Goal: Task Accomplishment & Management: Manage account settings

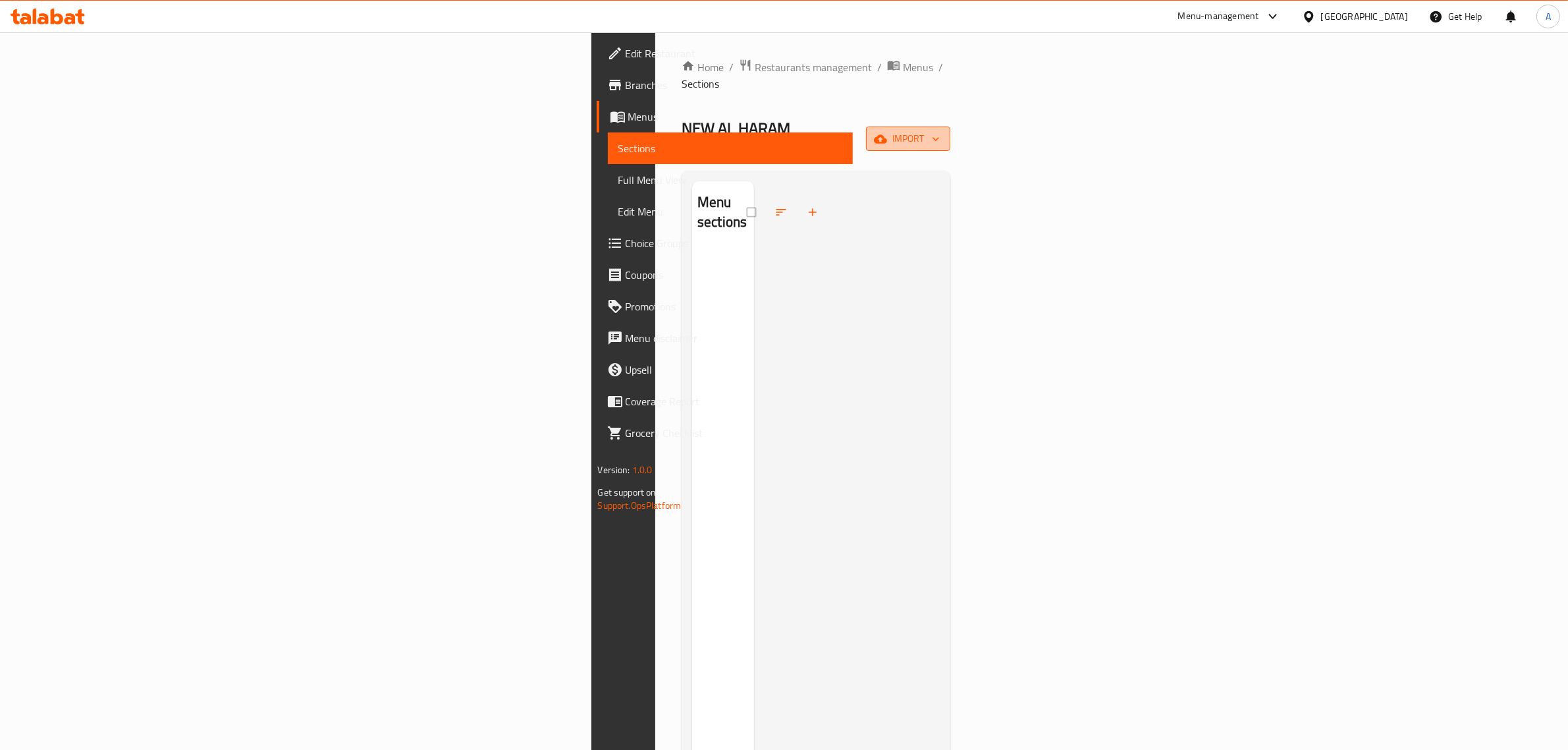
click at [950, 126] on button "import" at bounding box center [908, 139] width 85 height 25
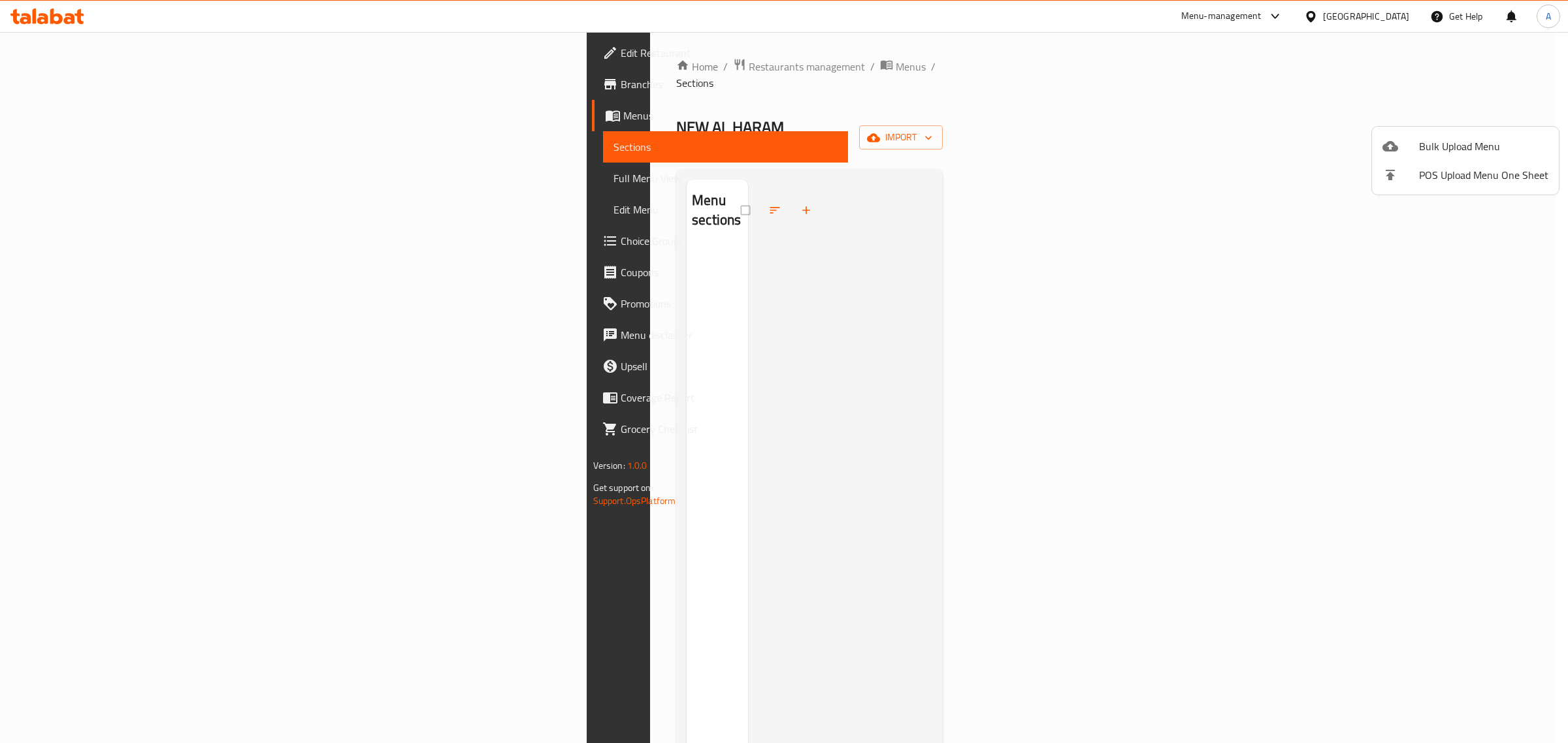
click at [1417, 135] on li "Bulk Upload Menu" at bounding box center [1465, 146] width 187 height 29
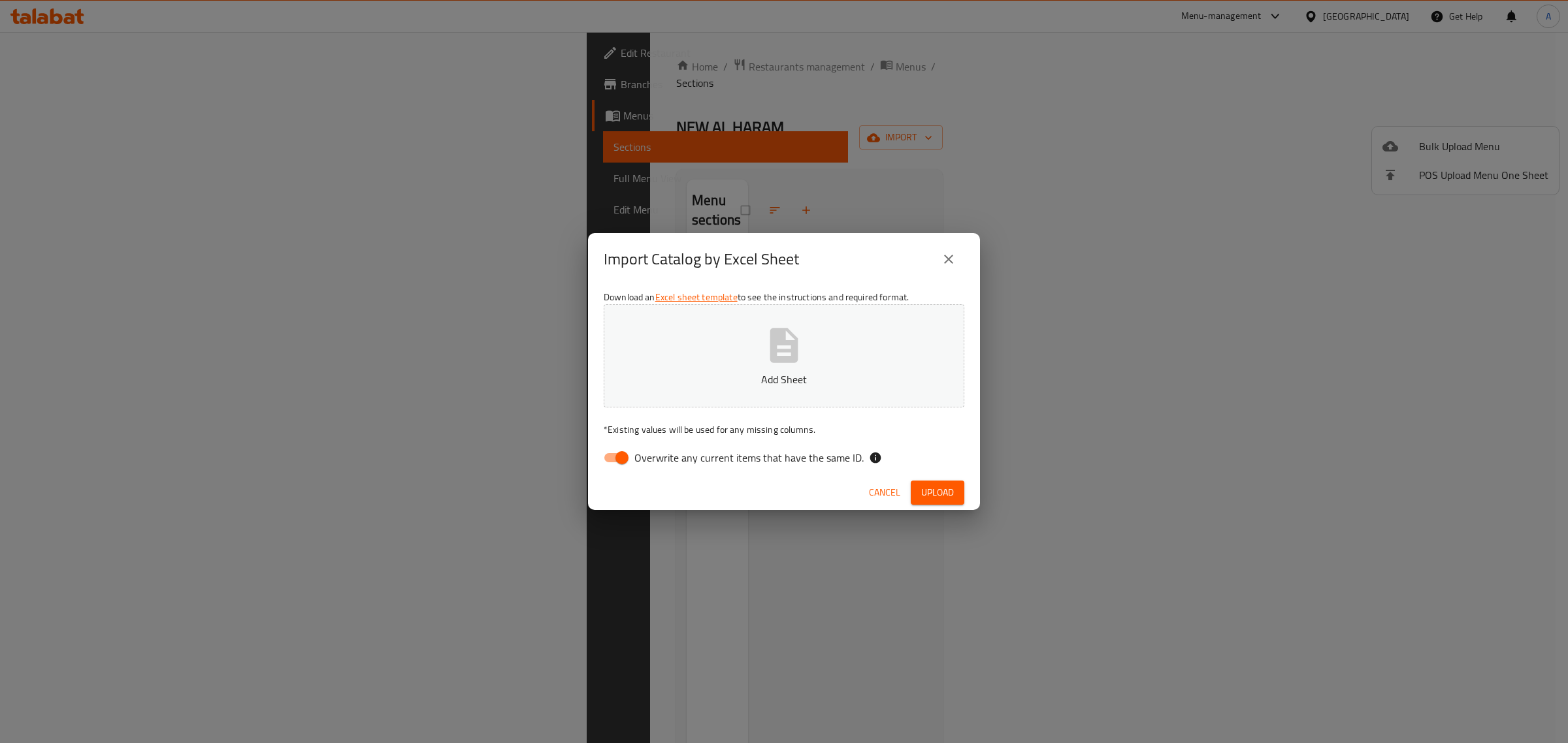
click at [679, 459] on span "Overwrite any current items that have the same ID." at bounding box center [748, 458] width 229 height 16
click at [659, 459] on input "Overwrite any current items that have the same ID." at bounding box center [621, 458] width 74 height 24
checkbox input "false"
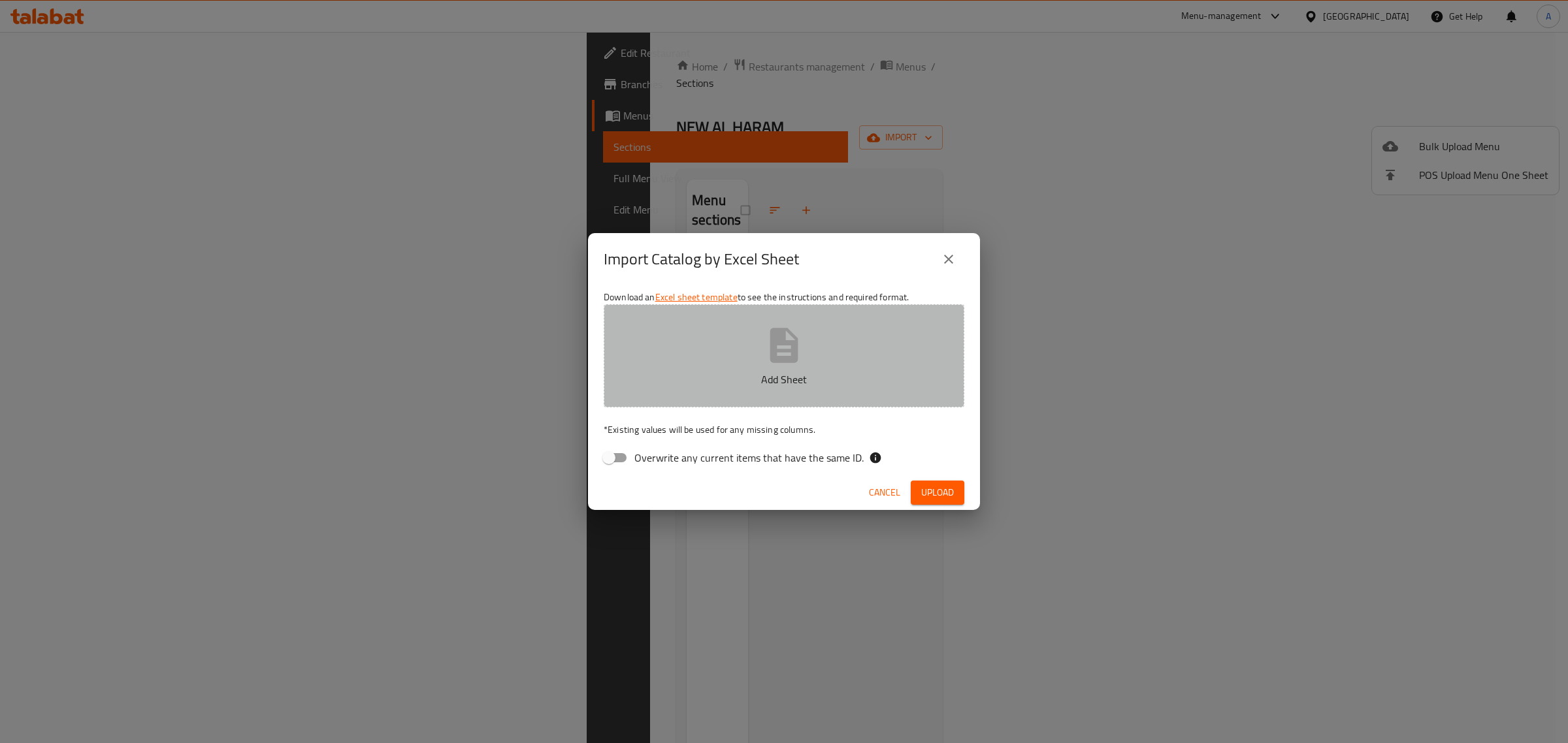
click at [679, 378] on p "Add Sheet" at bounding box center [784, 379] width 320 height 16
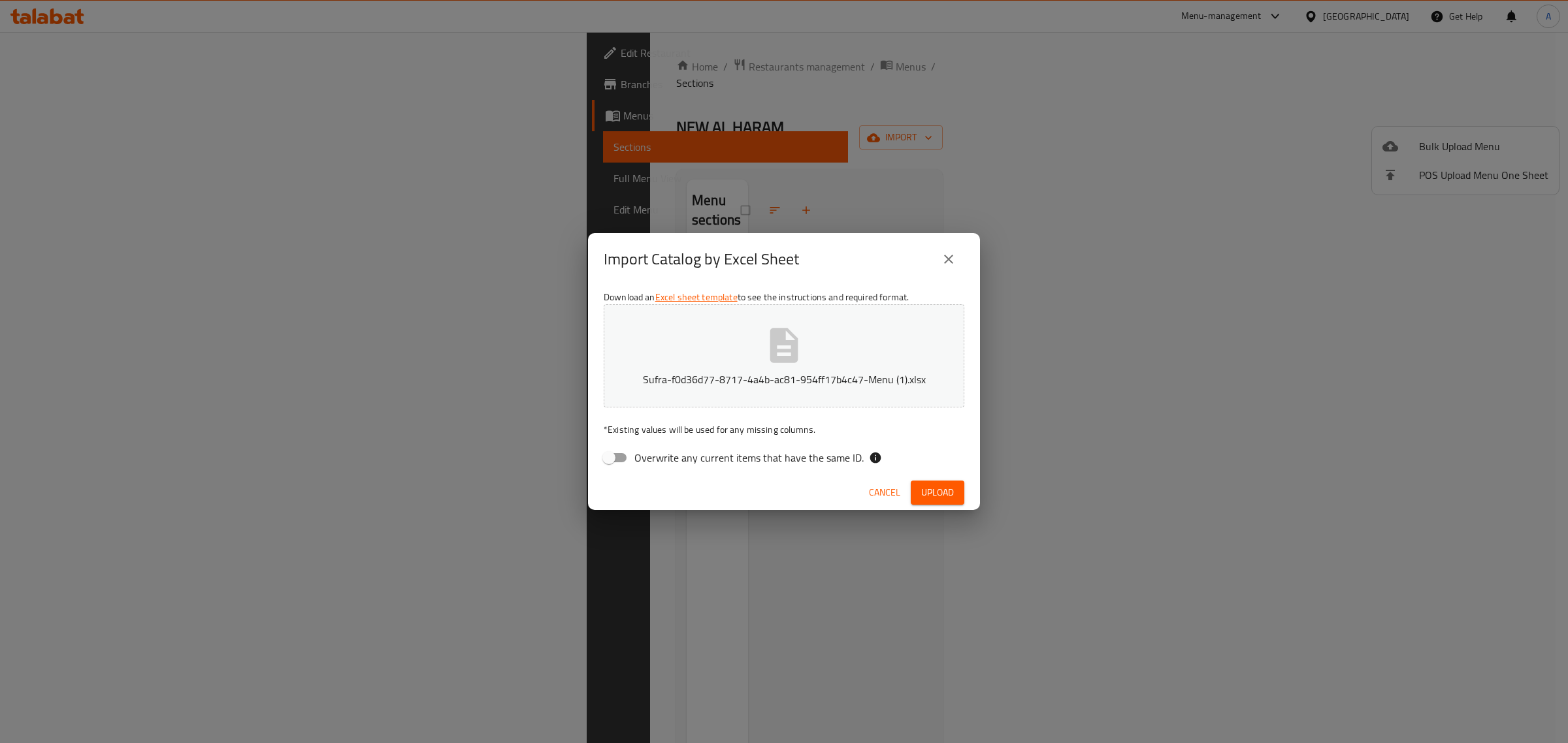
click at [939, 488] on span "Upload" at bounding box center [937, 492] width 33 height 16
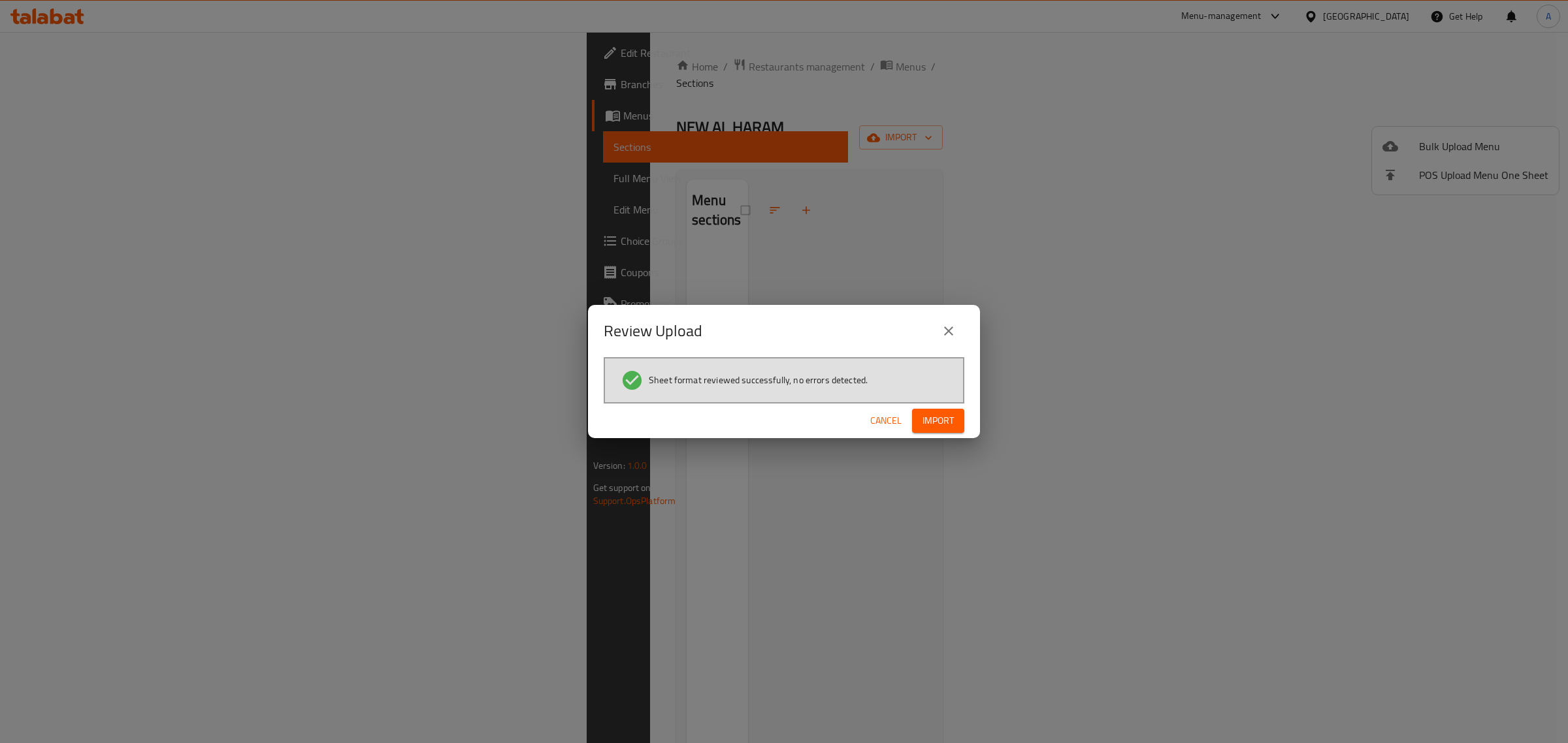
click at [946, 422] on span "Import" at bounding box center [938, 420] width 31 height 16
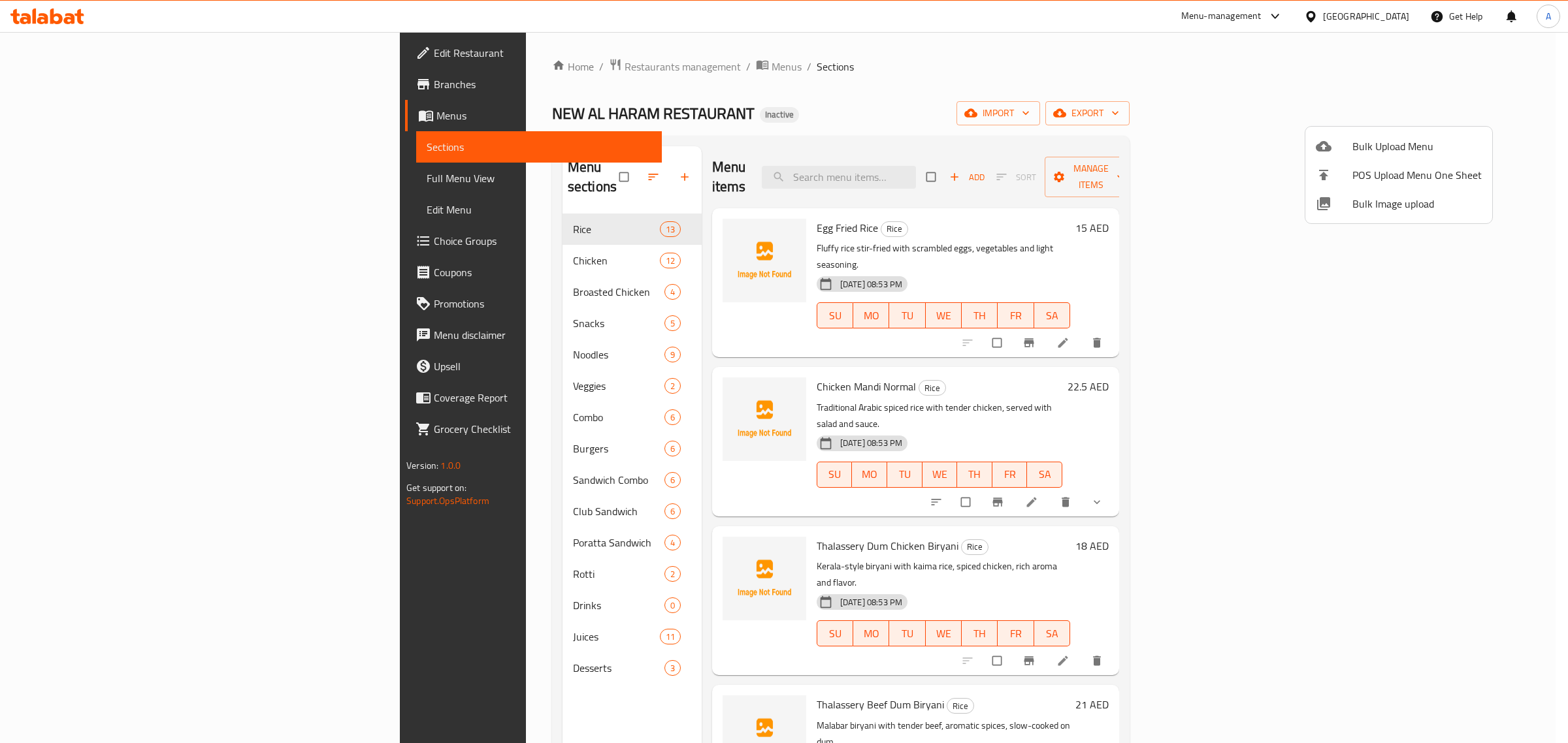
click at [374, 586] on div at bounding box center [784, 371] width 1568 height 743
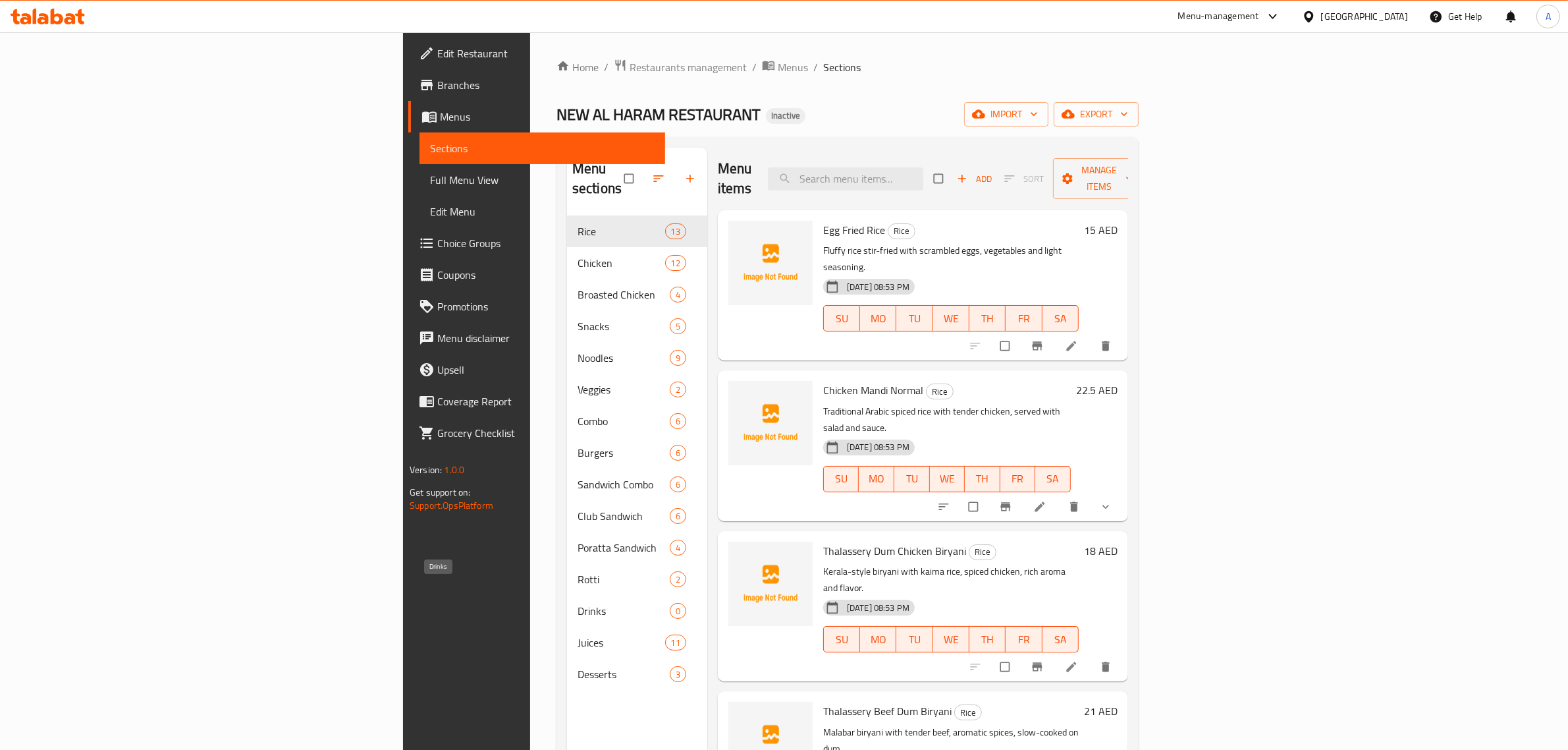
click at [578, 603] on span "Drinks" at bounding box center [623, 610] width 92 height 16
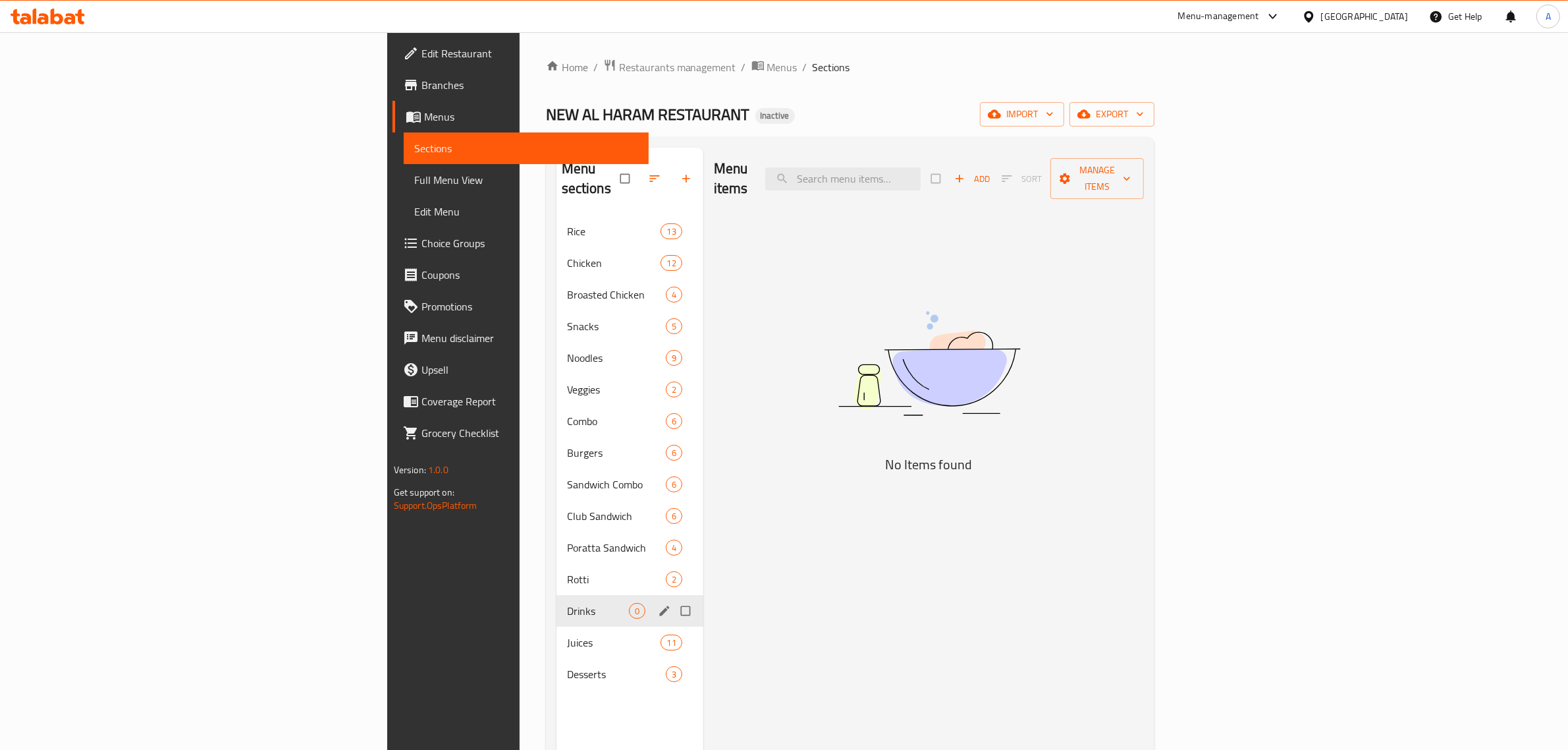
click at [673, 598] on input "Menu sections" at bounding box center [686, 610] width 28 height 25
checkbox input "true"
click at [641, 174] on icon "button" at bounding box center [645, 179] width 10 height 10
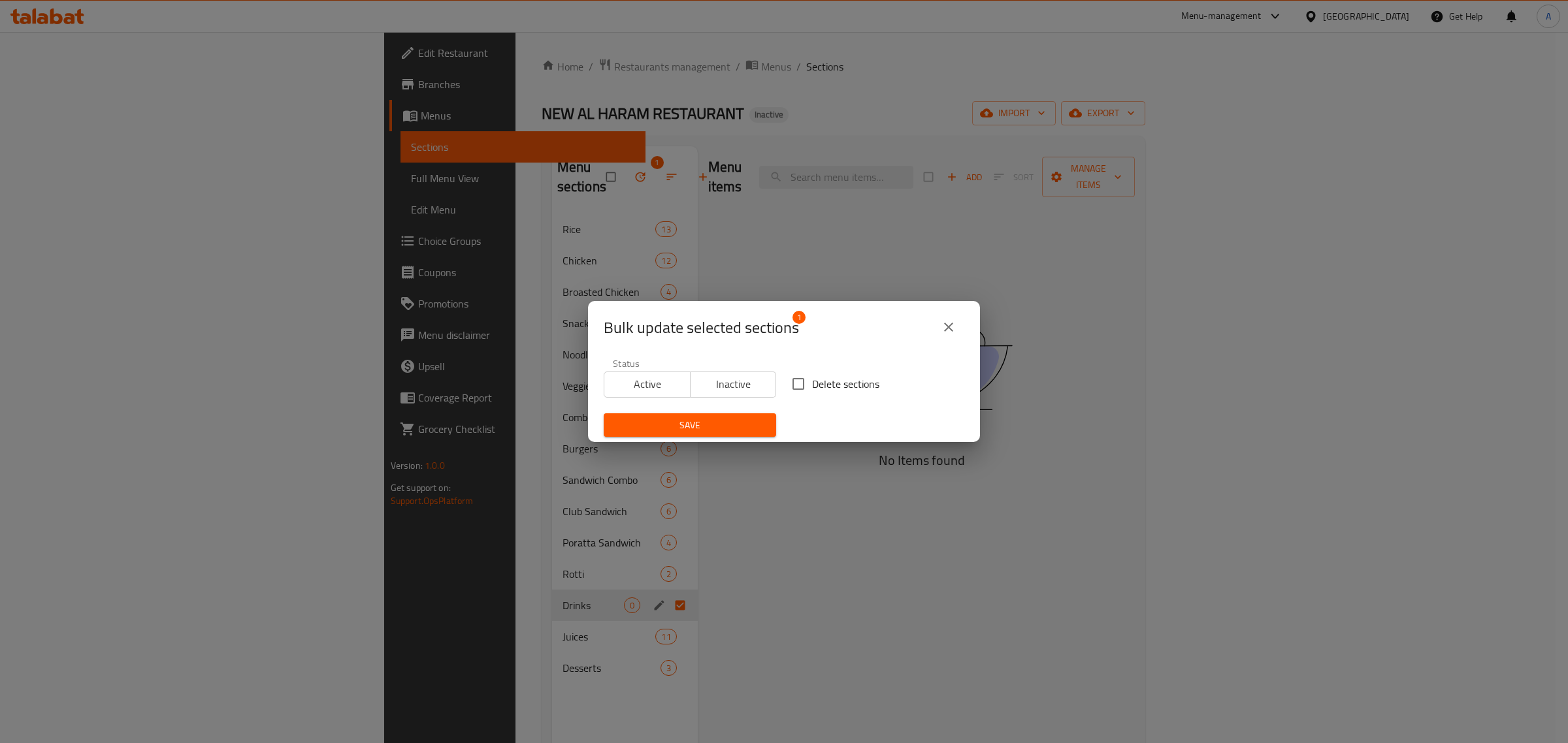
click at [817, 392] on span "Delete sections" at bounding box center [845, 383] width 67 height 16
click at [812, 393] on input "Delete sections" at bounding box center [798, 383] width 27 height 27
checkbox input "true"
click at [702, 431] on span "Save" at bounding box center [690, 425] width 152 height 16
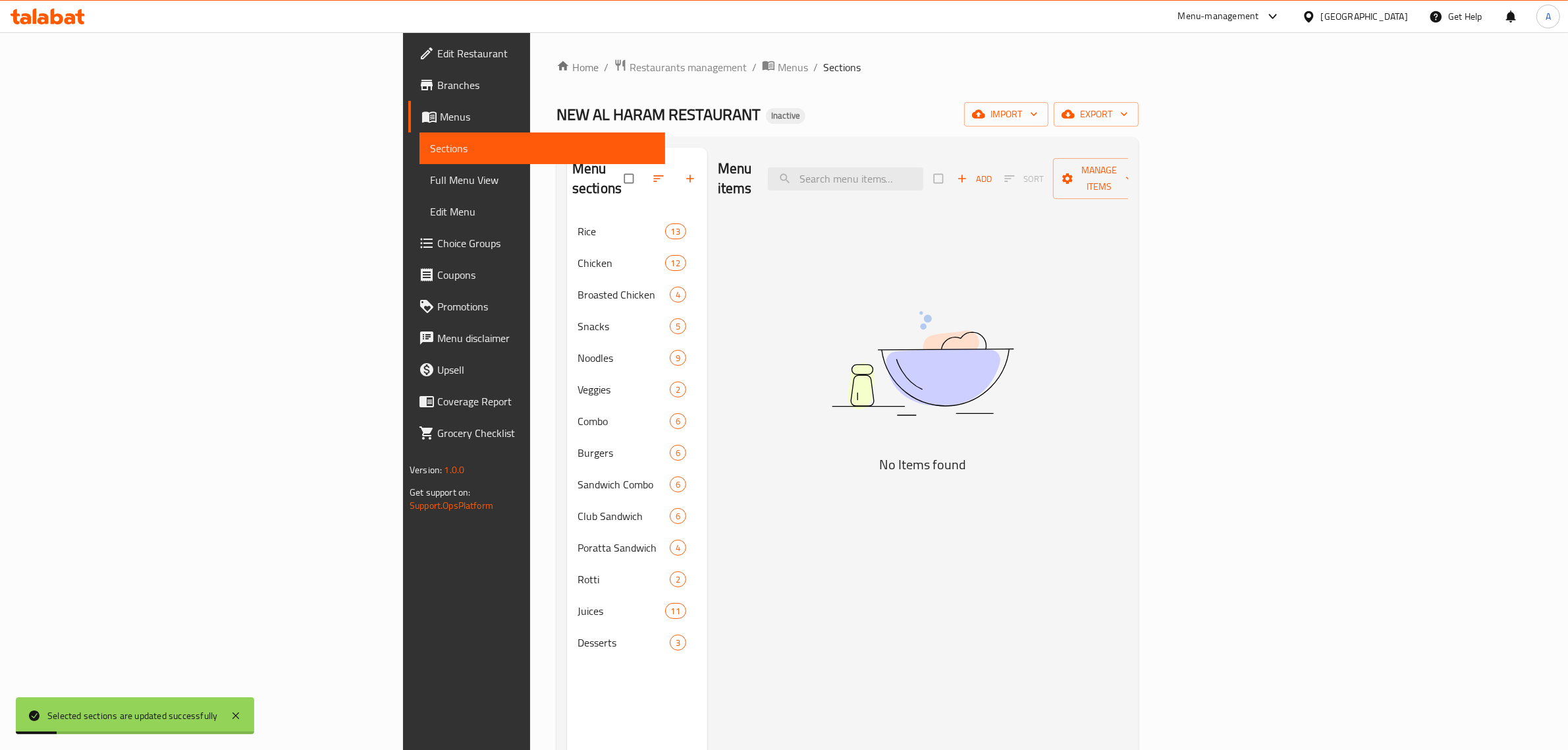
click at [961, 182] on div "Menu items Add Sort Manage items" at bounding box center [924, 179] width 411 height 63
click at [924, 179] on input "search" at bounding box center [846, 179] width 156 height 23
paste input "Lime Juice"
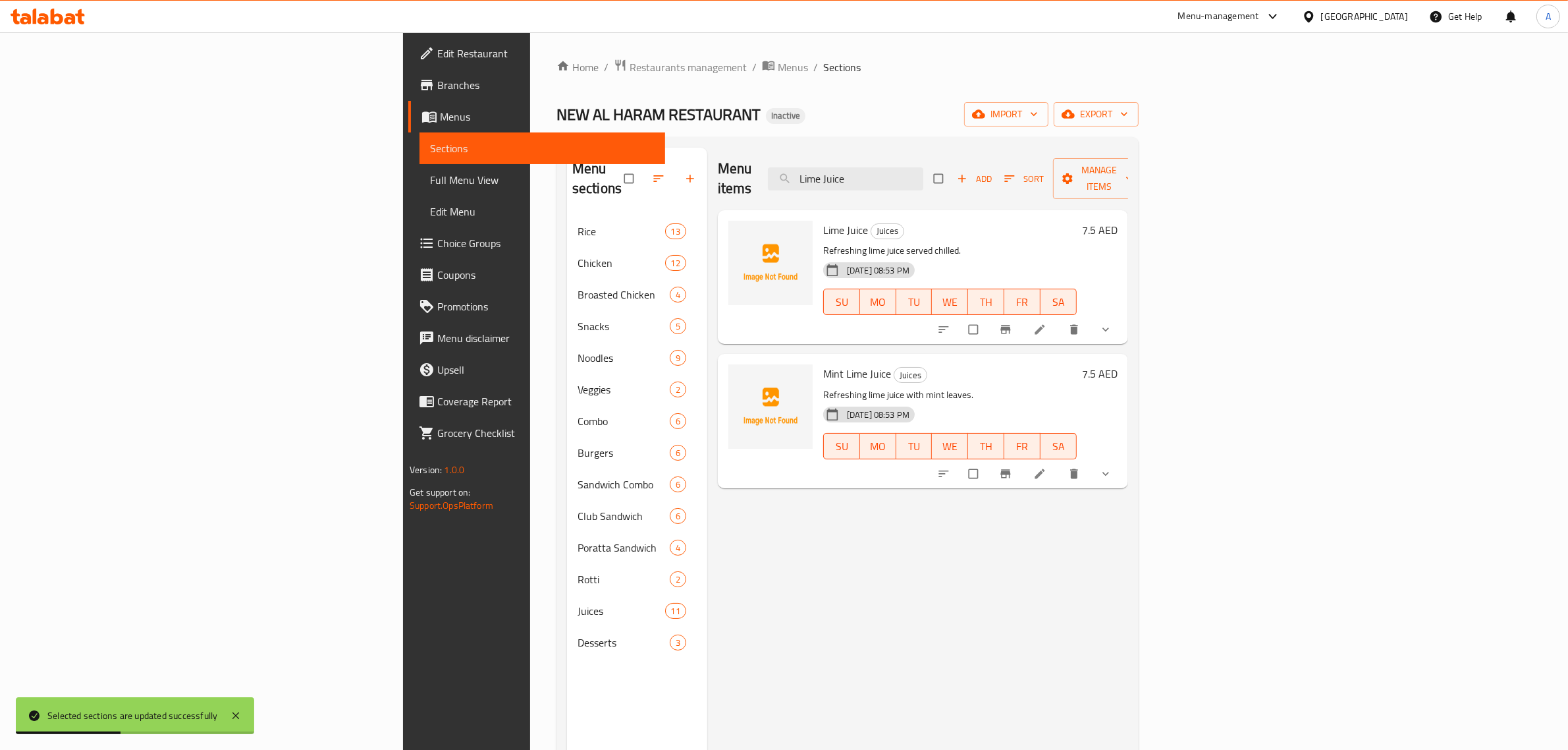
type input "Lime Juice"
click at [871, 223] on span "Juices" at bounding box center [888, 231] width 32 height 15
copy span "Juices"
click at [832, 653] on div "Menu items Lime Juice Add Sort Manage items Lime Juice Juices Refreshing lime j…" at bounding box center [917, 522] width 421 height 750
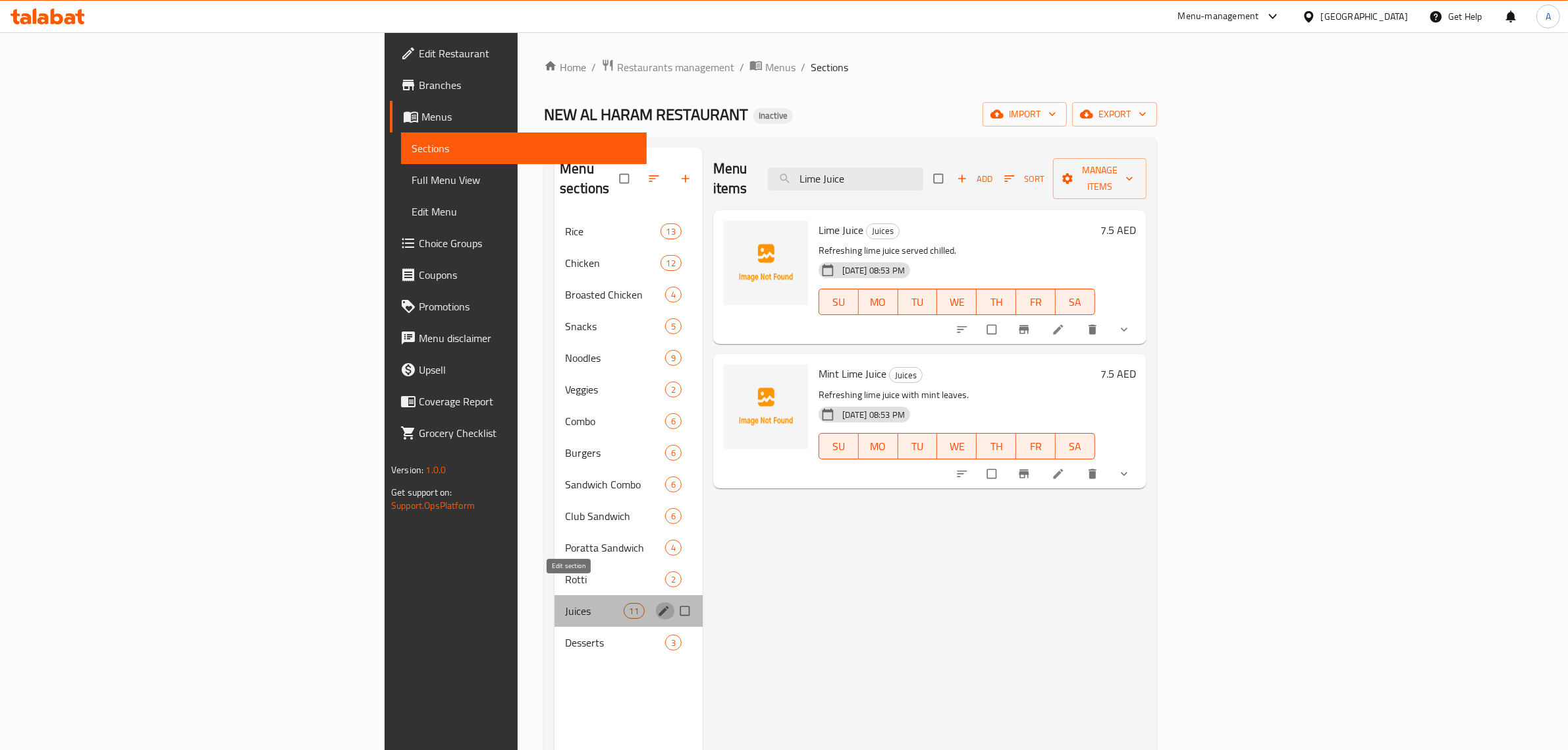
click at [659, 606] on icon "edit" at bounding box center [663, 610] width 10 height 10
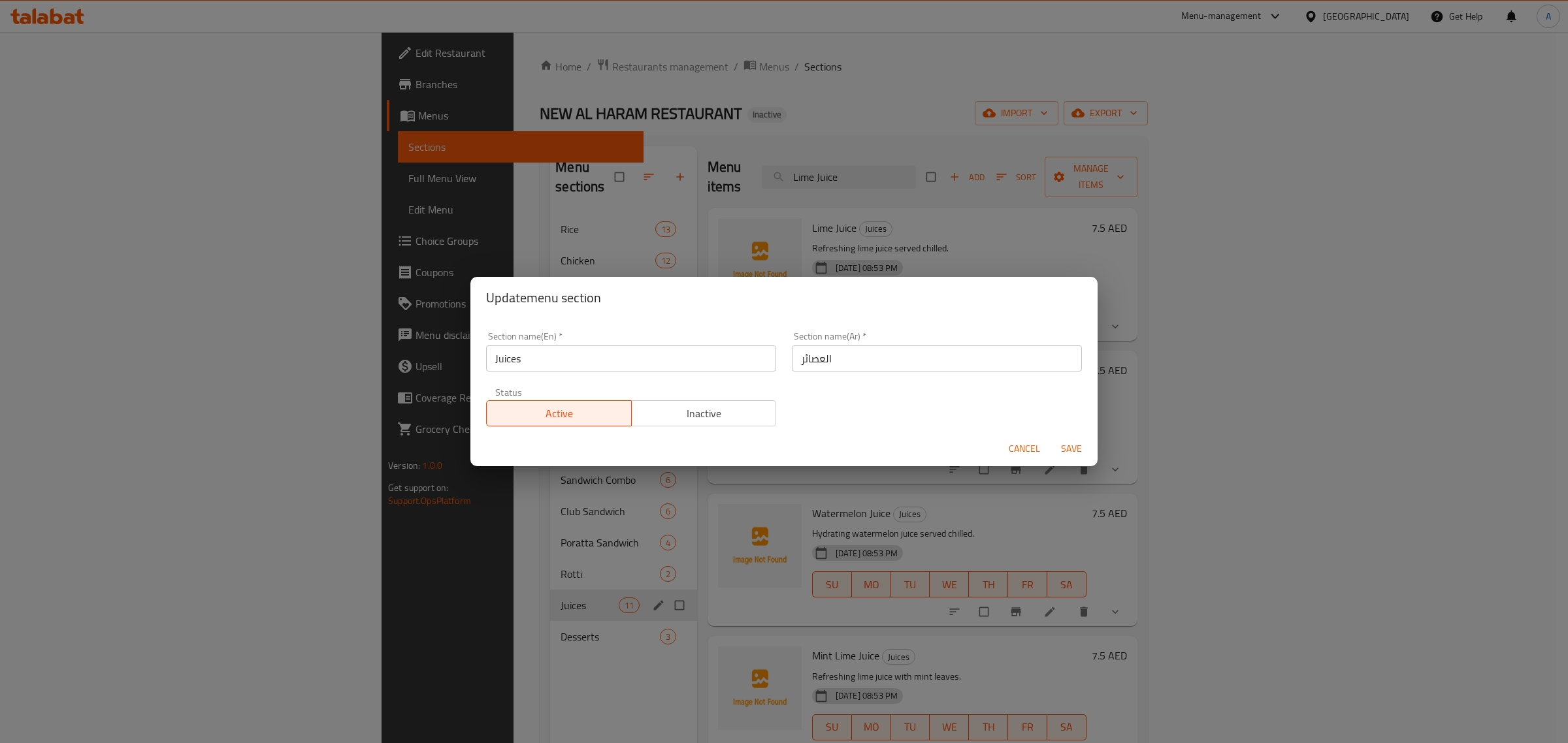
click at [592, 356] on input "Juices" at bounding box center [631, 359] width 290 height 26
type input "Drinks"
type input "h"
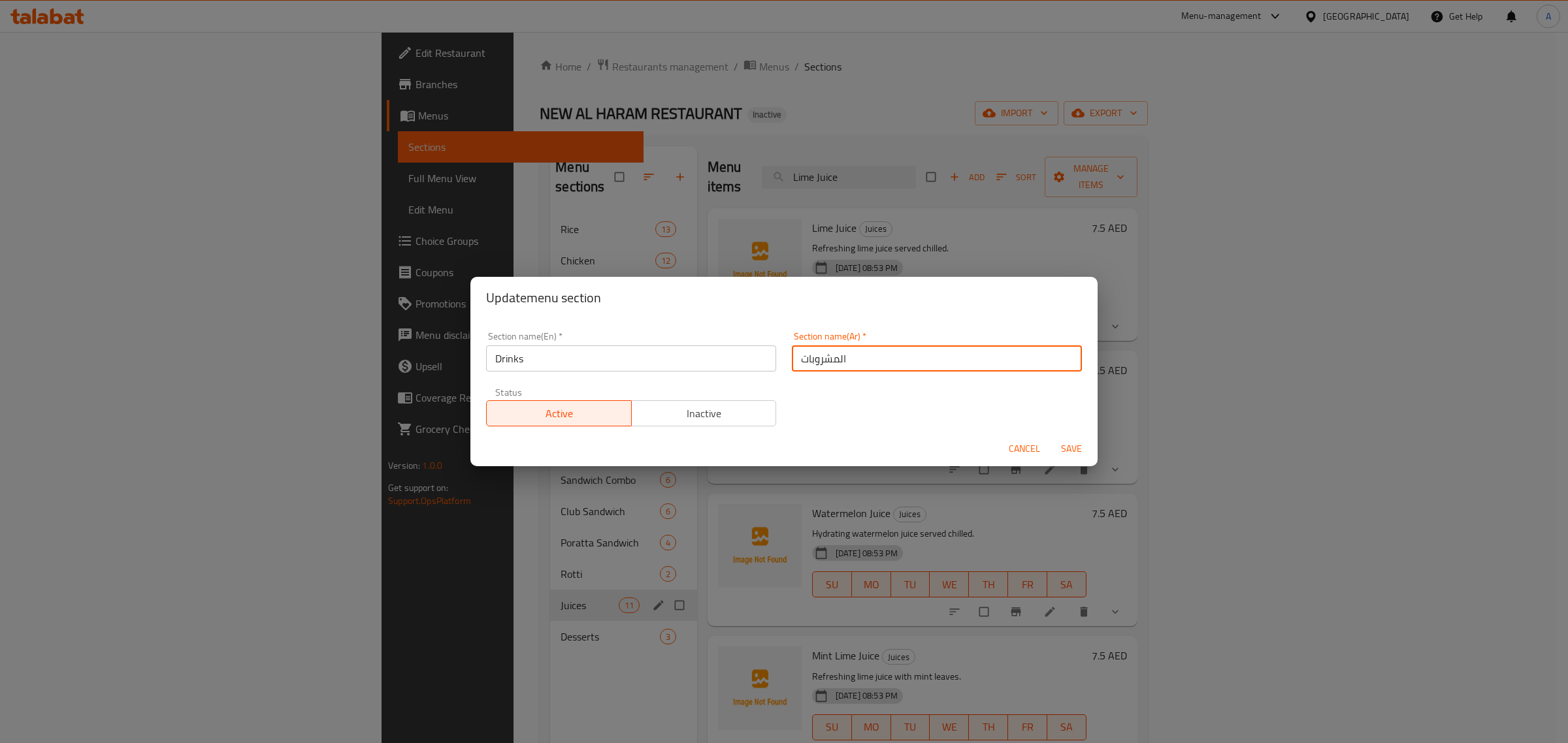
type input "المشروبات"
click at [817, 402] on div "Section name(En)   * Drinks Section name(En) * Section name(Ar)   * المشروبات S…" at bounding box center [783, 379] width 612 height 110
click at [1067, 447] on span "Save" at bounding box center [1070, 448] width 31 height 16
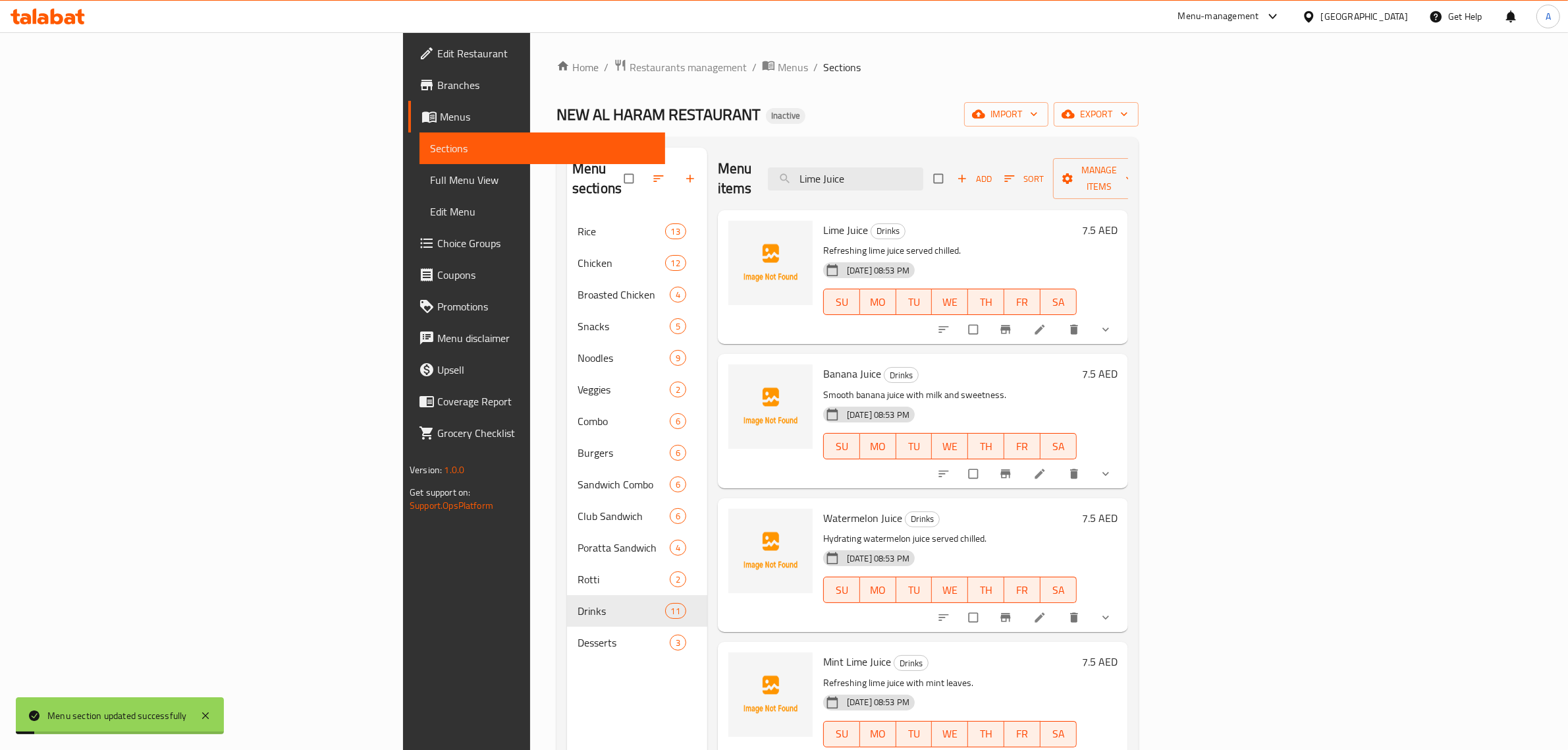
click at [567, 673] on div "Menu sections Rice 13 Chicken 12 Broasted Chicken 4 Snacks 5 Noodles 9 Veggies …" at bounding box center [638, 522] width 141 height 750
click at [746, 137] on div "Menu sections Rice 13 Chicken 12 Broasted Chicken 4 Snacks 5 Noodles 9 Veggies …" at bounding box center [848, 522] width 583 height 771
drag, startPoint x: 83, startPoint y: 183, endPoint x: 245, endPoint y: 7, distance: 239.2
click at [430, 183] on span "Full Menu View" at bounding box center [543, 180] width 224 height 16
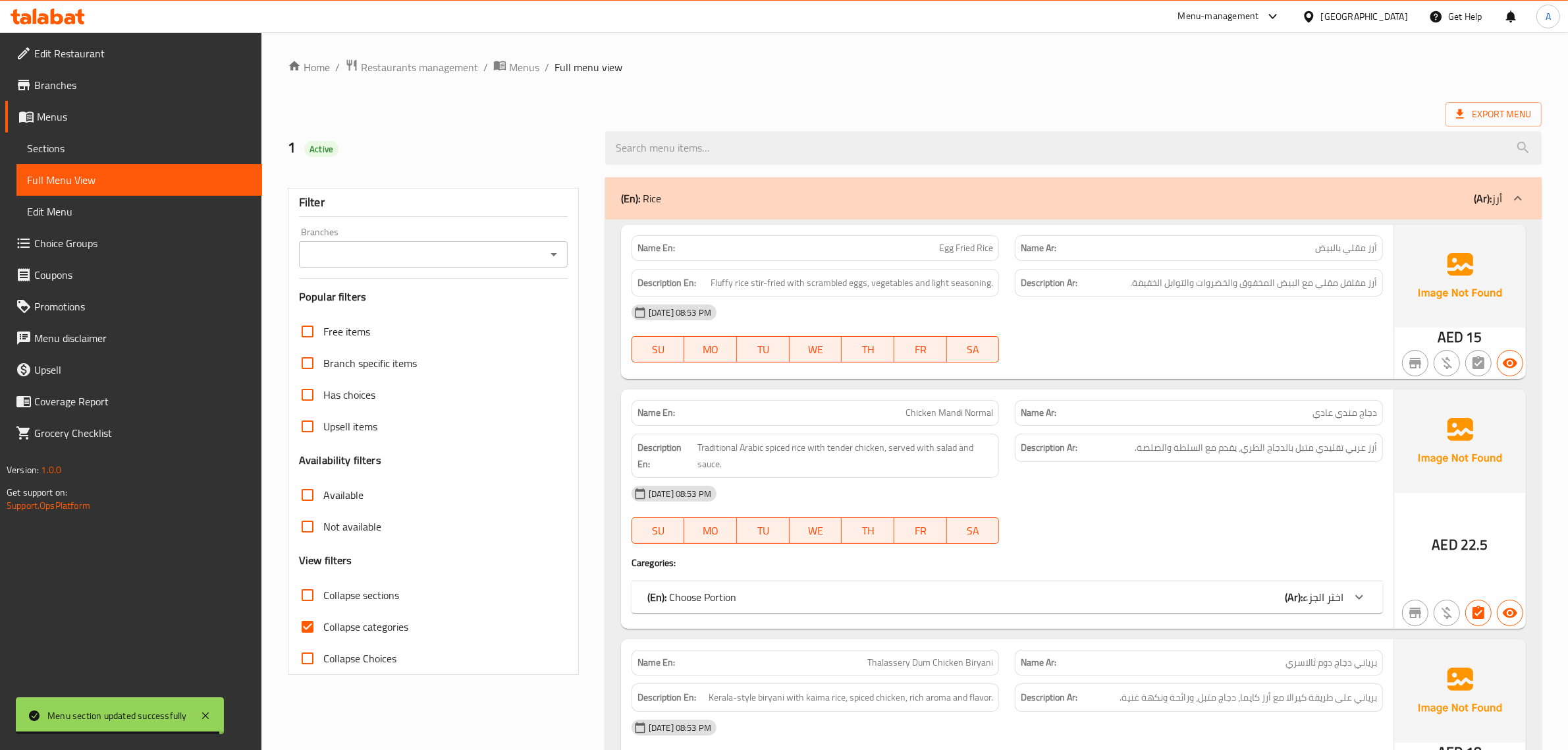
click at [310, 628] on input "Collapse categories" at bounding box center [307, 626] width 31 height 31
checkbox input "false"
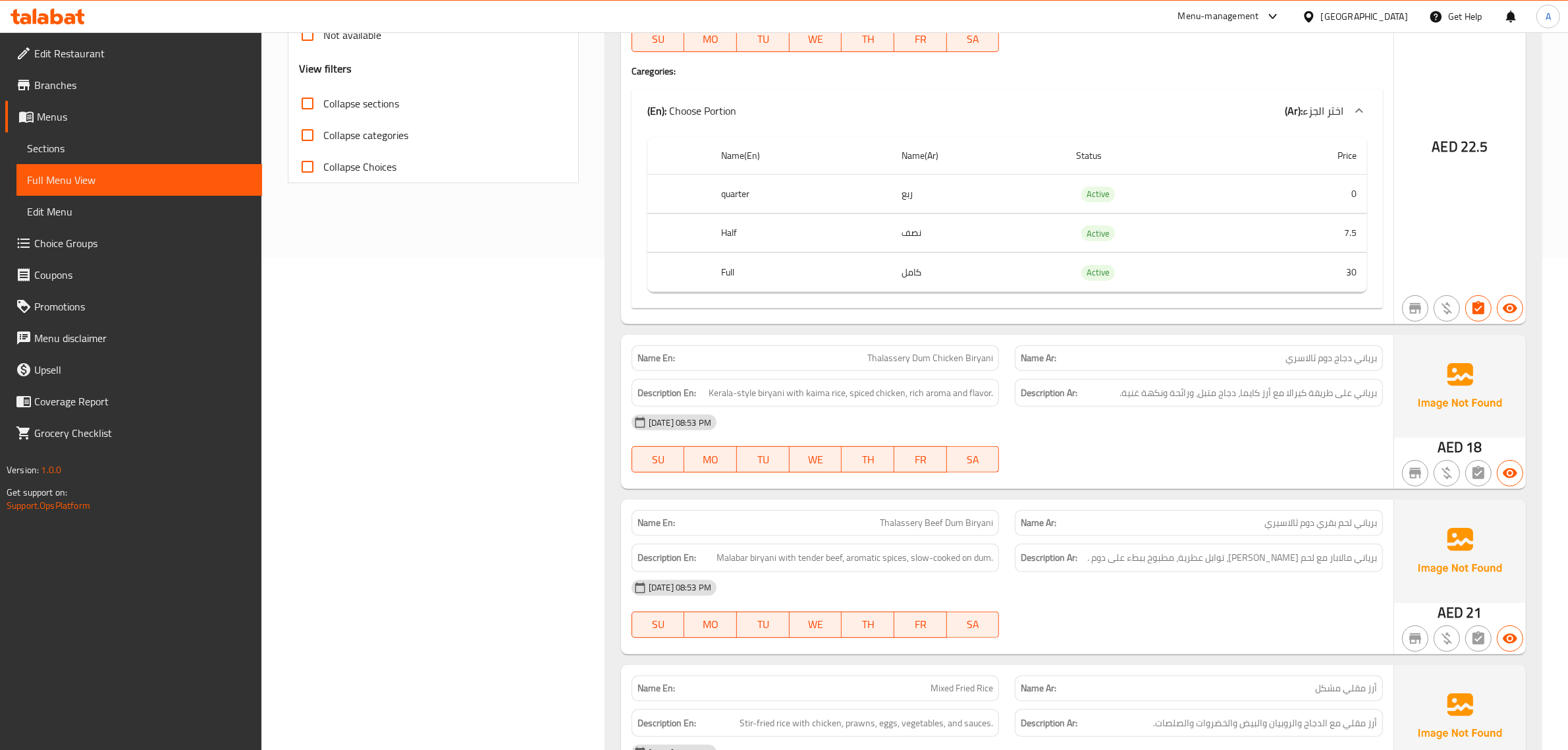
scroll to position [164, 0]
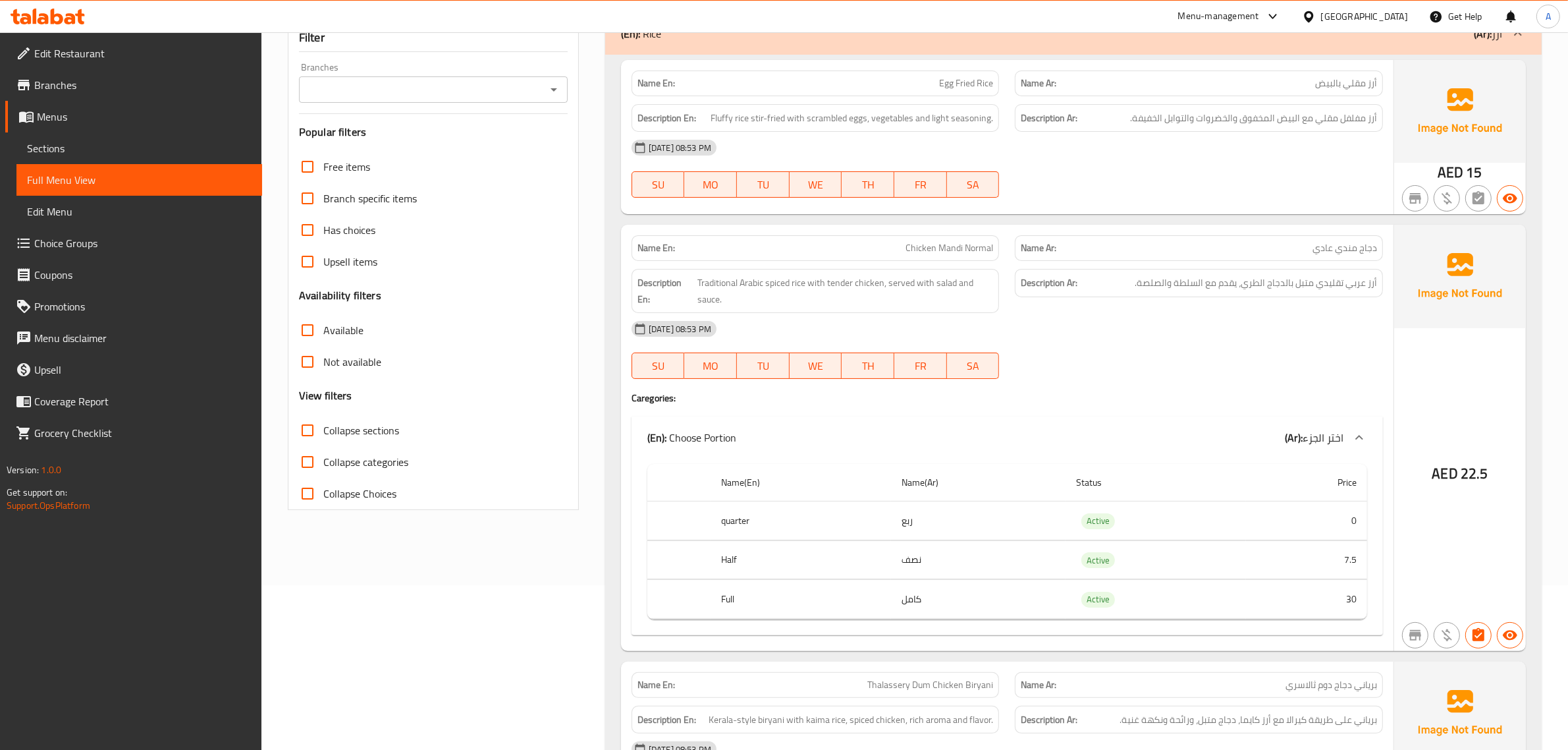
click at [964, 254] on span "Chicken Mandi Normal" at bounding box center [949, 248] width 87 height 14
copy span "Chicken Mandi Normal"
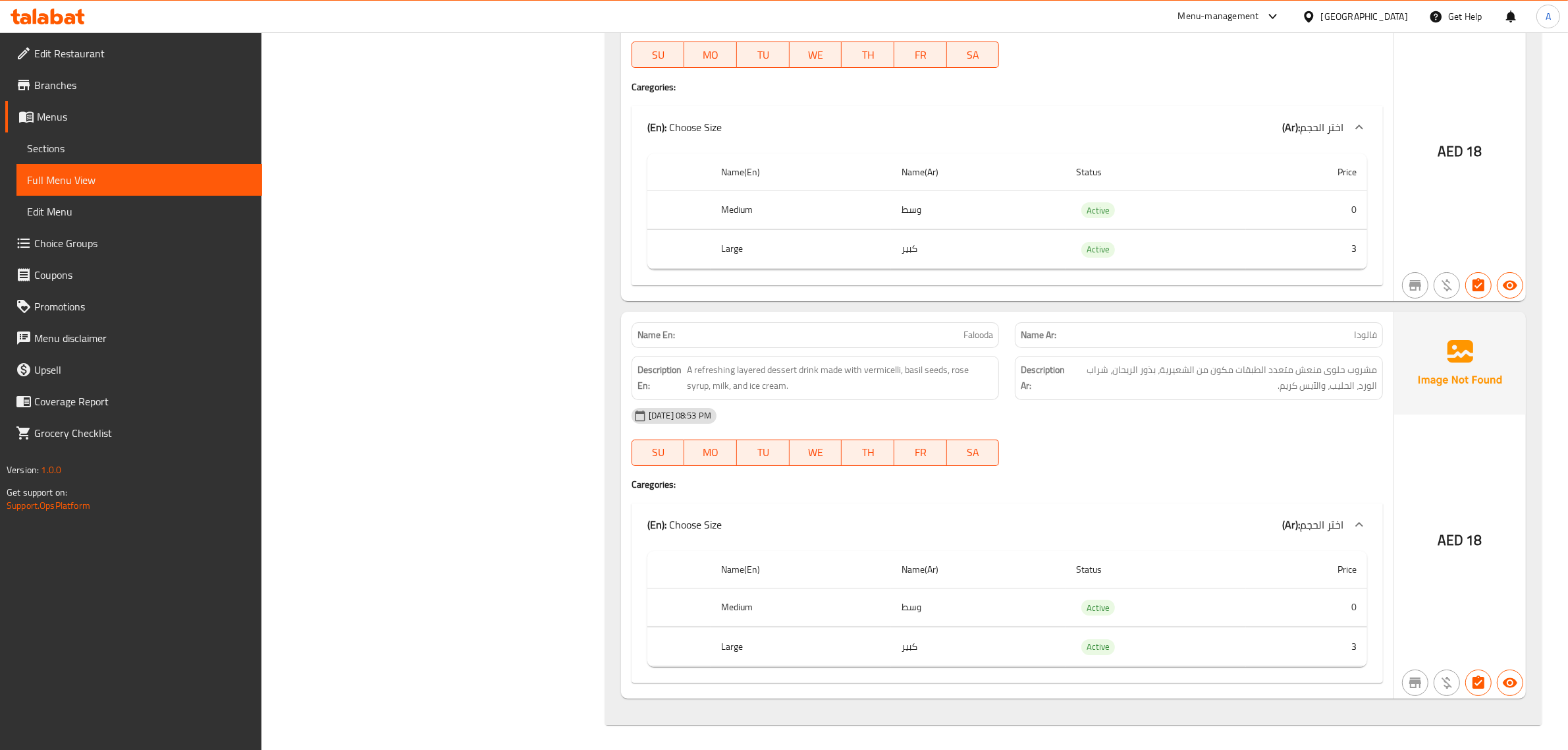
scroll to position [18745, 0]
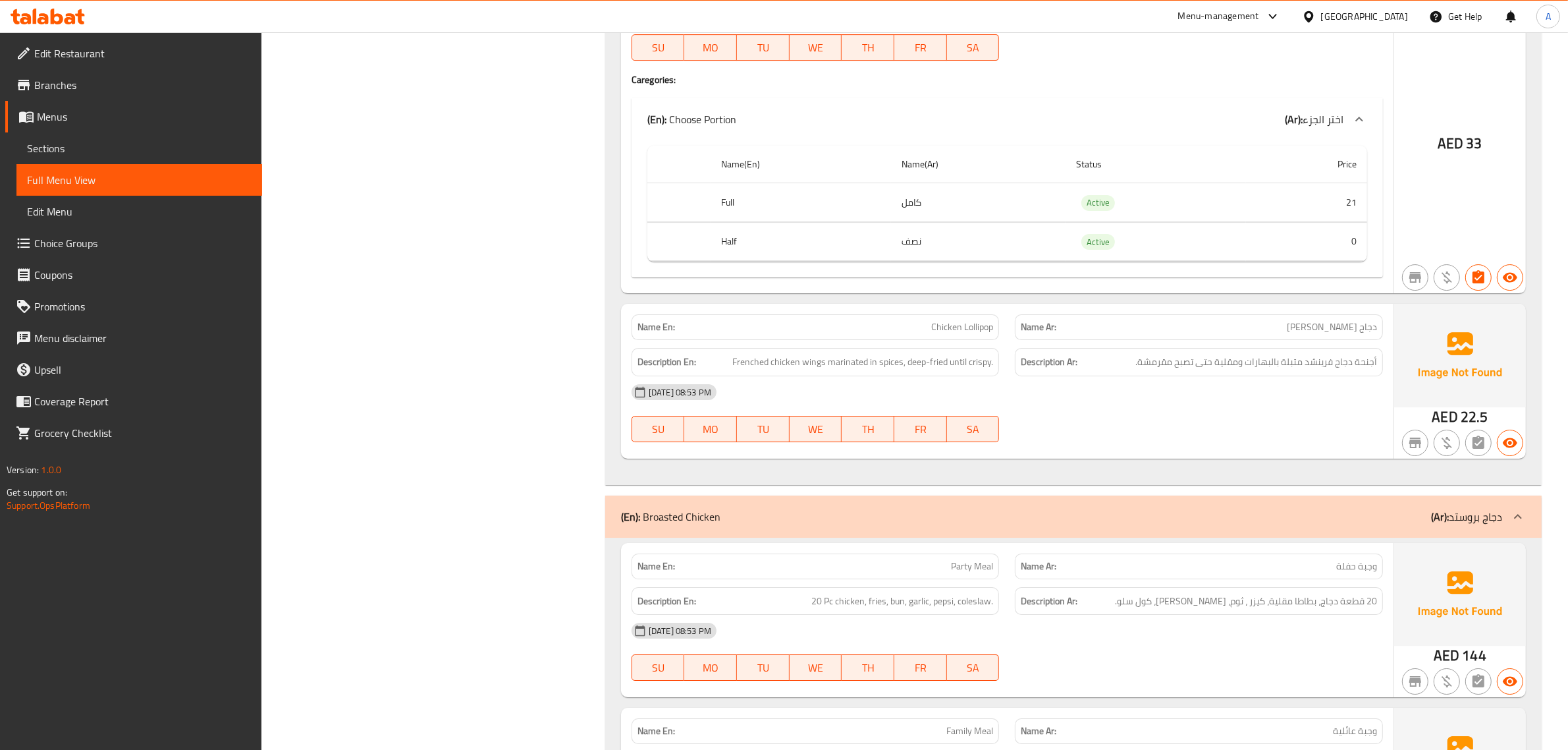
scroll to position [0, 0]
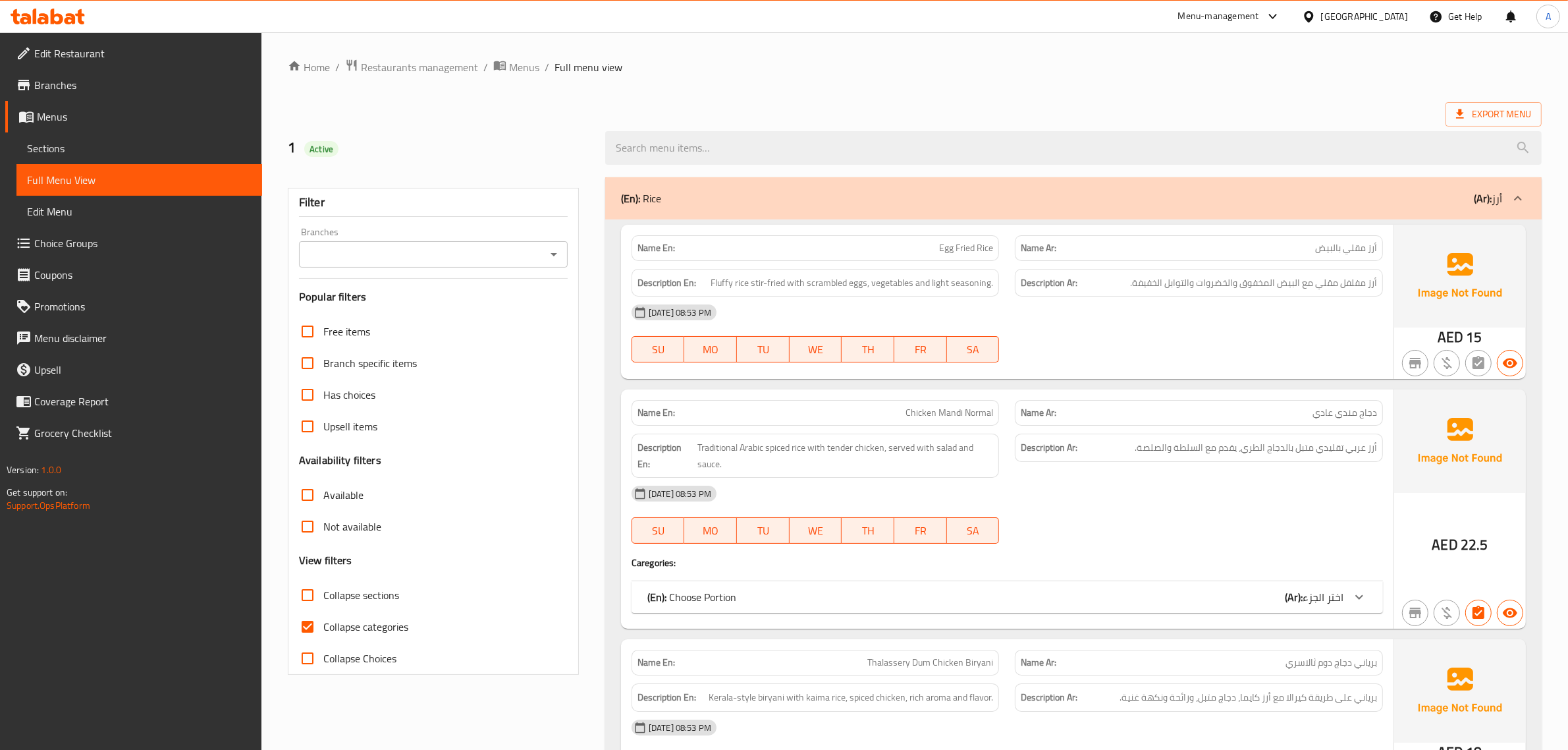
click at [54, 147] on span "Sections" at bounding box center [139, 148] width 224 height 16
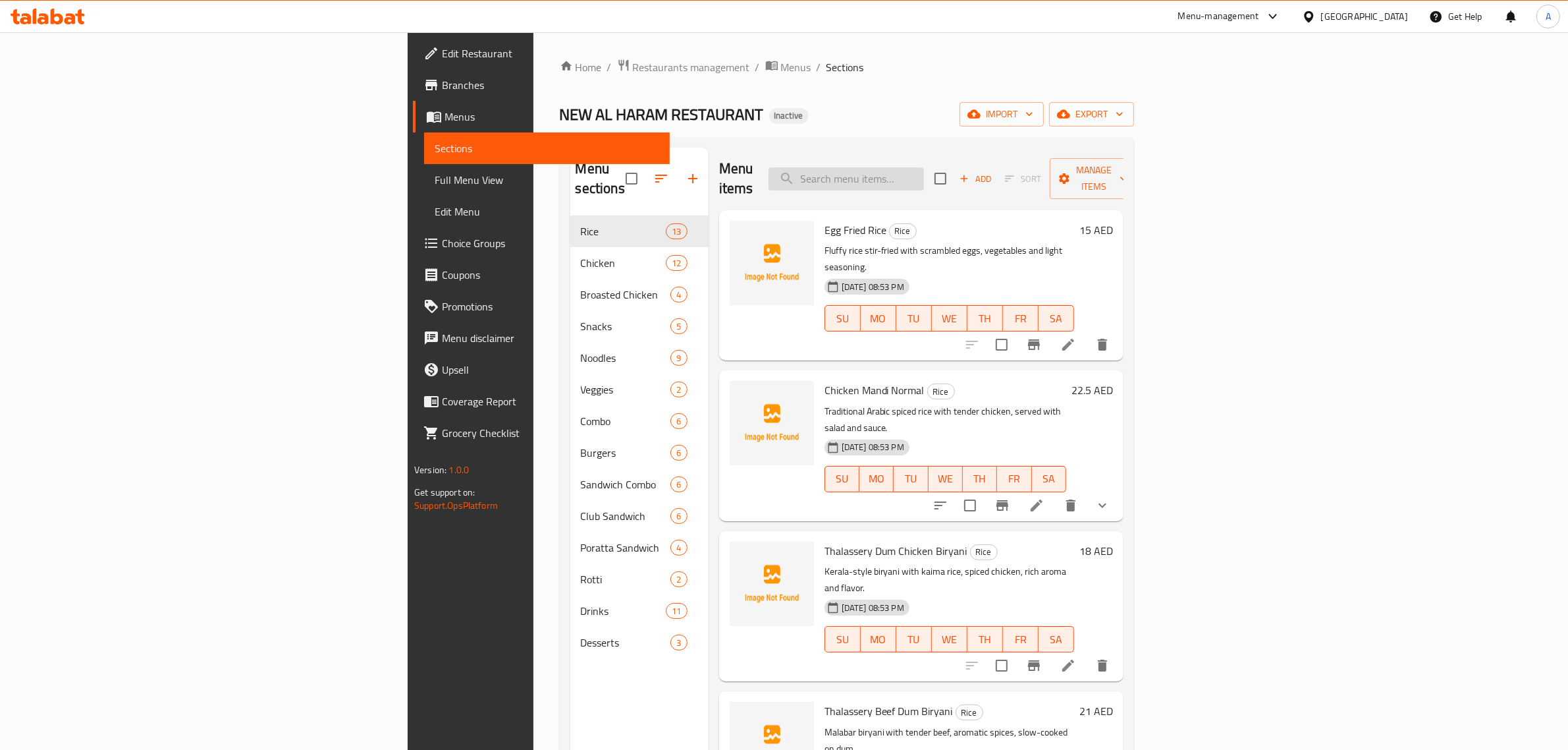
click at [925, 167] on input "search" at bounding box center [847, 179] width 156 height 23
paste input "Steam Momos"
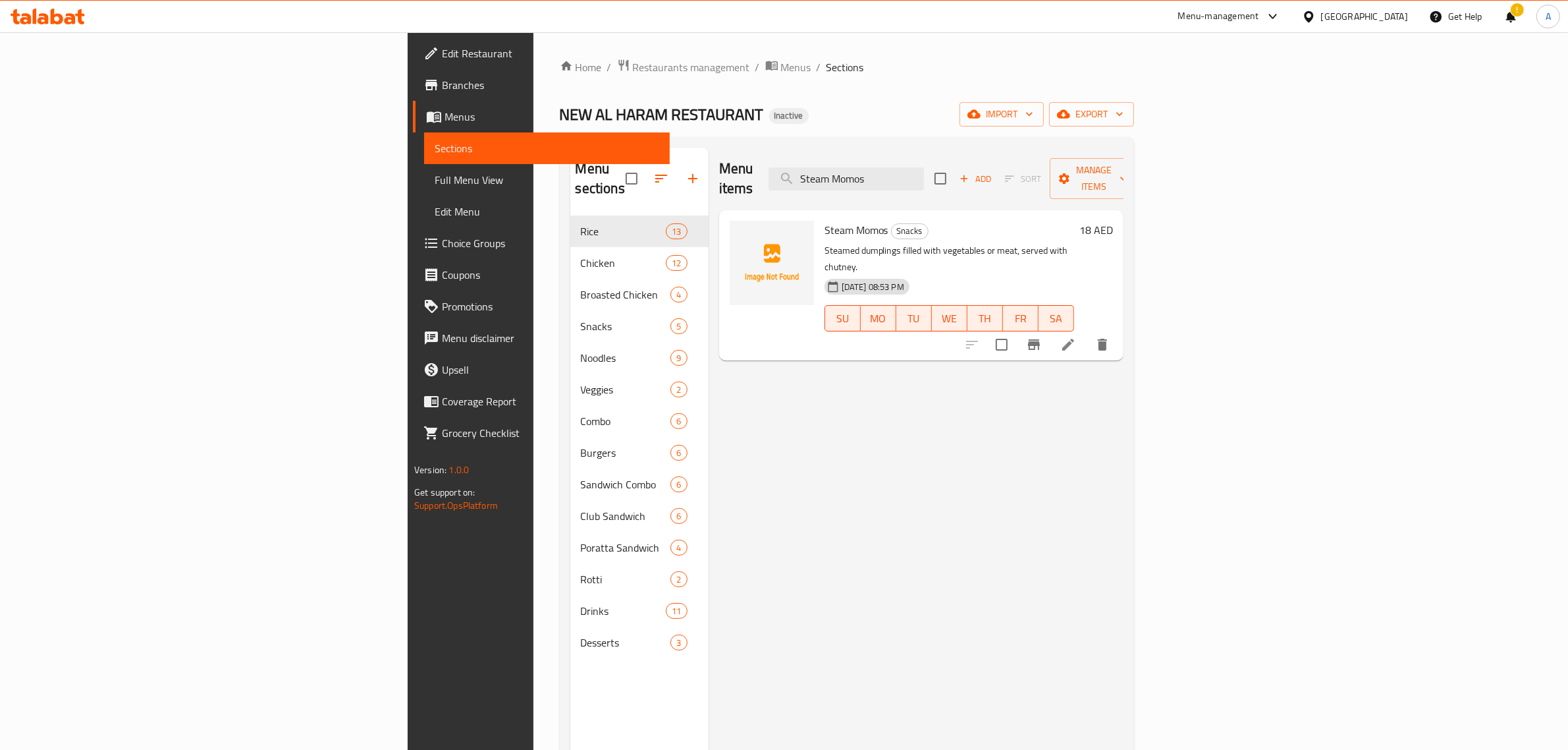
click at [860, 242] on p "Steamed dumplings filled with vegetables or meat, served with chutney." at bounding box center [949, 259] width 250 height 33
copy p "vegetables"
click at [819, 216] on div "Steam Momos Snacks Steamed dumplings filled with vegetables or meat, served wit…" at bounding box center [949, 285] width 260 height 140
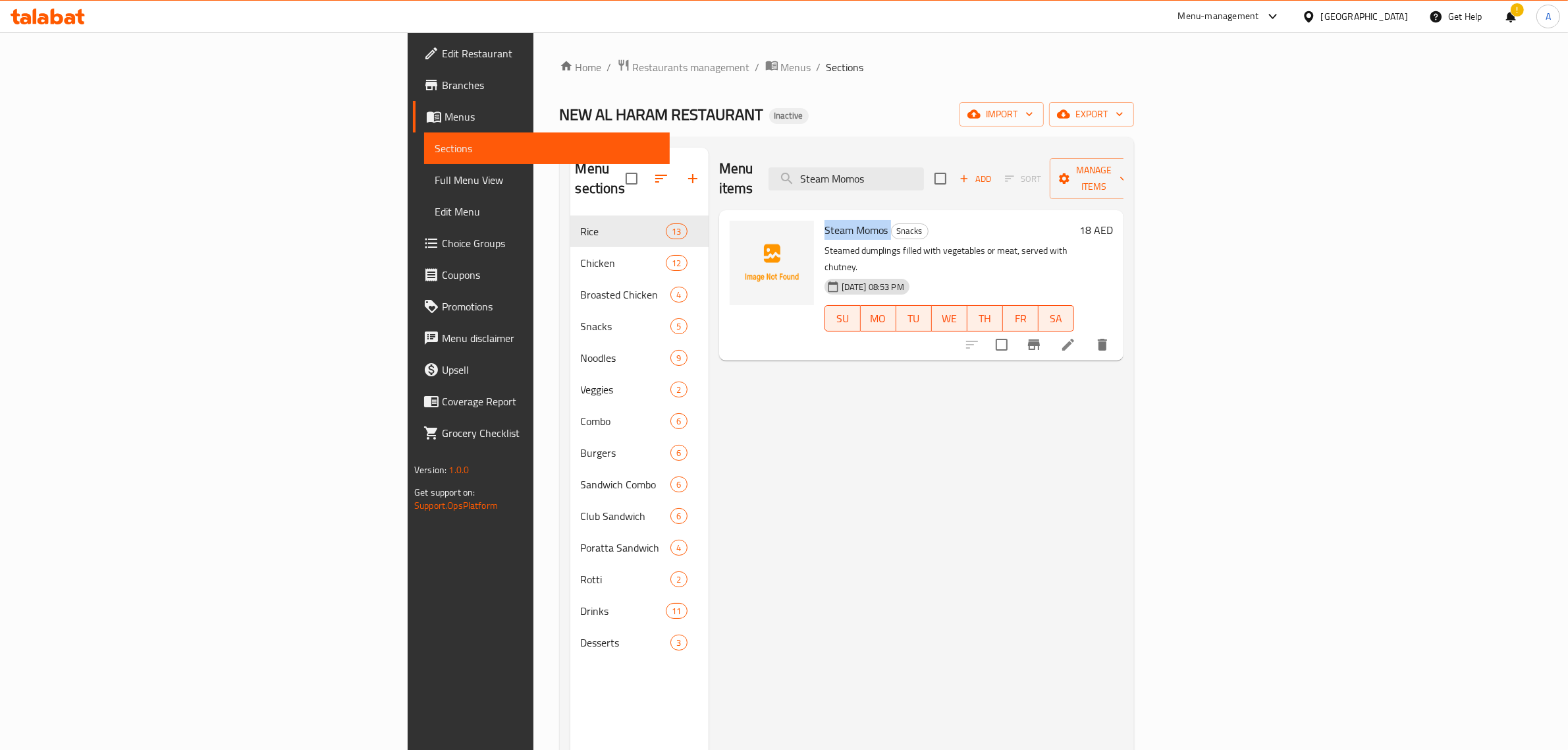
click at [819, 216] on div "Steam Momos Snacks Steamed dumplings filled with vegetables or meat, served wit…" at bounding box center [949, 285] width 260 height 140
copy h6 "Steam Momos"
click at [925, 168] on input "Steam Momos" at bounding box center [847, 179] width 156 height 23
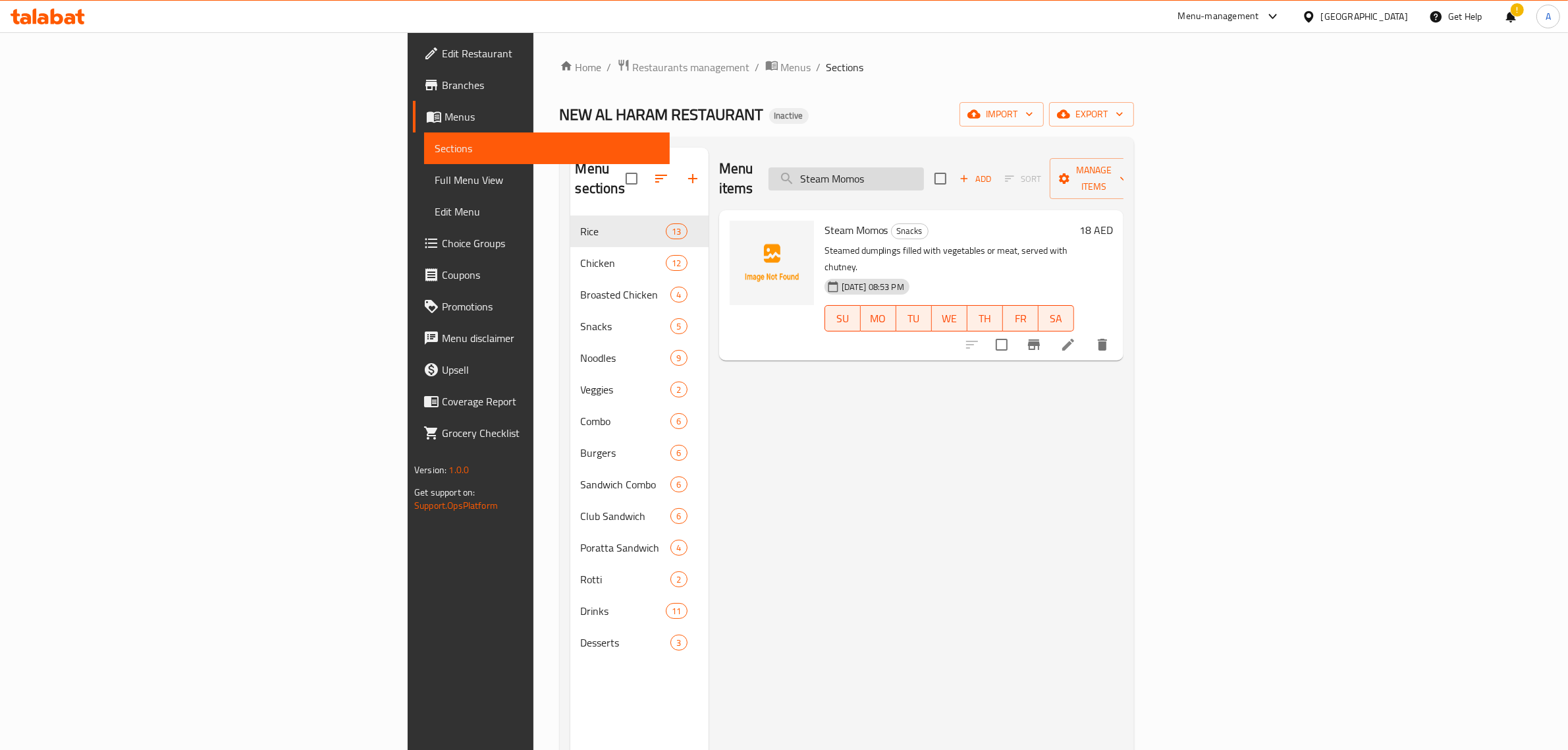
paste input "Chilli"
click at [925, 179] on input "Chilli Momos" at bounding box center [847, 179] width 156 height 23
paste input "Fry"
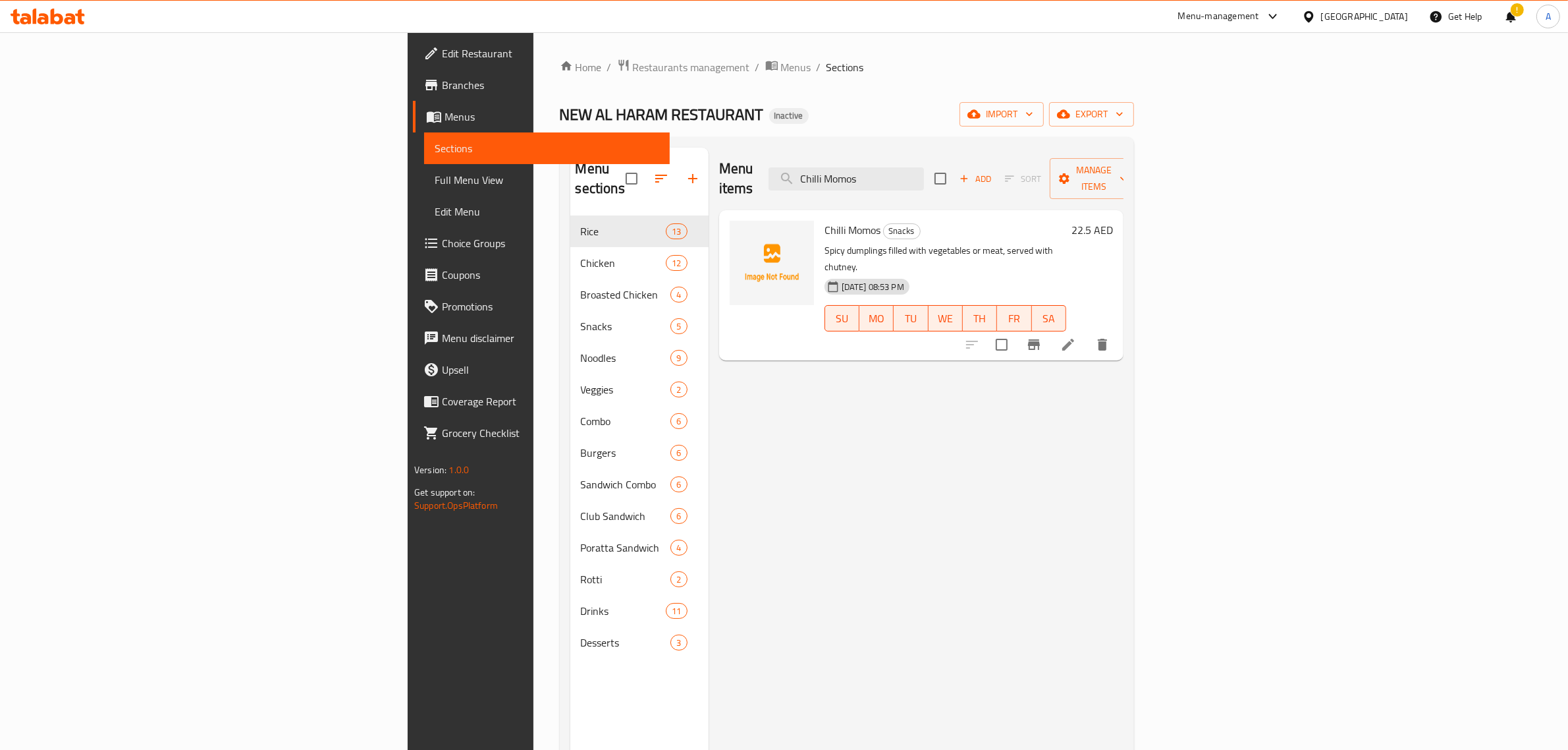
click at [806, 511] on div "Menu items Chilli Momos Add Sort Manage items Chilli Momos Snacks Spicy dumplin…" at bounding box center [916, 522] width 415 height 750
click at [925, 167] on input "Chilli Momos" at bounding box center [847, 179] width 156 height 23
paste input "Oman Chips Poratta"
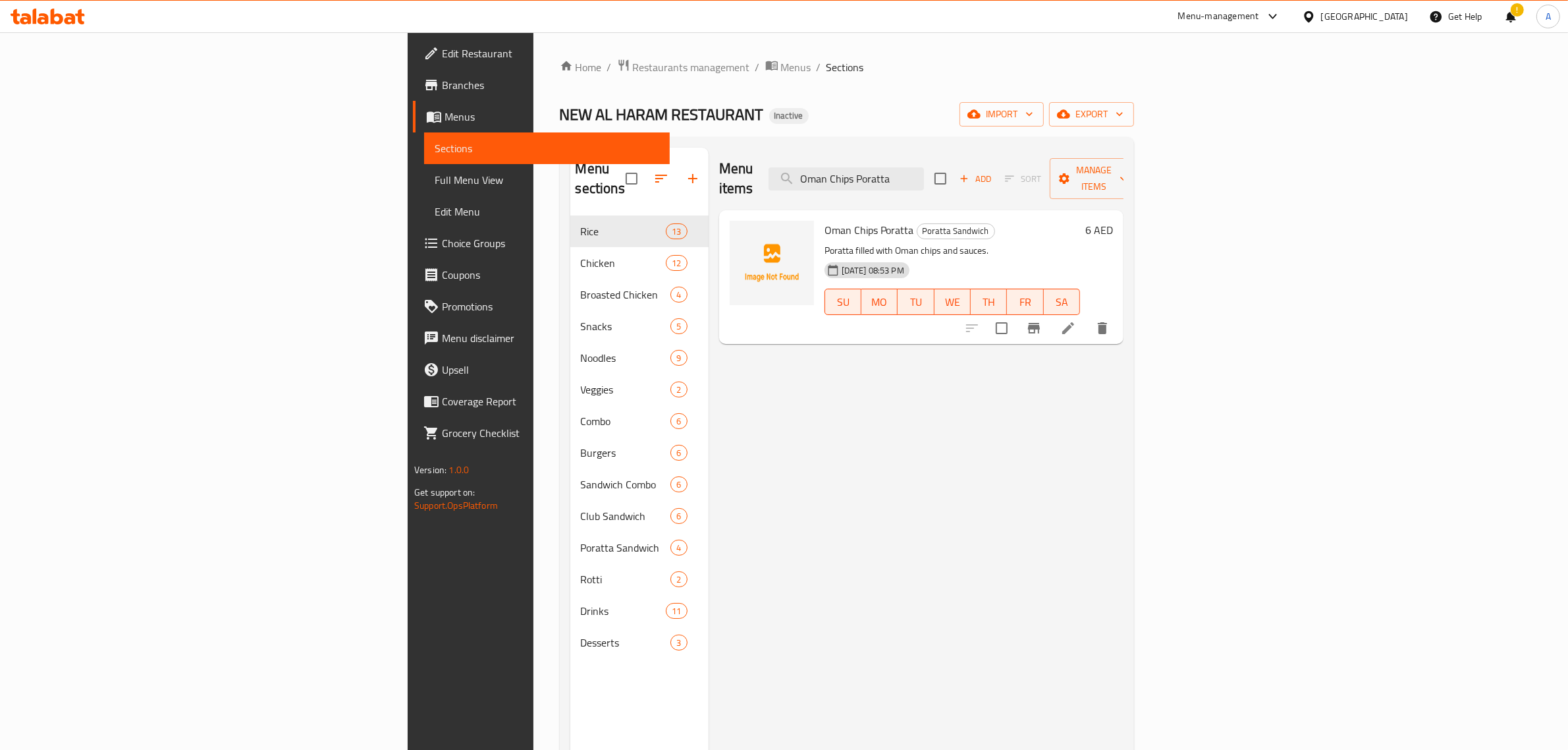
type input "Oman Chips Poratta"
click at [1075, 322] on icon at bounding box center [1068, 328] width 11 height 11
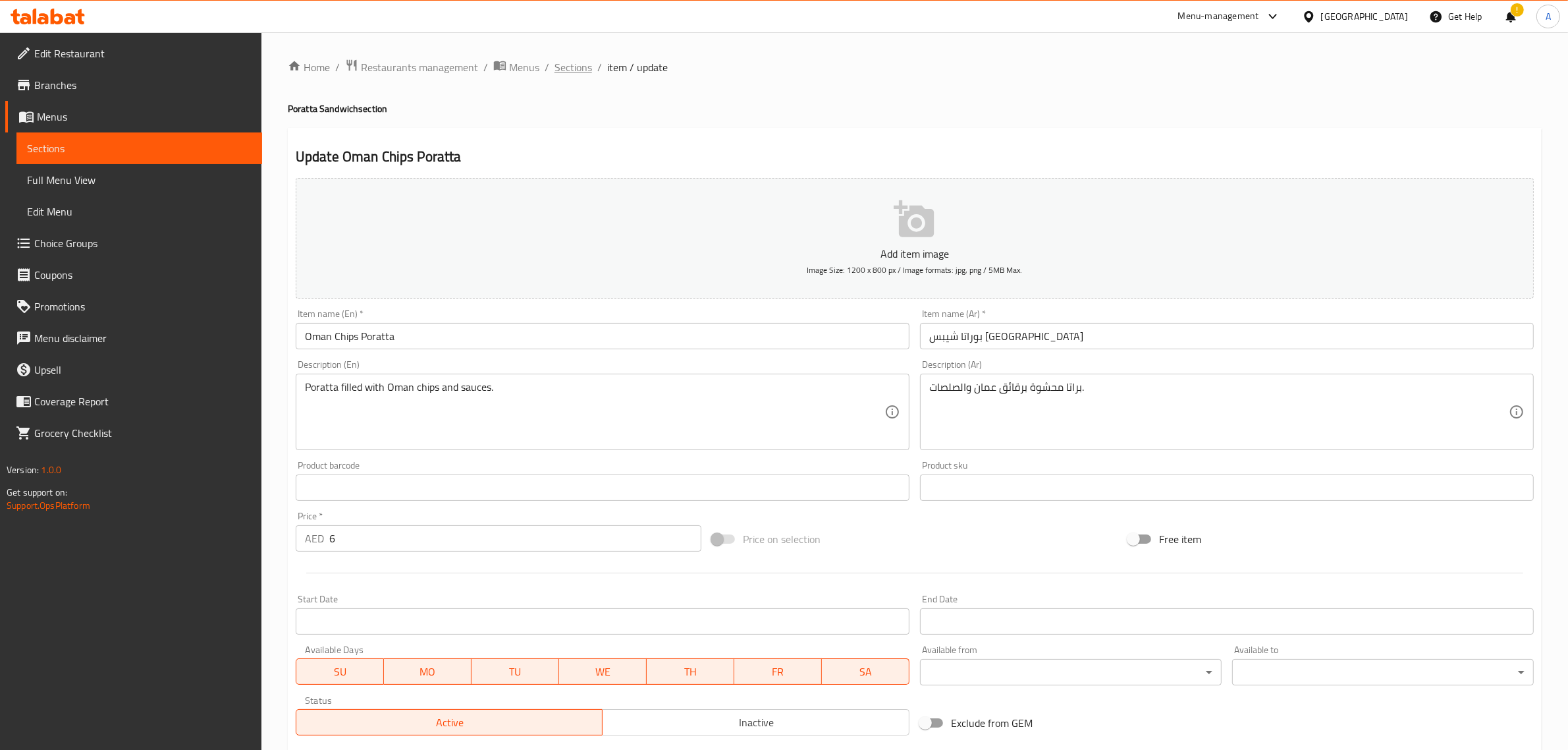
click at [570, 69] on span "Sections" at bounding box center [574, 67] width 38 height 16
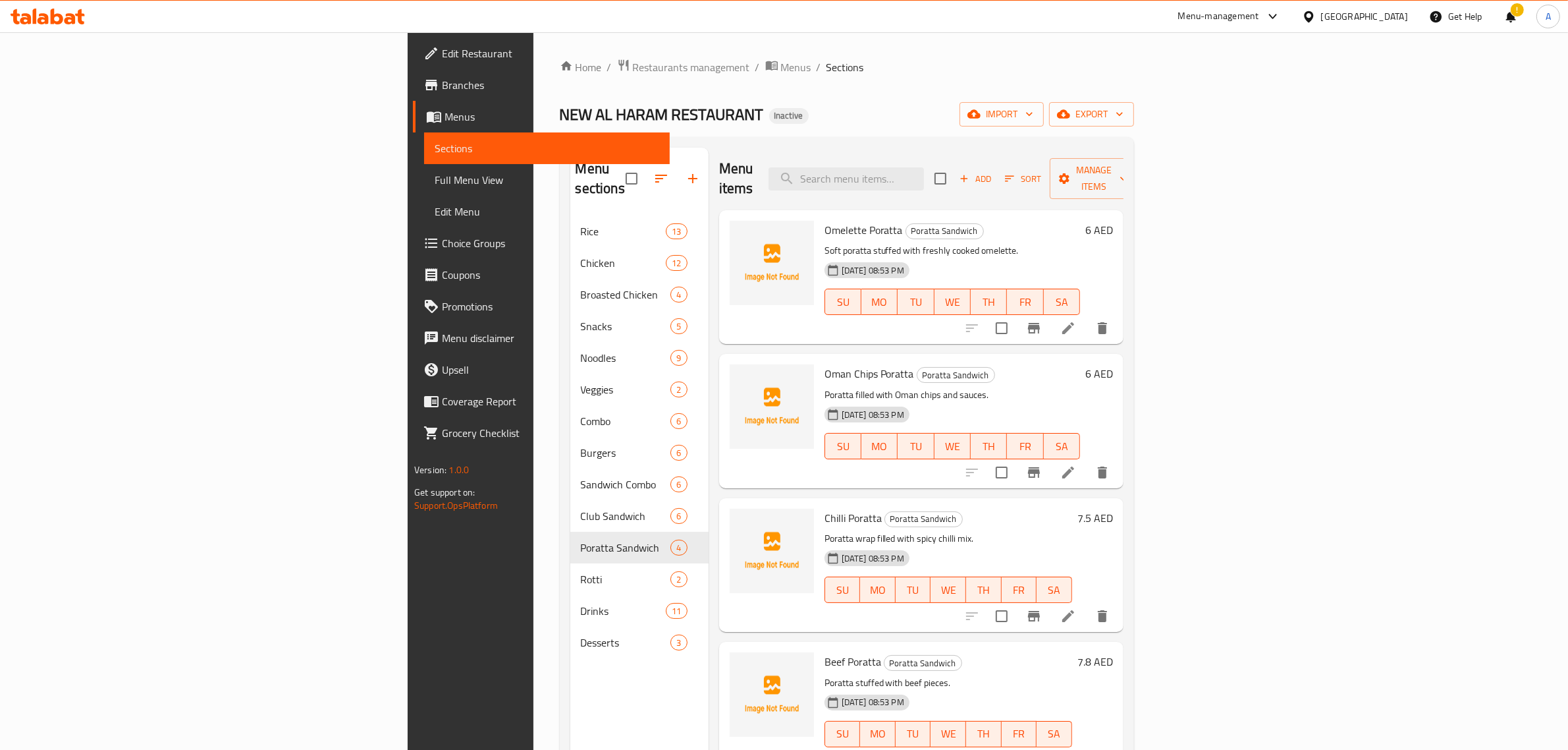
click at [413, 101] on link "Menus" at bounding box center [542, 116] width 257 height 31
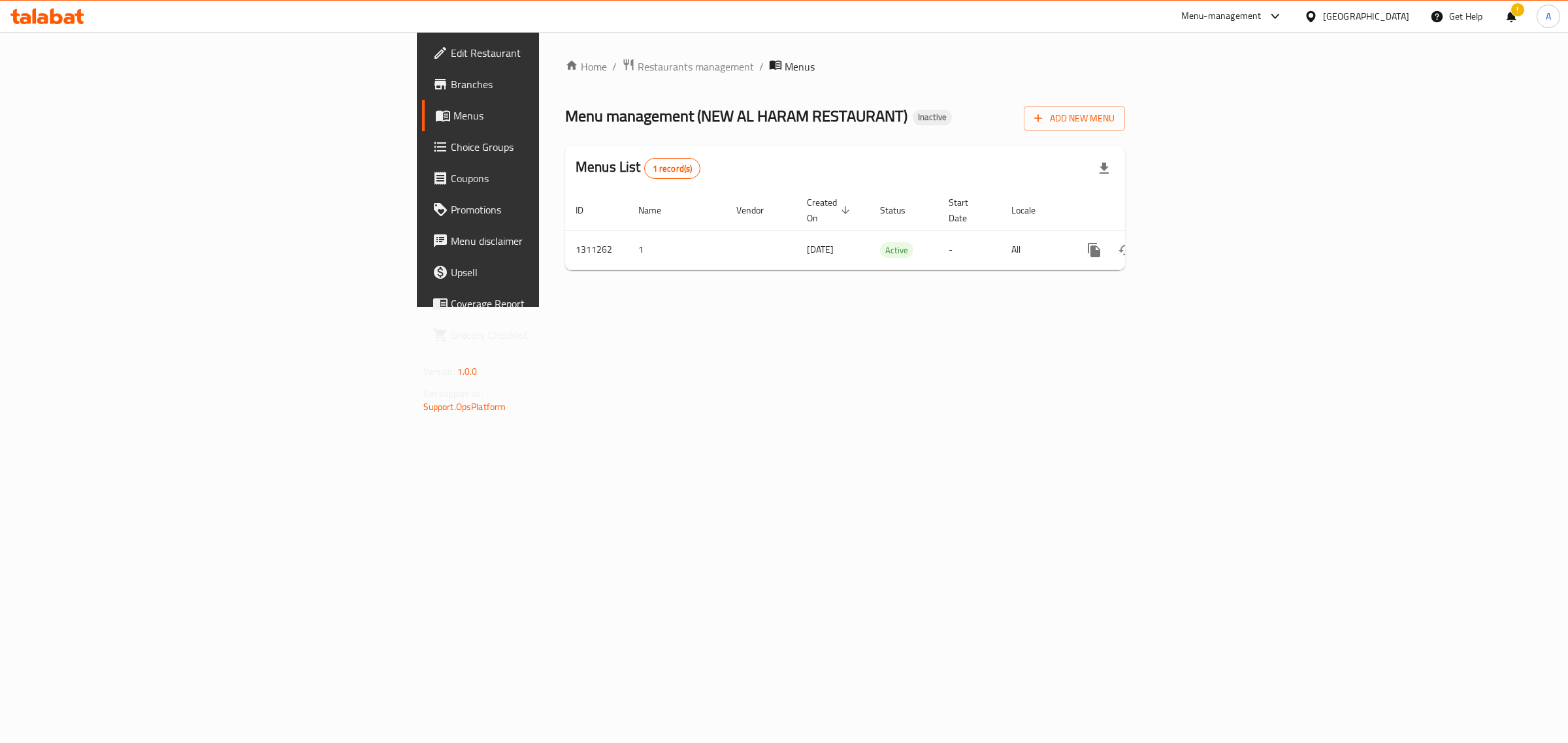
click at [450, 87] on span "Branches" at bounding box center [559, 84] width 218 height 16
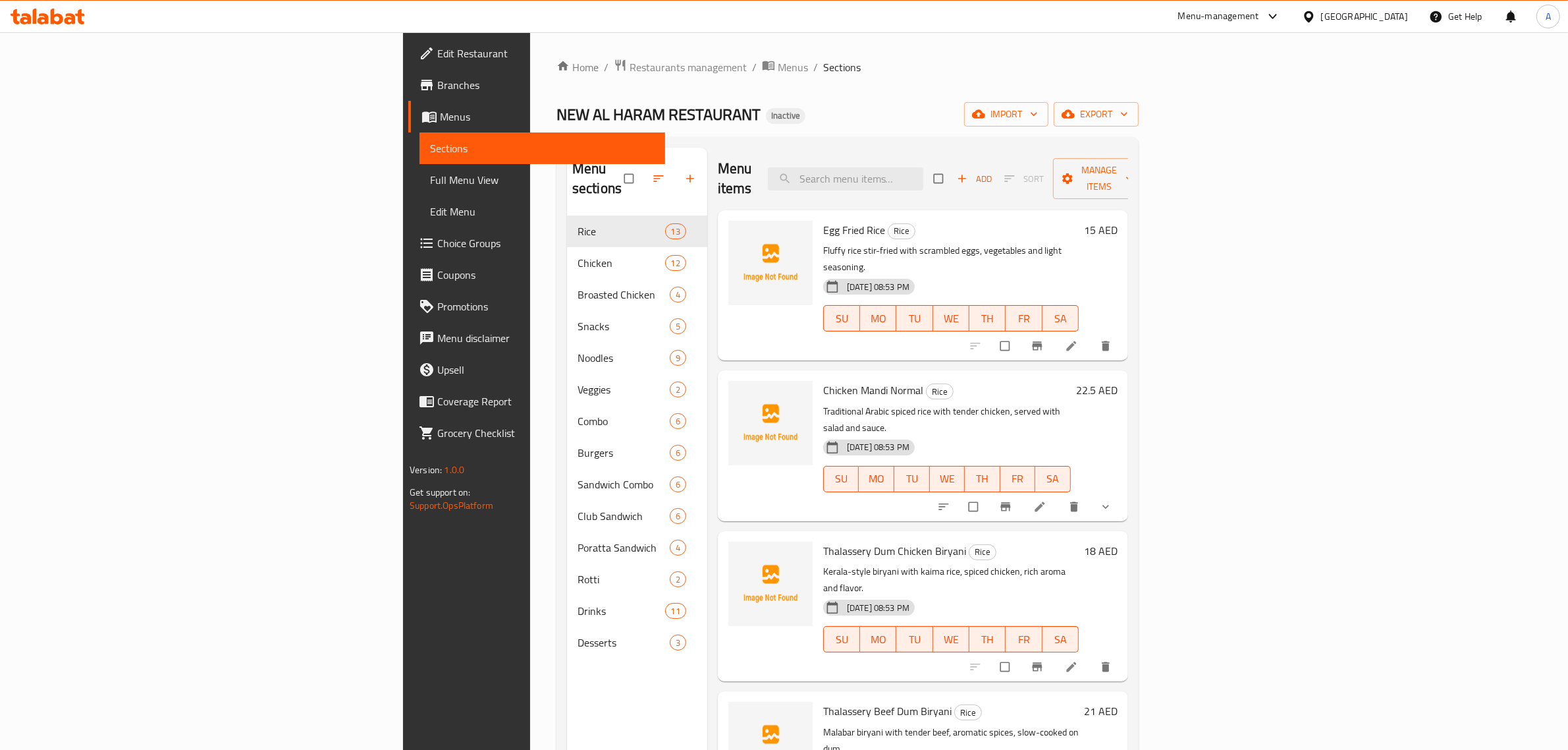
click at [437, 238] on span "Choice Groups" at bounding box center [545, 242] width 218 height 16
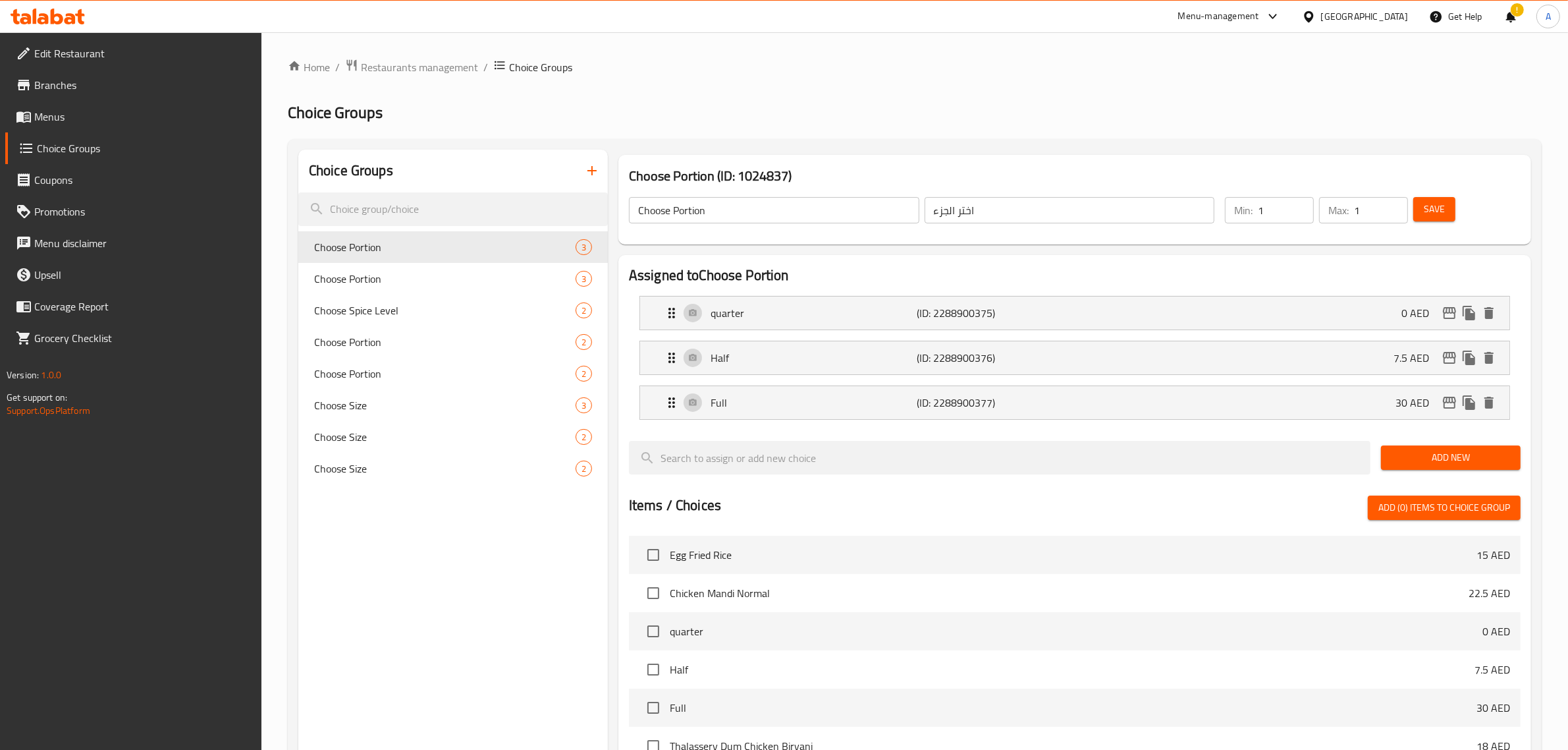
click at [597, 166] on icon "button" at bounding box center [592, 170] width 16 height 16
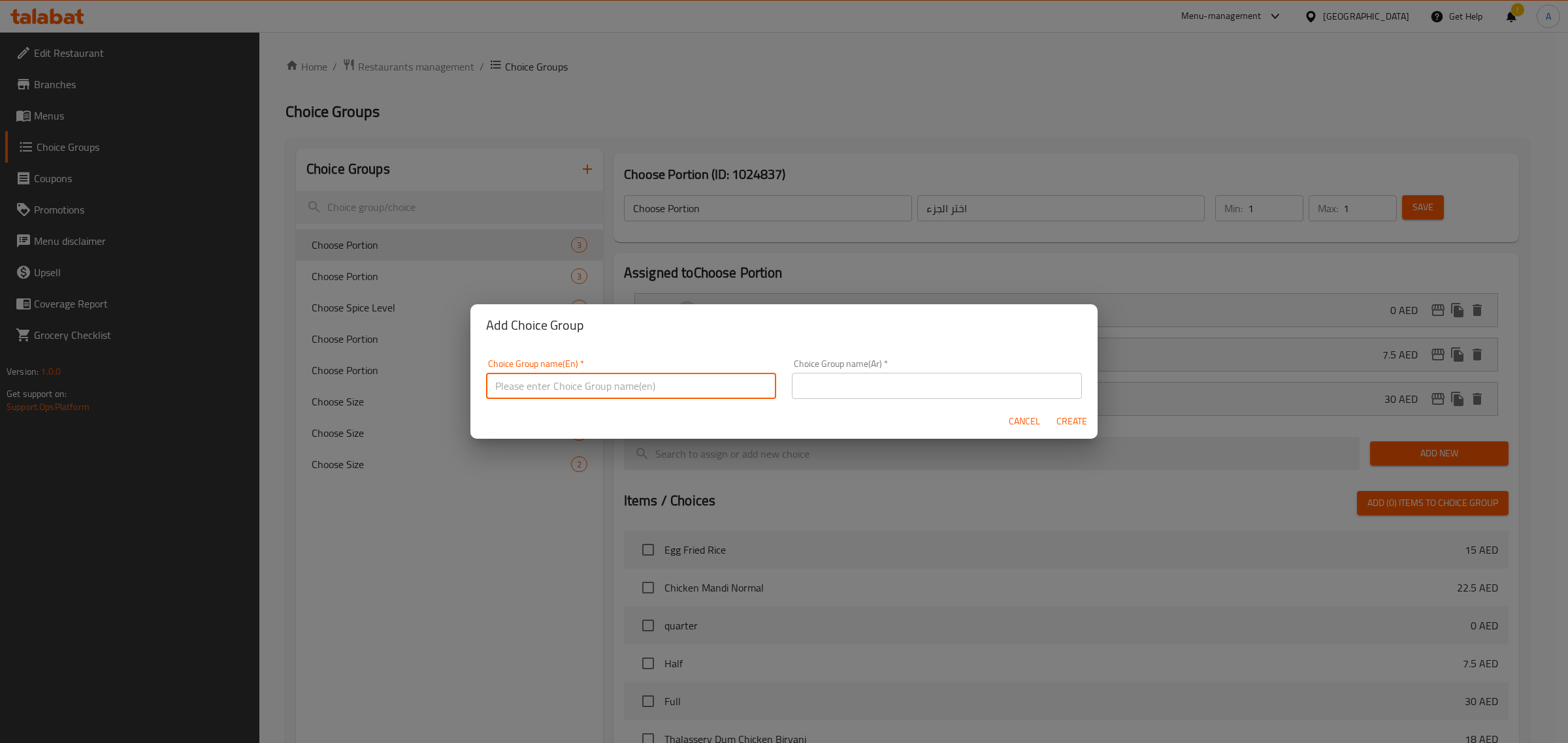
click at [646, 386] on input "text" at bounding box center [631, 386] width 290 height 26
type input "Your Choice Of:"
click at [847, 396] on input "text" at bounding box center [937, 386] width 290 height 26
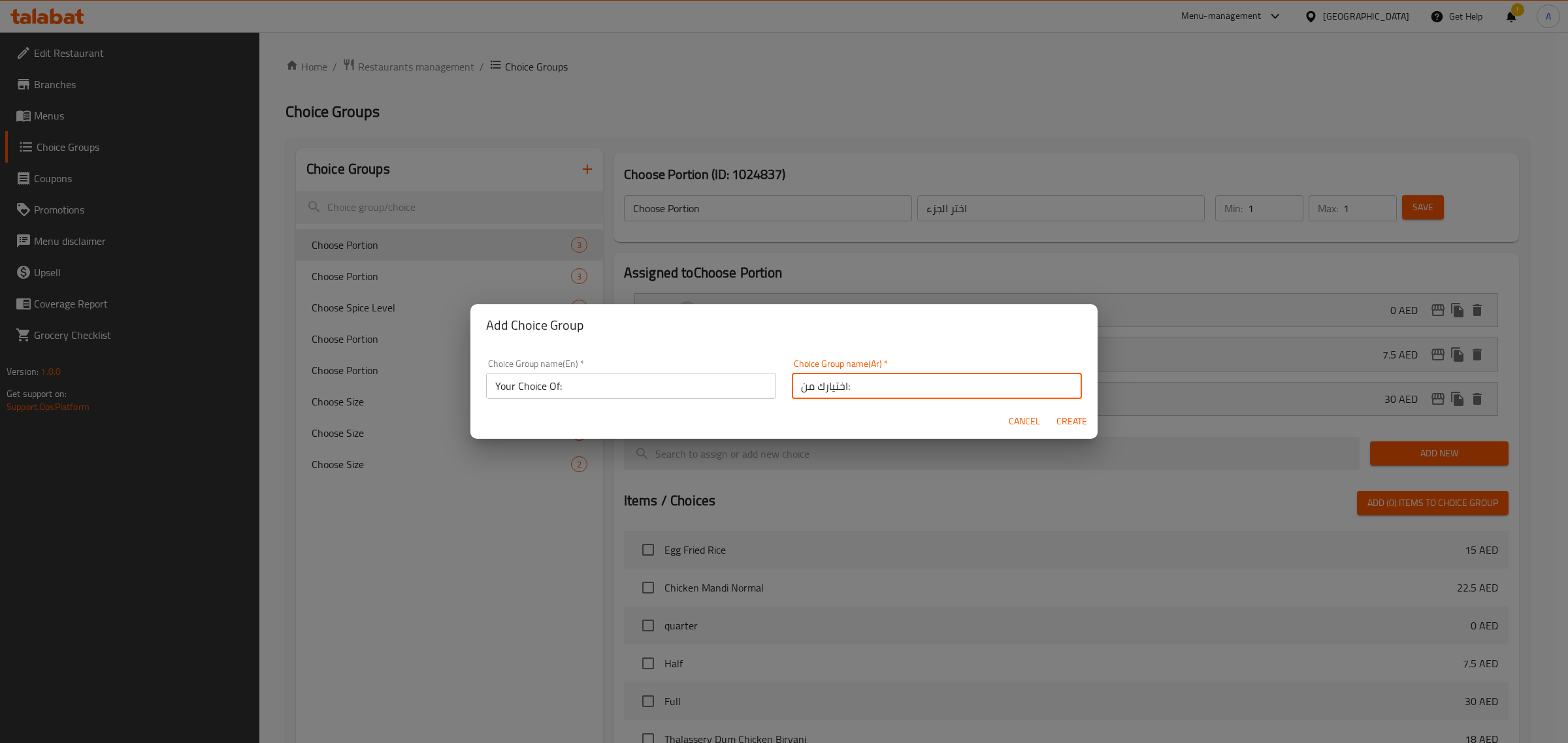
type input "اختيارك من:"
click at [818, 416] on div "Cancel Create" at bounding box center [783, 421] width 627 height 35
click at [1076, 426] on span "Create" at bounding box center [1070, 421] width 31 height 16
type input "Your Choice Of:"
type input "اختيارك من:"
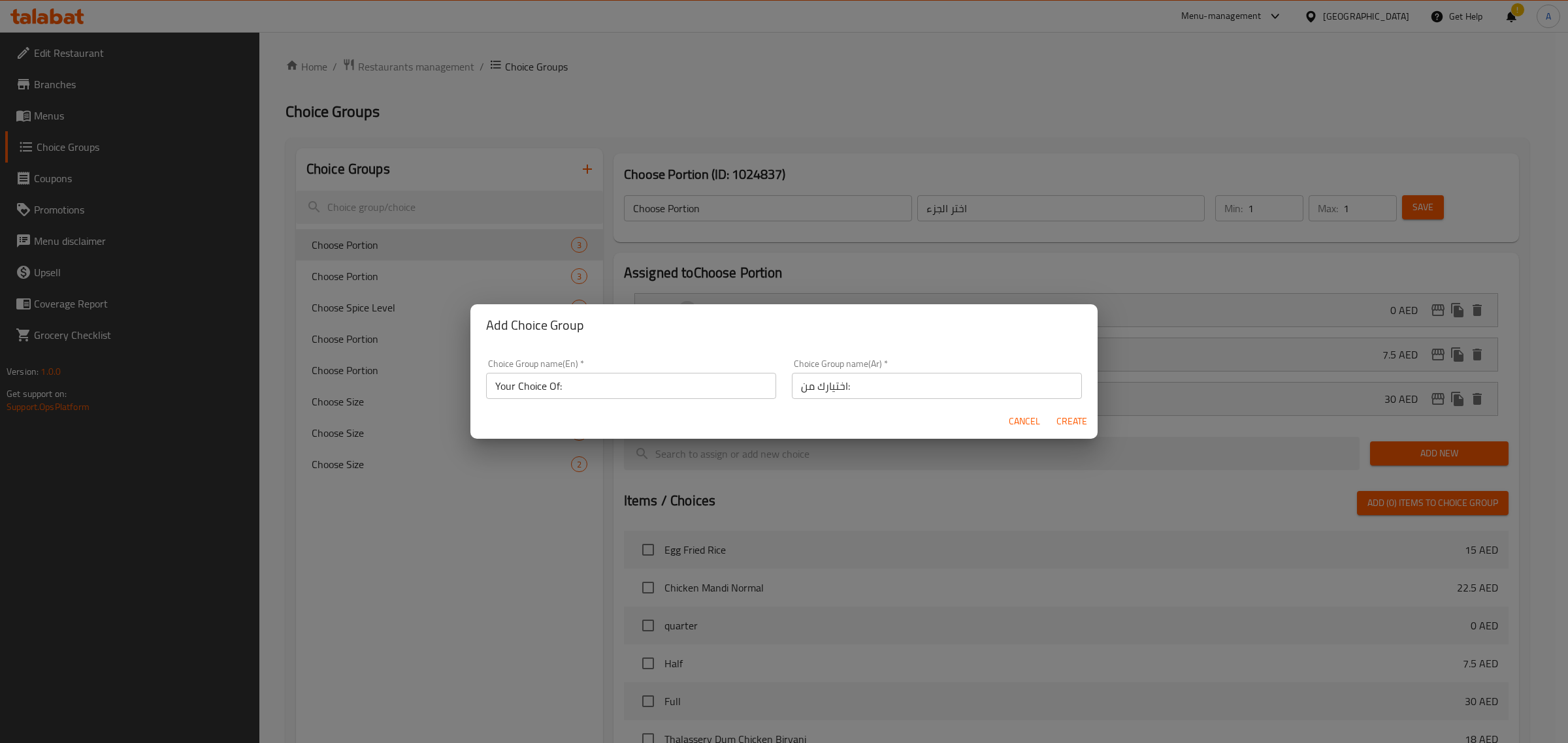
type input "0"
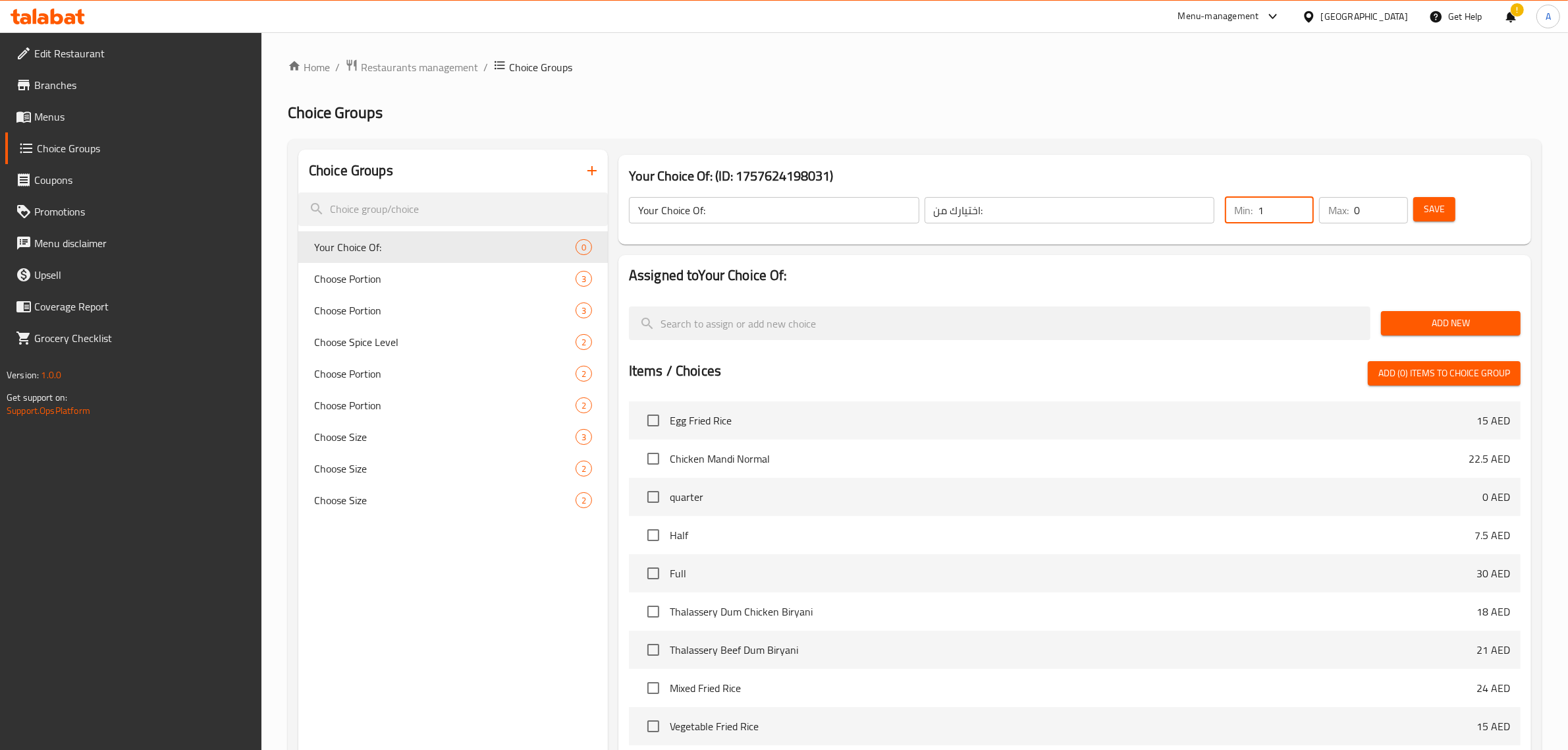
type input "1"
click at [1298, 205] on input "1" at bounding box center [1286, 210] width 56 height 27
type input "1"
click at [1393, 204] on input "1" at bounding box center [1381, 210] width 54 height 27
click at [1438, 333] on button "Add New" at bounding box center [1451, 323] width 140 height 25
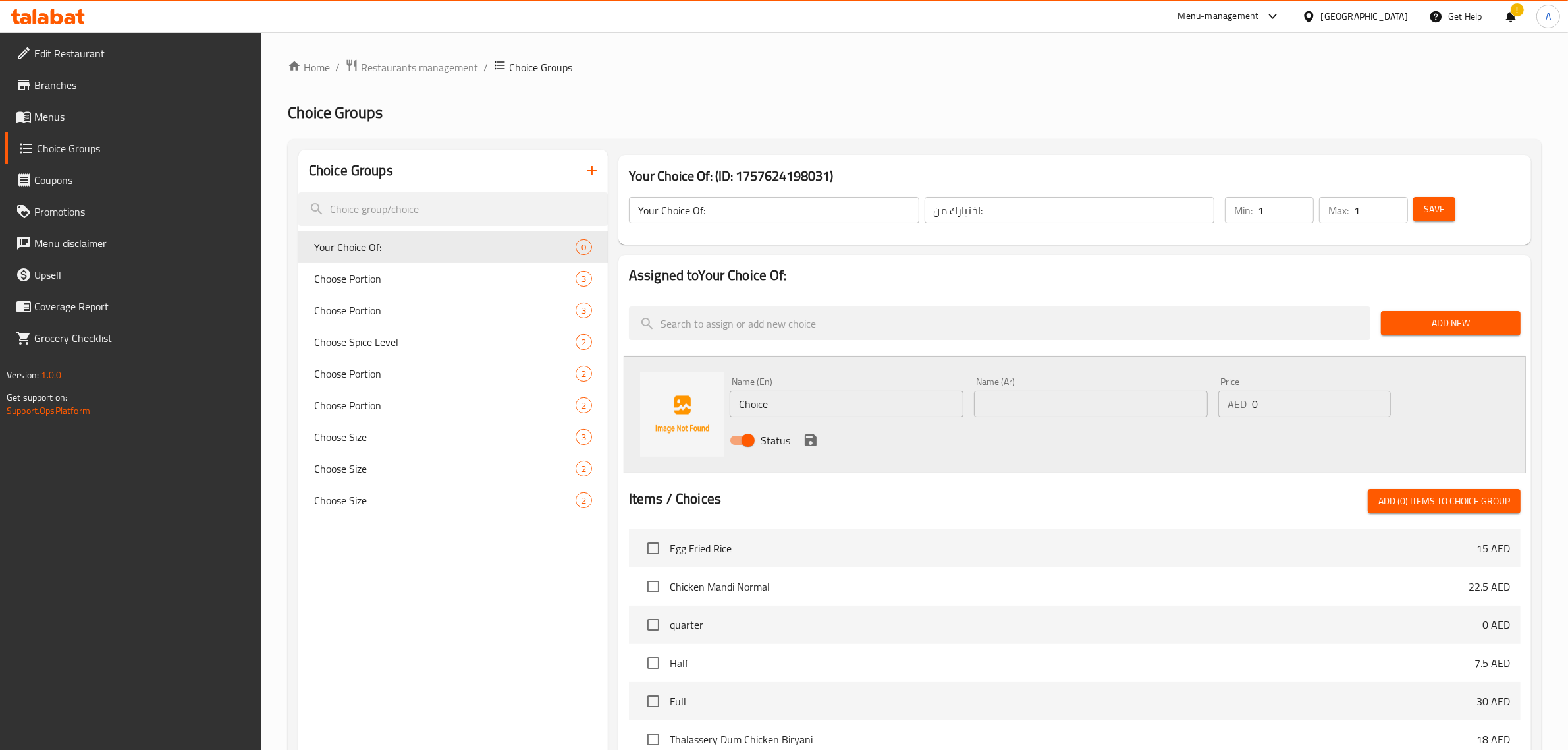
click at [806, 403] on input "Choice" at bounding box center [847, 404] width 234 height 27
paste input "vegetables"
click at [905, 411] on input "vegetables" at bounding box center [847, 404] width 234 height 27
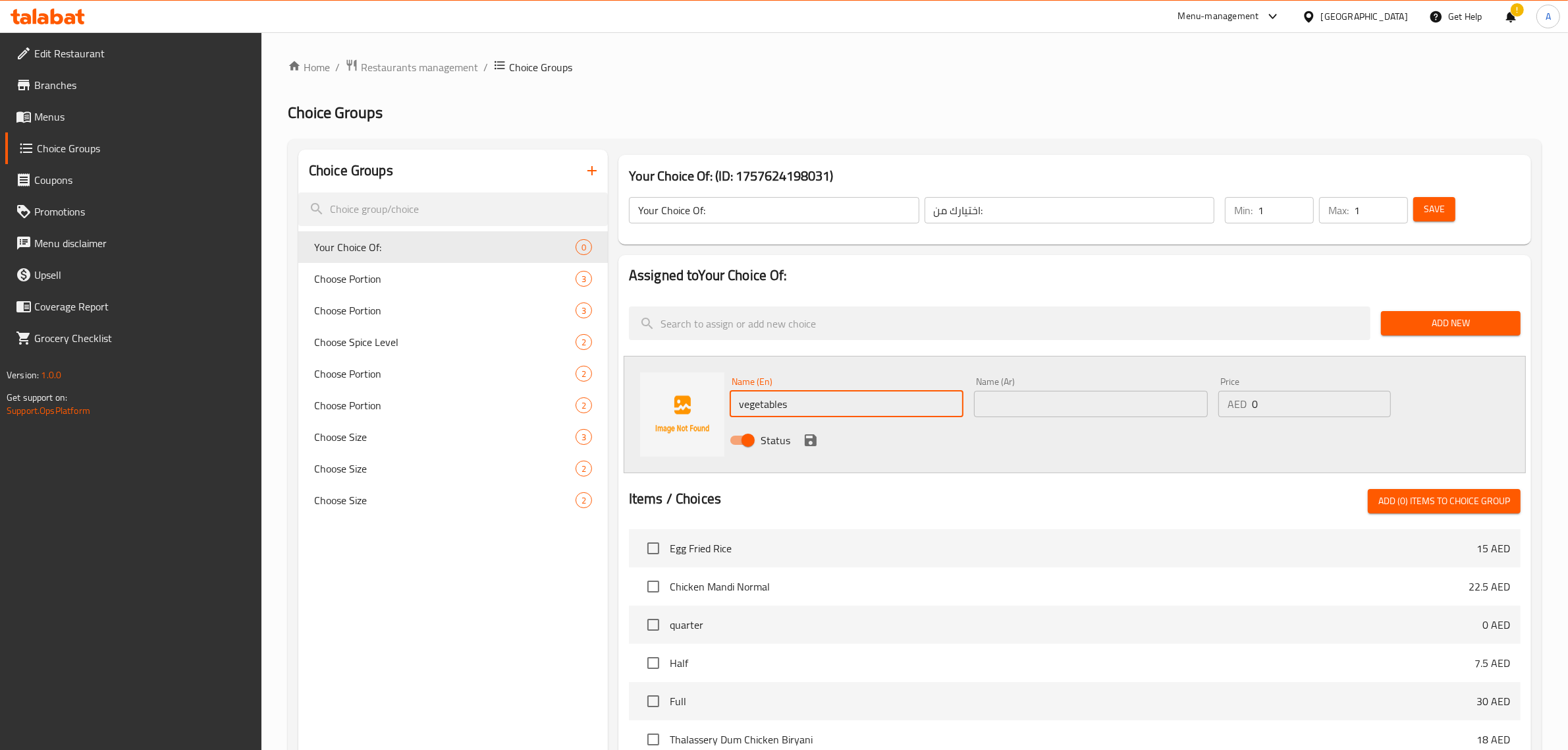
type input "vegetables"
click at [1012, 412] on input "text" at bounding box center [1091, 404] width 234 height 27
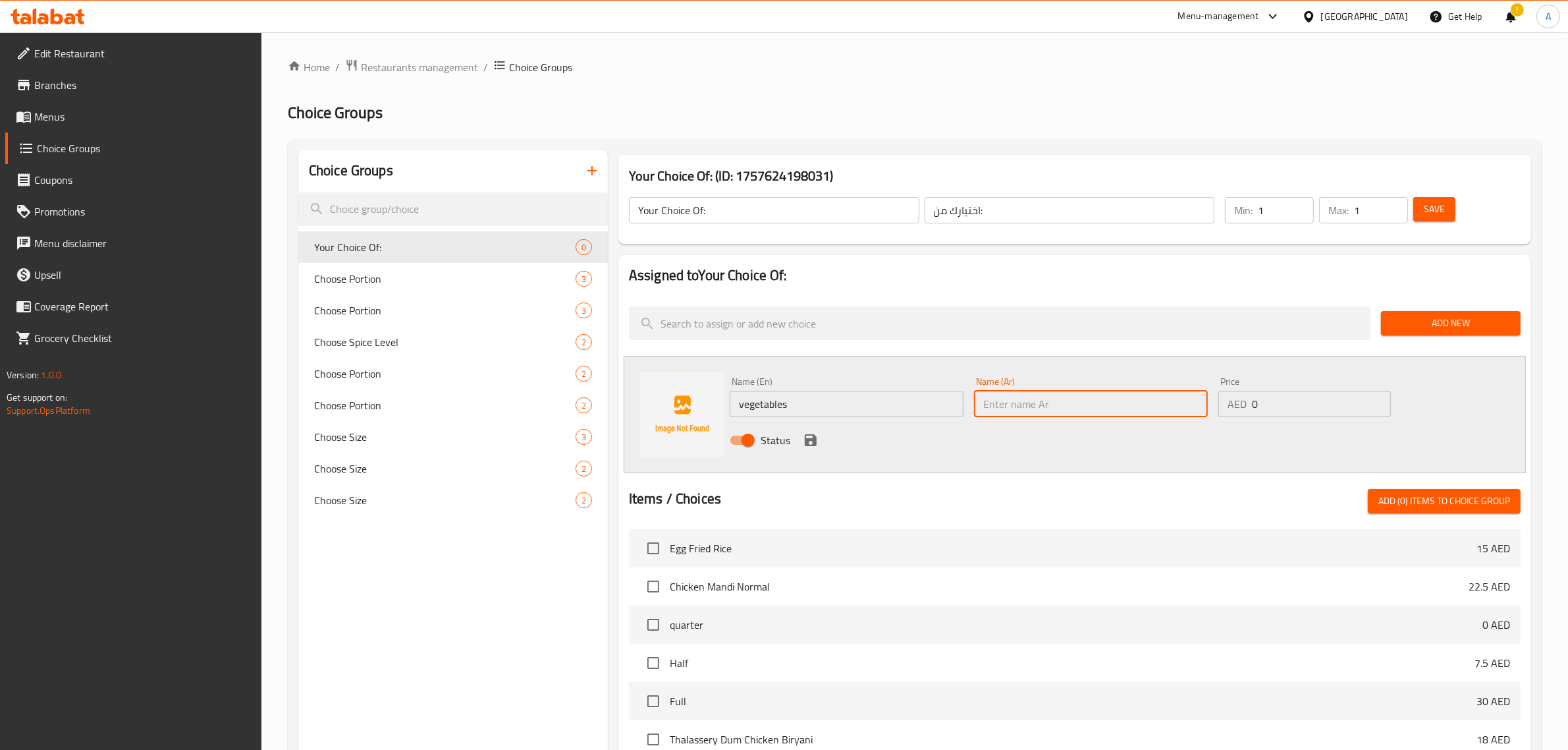
paste input "خضراوات"
type input "خضراوات"
click at [811, 440] on icon "save" at bounding box center [811, 440] width 11 height 11
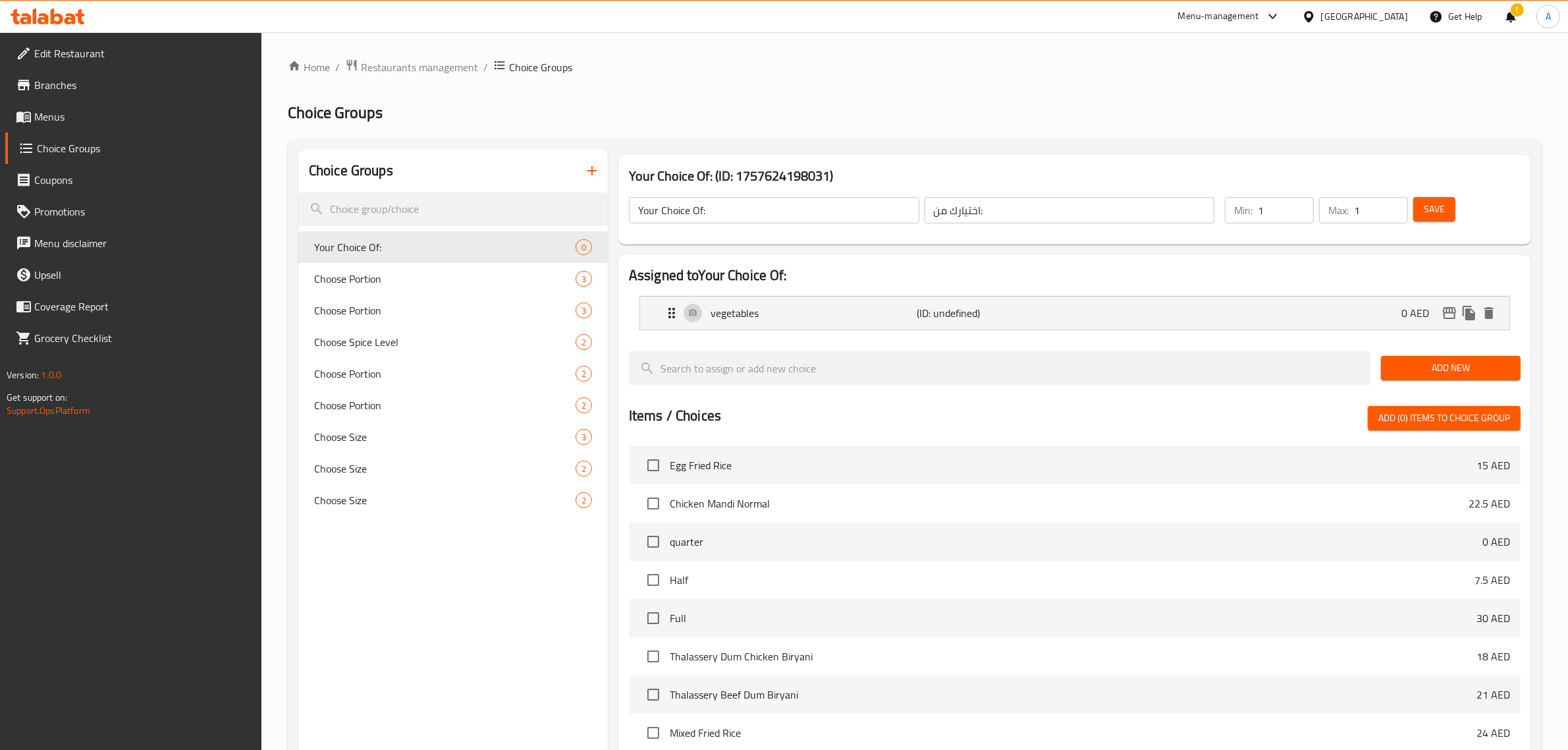
click at [1476, 361] on span "Add New" at bounding box center [1451, 367] width 119 height 16
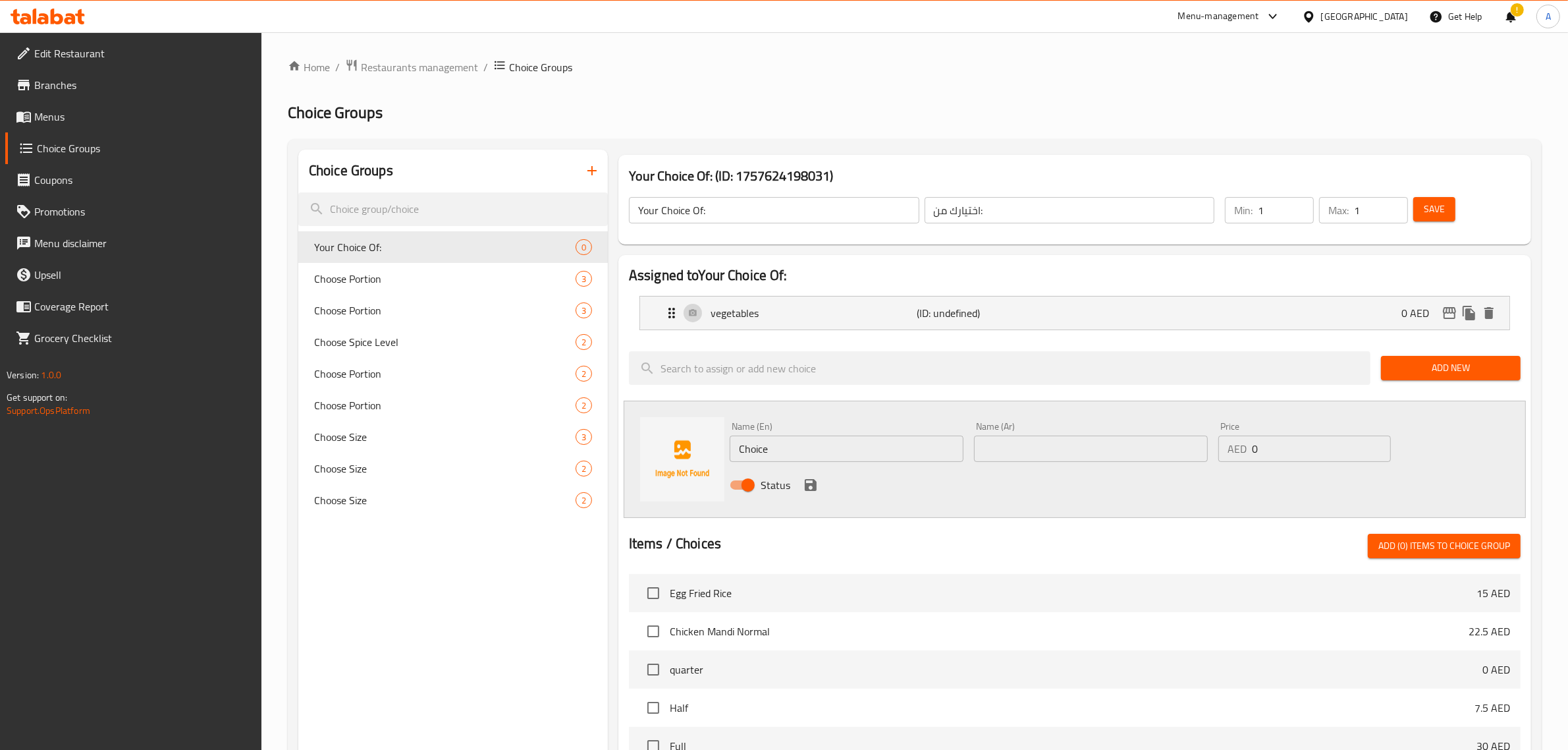
click at [809, 443] on input "Choice" at bounding box center [847, 449] width 234 height 27
click at [794, 470] on div "Status" at bounding box center [1092, 484] width 734 height 35
click at [794, 444] on input "ةثشف" at bounding box center [847, 449] width 234 height 27
type input "meat"
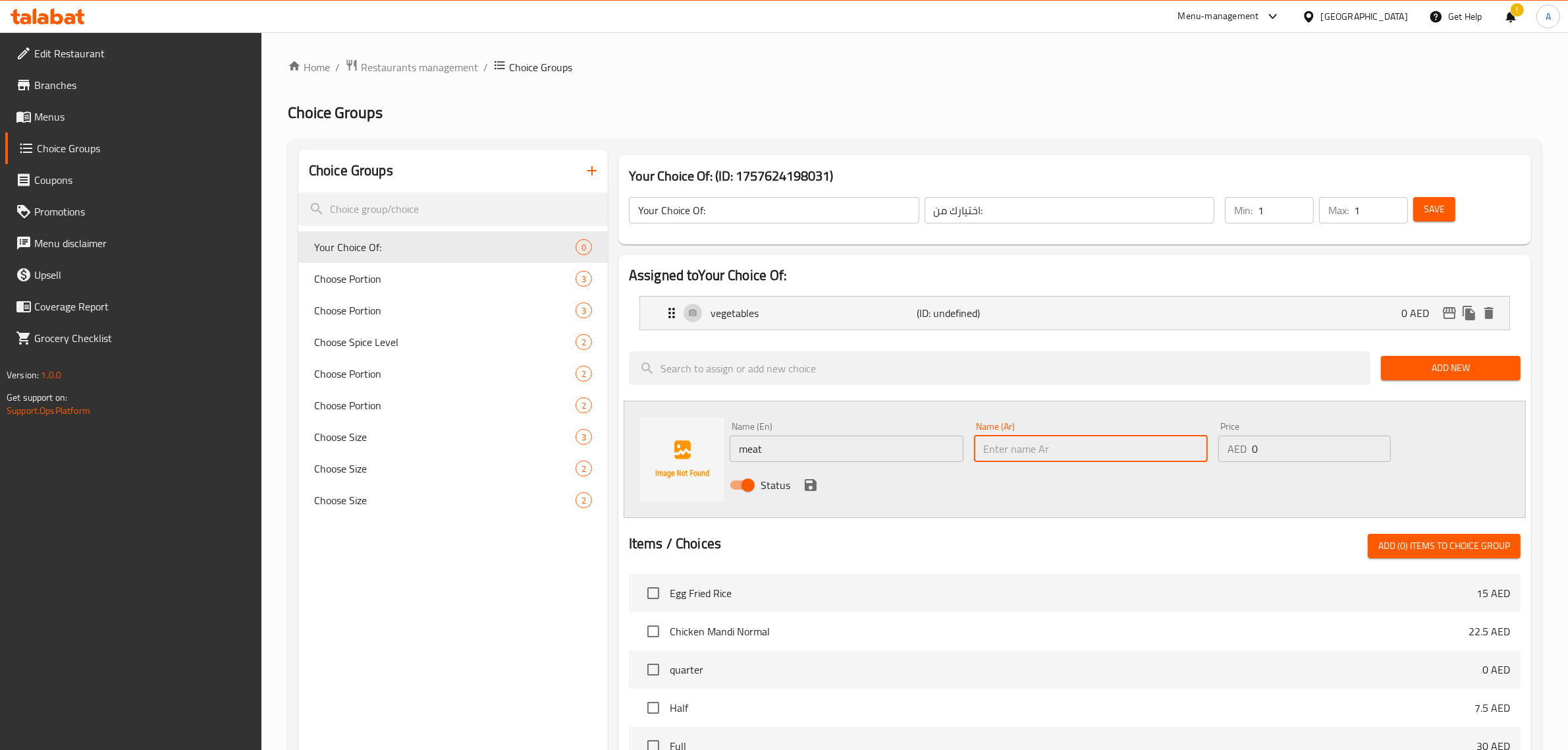
click at [1039, 456] on input "text" at bounding box center [1091, 449] width 234 height 27
paste input "لحم"
type input "لحم"
click at [804, 484] on icon "save" at bounding box center [811, 485] width 16 height 16
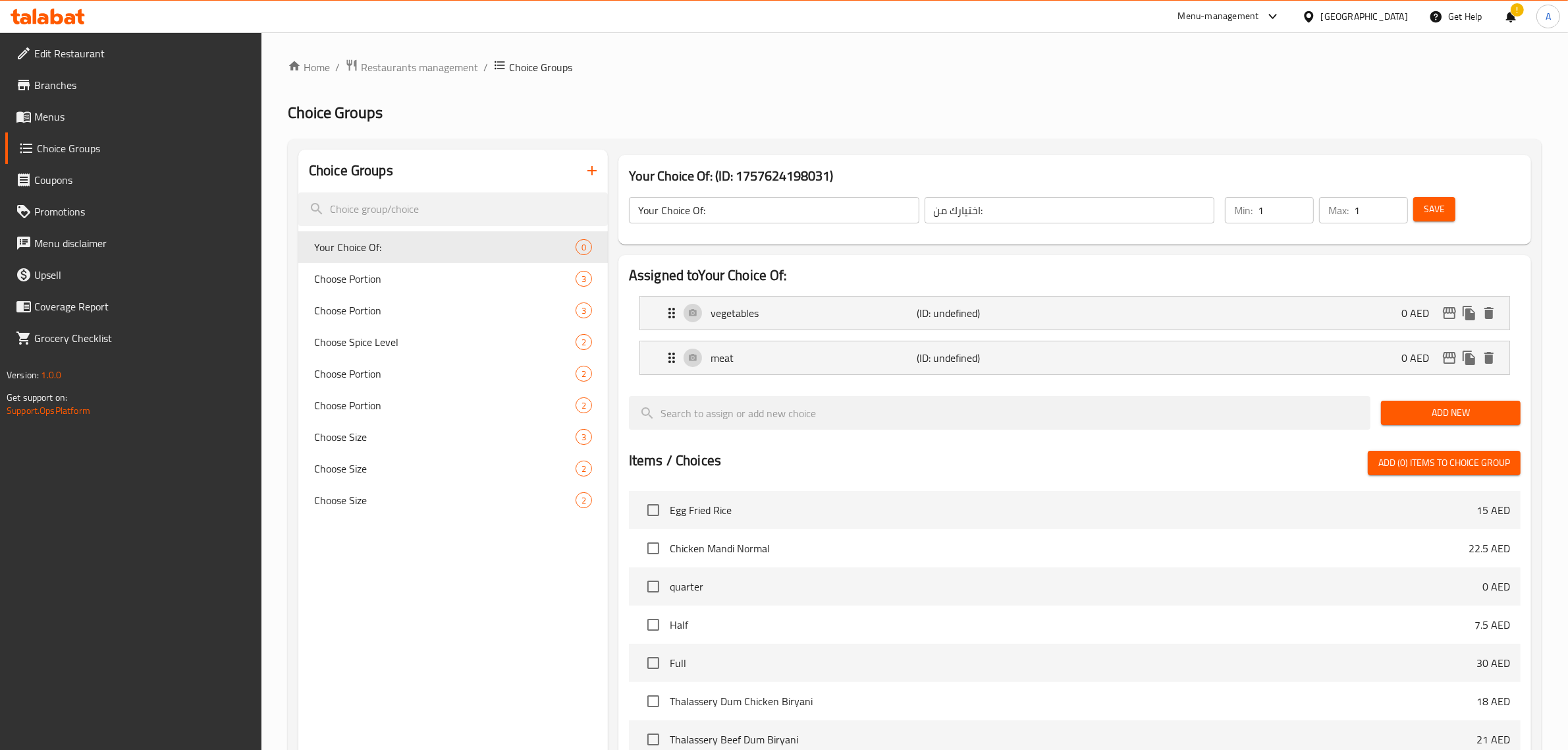
click at [1437, 204] on span "Save" at bounding box center [1435, 208] width 21 height 16
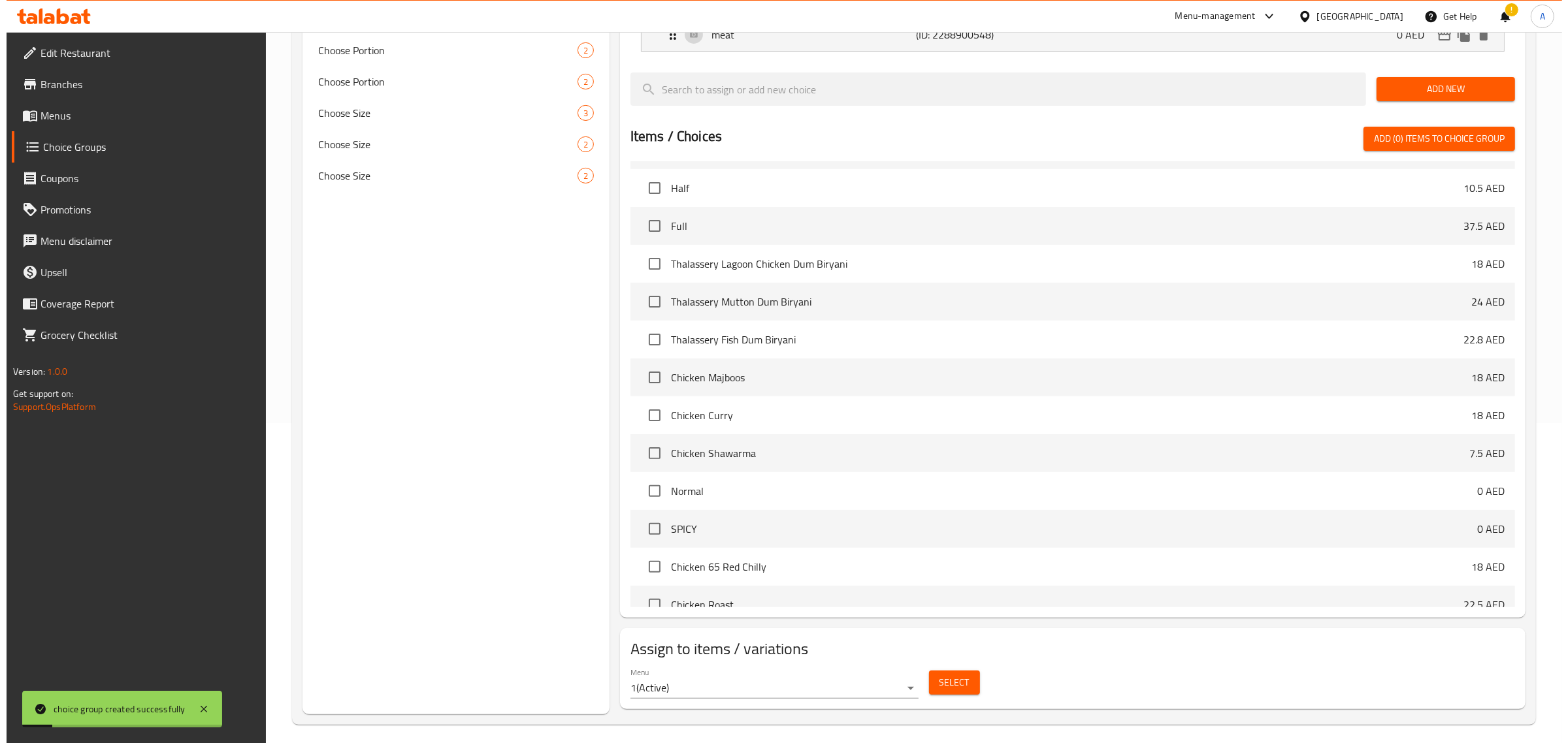
scroll to position [328, 0]
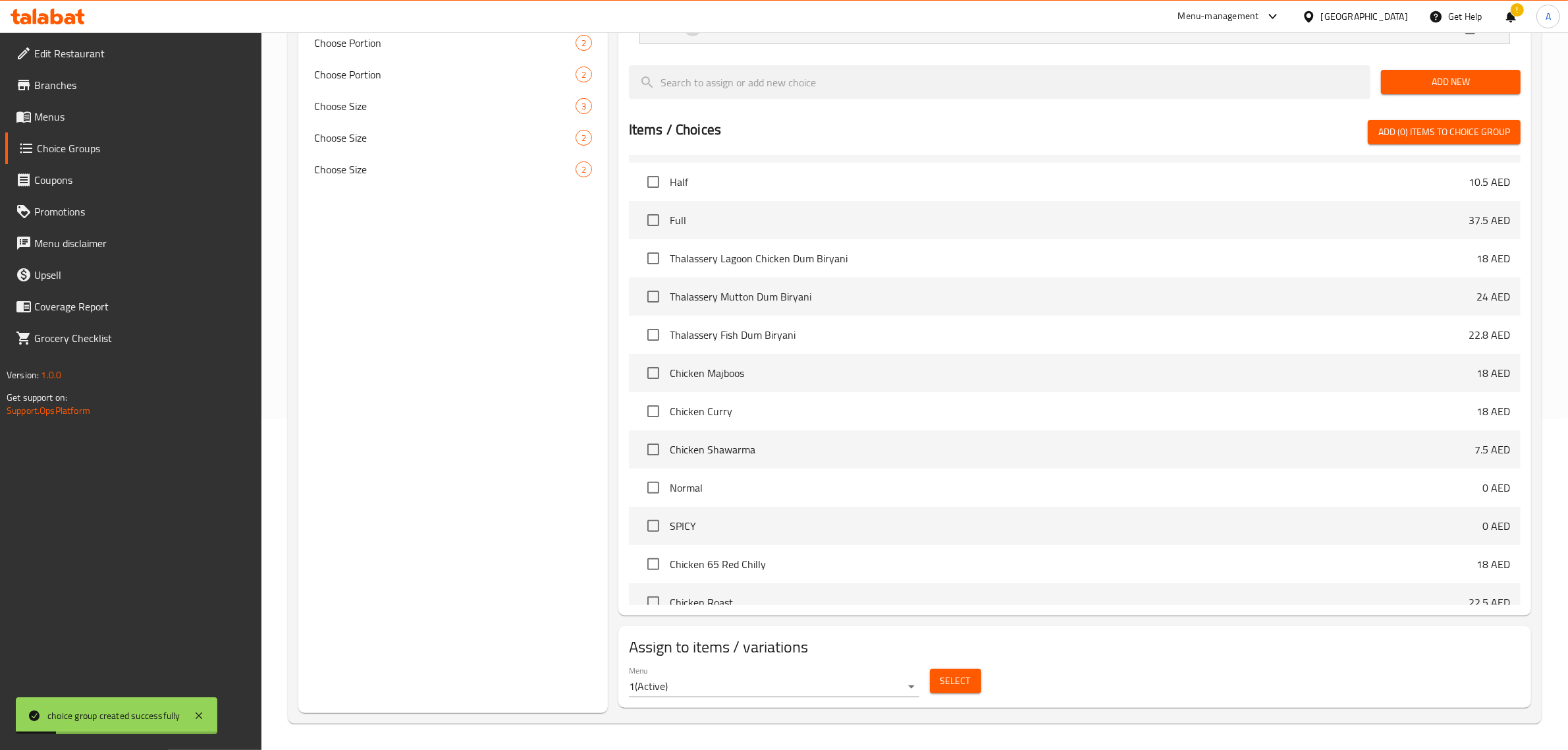
click at [952, 676] on span "Select" at bounding box center [956, 681] width 30 height 16
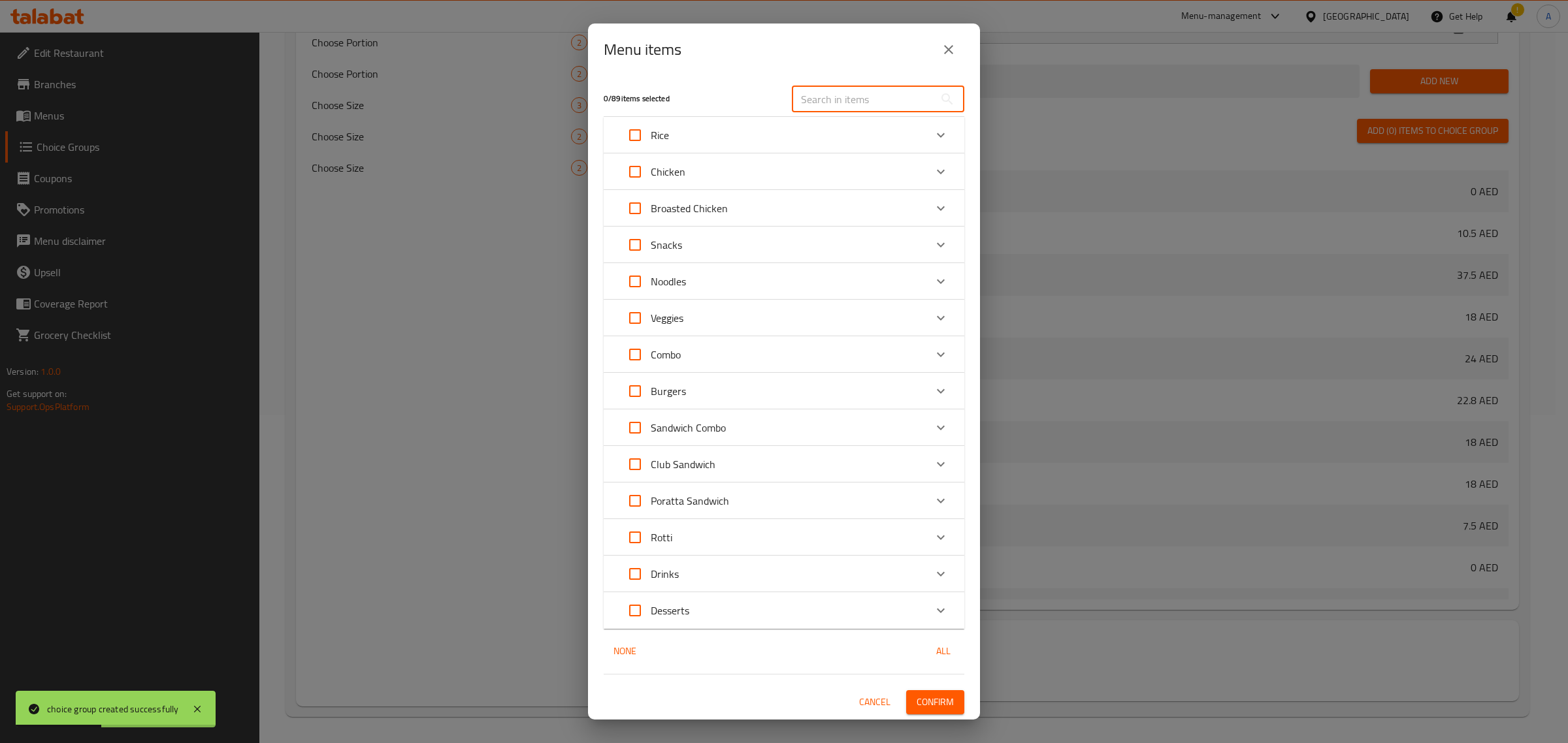
click at [857, 96] on input "text" at bounding box center [862, 100] width 142 height 26
paste input "Steam Momos"
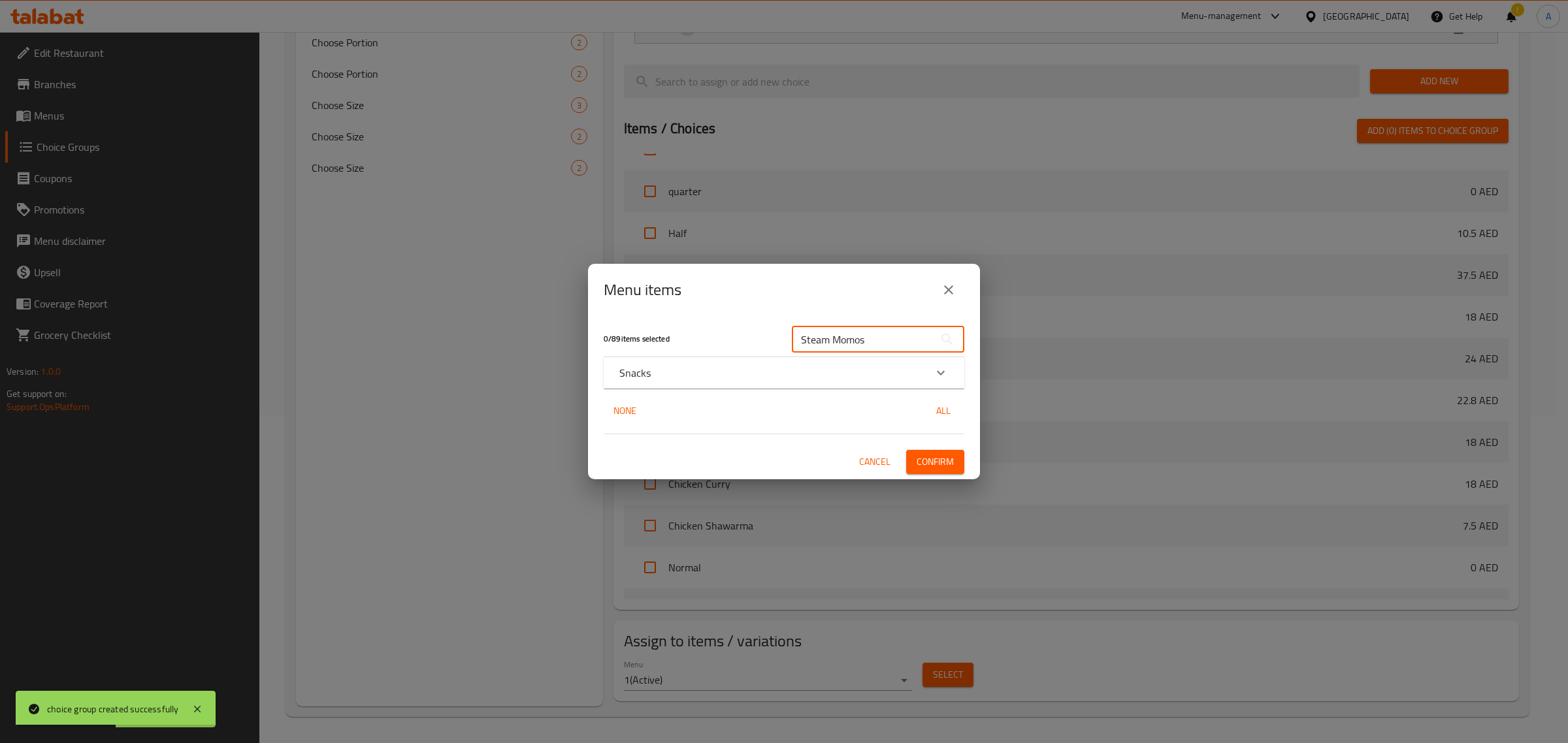
type input "Steam Momos"
drag, startPoint x: 666, startPoint y: 386, endPoint x: 671, endPoint y: 378, distance: 9.4
click at [666, 383] on div "Snacks" at bounding box center [784, 372] width 361 height 31
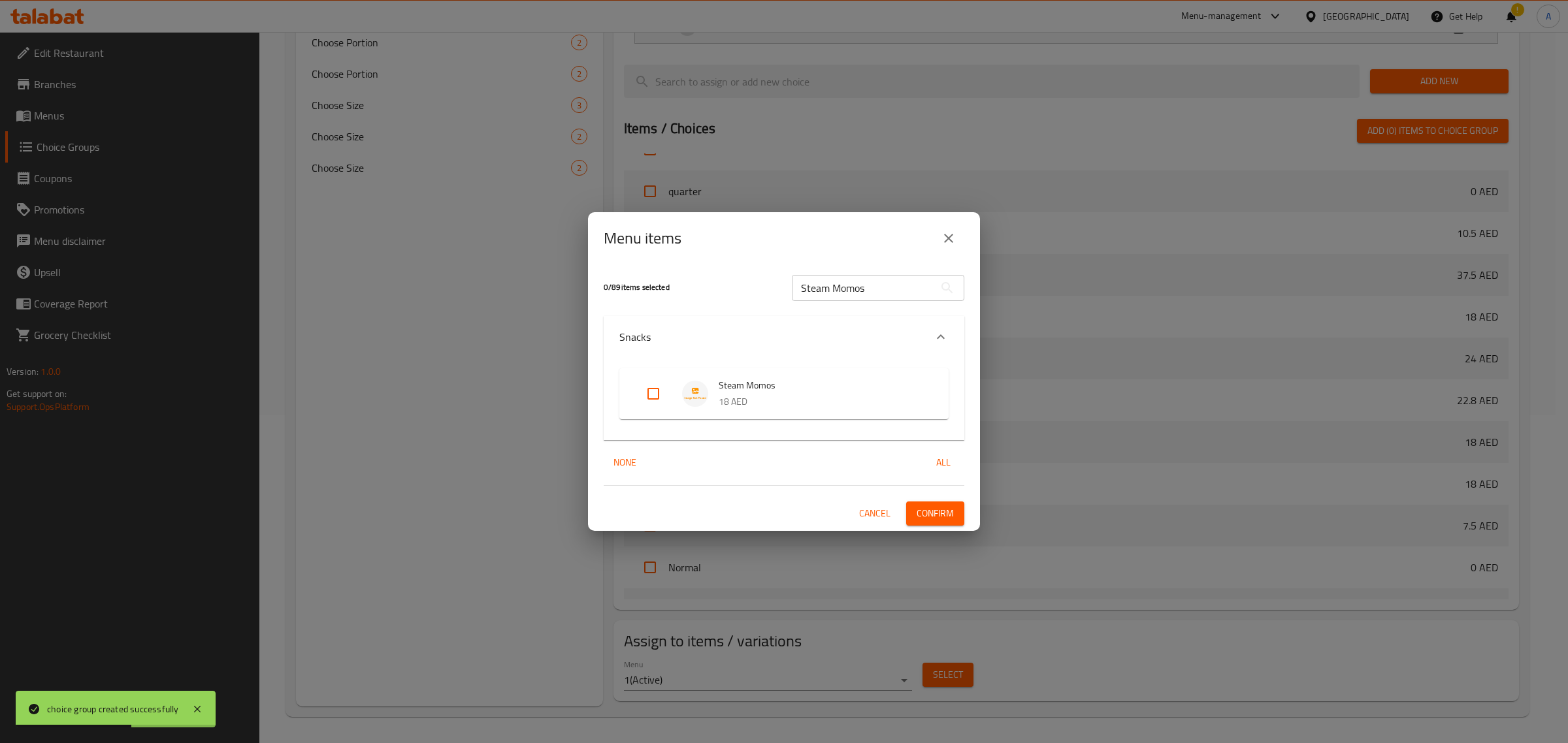
drag, startPoint x: 645, startPoint y: 392, endPoint x: 822, endPoint y: 462, distance: 190.3
click at [645, 393] on input "Expand" at bounding box center [653, 393] width 31 height 31
checkbox input "true"
click at [933, 514] on span "Confirm" at bounding box center [936, 513] width 38 height 16
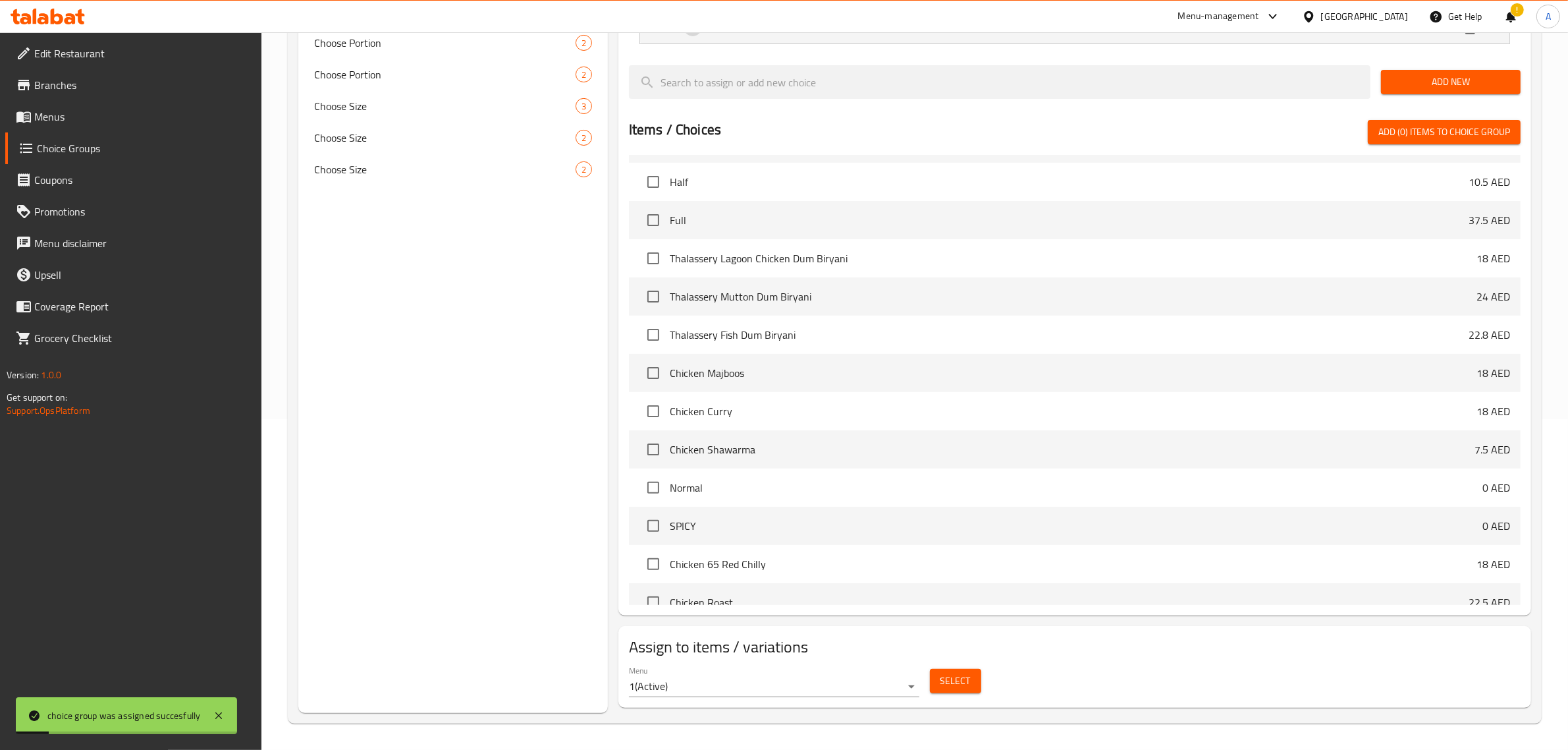
click at [939, 678] on button "Select" at bounding box center [956, 682] width 51 height 25
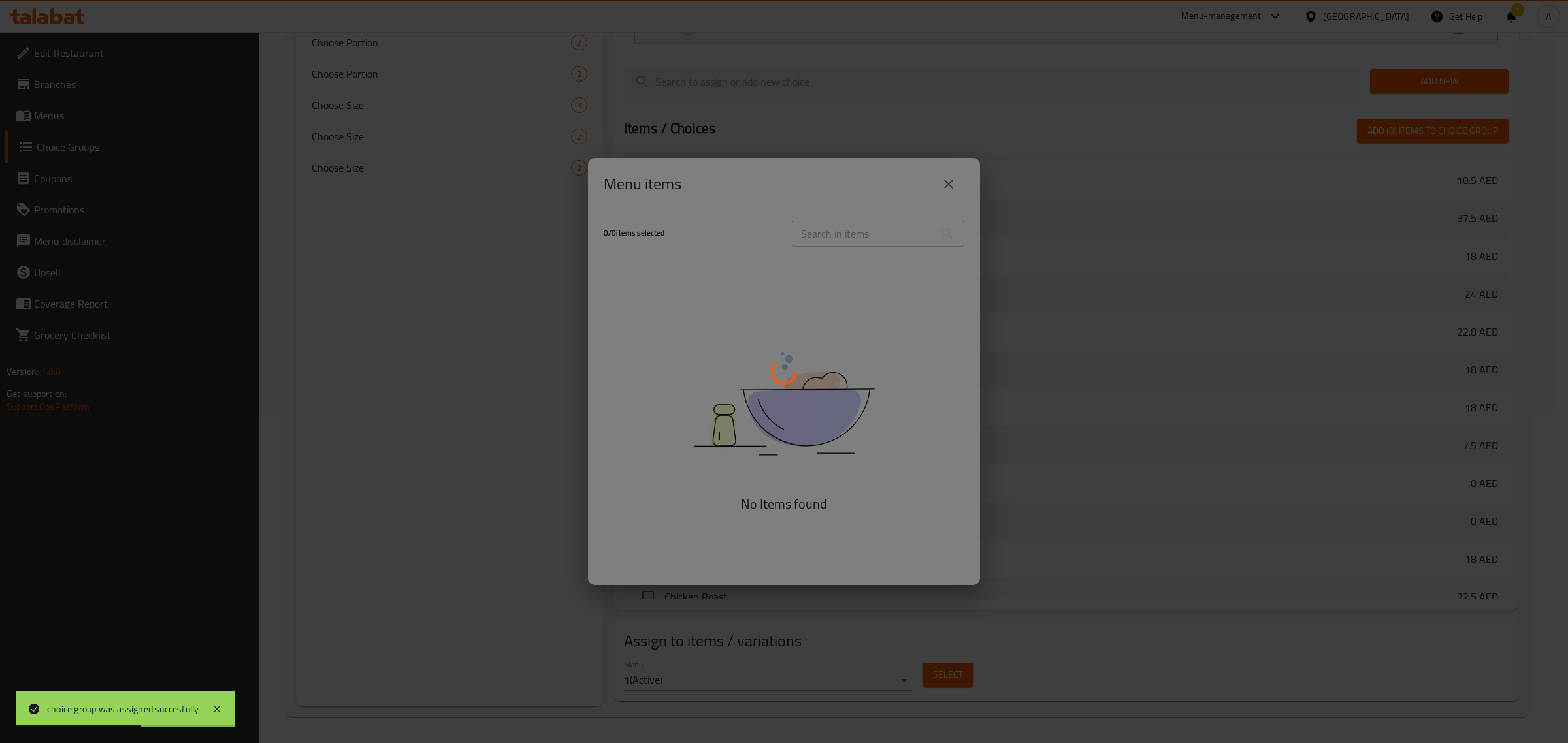
click at [729, 210] on div at bounding box center [784, 371] width 1568 height 743
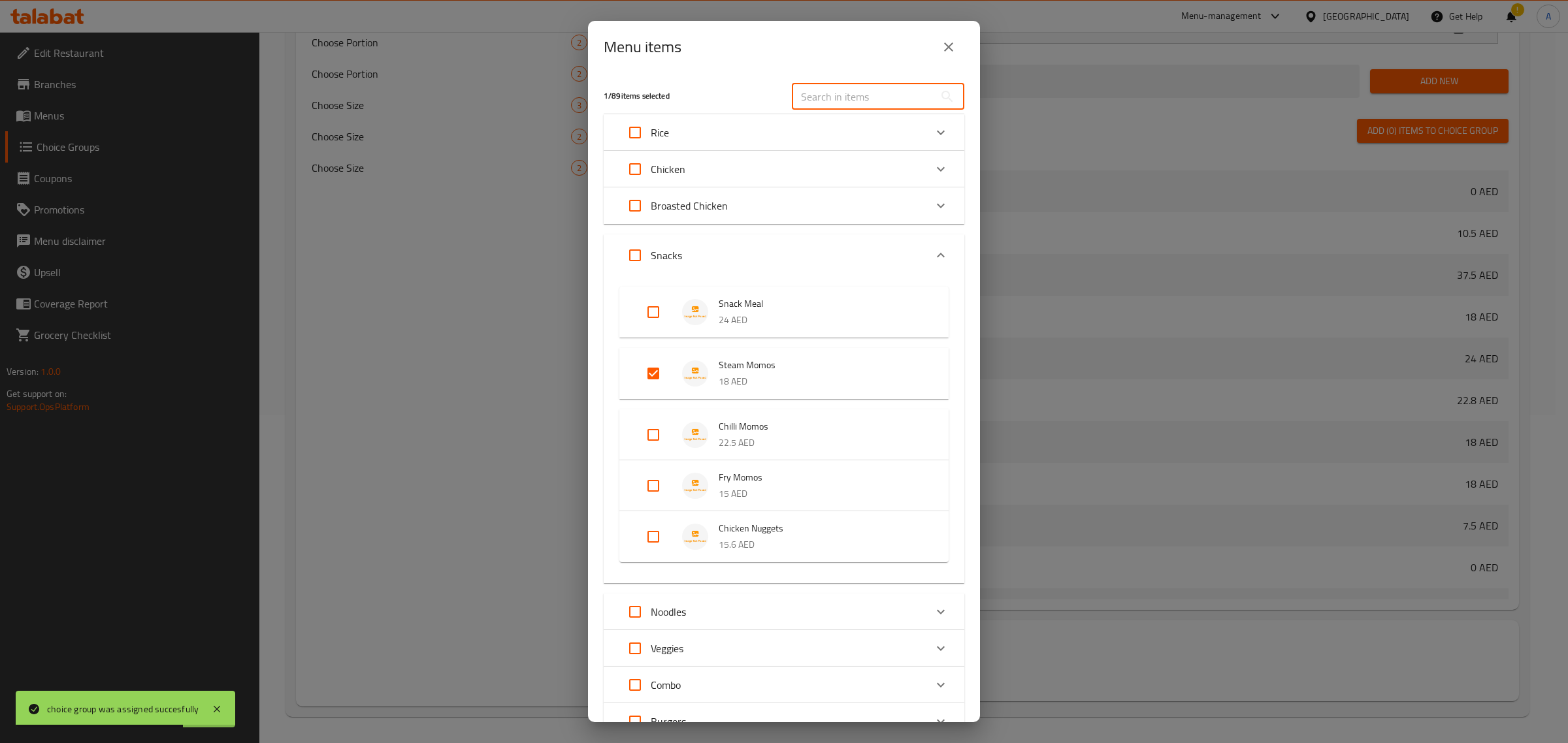
click at [821, 99] on input "text" at bounding box center [862, 97] width 142 height 26
paste input "Chilli Momos"
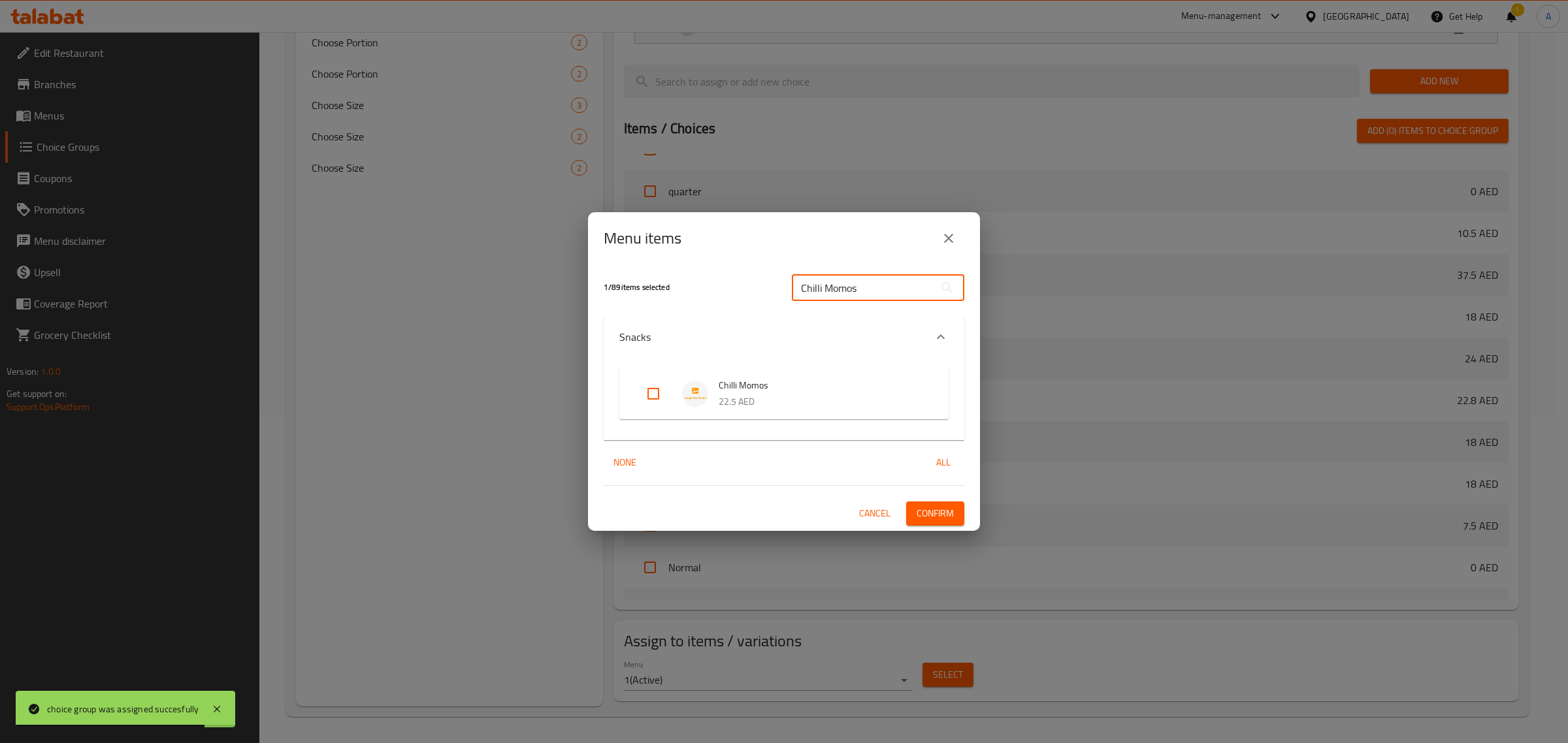
type input "Chilli Momos"
click at [647, 391] on input "Expand" at bounding box center [653, 393] width 31 height 31
checkbox input "true"
click at [946, 508] on span "Confirm" at bounding box center [936, 513] width 38 height 16
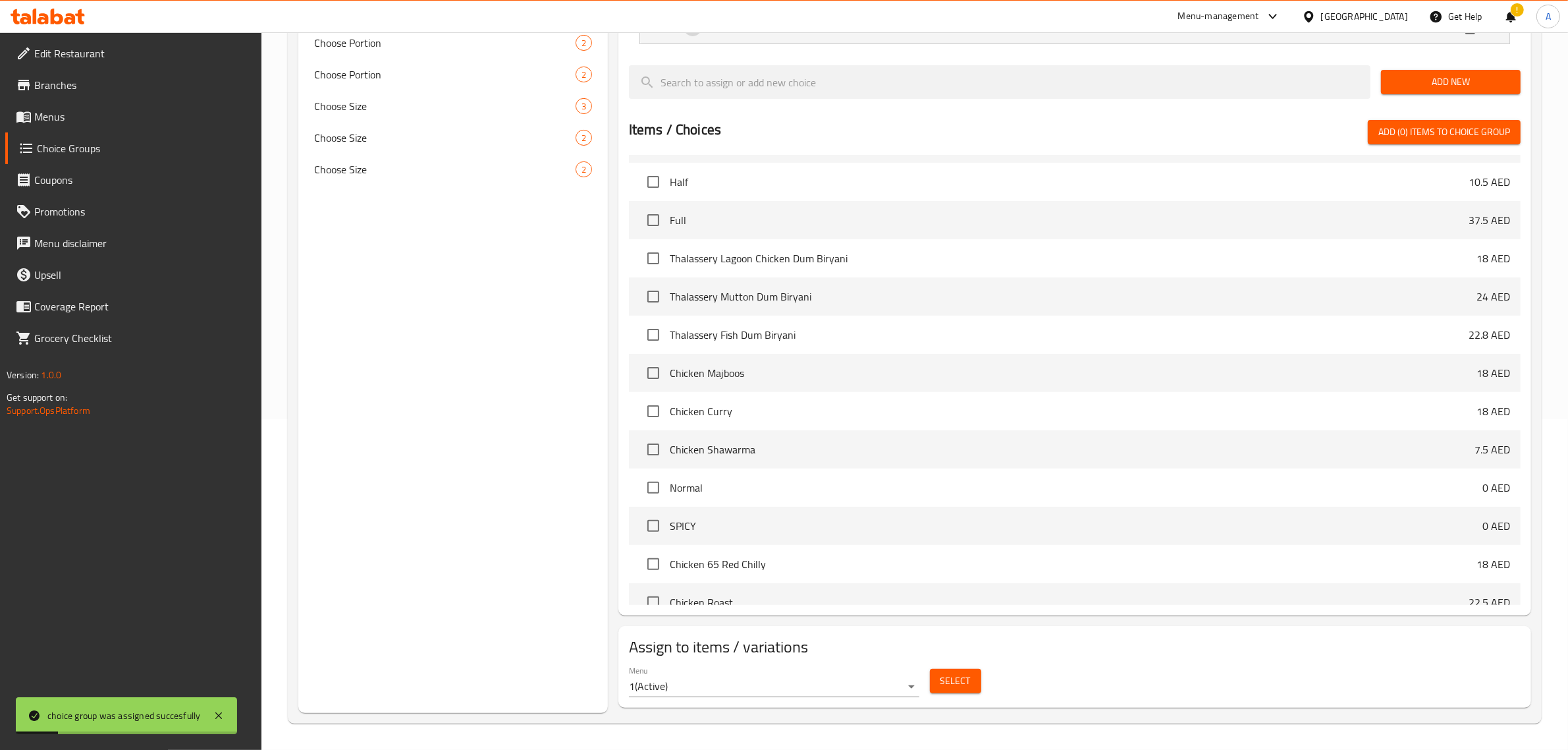
click at [972, 686] on button "Select" at bounding box center [956, 682] width 51 height 25
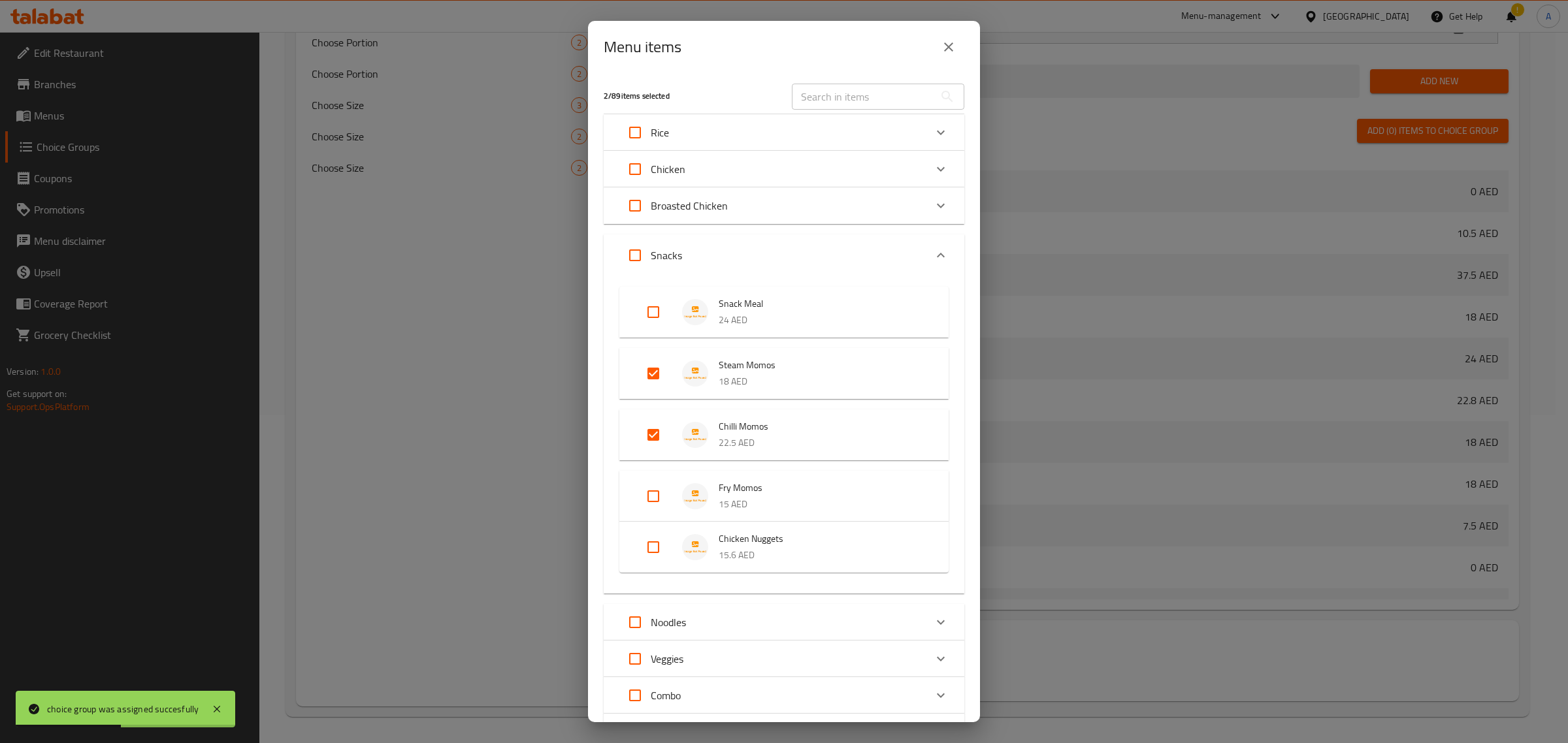
click at [655, 494] on input "Expand" at bounding box center [653, 495] width 31 height 31
checkbox input "true"
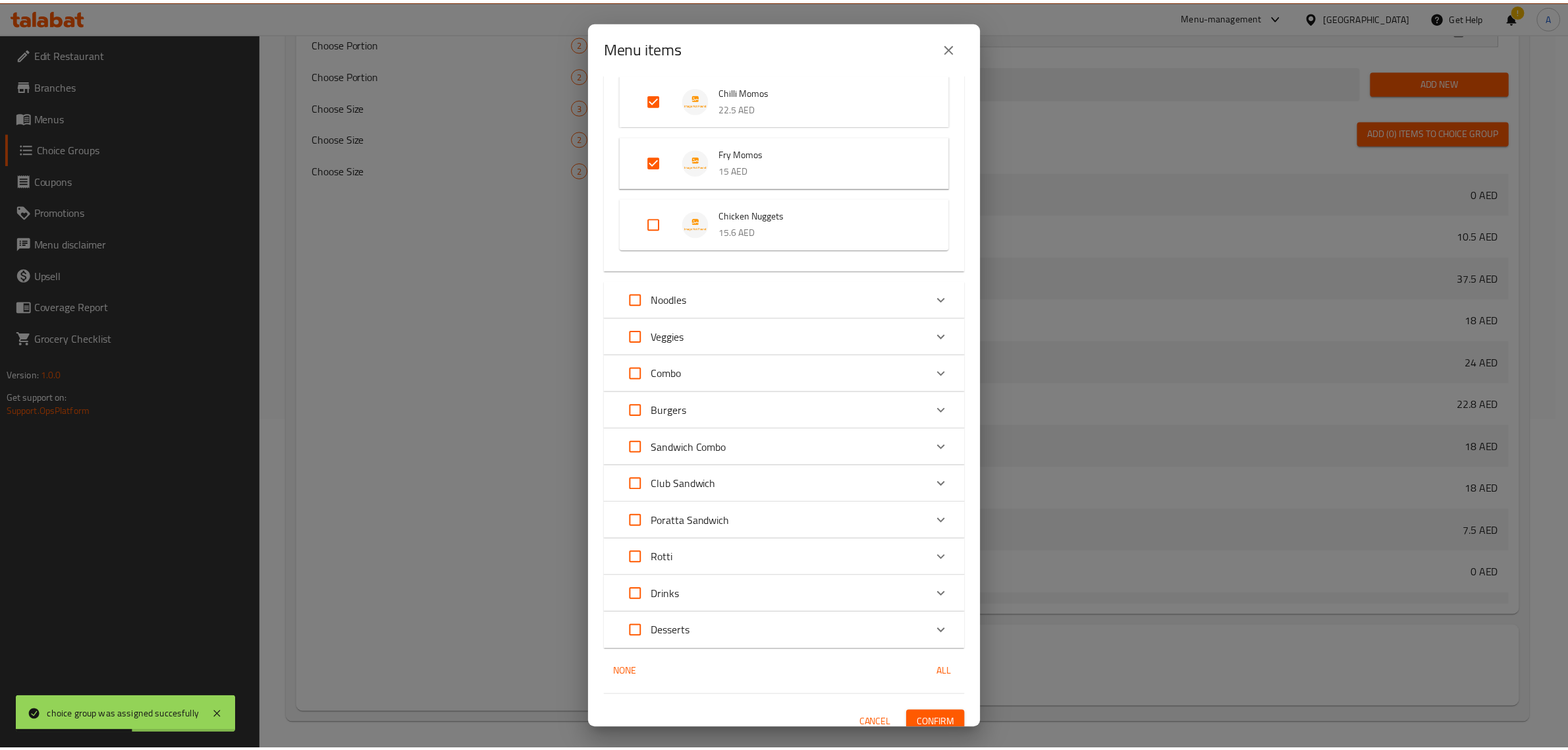
scroll to position [350, 0]
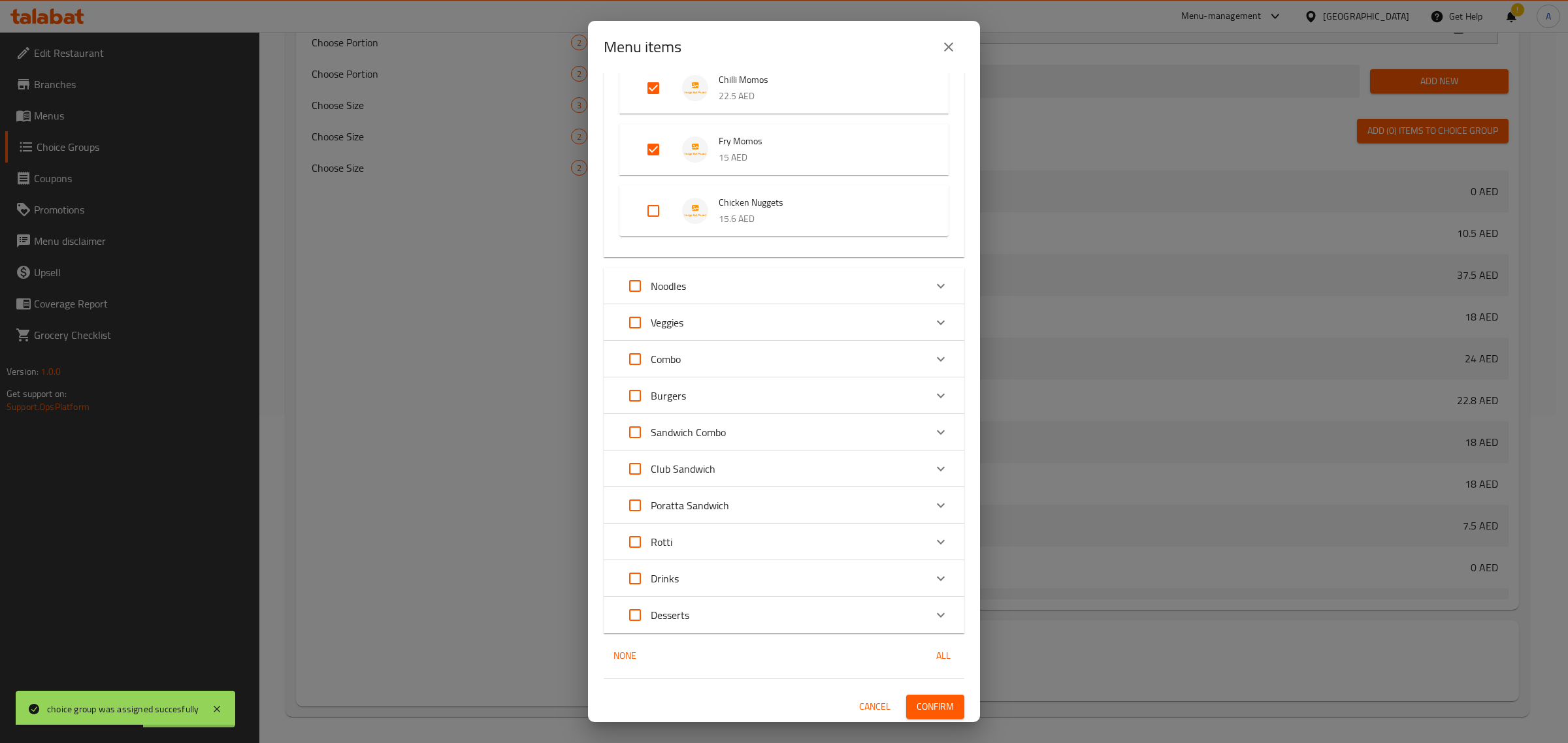
click at [919, 705] on span "Confirm" at bounding box center [936, 706] width 38 height 16
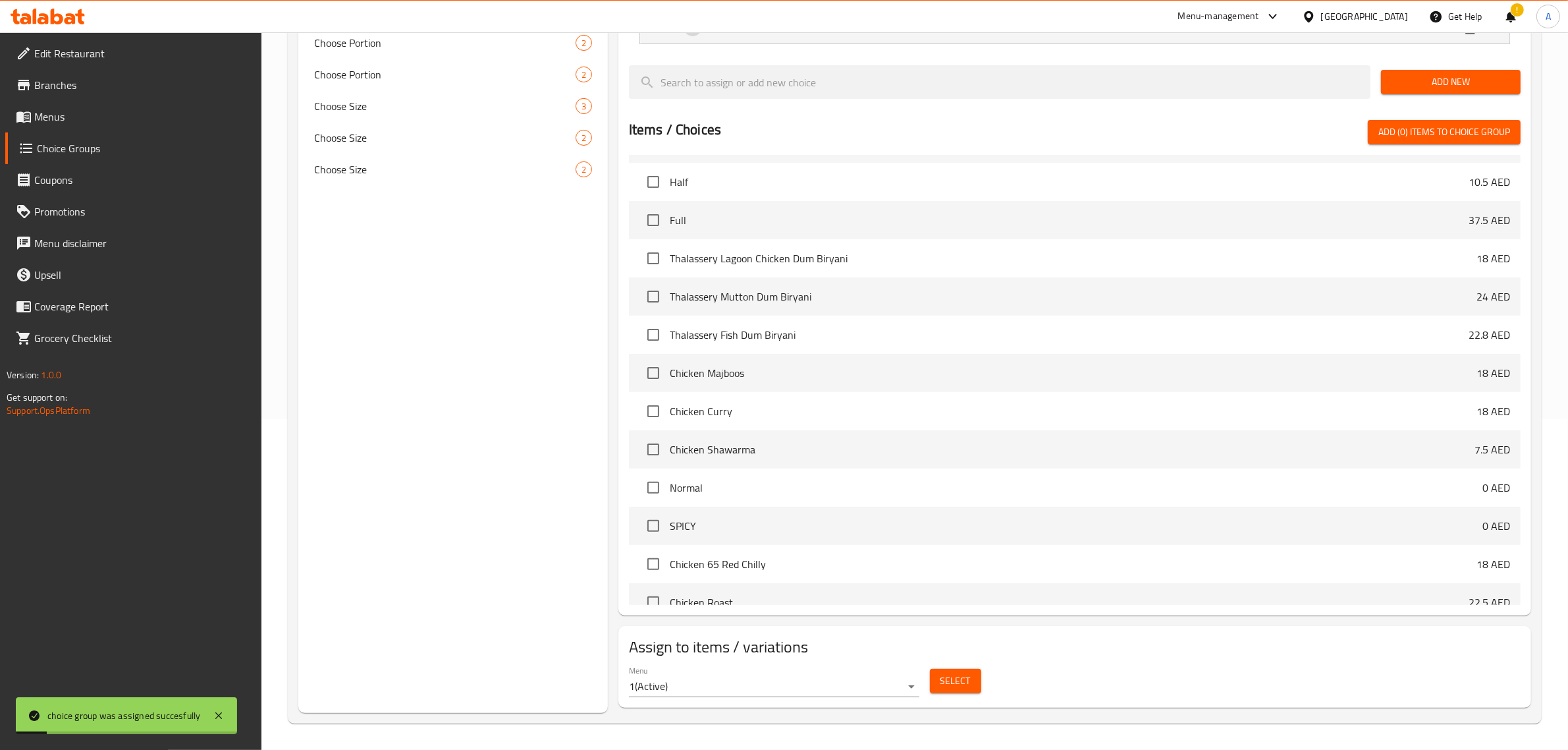
click at [497, 377] on div "Choice Groups Your Choice Of: 2 Choose Portion 3 Choose Portion 3 Choose Spice …" at bounding box center [453, 265] width 310 height 894
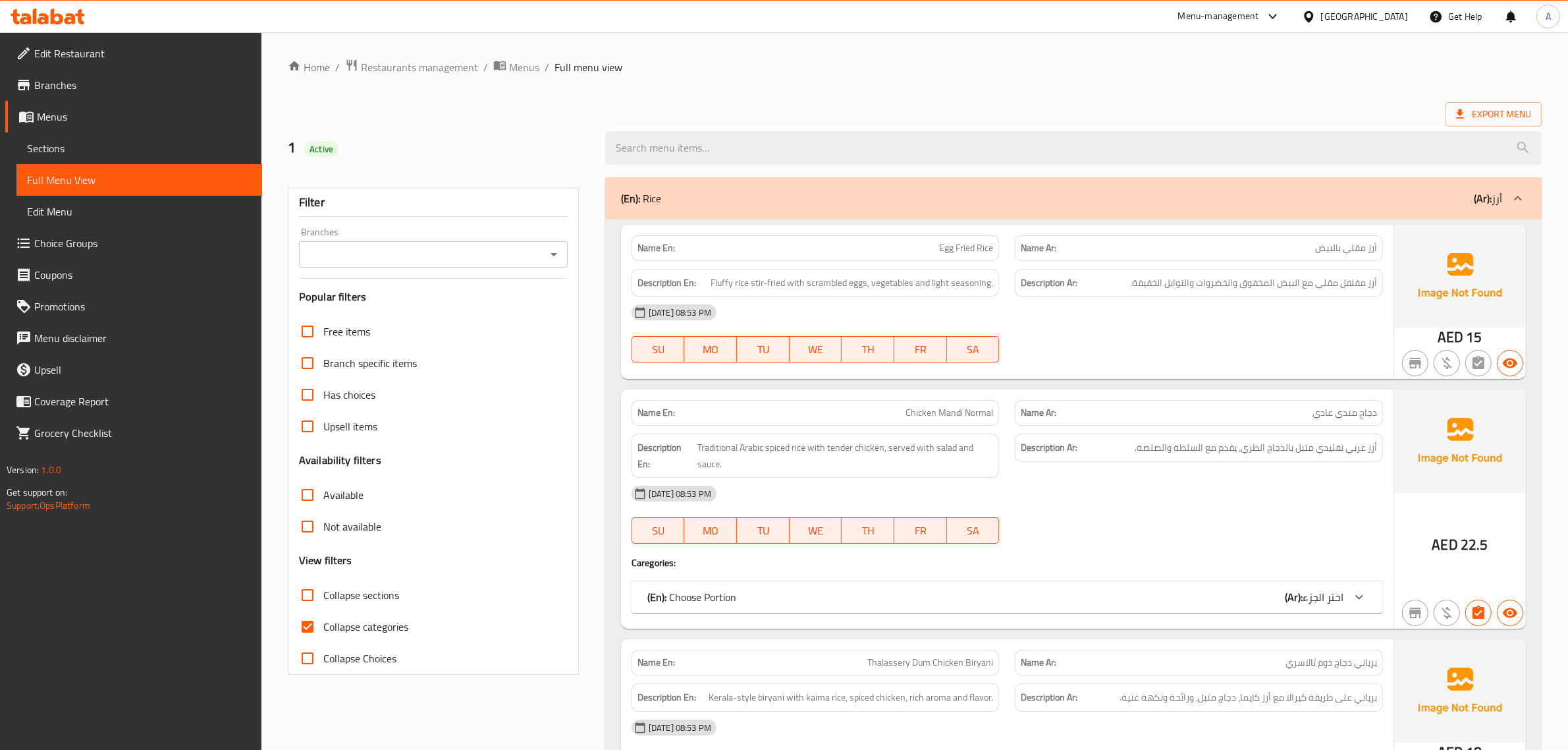
click at [334, 619] on span "Collapse categories" at bounding box center [365, 626] width 85 height 16
click at [323, 618] on input "Collapse categories" at bounding box center [307, 626] width 31 height 31
checkbox input "false"
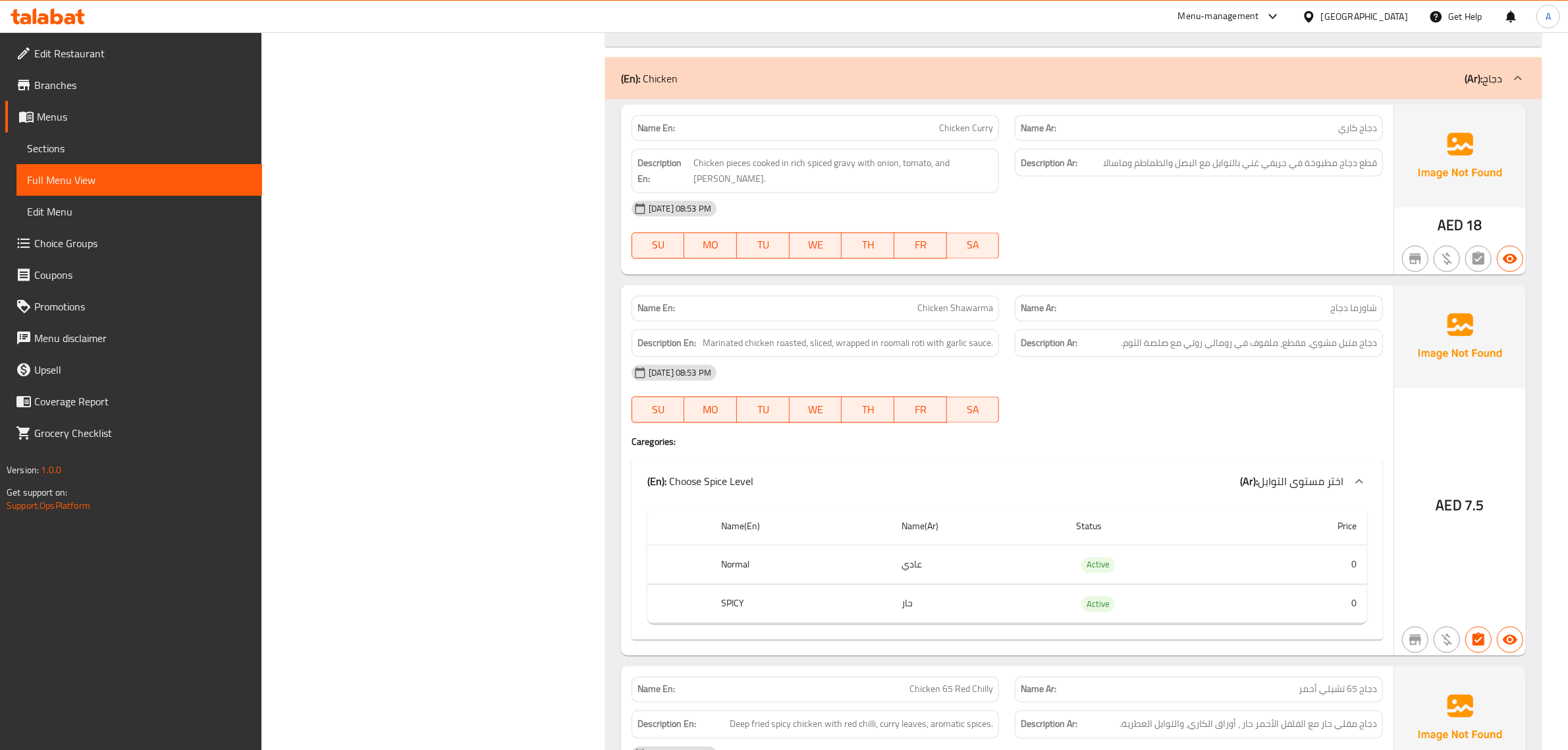
scroll to position [2883, 0]
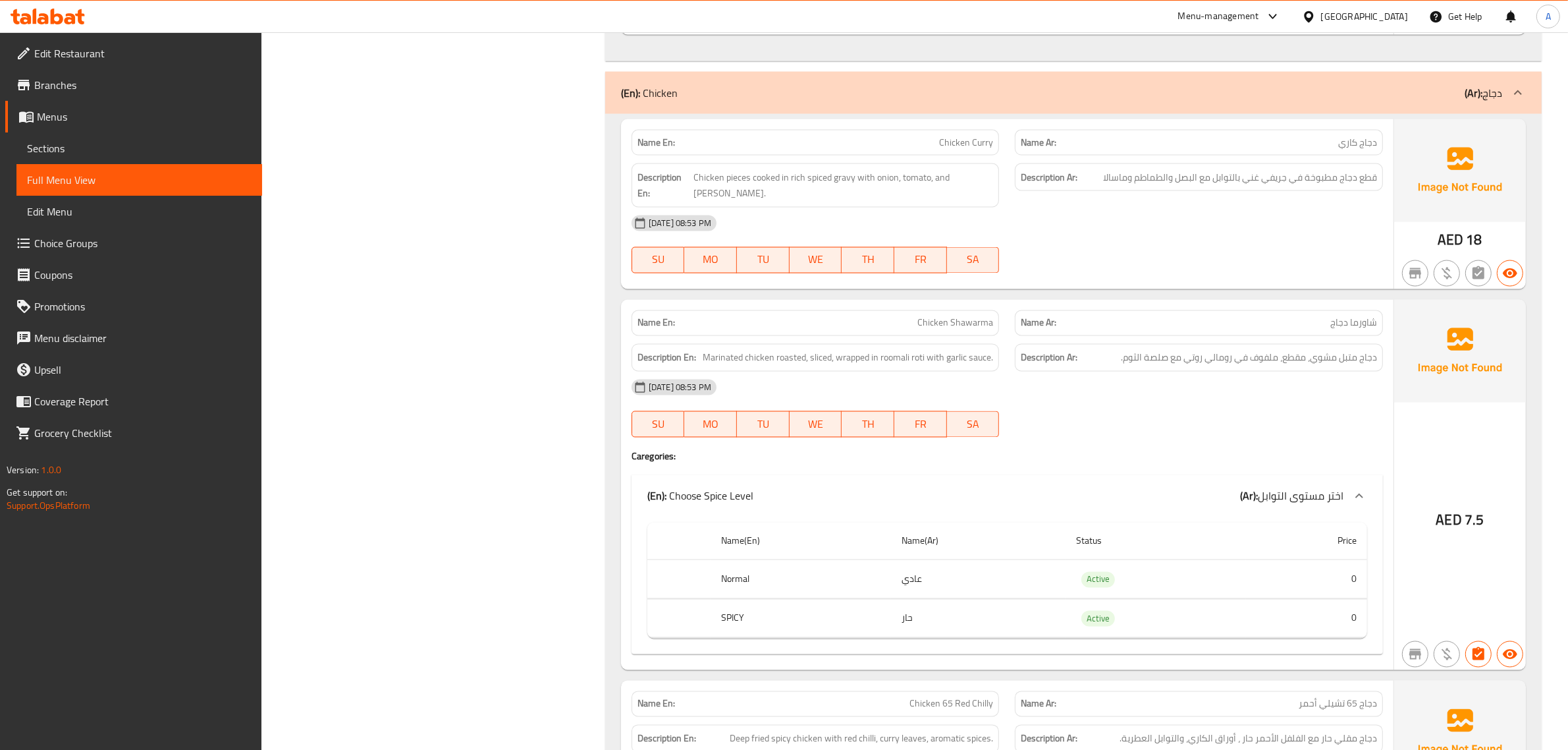
click at [1203, 372] on div "[DATE] 08:53 PM" at bounding box center [1007, 387] width 768 height 31
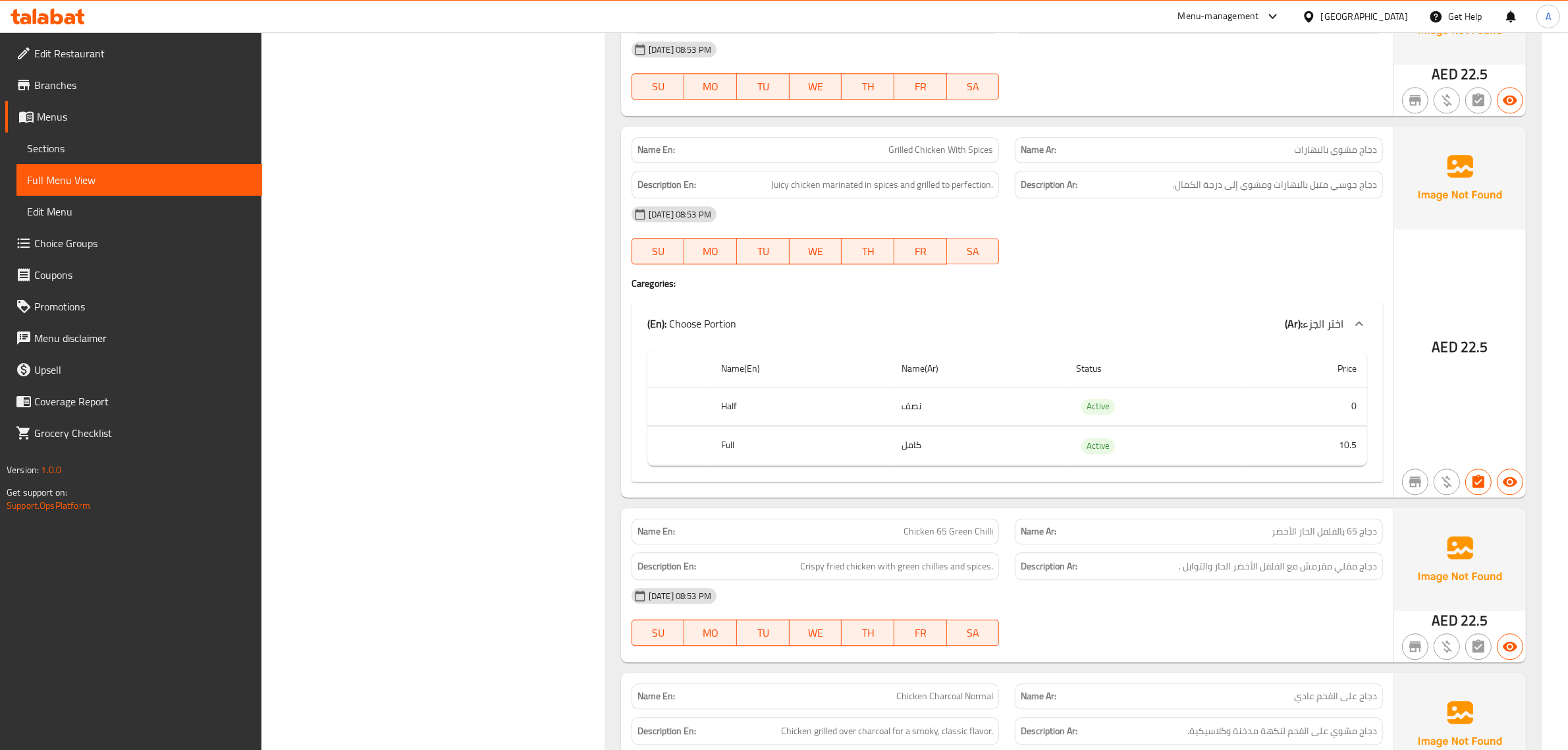
scroll to position [4036, 0]
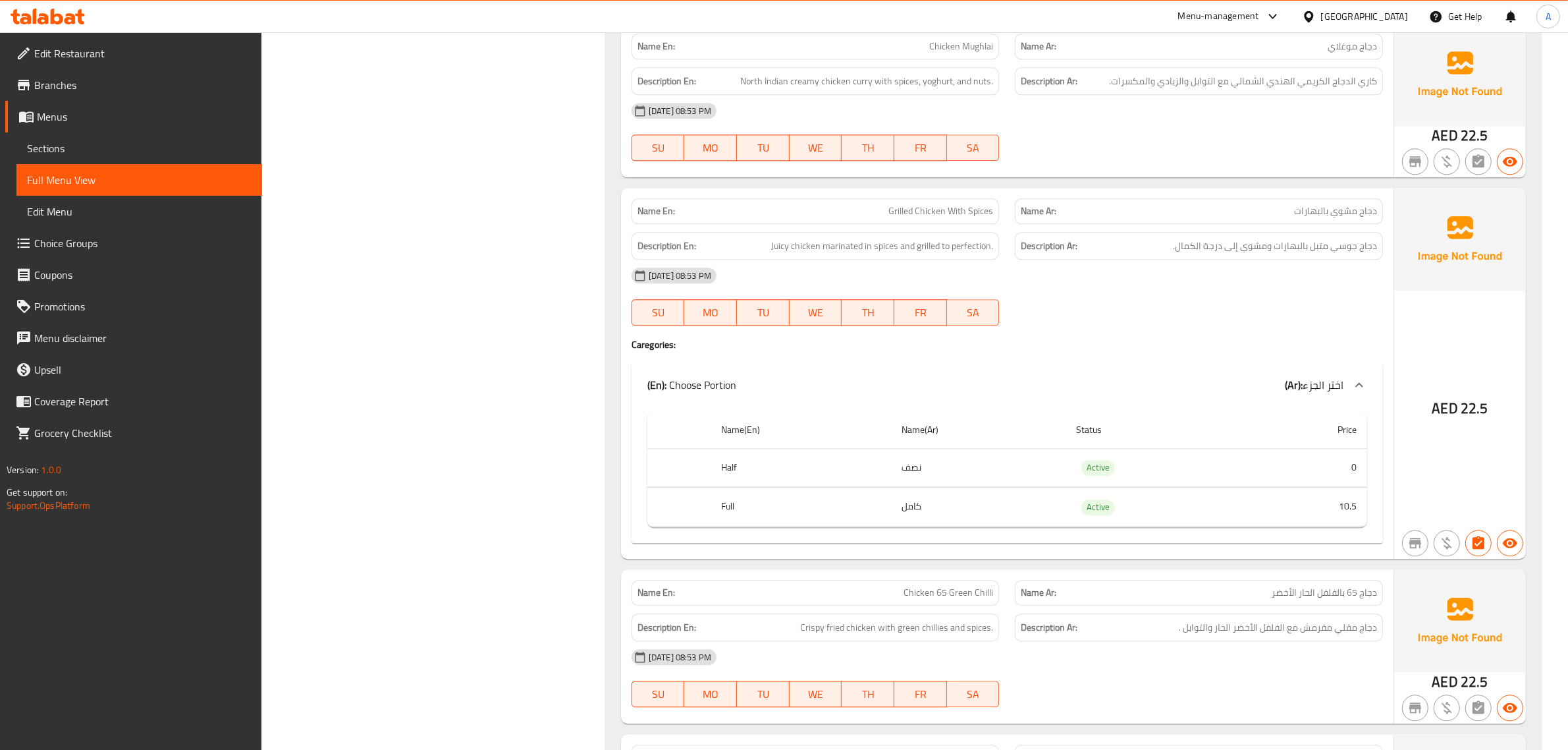
click at [933, 204] on span "Grilled Chicken With Spices" at bounding box center [941, 211] width 105 height 14
copy span "Grilled Chicken With Spices"
click at [1052, 270] on div "11-09-2025 08:53 PM SU MO TU WE TH FR SA" at bounding box center [1007, 297] width 768 height 74
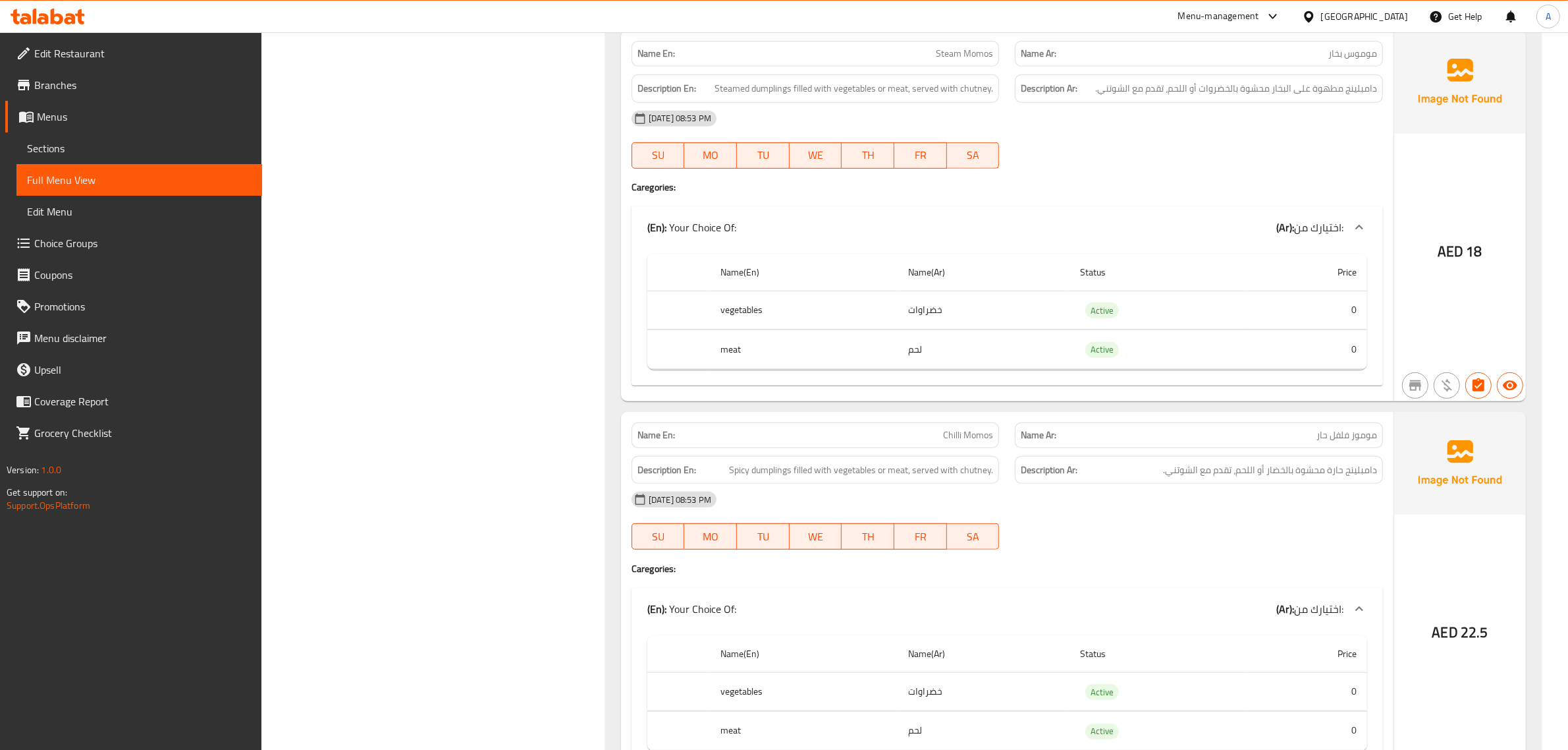
scroll to position [7331, 0]
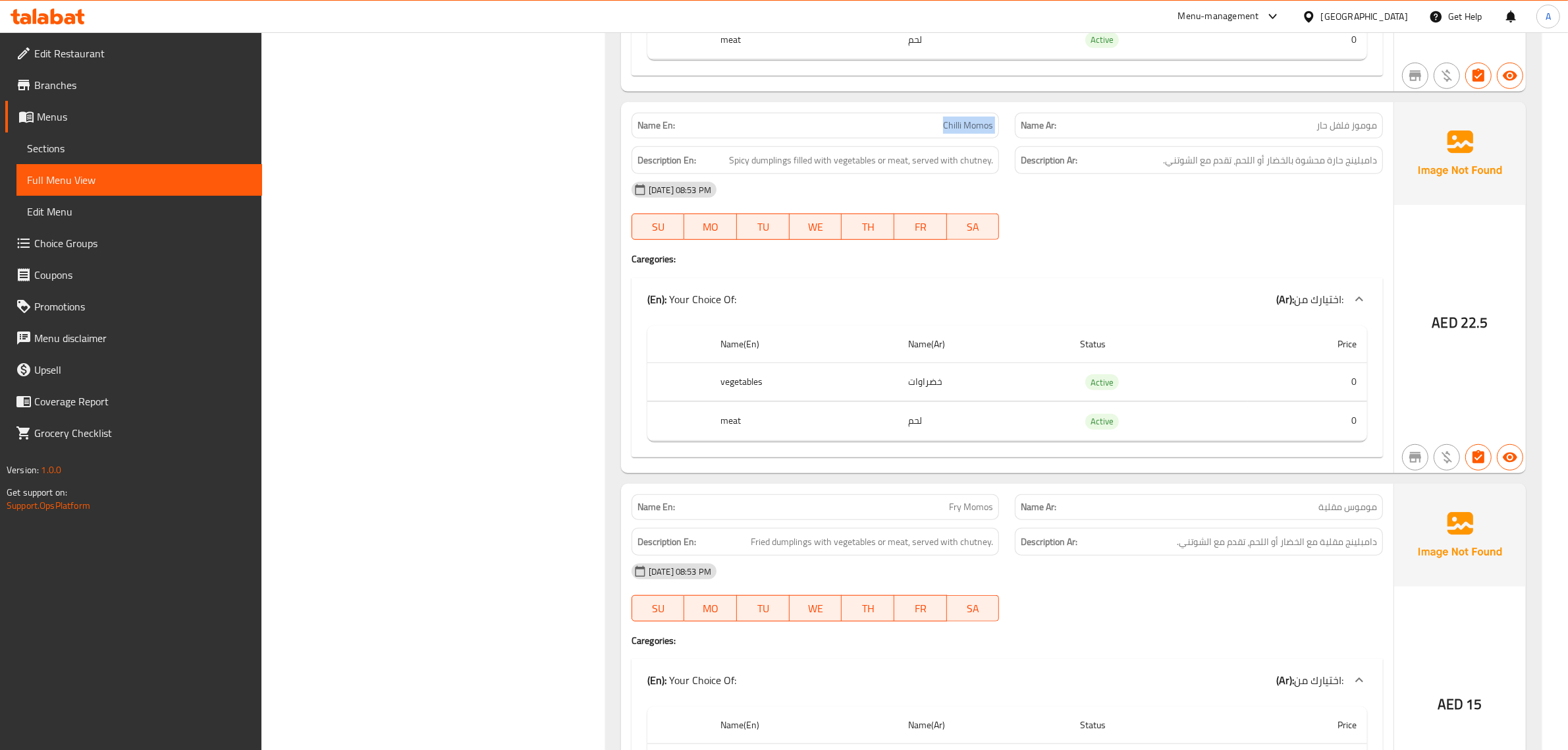
drag, startPoint x: 937, startPoint y: 96, endPoint x: 1015, endPoint y: 98, distance: 78.0
click at [1015, 105] on div "Name En: Chilli Momos Name Ar: موموز فلفل حار" at bounding box center [1007, 125] width 768 height 42
copy span "Chilli Momos"
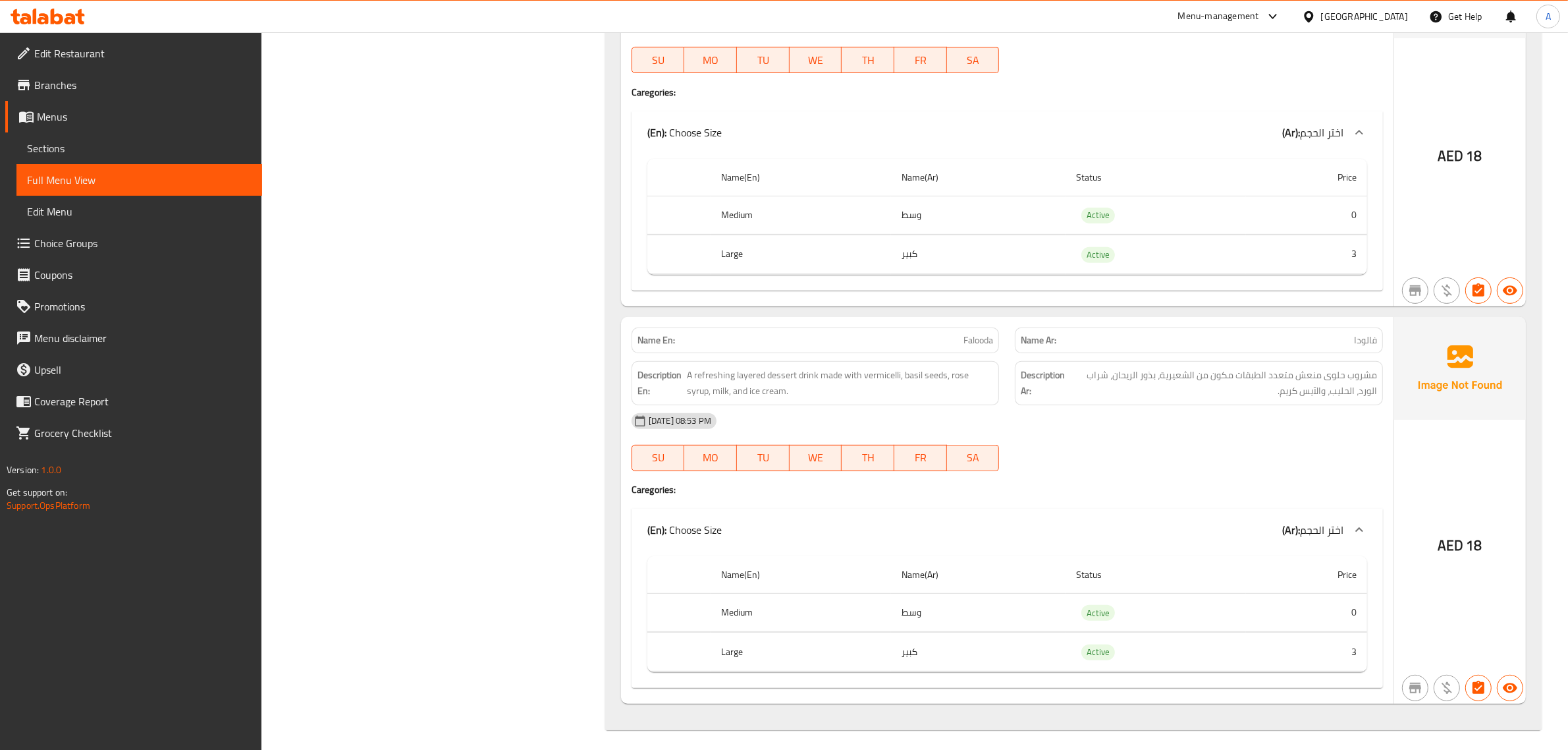
scroll to position [19401, 0]
click at [1144, 420] on div "[DATE] 08:53 PM" at bounding box center [1007, 420] width 768 height 31
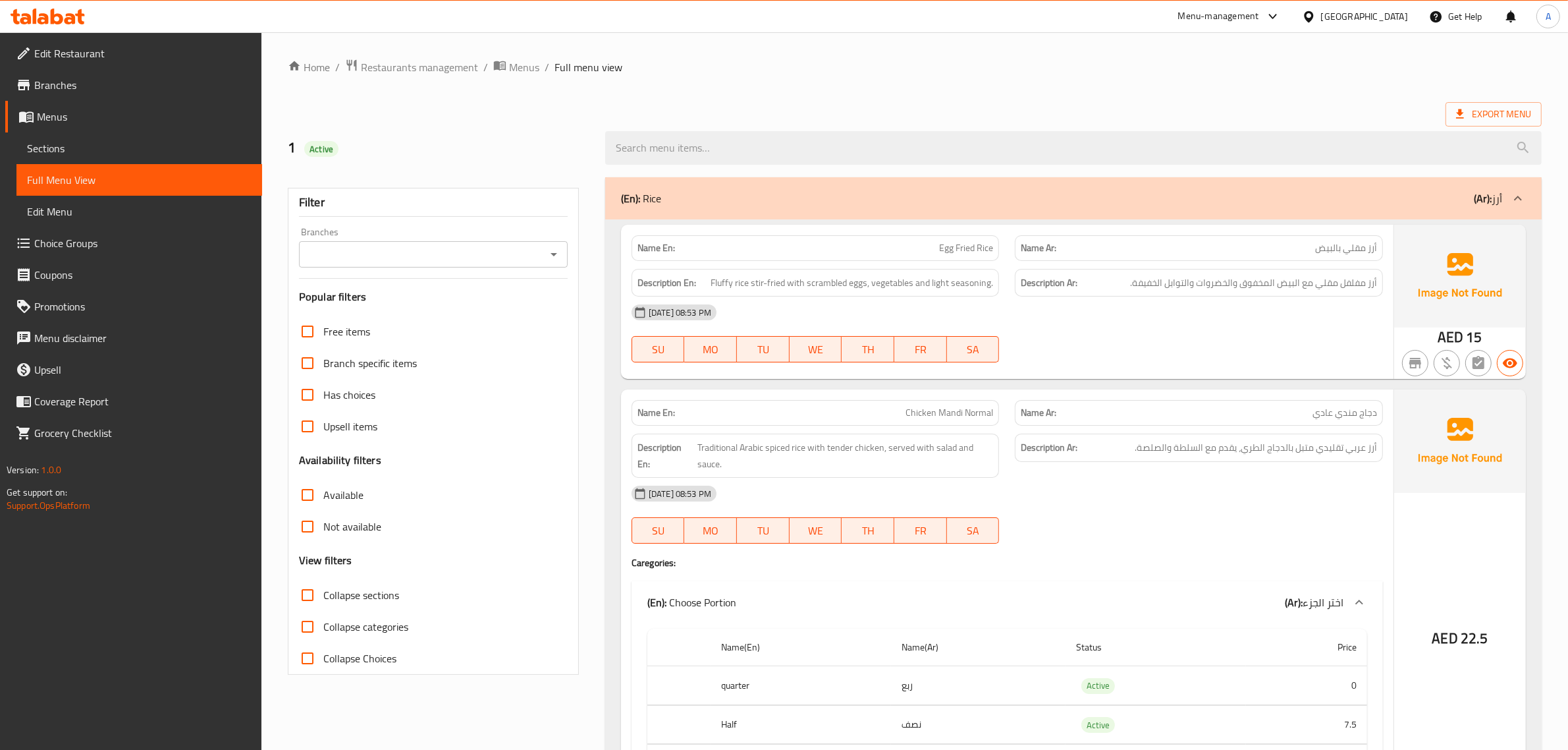
click at [1177, 314] on div "[DATE] 08:53 PM" at bounding box center [1007, 312] width 768 height 31
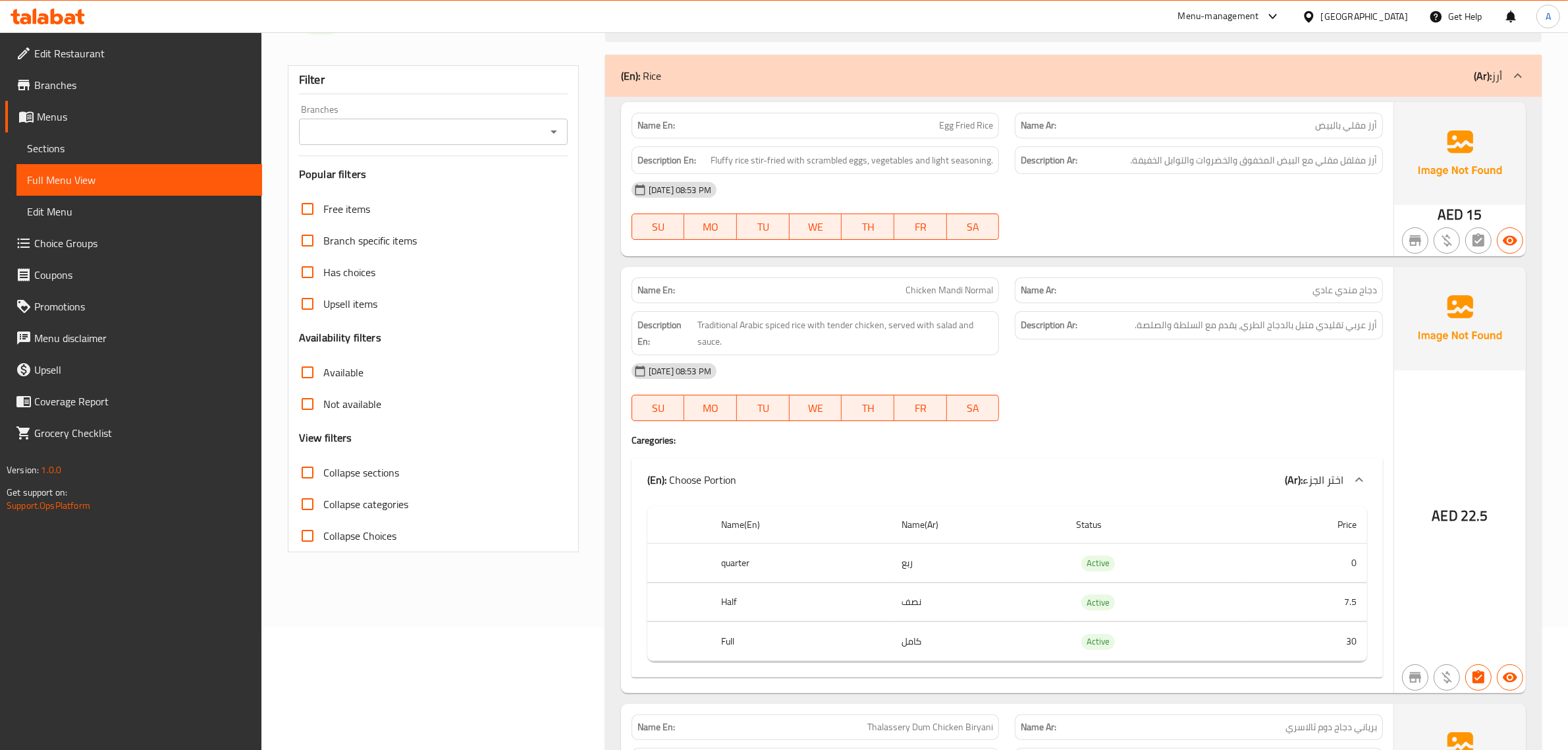
scroll to position [164, 0]
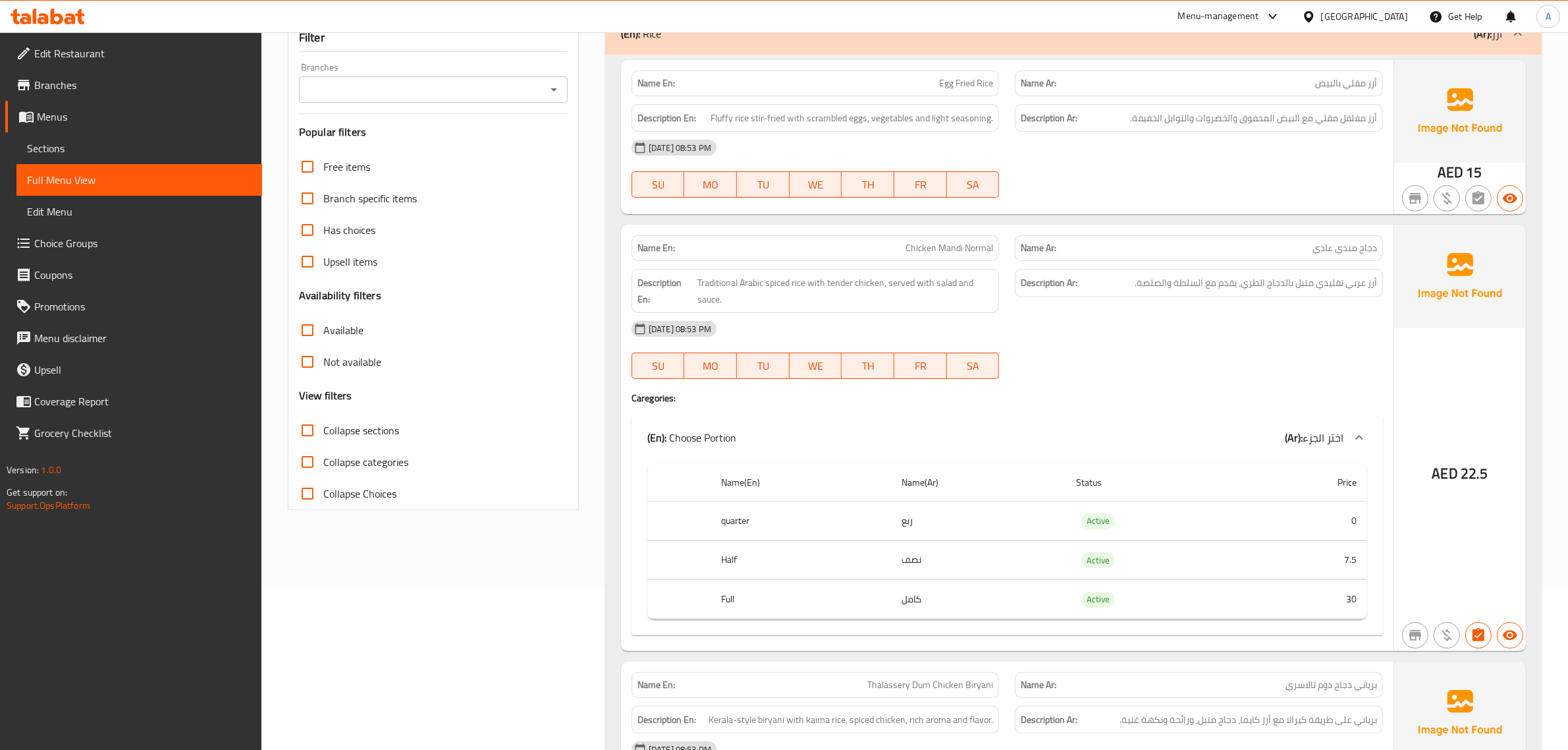
click at [1038, 318] on div "[DATE] 08:53 PM" at bounding box center [1007, 328] width 768 height 31
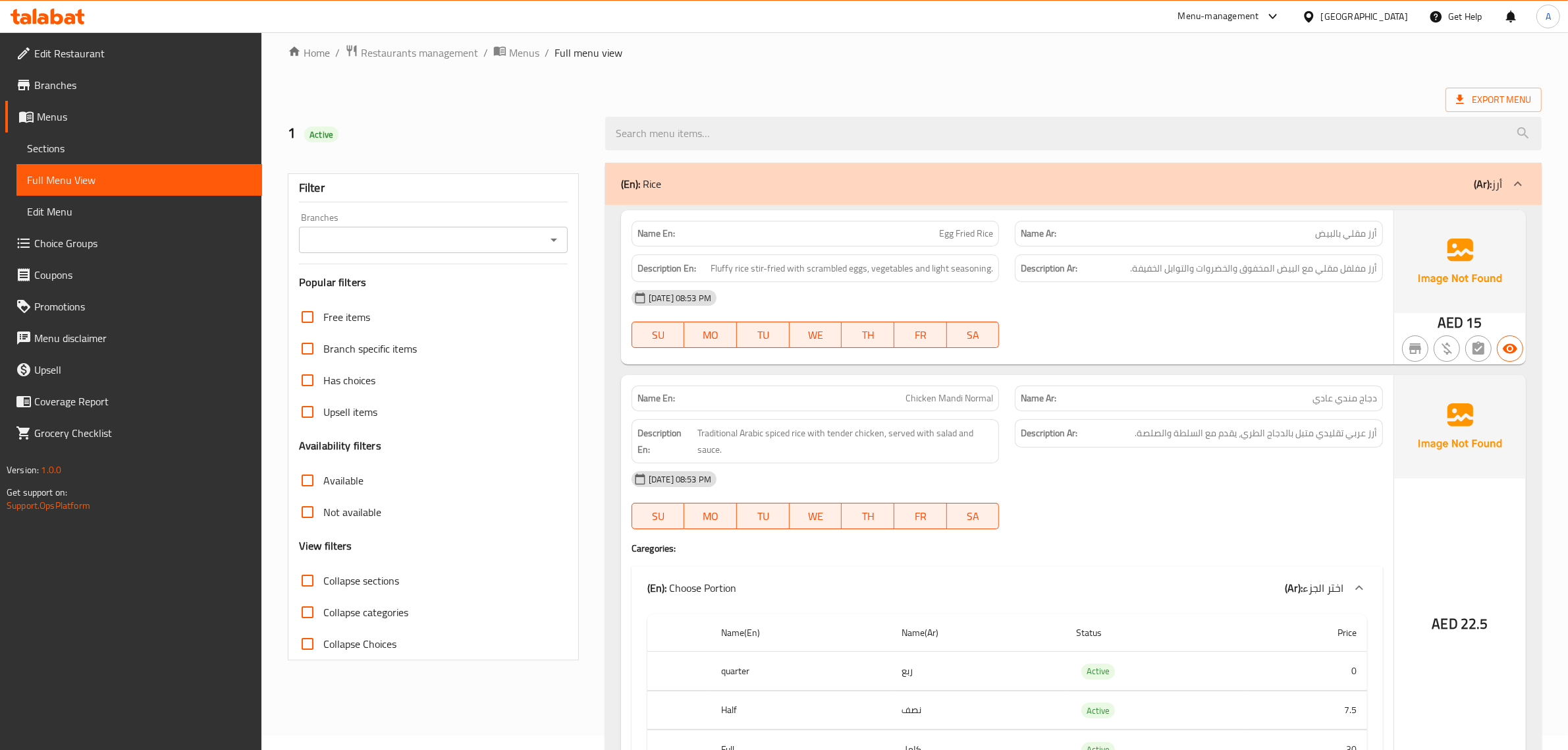
scroll to position [0, 0]
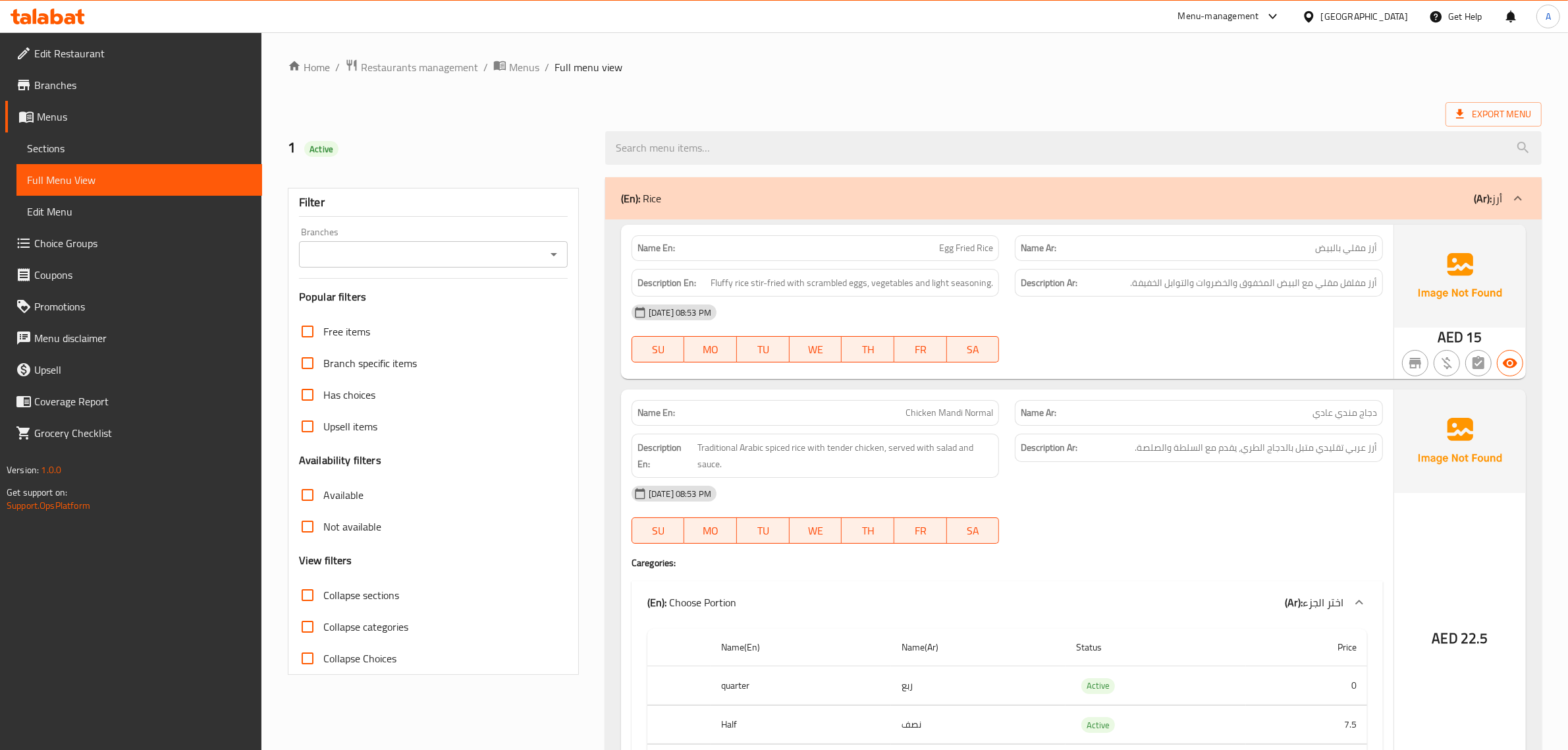
click at [1113, 465] on div "Description Ar: أرز عربي تقليدي متبل بالدجاج الطري، يقدم مع السلطة والصلصة." at bounding box center [1199, 455] width 384 height 60
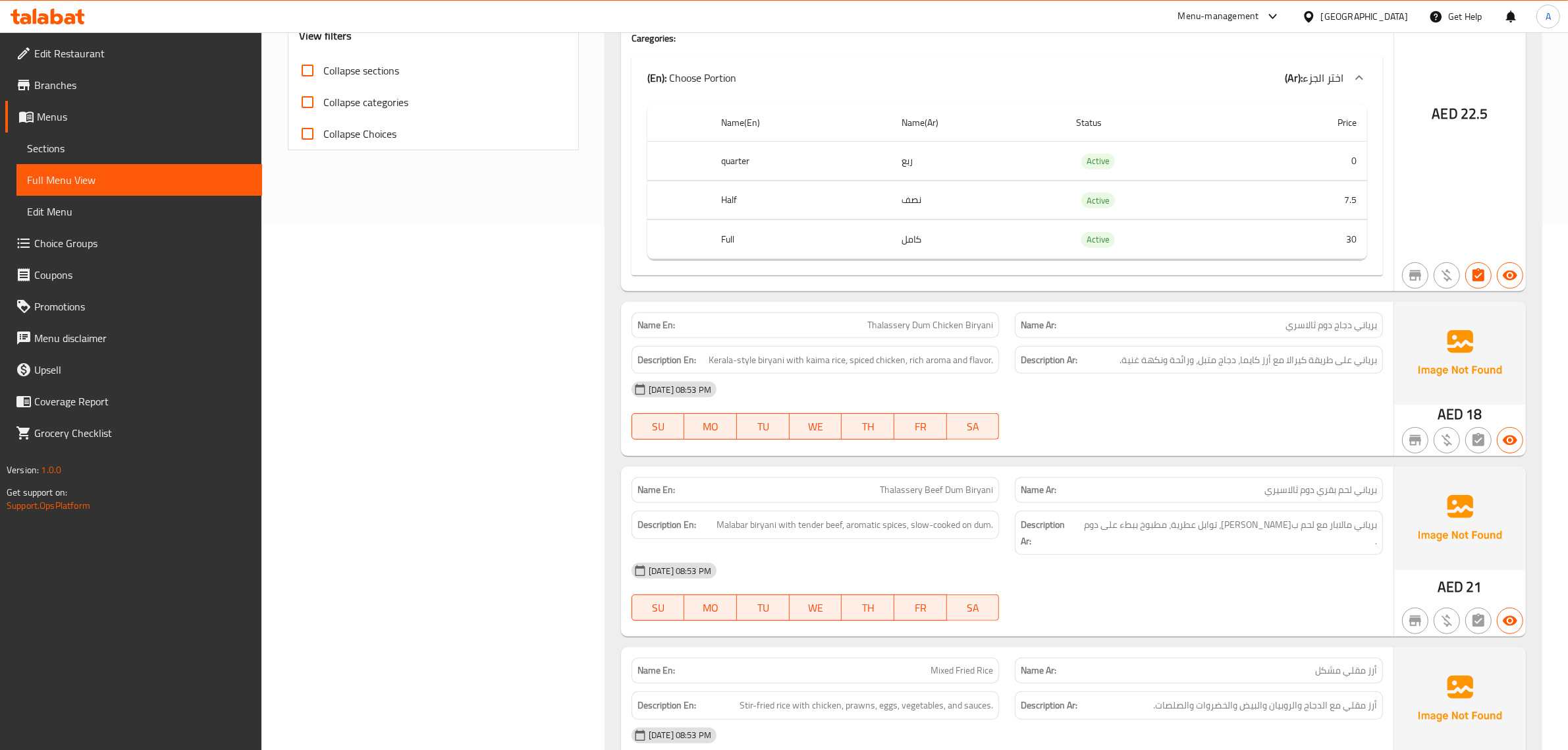
scroll to position [577, 0]
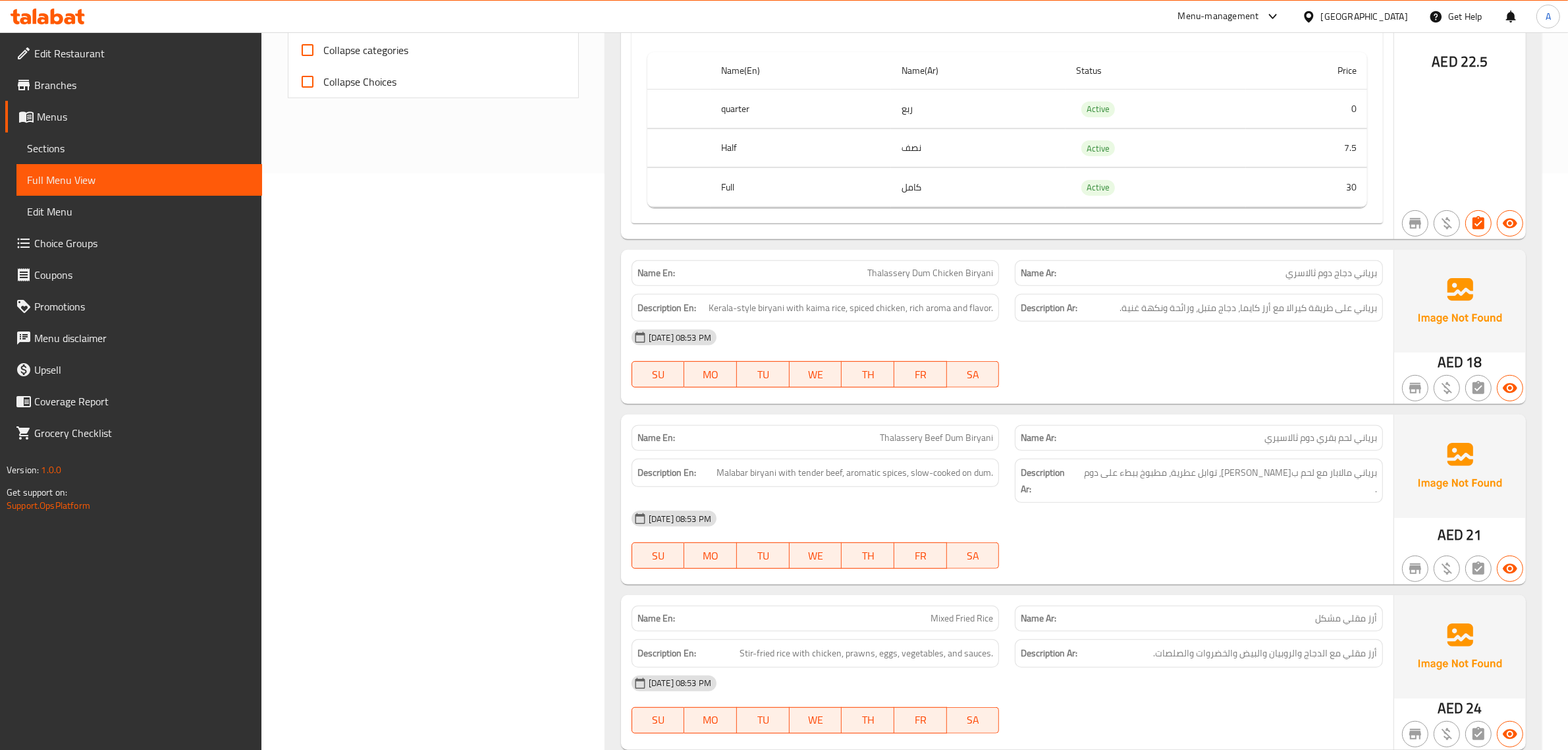
click at [1164, 400] on div "Name En: Thalassery Dum Chicken Biryani Name Ar: برياني دجاج دوم ثالاسري Descri…" at bounding box center [1007, 327] width 773 height 154
click at [1171, 377] on div "11-09-2025 08:53 PM SU MO TU WE TH FR SA" at bounding box center [1007, 358] width 768 height 74
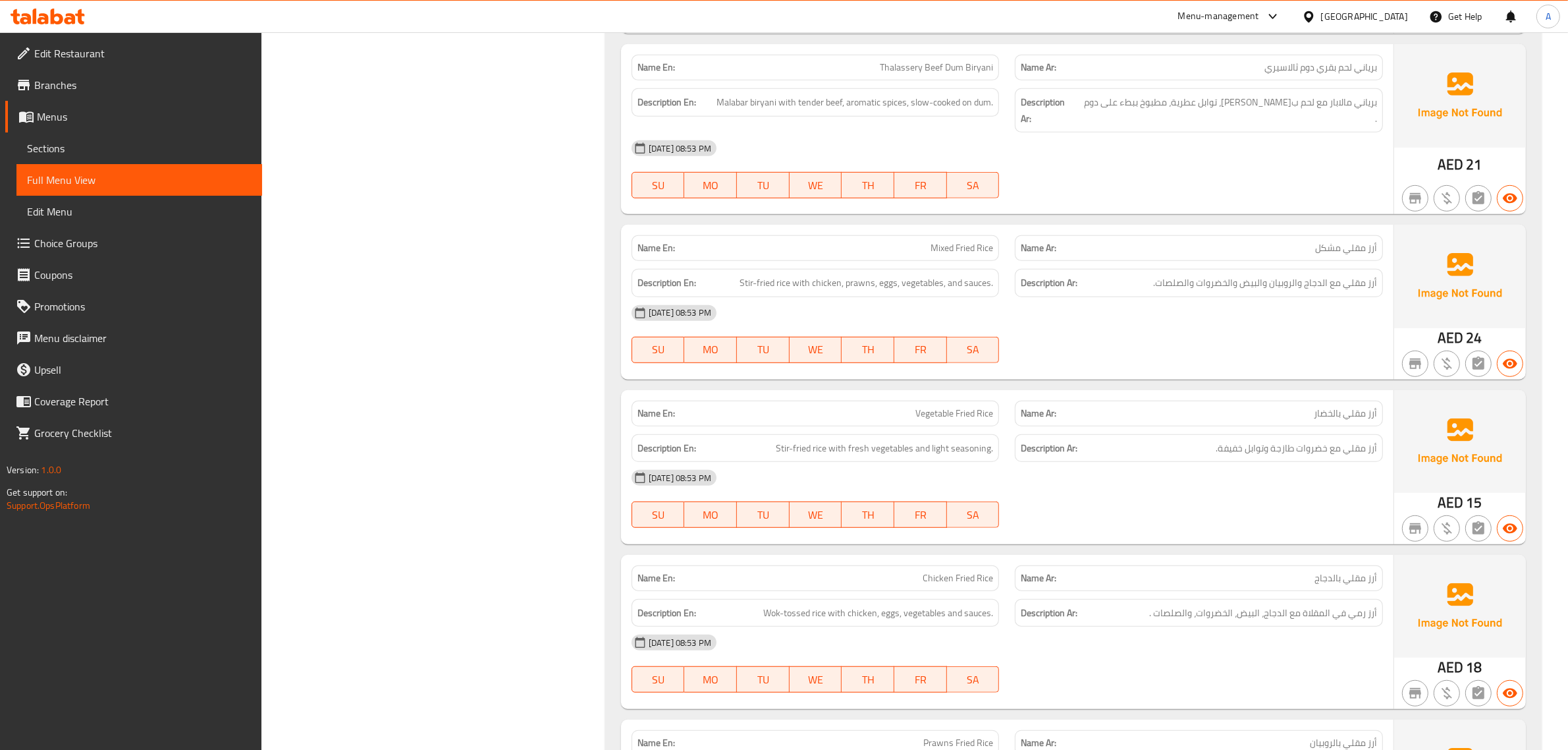
scroll to position [1153, 0]
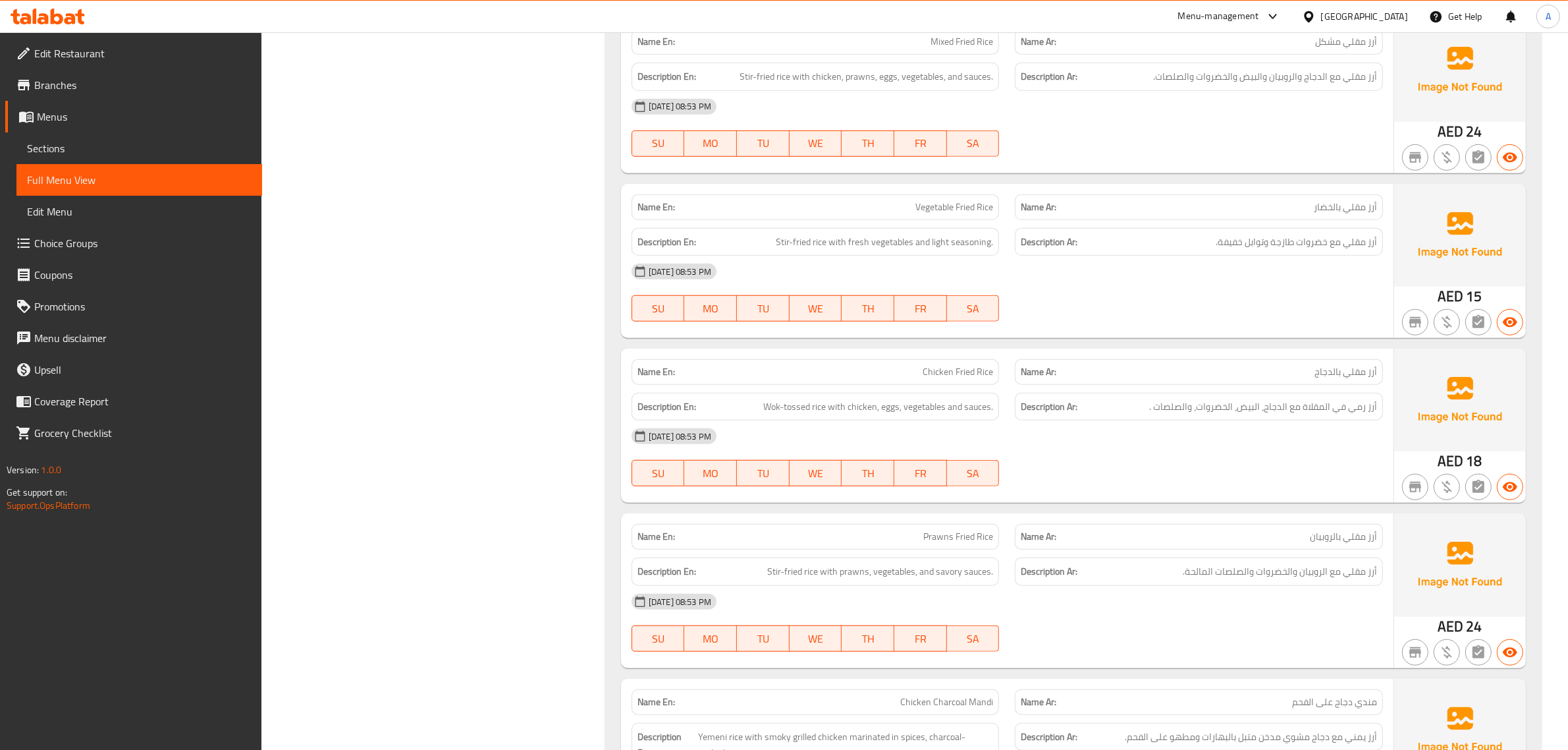
click at [1117, 420] on div "11-09-2025 08:53 PM" at bounding box center [1007, 435] width 768 height 31
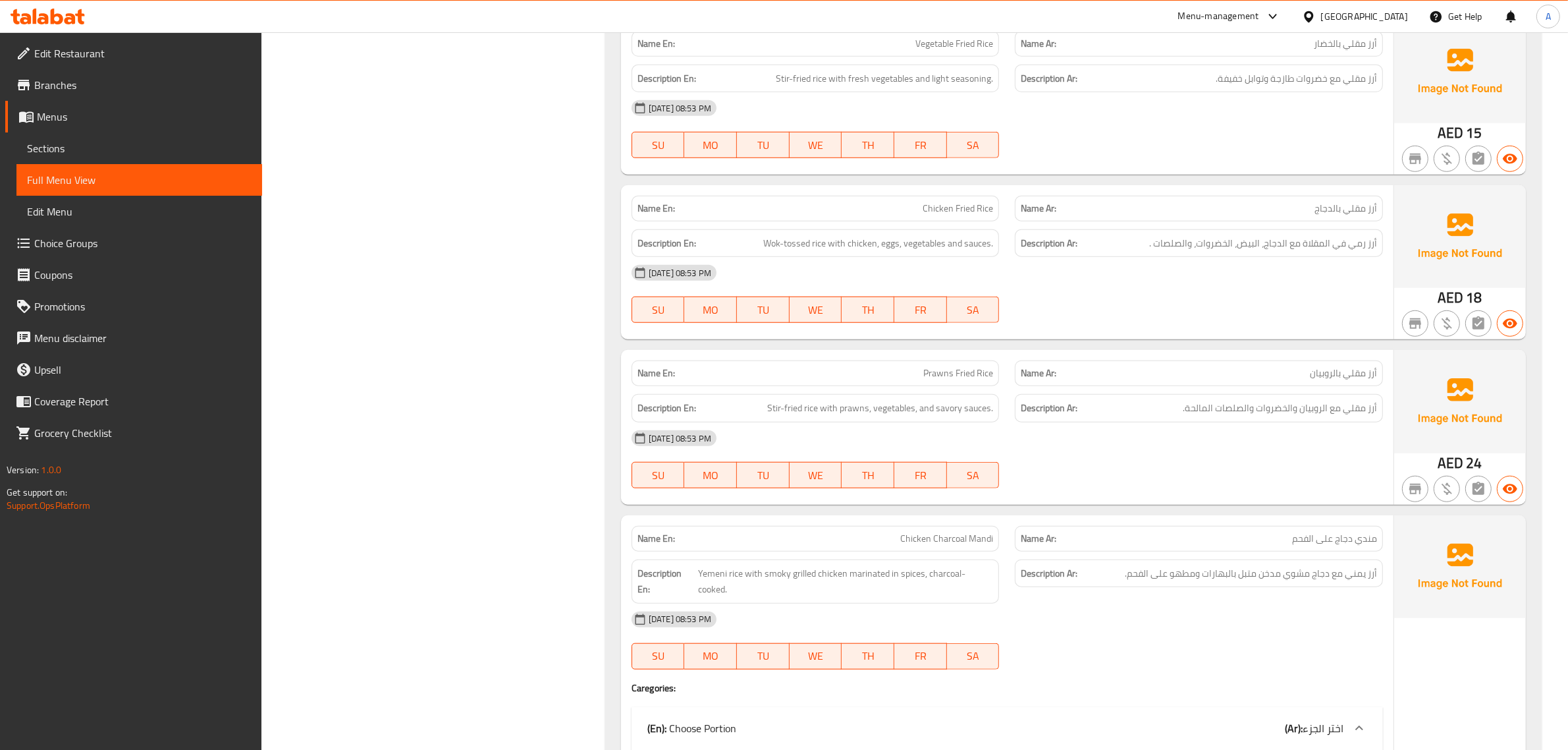
scroll to position [1317, 0]
click at [1112, 287] on div "11-09-2025 08:53 PM SU MO TU WE TH FR SA" at bounding box center [1007, 293] width 768 height 74
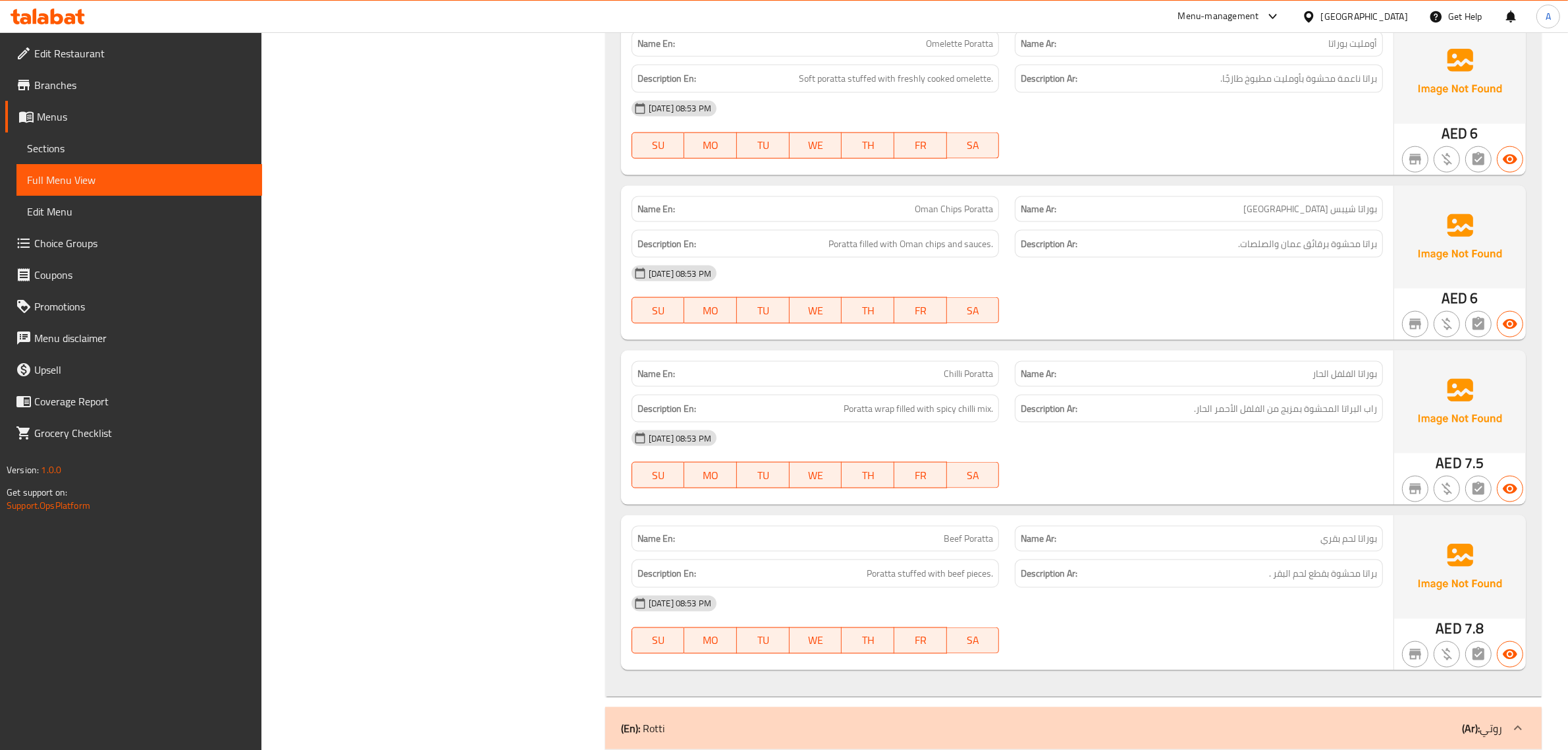
scroll to position [14909, 0]
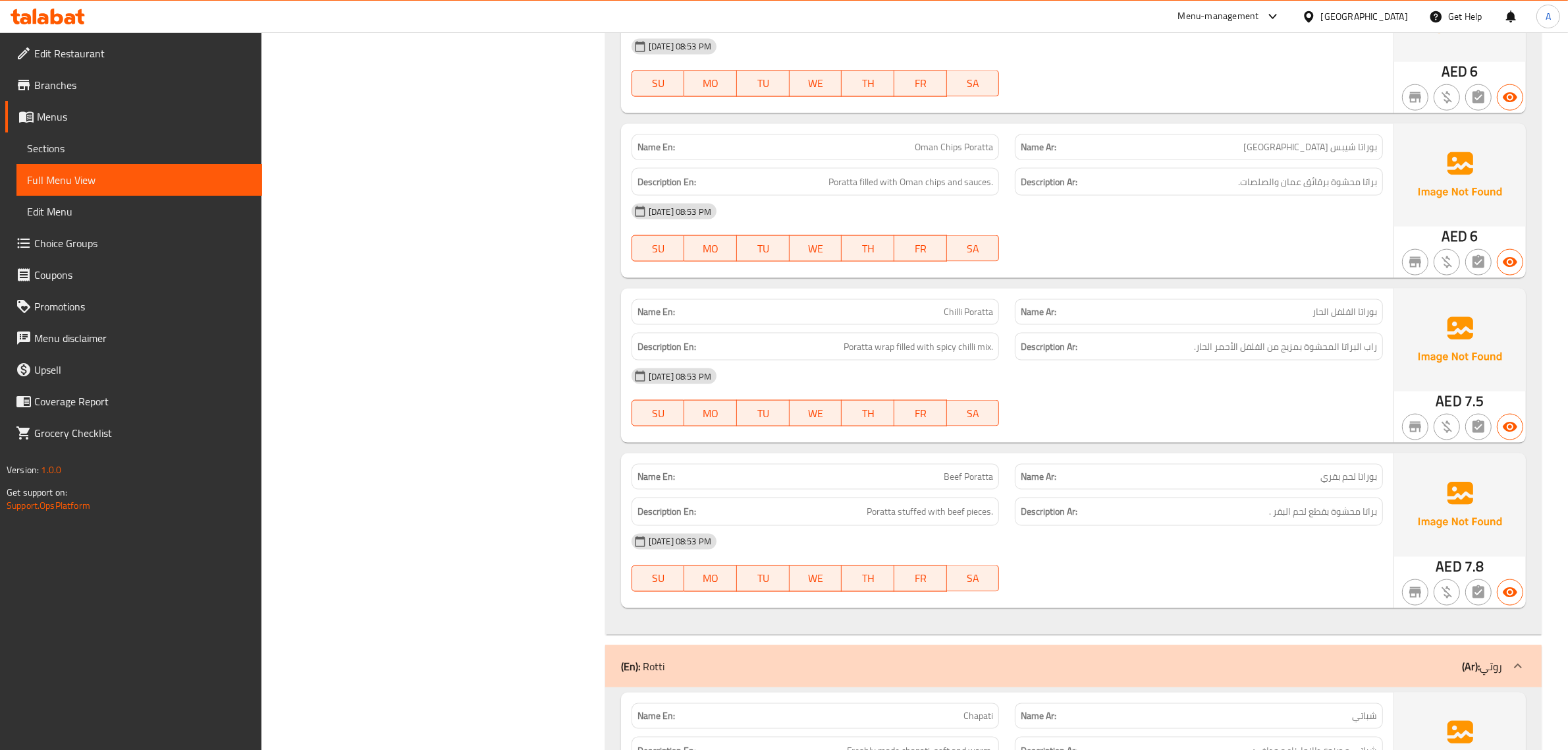
click at [940, 160] on div "Description En: Poratta filled with Oman chips and sauces." at bounding box center [815, 182] width 384 height 44
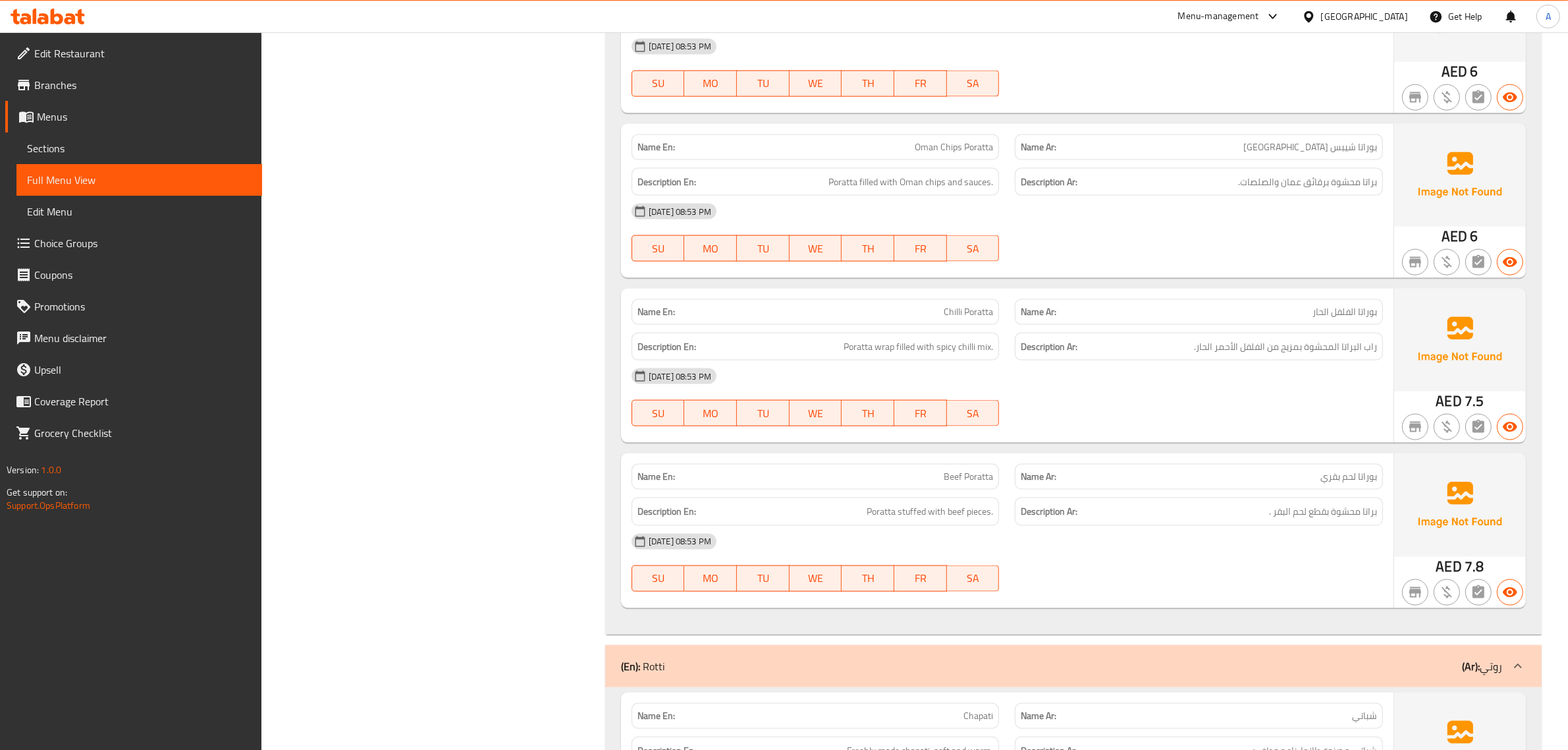
click at [940, 141] on span "Oman Chips Poratta" at bounding box center [954, 147] width 78 height 14
copy span "Oman Chips Poratta"
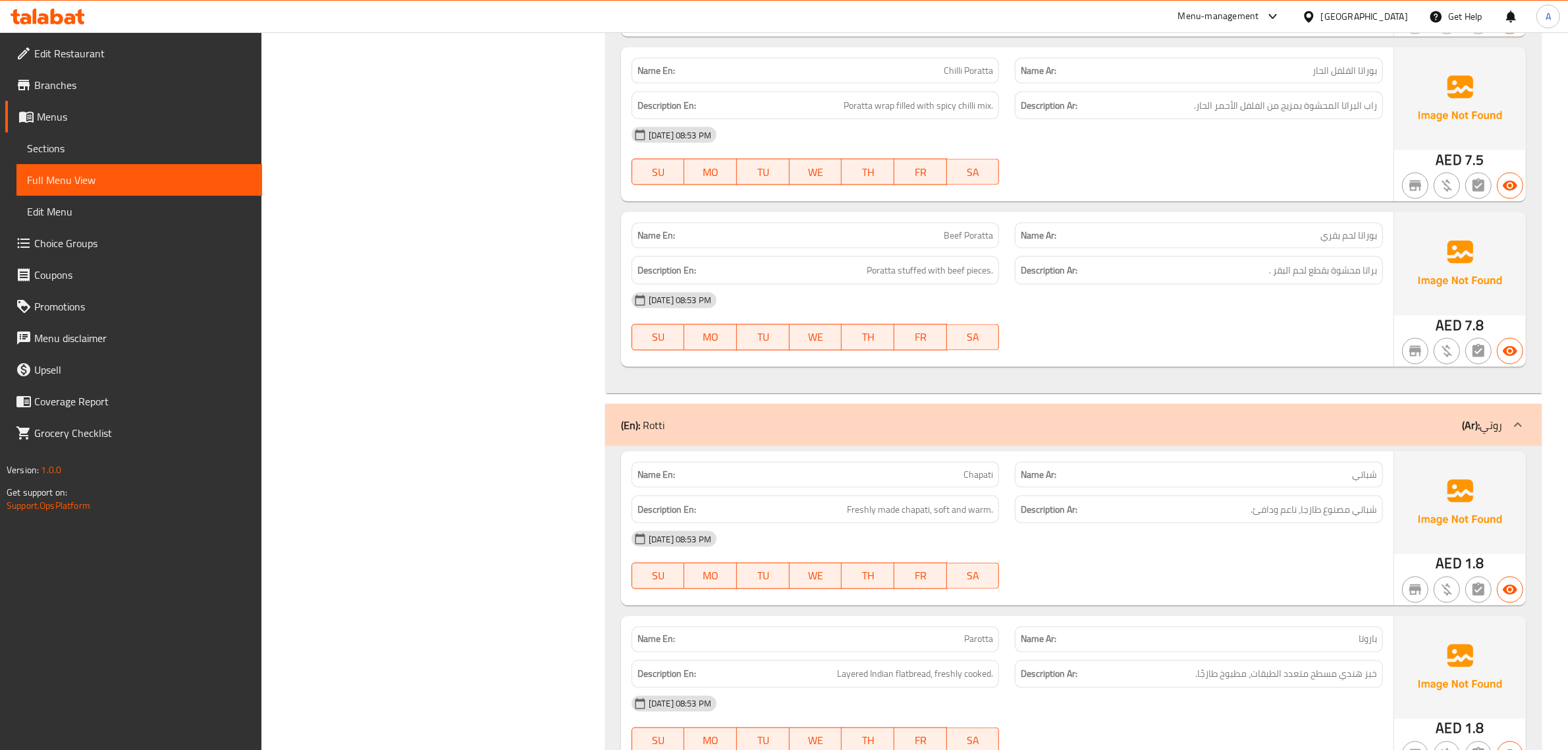
scroll to position [15155, 0]
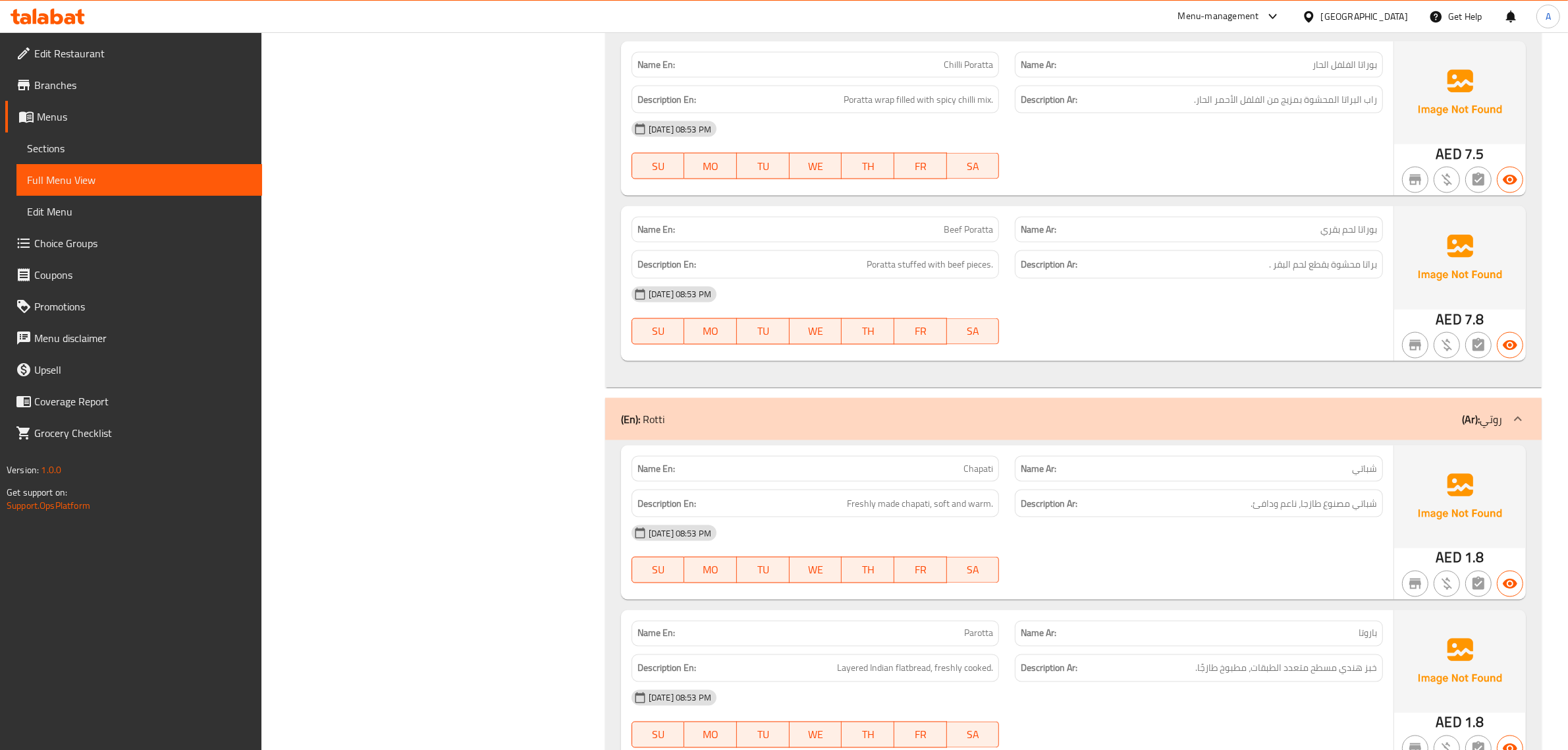
click at [1141, 293] on div "11-09-2025 08:53 PM SU MO TU WE TH FR SA" at bounding box center [1007, 316] width 768 height 74
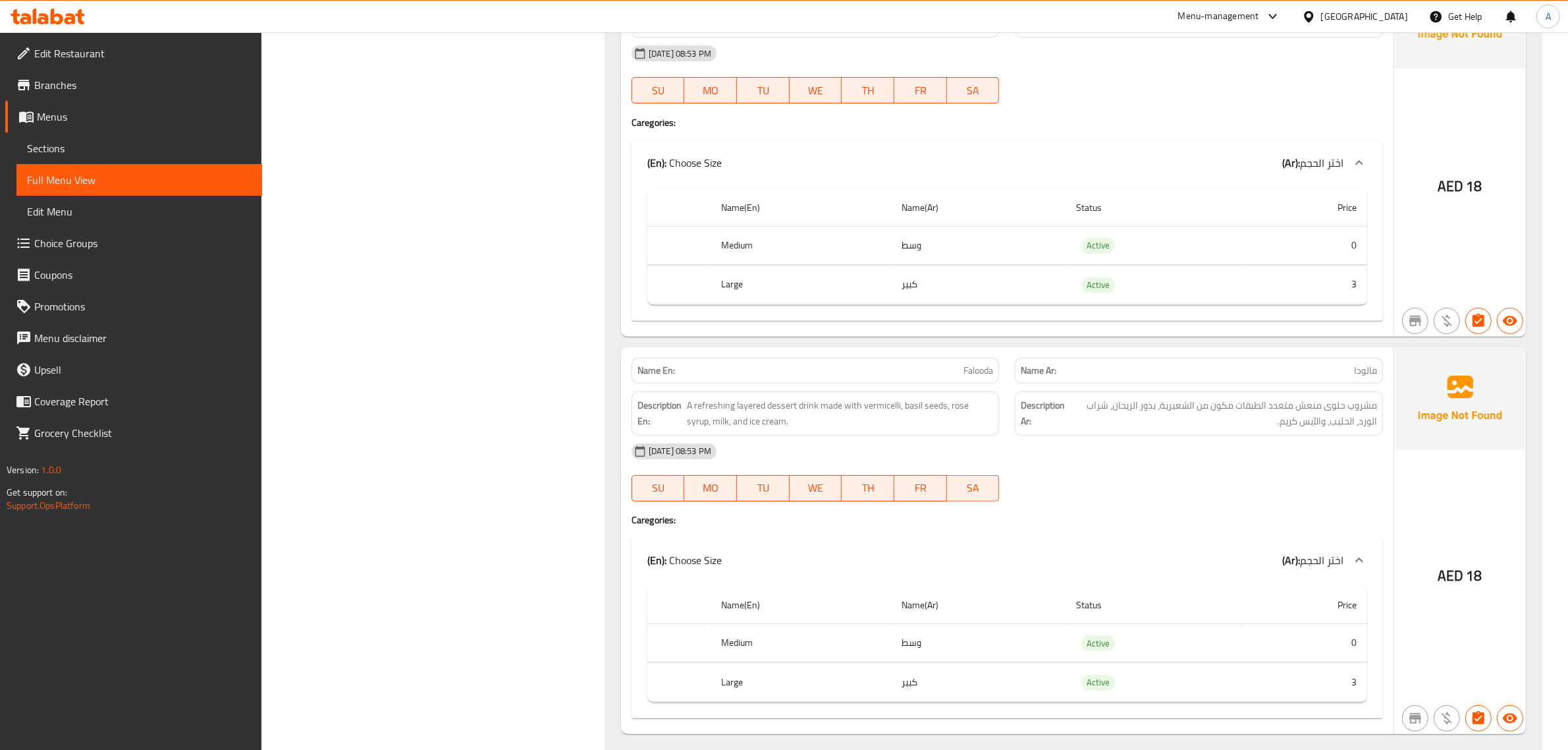
scroll to position [19401, 0]
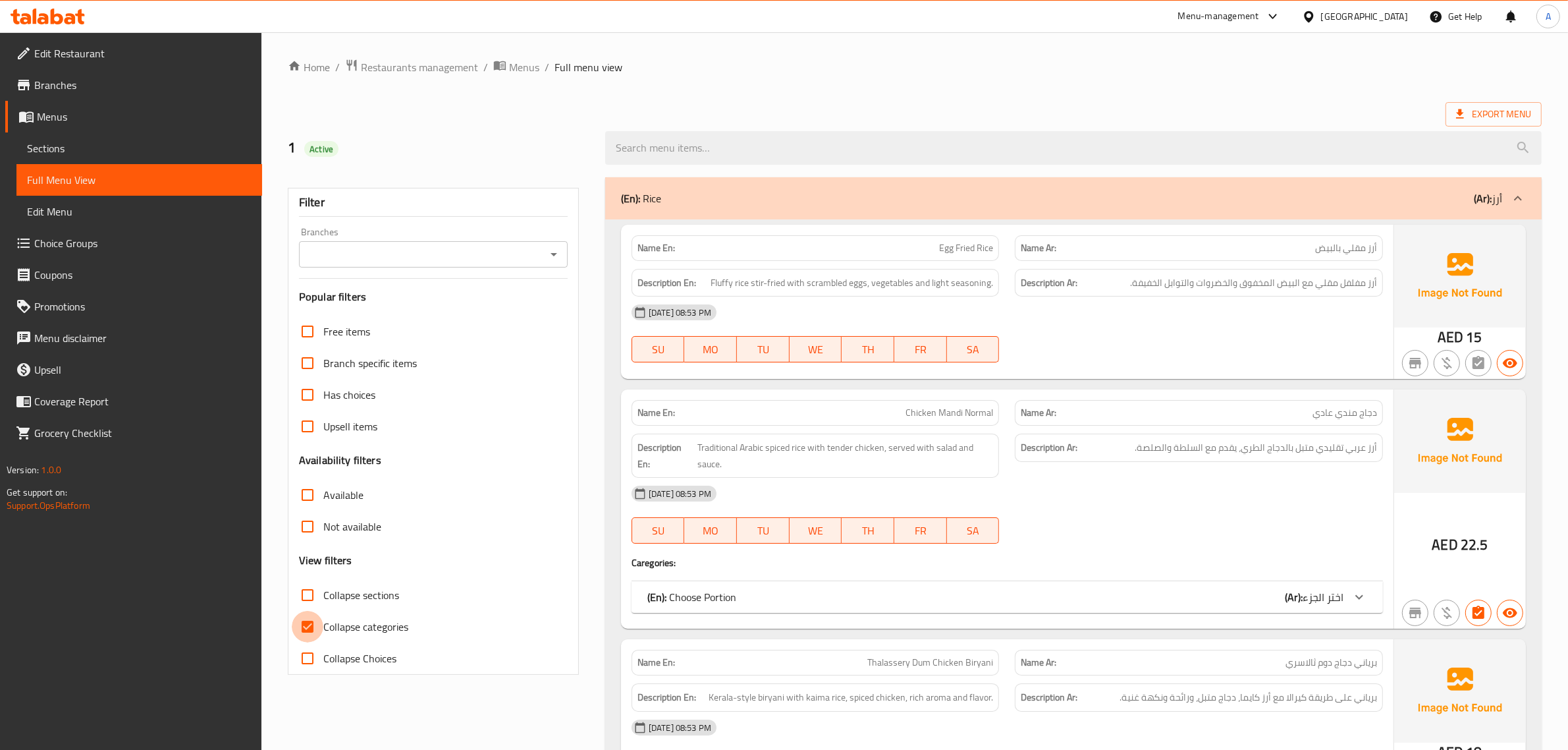
click at [318, 617] on input "Collapse categories" at bounding box center [307, 626] width 31 height 31
checkbox input "false"
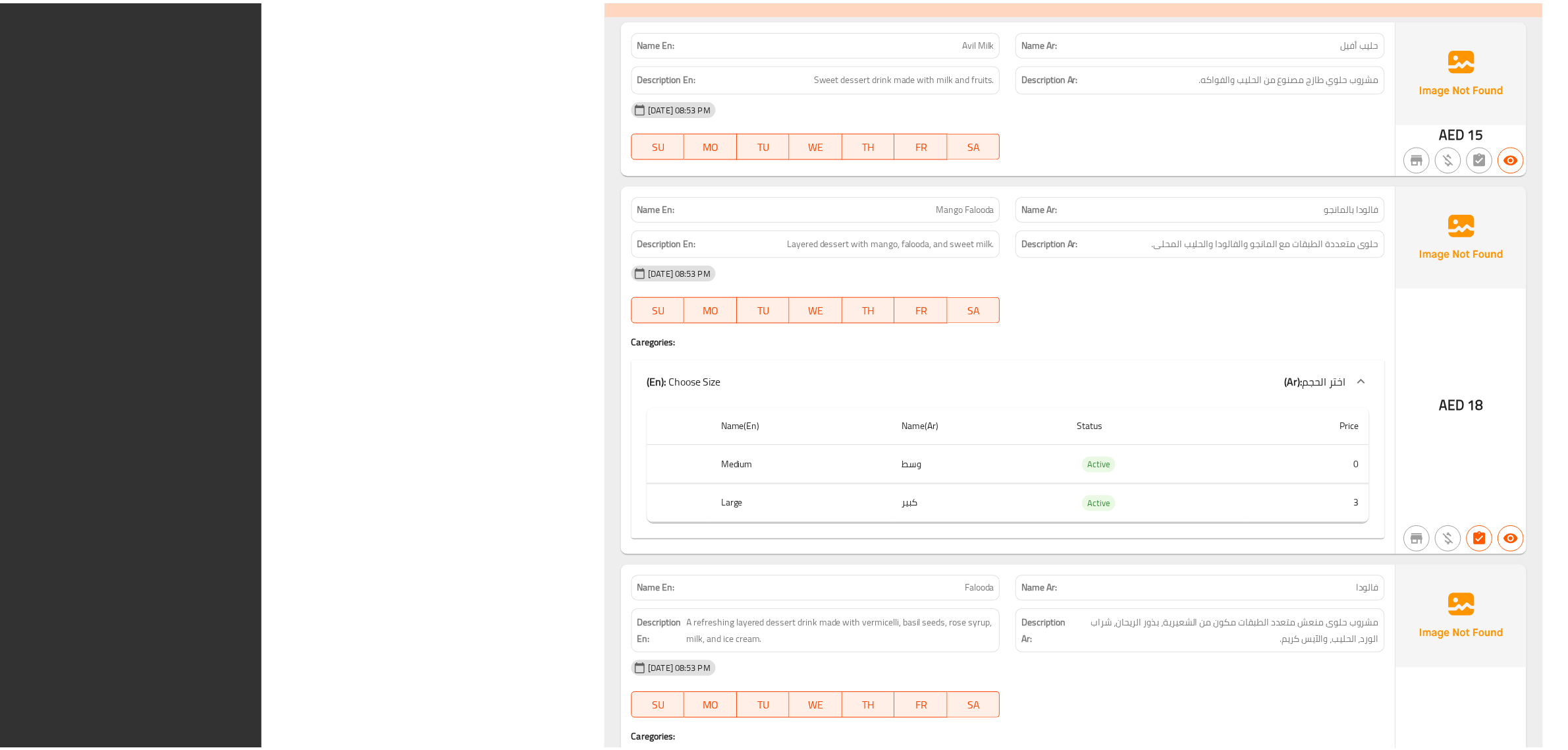
scroll to position [19401, 0]
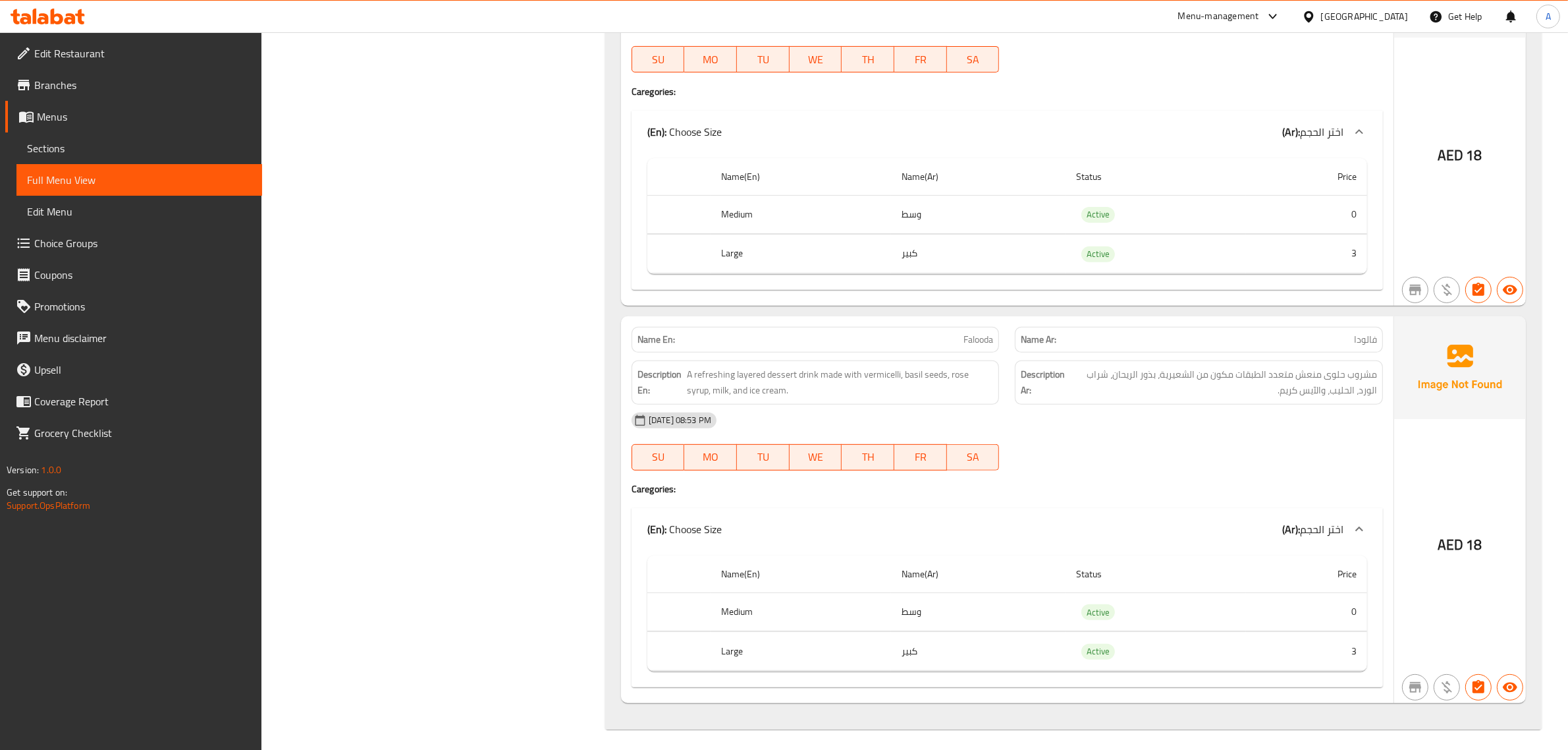
click at [151, 47] on span "Edit Restaurant" at bounding box center [143, 53] width 218 height 16
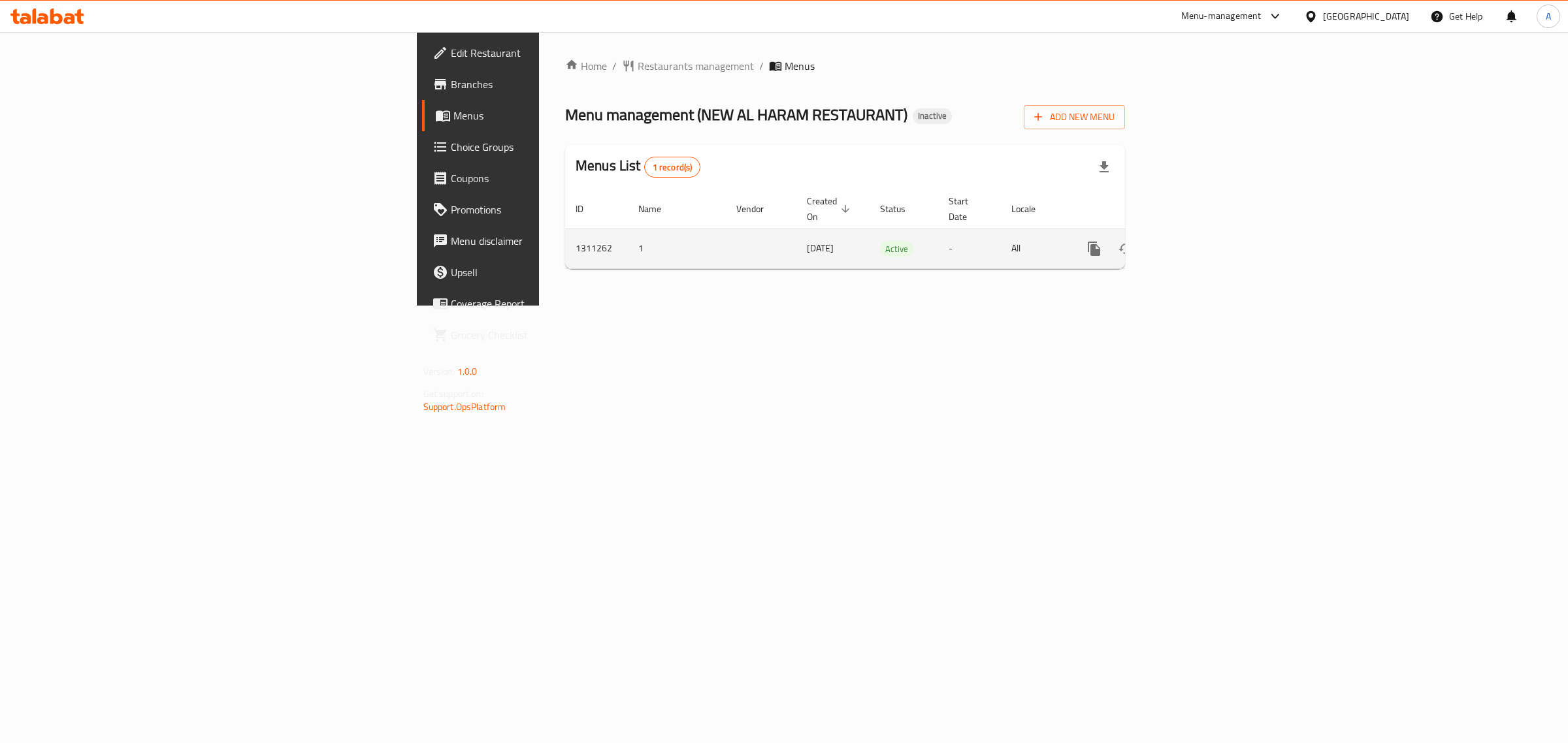
click at [1196, 241] on icon "enhanced table" at bounding box center [1188, 249] width 16 height 16
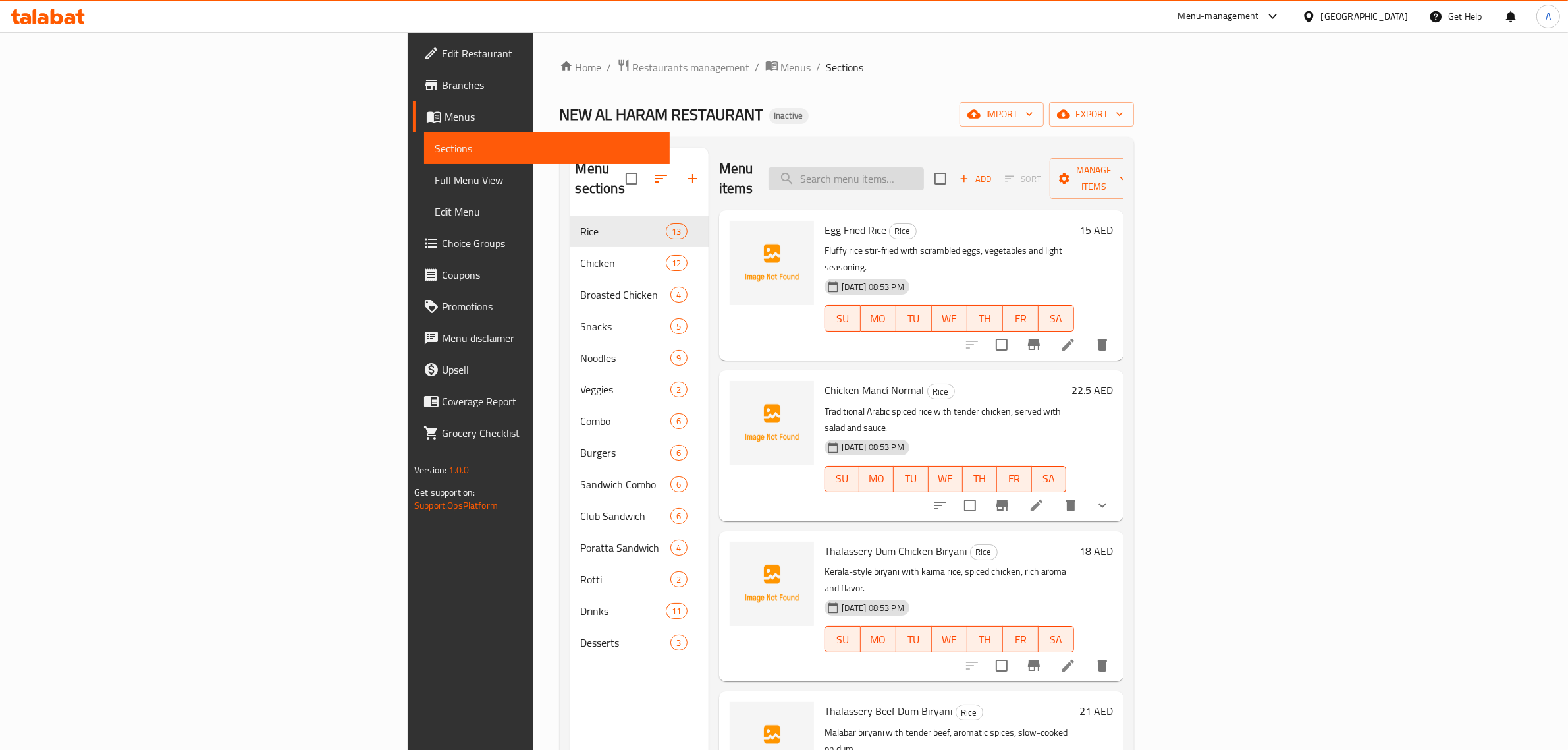
click at [925, 168] on input "search" at bounding box center [847, 179] width 156 height 23
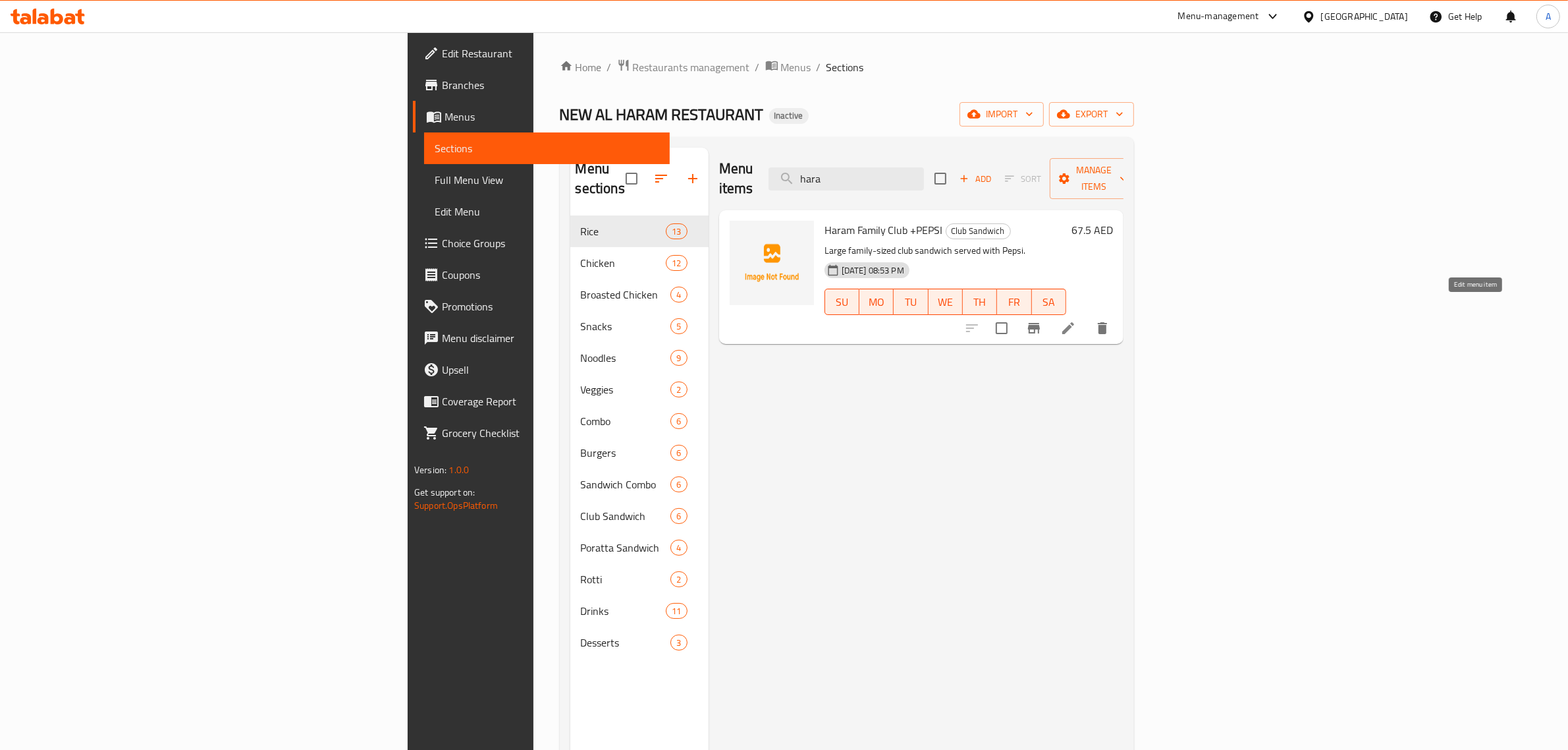
type input "hara"
click at [1075, 322] on icon at bounding box center [1068, 328] width 11 height 11
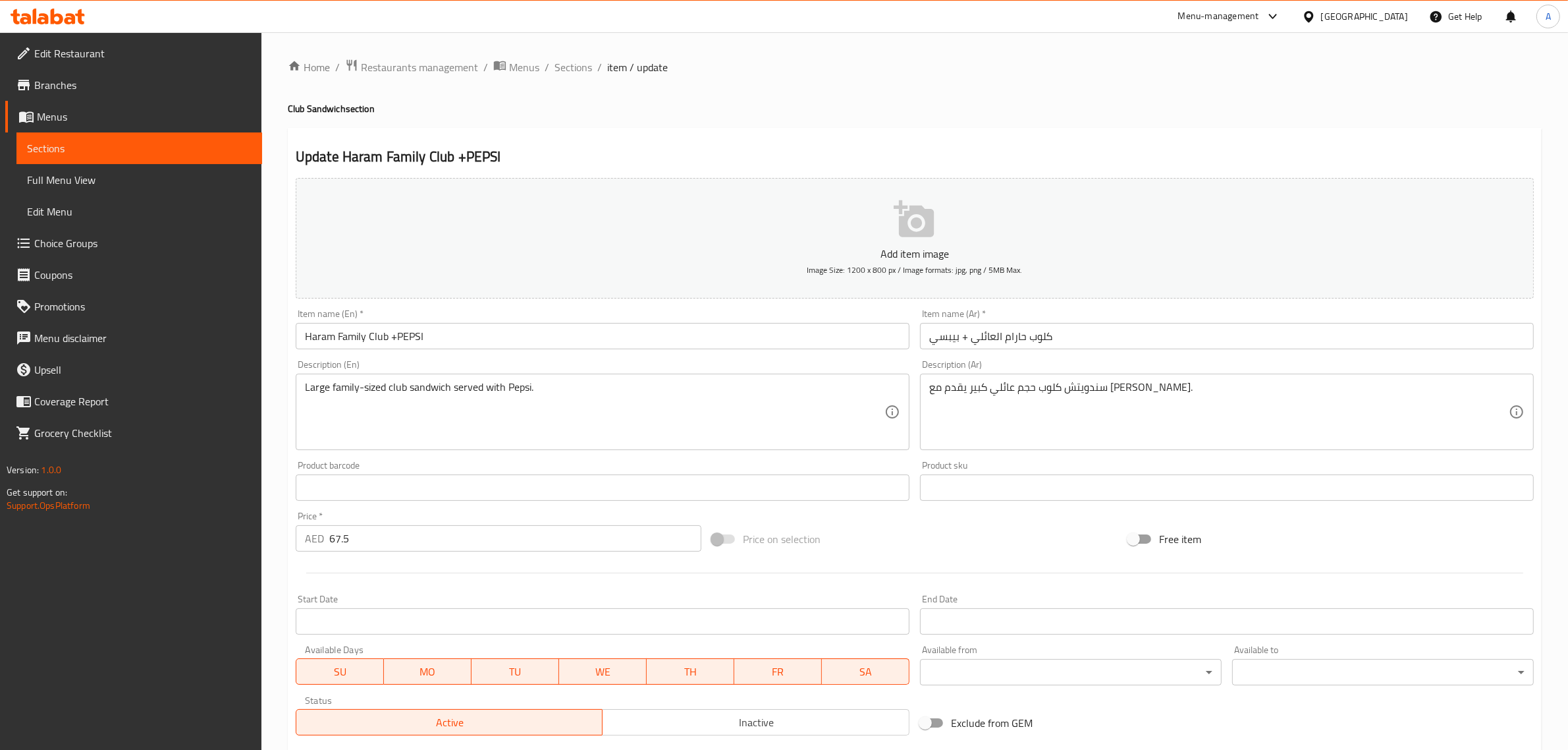
click at [1018, 334] on input "كلوب حارام العائلي + بيبسي" at bounding box center [1227, 337] width 614 height 27
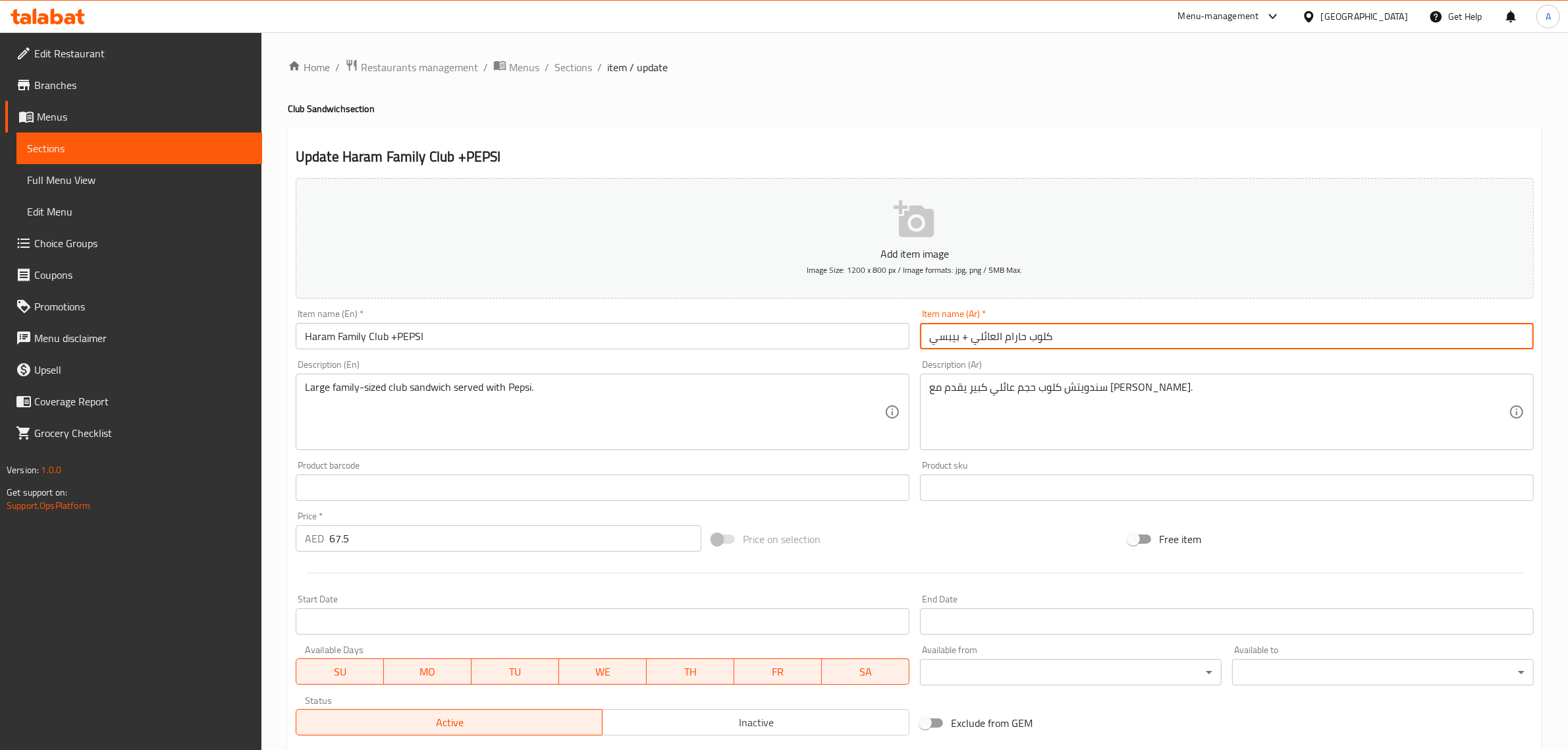
click at [1018, 334] on input "كلوب حارام العائلي + بيبسي" at bounding box center [1227, 337] width 614 height 27
type input "كلوب الحرم العائلي + بيبسي"
click at [975, 163] on h2 "Update Haram Family Club +PEPSI" at bounding box center [914, 157] width 1238 height 20
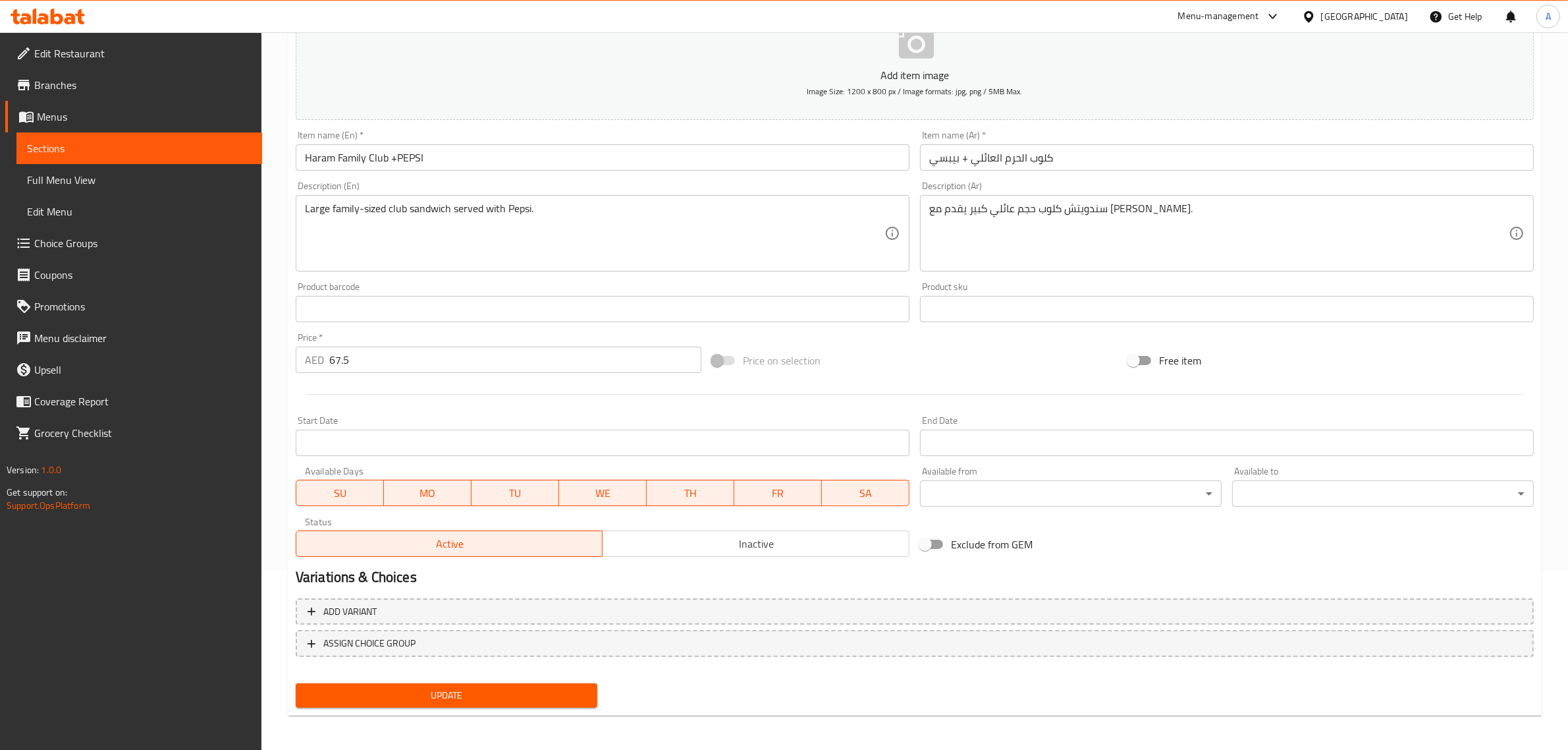
click at [574, 688] on span "Update" at bounding box center [446, 695] width 280 height 16
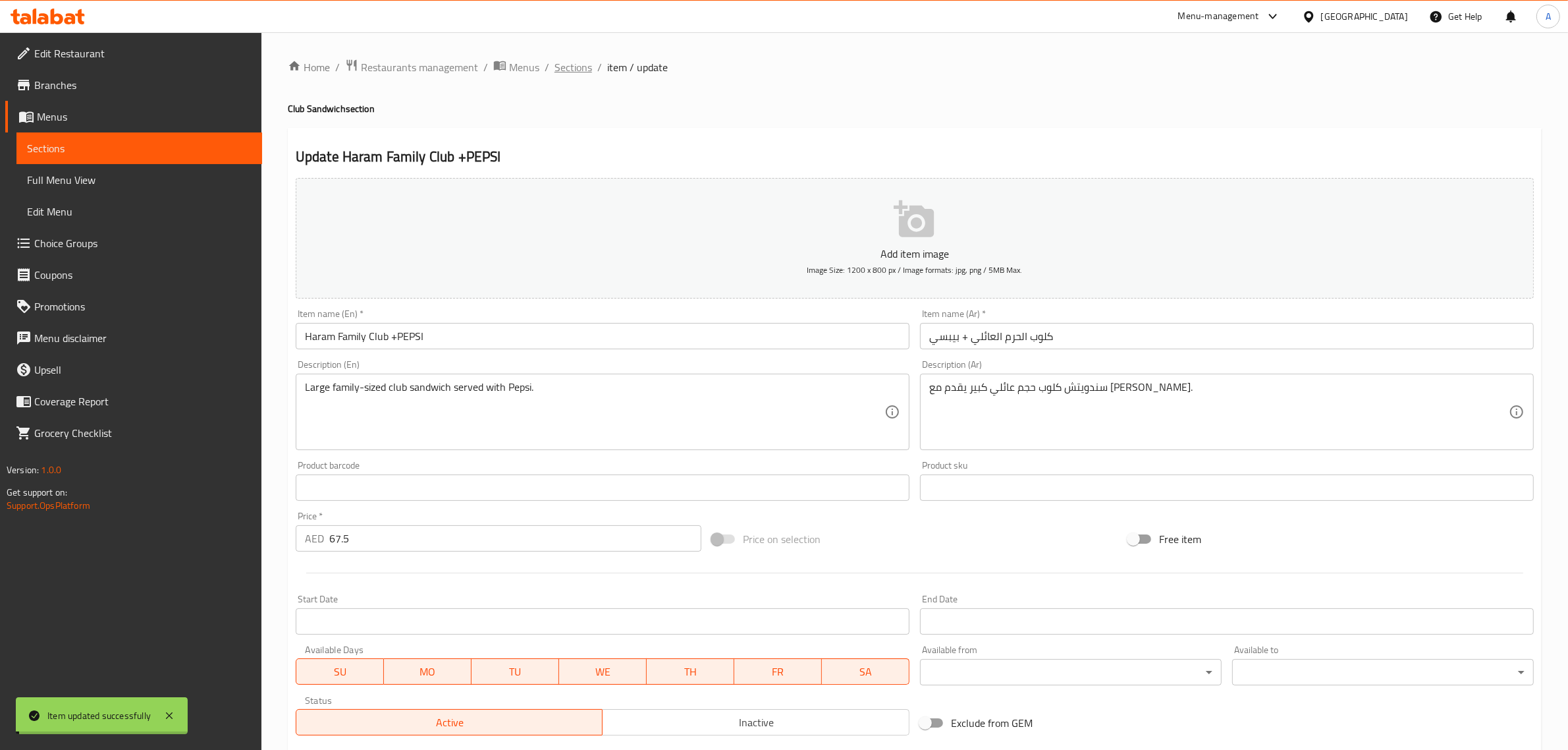
click at [564, 64] on span "Sections" at bounding box center [574, 67] width 38 height 16
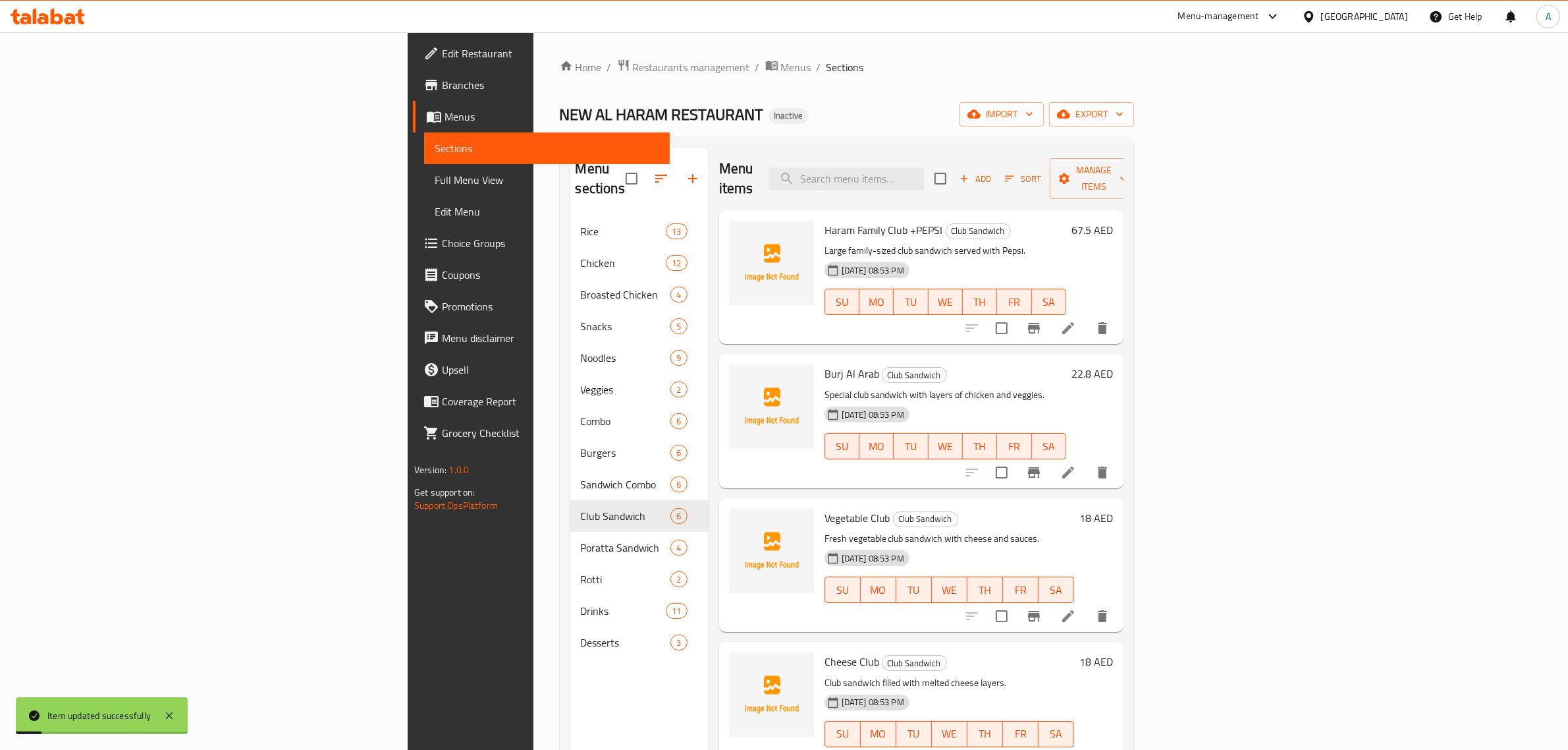
click at [435, 176] on span "Full Menu View" at bounding box center [547, 180] width 224 height 16
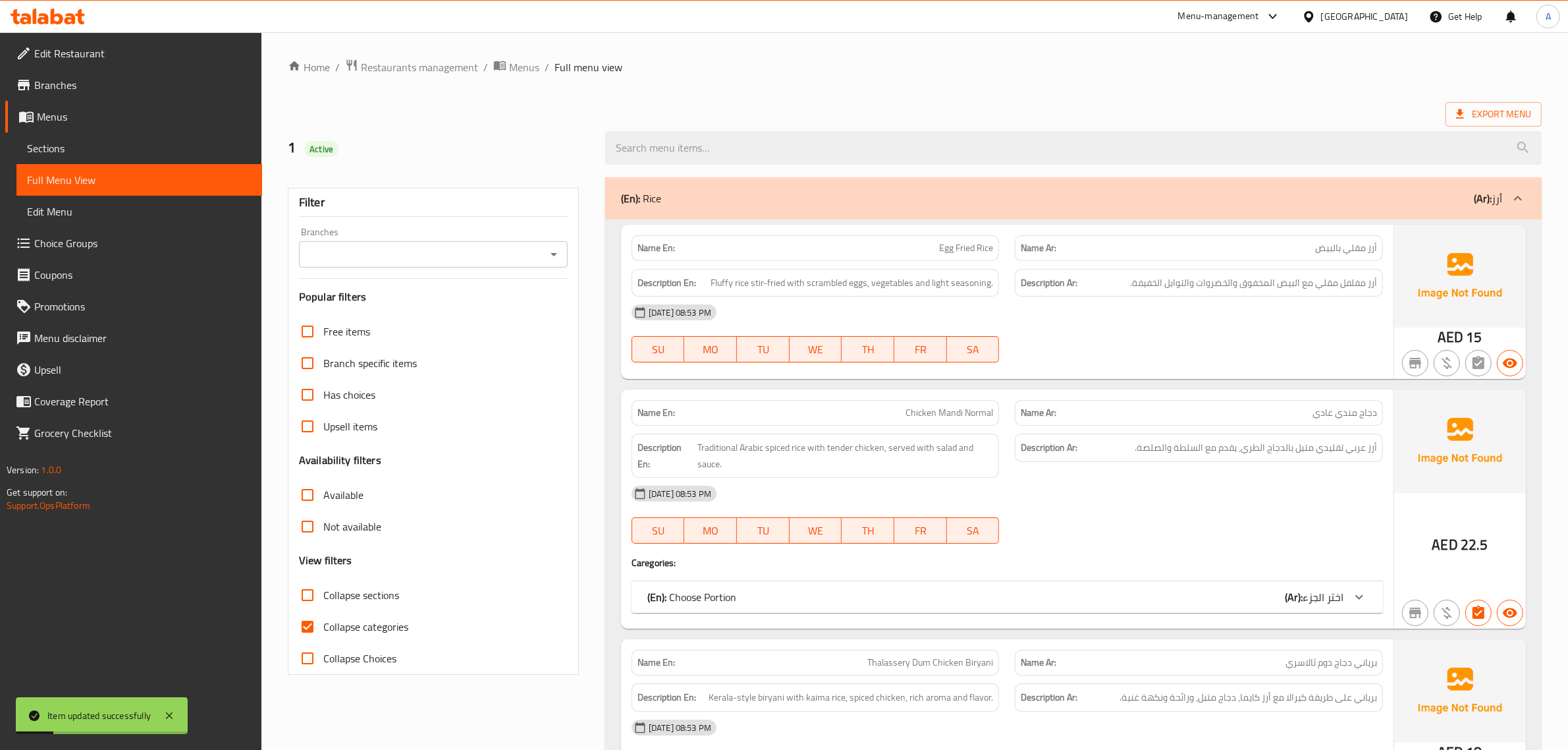
click at [354, 624] on span "Collapse categories" at bounding box center [365, 626] width 85 height 16
click at [323, 624] on input "Collapse categories" at bounding box center [307, 626] width 31 height 31
checkbox input "false"
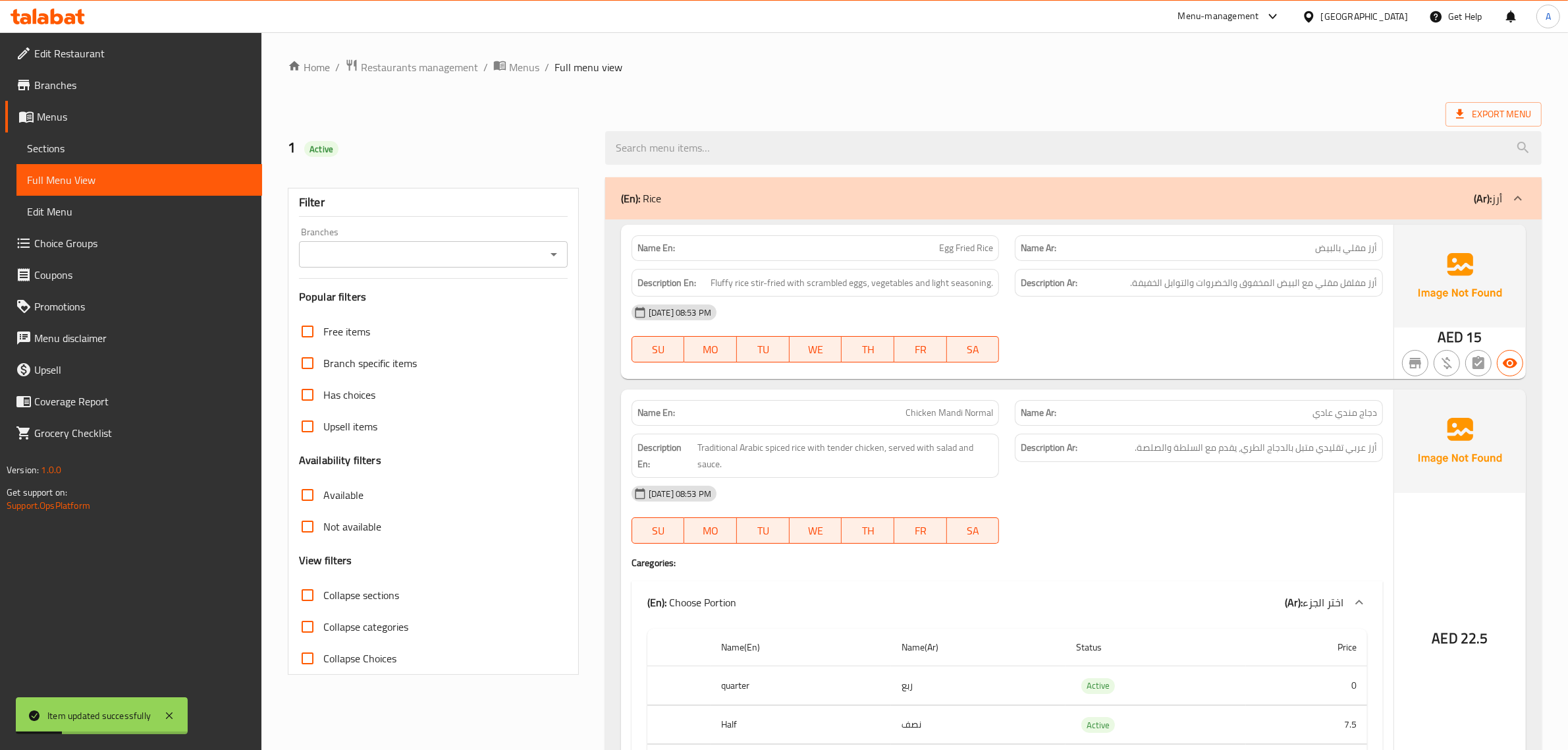
click at [750, 76] on ol "Home / Restaurants management / Menus / Full menu view" at bounding box center [915, 67] width 1254 height 17
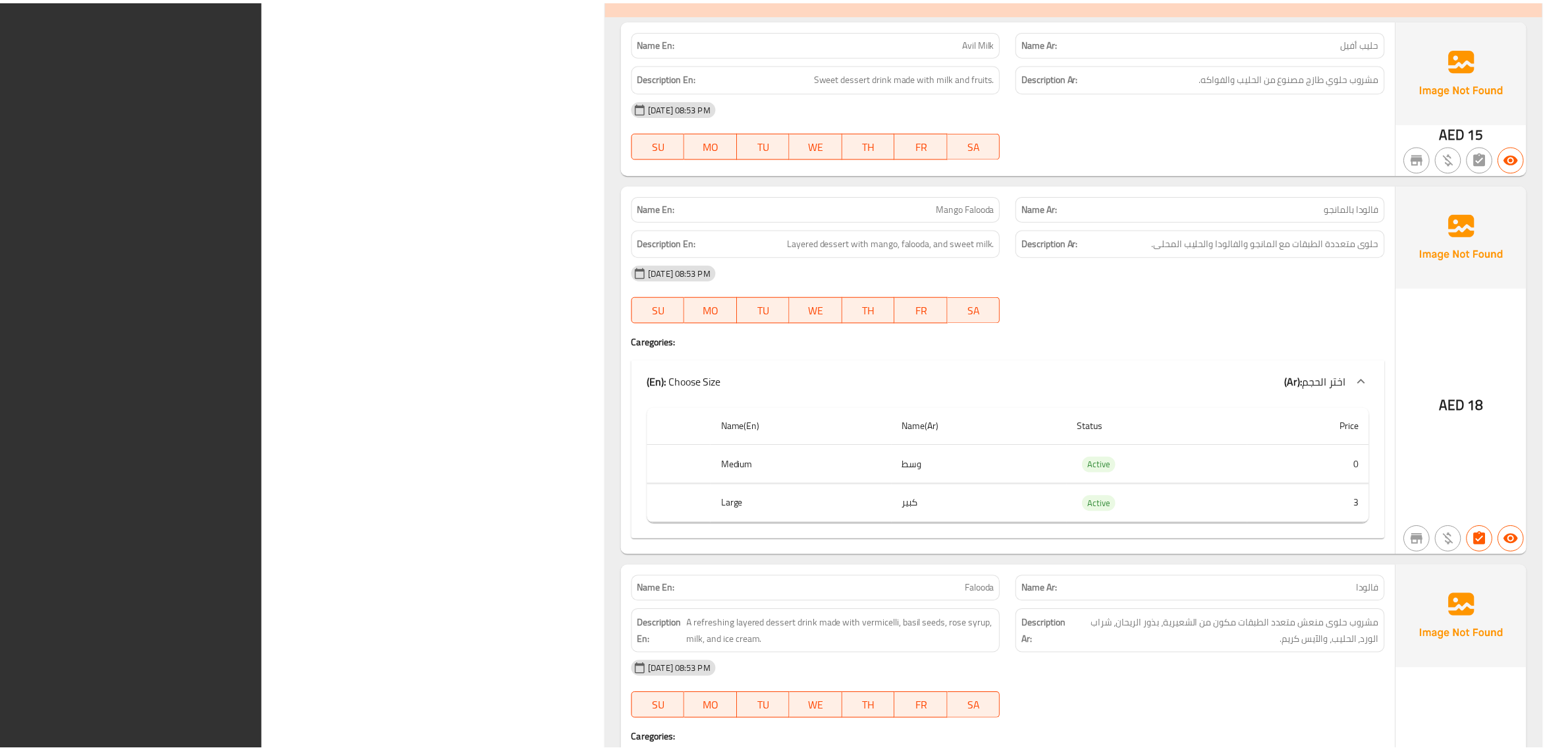
scroll to position [19401, 0]
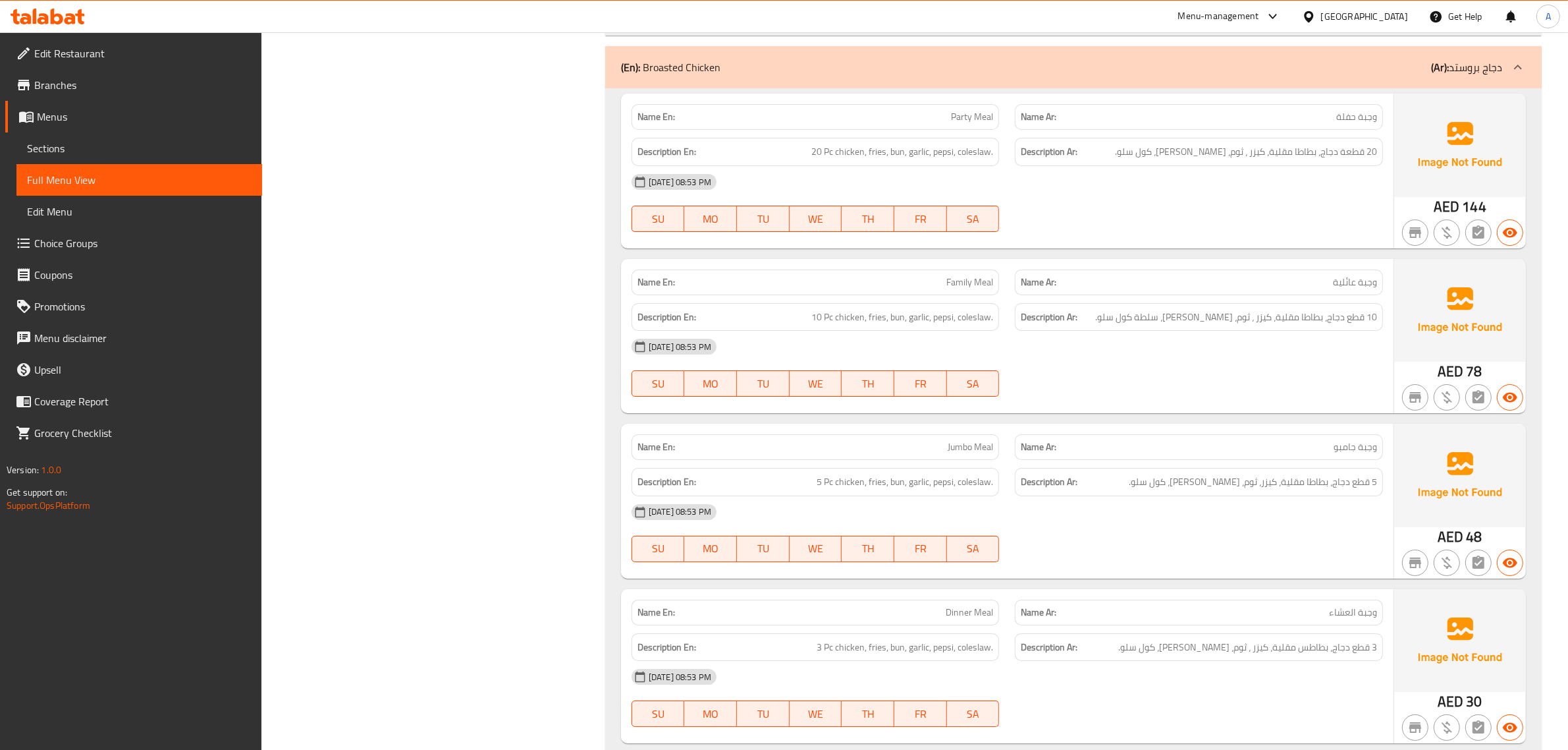
scroll to position [0, 0]
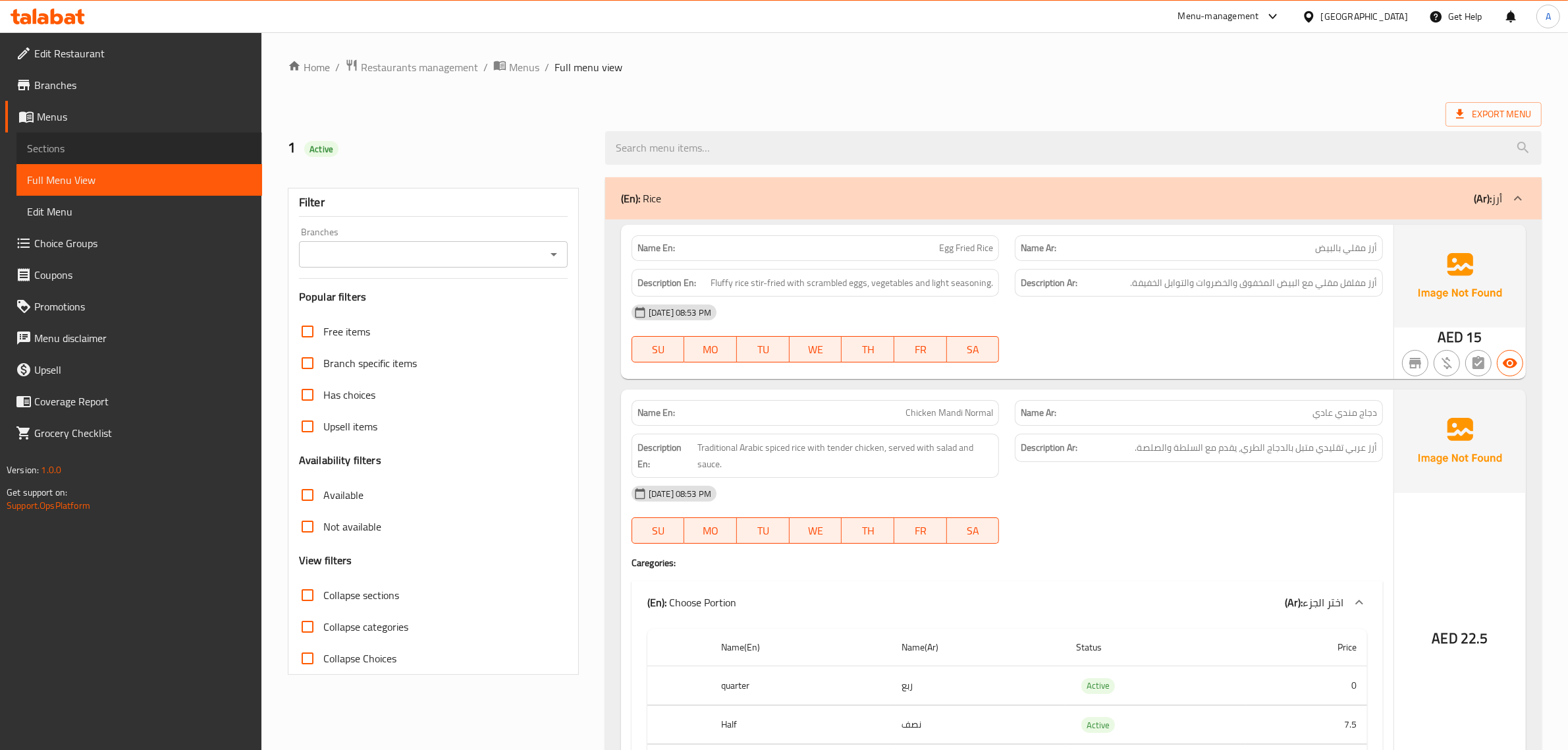
click at [86, 159] on link "Sections" at bounding box center [139, 147] width 246 height 31
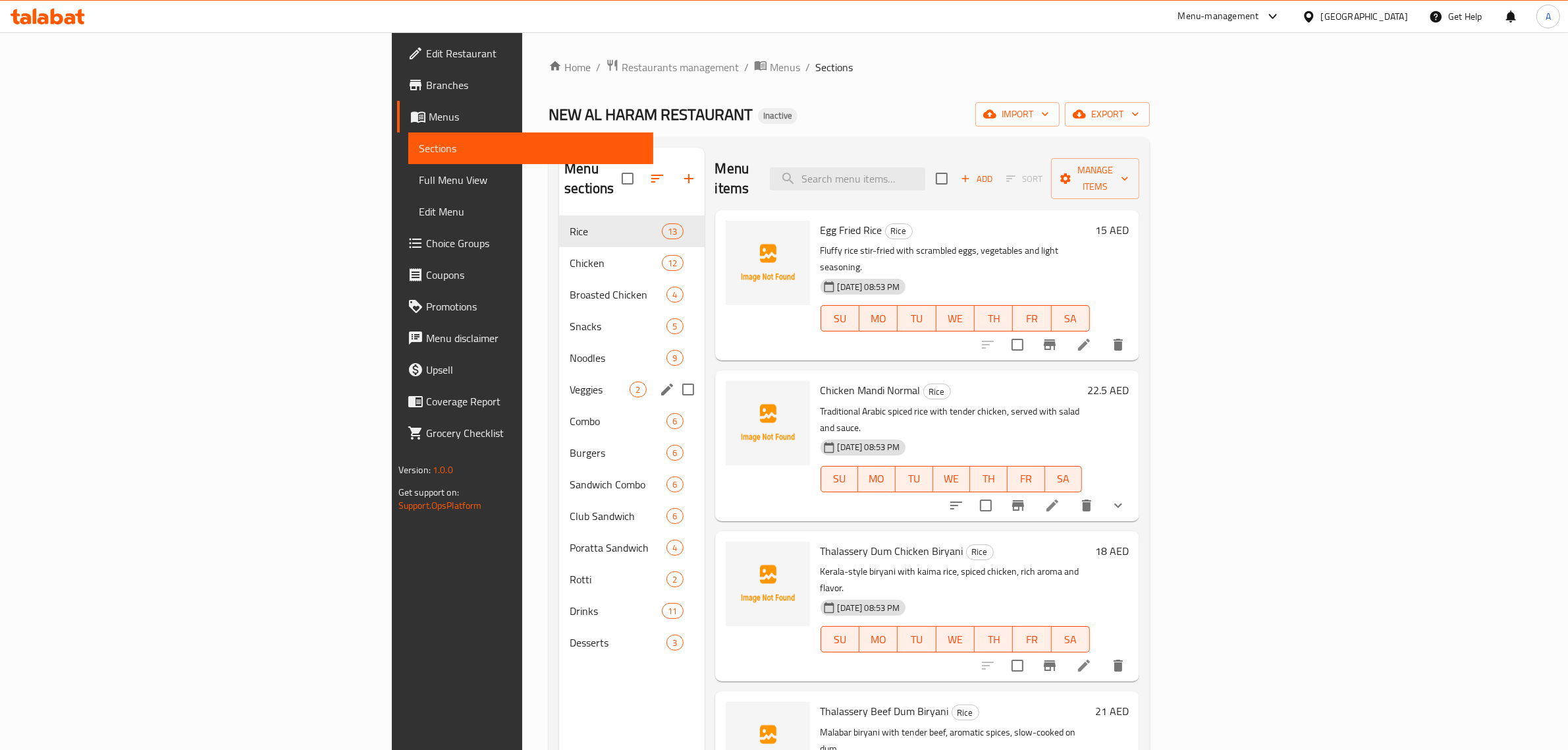
click at [570, 381] on span "Veggies" at bounding box center [600, 389] width 60 height 16
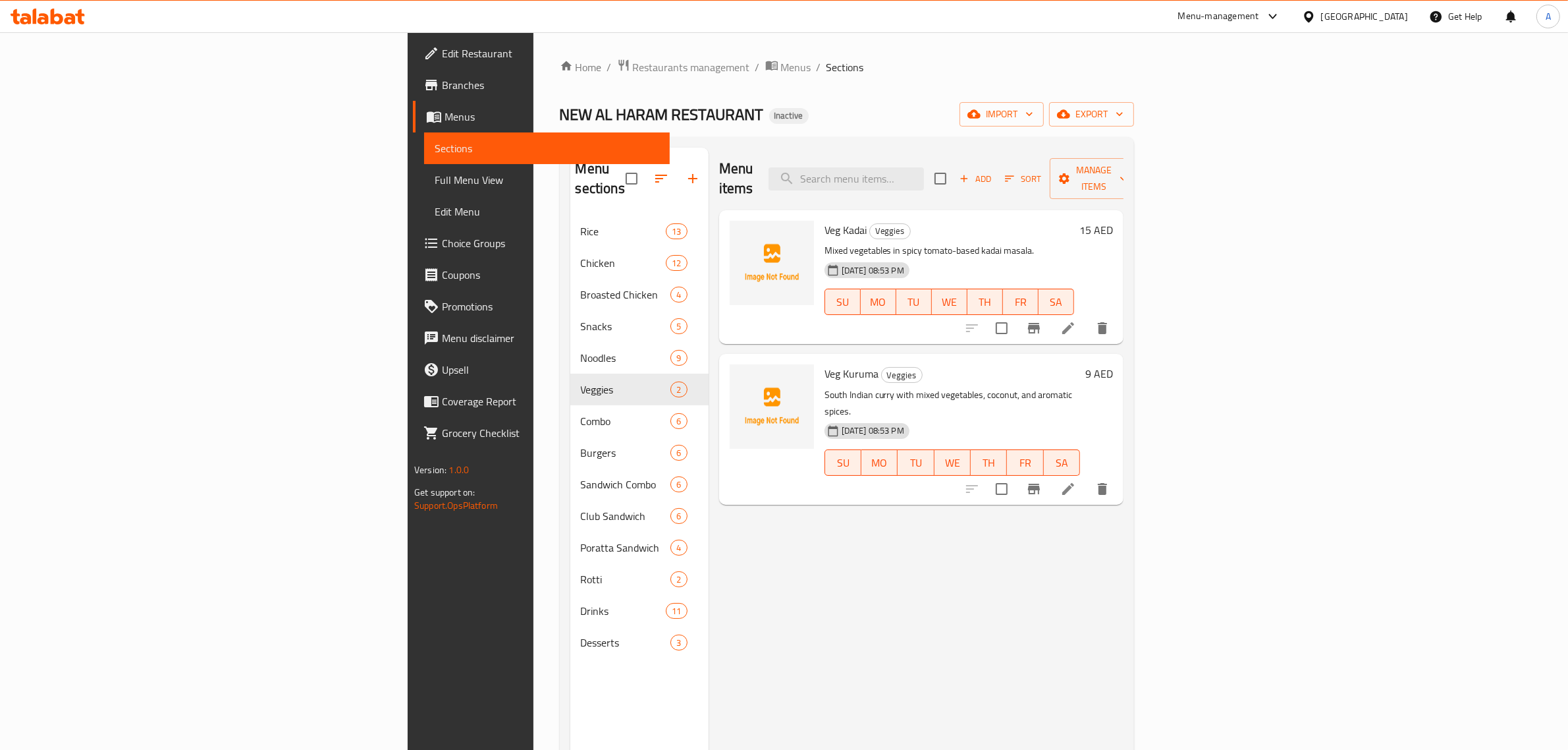
click at [570, 683] on div "Menu sections Rice 13 Chicken 12 Broasted Chicken 4 Snacks 5 Noodles 9 Veggies …" at bounding box center [640, 522] width 139 height 750
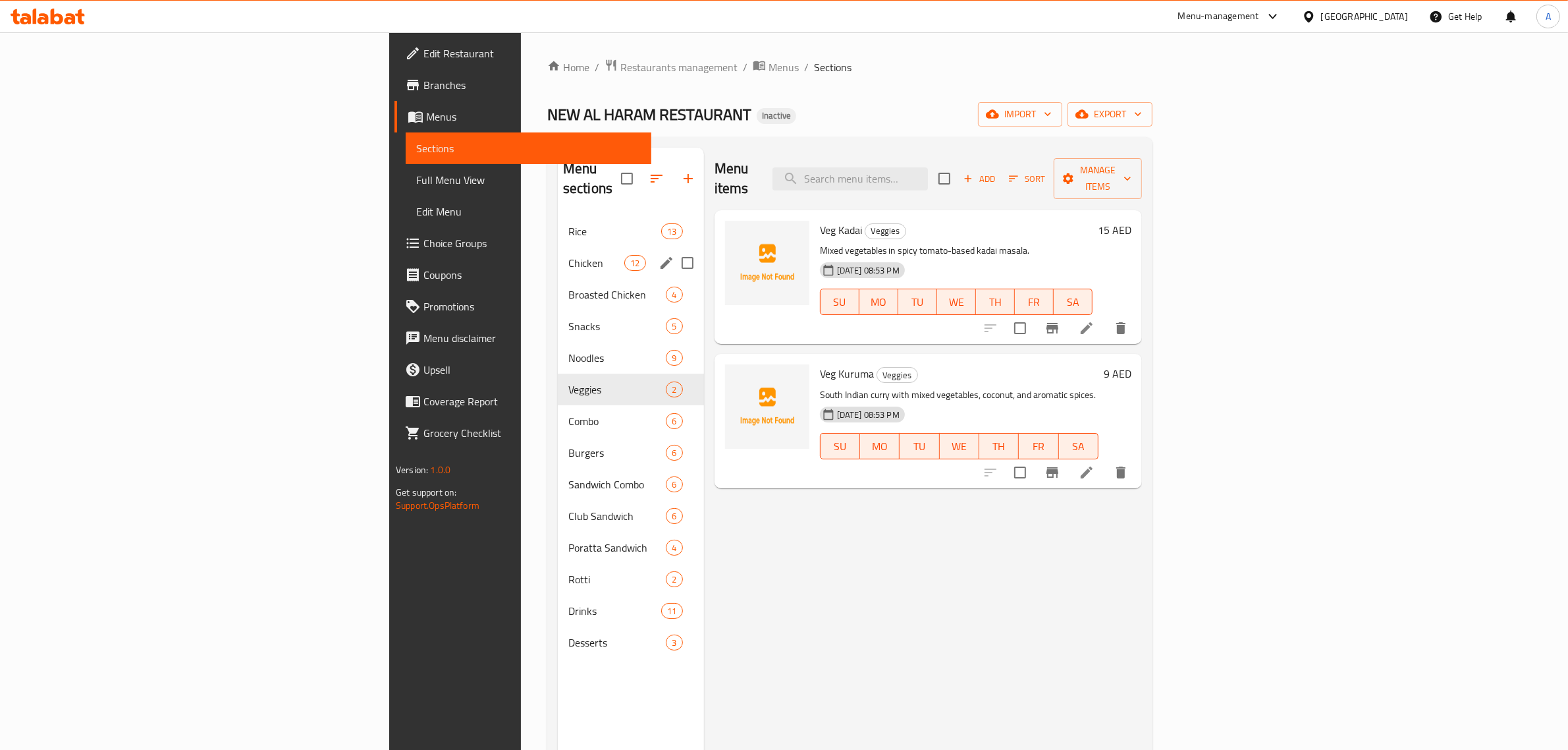
click at [558, 255] on div "Chicken 12" at bounding box center [631, 262] width 146 height 31
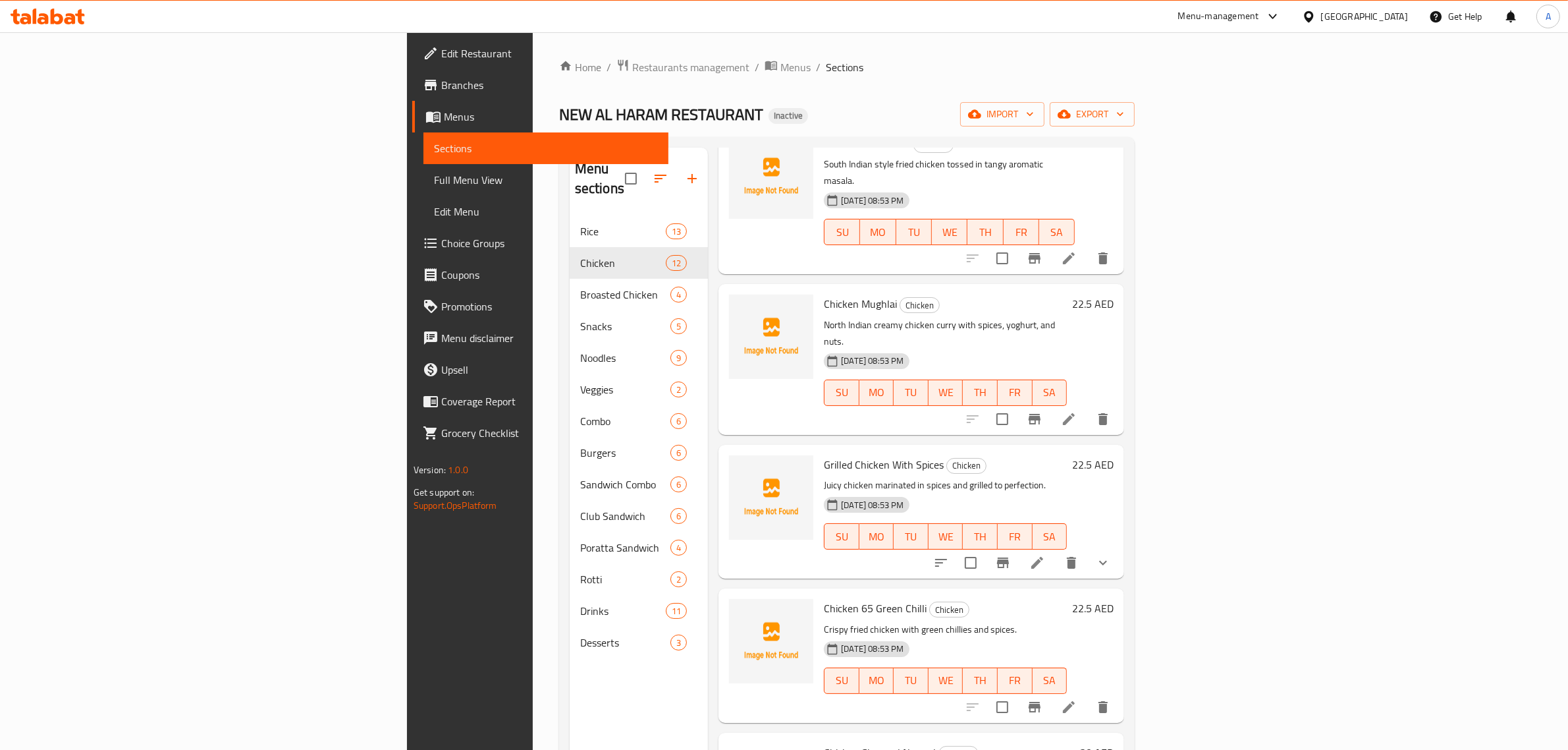
scroll to position [823, 0]
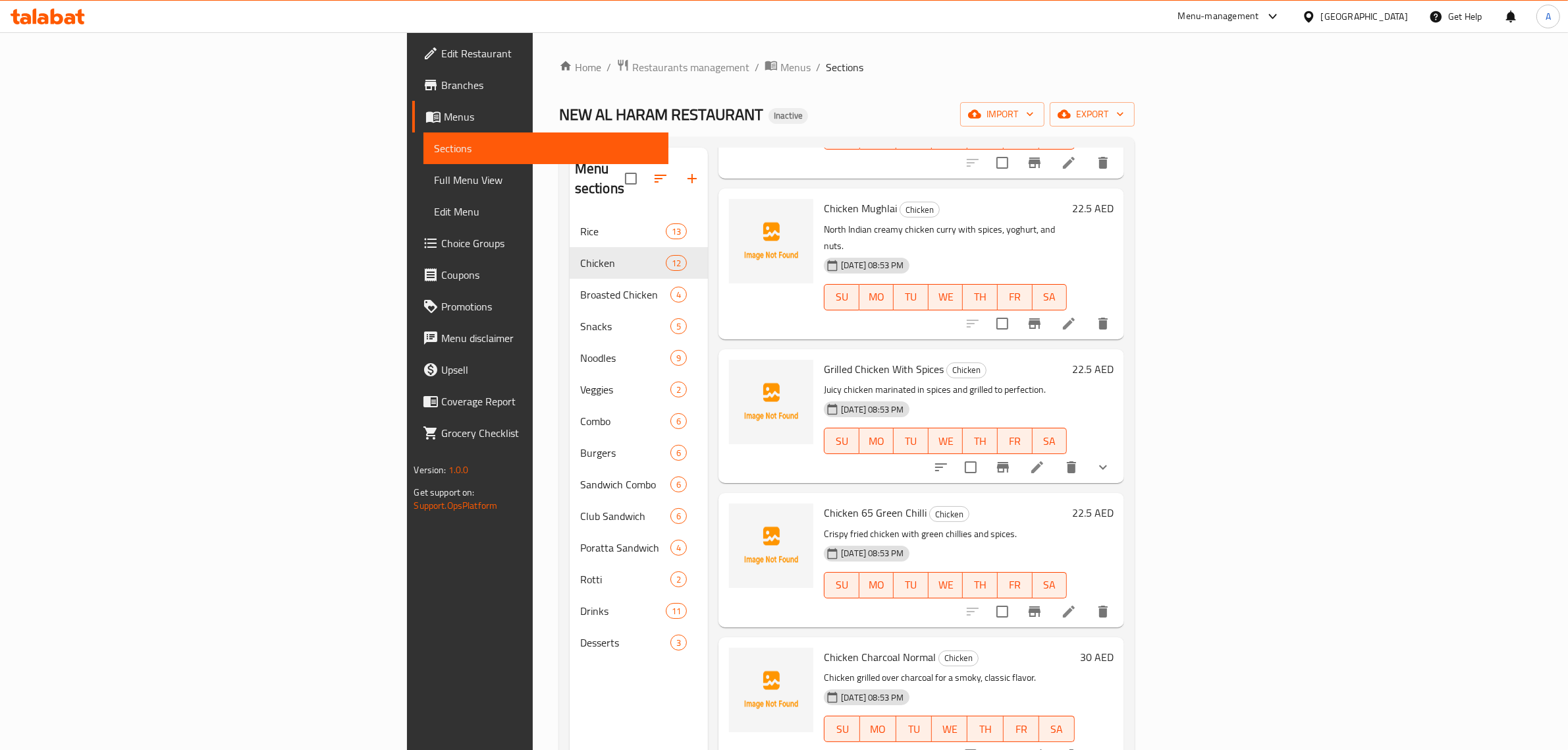
click at [570, 210] on nav "Rice 13 Chicken 12 Broasted Chicken 4 Snacks 5 Noodles 9 Veggies 2 Combo 6 Burg…" at bounding box center [640, 436] width 139 height 453
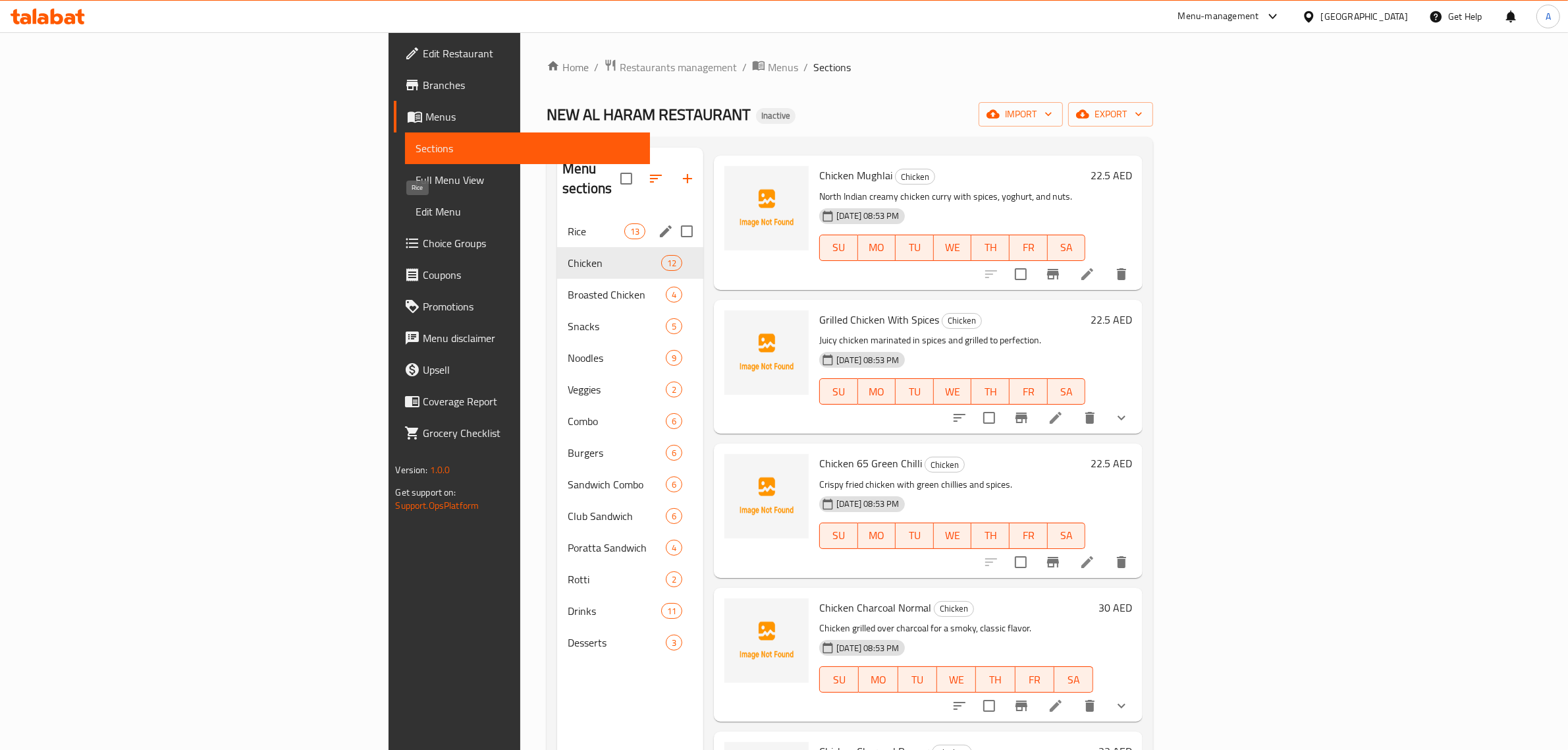
click at [568, 223] on span "Rice" at bounding box center [597, 231] width 57 height 16
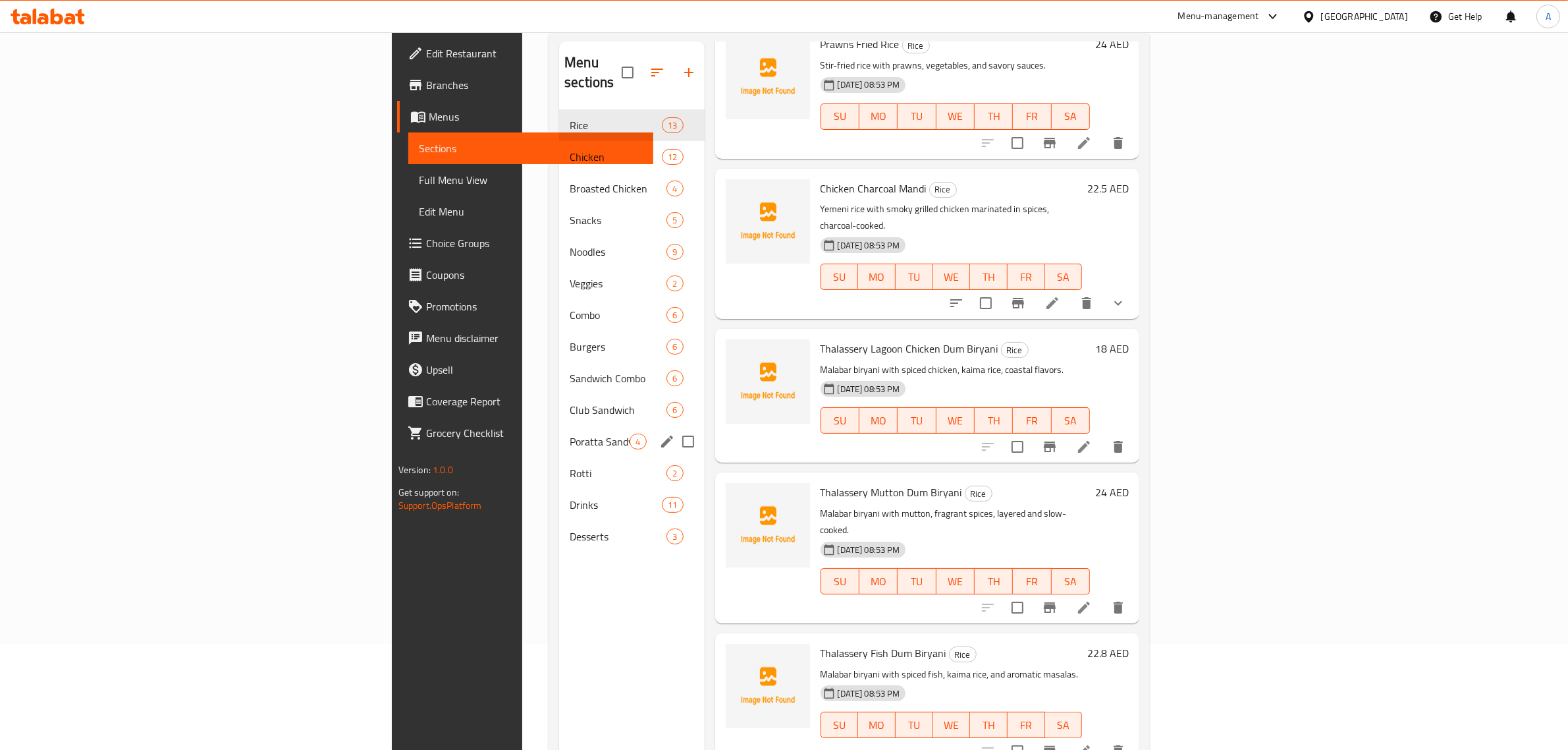
scroll to position [103, 0]
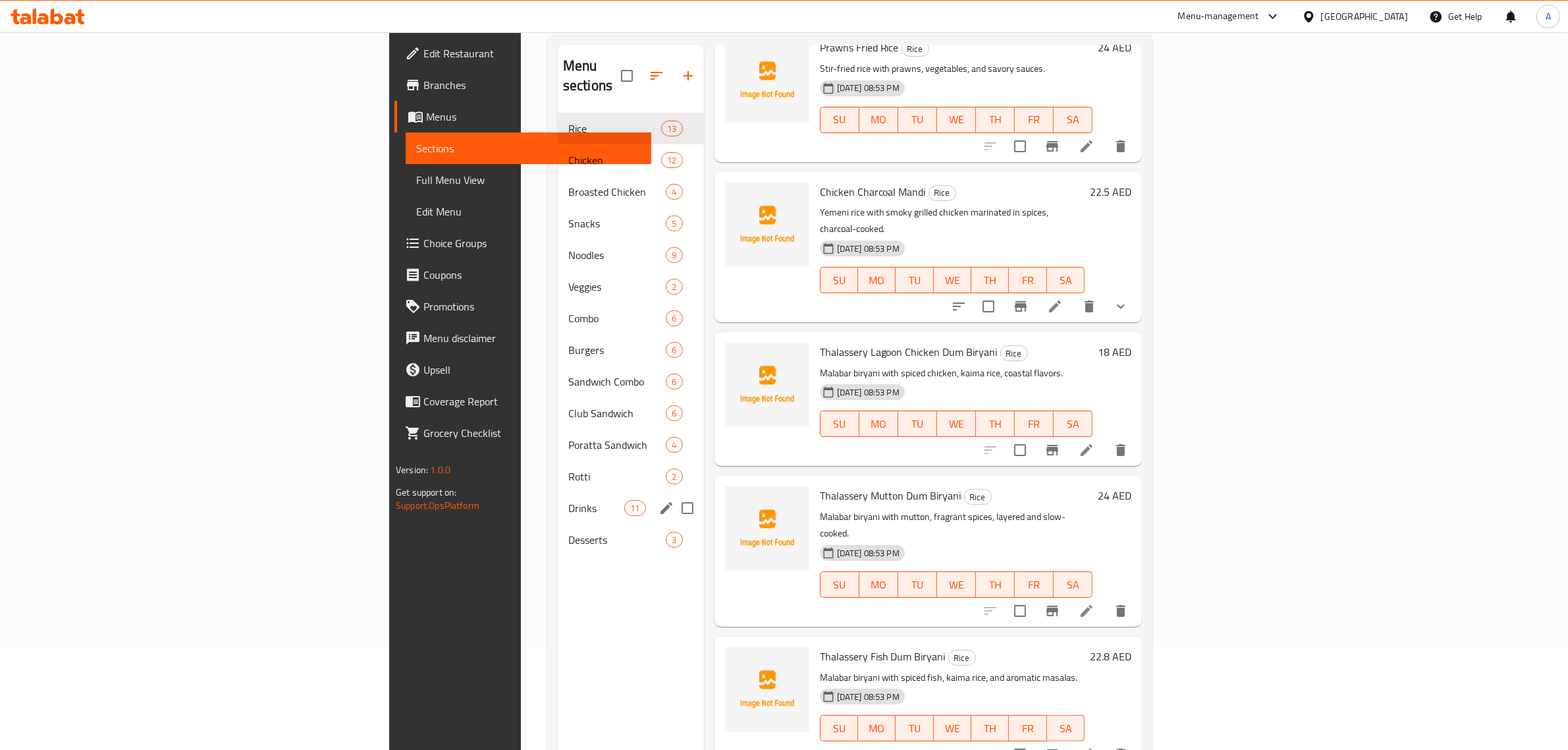
click at [568, 500] on span "Drinks" at bounding box center [596, 508] width 56 height 16
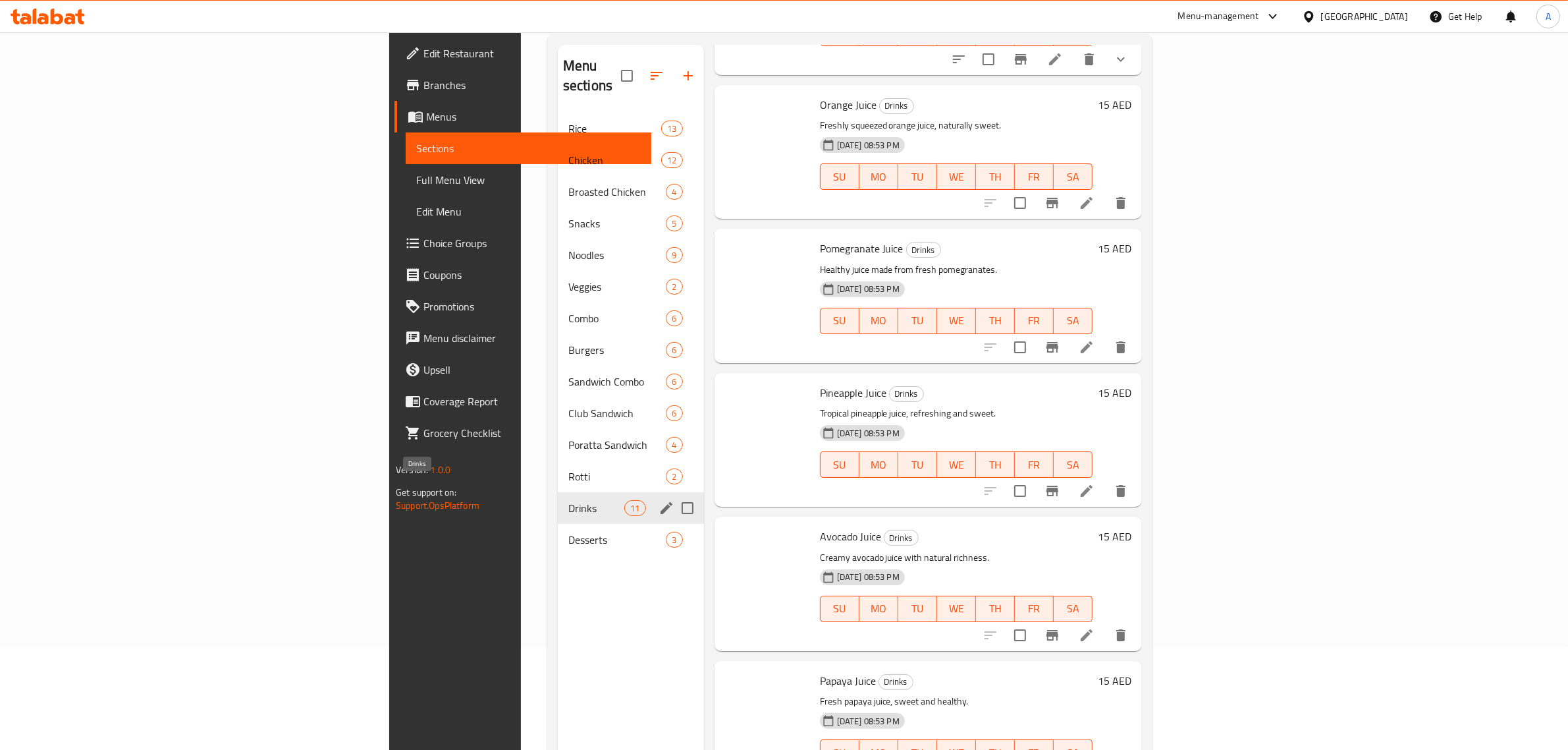
scroll to position [864, 0]
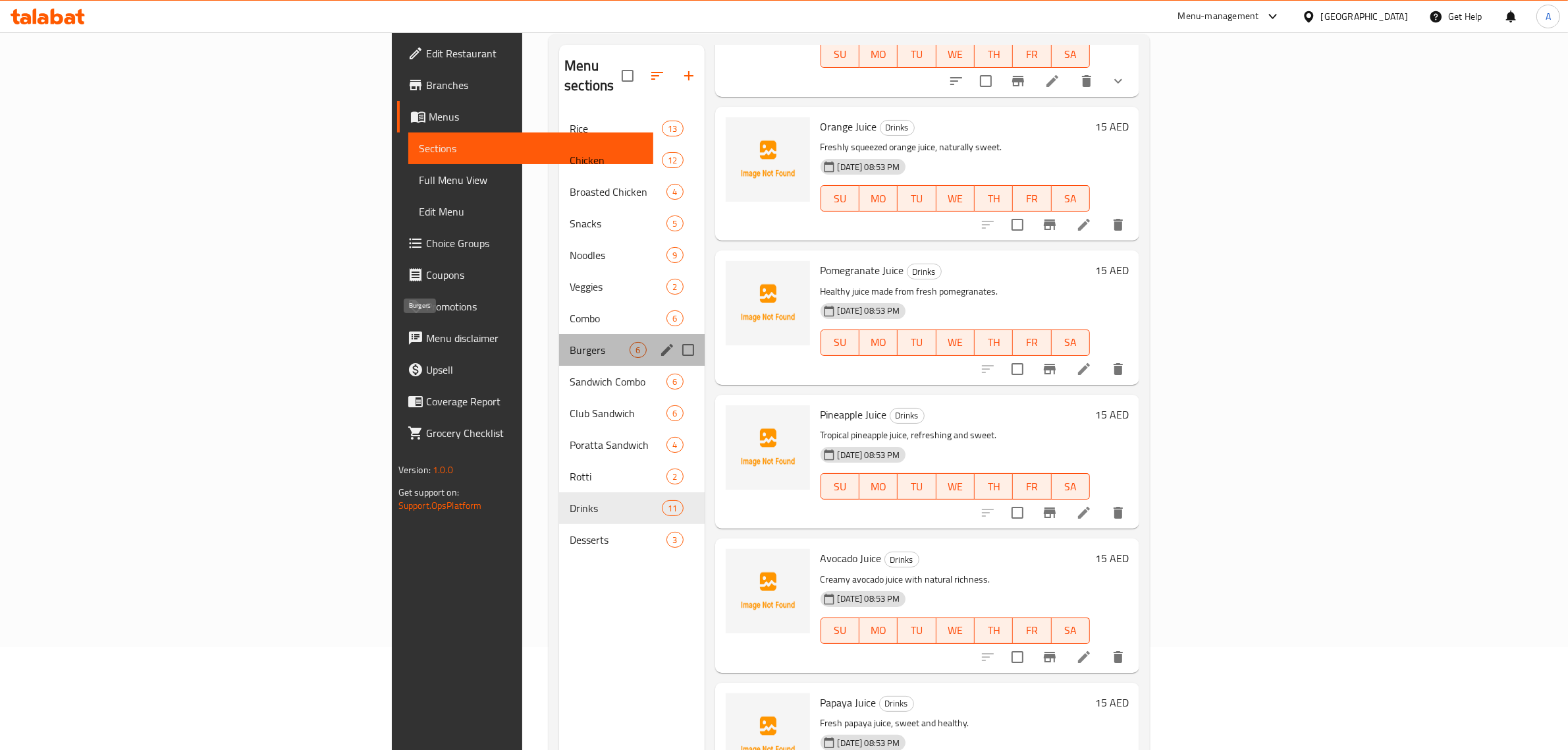
click at [570, 342] on span "Burgers" at bounding box center [600, 350] width 60 height 16
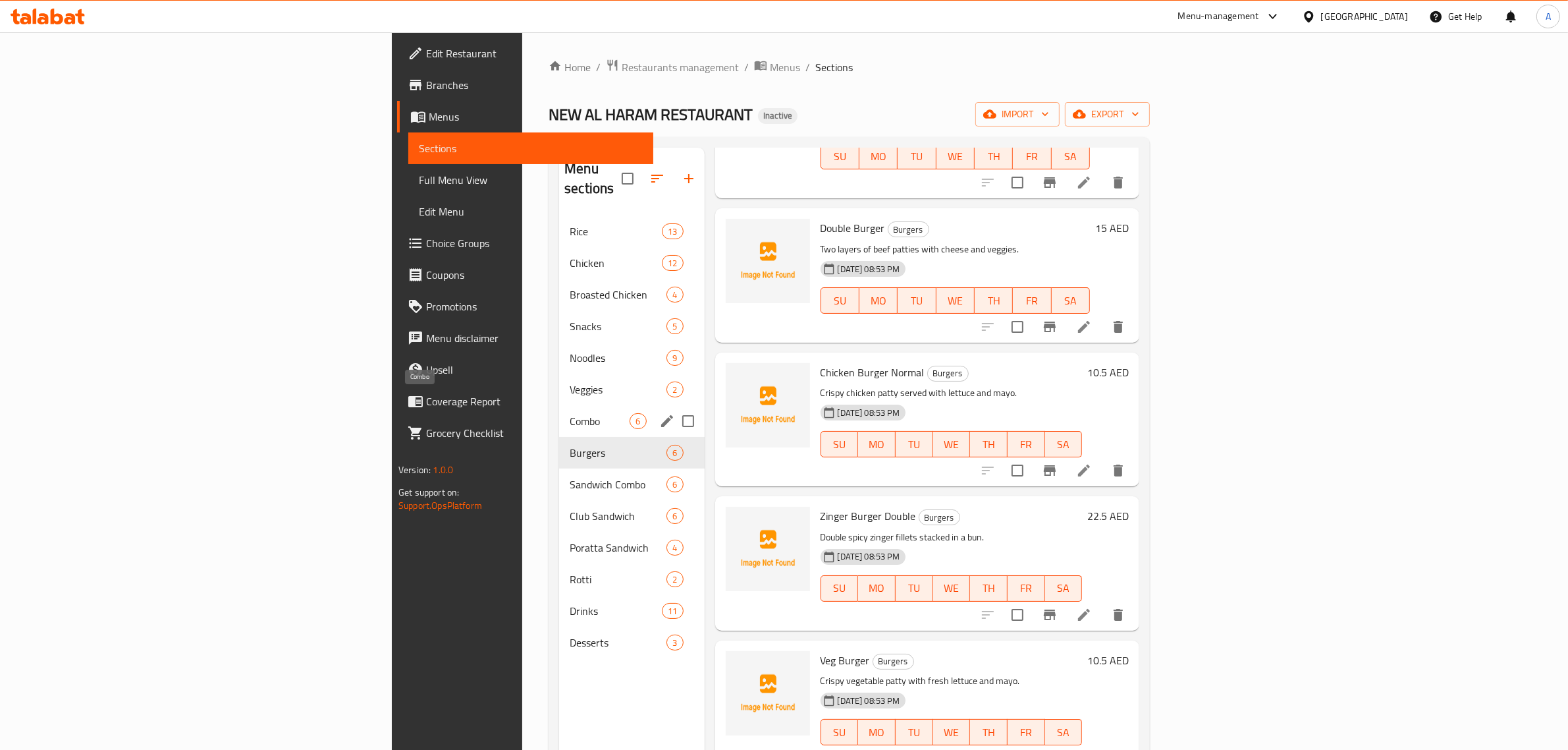
click at [570, 413] on span "Combo" at bounding box center [600, 421] width 60 height 16
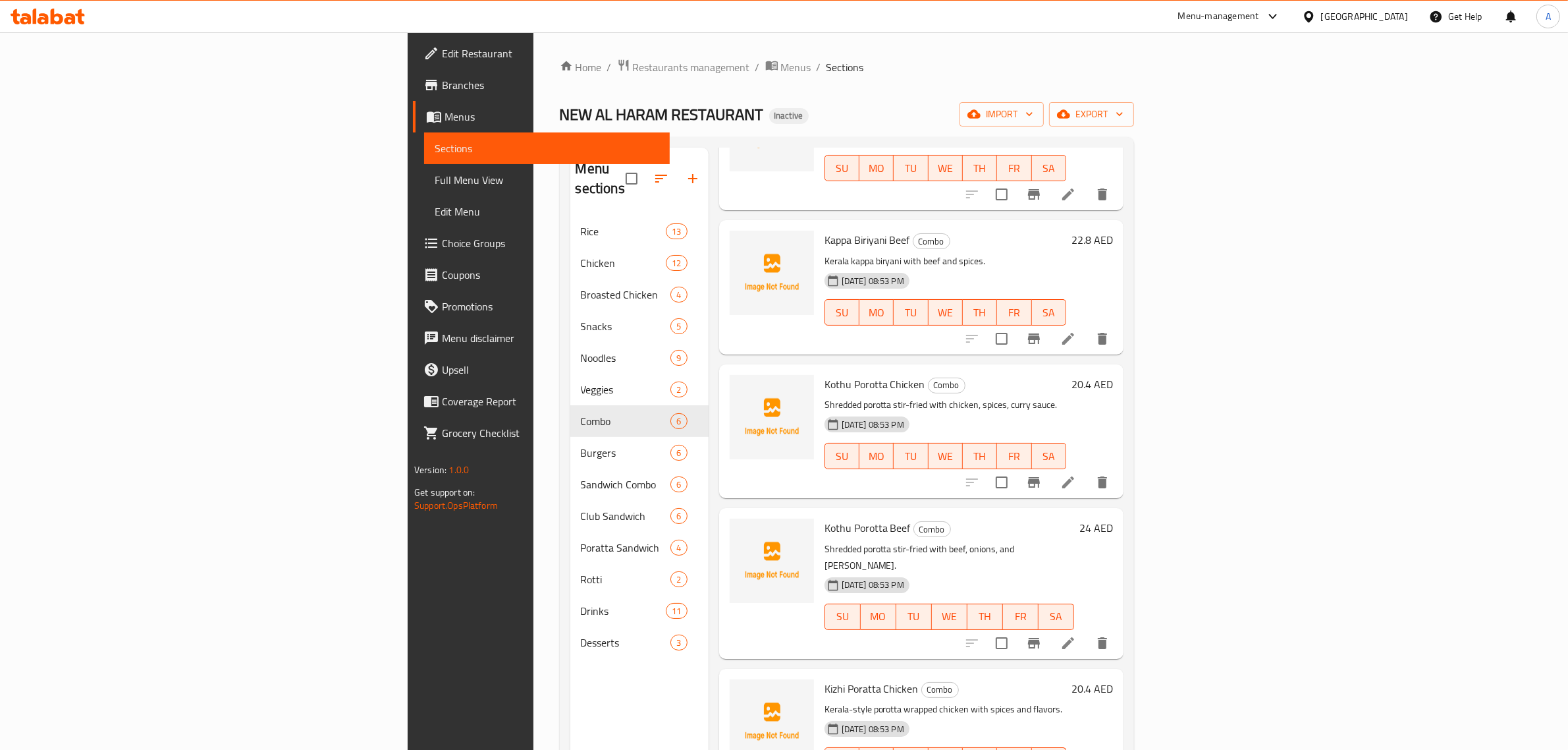
scroll to position [145, 0]
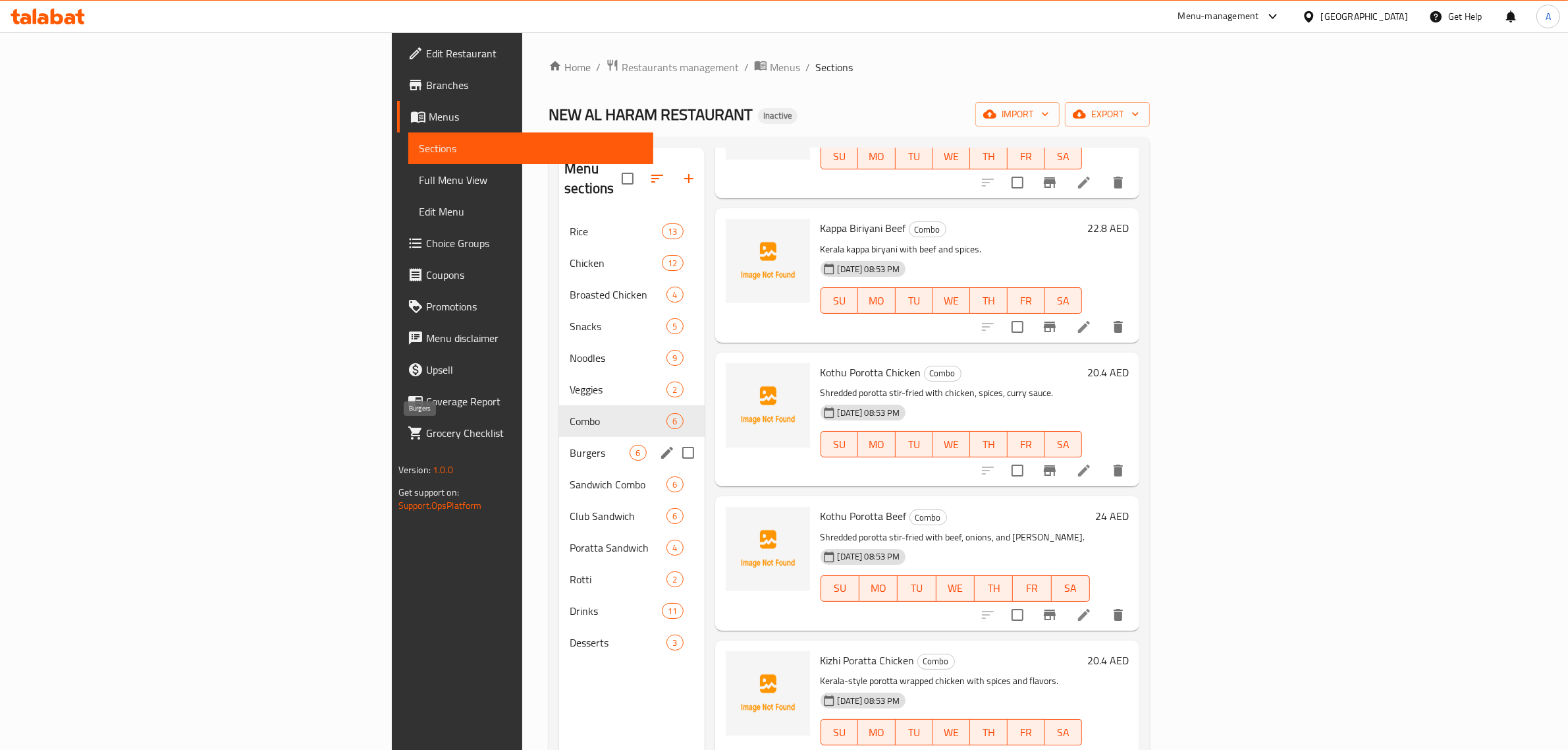
click at [570, 445] on span "Burgers" at bounding box center [600, 452] width 60 height 16
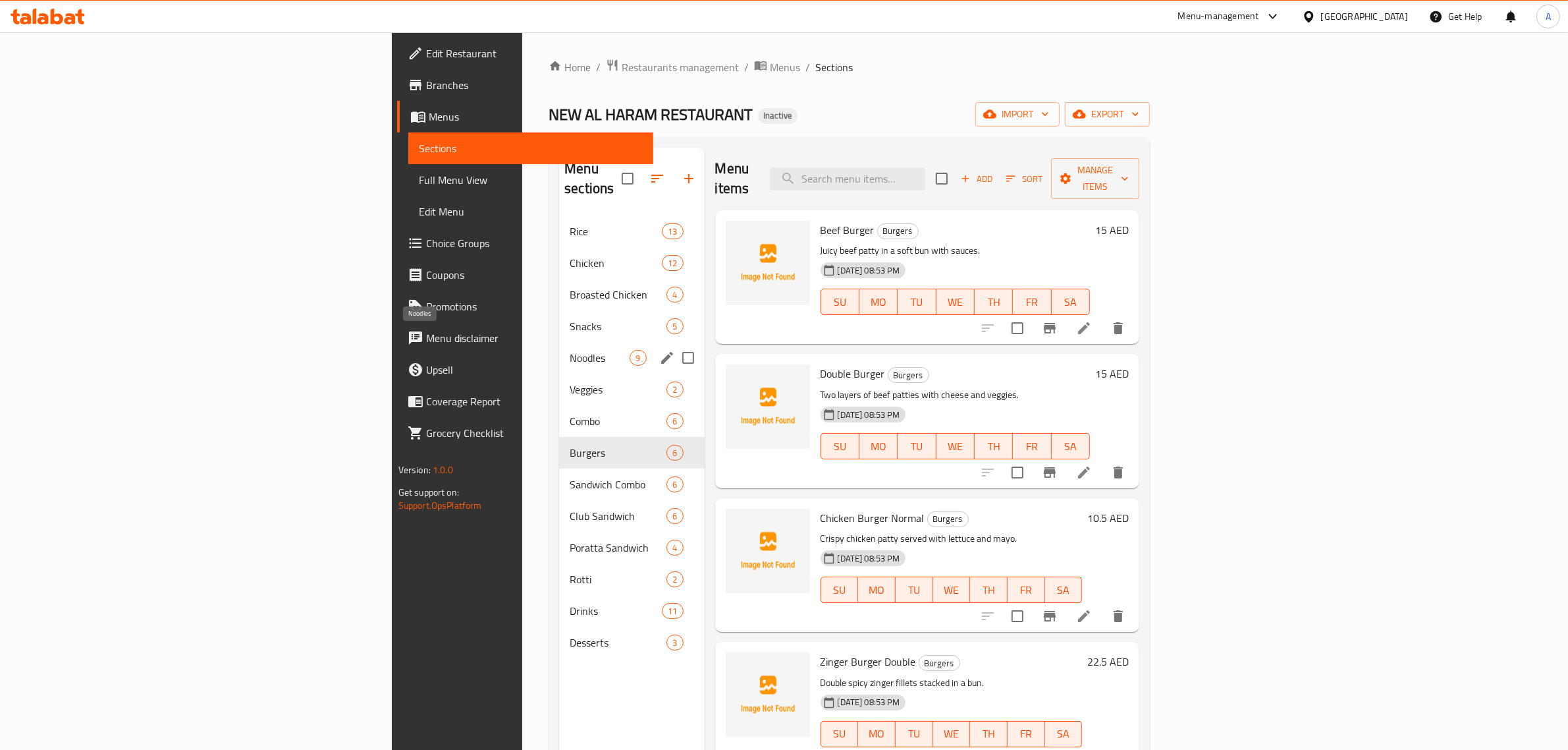
click at [570, 350] on span "Noodles" at bounding box center [600, 357] width 60 height 16
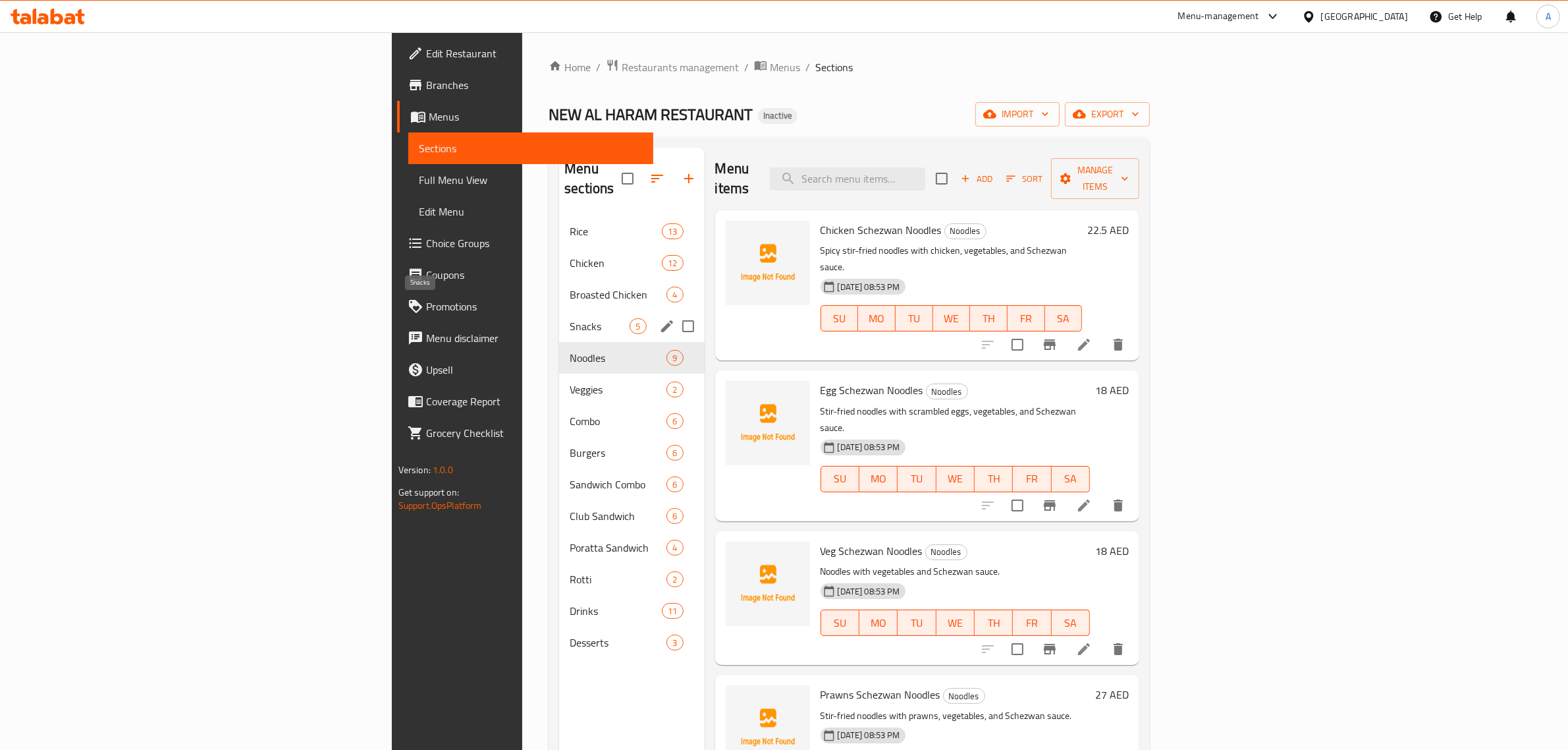
click at [570, 318] on span "Snacks" at bounding box center [600, 326] width 60 height 16
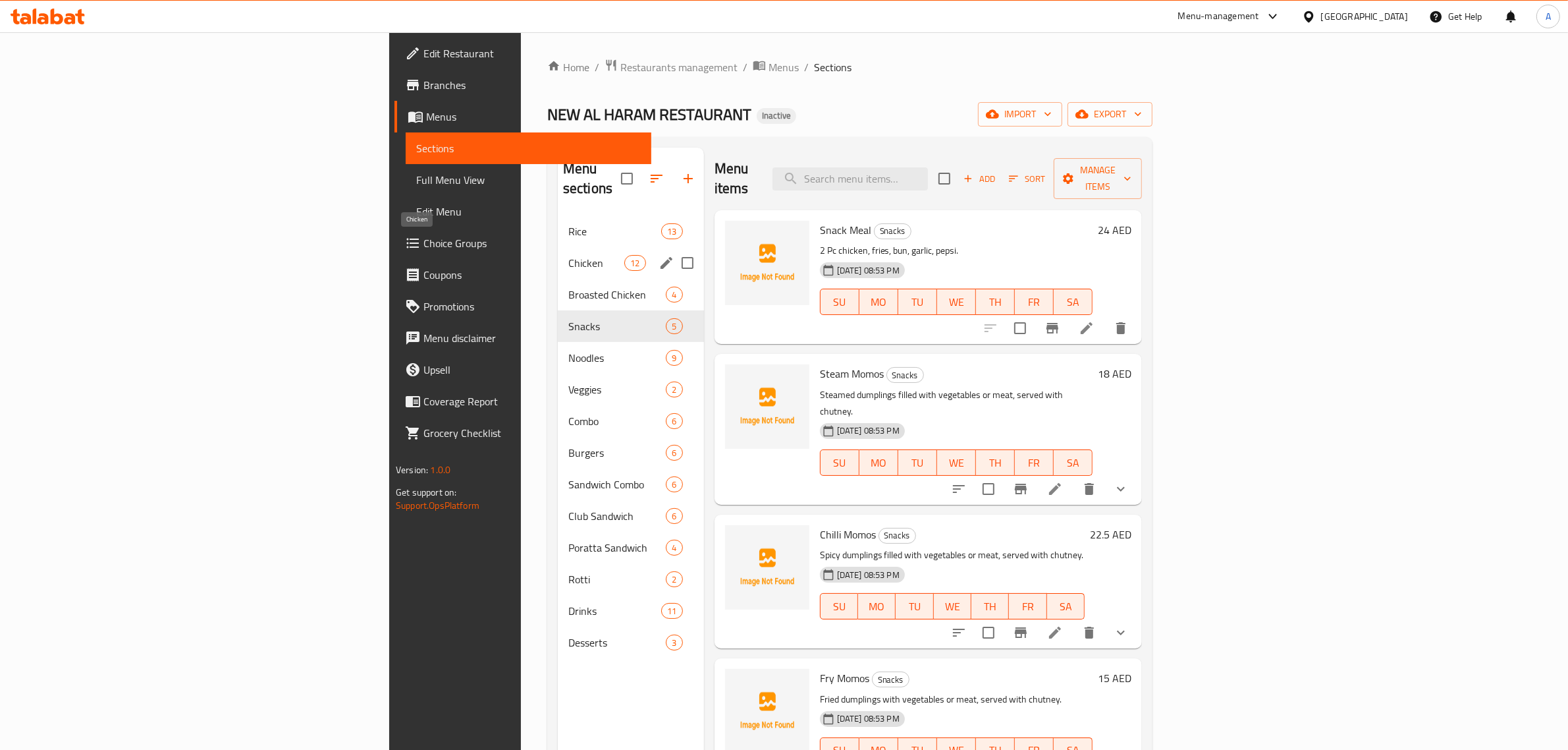
click at [568, 255] on span "Chicken" at bounding box center [596, 262] width 56 height 16
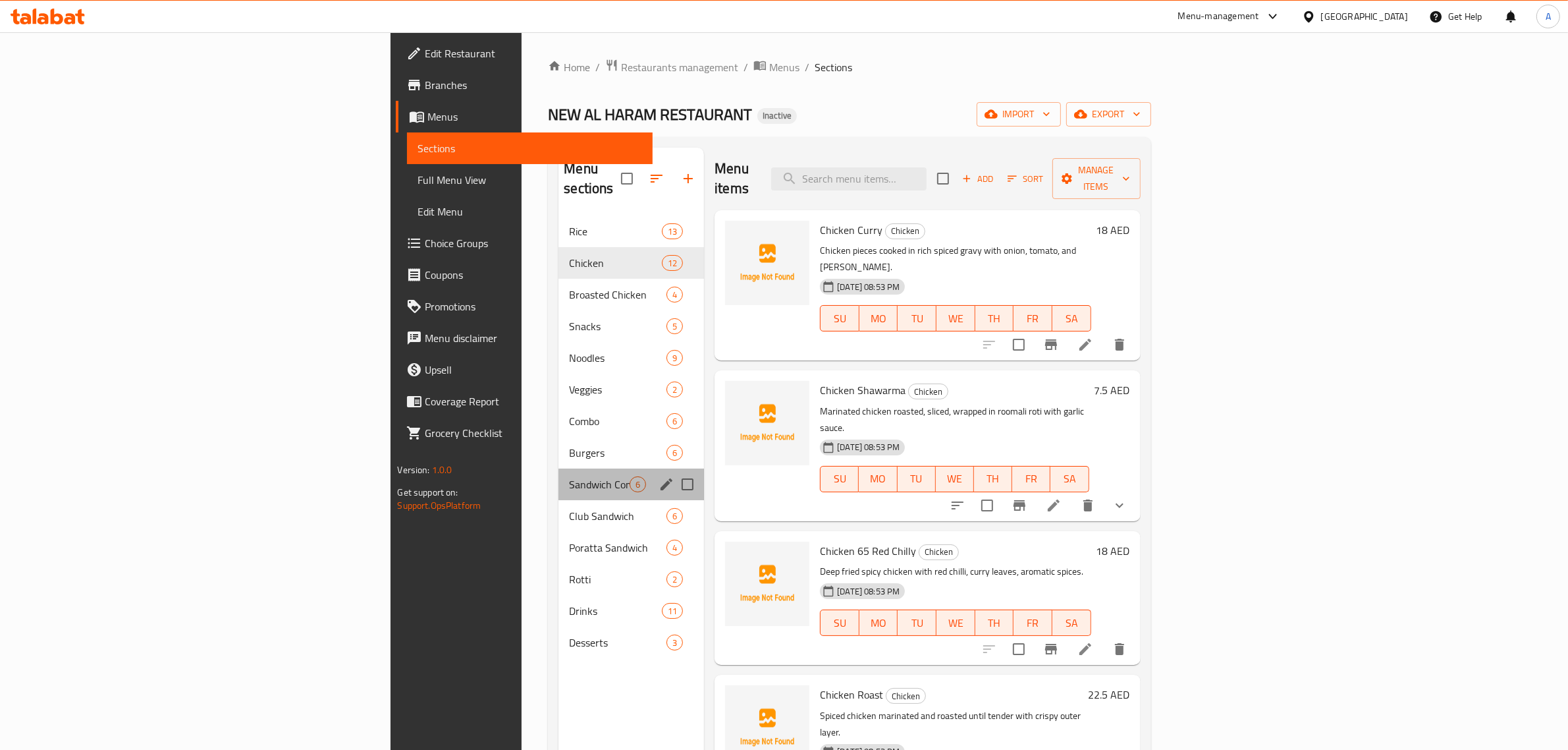
click at [559, 469] on div "Sandwich Combo 6" at bounding box center [631, 484] width 145 height 31
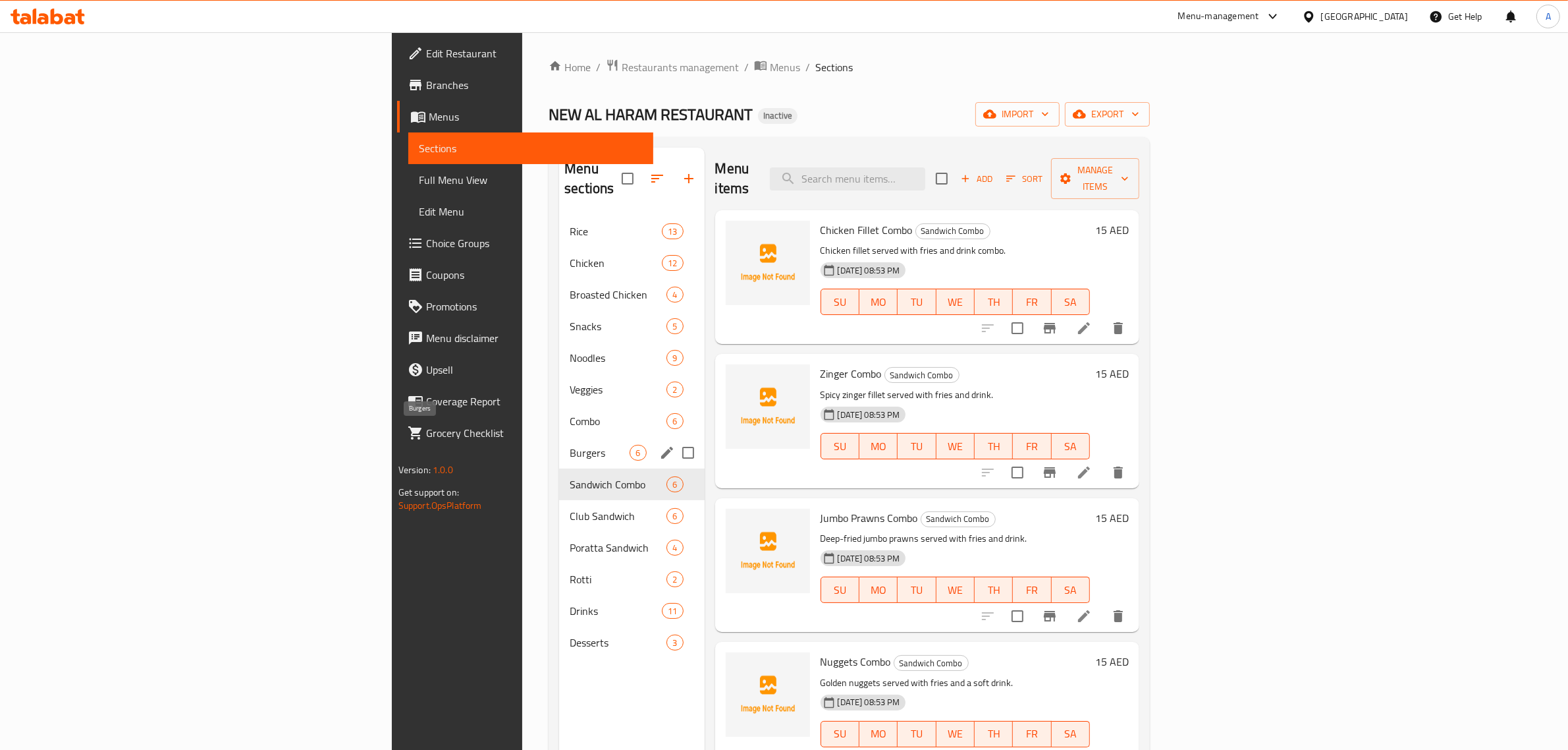
click at [570, 445] on span "Burgers" at bounding box center [600, 452] width 60 height 16
click at [560, 413] on div "Combo 6" at bounding box center [632, 420] width 145 height 31
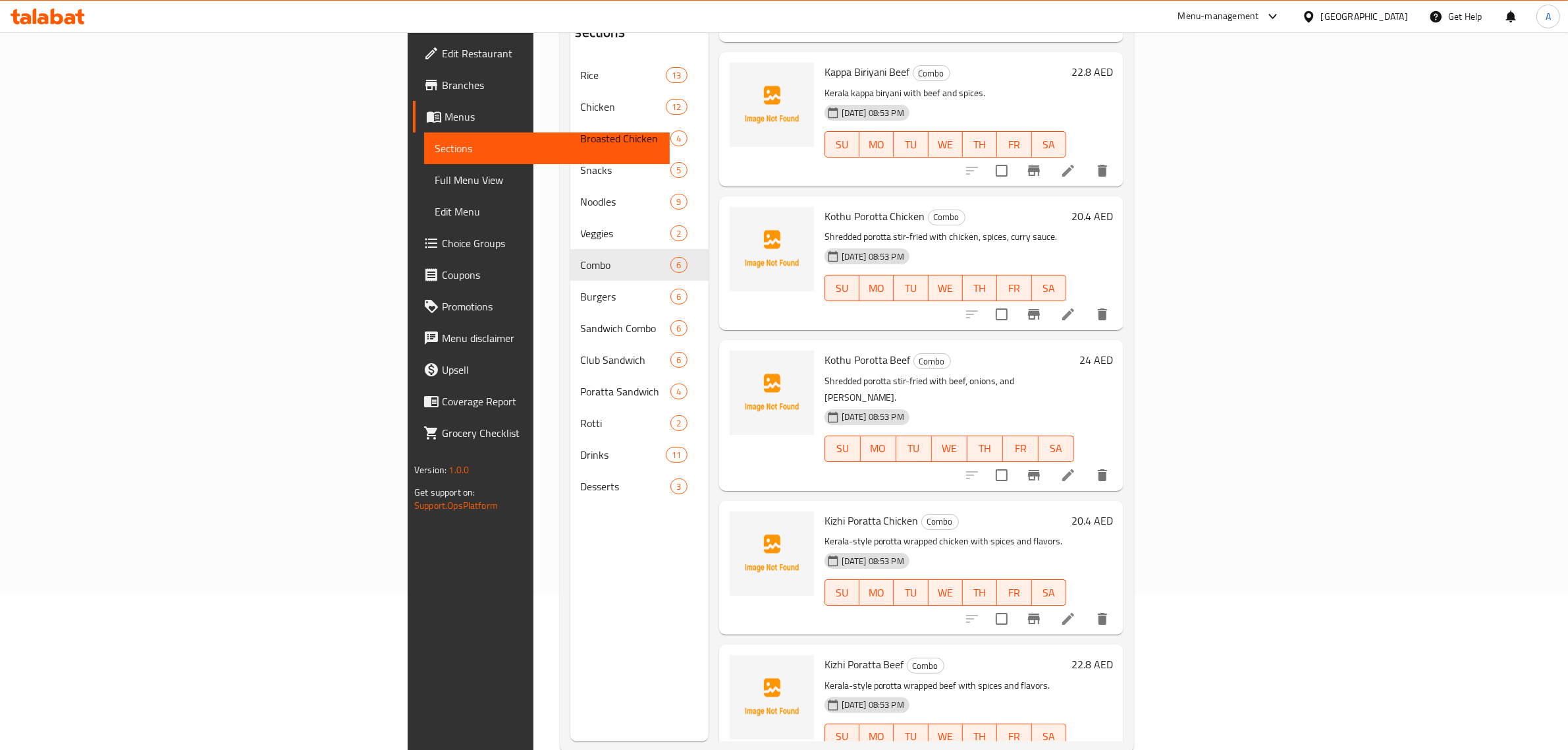
scroll to position [185, 0]
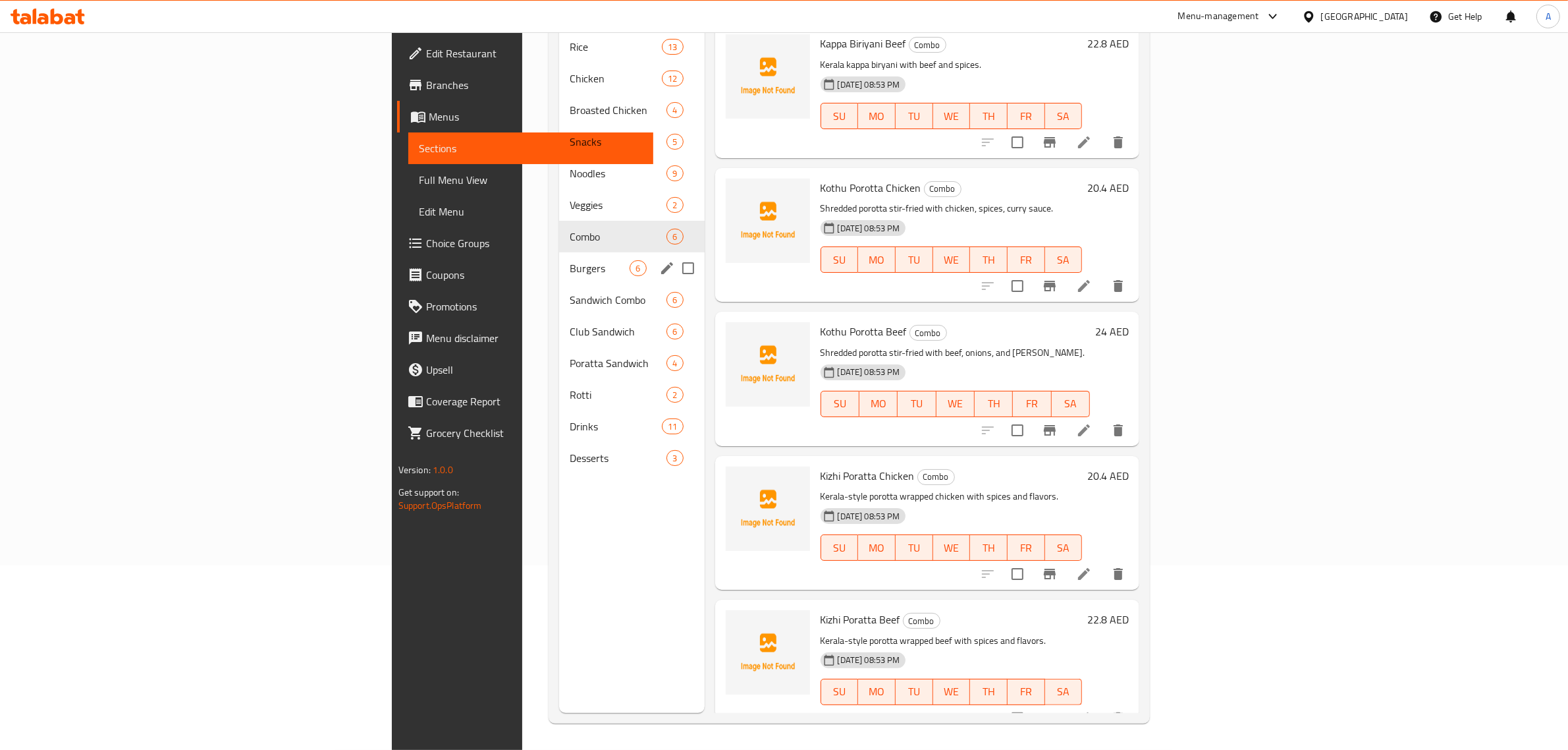
click at [560, 252] on div "Burgers 6" at bounding box center [632, 267] width 145 height 31
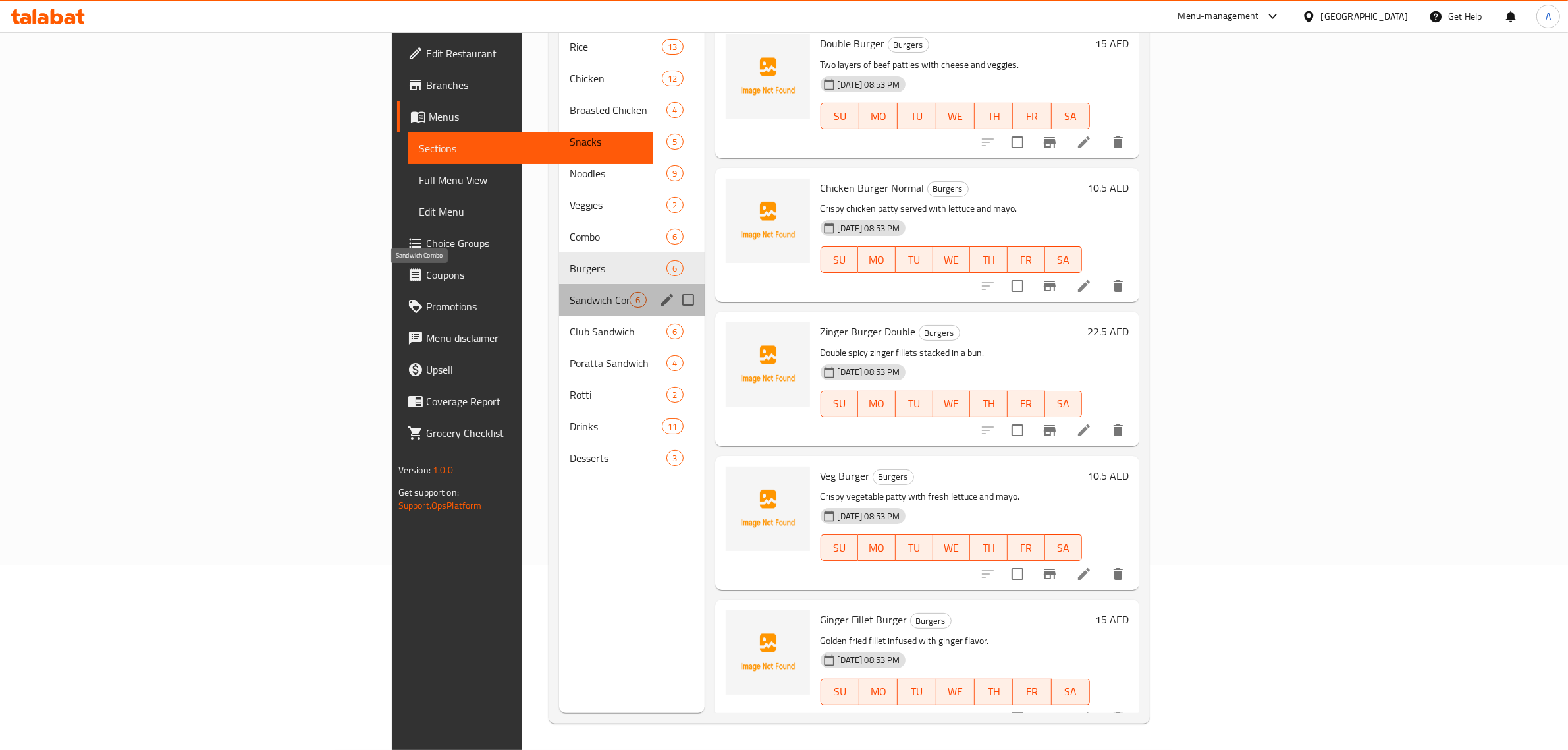
click at [570, 292] on span "Sandwich Combo" at bounding box center [600, 299] width 60 height 16
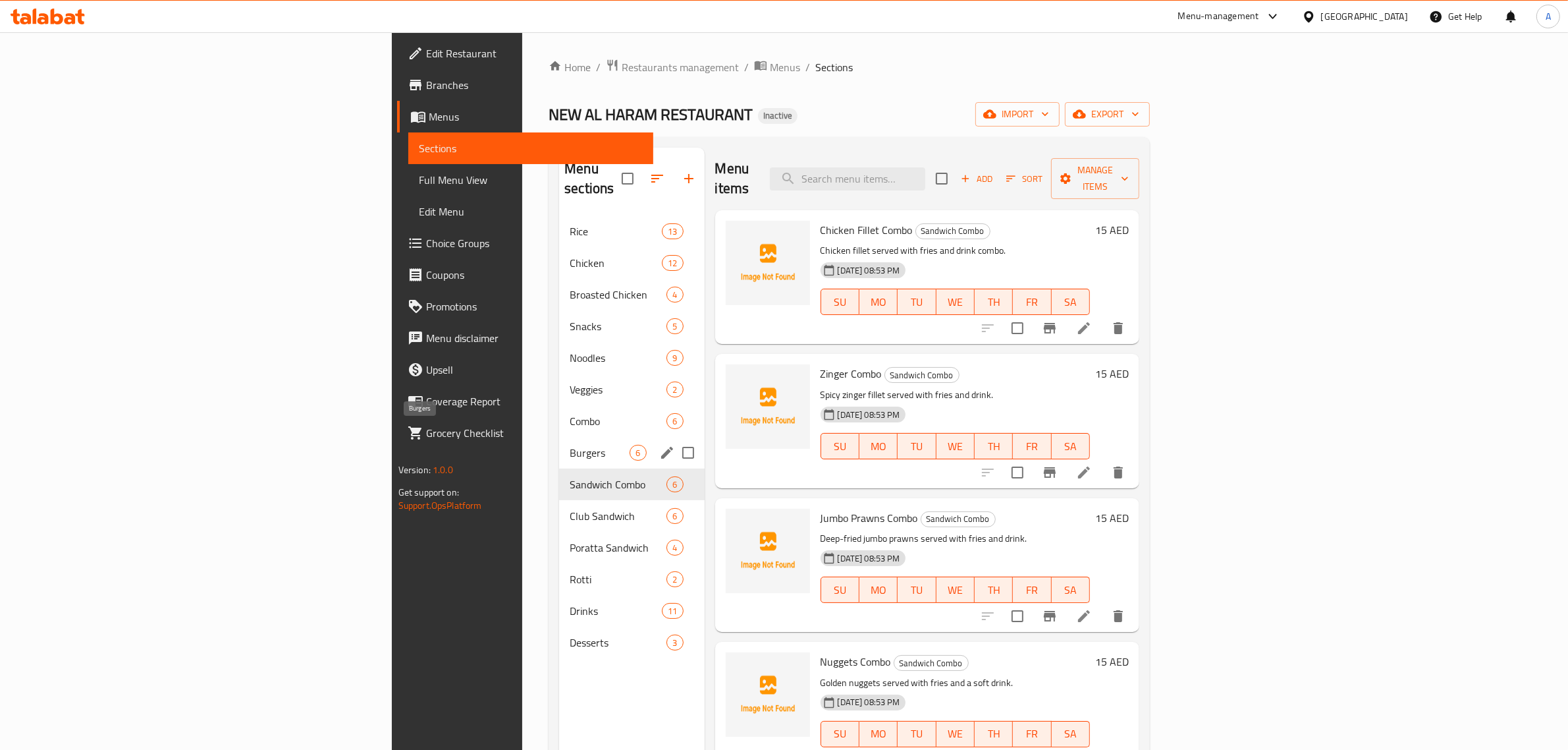
click at [570, 445] on span "Burgers" at bounding box center [600, 452] width 60 height 16
click at [570, 476] on span "Sandwich Combo" at bounding box center [600, 484] width 60 height 16
click at [570, 508] on span "Club Sandwich" at bounding box center [600, 515] width 60 height 16
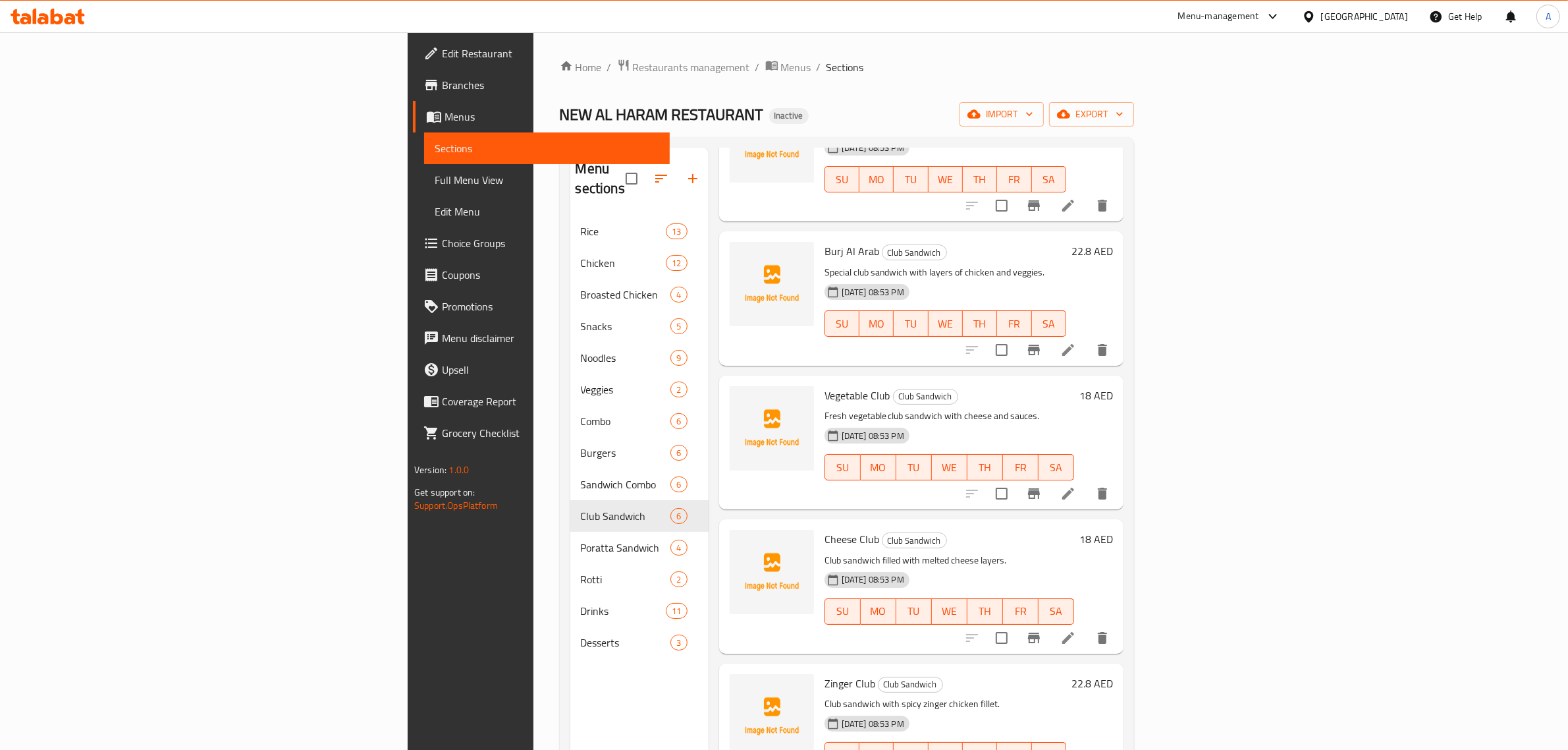
scroll to position [145, 0]
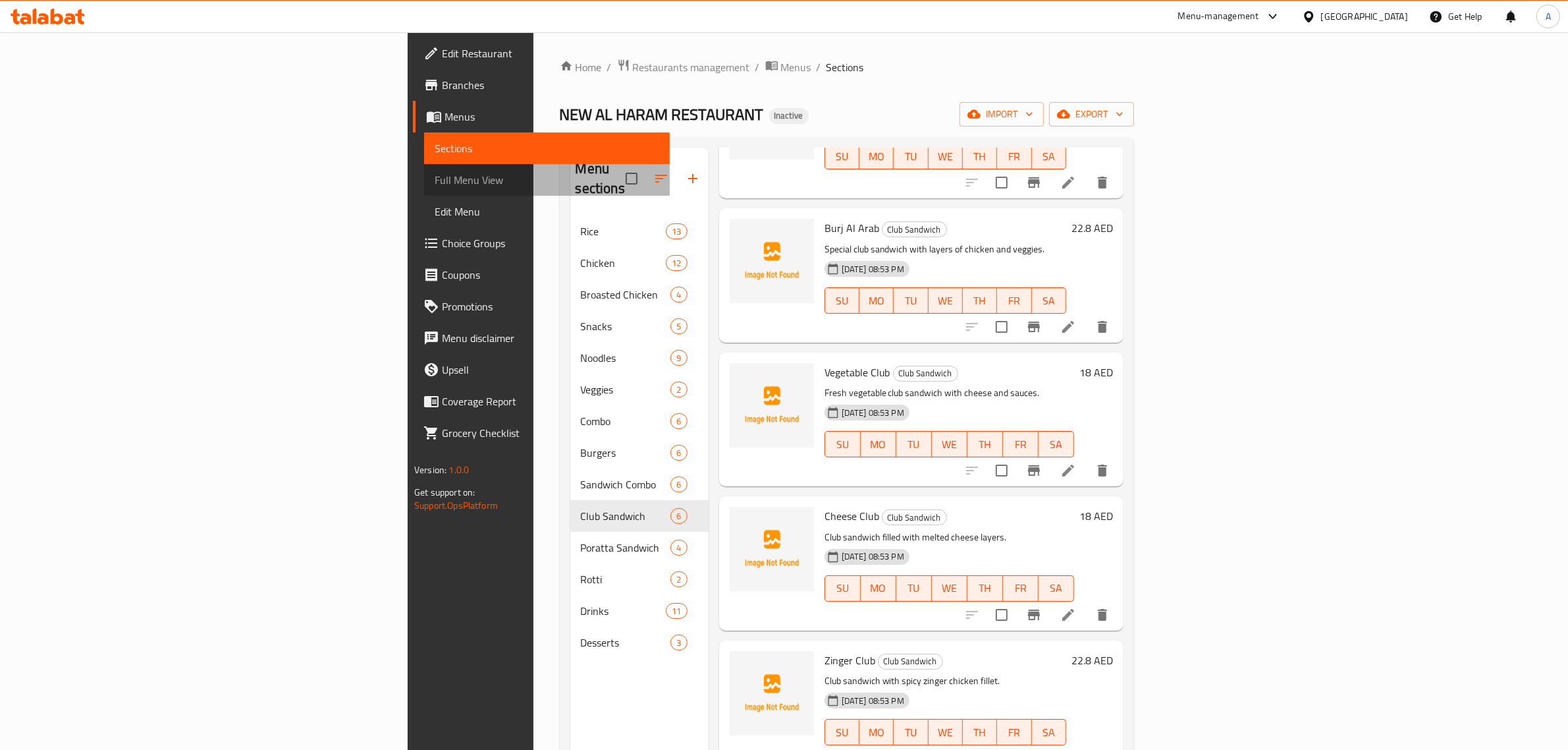
click at [424, 188] on link "Full Menu View" at bounding box center [546, 180] width 246 height 31
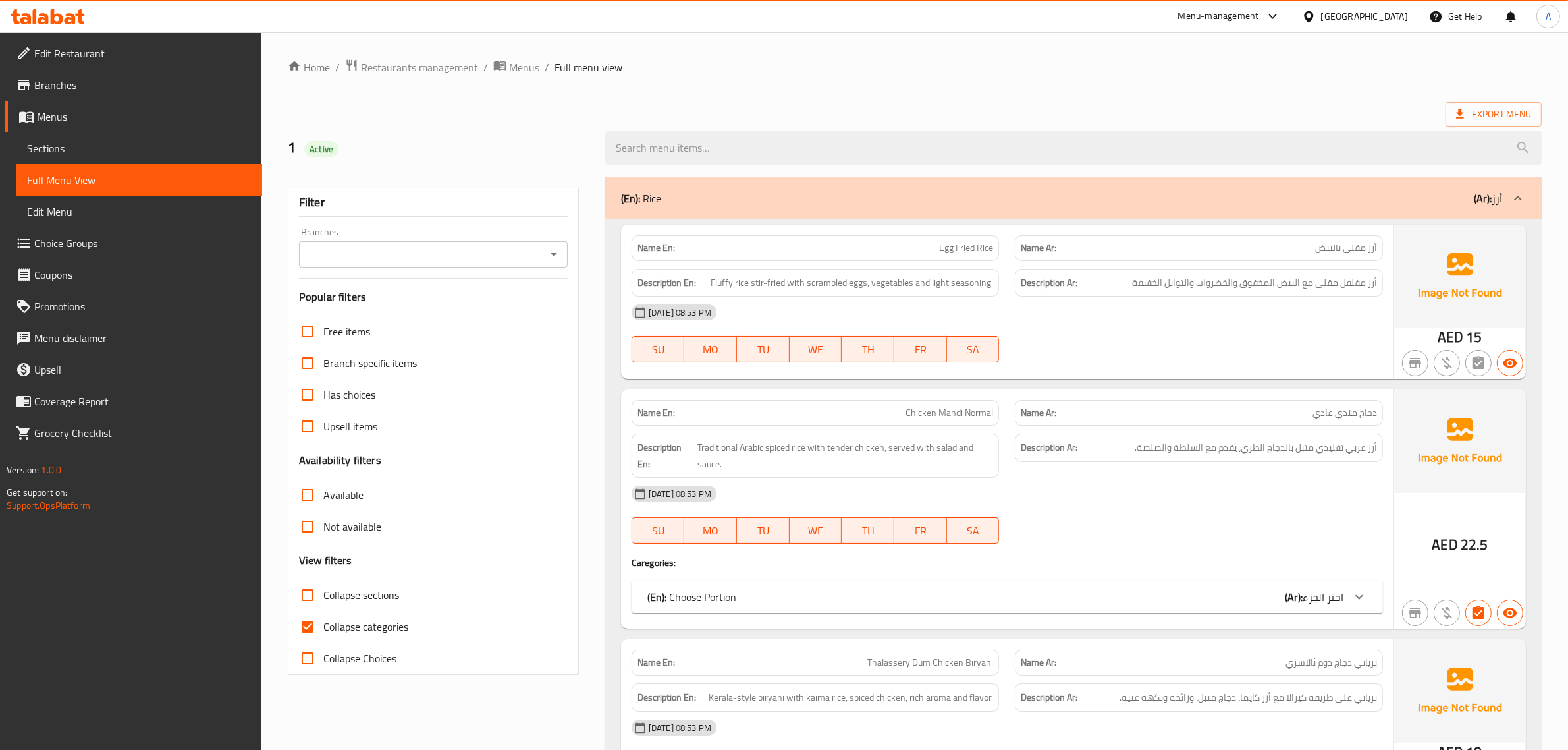
click at [338, 630] on span "Collapse categories" at bounding box center [365, 626] width 85 height 16
click at [323, 630] on input "Collapse categories" at bounding box center [307, 626] width 31 height 31
checkbox input "false"
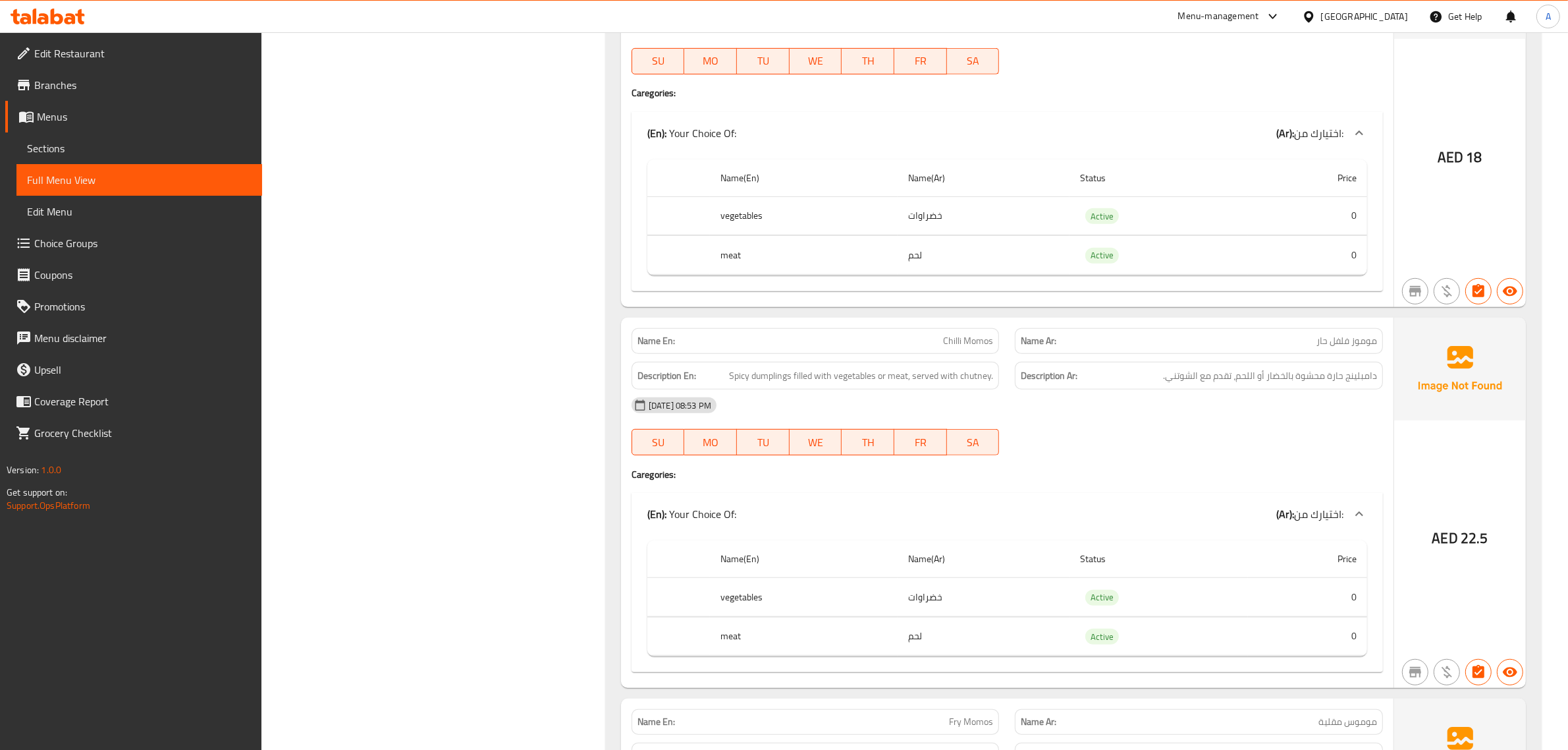
scroll to position [7600, 0]
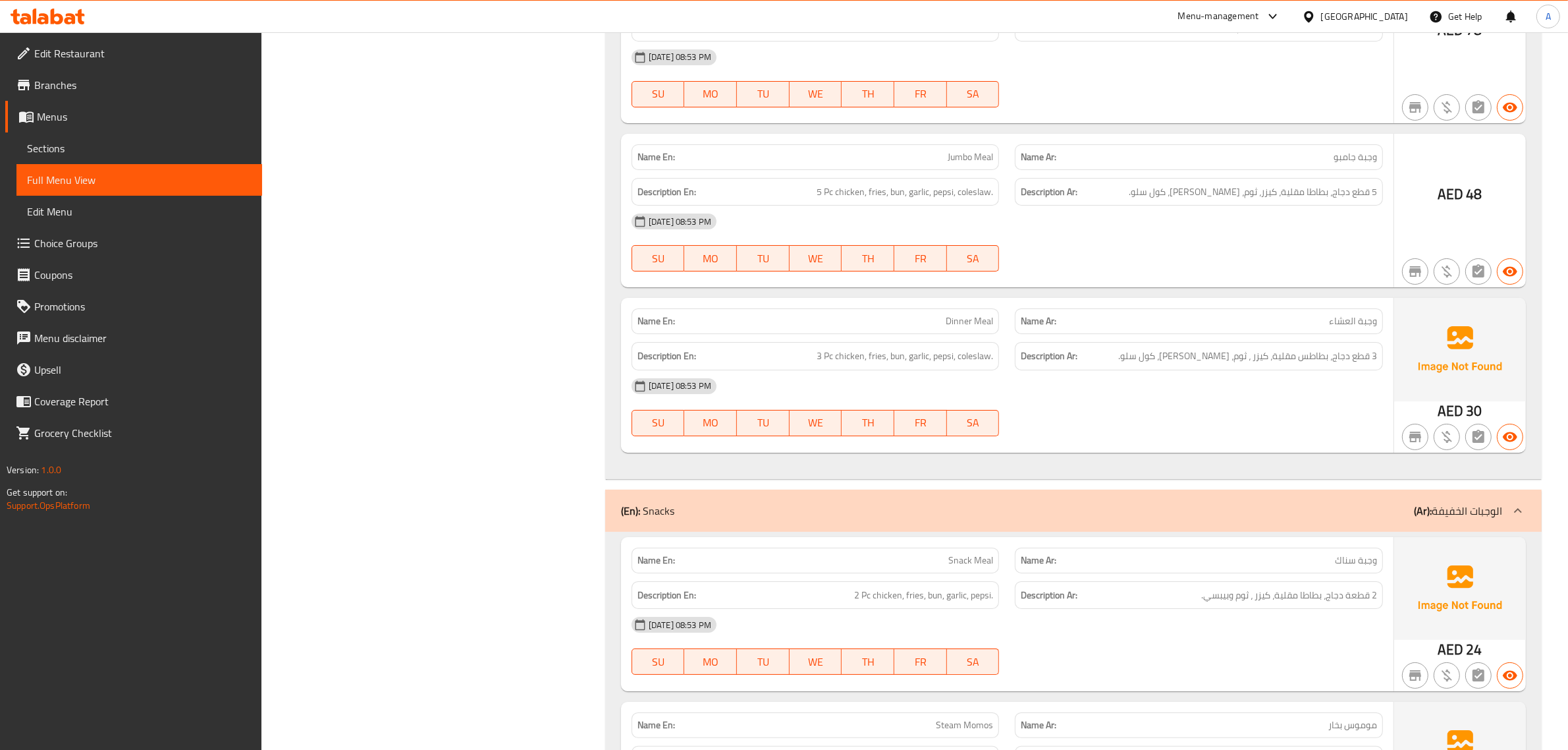
scroll to position [6117, 0]
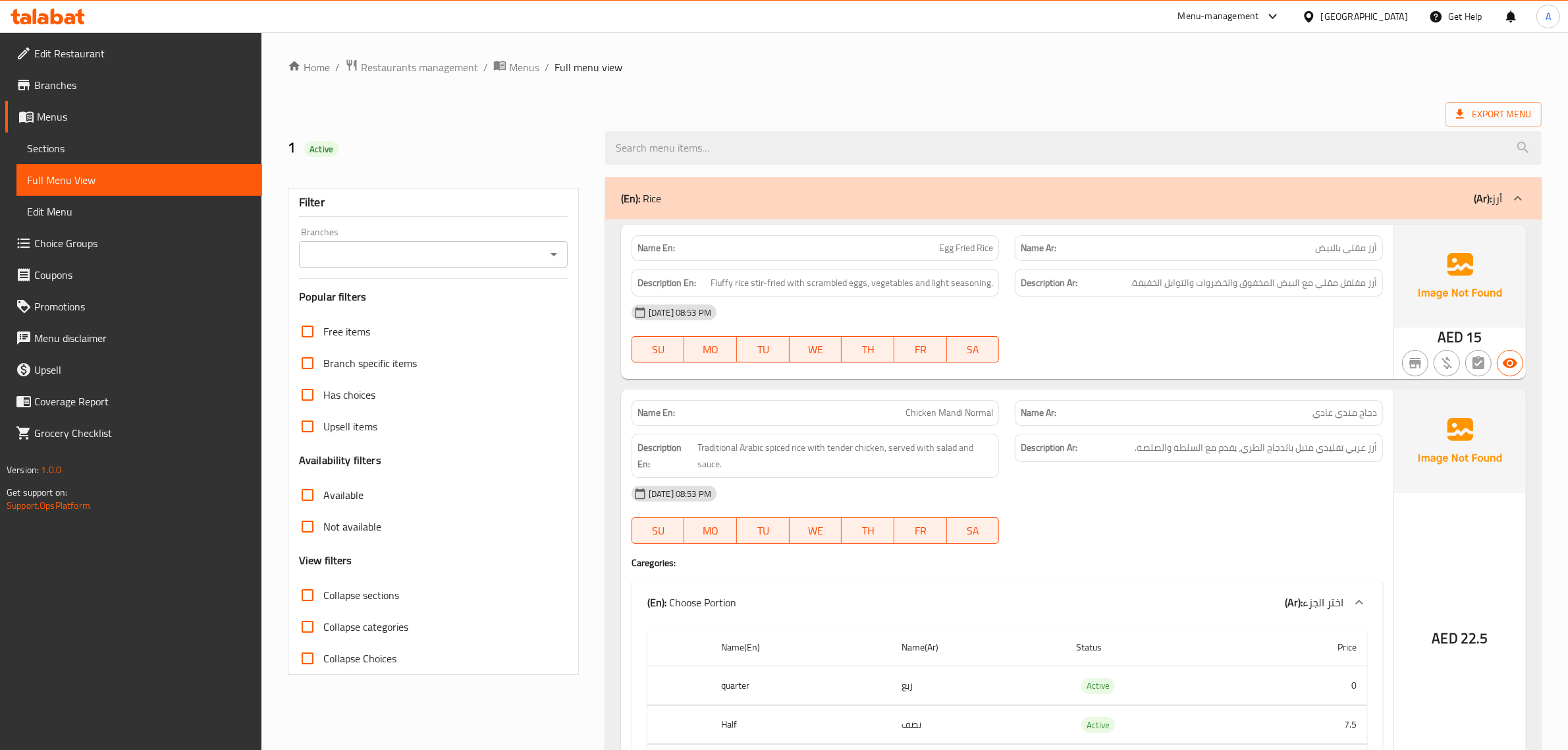
click at [435, 65] on span "Restaurants management" at bounding box center [419, 67] width 117 height 16
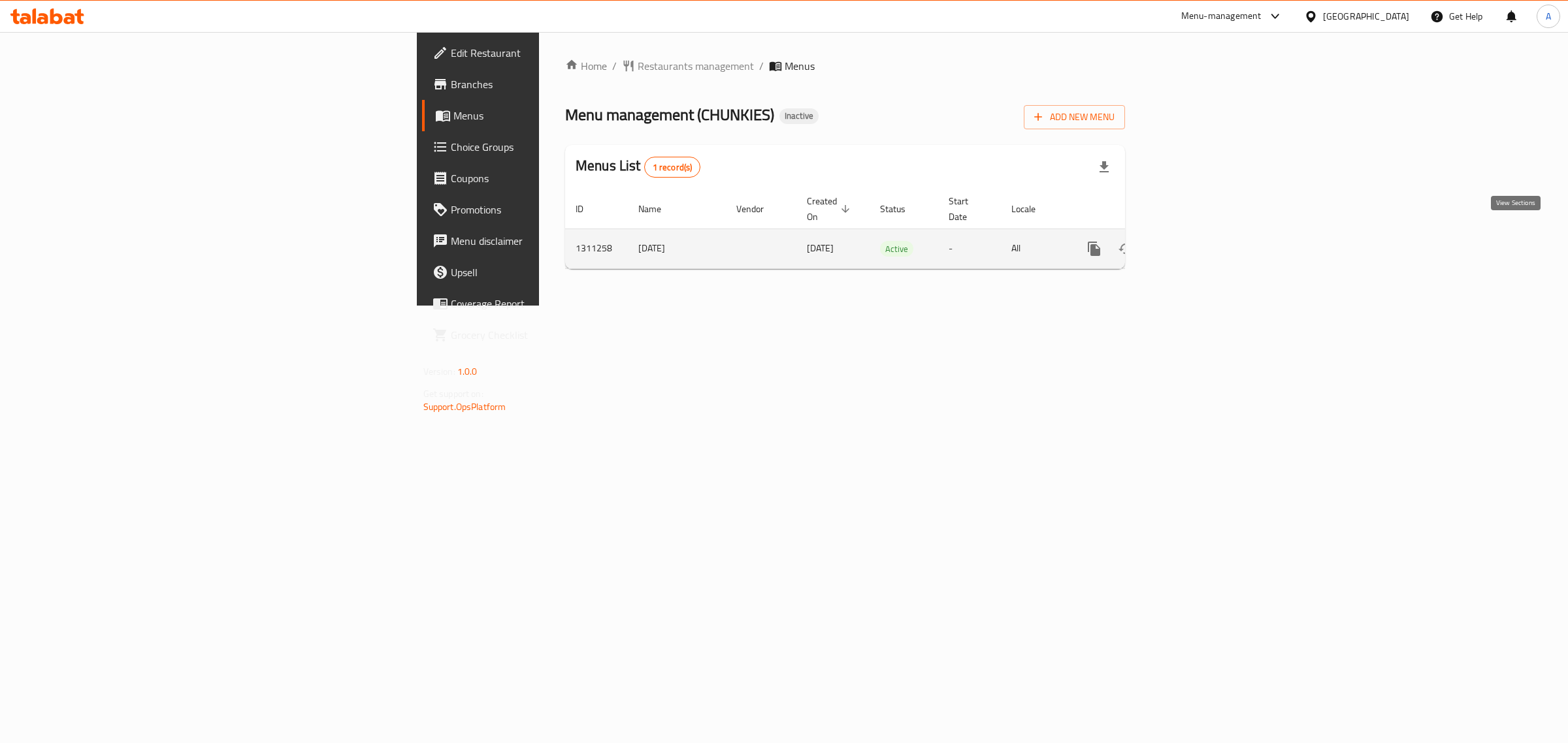
click at [1204, 235] on link "enhanced table" at bounding box center [1187, 248] width 31 height 31
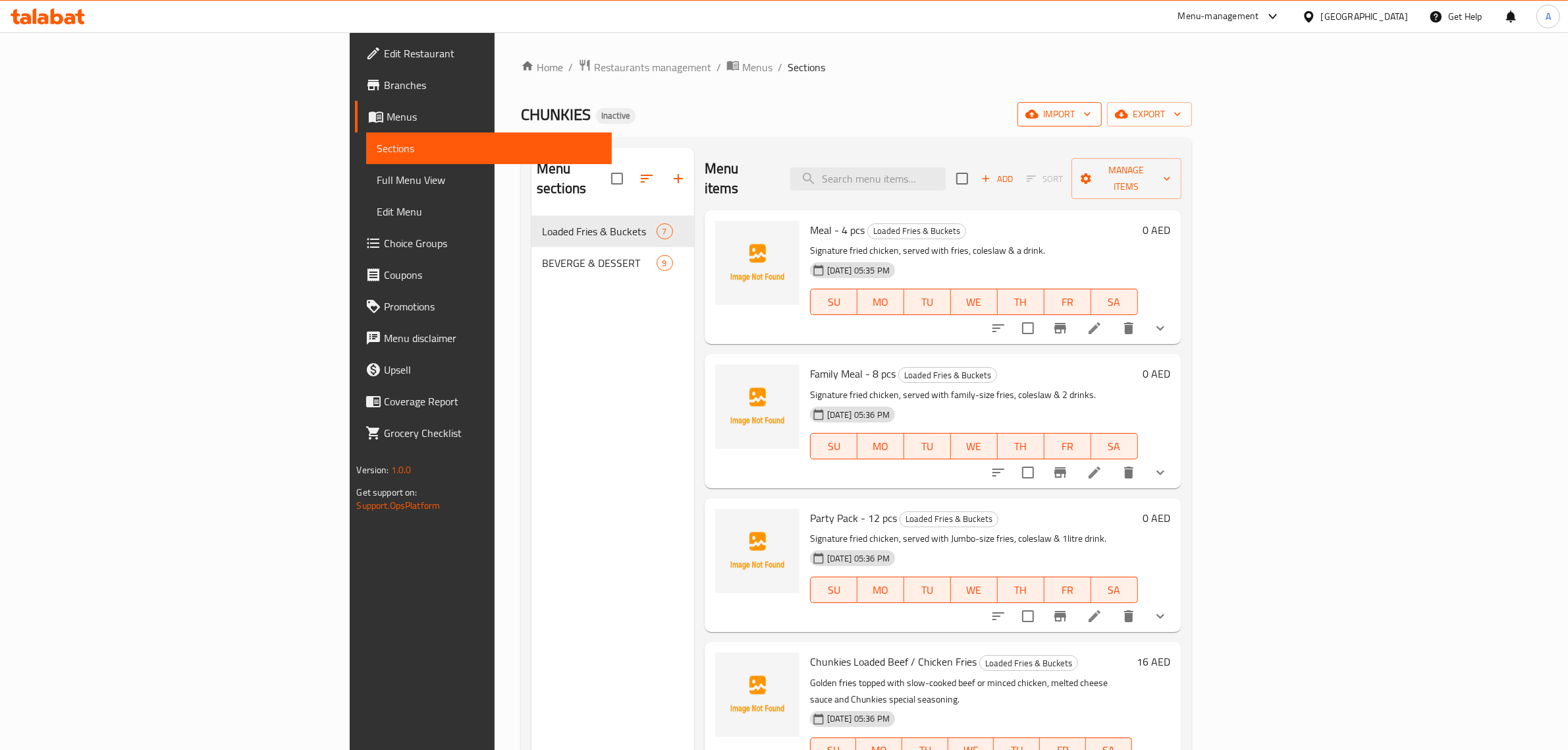
click at [1092, 113] on span "import" at bounding box center [1060, 114] width 64 height 16
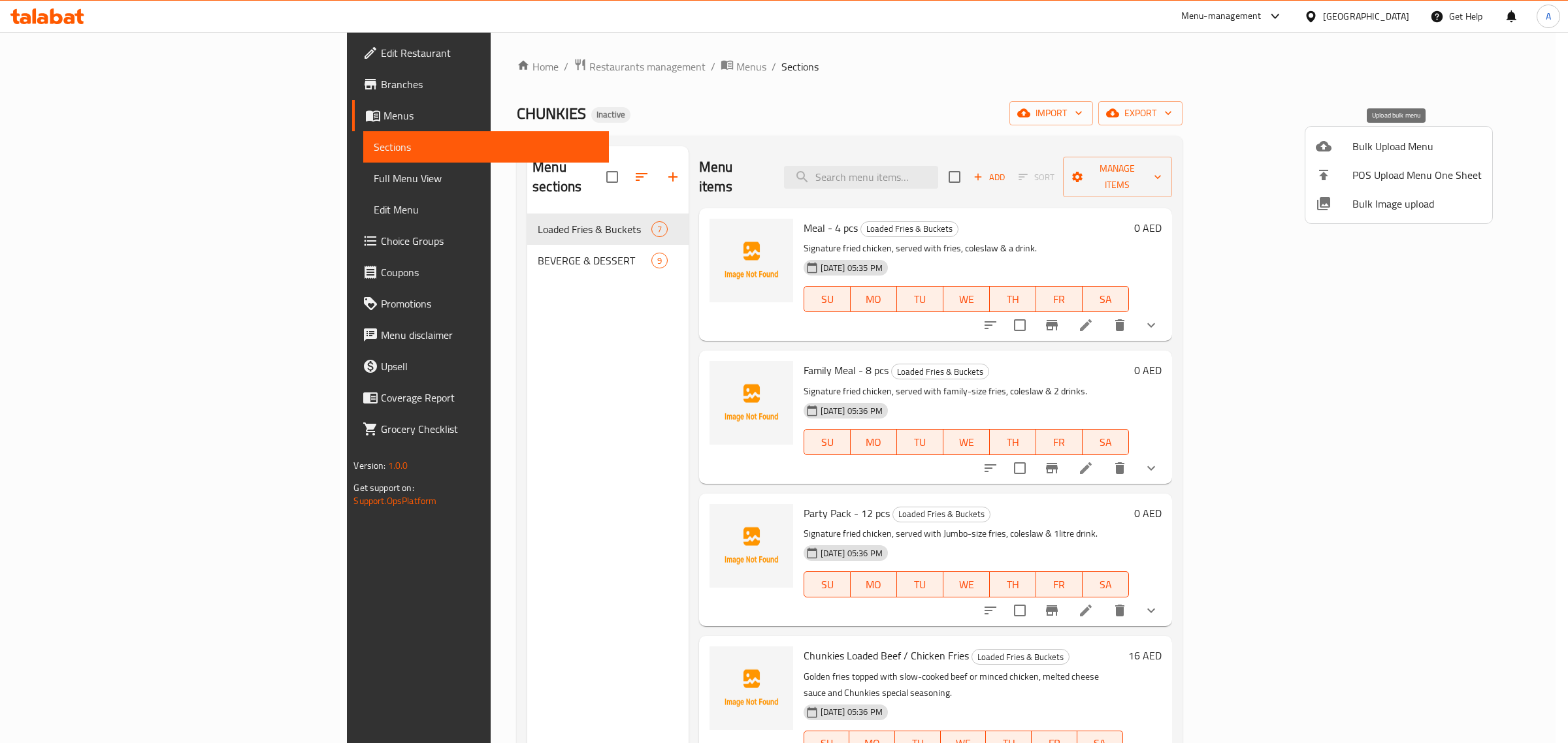
click at [1364, 144] on span "Bulk Upload Menu" at bounding box center [1416, 146] width 129 height 16
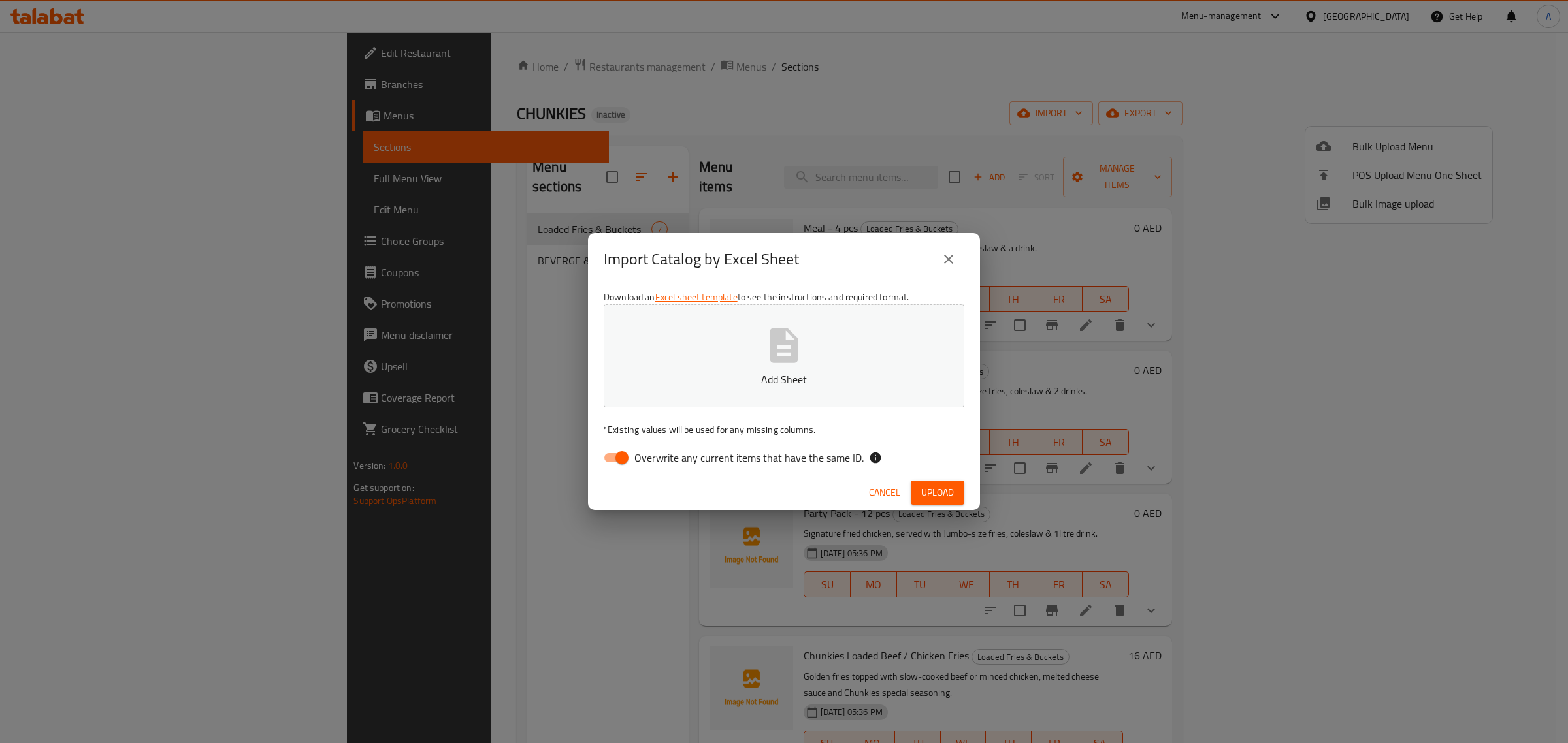
click at [704, 454] on span "Overwrite any current items that have the same ID." at bounding box center [748, 458] width 229 height 16
click at [659, 454] on input "Overwrite any current items that have the same ID." at bounding box center [621, 458] width 74 height 24
checkbox input "false"
click at [707, 364] on button "Add Sheet" at bounding box center [784, 356] width 361 height 104
click at [931, 493] on span "Upload" at bounding box center [937, 492] width 33 height 16
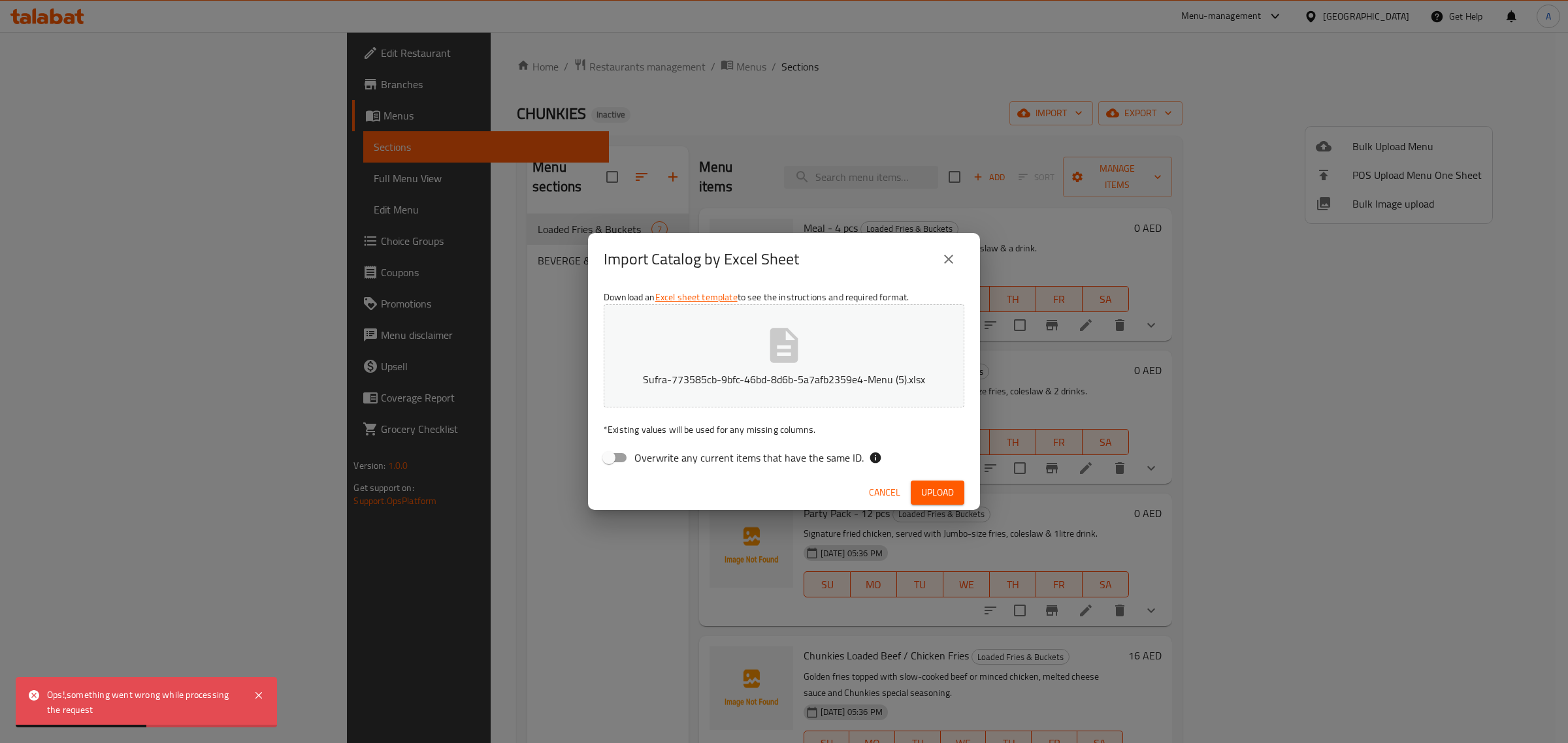
click at [945, 265] on icon "close" at bounding box center [948, 259] width 16 height 16
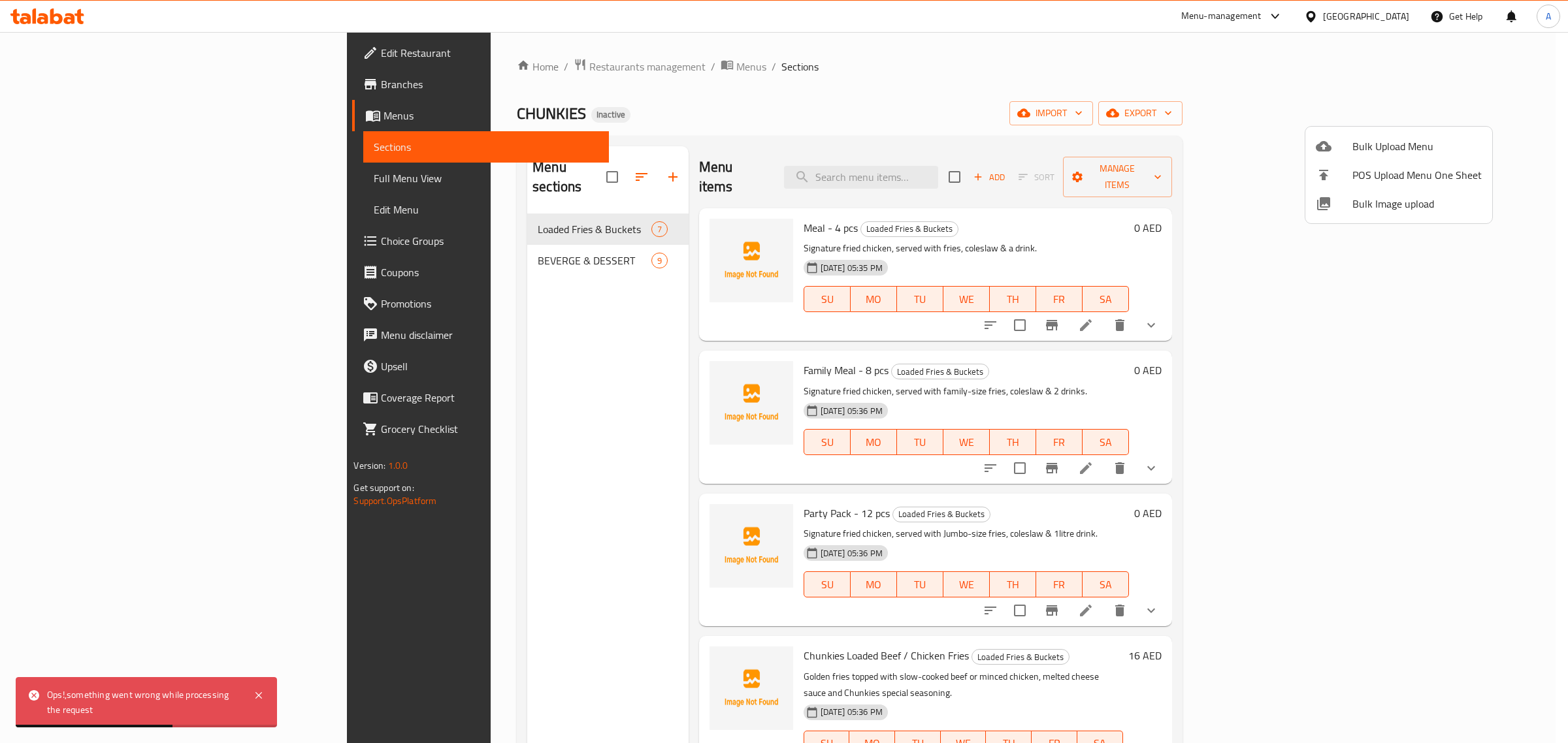
click at [376, 412] on div at bounding box center [784, 371] width 1568 height 743
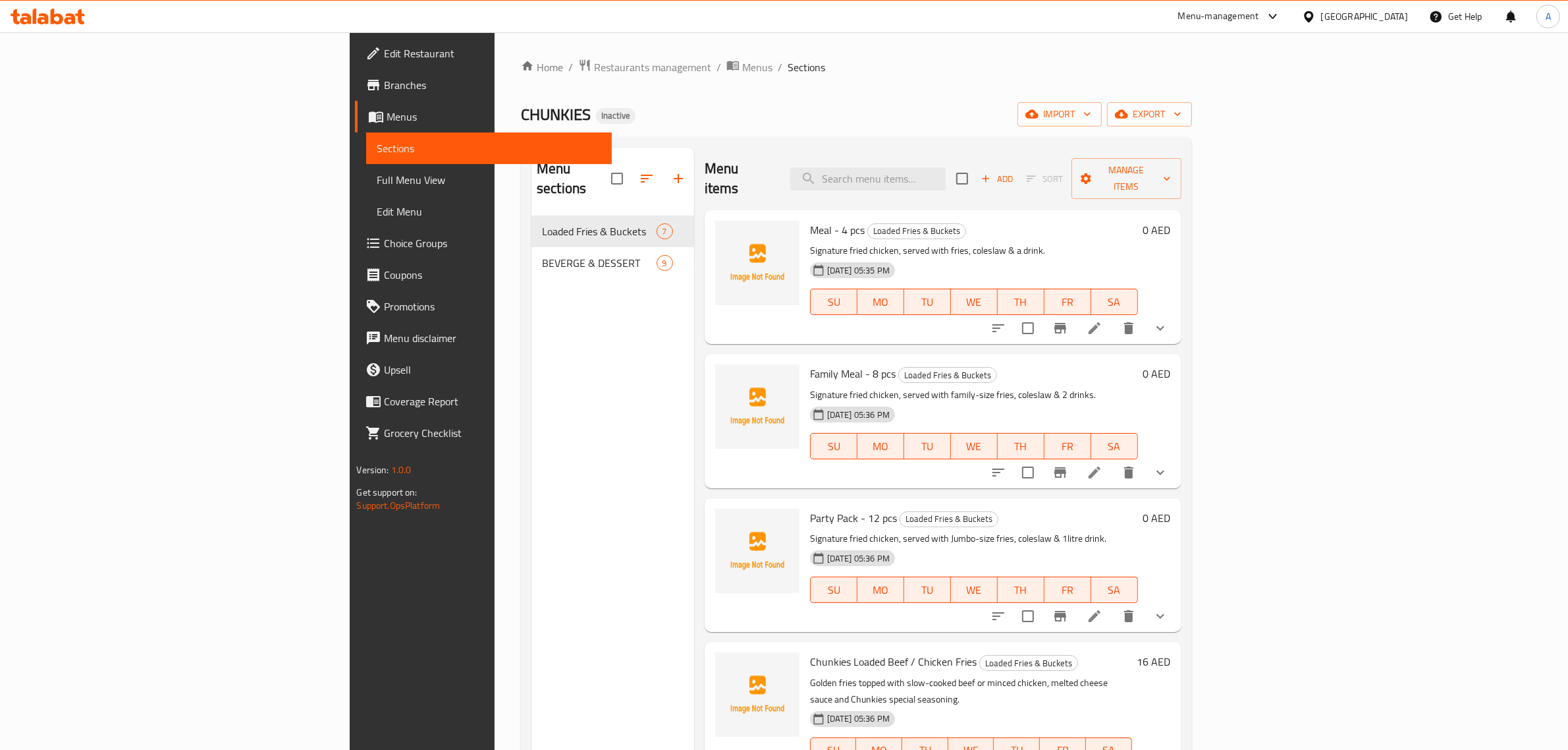
click at [531, 396] on div "Menu sections Loaded Fries & Buckets 7 BEVERGE & DESSERT 9" at bounding box center [612, 522] width 163 height 750
click at [531, 301] on div "Menu sections Loaded Fries & Buckets 7 BEVERGE & DESSERT 9" at bounding box center [612, 522] width 163 height 750
drag, startPoint x: 717, startPoint y: 66, endPoint x: 919, endPoint y: 85, distance: 202.9
click at [717, 66] on ol "Home / Restaurants management / Menus / Sections" at bounding box center [856, 67] width 671 height 17
click at [1092, 115] on span "import" at bounding box center [1060, 114] width 64 height 16
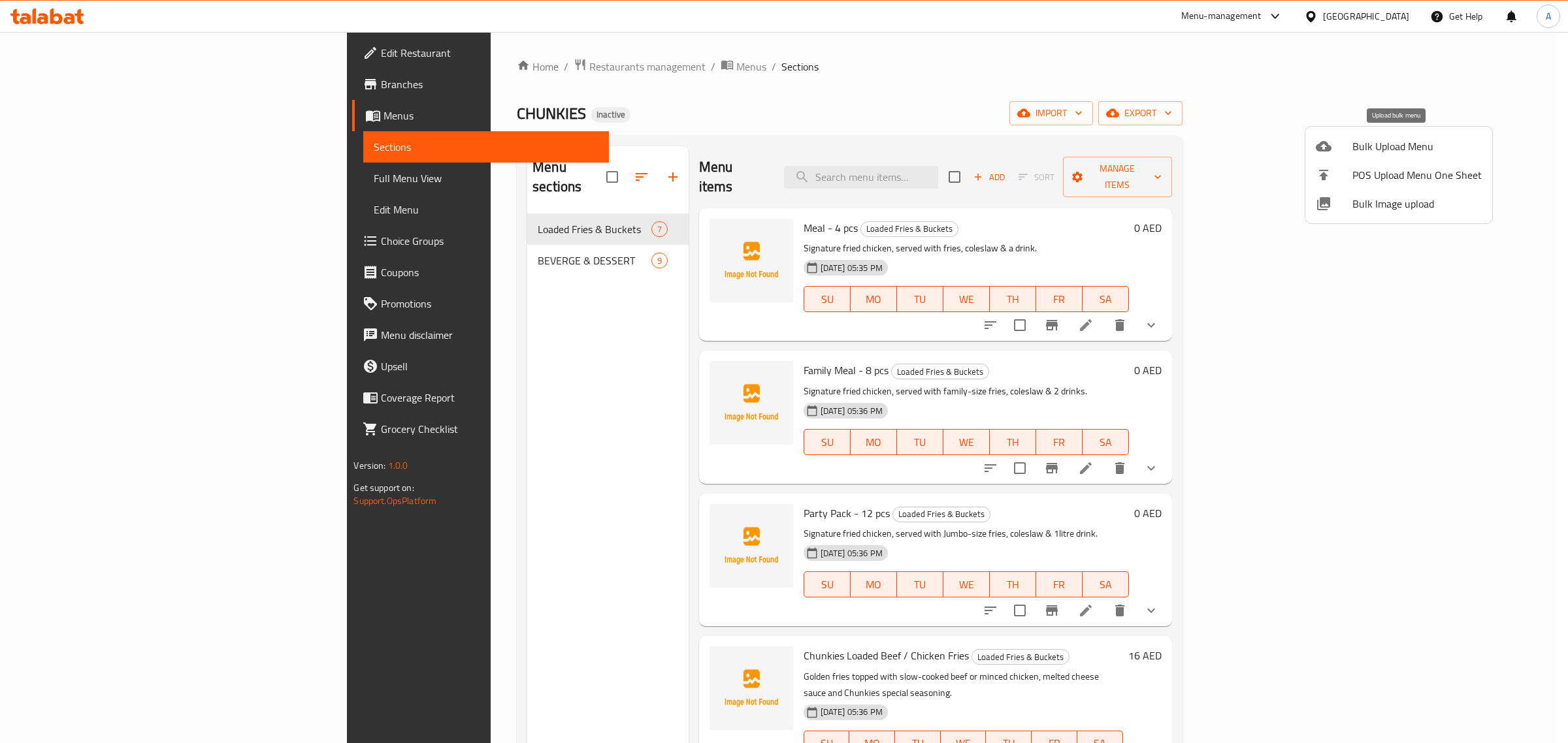
click at [1345, 152] on div at bounding box center [1333, 146] width 37 height 16
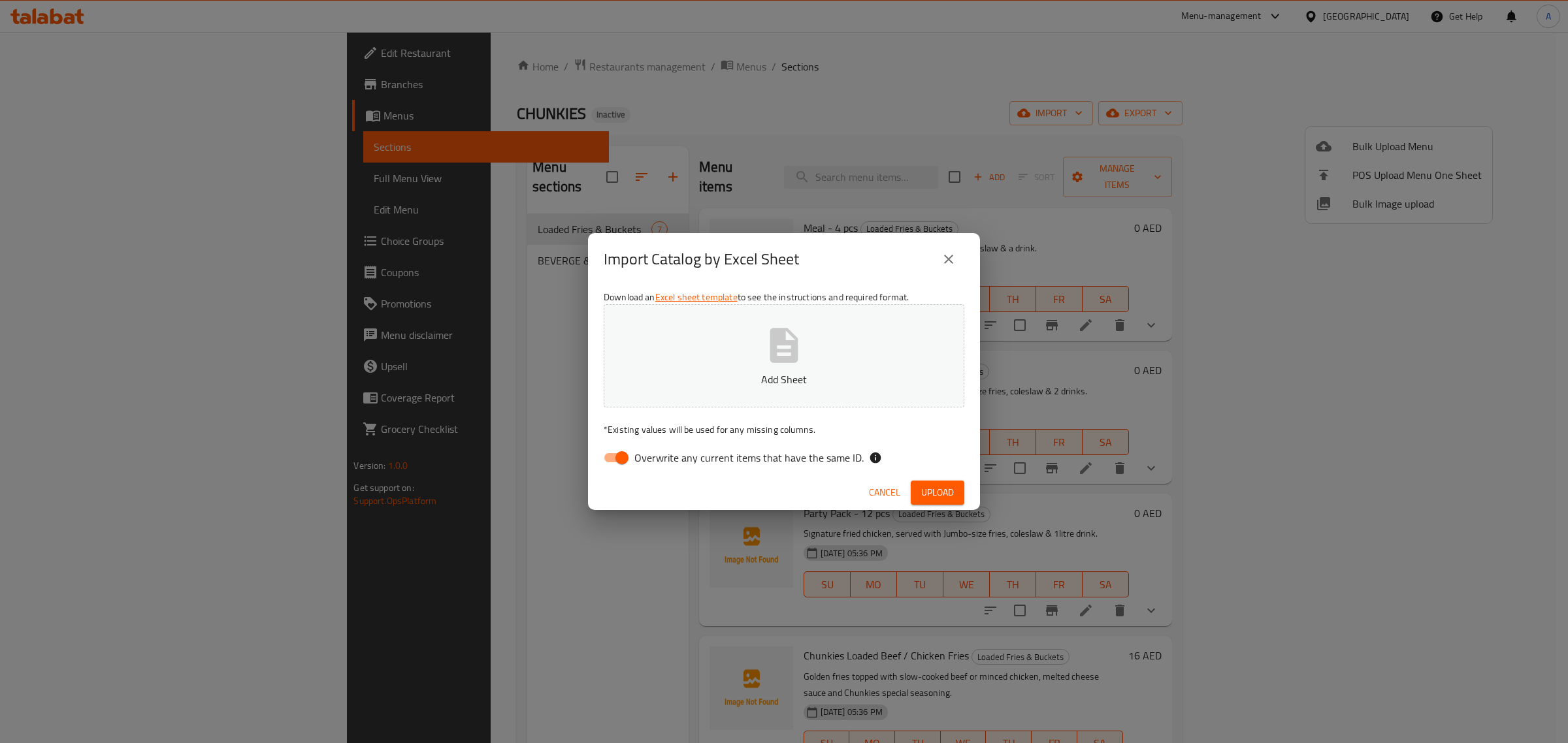
click at [648, 465] on span "Overwrite any current items that have the same ID." at bounding box center [748, 458] width 229 height 16
click at [648, 465] on input "Overwrite any current items that have the same ID." at bounding box center [621, 458] width 74 height 24
checkbox input "false"
click at [735, 376] on p "Add Sheet" at bounding box center [784, 379] width 320 height 16
click at [938, 498] on span "Upload" at bounding box center [937, 492] width 33 height 16
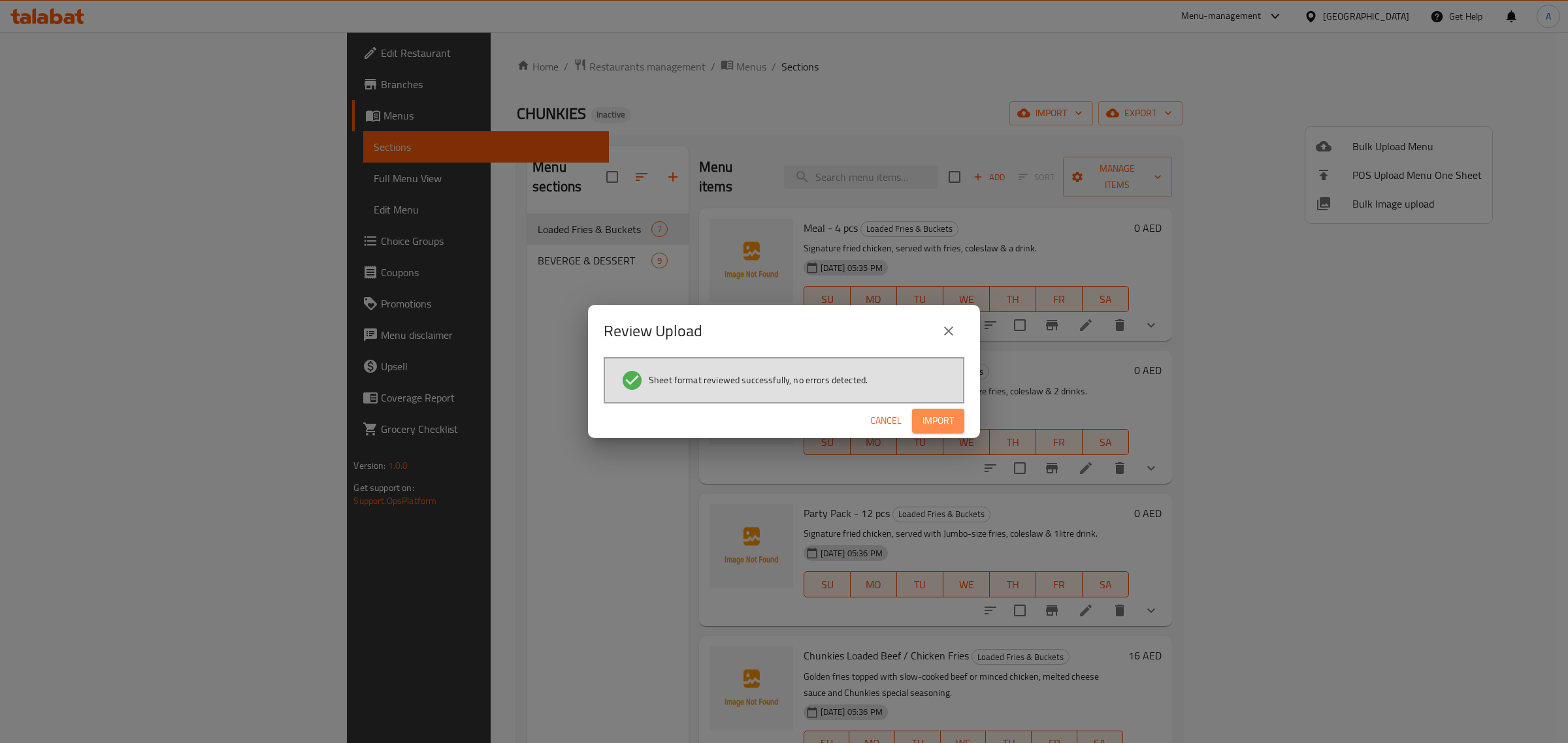
click at [945, 428] on span "Import" at bounding box center [938, 420] width 31 height 16
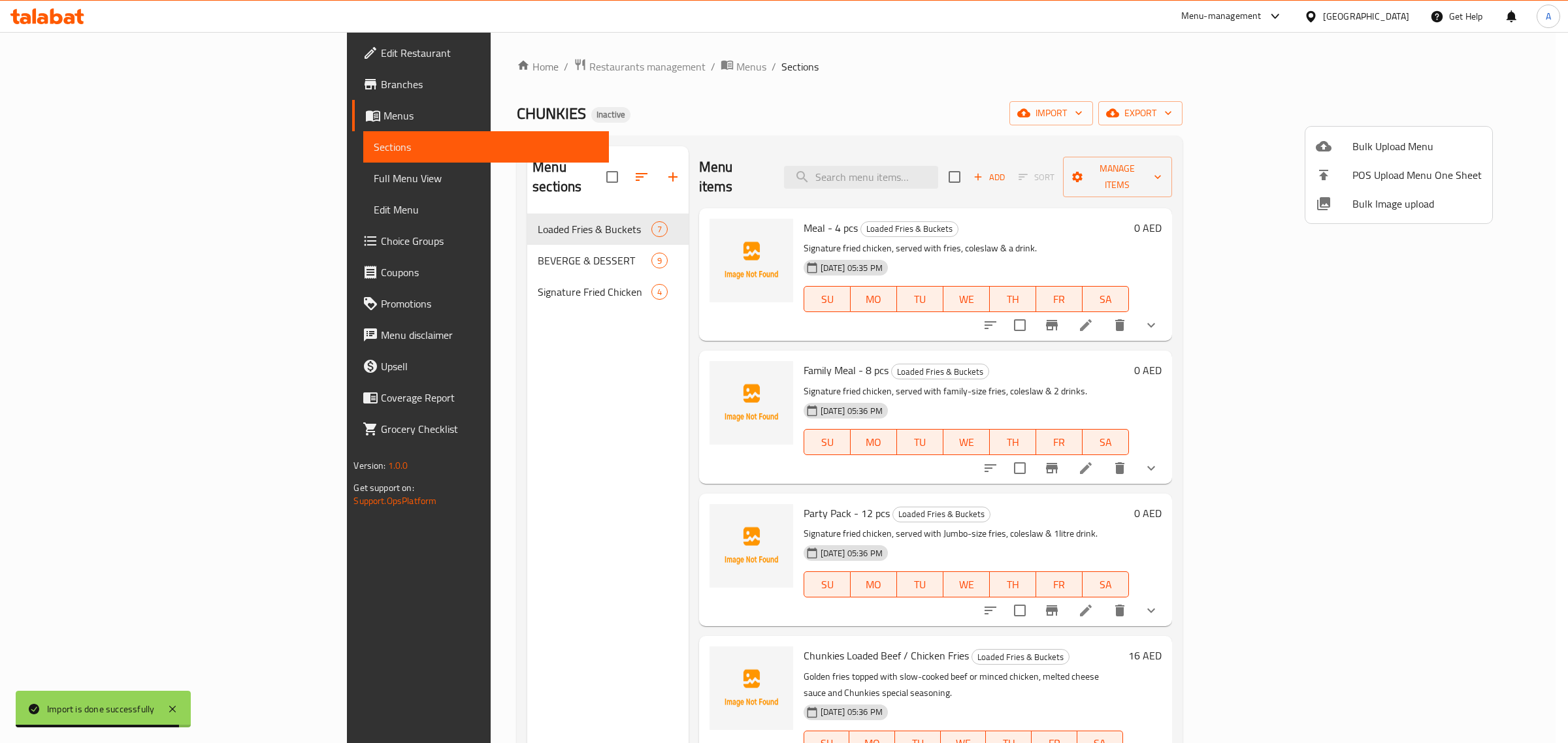
click at [811, 89] on div at bounding box center [784, 371] width 1568 height 743
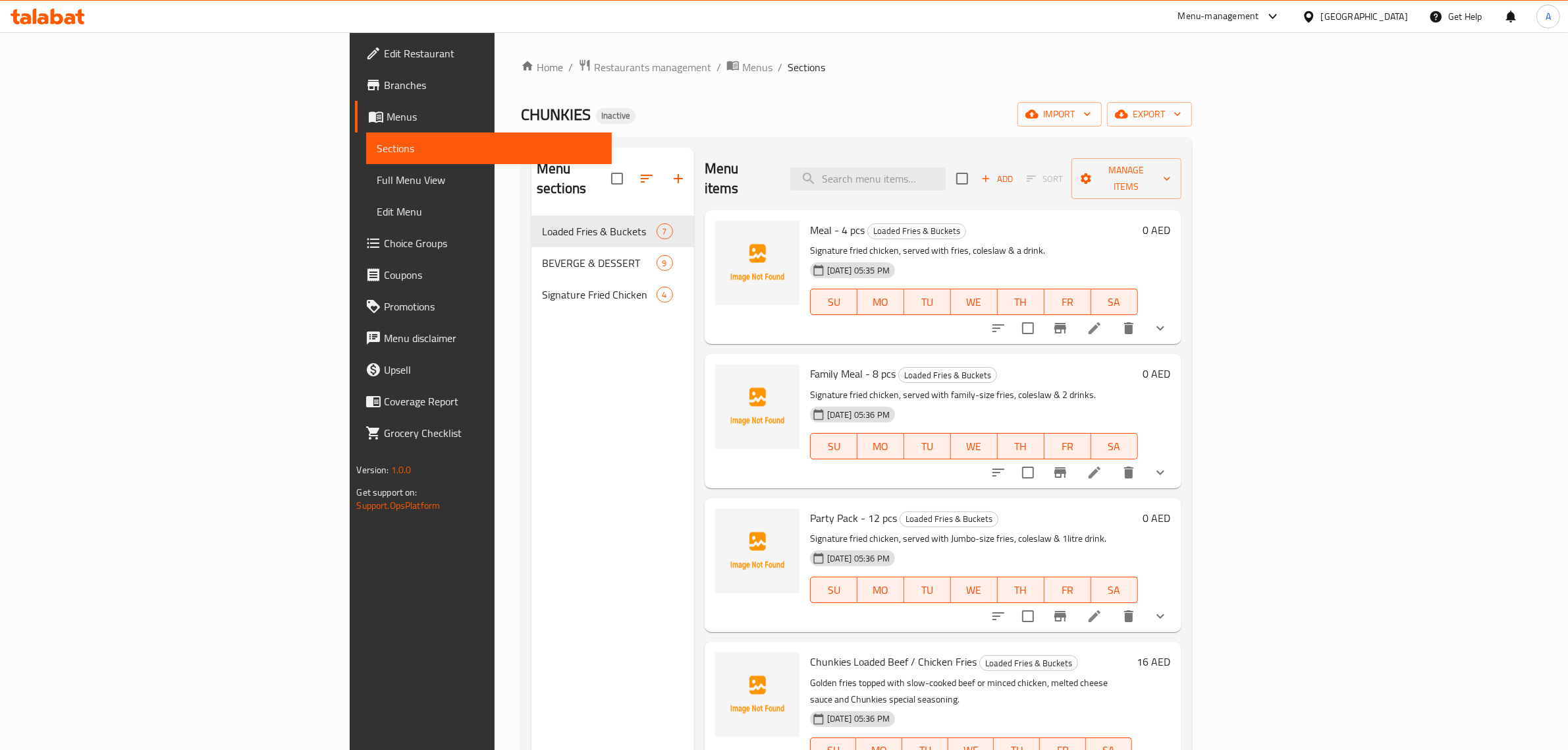
click at [818, 89] on div "Home / Restaurants management / Menus / Sections CHUNKIES Inactive import expor…" at bounding box center [856, 484] width 671 height 850
click at [366, 191] on link "Full Menu View" at bounding box center [488, 180] width 246 height 31
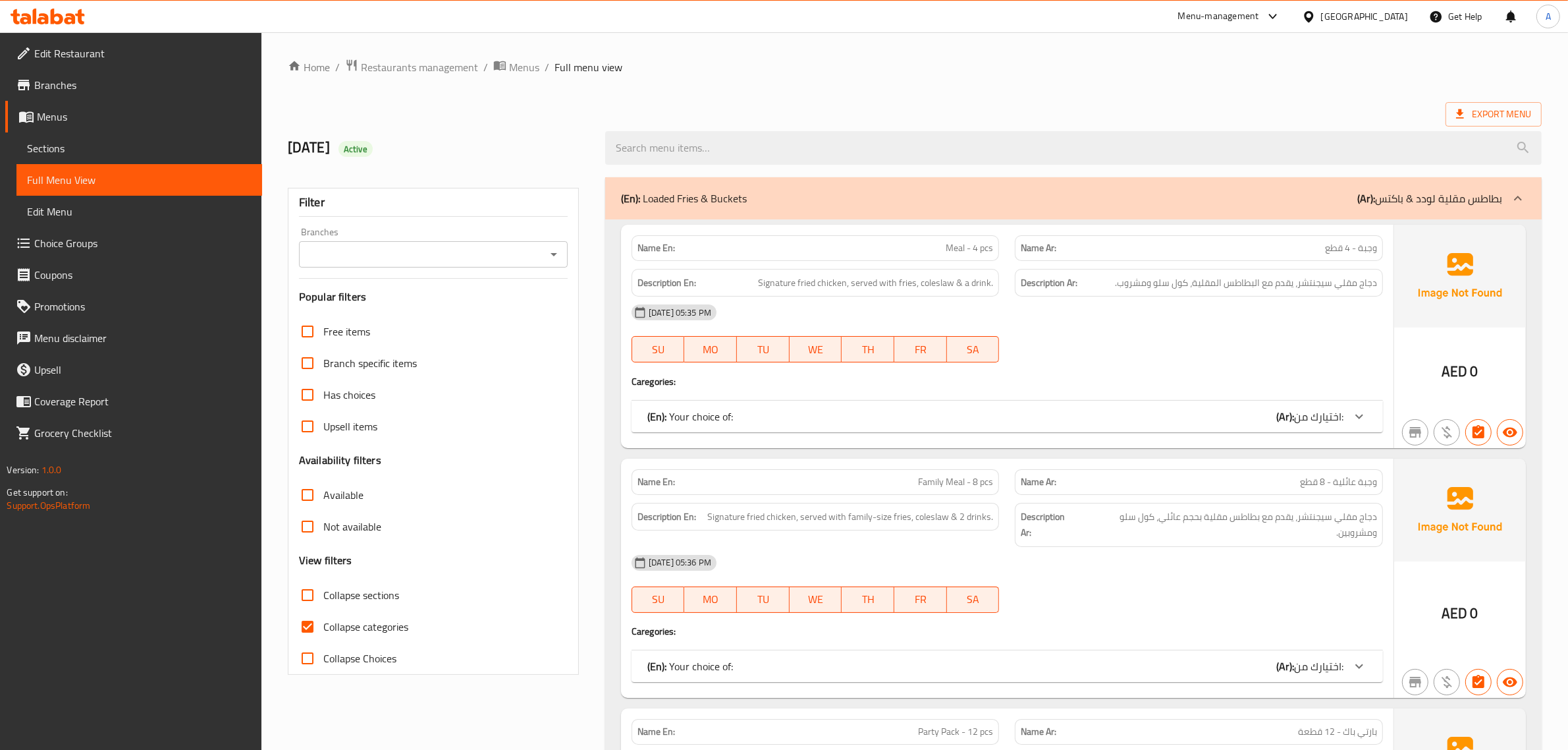
click at [342, 614] on label "Collapse categories" at bounding box center [350, 626] width 117 height 31
click at [323, 614] on input "Collapse categories" at bounding box center [307, 626] width 31 height 31
checkbox input "false"
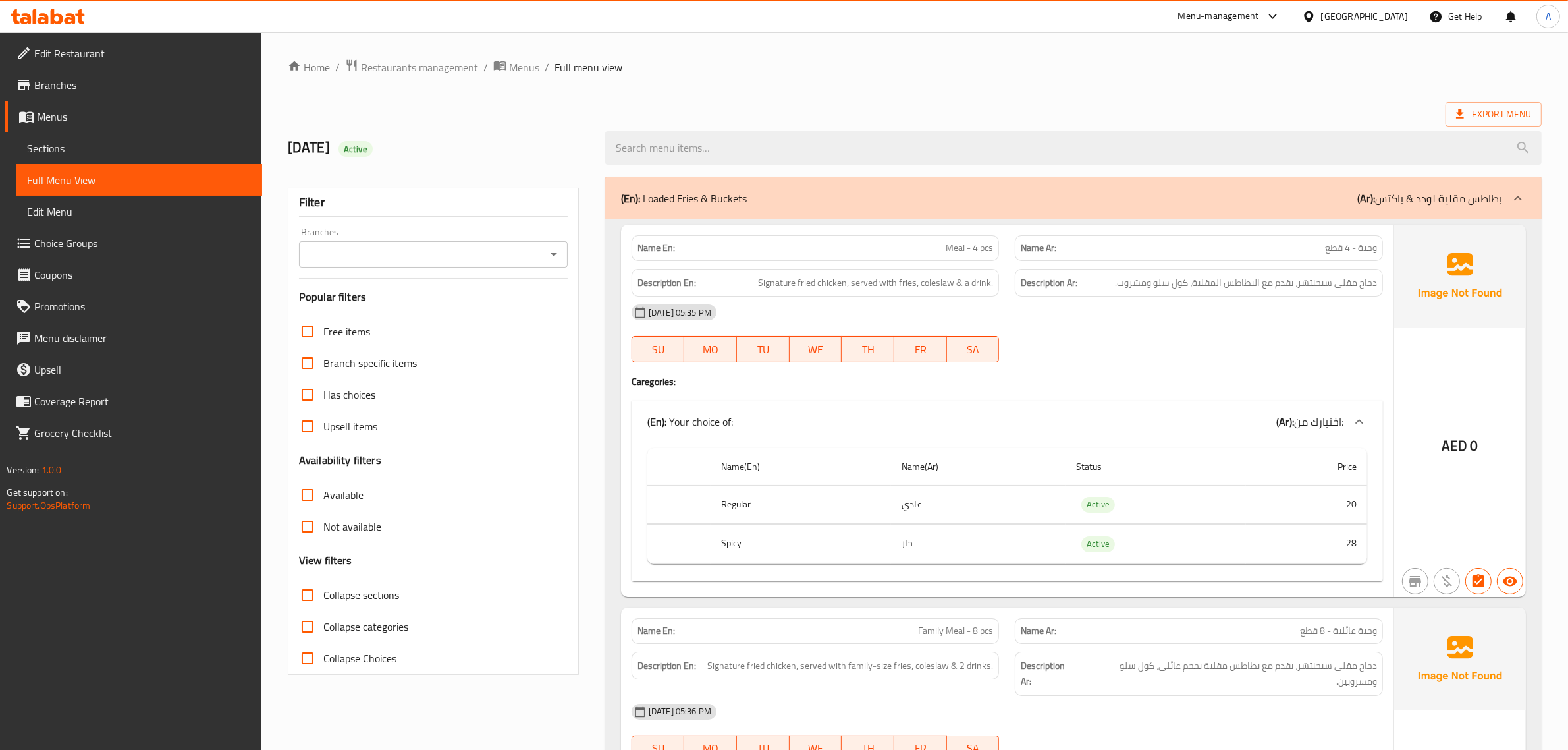
click at [336, 587] on span "Collapse sections" at bounding box center [361, 595] width 76 height 16
click at [323, 587] on input "Collapse sections" at bounding box center [307, 594] width 31 height 31
checkbox input "true"
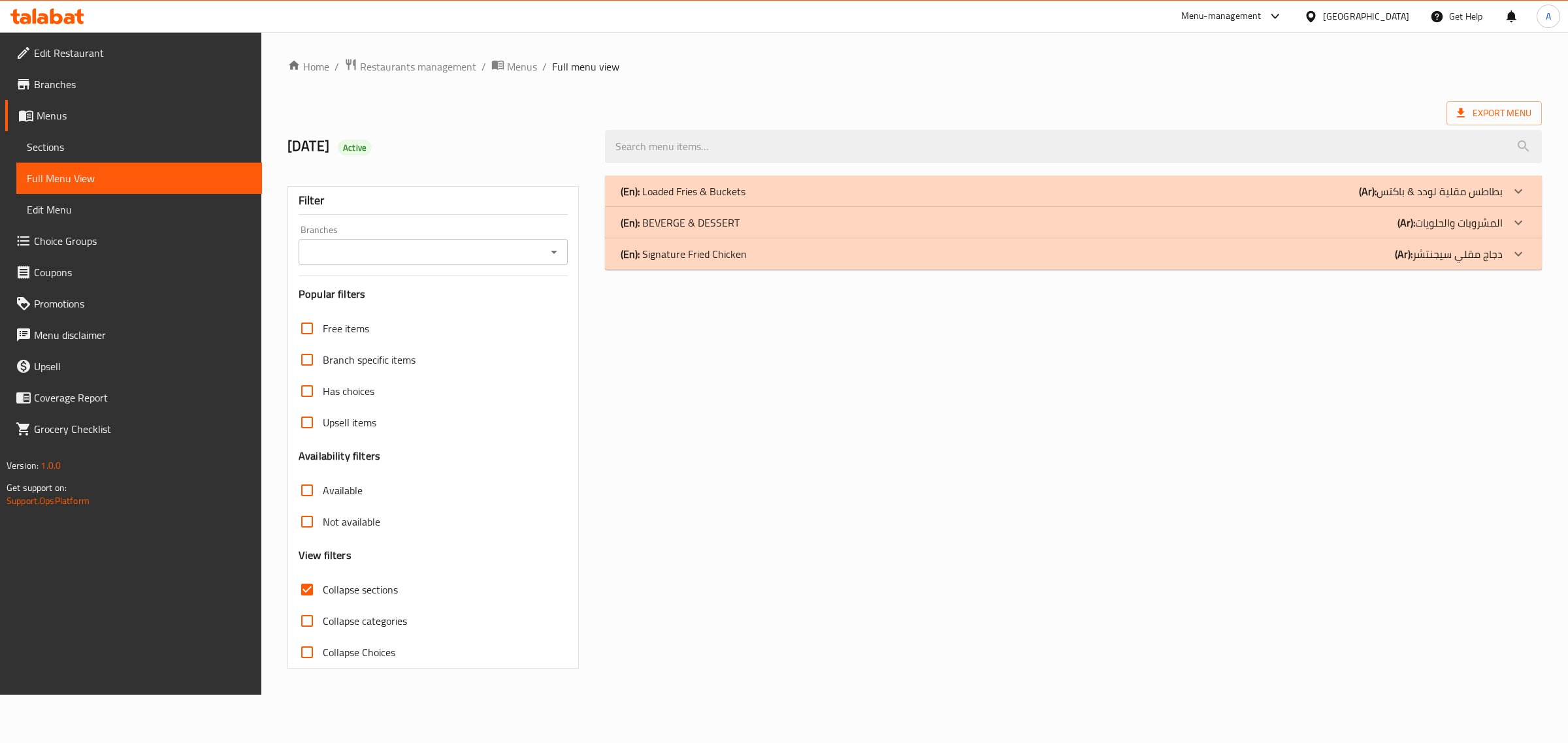
click at [737, 254] on p "(En): Signature Fried Chicken" at bounding box center [684, 253] width 126 height 16
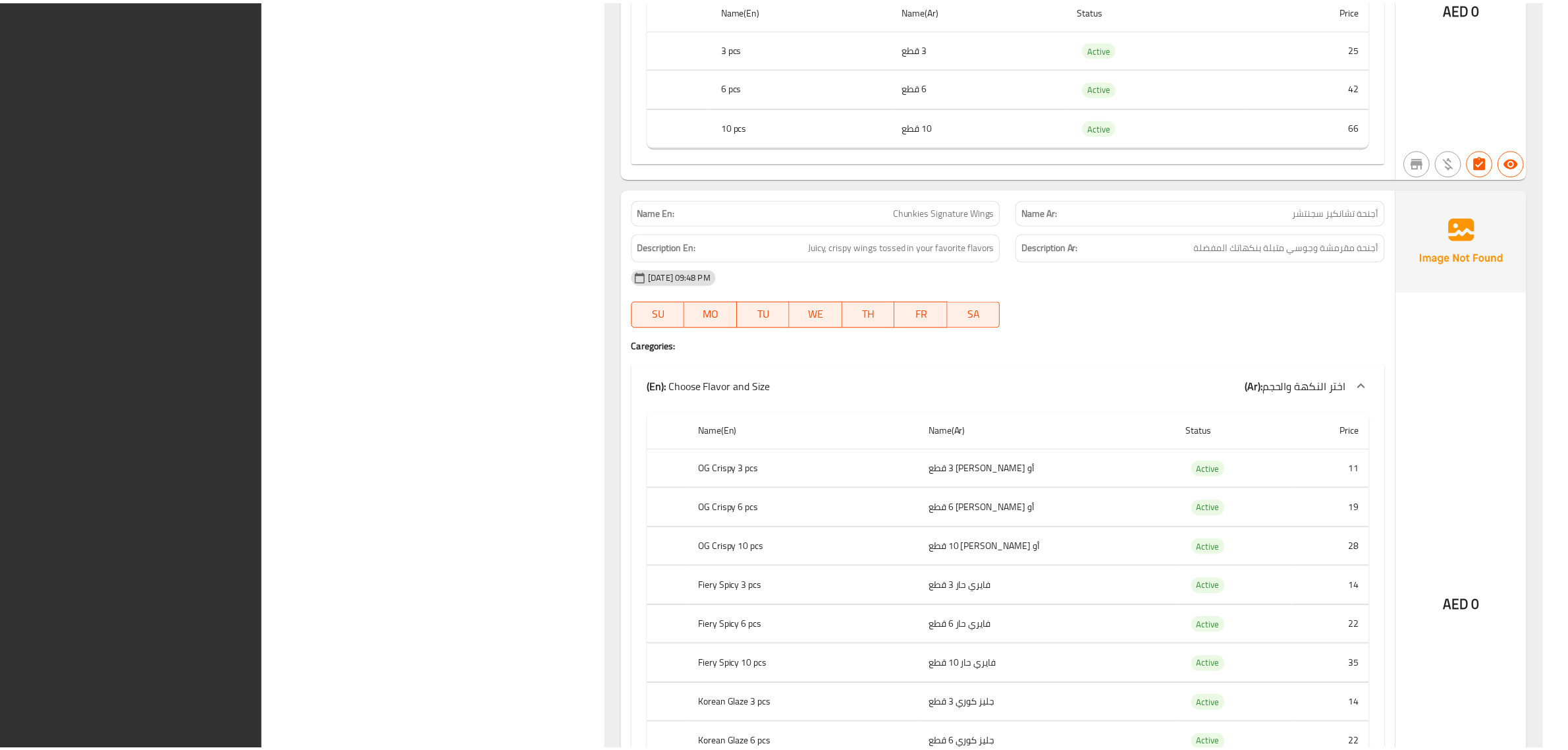
scroll to position [1504, 0]
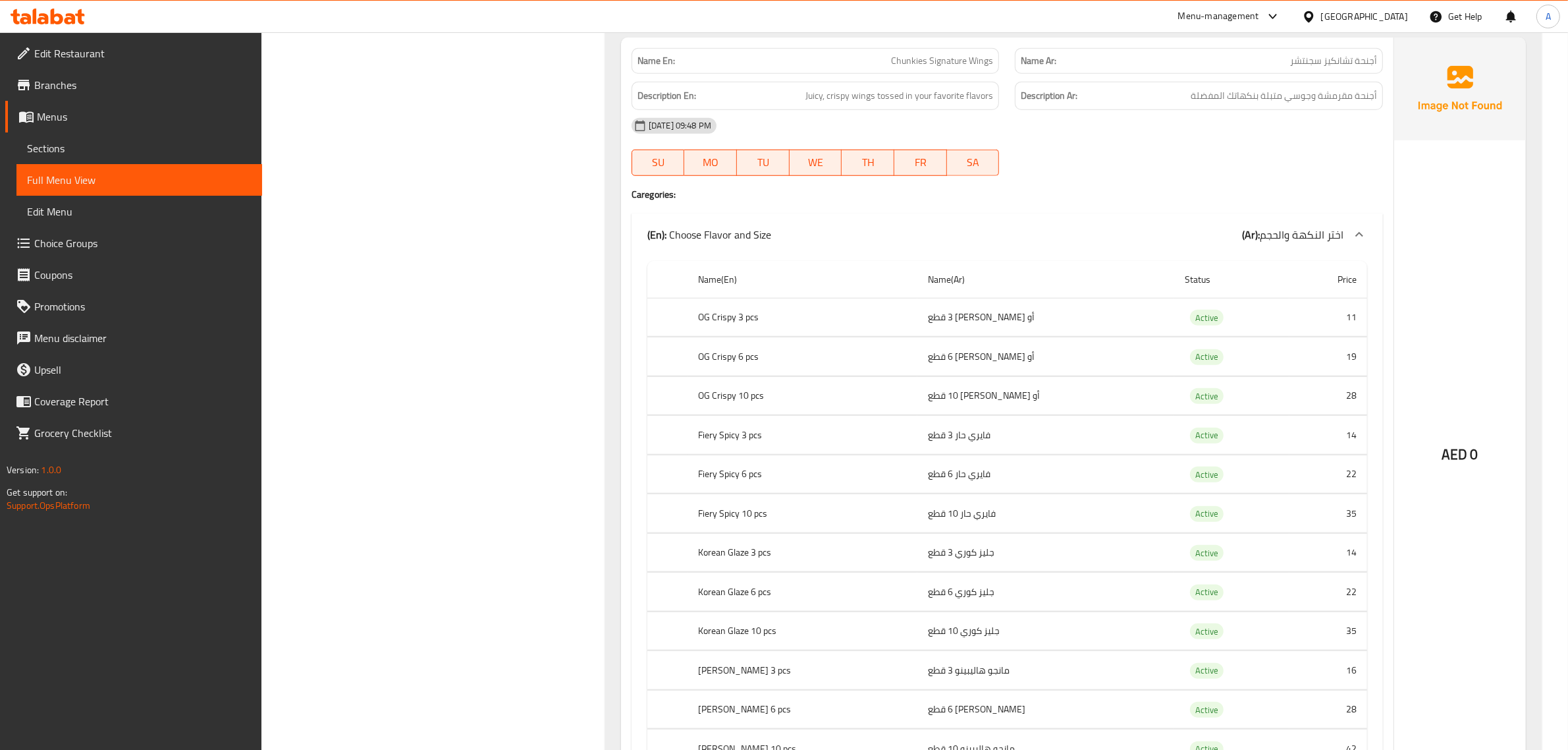
scroll to position [1421, 0]
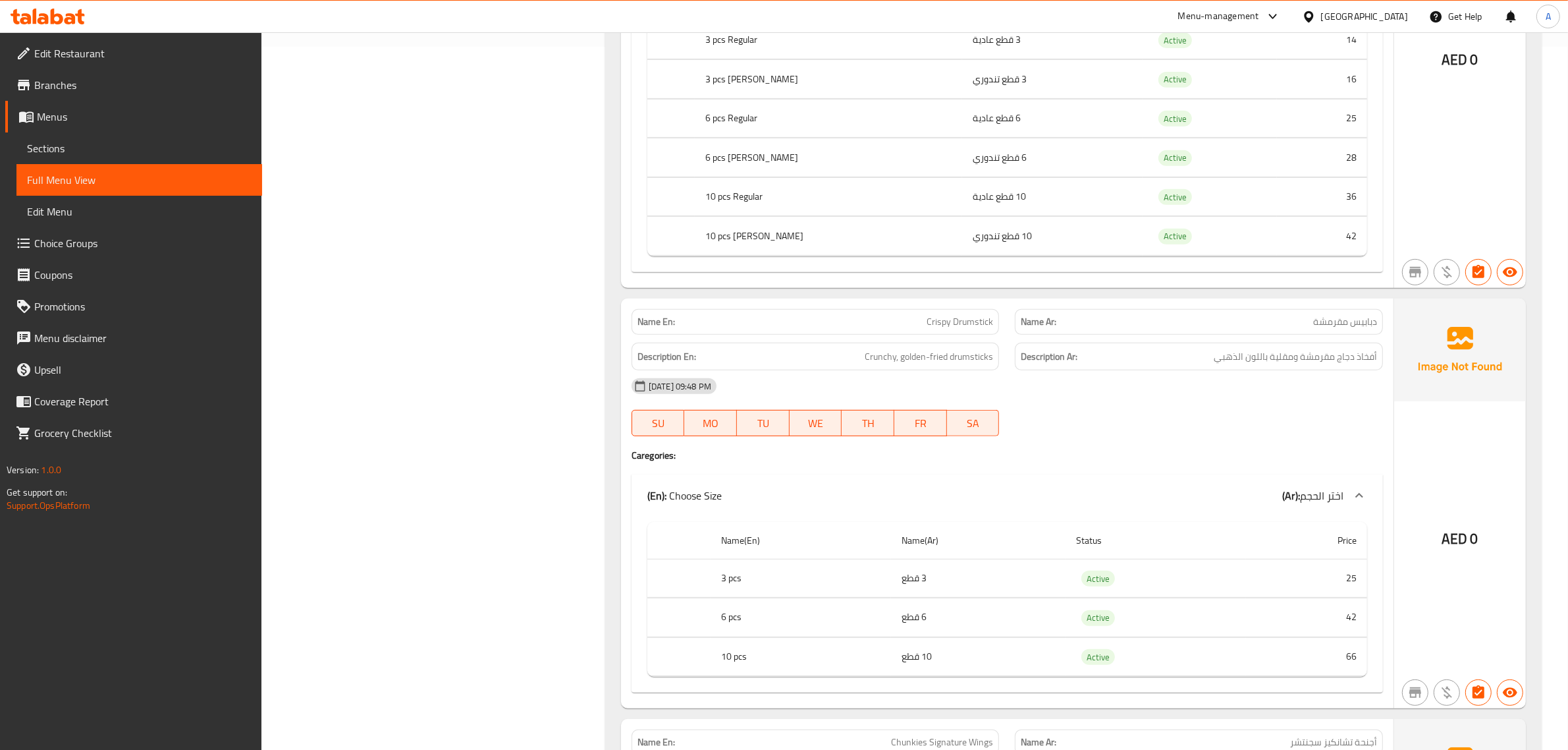
scroll to position [680, 0]
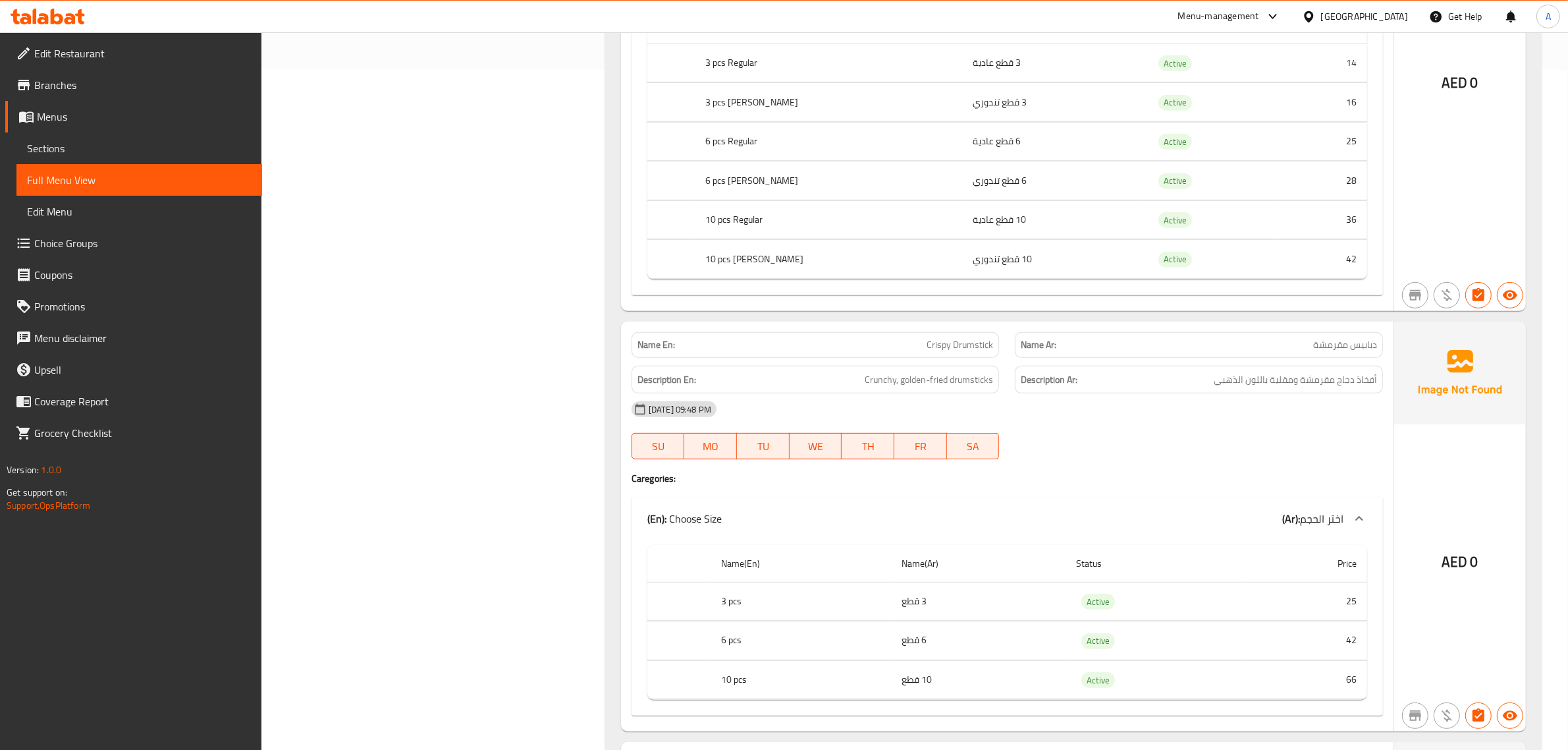
click at [935, 352] on span "Crispy Drumstick" at bounding box center [960, 345] width 67 height 14
copy span "Crispy Drumstick"
drag, startPoint x: 577, startPoint y: 1, endPoint x: 89, endPoint y: 147, distance: 509.4
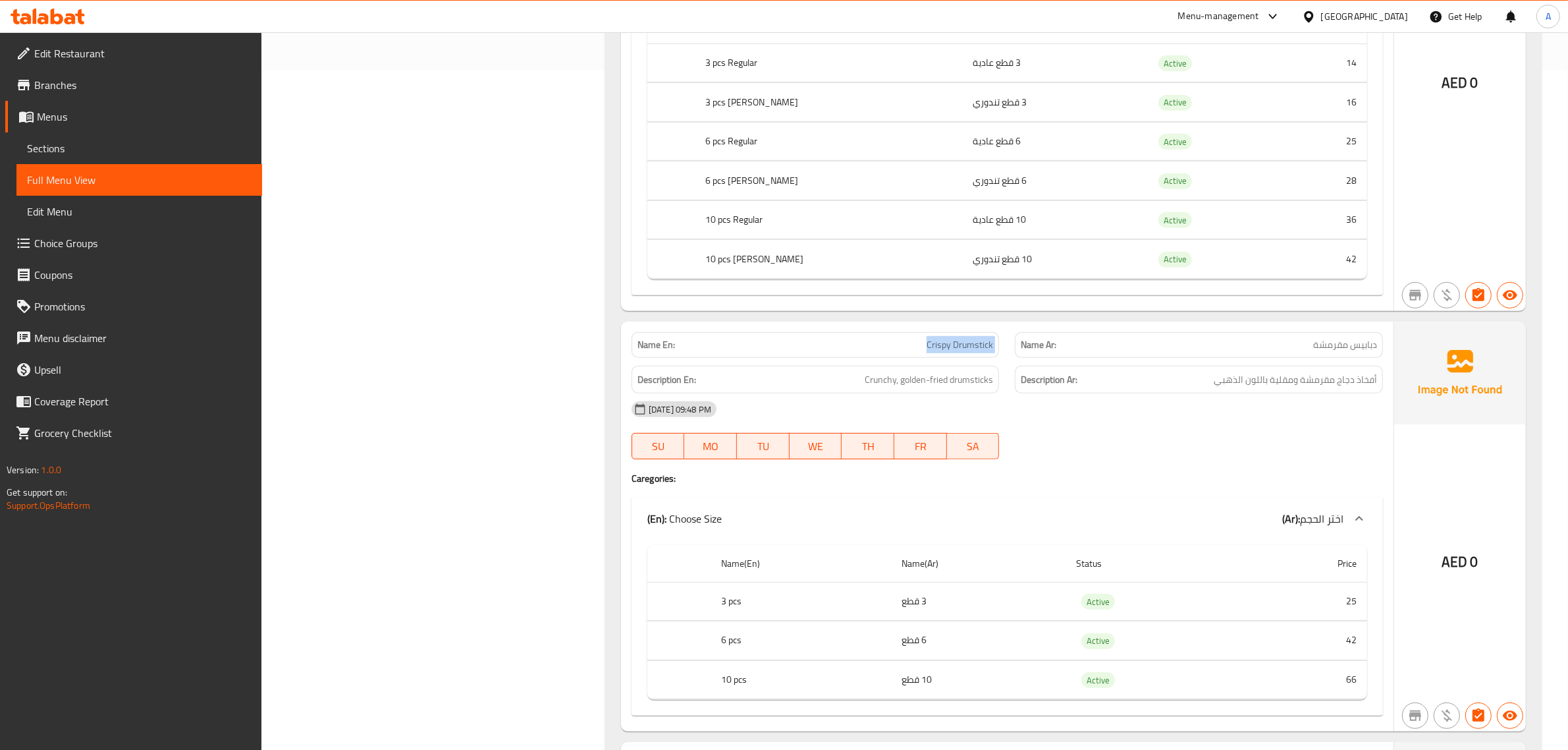
click at [89, 147] on span "Sections" at bounding box center [139, 148] width 224 height 16
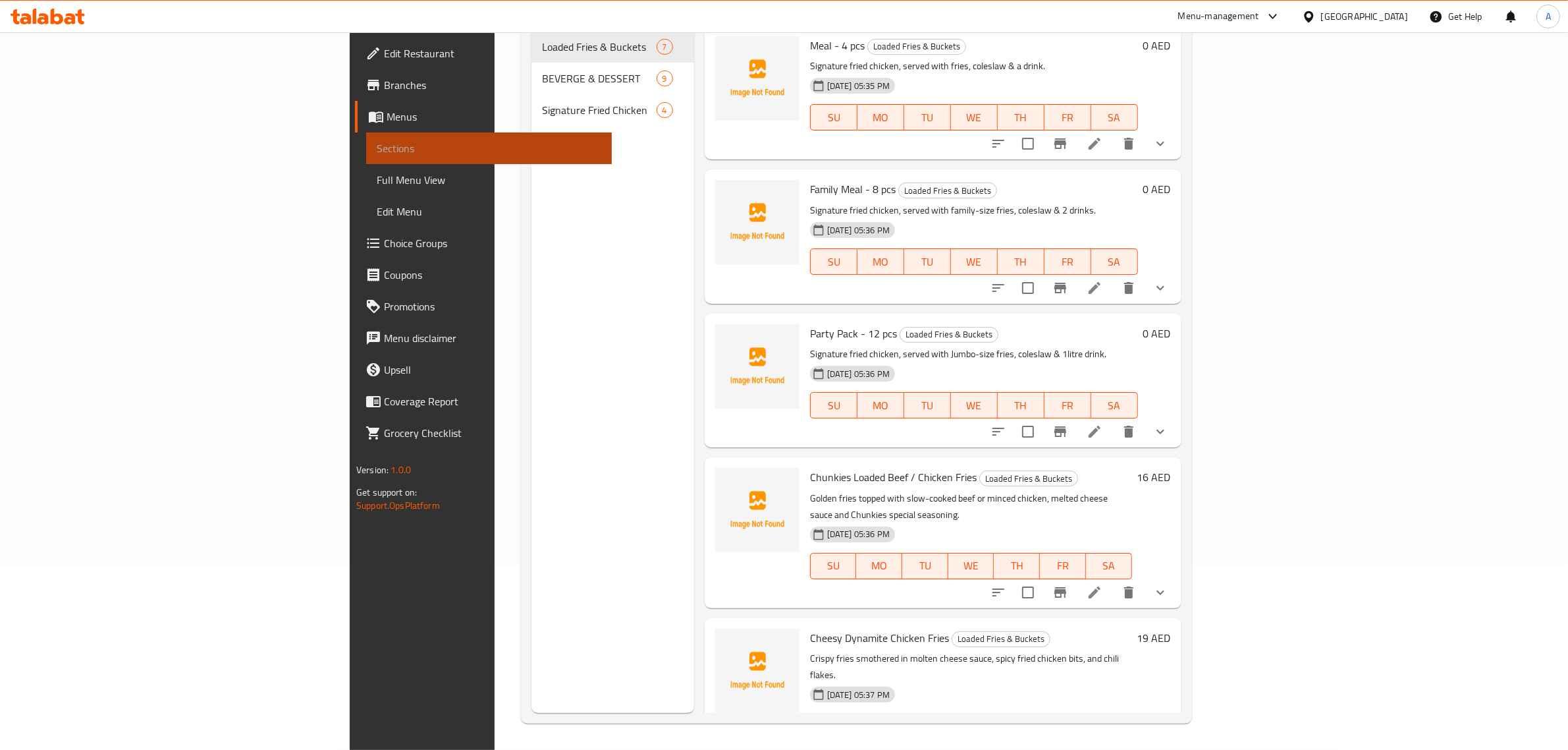
click at [377, 147] on span "Sections" at bounding box center [489, 148] width 224 height 16
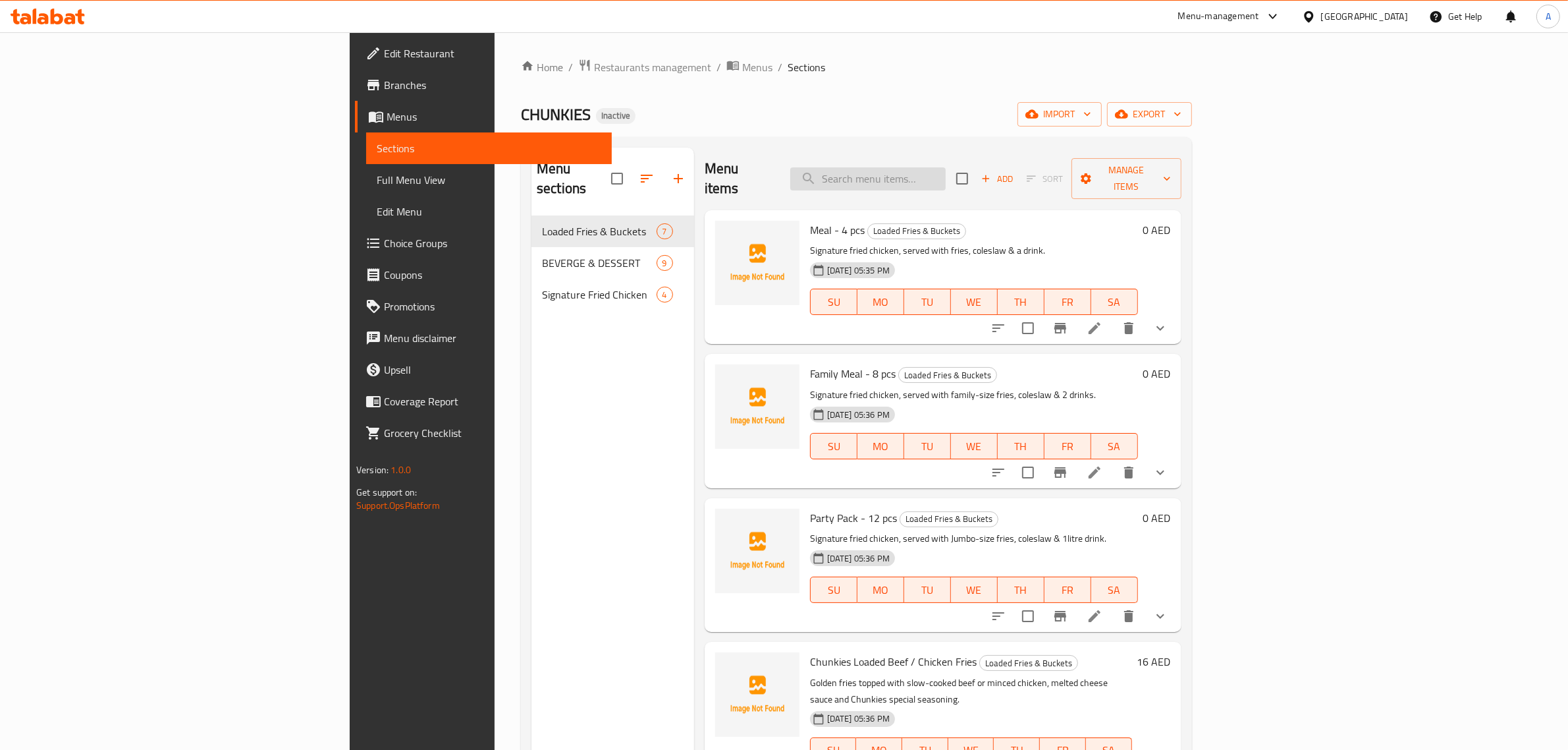
drag, startPoint x: 1017, startPoint y: 151, endPoint x: 999, endPoint y: 180, distance: 34.1
click at [1015, 151] on div "Menu items Add Sort Manage items" at bounding box center [944, 179] width 477 height 63
click at [946, 180] on input "search" at bounding box center [869, 179] width 156 height 23
paste input "Crispy Drumstick"
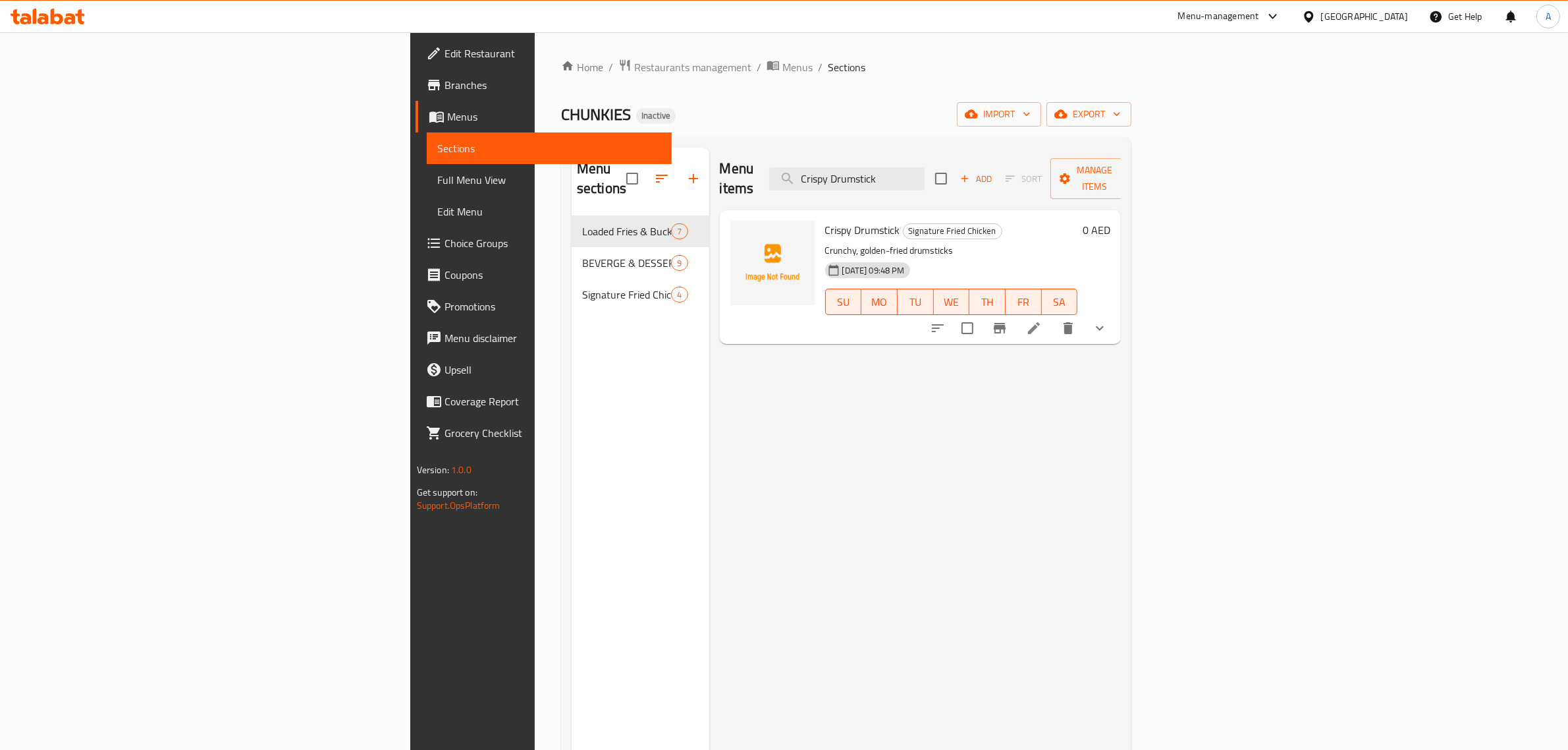
type input "Crispy Drumstick"
click at [1042, 320] on icon at bounding box center [1034, 328] width 16 height 16
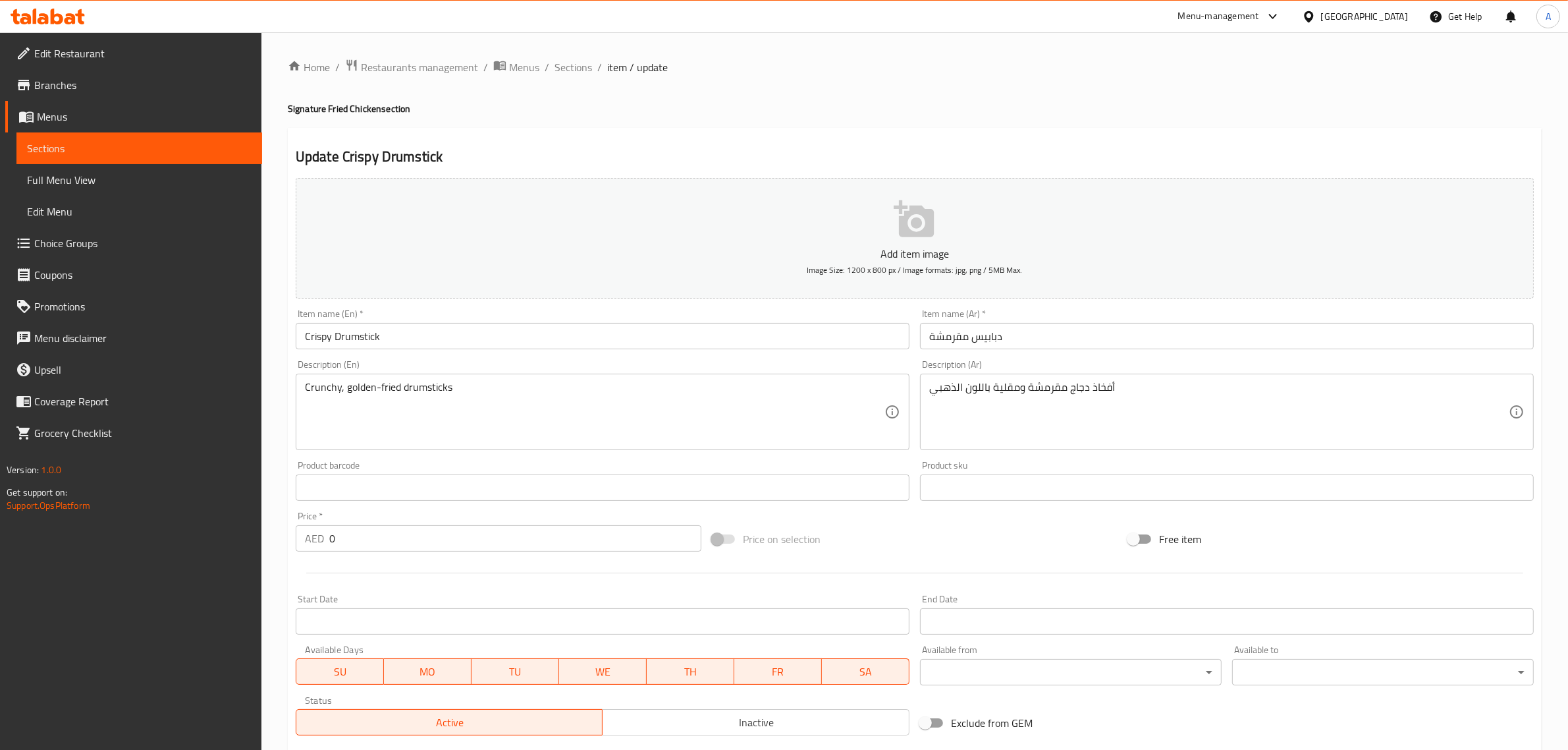
click at [984, 338] on input "دبابيس مقرمشة" at bounding box center [1227, 337] width 614 height 27
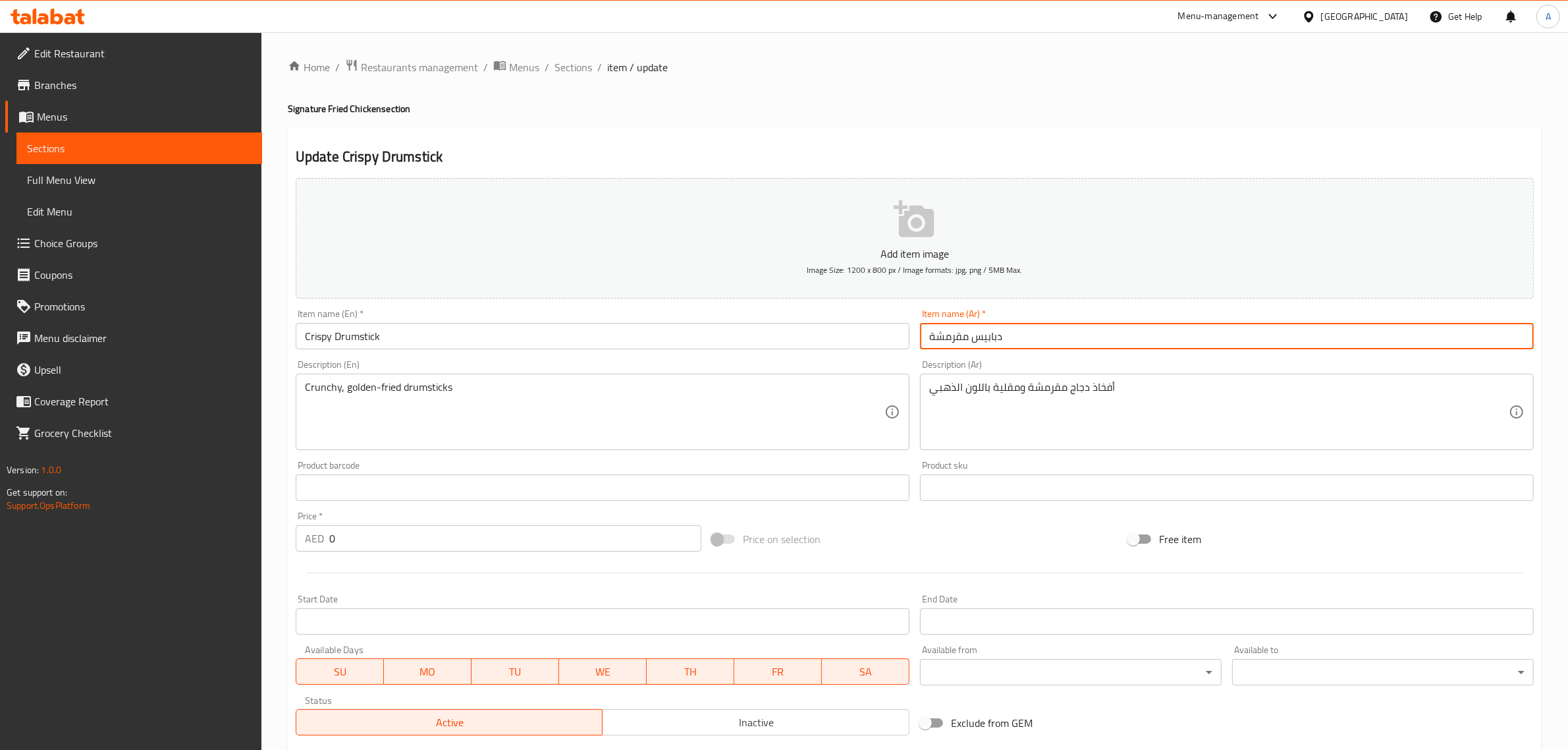
click at [984, 338] on input "دبابيس مقرمشة" at bounding box center [1227, 337] width 614 height 27
click at [1096, 388] on textarea "أفخاذ دجاج مقرمشة ومقلية باللون الذهبي" at bounding box center [1219, 413] width 580 height 63
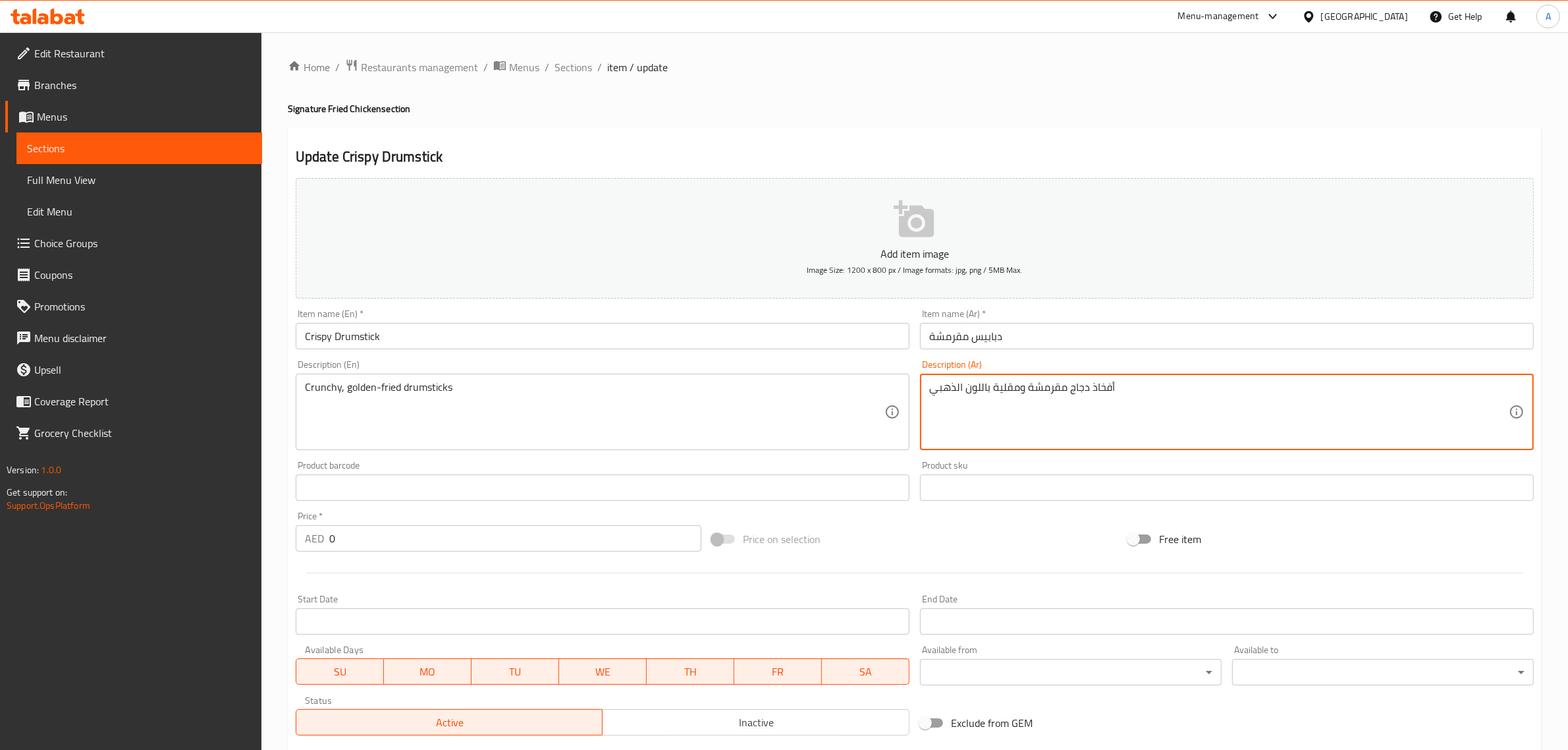
click at [1081, 389] on textarea "أفخاذ دجاج مقرمشة ومقلية باللون الذهبي" at bounding box center [1219, 413] width 580 height 63
drag, startPoint x: 1081, startPoint y: 389, endPoint x: 1130, endPoint y: 389, distance: 49.0
click at [1130, 389] on textarea "أفخاذ دجاج مقرمشة ومقلية باللون الذهبي" at bounding box center [1219, 413] width 580 height 63
paste textarea "بابيس"
type textarea "دبابيس مقرمشة ومقلية باللون الذهبي"
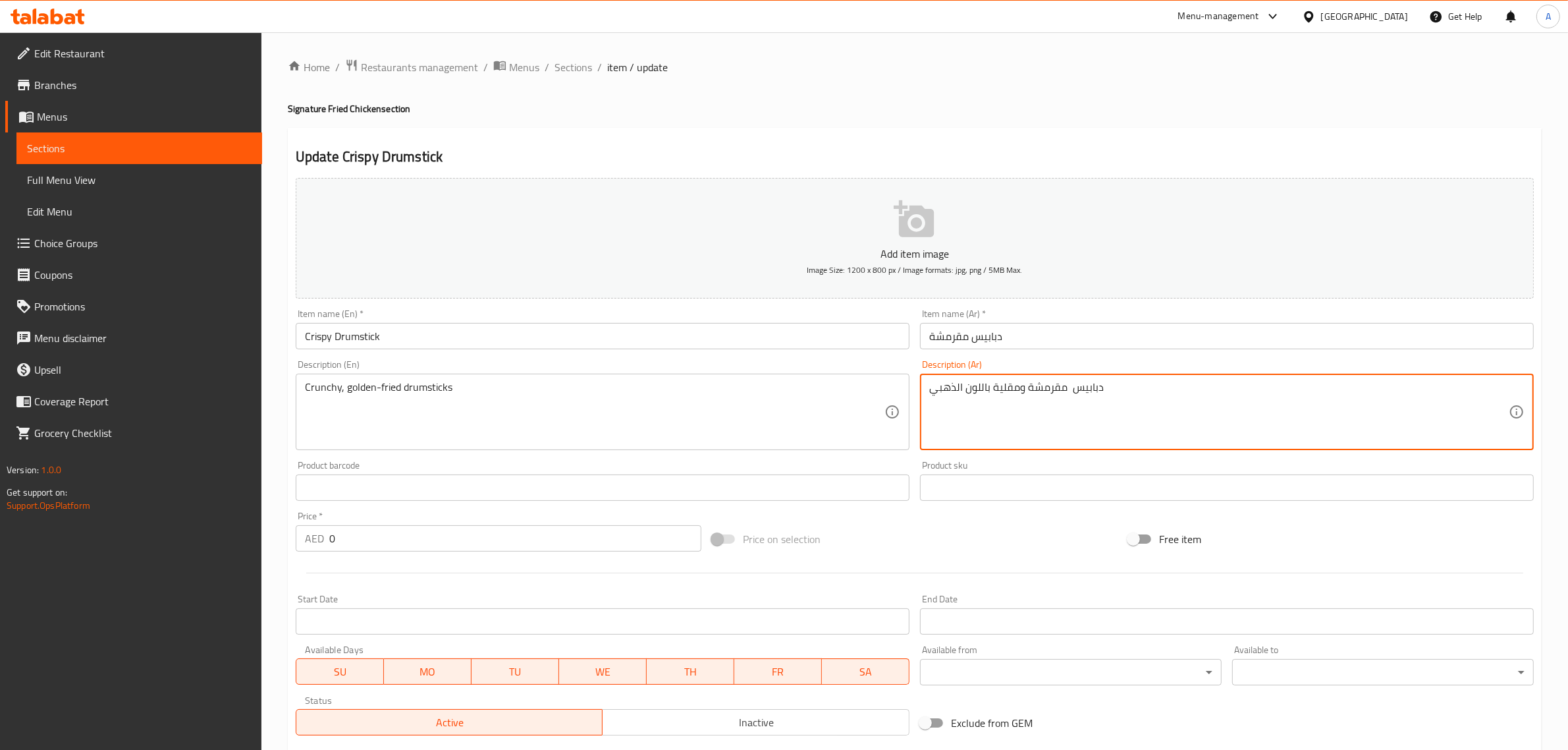
click at [822, 96] on div "Home / Restaurants management / Menus / Sections / item / update Signature Frie…" at bounding box center [915, 515] width 1254 height 913
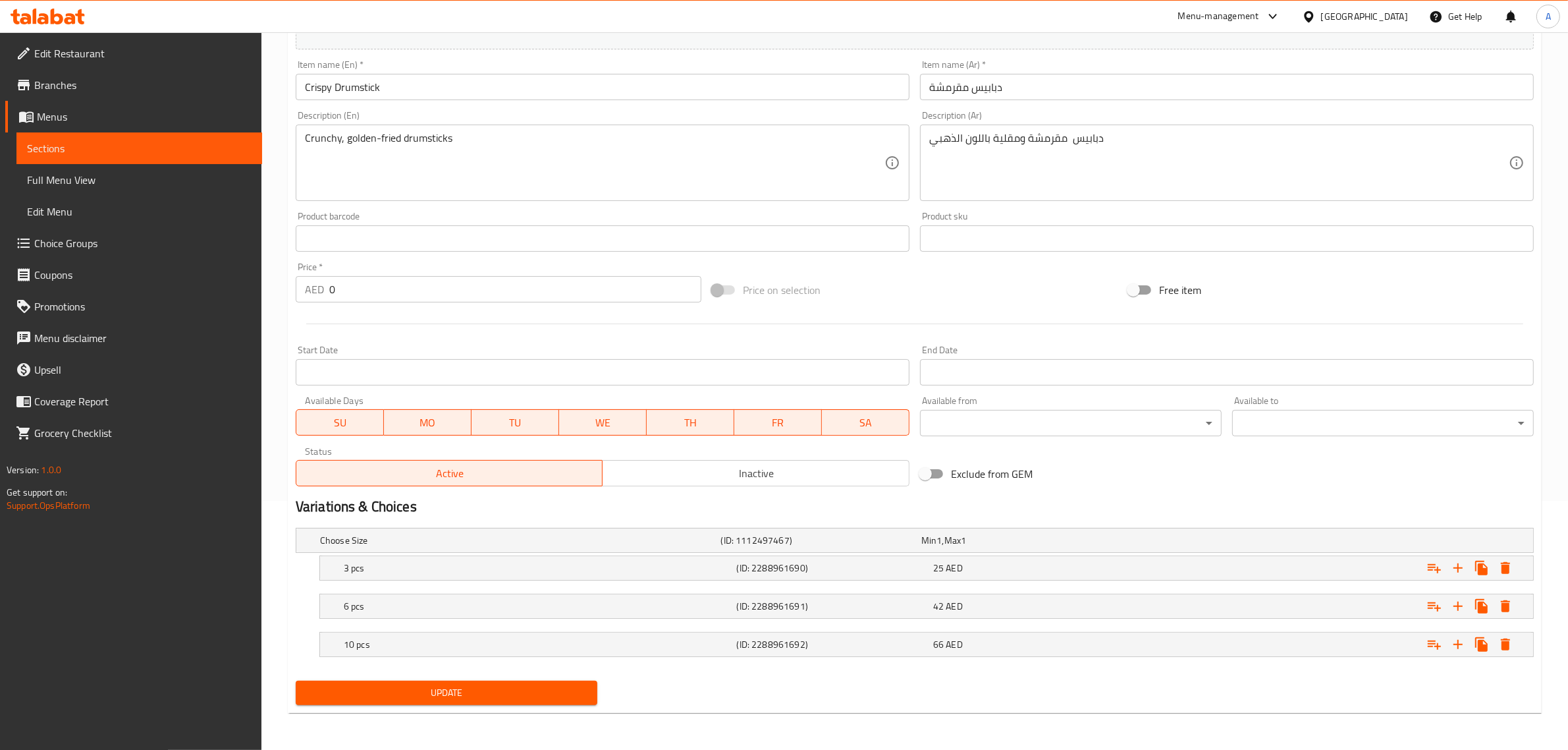
click at [519, 697] on span "Update" at bounding box center [446, 692] width 280 height 16
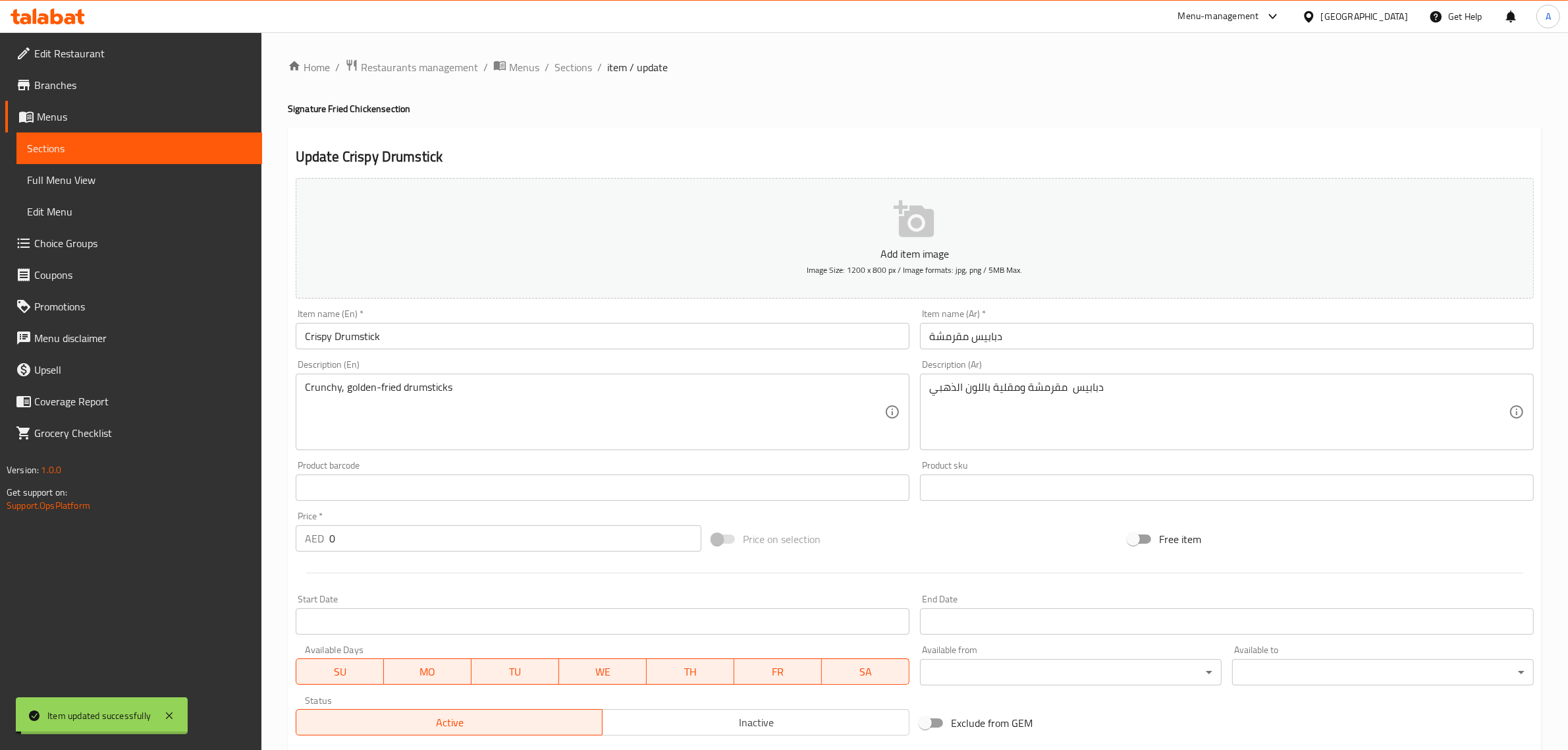
click at [98, 183] on span "Full Menu View" at bounding box center [139, 180] width 224 height 16
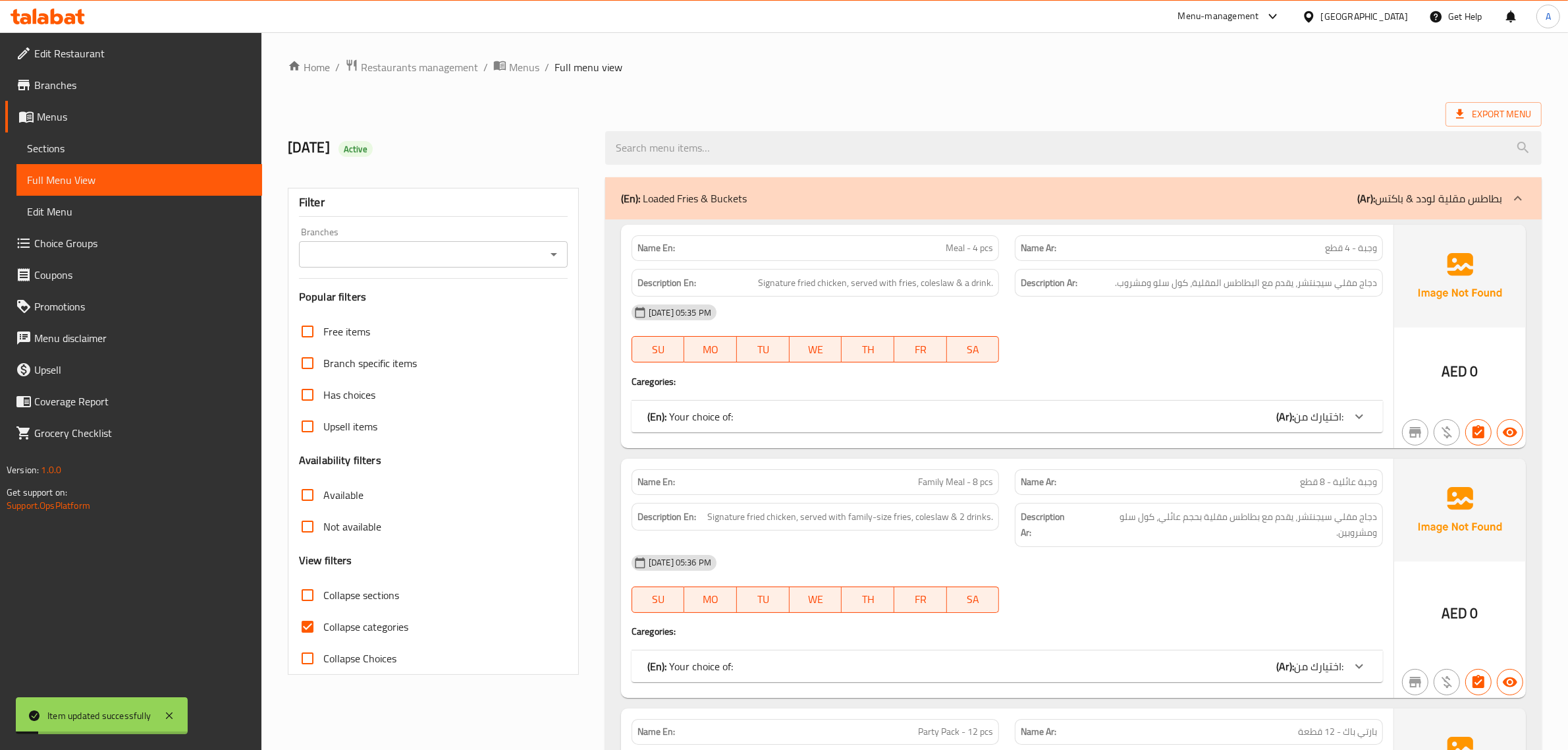
click at [347, 621] on span "Collapse categories" at bounding box center [365, 626] width 85 height 16
click at [323, 621] on input "Collapse categories" at bounding box center [307, 626] width 31 height 31
checkbox input "false"
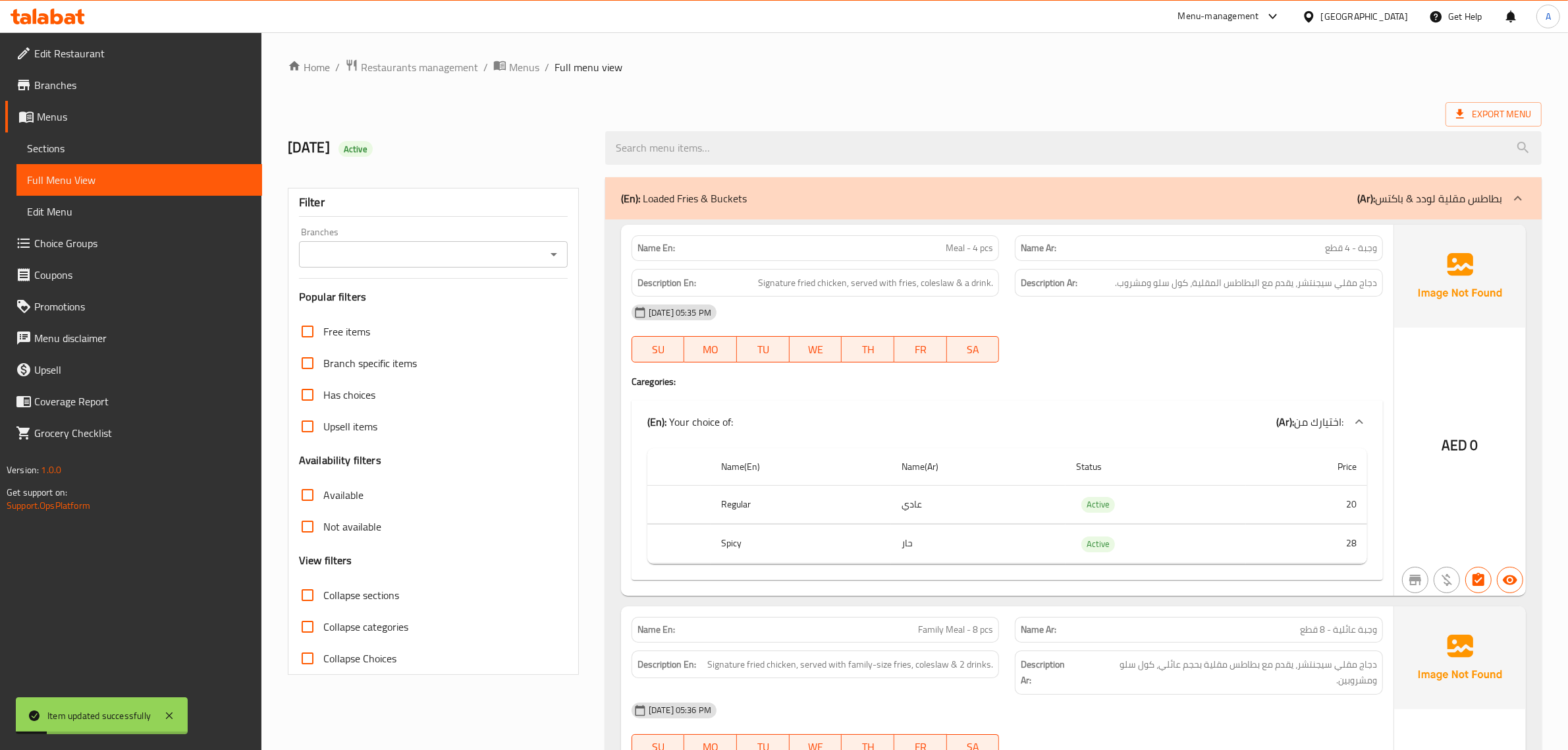
click at [763, 74] on ol "Home / Restaurants management / Menus / Full menu view" at bounding box center [915, 67] width 1254 height 17
click at [374, 591] on span "Collapse sections" at bounding box center [361, 595] width 76 height 16
click at [323, 591] on input "Collapse sections" at bounding box center [307, 594] width 31 height 31
checkbox input "true"
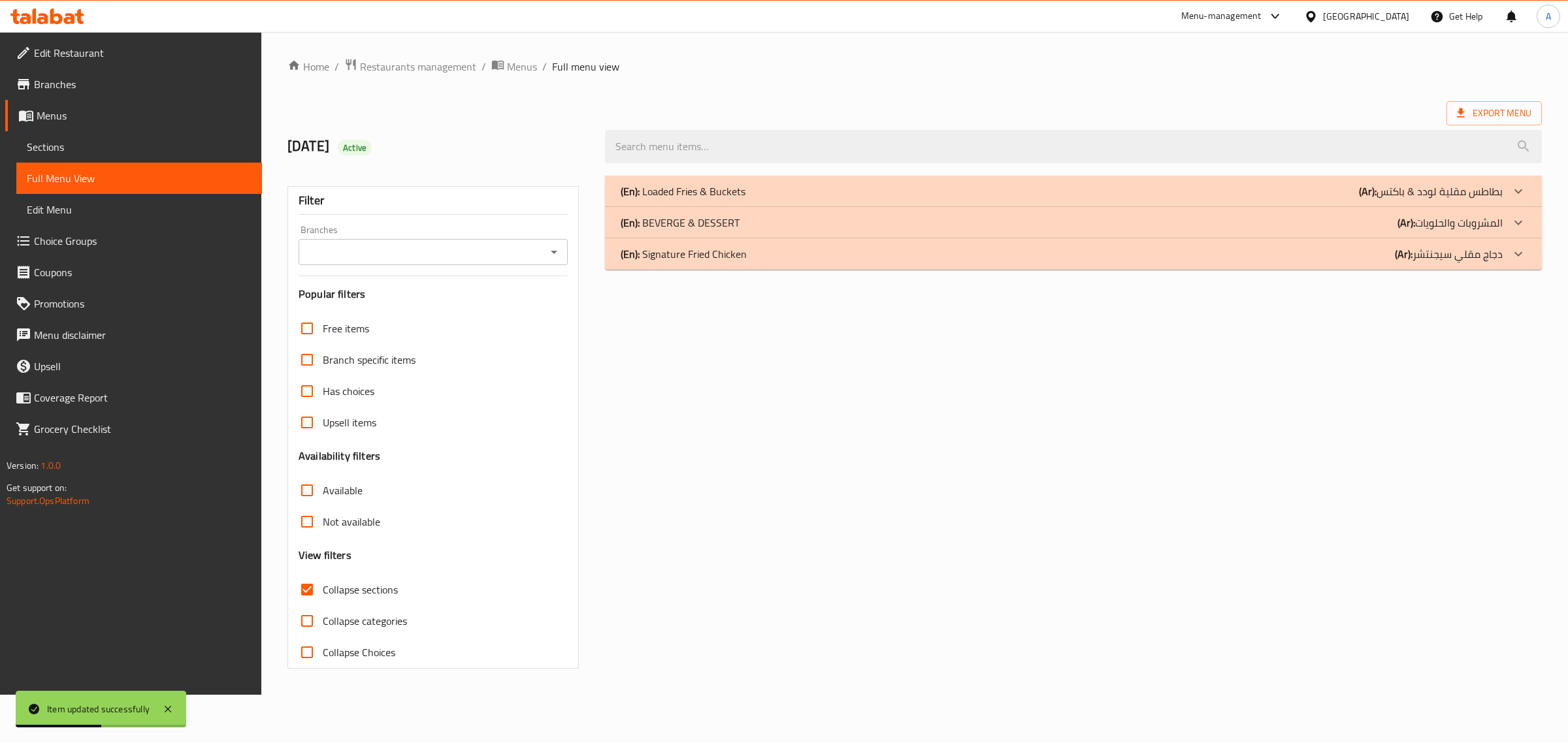
click at [730, 256] on p "(En): Signature Fried Chicken" at bounding box center [684, 253] width 126 height 16
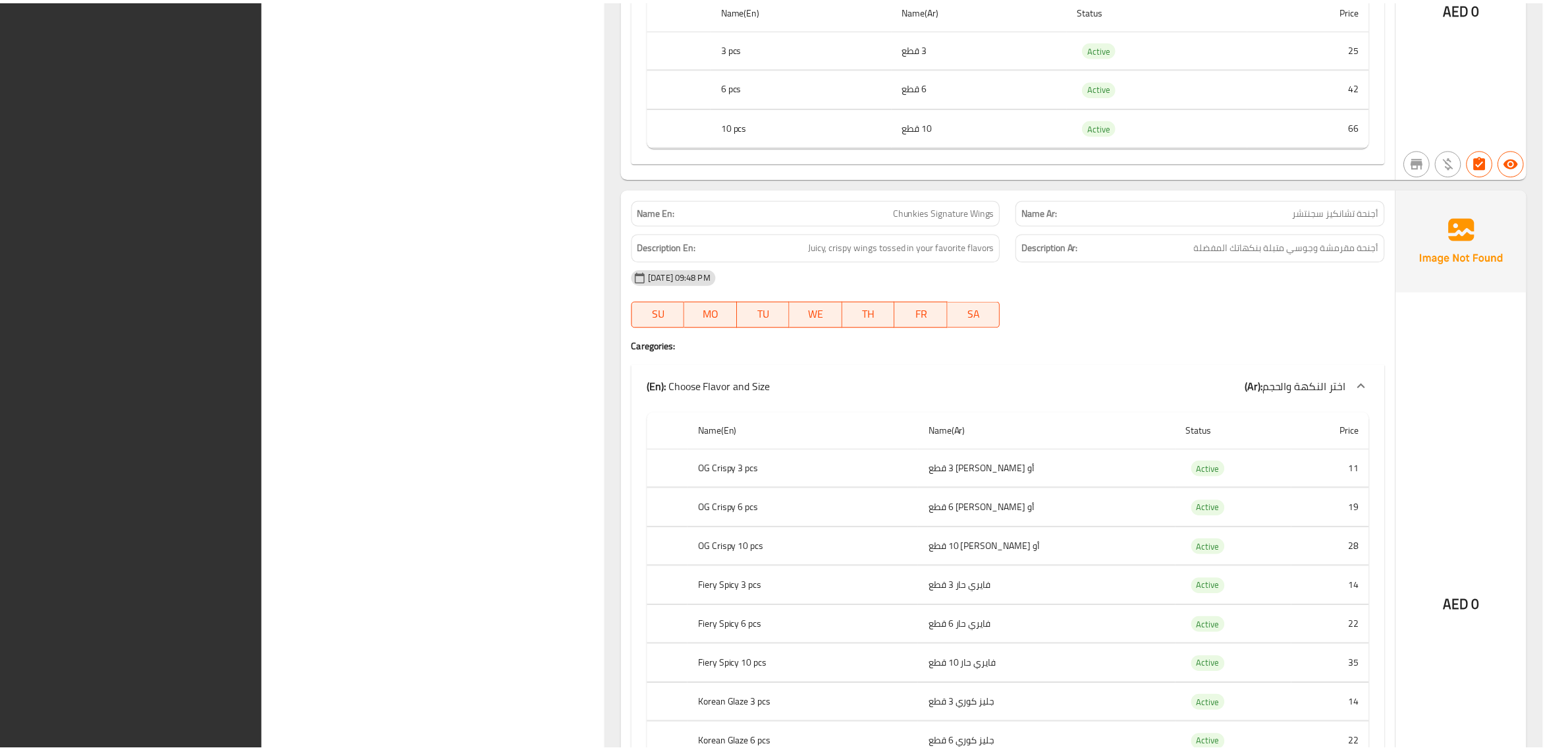
scroll to position [1504, 0]
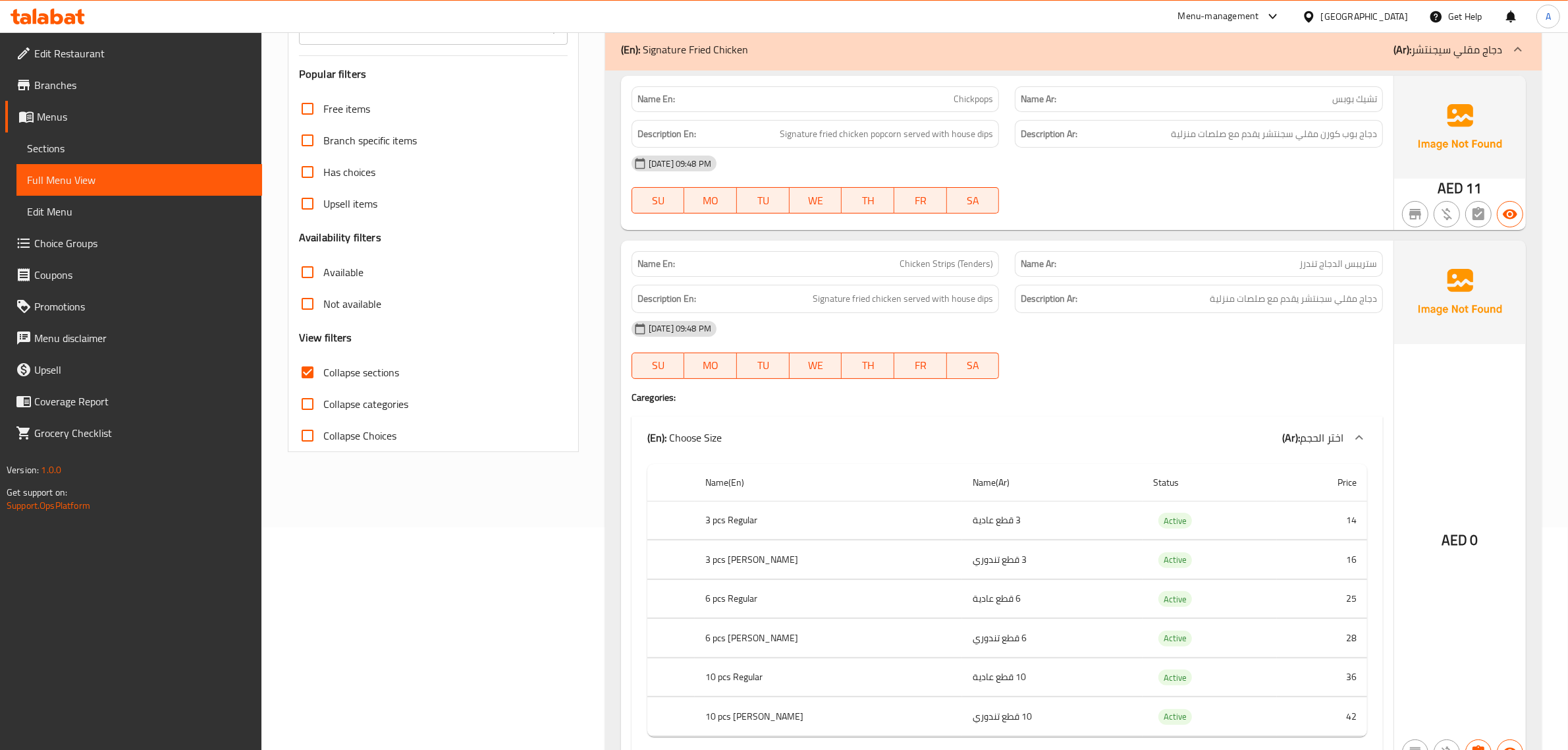
scroll to position [185, 0]
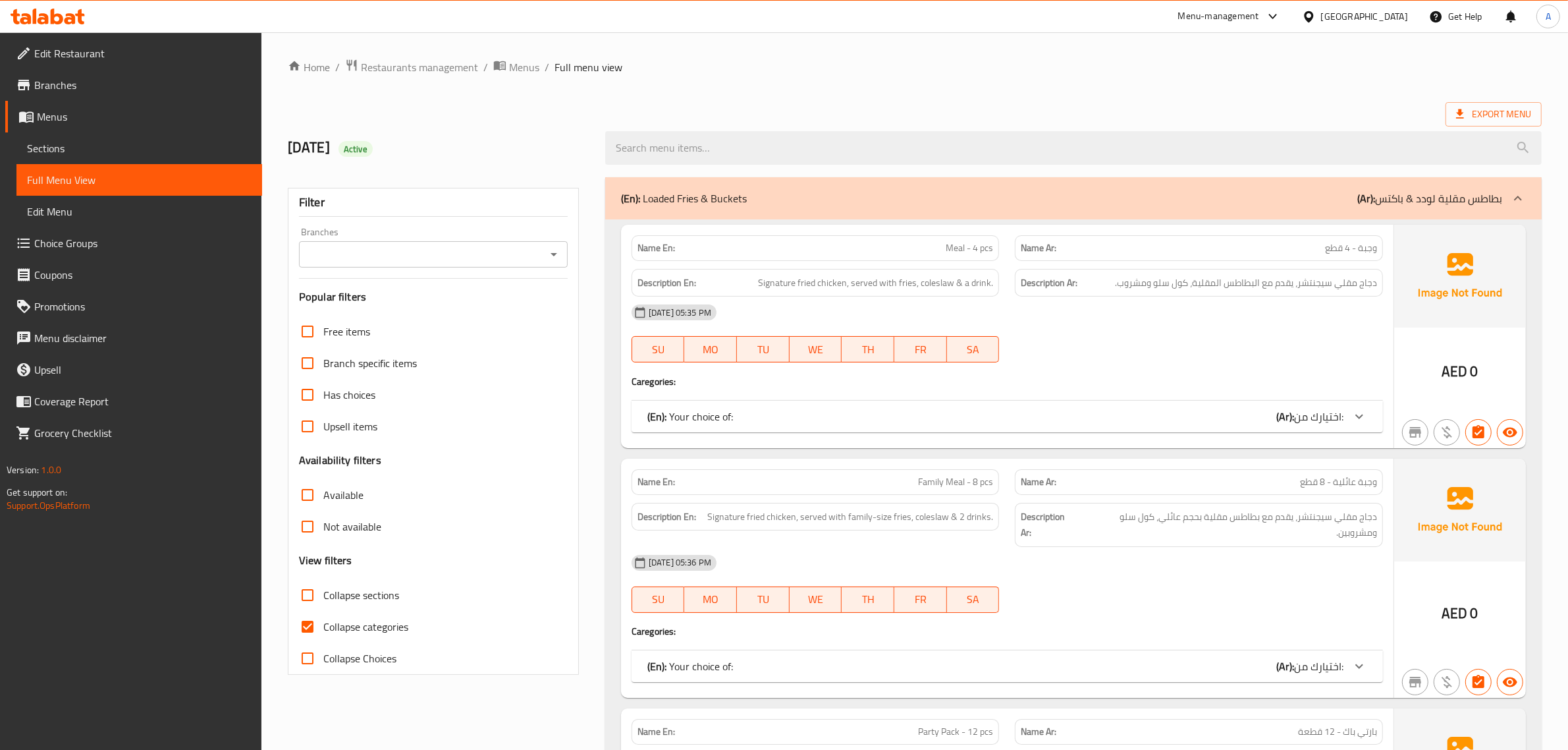
drag, startPoint x: 83, startPoint y: 152, endPoint x: 122, endPoint y: 152, distance: 39.0
click at [83, 152] on span "Sections" at bounding box center [139, 148] width 224 height 16
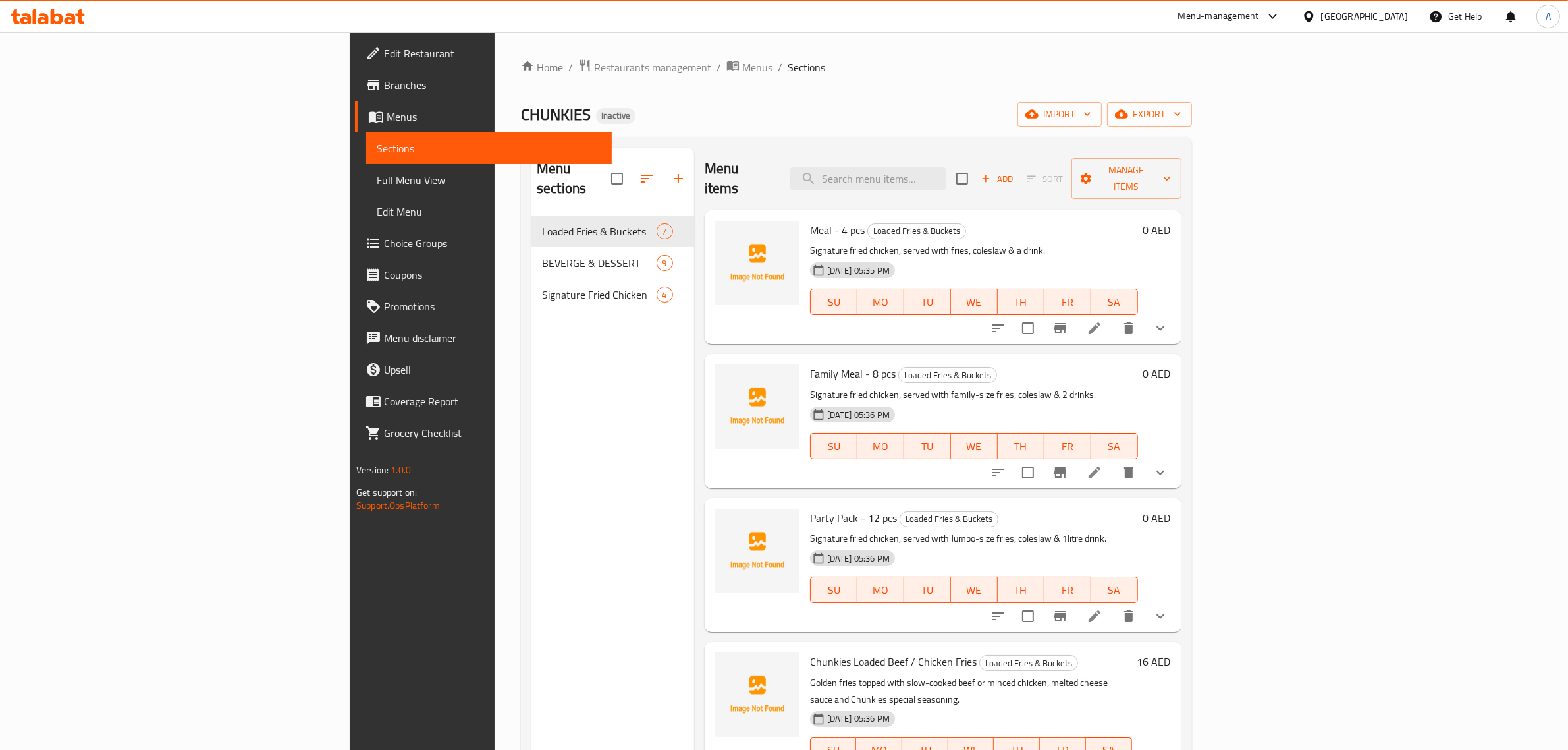
click at [716, 89] on div "Home / Restaurants management / Menus / Sections CHUNKIES Inactive import expor…" at bounding box center [856, 484] width 671 height 850
click at [384, 249] on span "Choice Groups" at bounding box center [492, 242] width 218 height 16
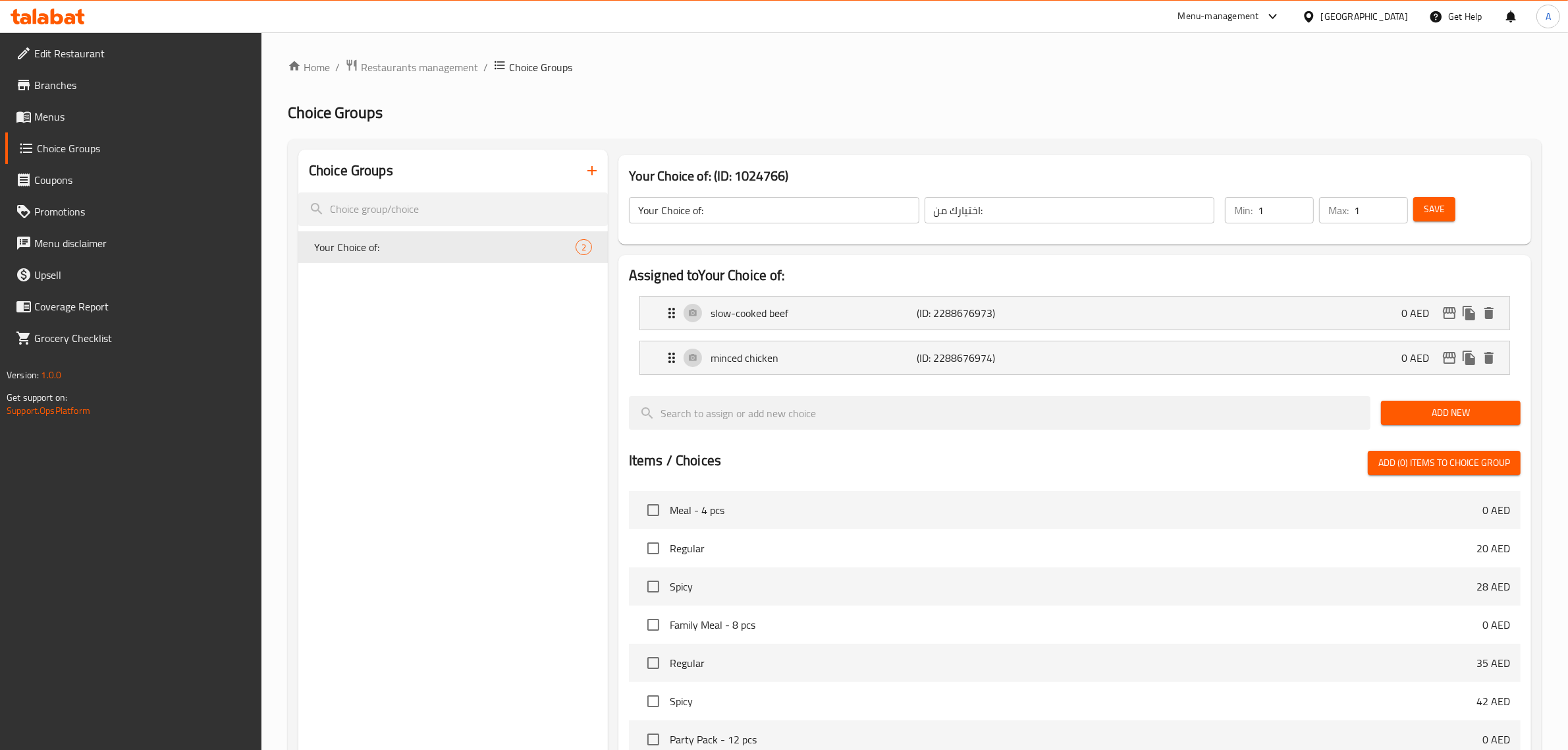
click at [585, 168] on icon "button" at bounding box center [592, 170] width 16 height 16
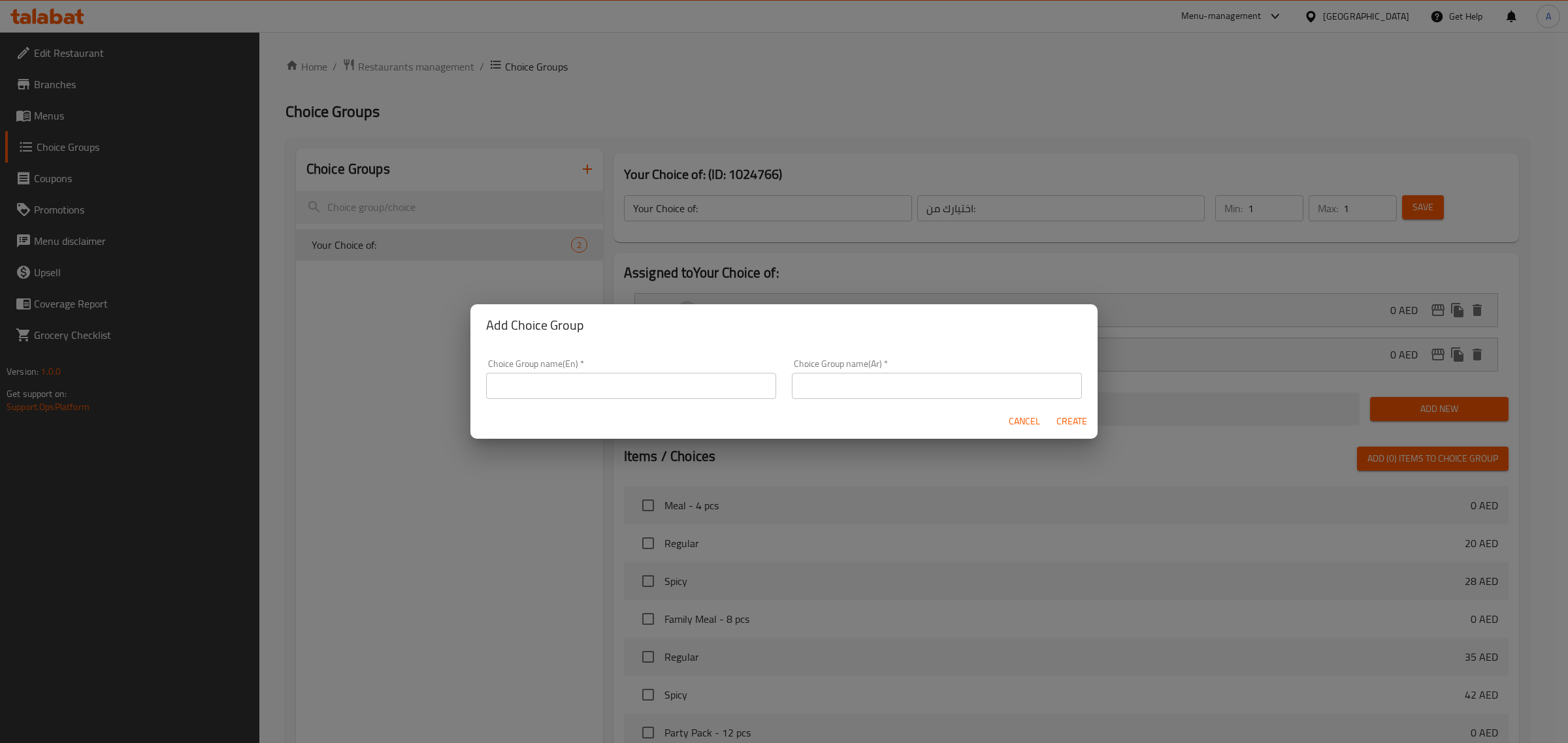
click at [623, 373] on input "text" at bounding box center [631, 386] width 290 height 26
type input "Add Ons:"
click at [816, 383] on input "text" at bounding box center [937, 386] width 290 height 26
type input "إضافات:"
click at [909, 347] on div "Choice Group name(En)   * Add Ons: Choice Group name(En) * Choice Group name(Ar…" at bounding box center [783, 375] width 627 height 58
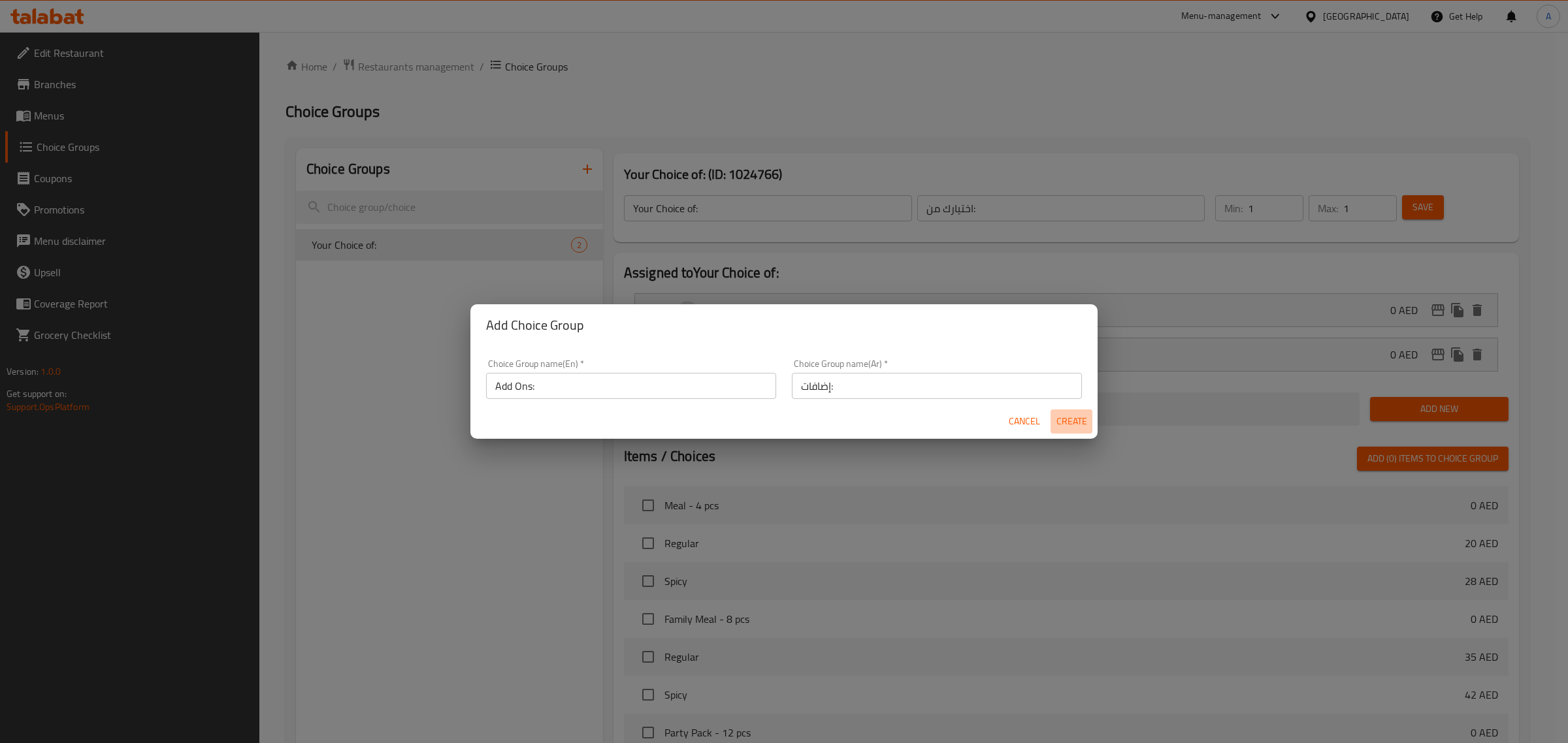
click at [1078, 428] on span "Create" at bounding box center [1070, 421] width 31 height 16
type input "Add Ons:"
type input "إضافات:"
type input "0"
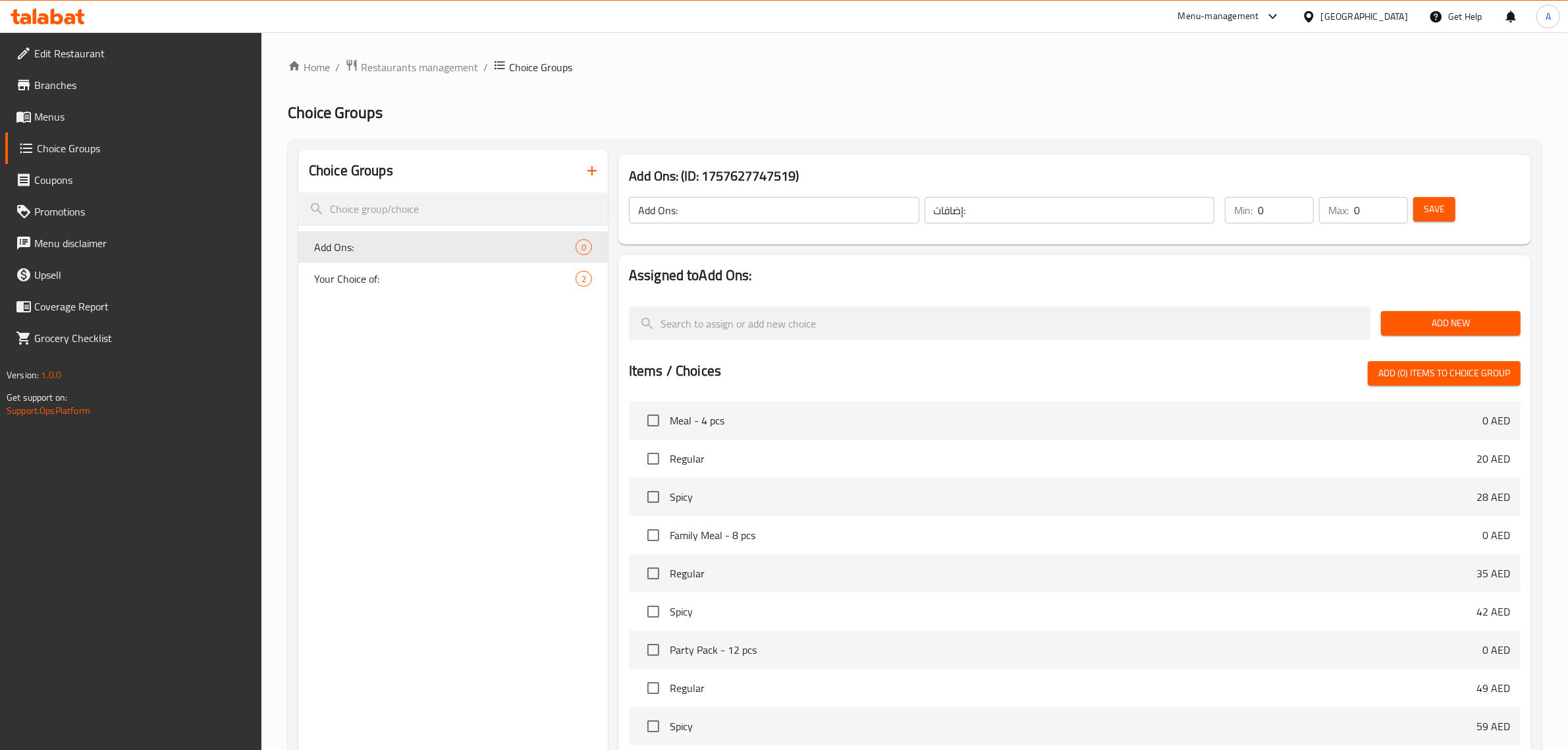
click at [1418, 323] on span "Add New" at bounding box center [1451, 322] width 119 height 16
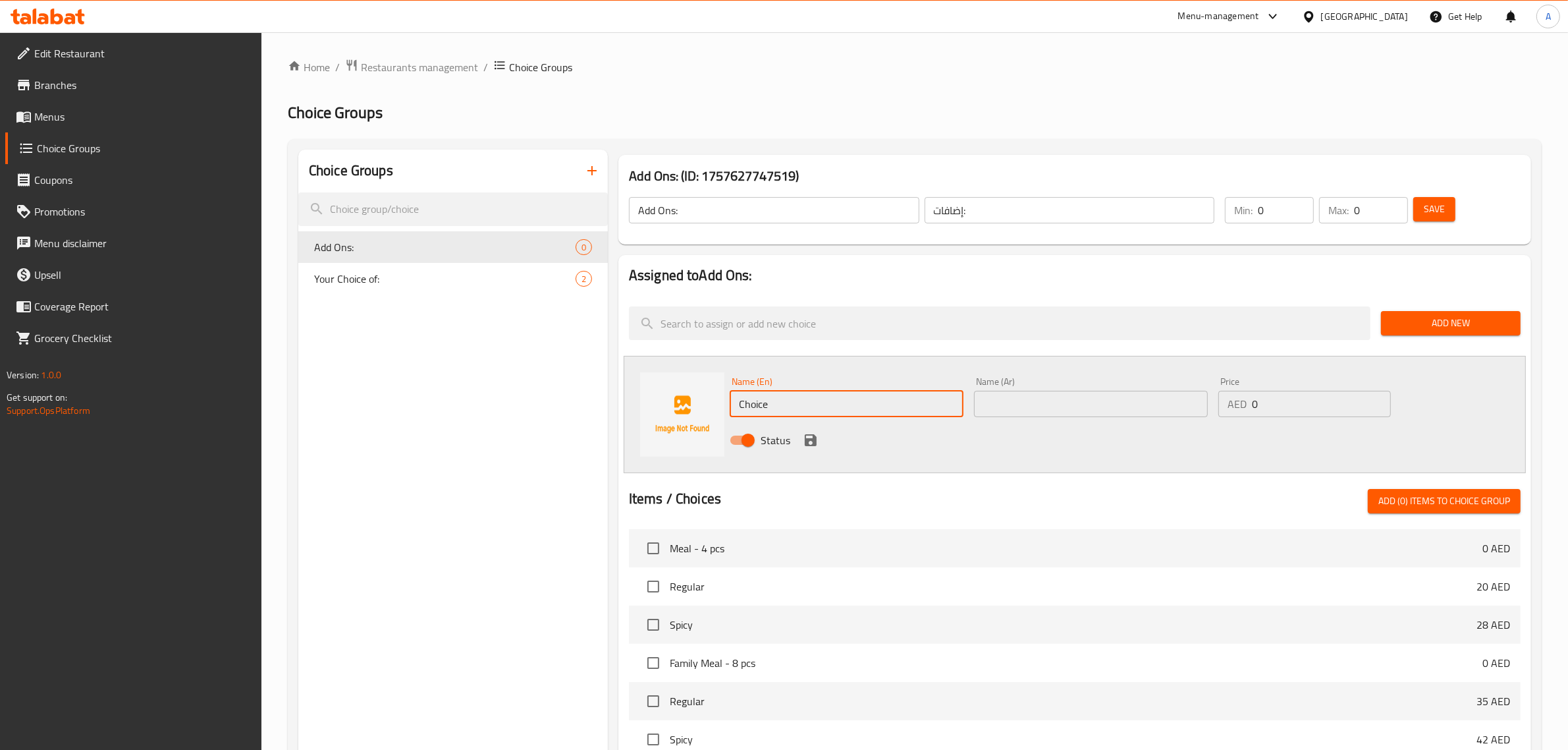
click at [841, 396] on input "Choice" at bounding box center [847, 404] width 234 height 27
type input "’شىلخ"
type input "m"
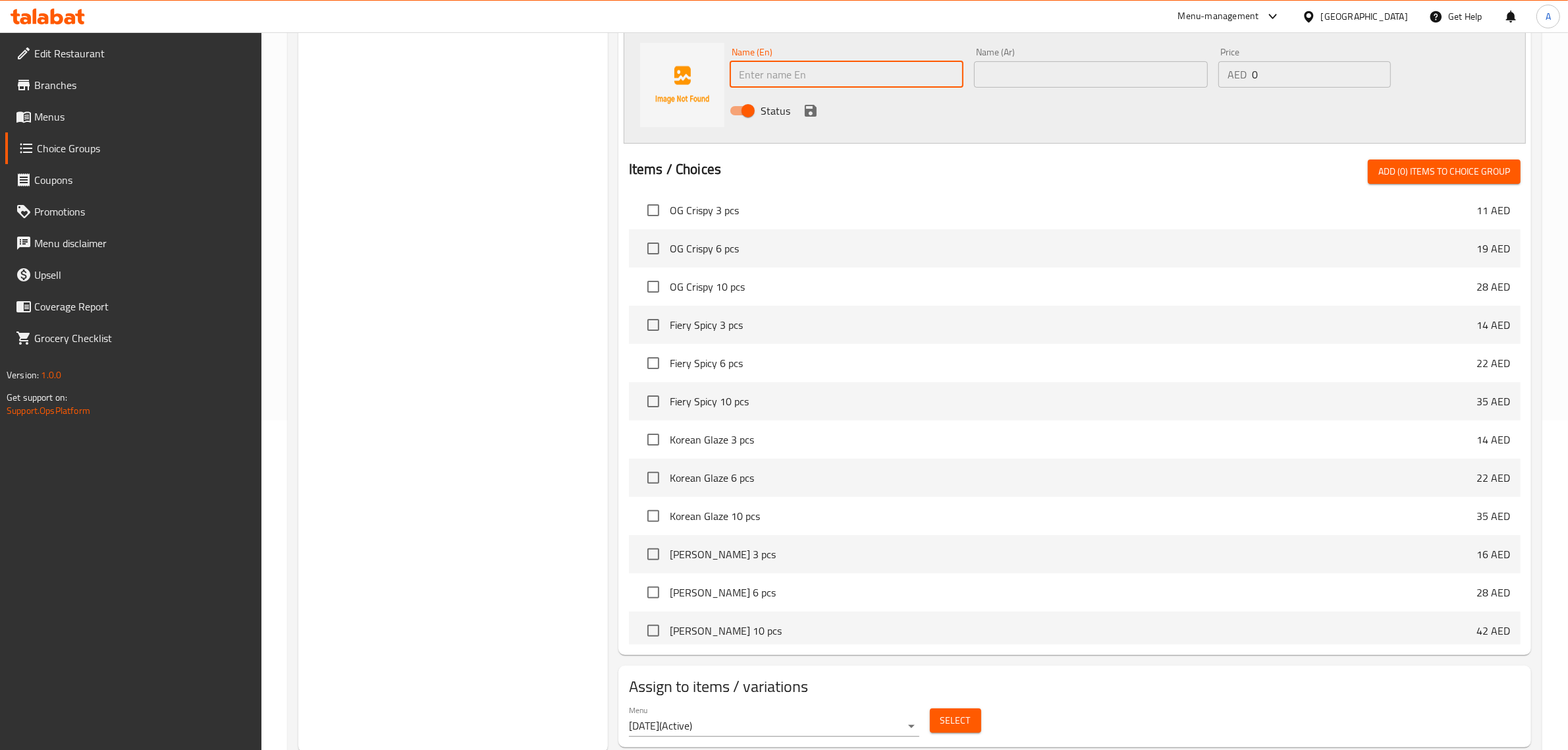
scroll to position [1735, 0]
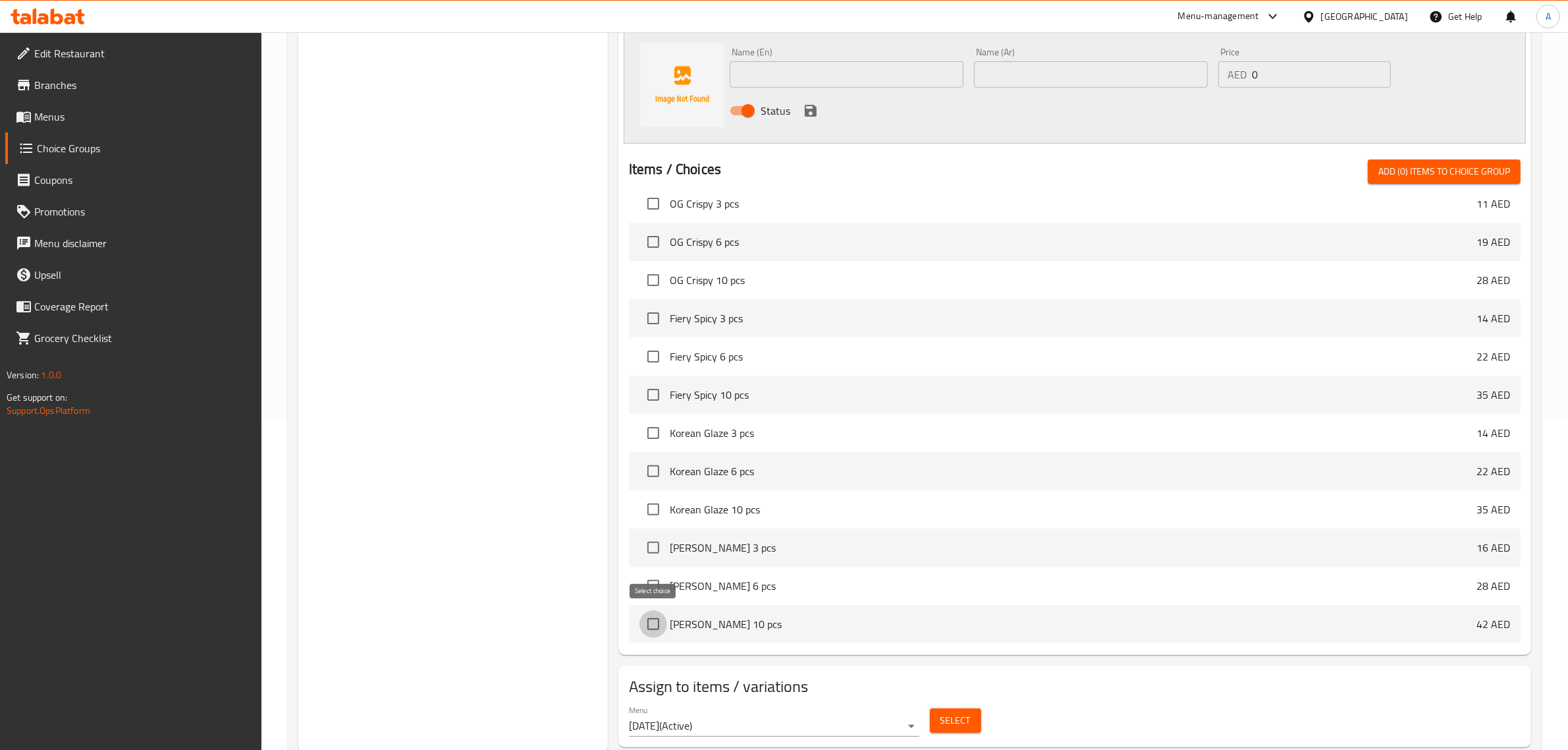
click at [650, 620] on input "checkbox" at bounding box center [653, 624] width 28 height 28
click at [653, 628] on input "checkbox" at bounding box center [653, 624] width 28 height 28
checkbox input "false"
drag, startPoint x: 672, startPoint y: 622, endPoint x: 739, endPoint y: 622, distance: 67.0
click at [739, 622] on span "[PERSON_NAME] 10 pcs" at bounding box center [1073, 624] width 807 height 16
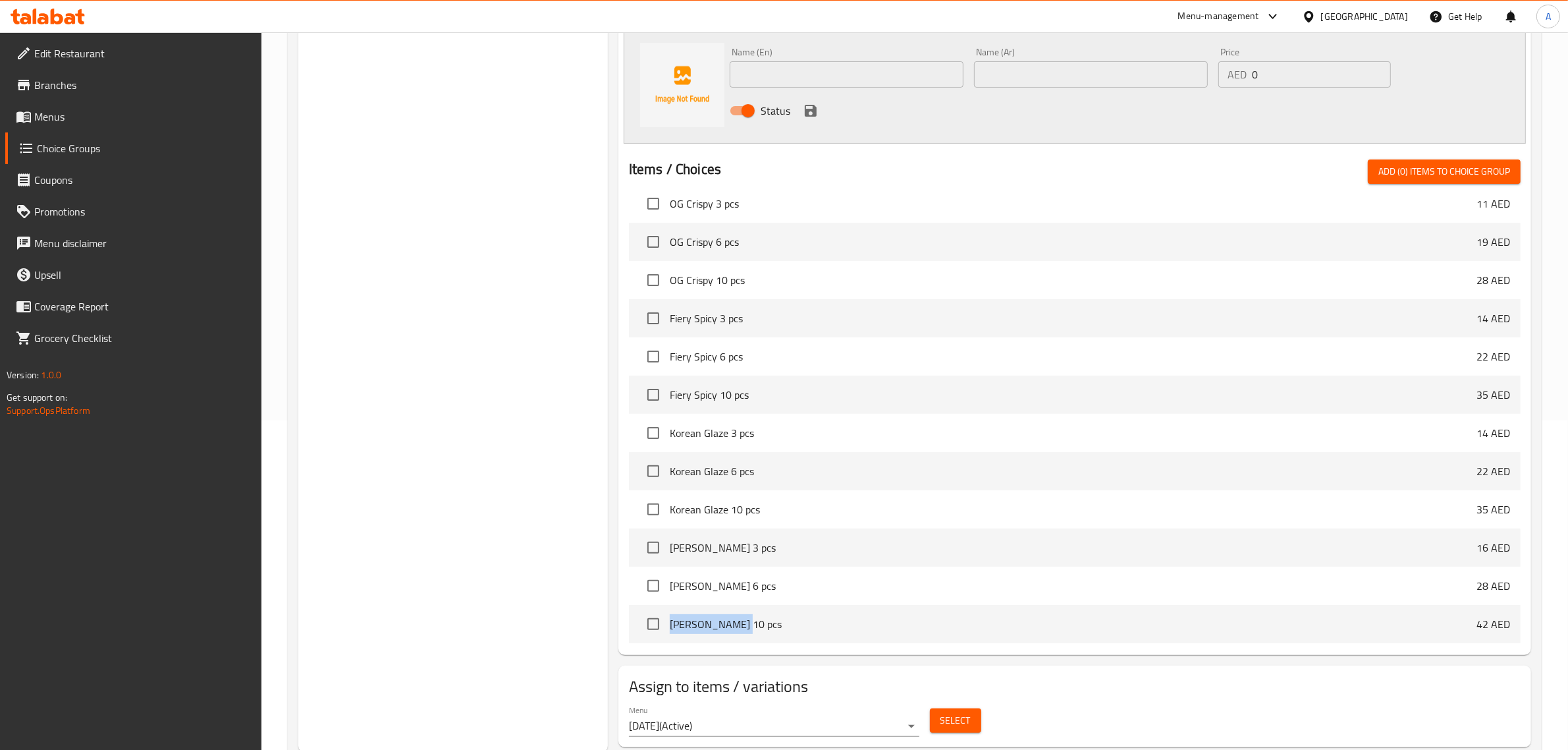
copy span "[PERSON_NAME]"
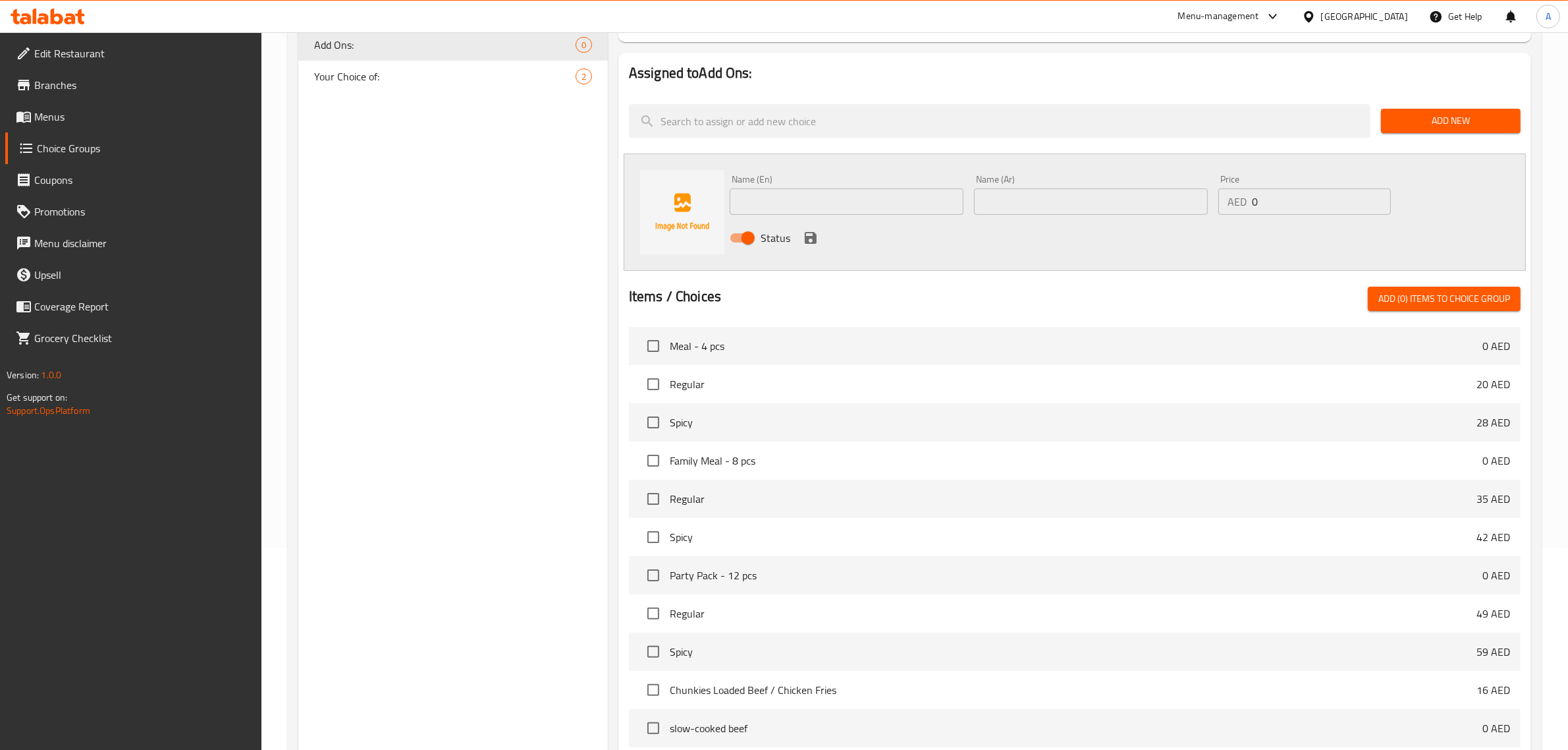
scroll to position [0, 0]
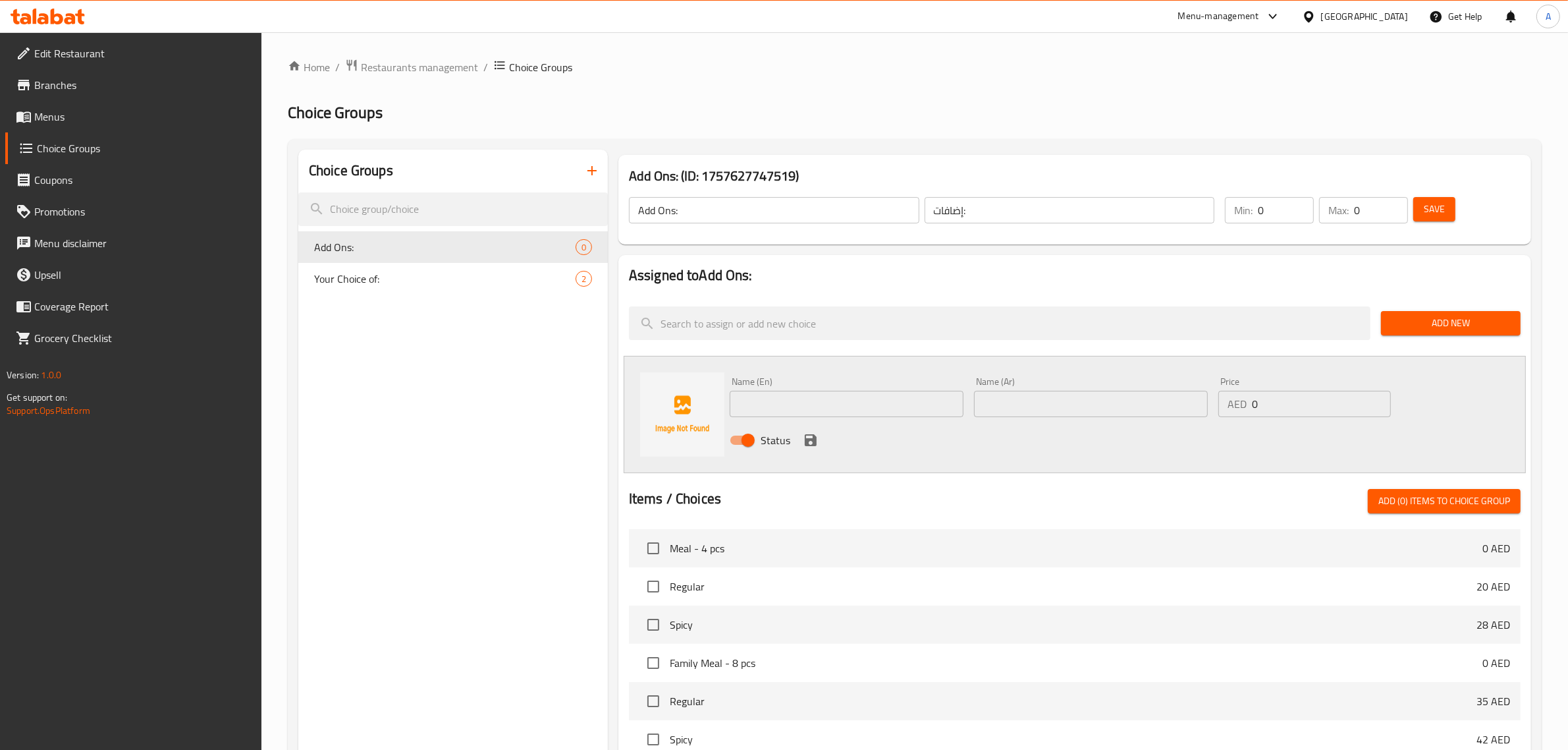
click at [806, 391] on input "text" at bounding box center [847, 404] width 234 height 27
paste input "[PERSON_NAME]"
type input "[PERSON_NAME]"
click at [1056, 405] on input "text" at bounding box center [1091, 404] width 234 height 27
paste input "مانجو جاليبينو"
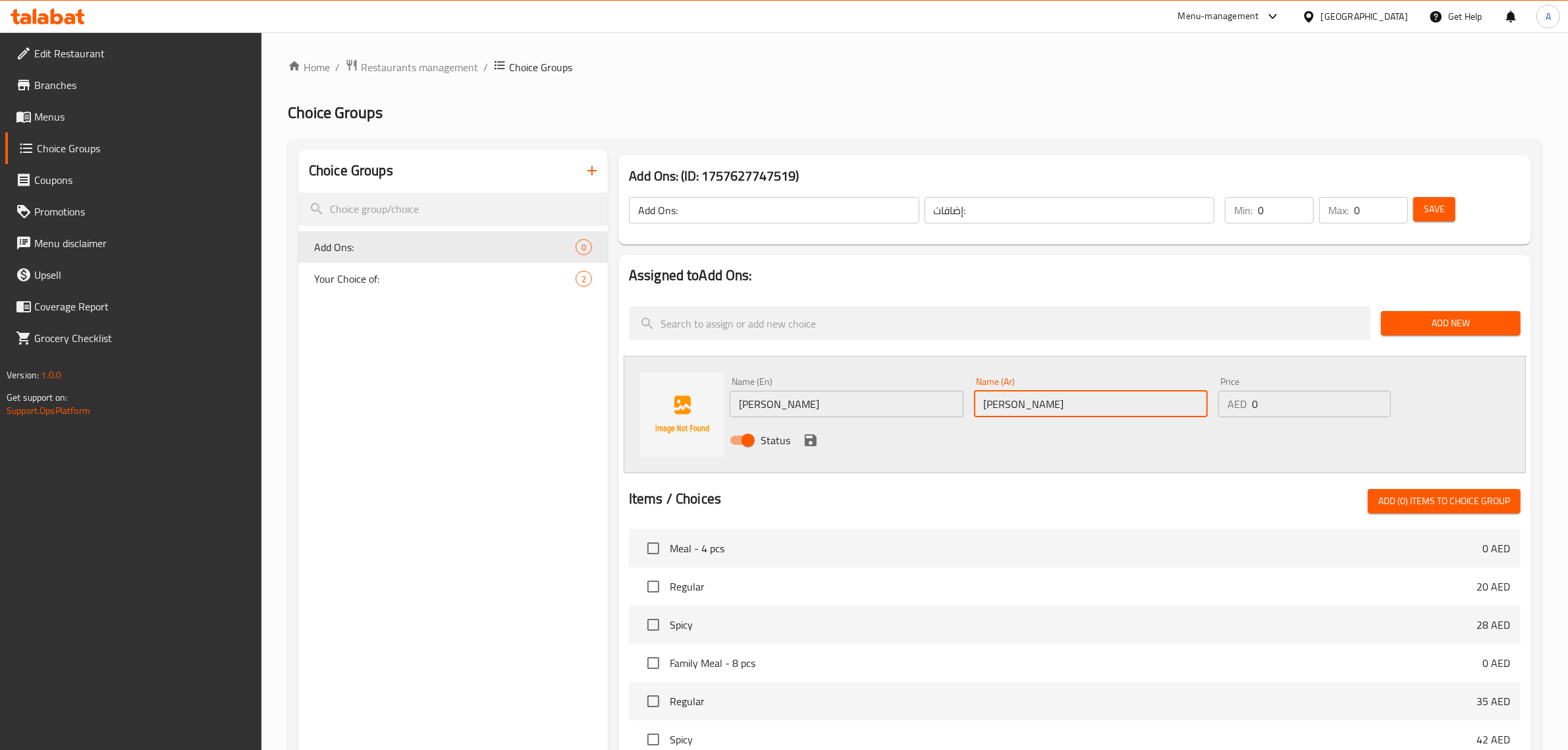
click at [1008, 406] on input "مانجو جاليبينو" at bounding box center [1091, 404] width 234 height 27
click at [1013, 407] on input "مانجو جاليبينو" at bounding box center [1091, 404] width 234 height 27
type input "[PERSON_NAME]"
click at [984, 426] on div "Status" at bounding box center [1092, 439] width 734 height 35
click at [1309, 396] on input "0" at bounding box center [1322, 404] width 139 height 27
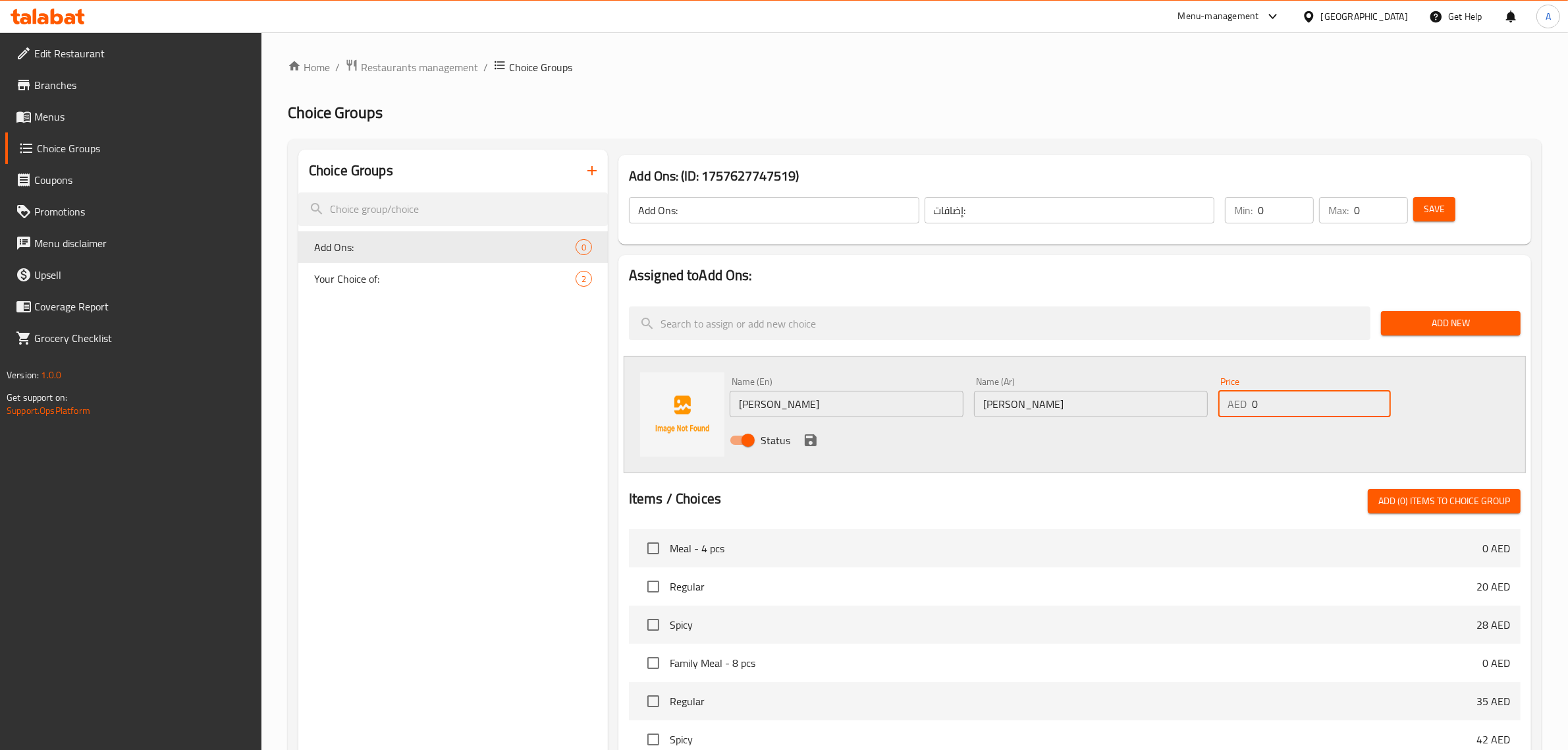
click at [1309, 396] on input "0" at bounding box center [1322, 404] width 139 height 27
type input "7"
click at [949, 439] on div "Status" at bounding box center [1092, 439] width 734 height 35
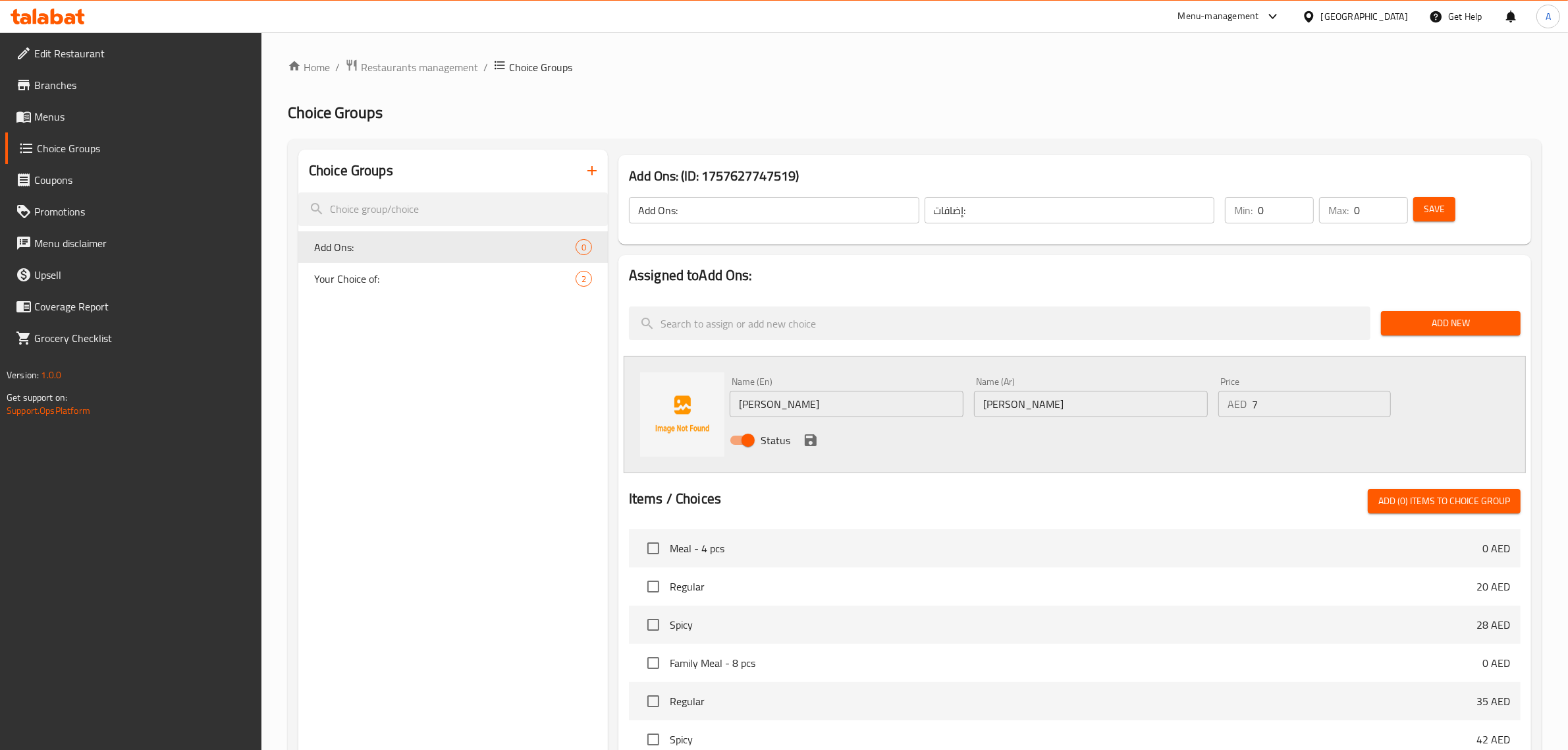
click at [811, 441] on icon "save" at bounding box center [811, 440] width 16 height 16
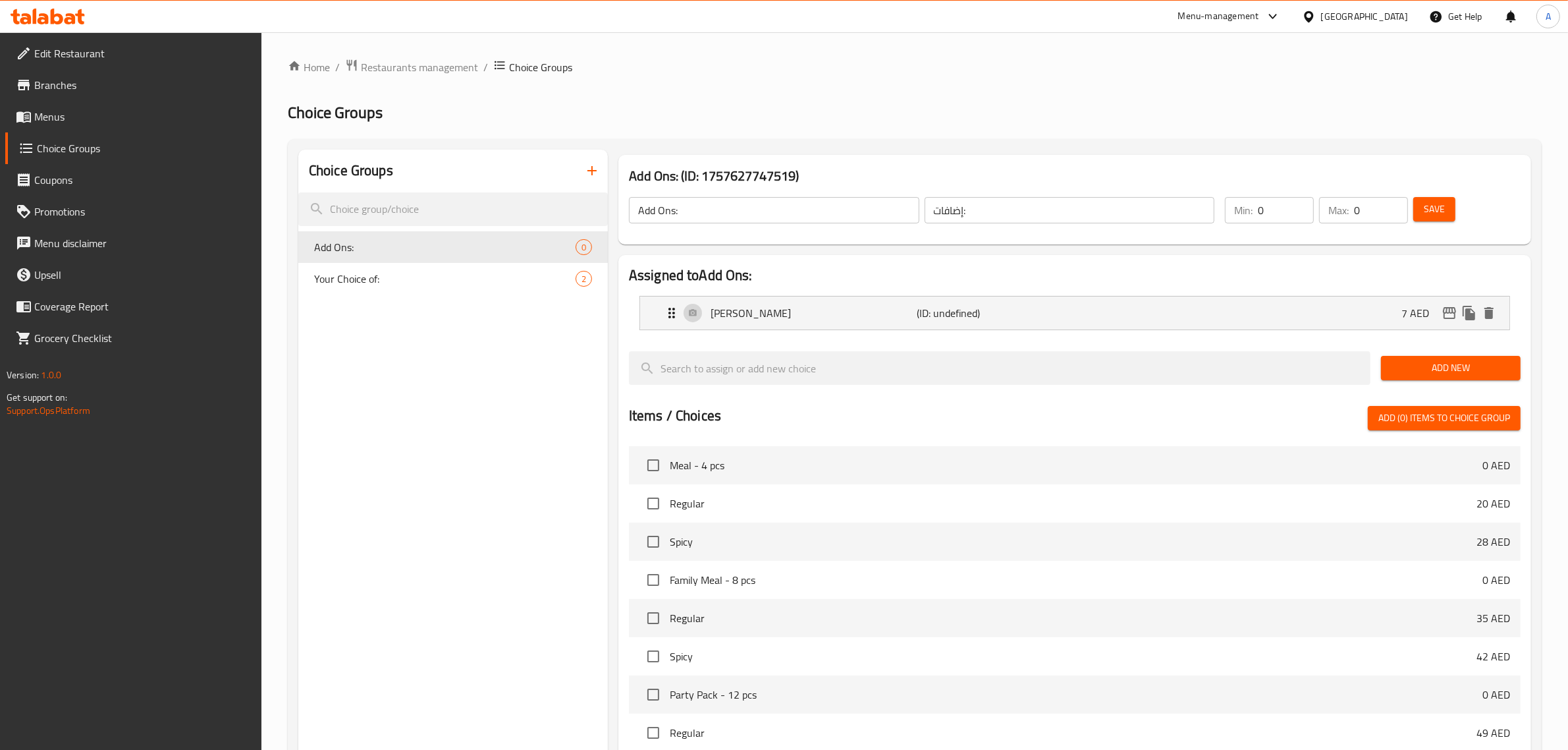
click at [1434, 367] on span "Add New" at bounding box center [1451, 367] width 119 height 16
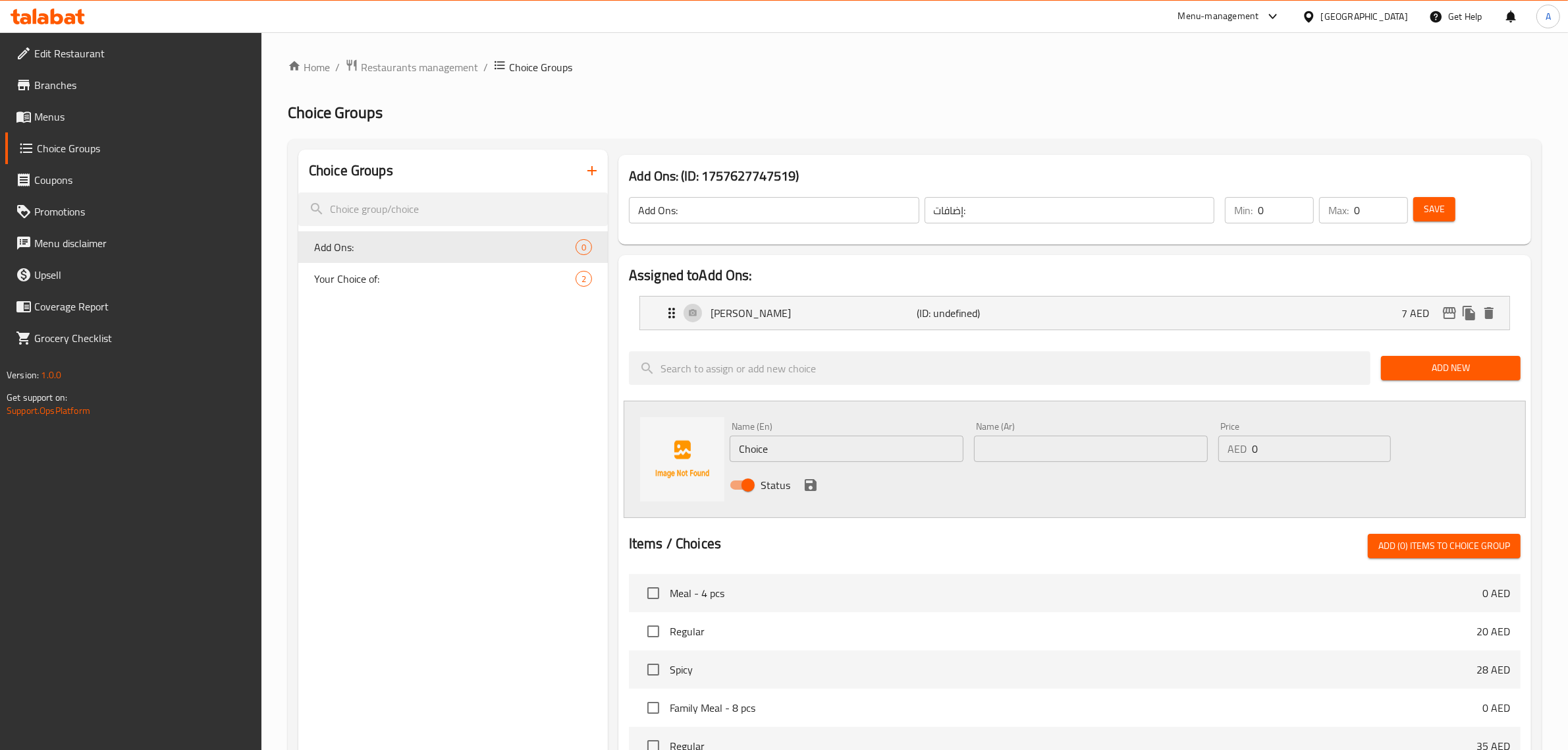
click at [519, 433] on div "Choice Groups Add Ons: 0 Your Choice of: 2" at bounding box center [453, 638] width 310 height 977
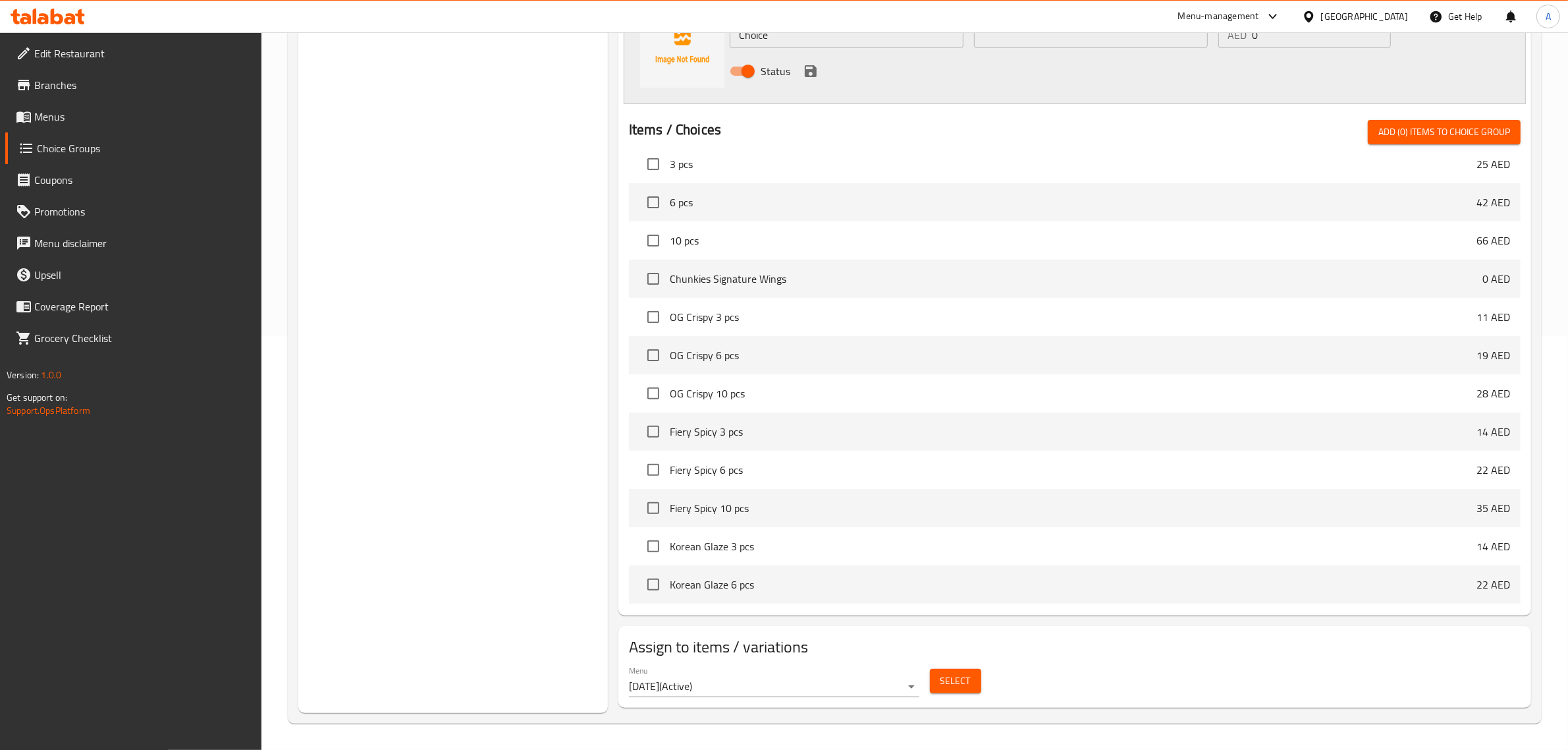
scroll to position [1570, 0]
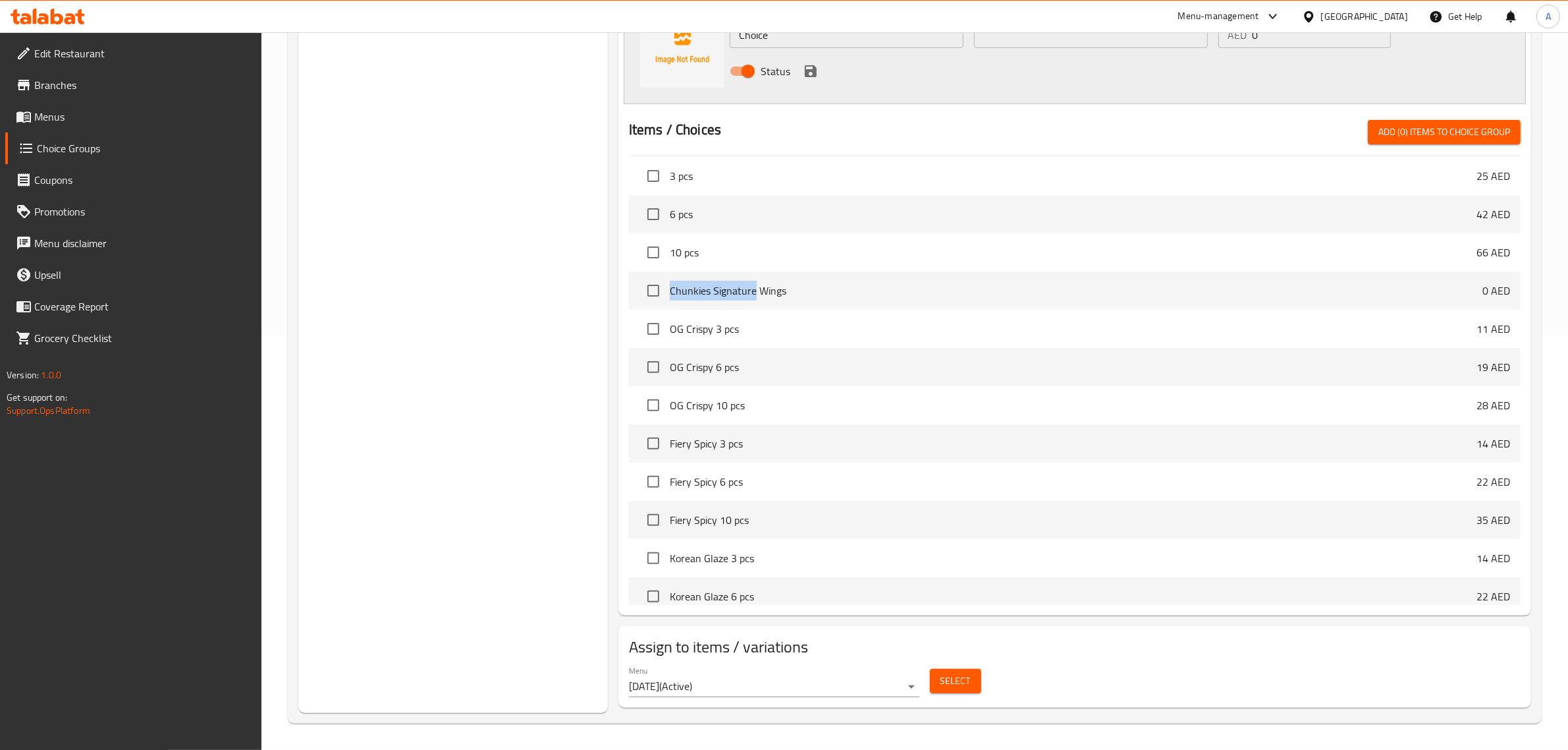
drag, startPoint x: 755, startPoint y: 290, endPoint x: 669, endPoint y: 290, distance: 86.0
click at [669, 290] on li "Chunkies Signature Wings 0 AED" at bounding box center [1075, 291] width 892 height 38
copy span "Chunkies Signature"
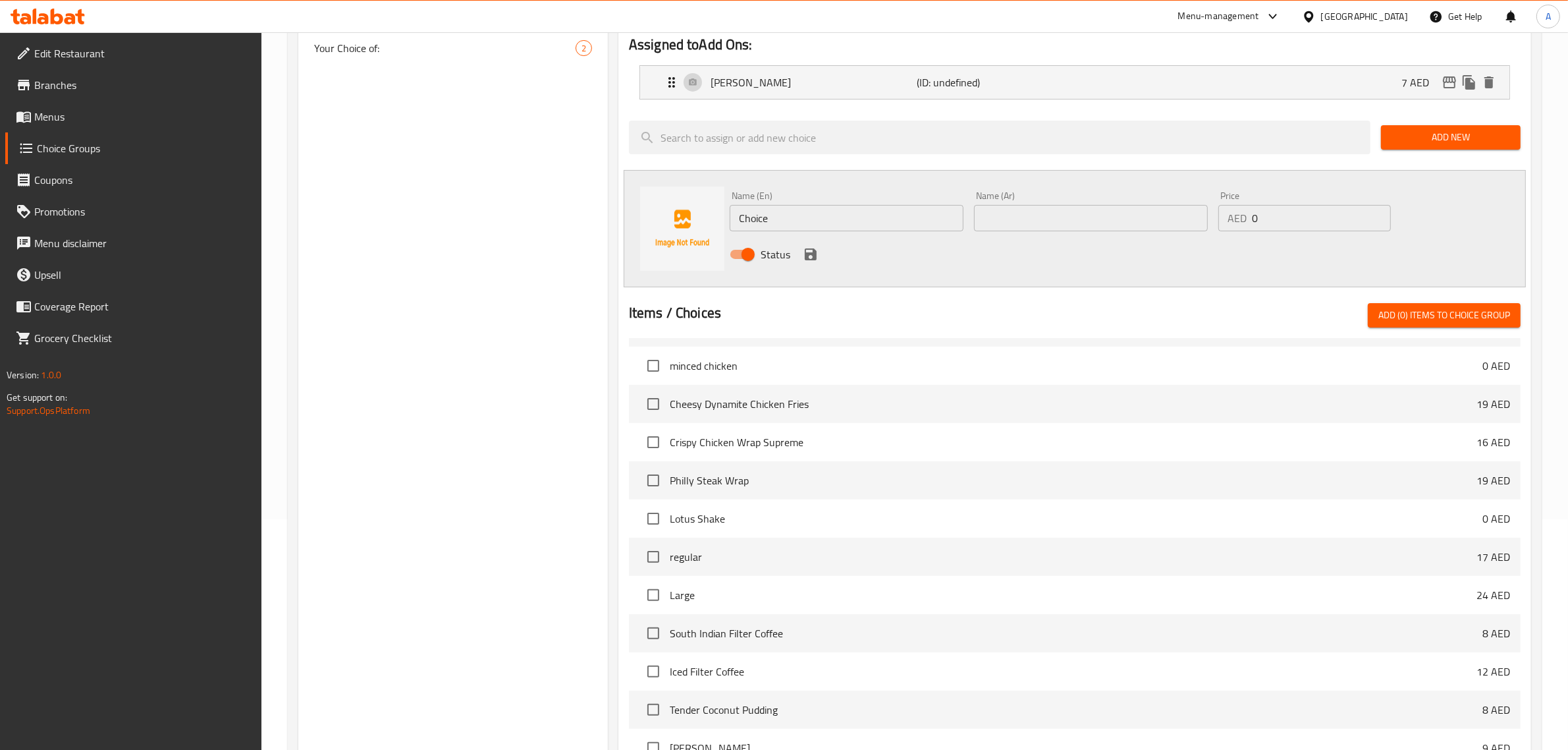
scroll to position [0, 0]
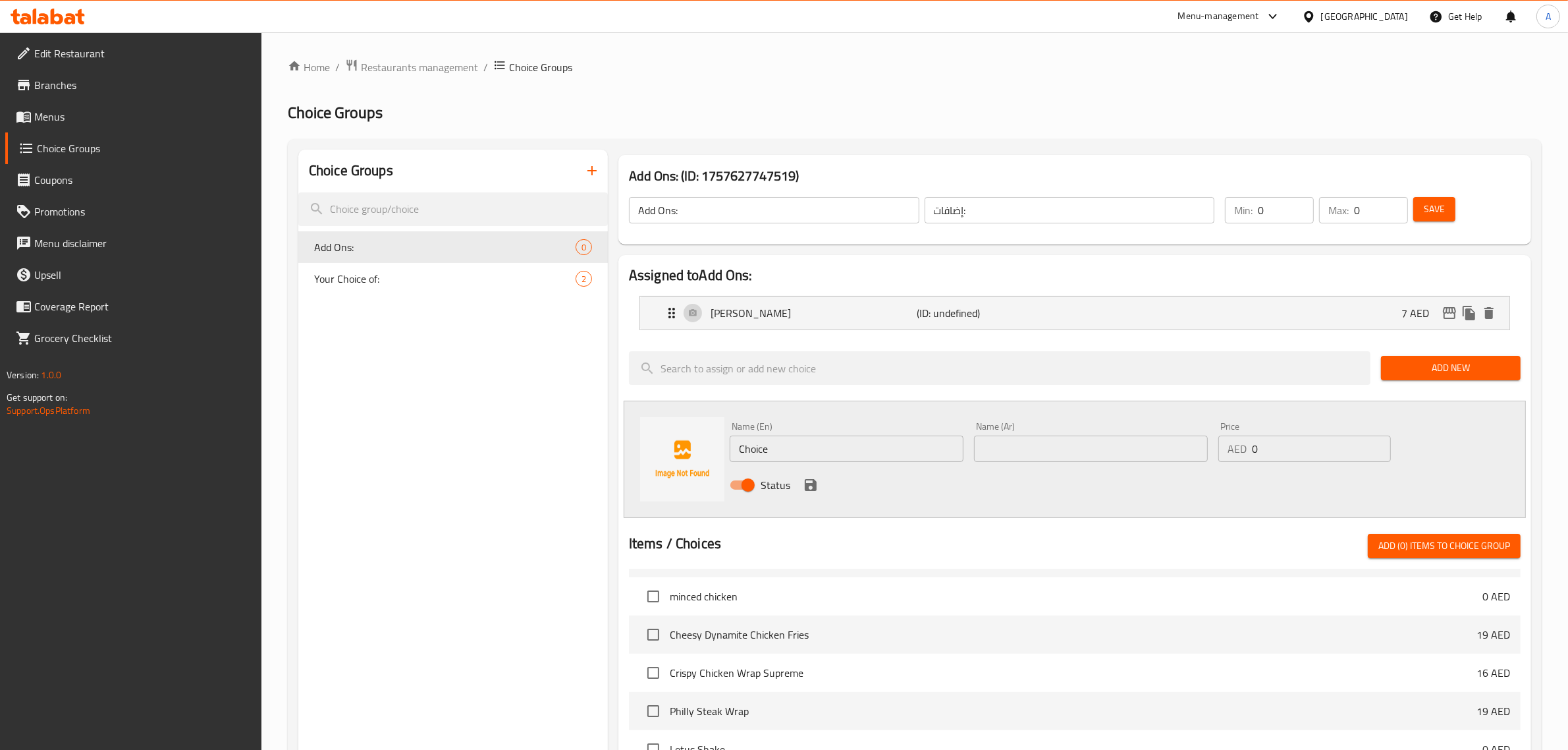
click at [891, 442] on input "Choice" at bounding box center [847, 449] width 234 height 27
paste input "unkies Signatur"
type input "Chunkies Signature"
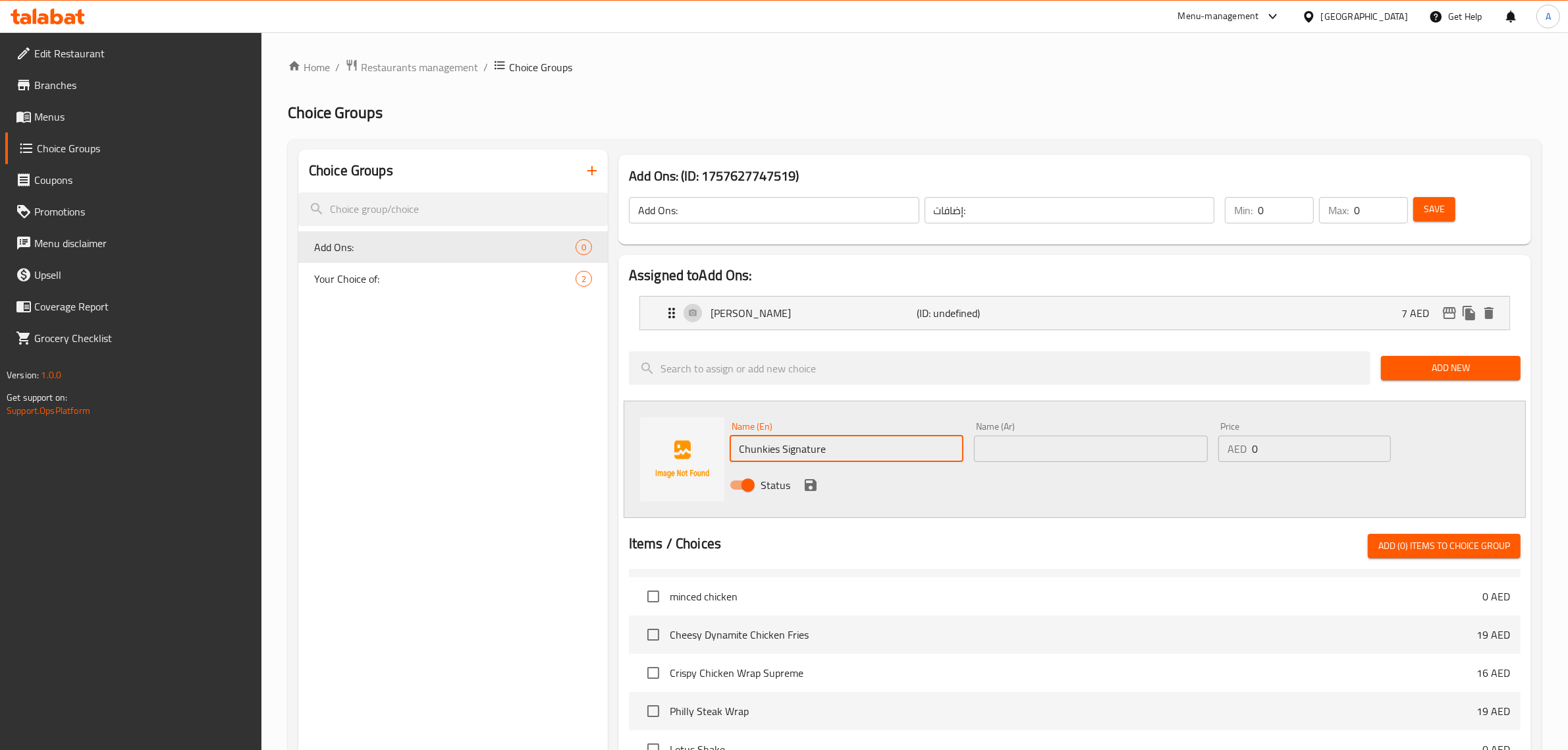
click at [862, 435] on input "Chunkies Signature" at bounding box center [847, 449] width 234 height 27
click at [1044, 444] on input "text" at bounding box center [1091, 449] width 234 height 27
paste input "توقيع تشانكيز"
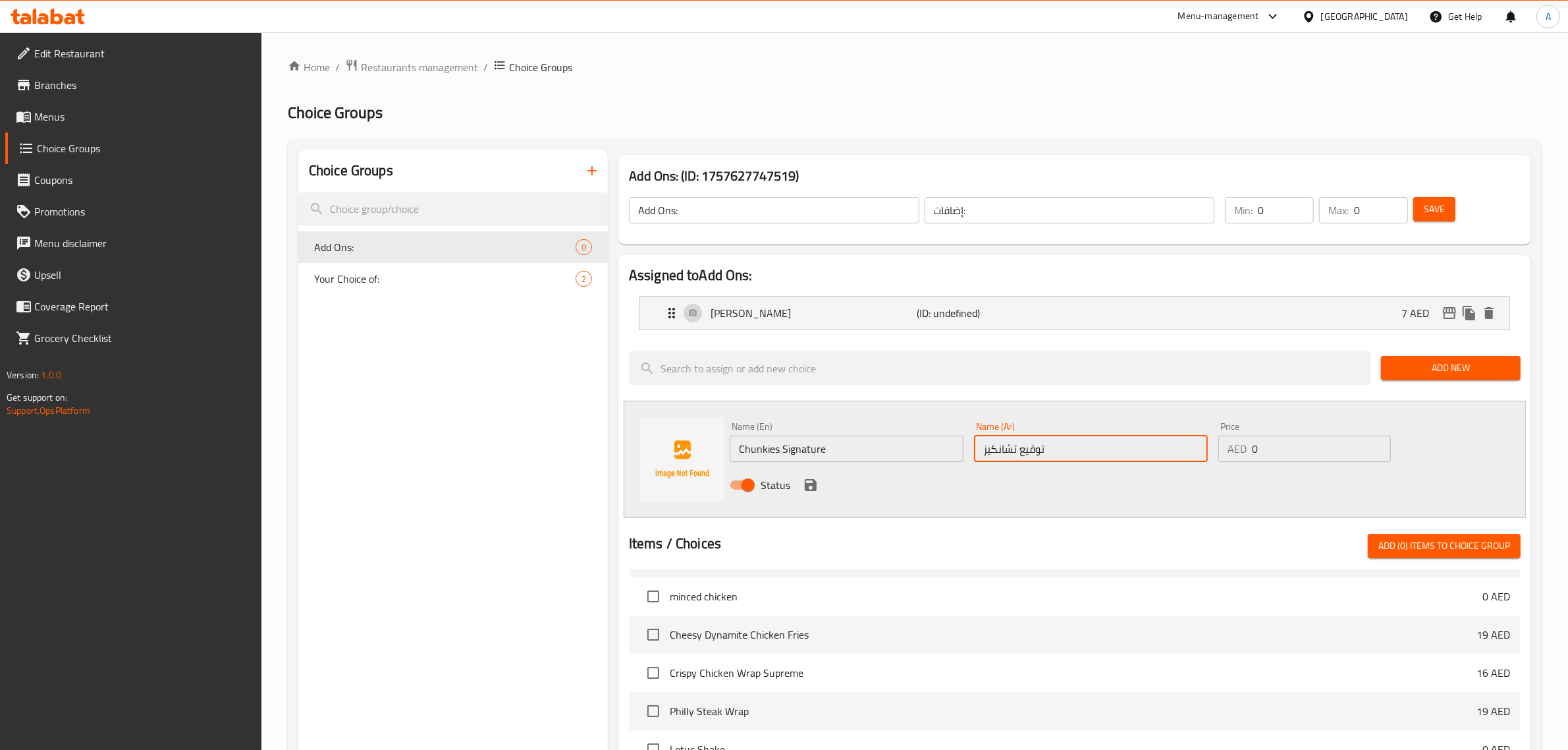
click at [1036, 452] on input "توقيع تشانكيز" at bounding box center [1091, 449] width 234 height 27
type input "[PERSON_NAME]"
click at [1249, 458] on div "AED 0 Price" at bounding box center [1305, 449] width 173 height 27
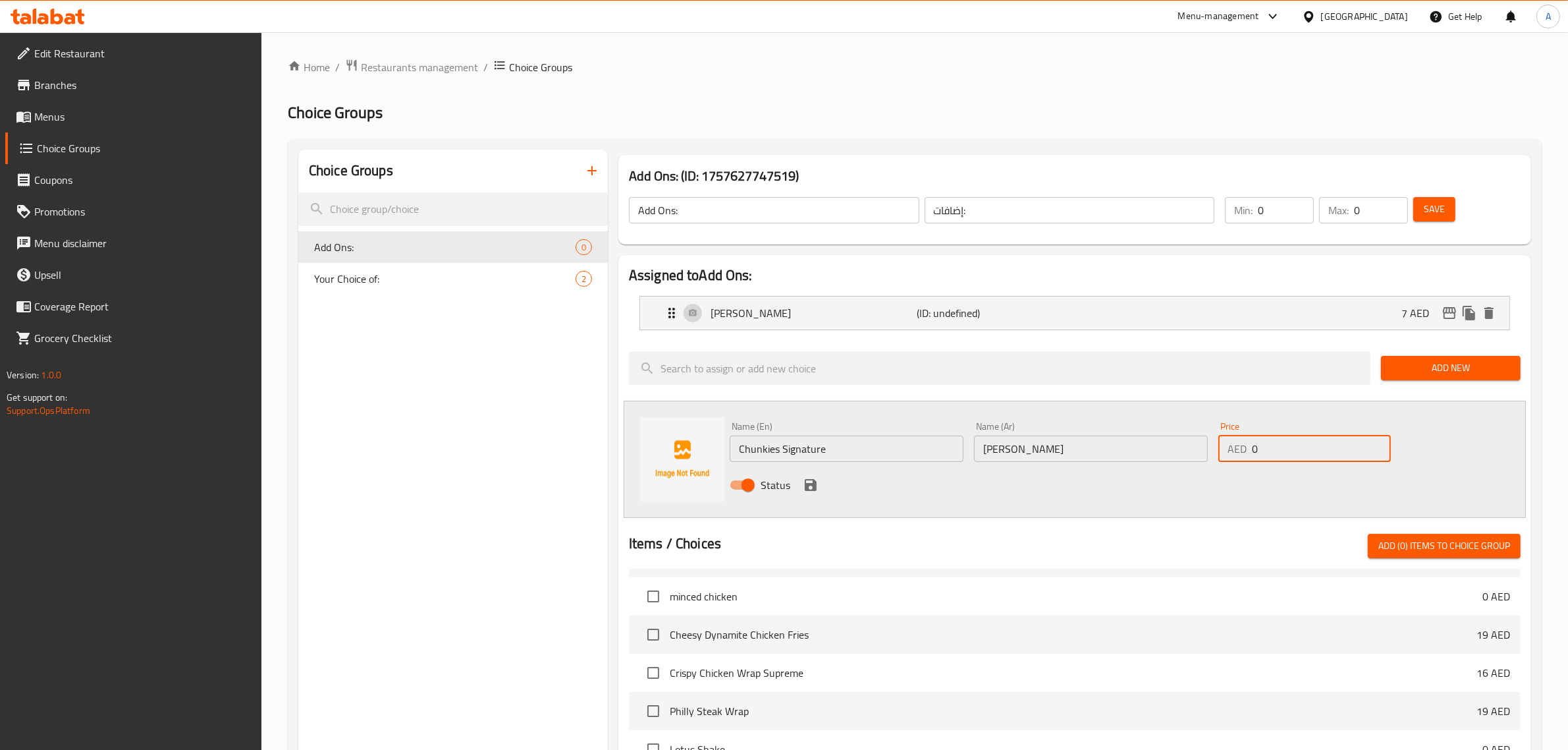
click at [1281, 452] on input "0" at bounding box center [1322, 449] width 139 height 27
type input "7"
drag, startPoint x: 476, startPoint y: 374, endPoint x: 458, endPoint y: 5, distance: 369.4
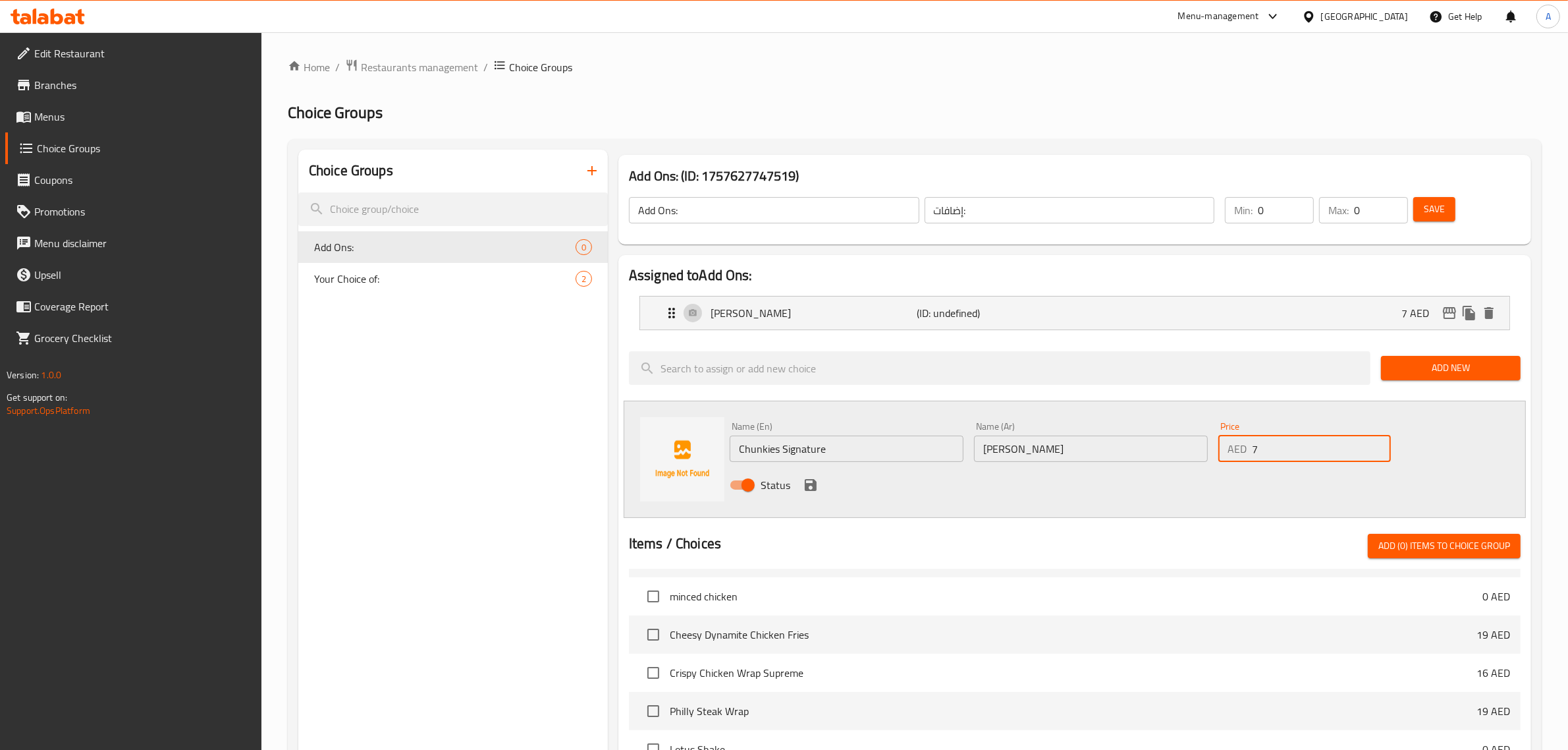
click at [476, 373] on div "Choice Groups Add Ons: 0 Your Choice of: 2" at bounding box center [453, 638] width 310 height 977
click at [469, 394] on div "Choice Groups Add Ons: 0 Your Choice of: 2" at bounding box center [453, 638] width 310 height 977
click at [811, 482] on icon "save" at bounding box center [811, 485] width 16 height 16
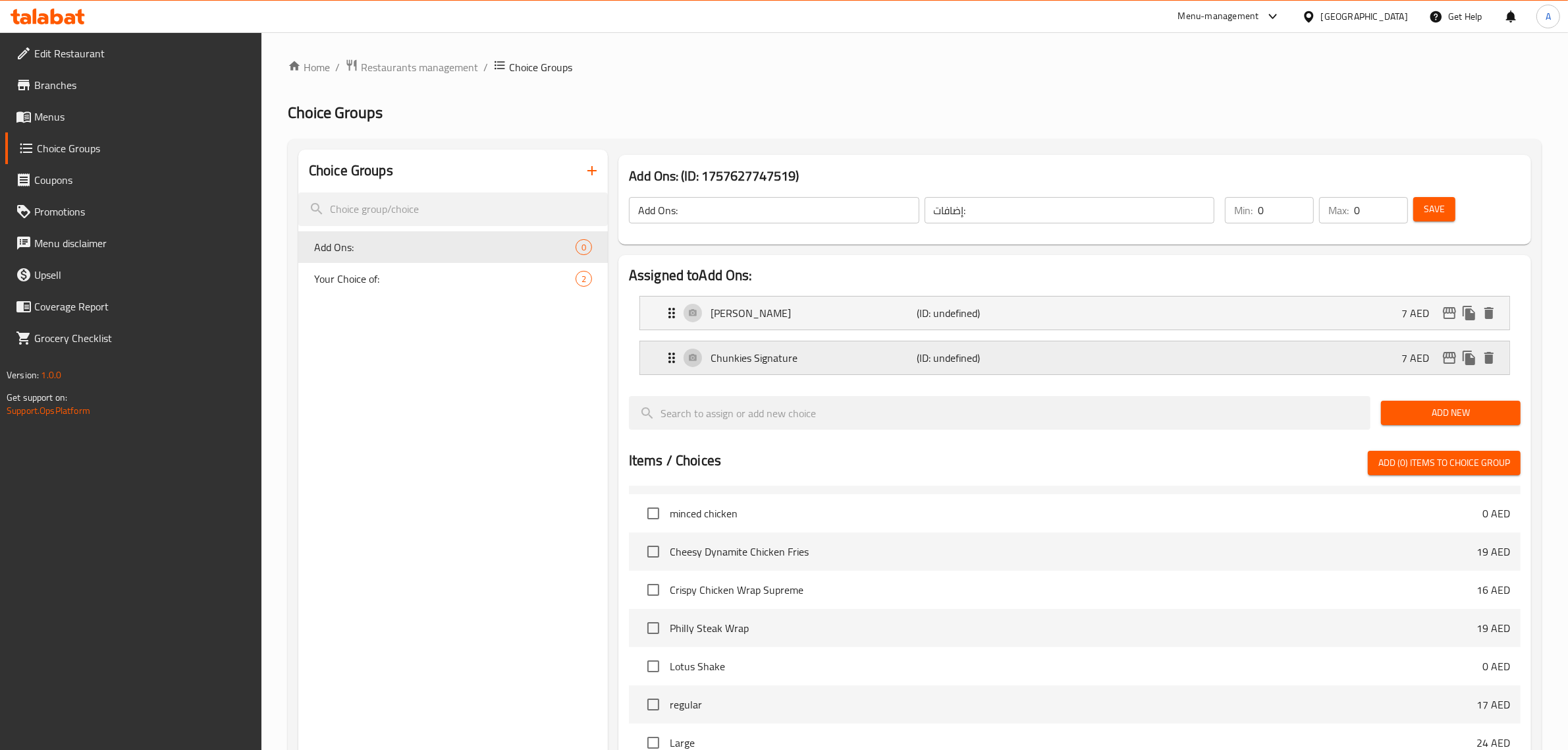
click at [959, 356] on p "(ID: undefined)" at bounding box center [986, 357] width 138 height 16
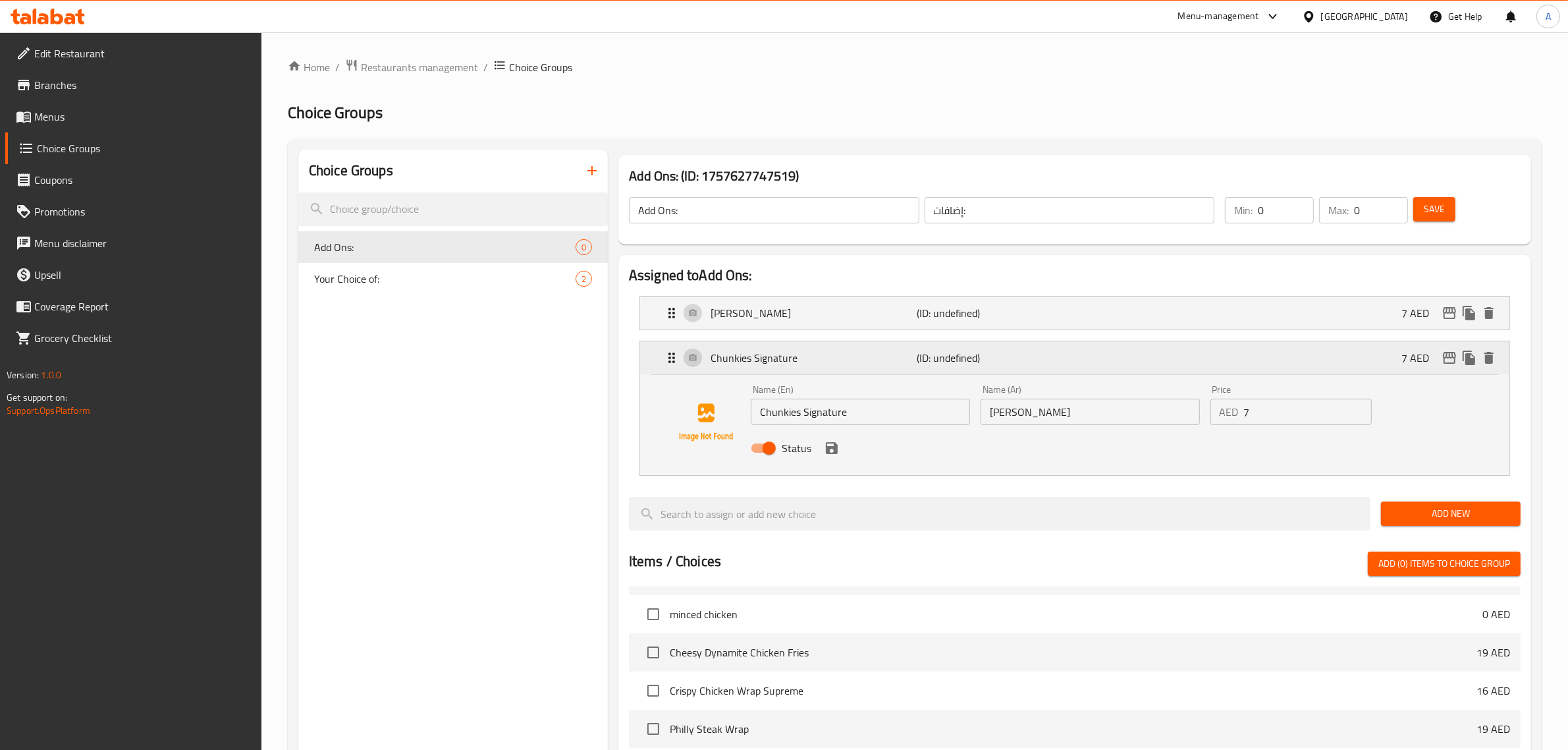
click at [959, 356] on p "(ID: undefined)" at bounding box center [986, 357] width 138 height 16
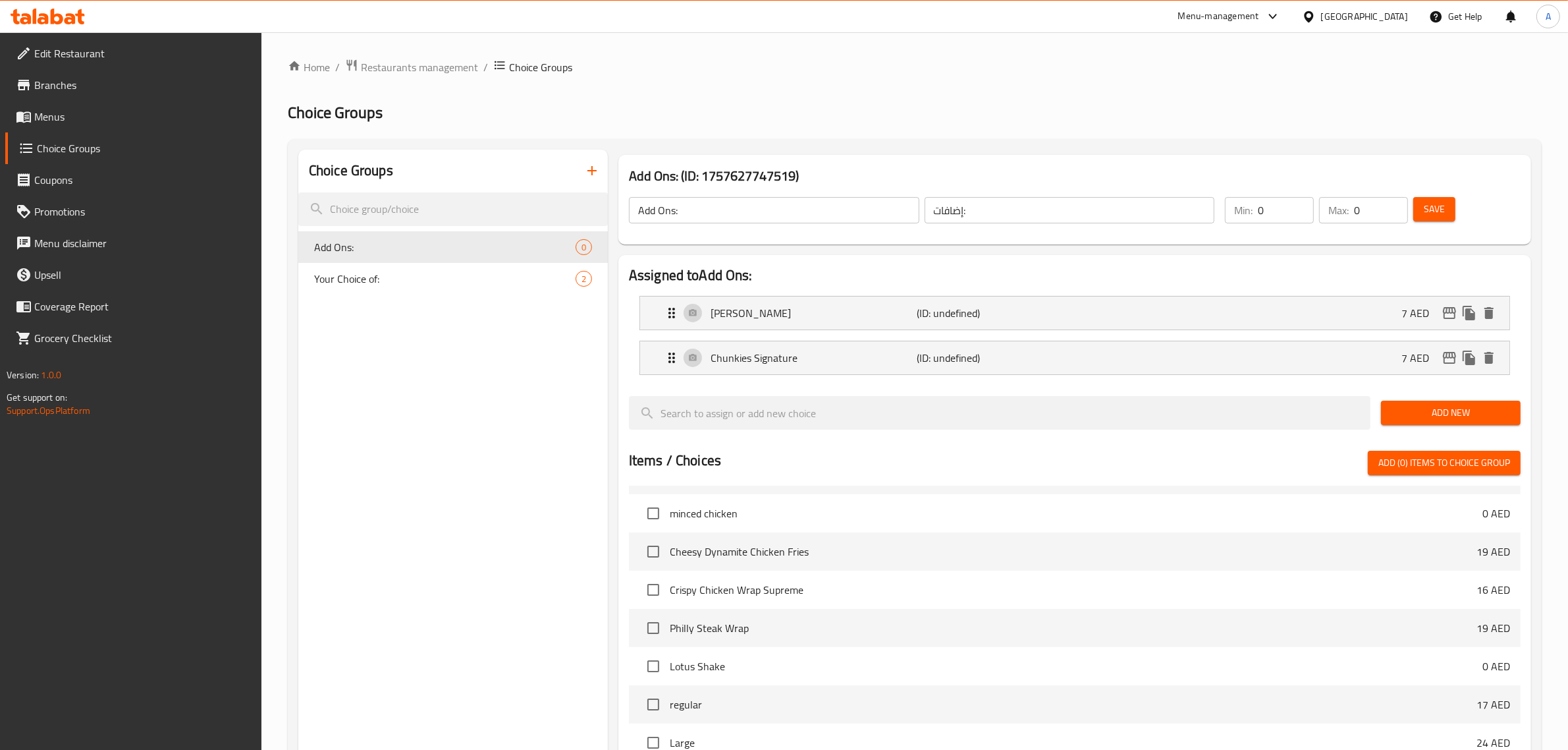
click at [1414, 415] on span "Add New" at bounding box center [1451, 413] width 119 height 16
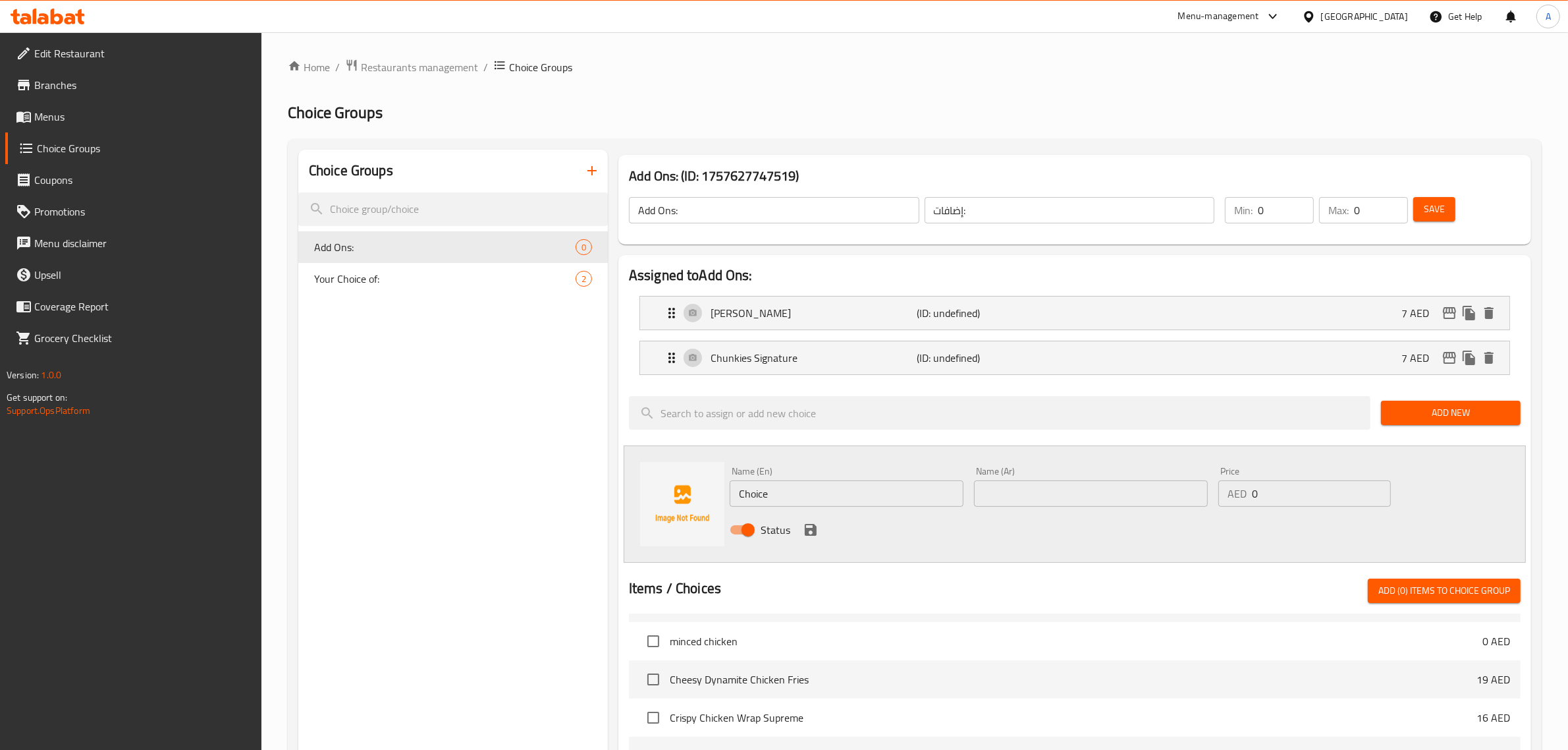
click at [808, 481] on input "Choice" at bounding box center [847, 493] width 234 height 27
click at [789, 494] on input "Dynamite Mix PC 5" at bounding box center [847, 493] width 234 height 27
drag, startPoint x: 780, startPoint y: 498, endPoint x: 972, endPoint y: 490, distance: 192.2
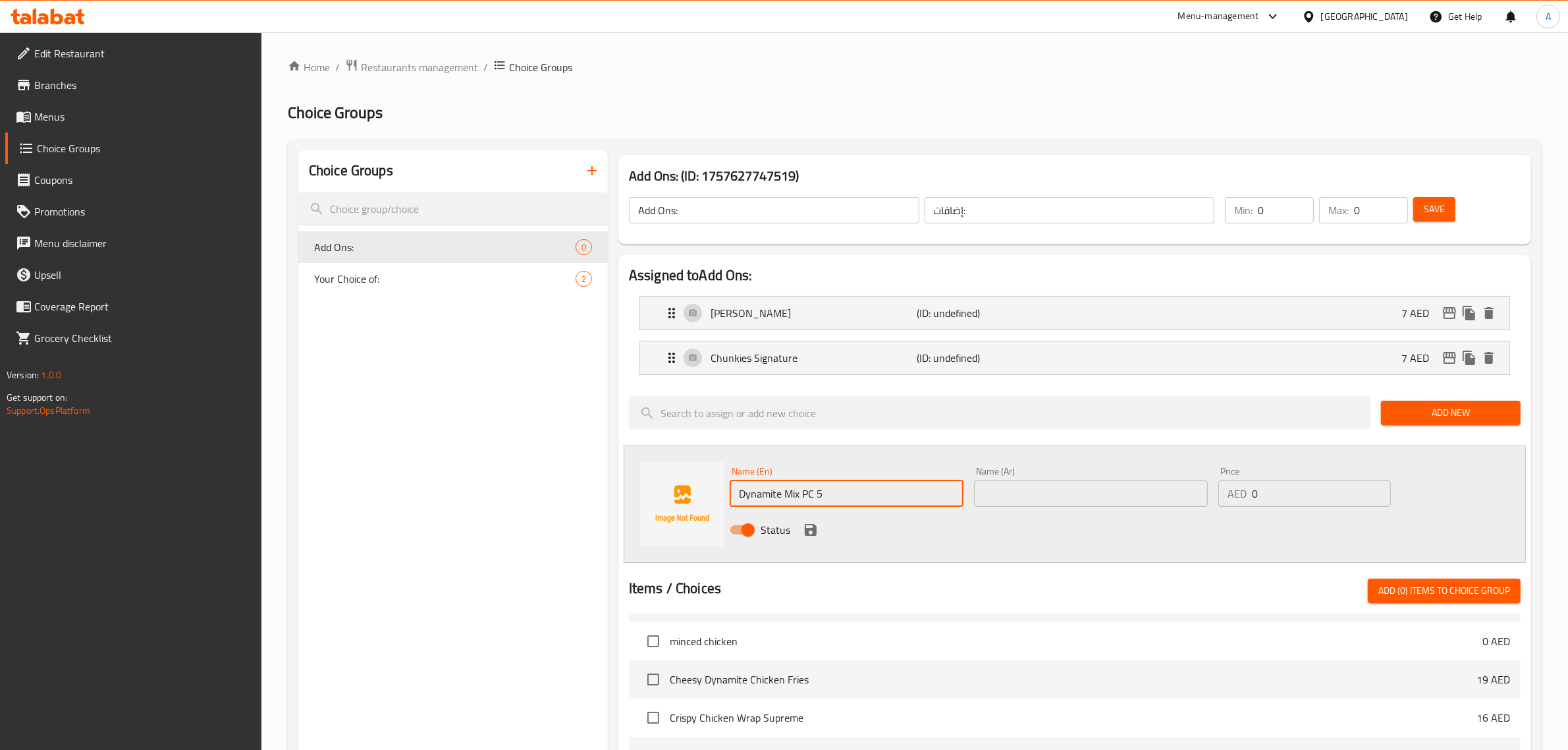
click at [972, 490] on div "Name (En) Dynamite Mix PC 5 Name (En) Name (Ar) Name (Ar) Price AED 0 Price Sta…" at bounding box center [1092, 504] width 734 height 87
click at [769, 498] on input "Dynamite" at bounding box center [847, 493] width 234 height 27
type input "Dynamite"
click at [1036, 494] on input "text" at bounding box center [1091, 493] width 234 height 27
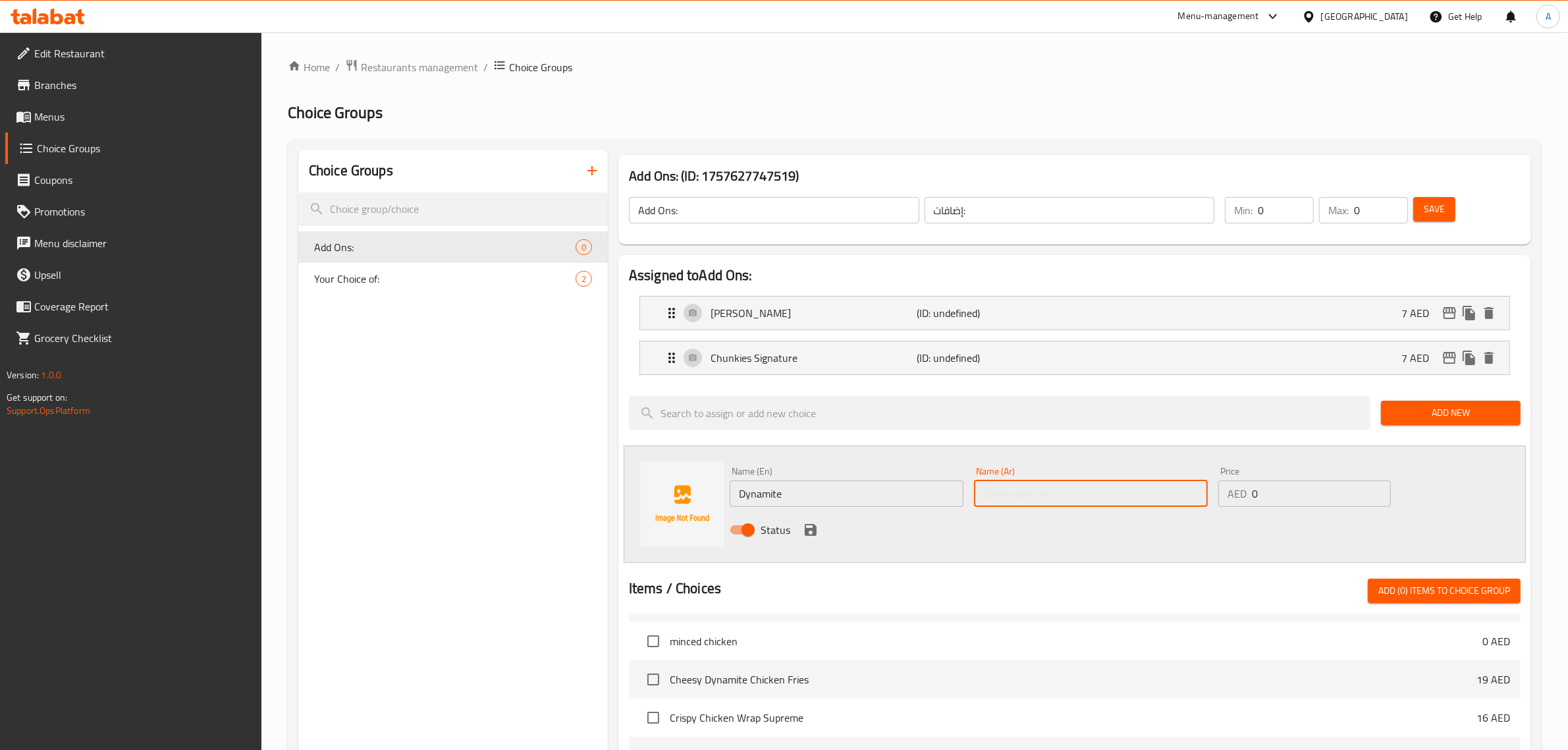
paste input "ديناميت"
type input "ديناميت"
click at [1257, 494] on input "0" at bounding box center [1322, 493] width 139 height 27
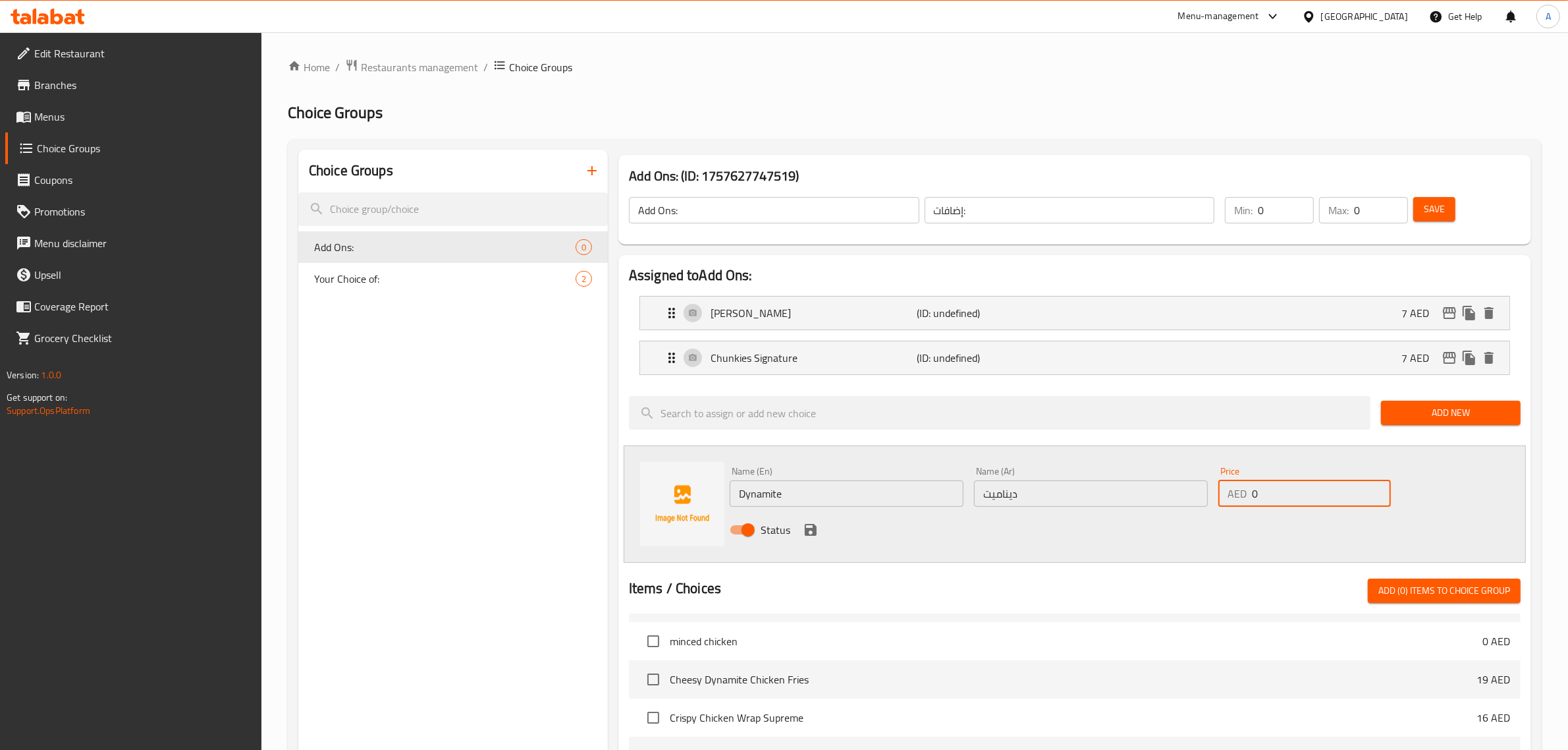
click at [1257, 494] on input "0" at bounding box center [1322, 493] width 139 height 27
type input "7"
click at [812, 531] on icon "save" at bounding box center [811, 529] width 11 height 11
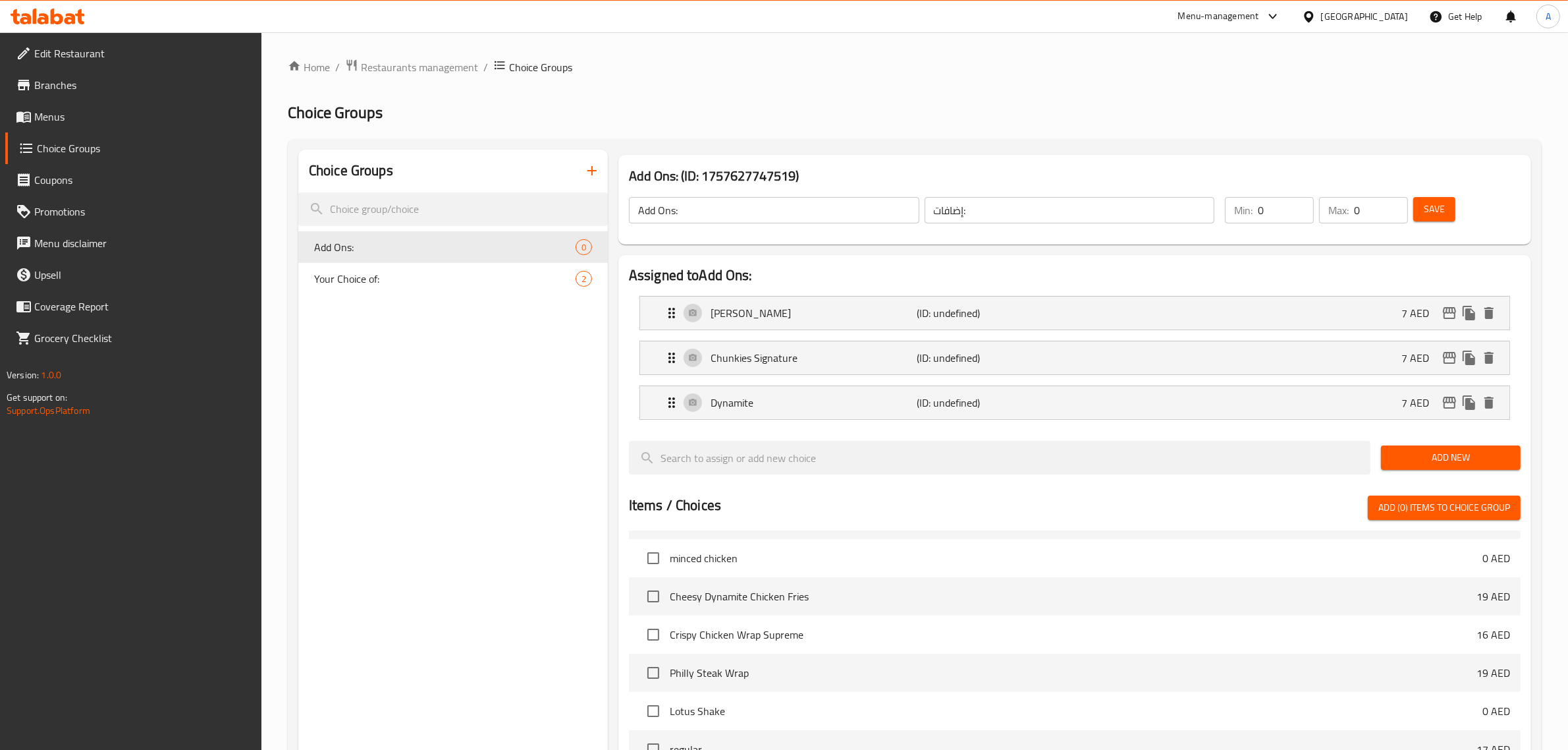
click at [1434, 212] on span "Save" at bounding box center [1435, 208] width 21 height 16
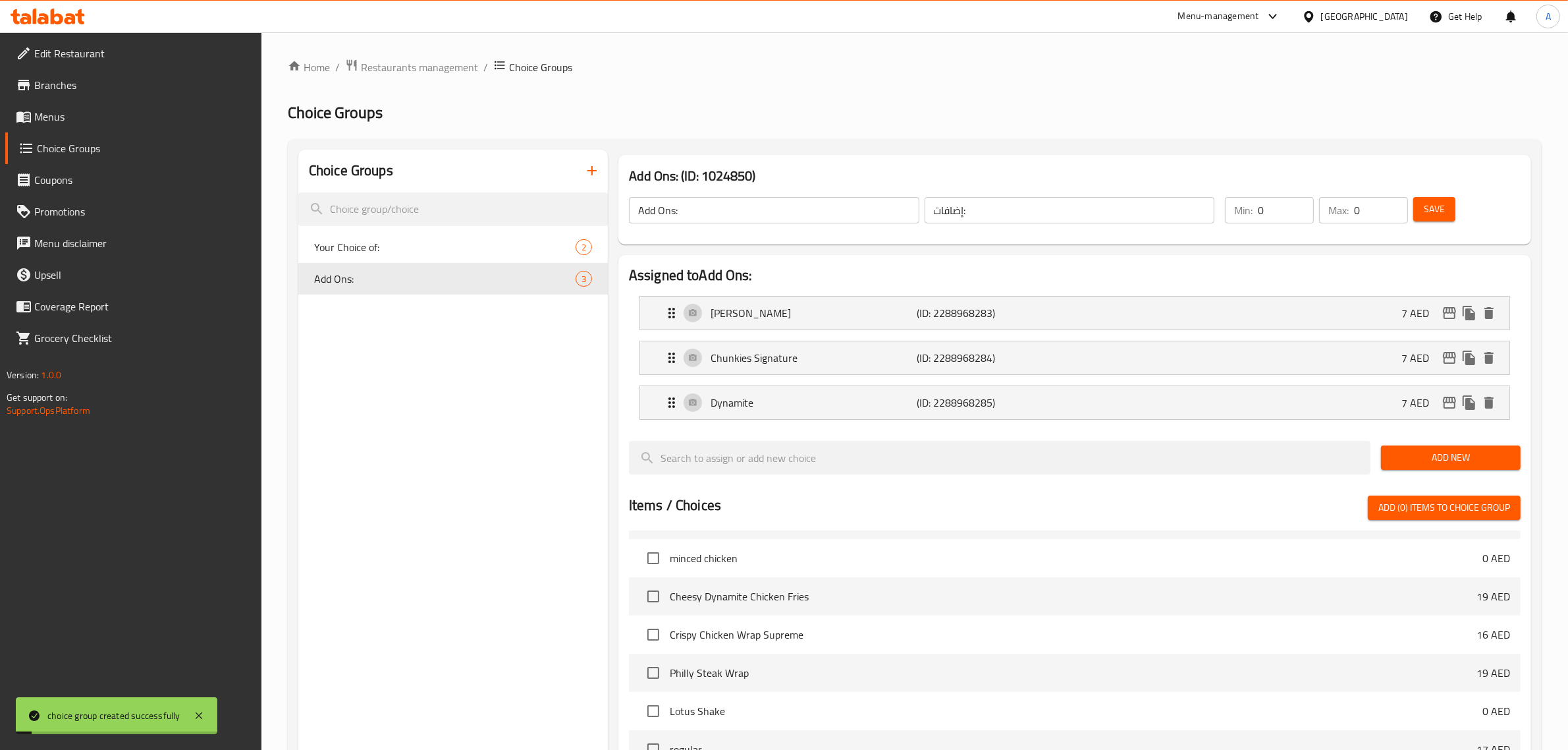
click at [1450, 460] on span "Add New" at bounding box center [1451, 457] width 119 height 16
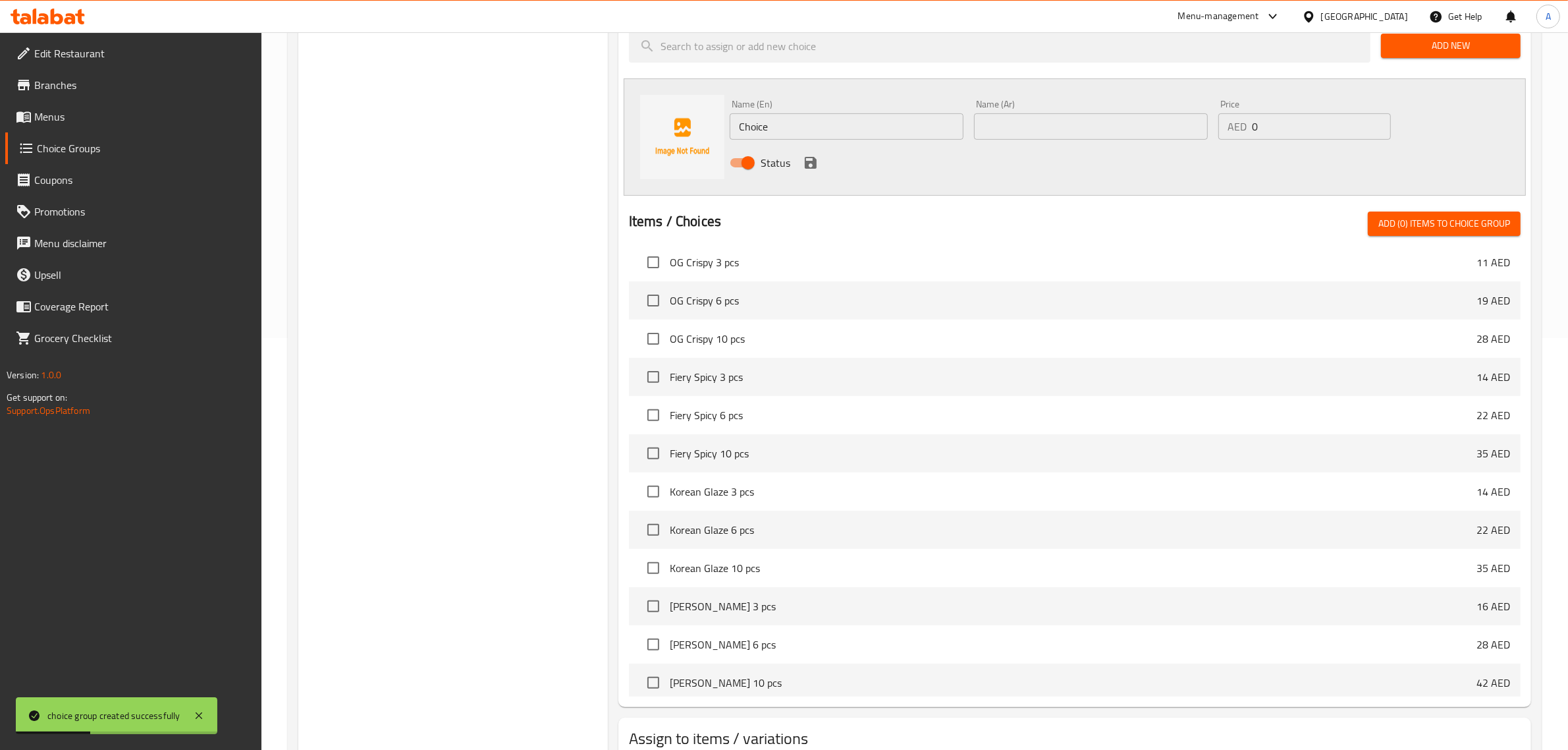
scroll to position [1735, 0]
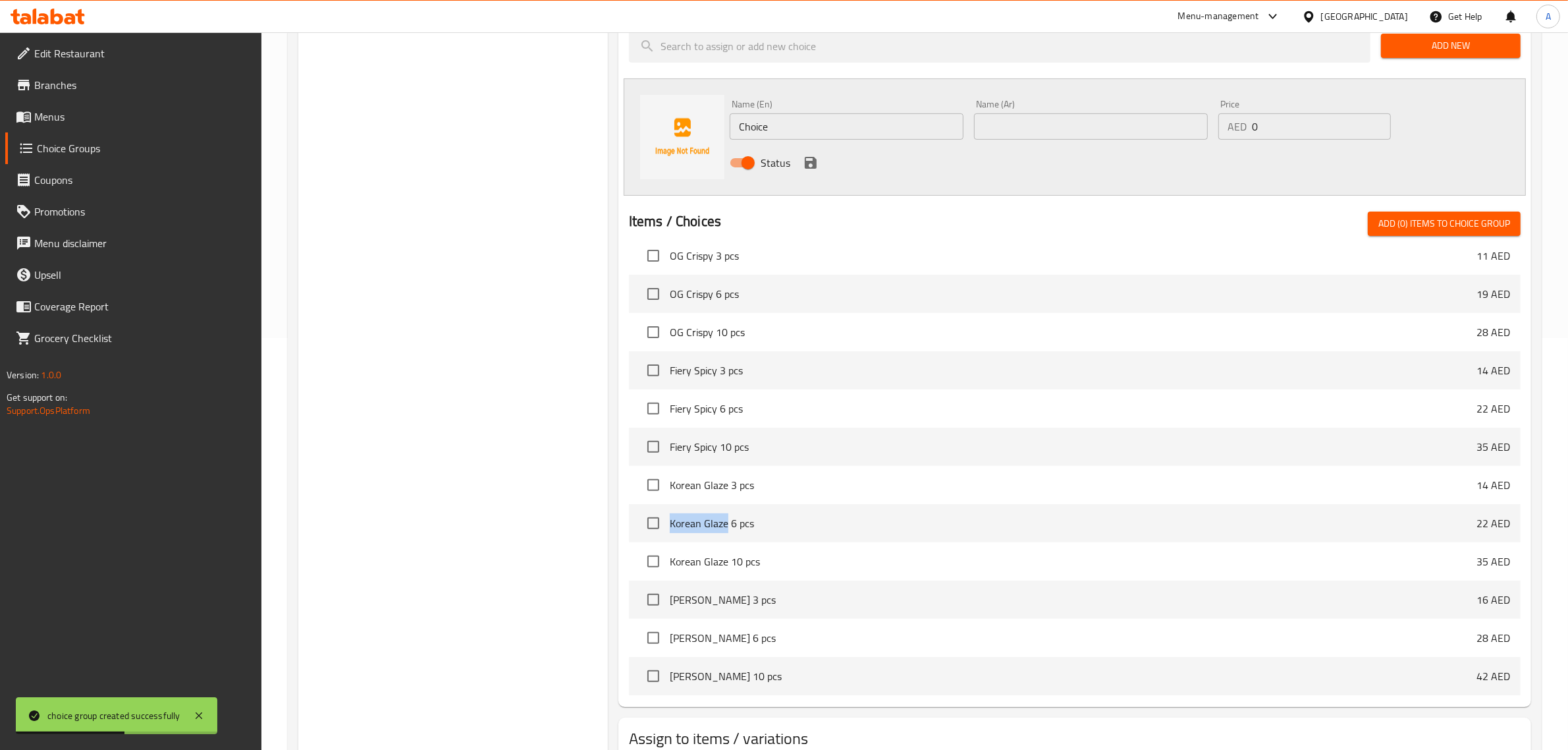
drag, startPoint x: 725, startPoint y: 523, endPoint x: 669, endPoint y: 519, distance: 56.1
click at [670, 519] on span "Korean Glaze 6 pcs" at bounding box center [1073, 523] width 807 height 16
copy span "Korean Glaze"
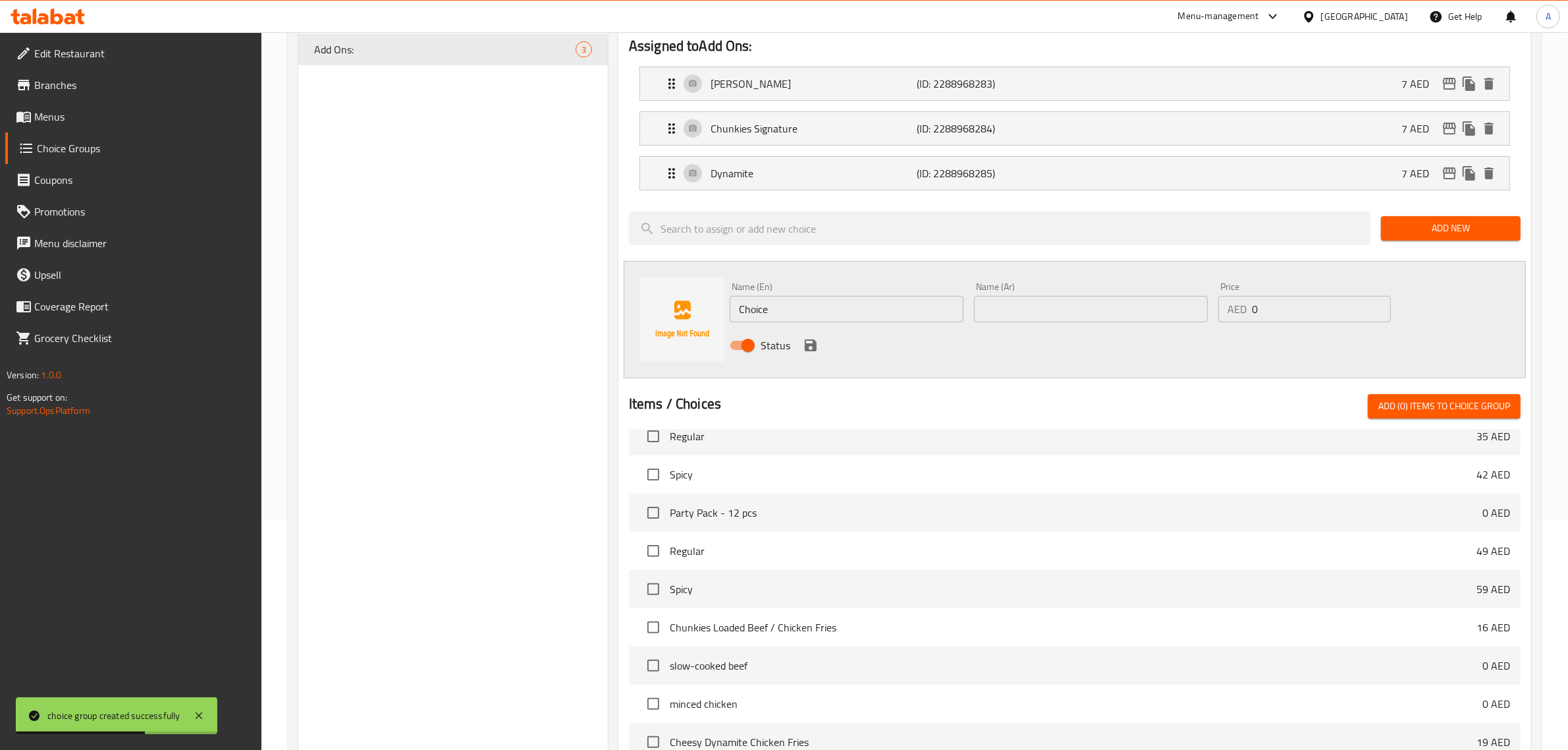
scroll to position [0, 0]
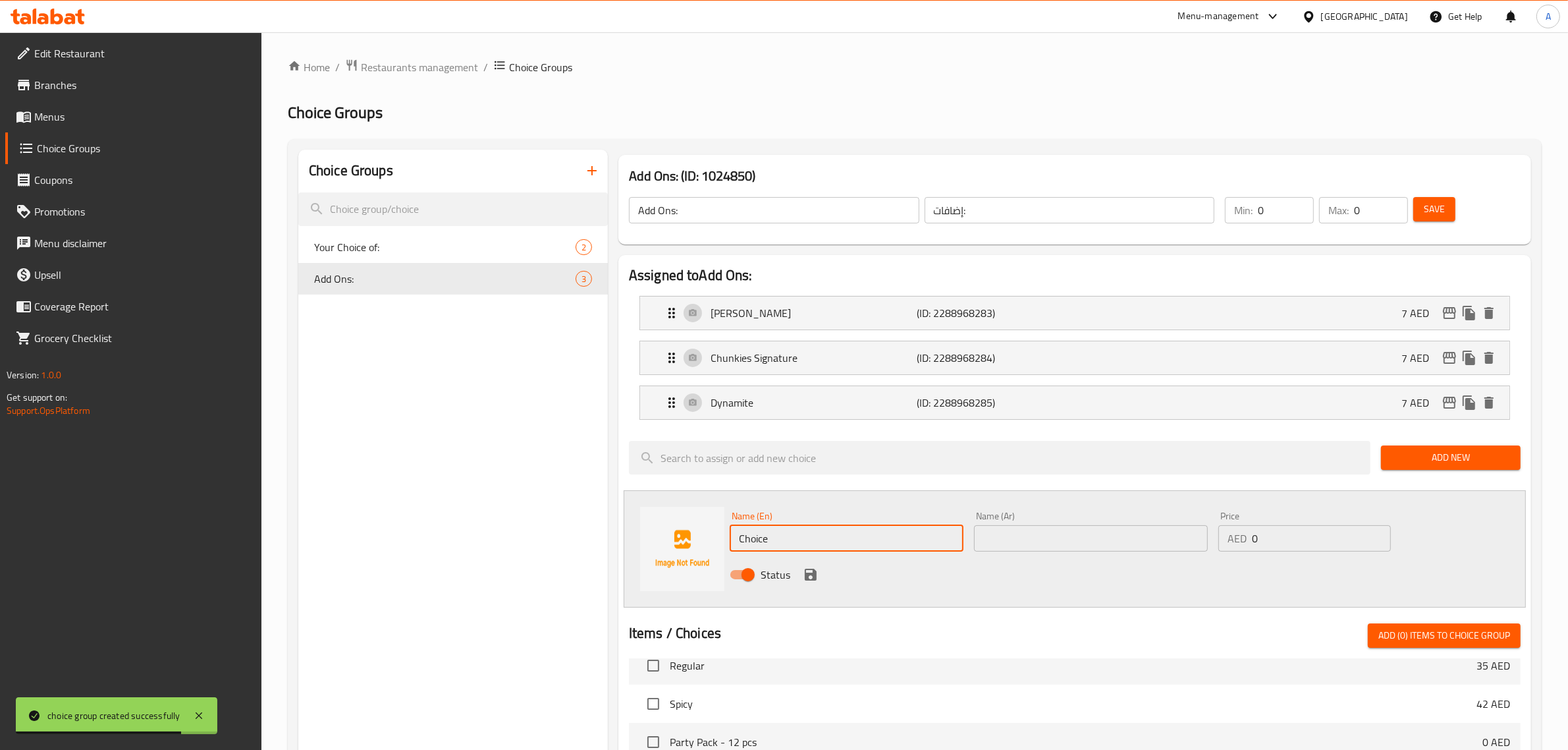
click at [884, 542] on input "Choice" at bounding box center [847, 538] width 234 height 27
paste input "Korean Glaz"
type input "Korean Glaze"
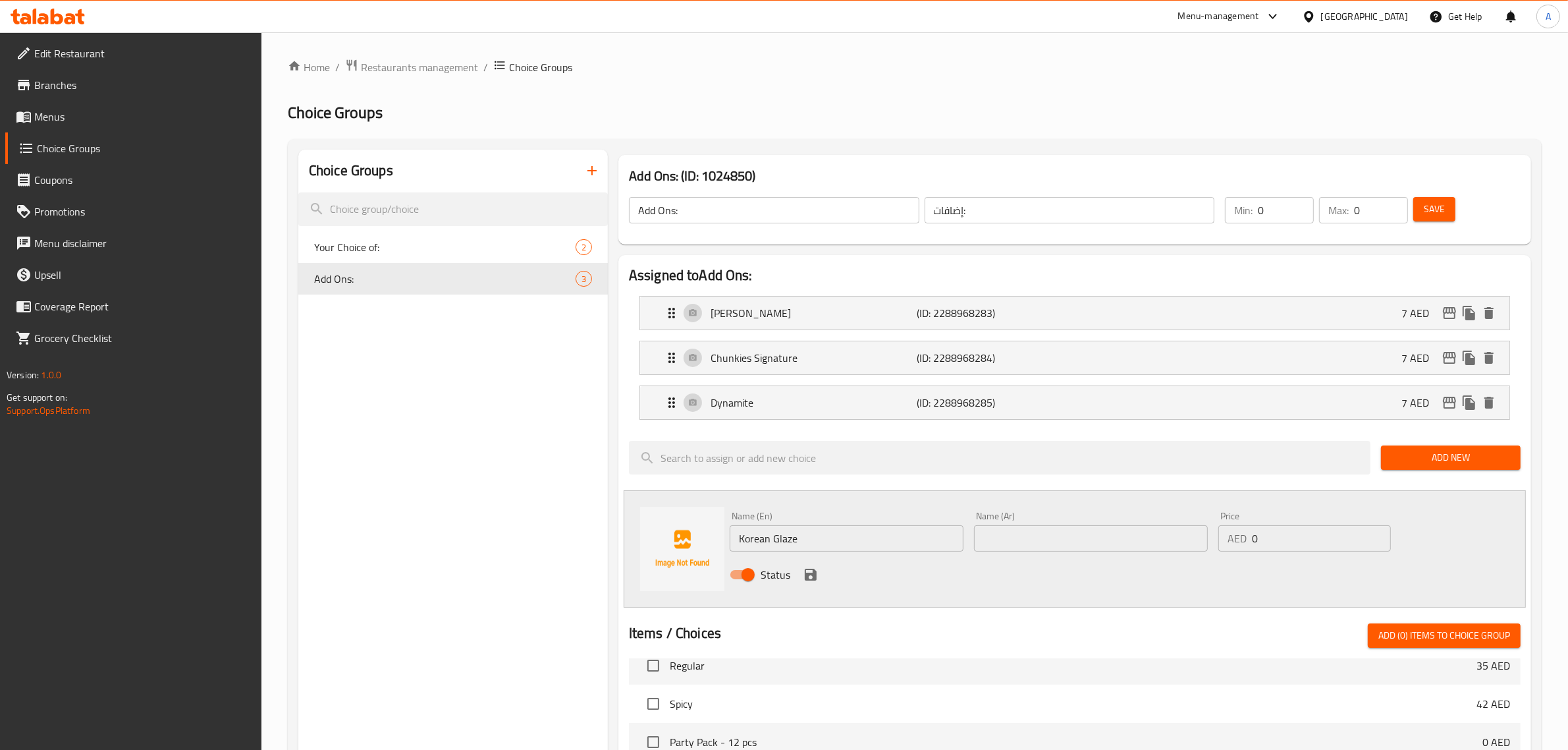
click at [1072, 548] on input "text" at bounding box center [1091, 538] width 234 height 27
type input "[PERSON_NAME]"
click at [1287, 538] on input "0" at bounding box center [1322, 538] width 139 height 27
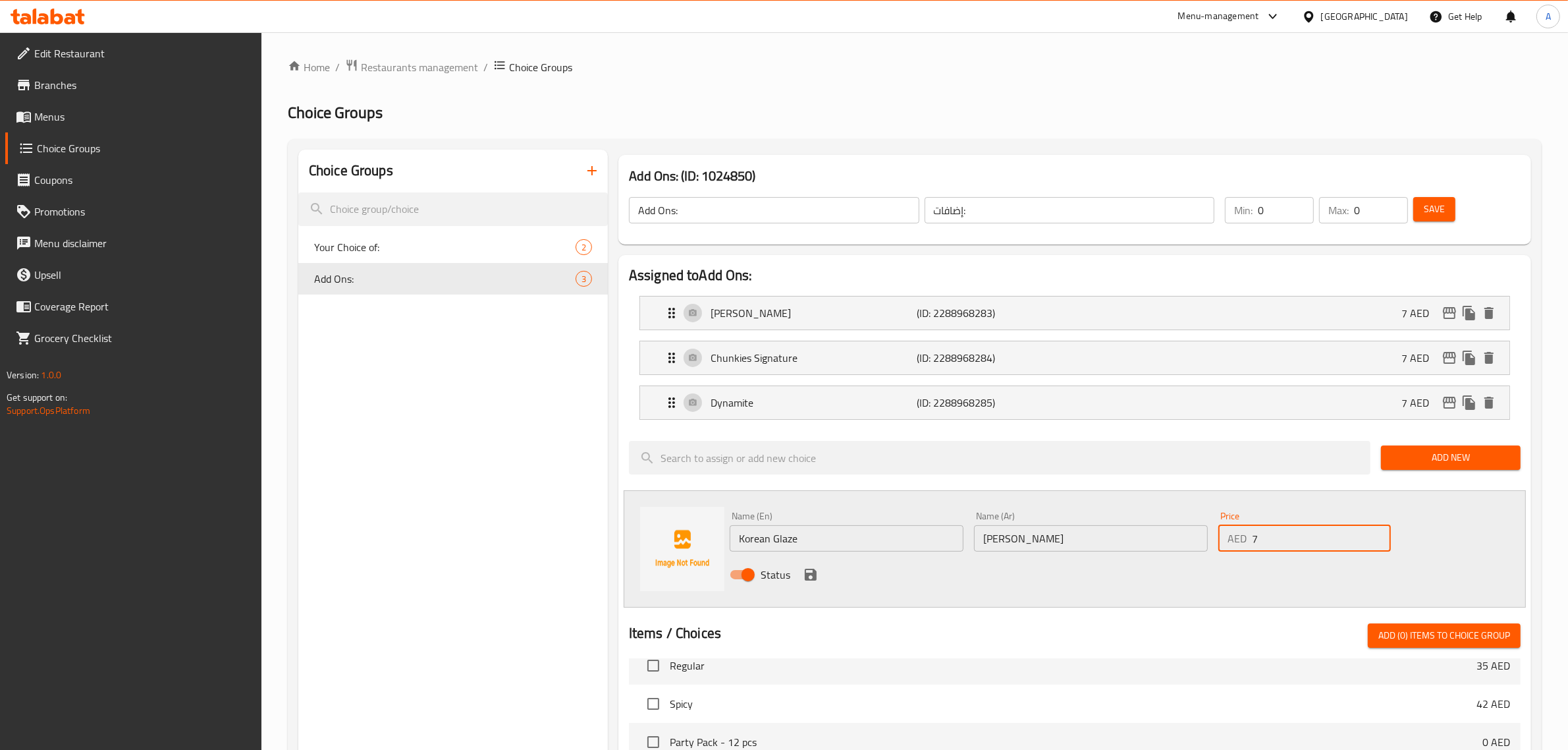
type input "7"
click at [813, 572] on icon "save" at bounding box center [811, 574] width 11 height 11
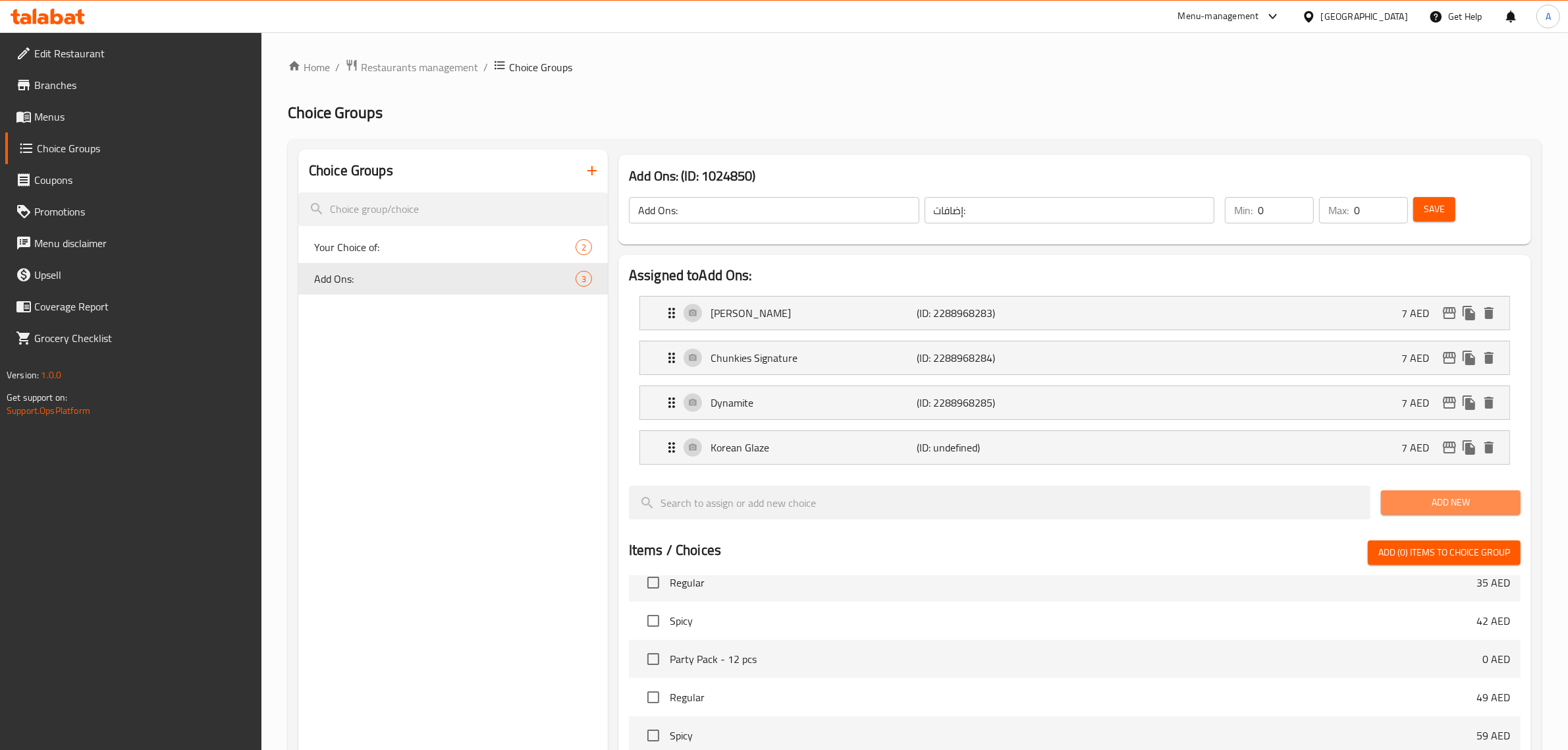
click at [1429, 506] on span "Add New" at bounding box center [1451, 502] width 119 height 16
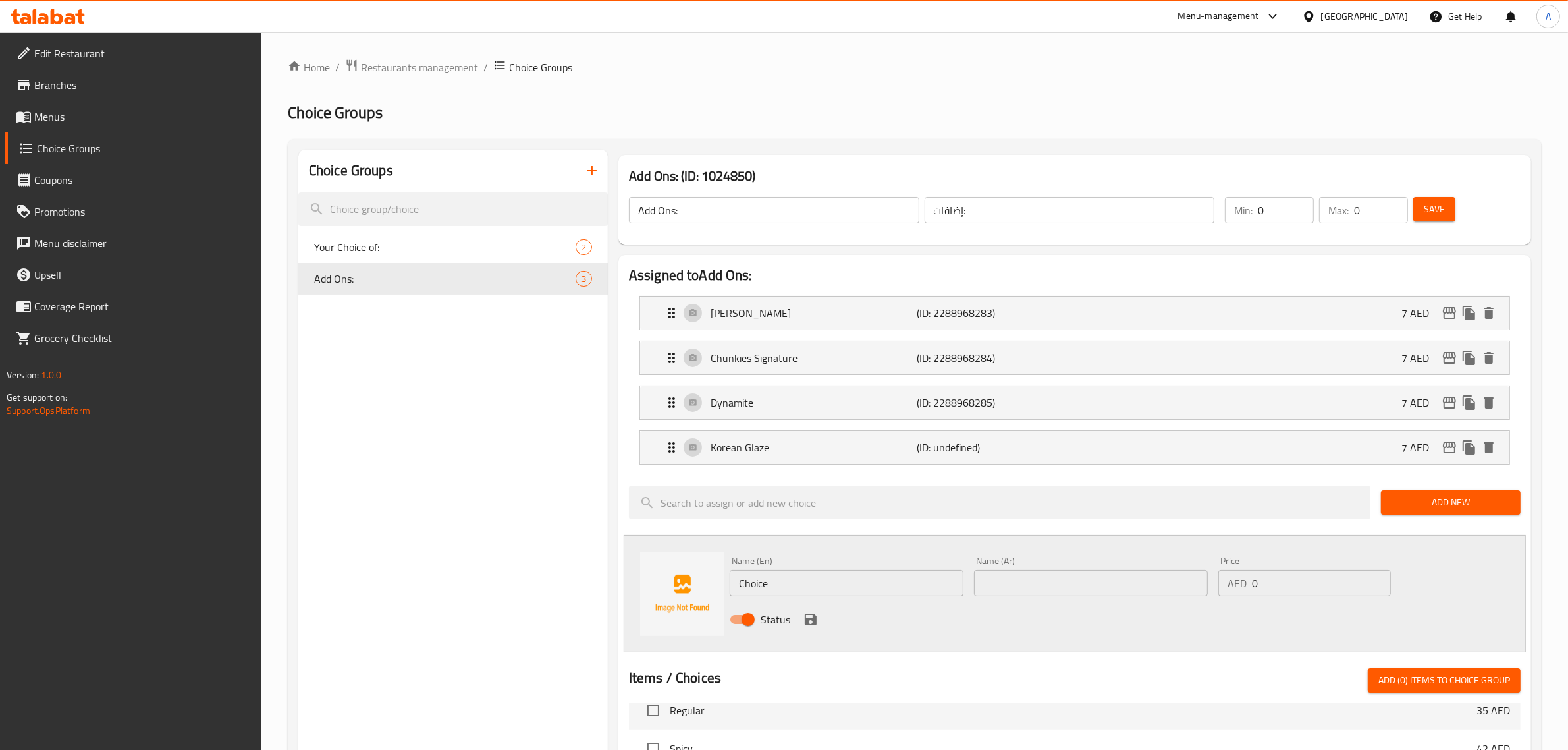
click at [814, 598] on div "Name (En) Choice Name (En)" at bounding box center [847, 576] width 244 height 50
click at [811, 593] on input "Choice" at bounding box center [847, 584] width 234 height 27
type input "؛"
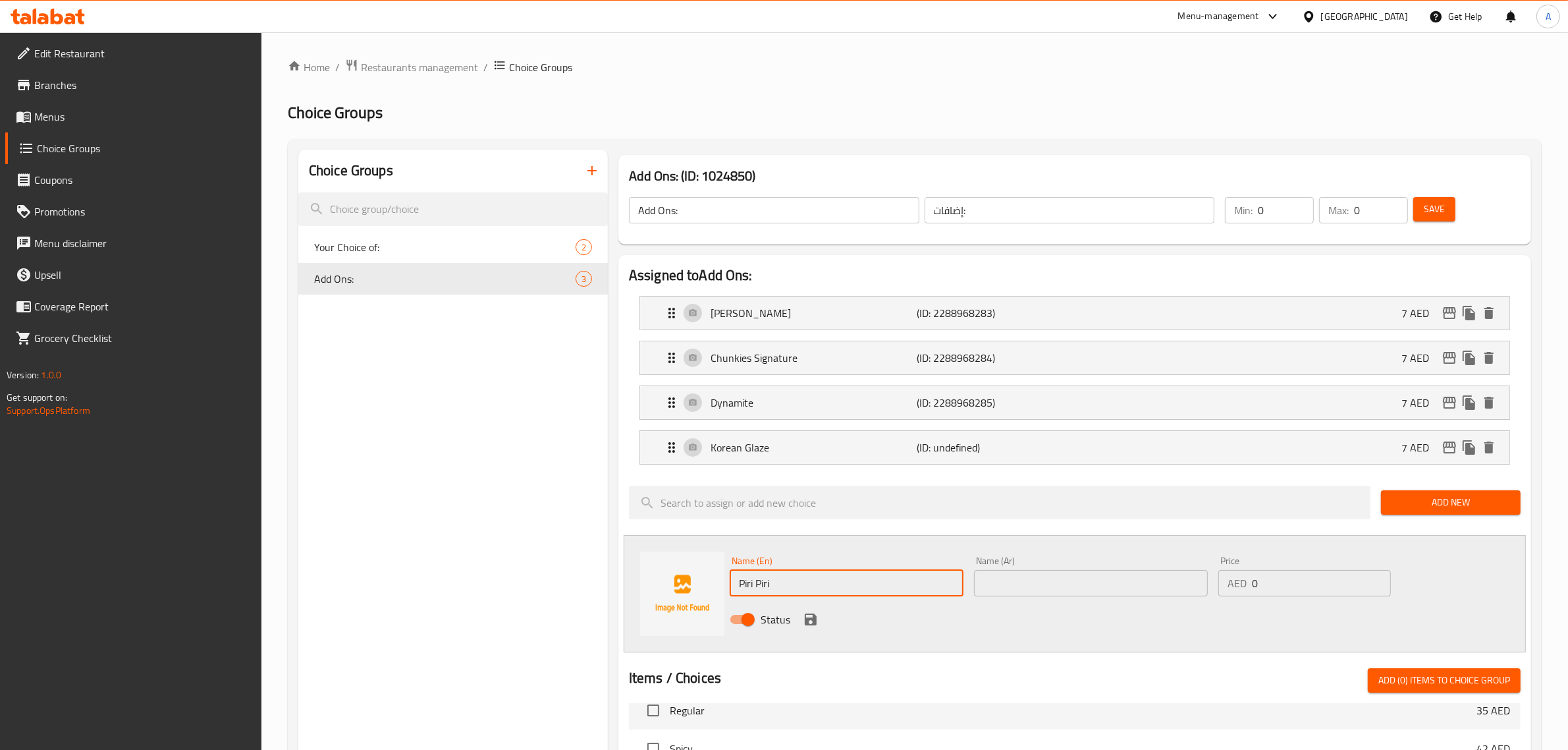
type input "Piri Piri"
click at [1022, 587] on input "text" at bounding box center [1091, 584] width 234 height 27
paste input "[PERSON_NAME]"
type input "[PERSON_NAME]"
click at [1316, 587] on input "0" at bounding box center [1322, 584] width 139 height 27
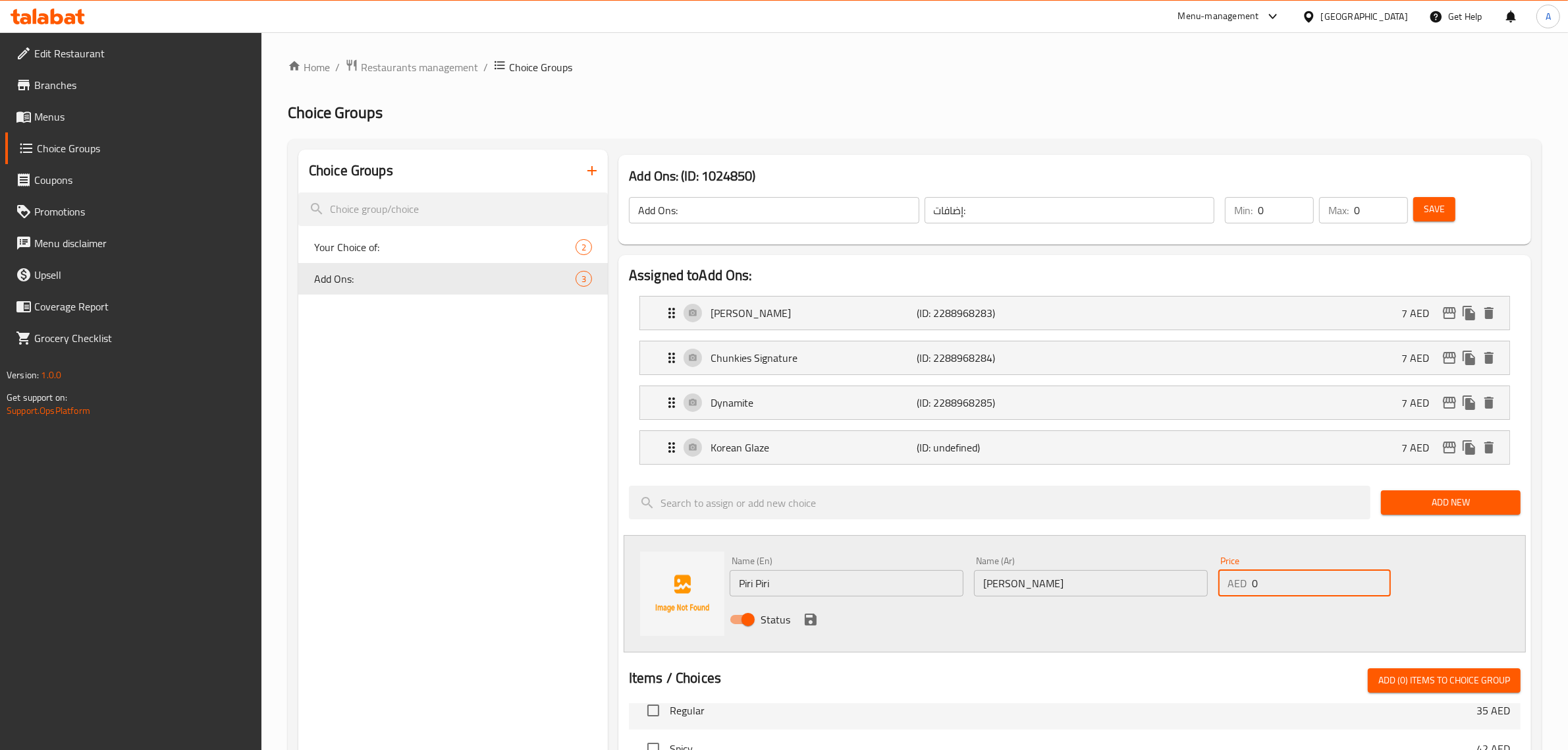
click at [1316, 587] on input "0" at bounding box center [1322, 584] width 139 height 27
type input "7"
click at [814, 621] on icon "save" at bounding box center [811, 619] width 11 height 11
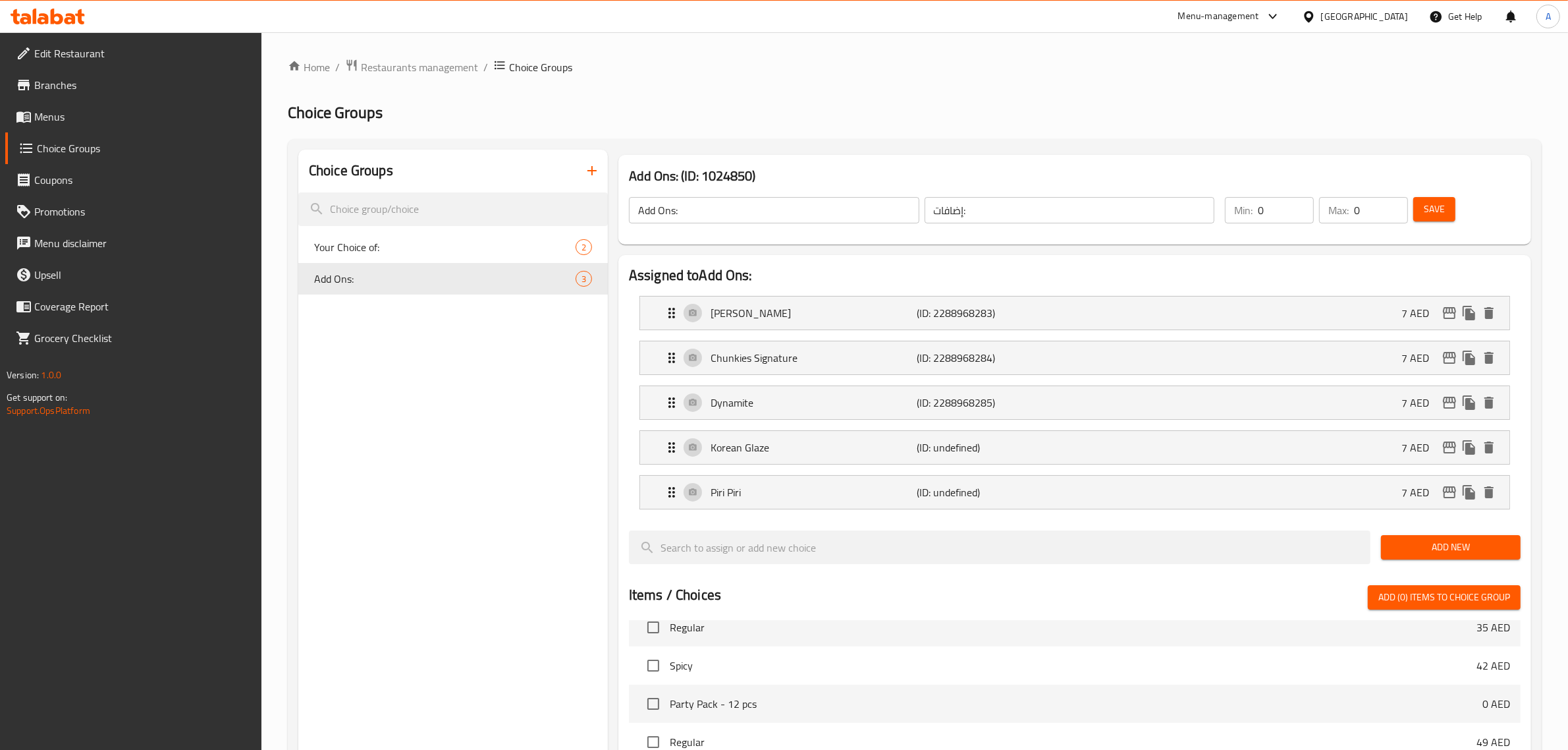
click at [1425, 552] on span "Add New" at bounding box center [1451, 547] width 119 height 16
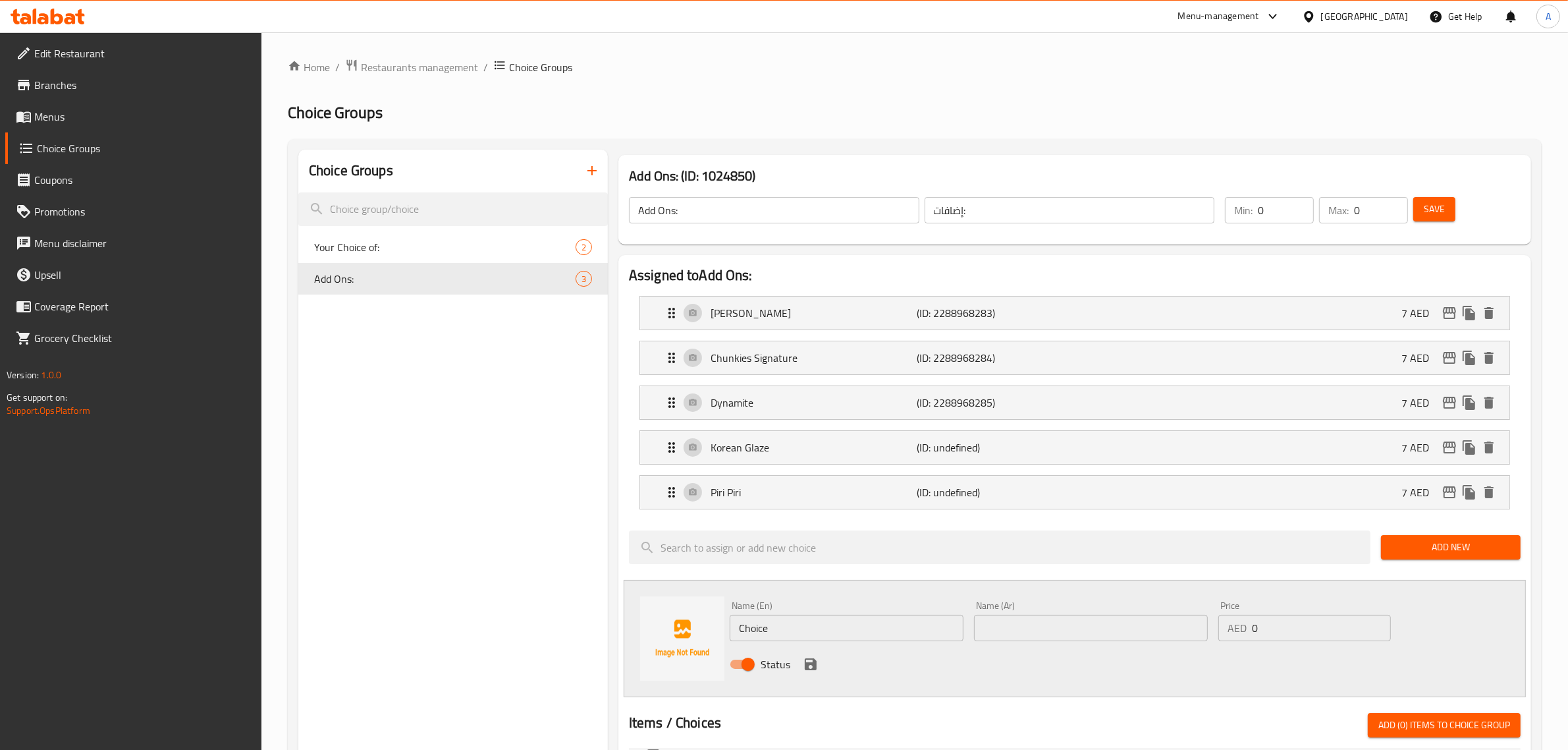
click at [832, 639] on input "Choice" at bounding box center [847, 628] width 234 height 27
type input "Hot Sauce"
click at [1000, 641] on input "text" at bounding box center [1091, 628] width 234 height 27
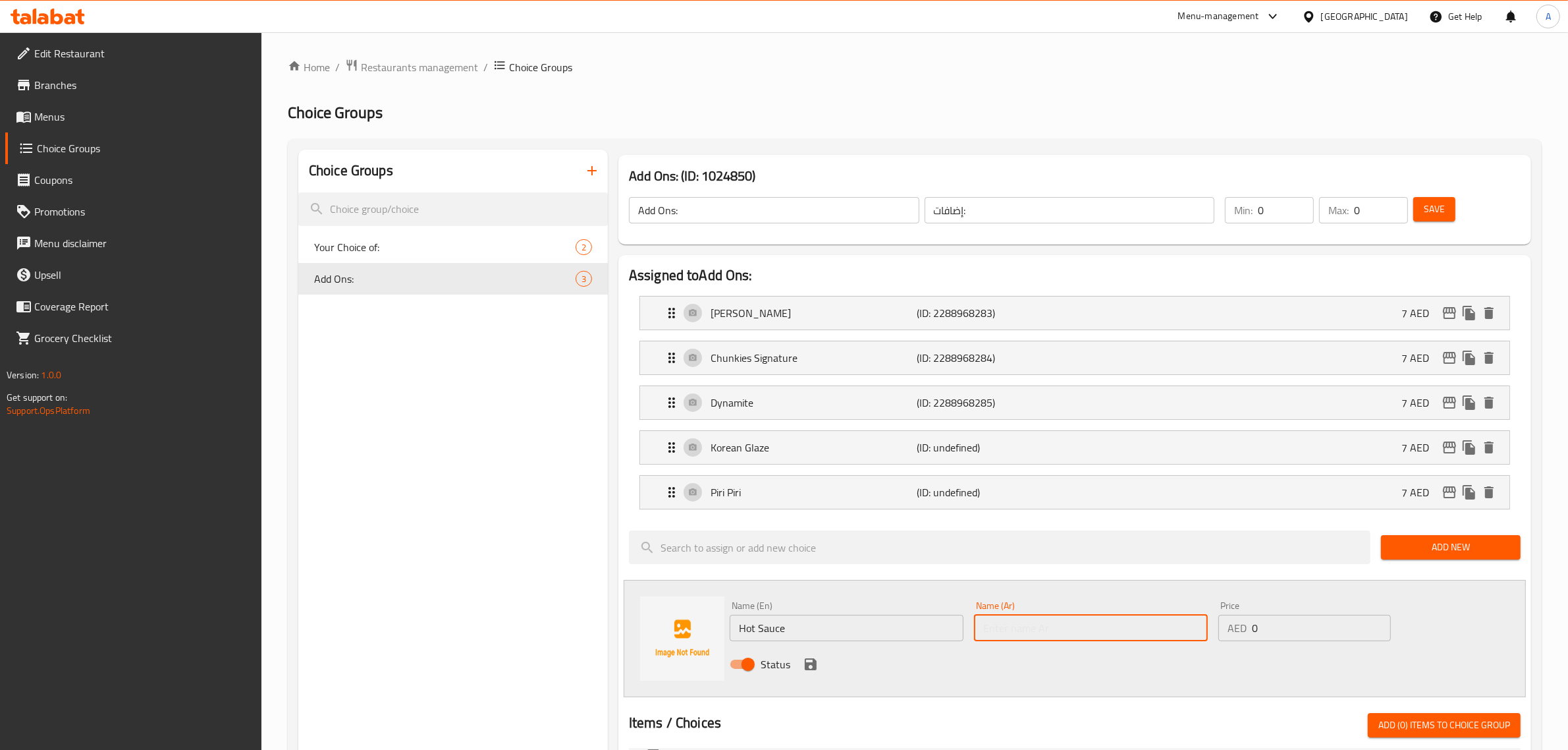
paste input "صلصة حارة"
type input "صلصة حارة"
click at [1330, 635] on input "0" at bounding box center [1322, 628] width 139 height 27
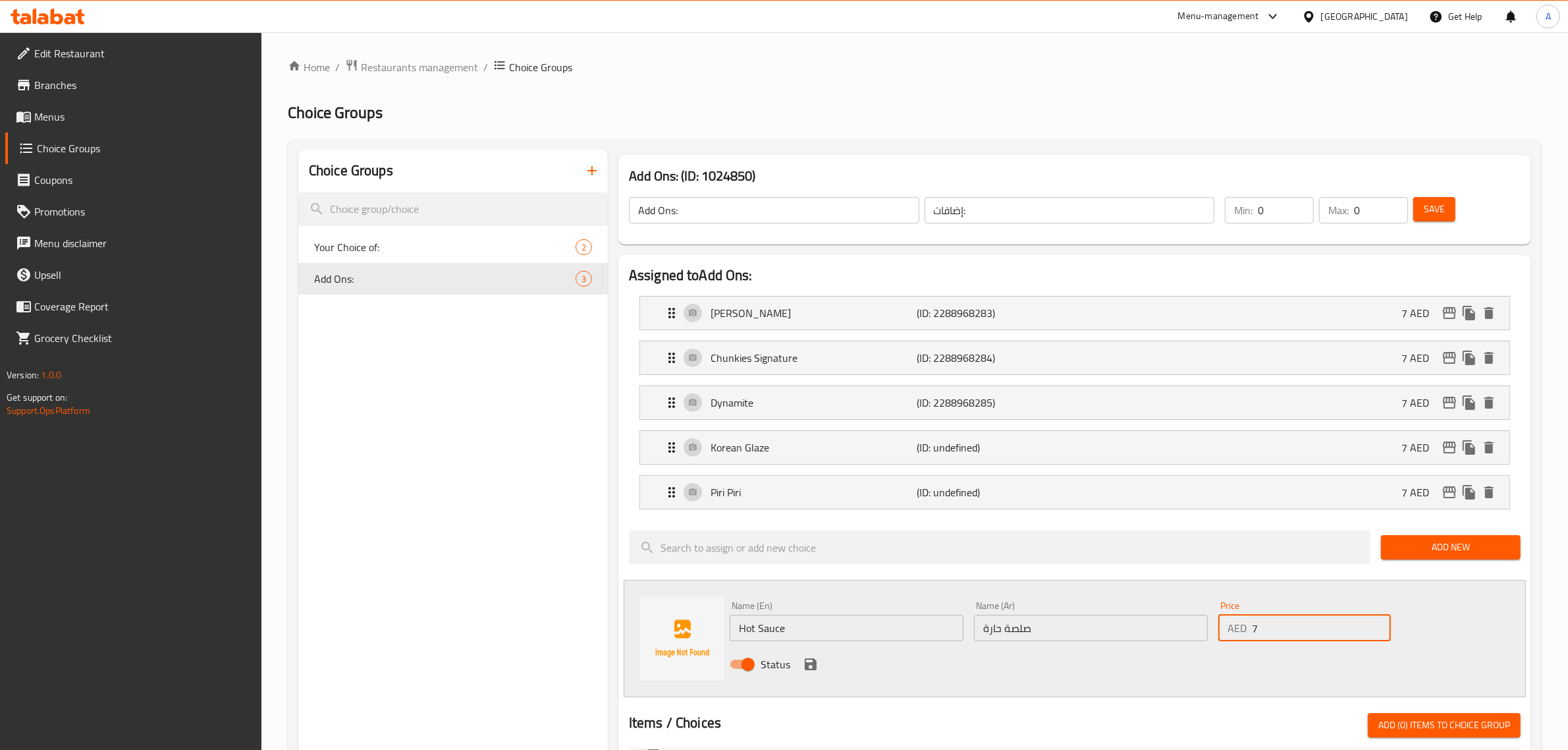
type input "7"
click at [812, 670] on icon "save" at bounding box center [811, 664] width 11 height 11
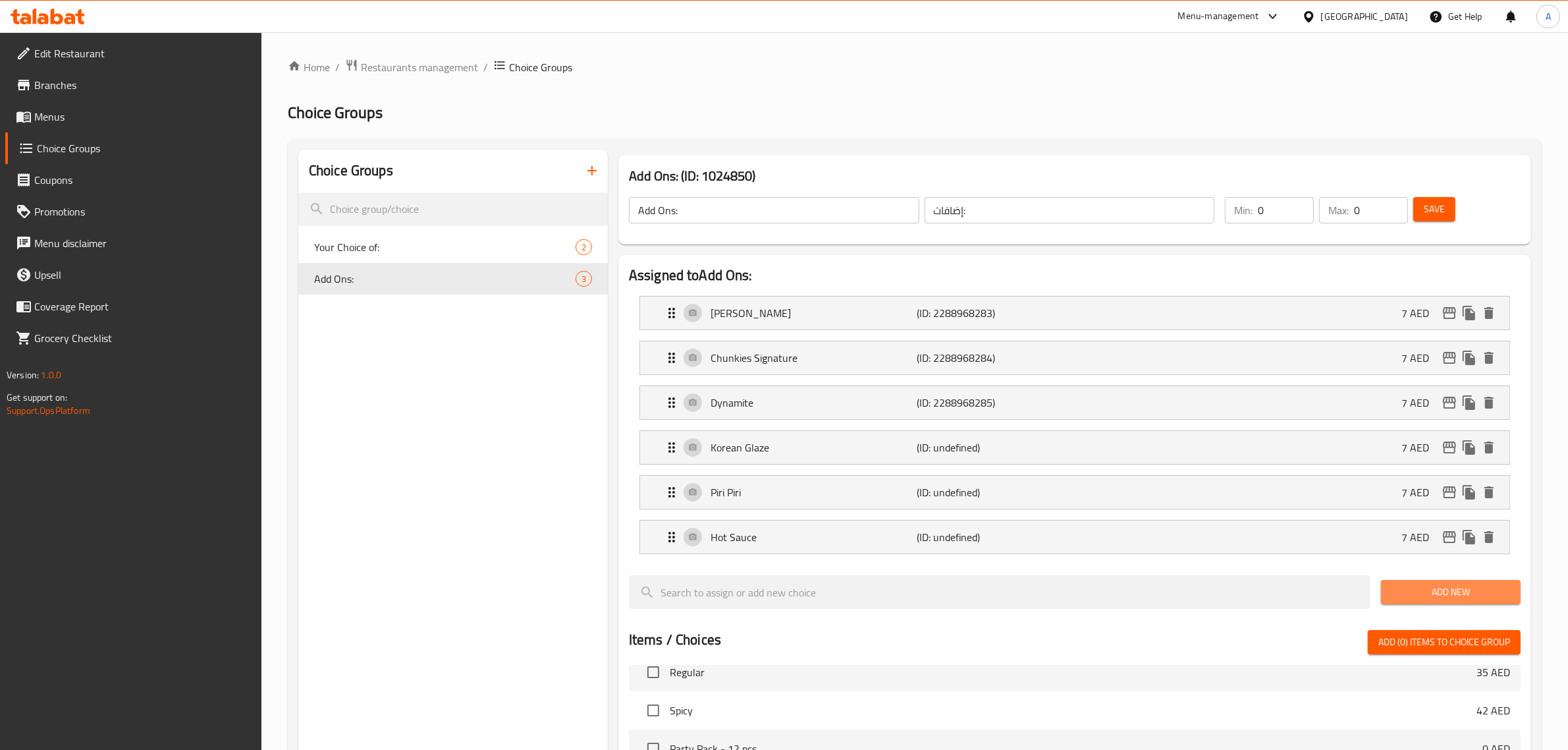
click at [1461, 595] on span "Add New" at bounding box center [1451, 591] width 119 height 16
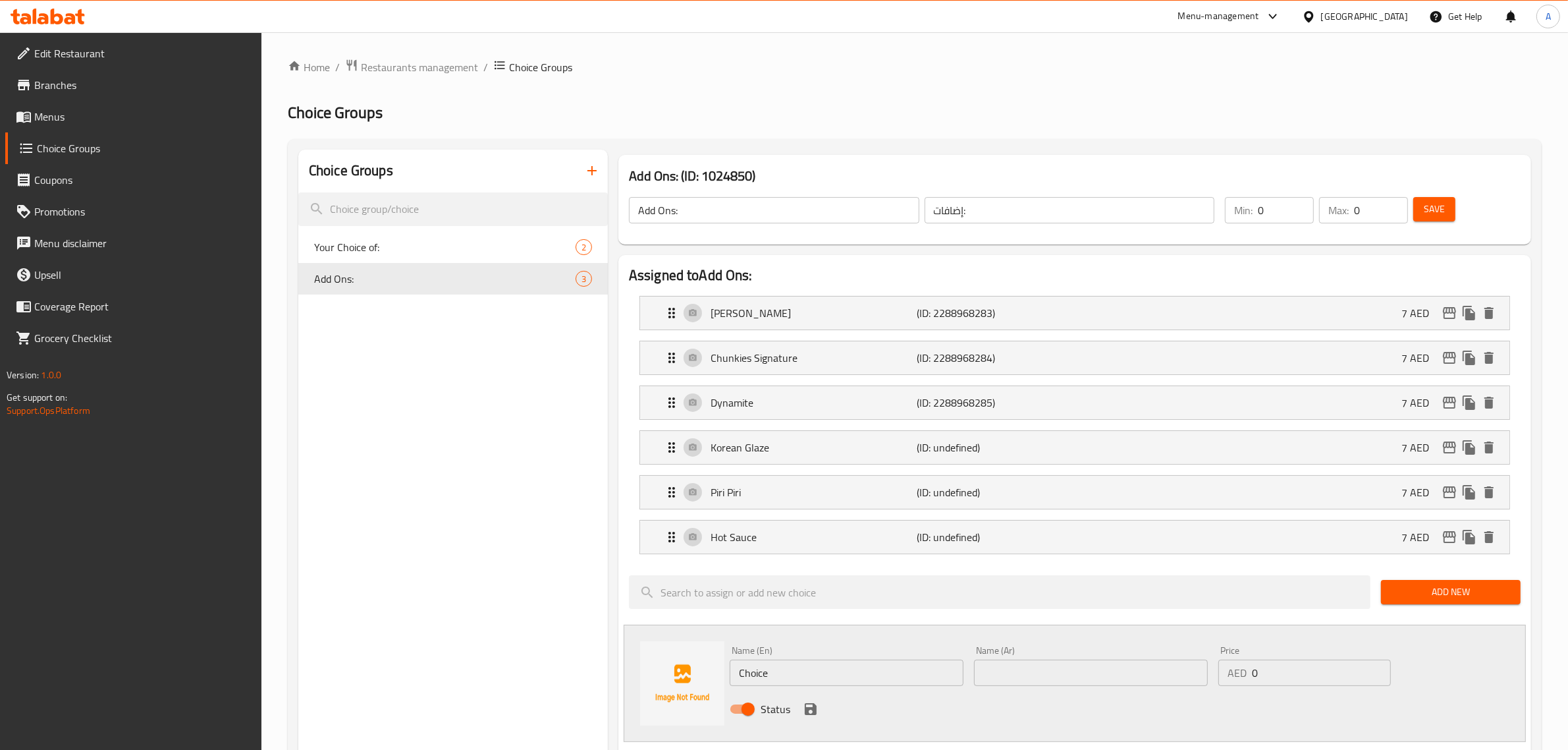
click at [853, 665] on input "Choice" at bounding box center [847, 673] width 234 height 27
type input "Hot Honey"
click at [992, 663] on input "text" at bounding box center [1091, 673] width 234 height 27
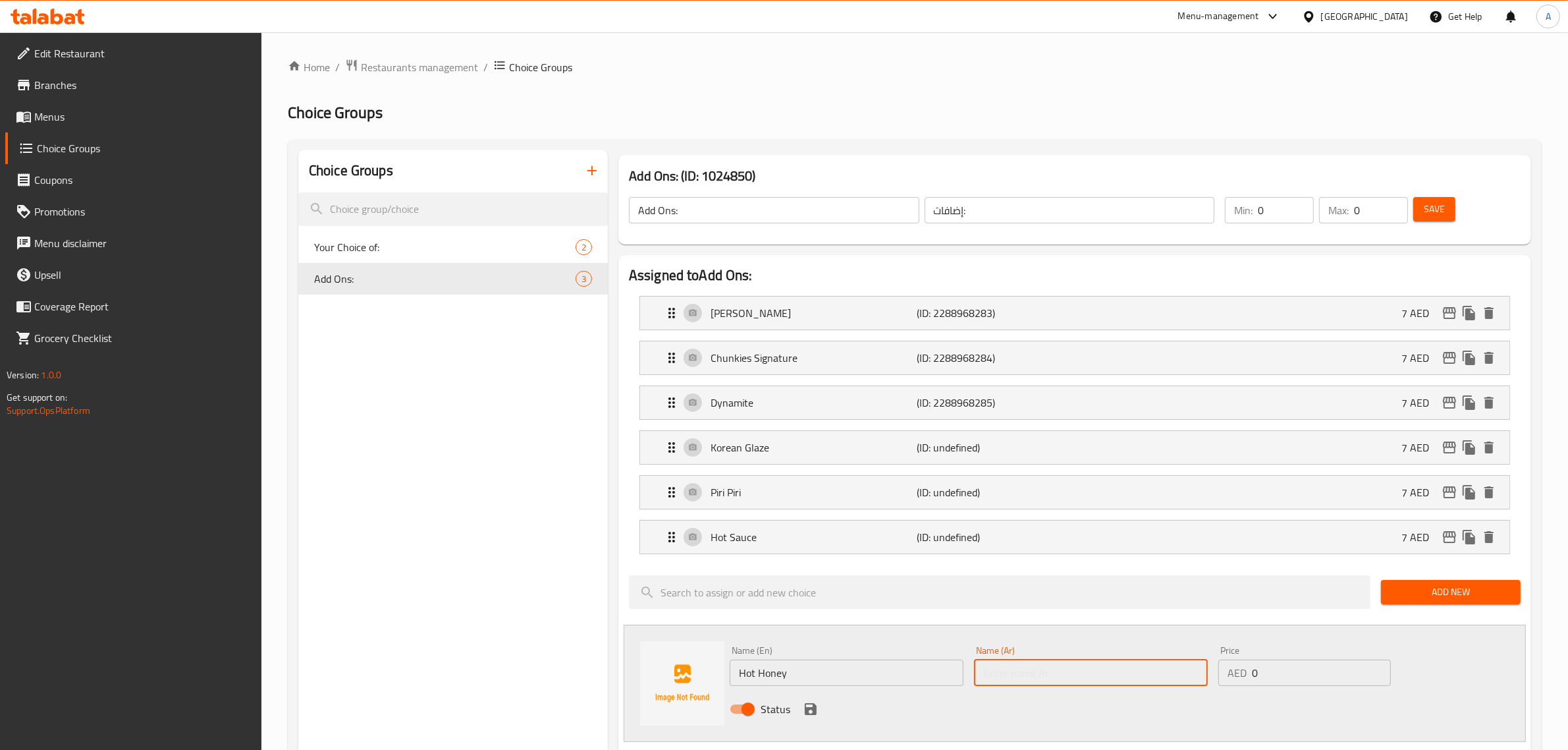
paste input "عسل ساخن"
click at [1012, 680] on input "عسل ساخن" at bounding box center [1091, 673] width 234 height 27
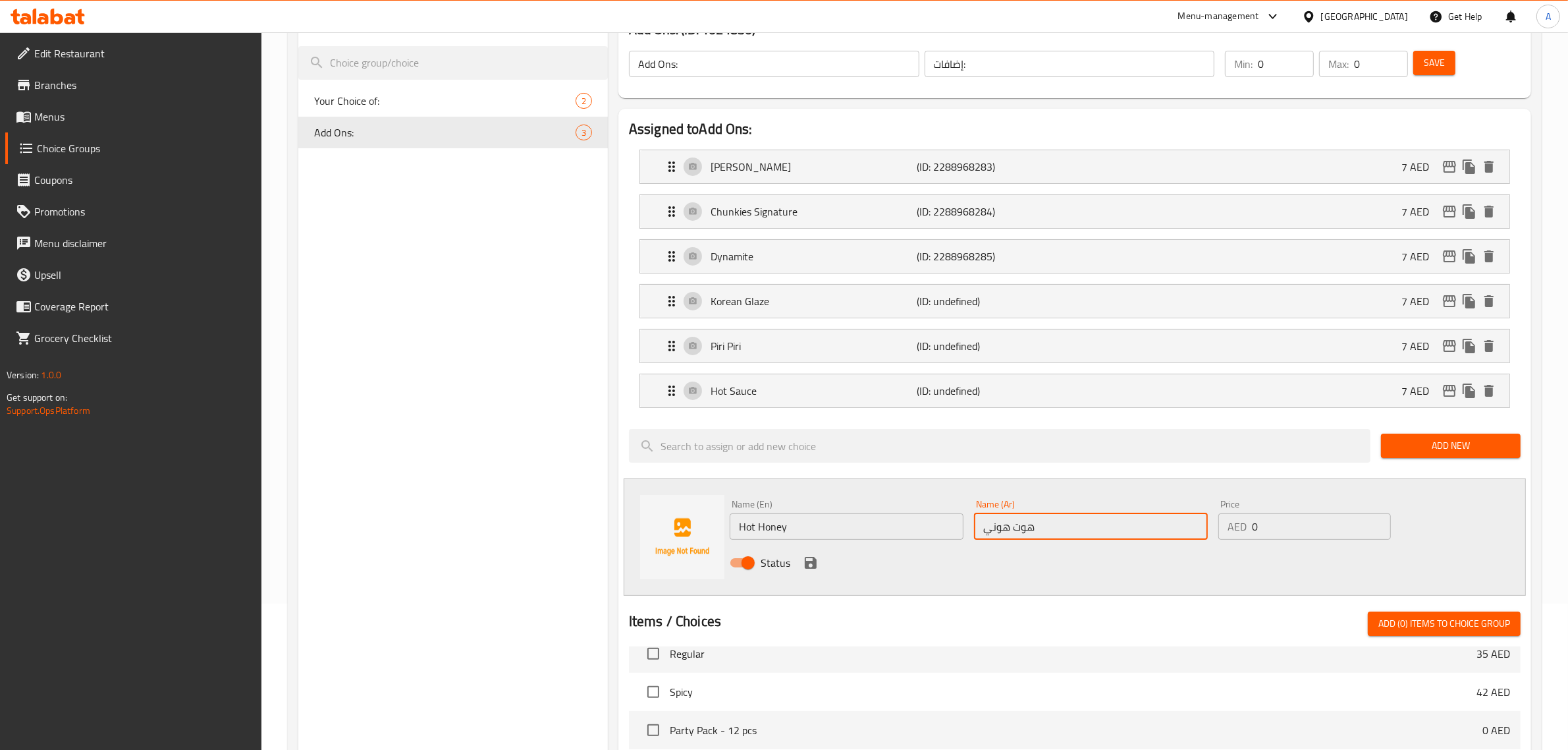
scroll to position [164, 0]
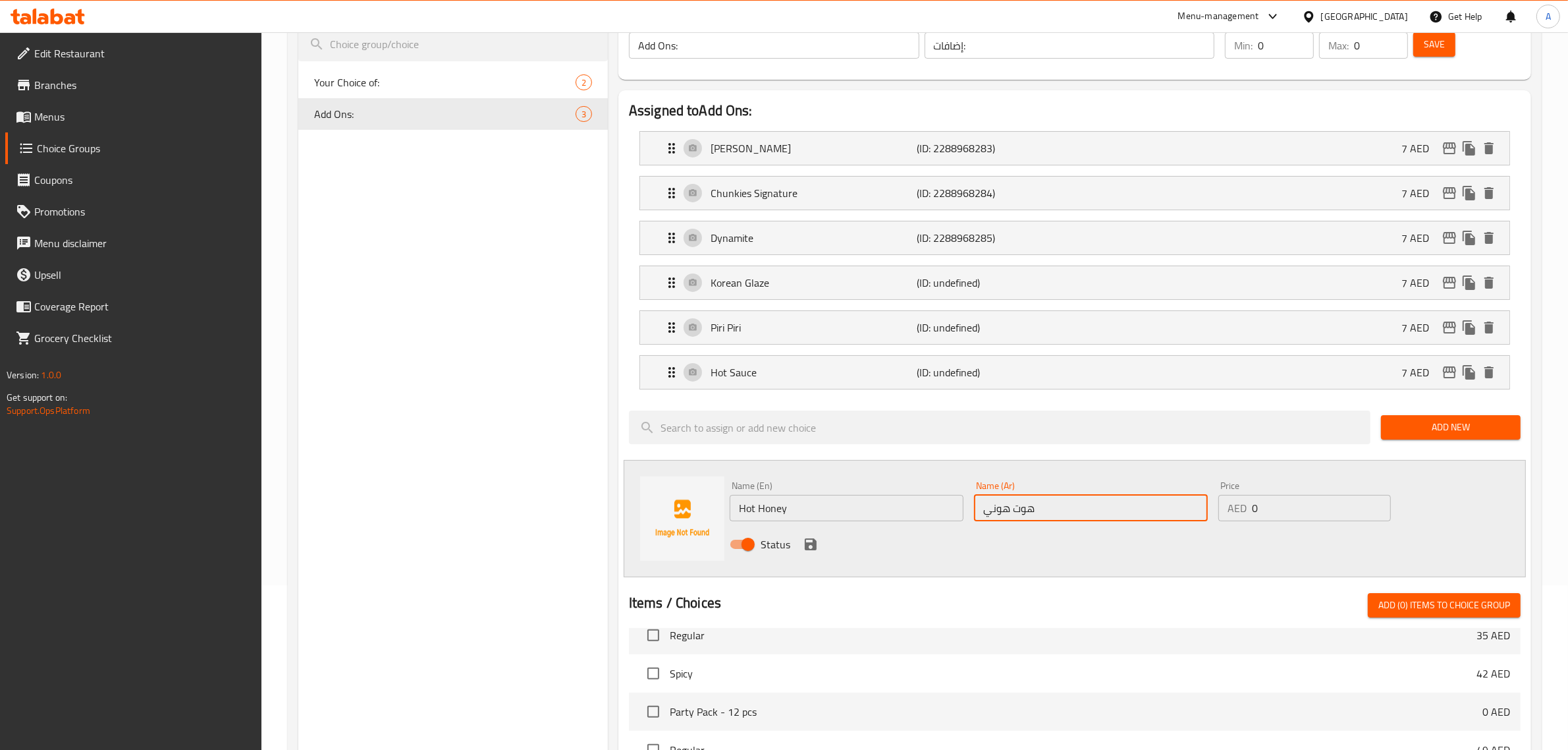
type input "هوت هوني"
click at [1279, 514] on input "0" at bounding box center [1322, 509] width 139 height 27
type input "7"
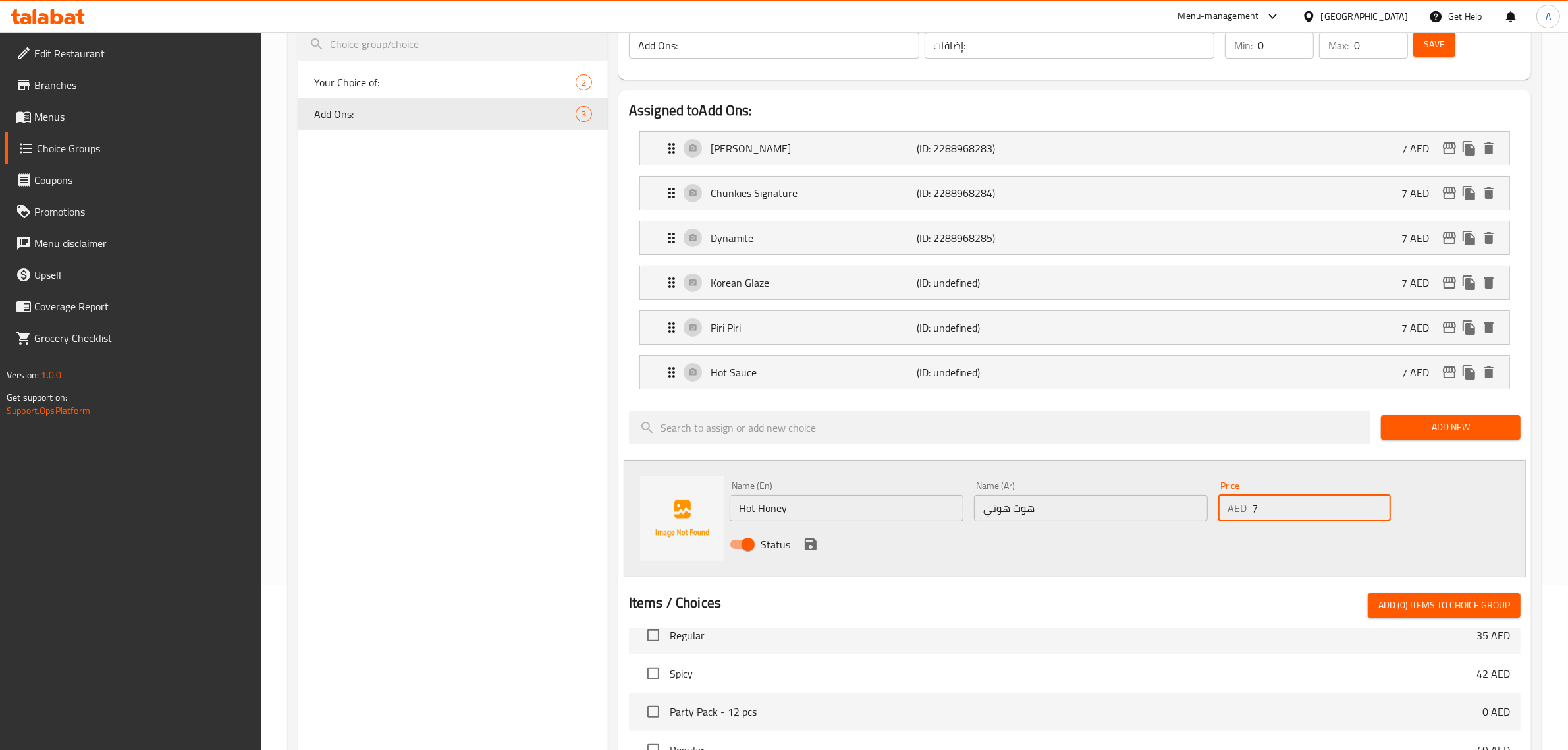
click at [807, 548] on icon "save" at bounding box center [811, 544] width 11 height 11
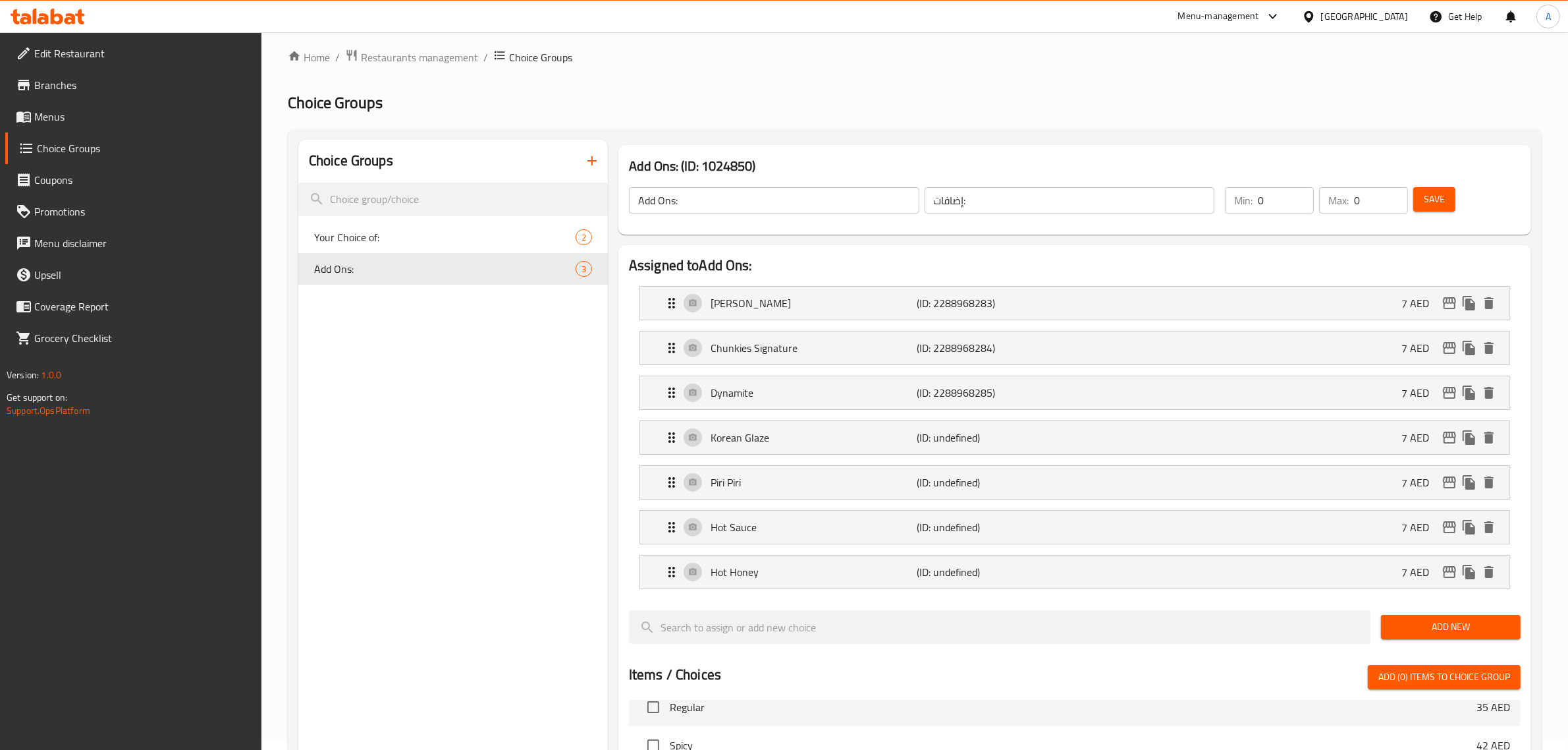
scroll to position [0, 0]
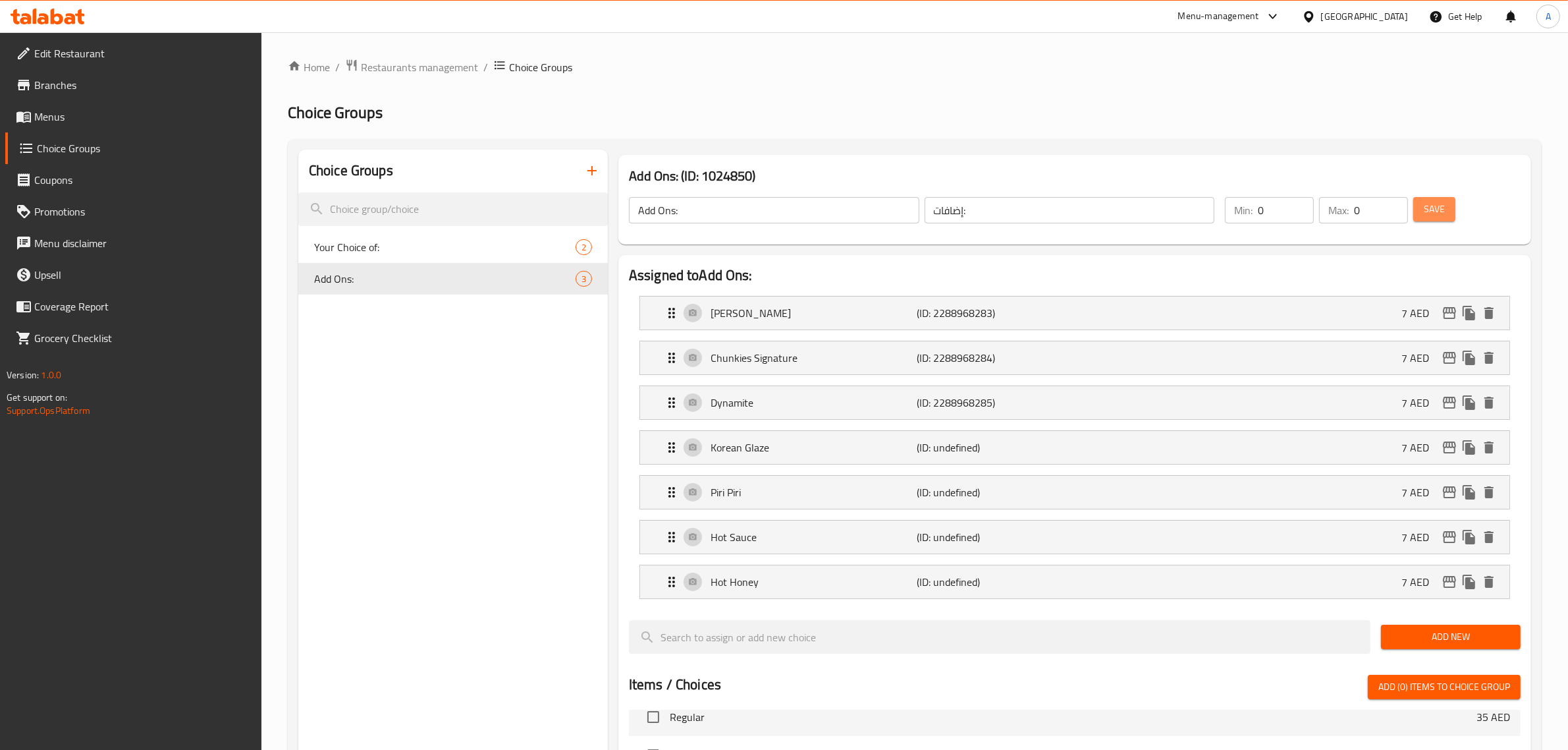
click at [1437, 206] on span "Save" at bounding box center [1435, 208] width 21 height 16
click at [399, 373] on div "Choice Groups Your Choice of: 2 Add Ons: 7" at bounding box center [453, 708] width 310 height 1118
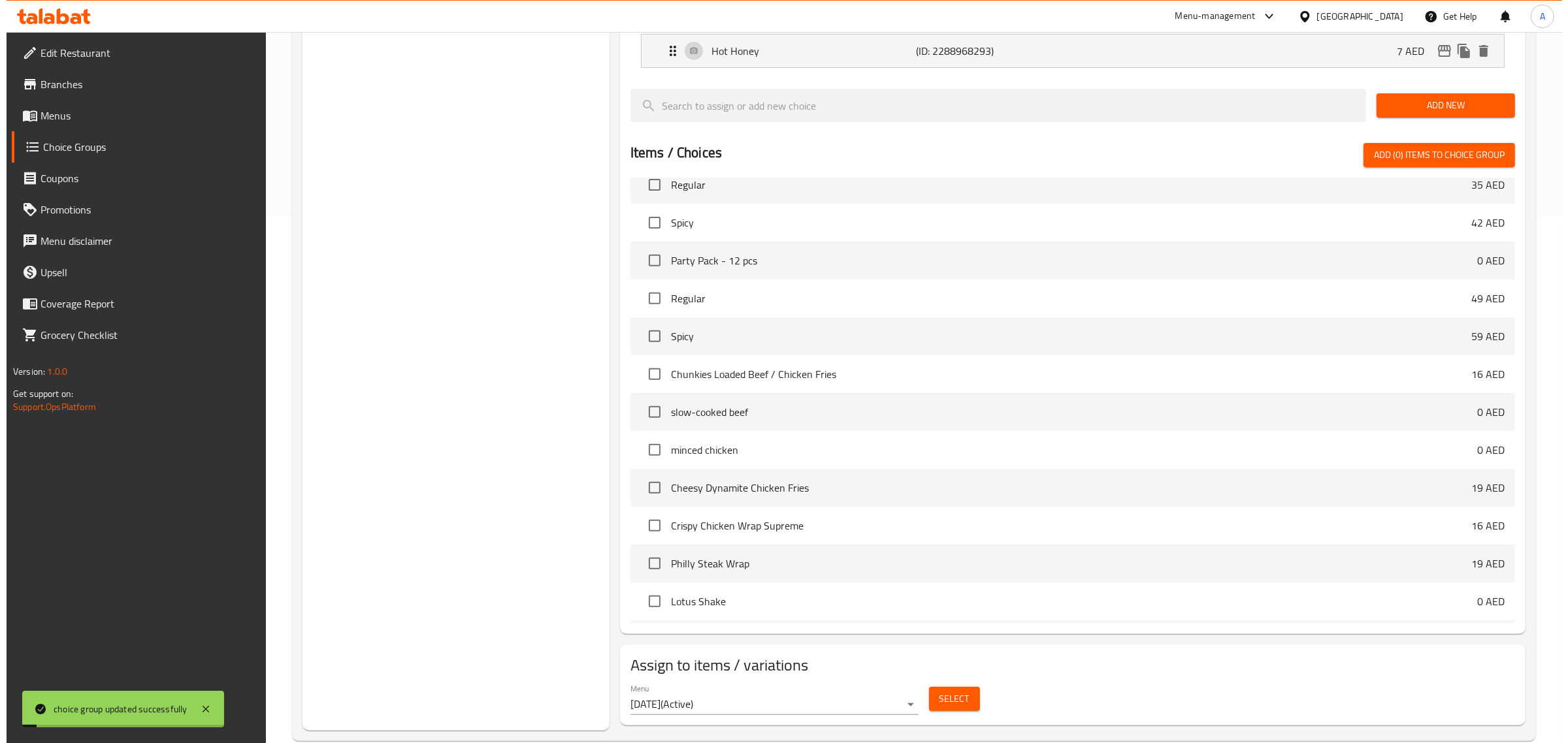
scroll to position [552, 0]
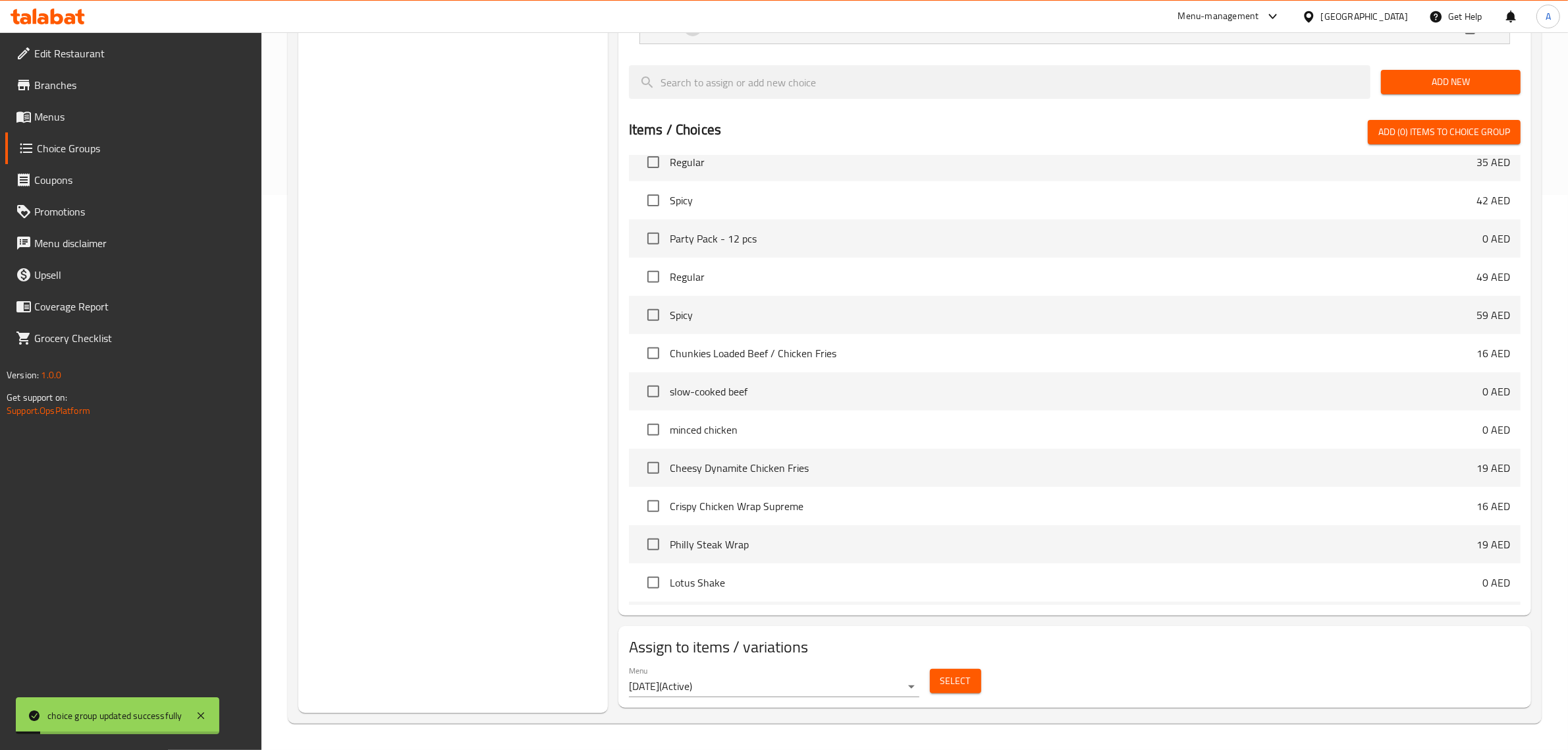
click at [963, 673] on span "Select" at bounding box center [956, 681] width 30 height 16
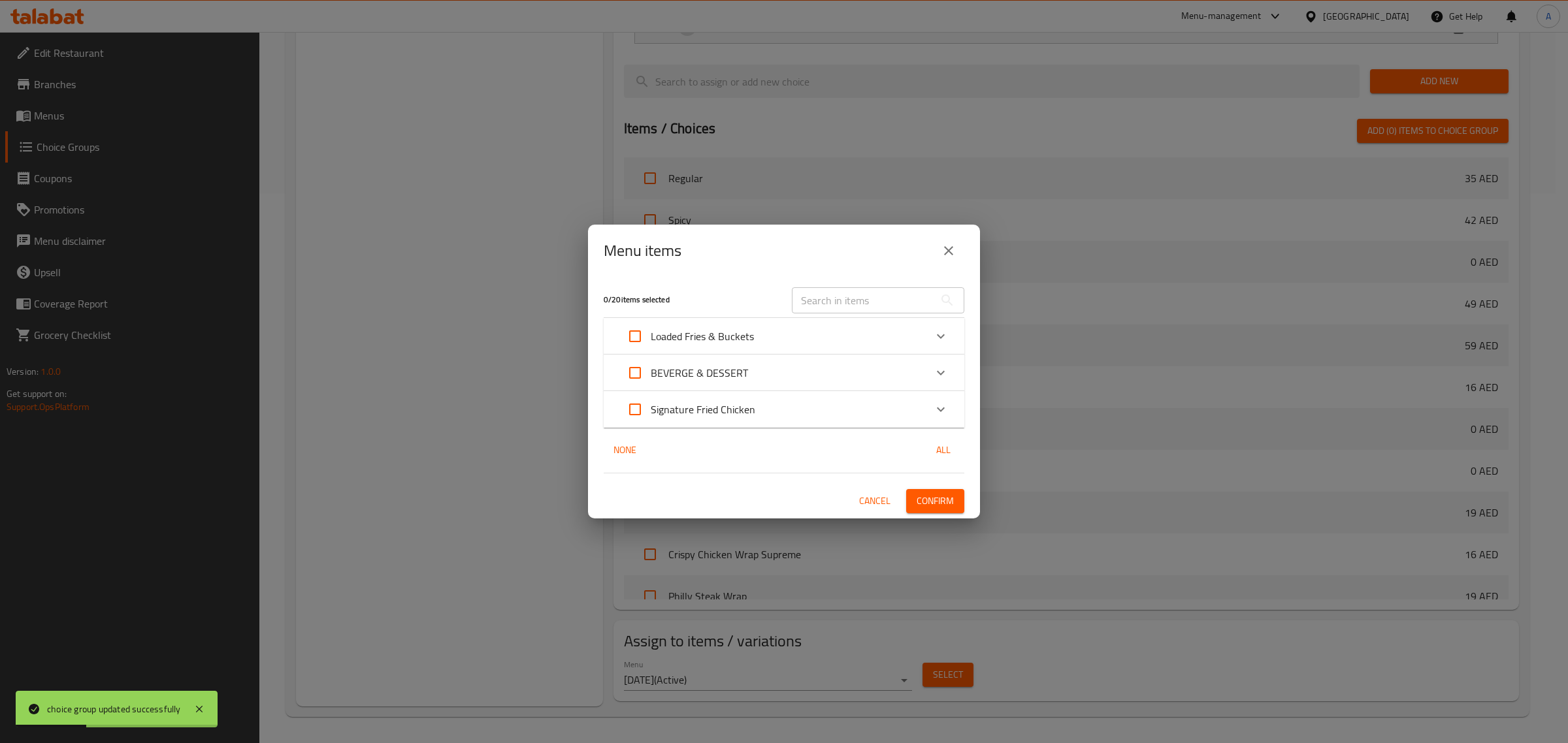
click at [694, 415] on p "Signature Fried Chicken" at bounding box center [702, 409] width 105 height 16
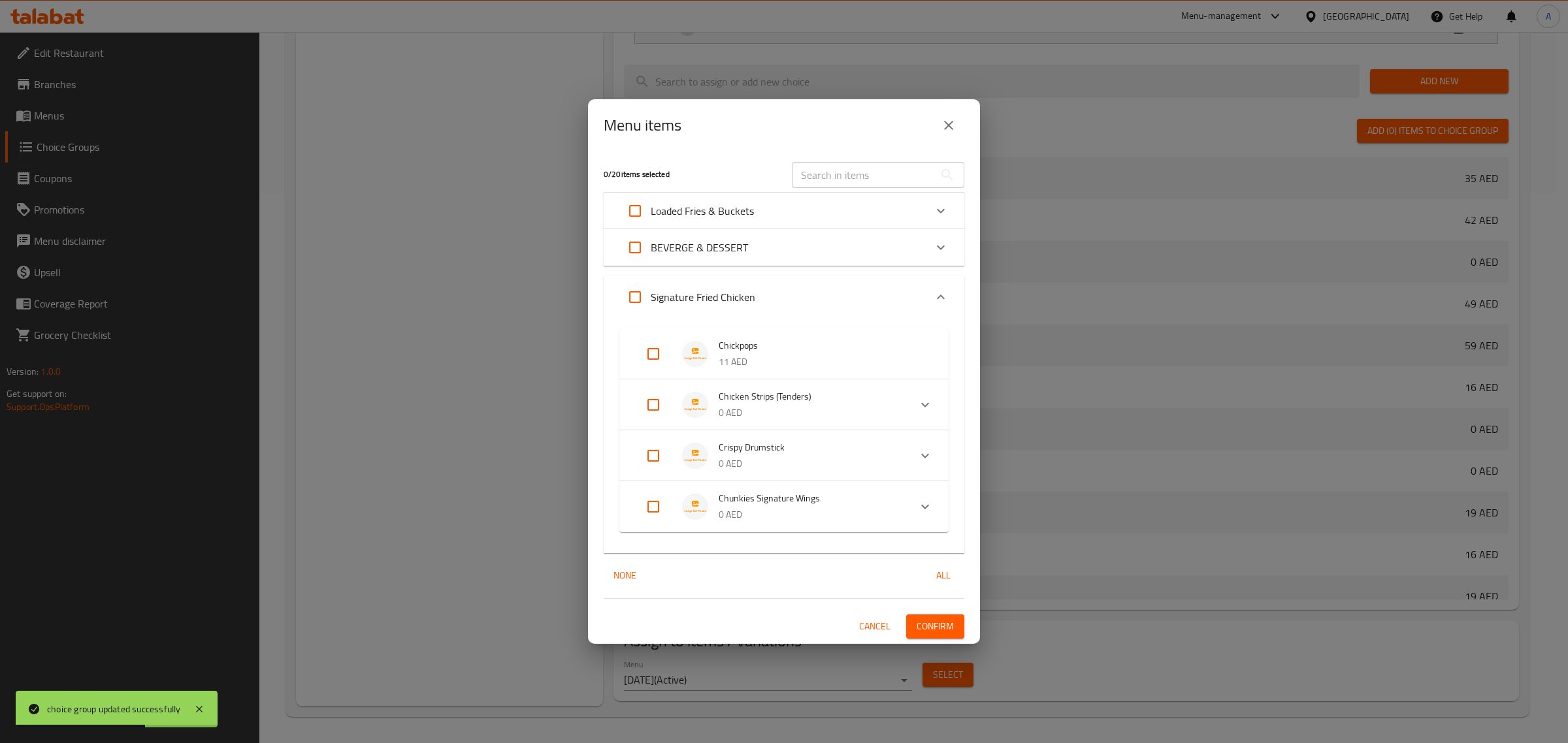
click at [645, 405] on input "Expand" at bounding box center [653, 404] width 31 height 31
checkbox input "true"
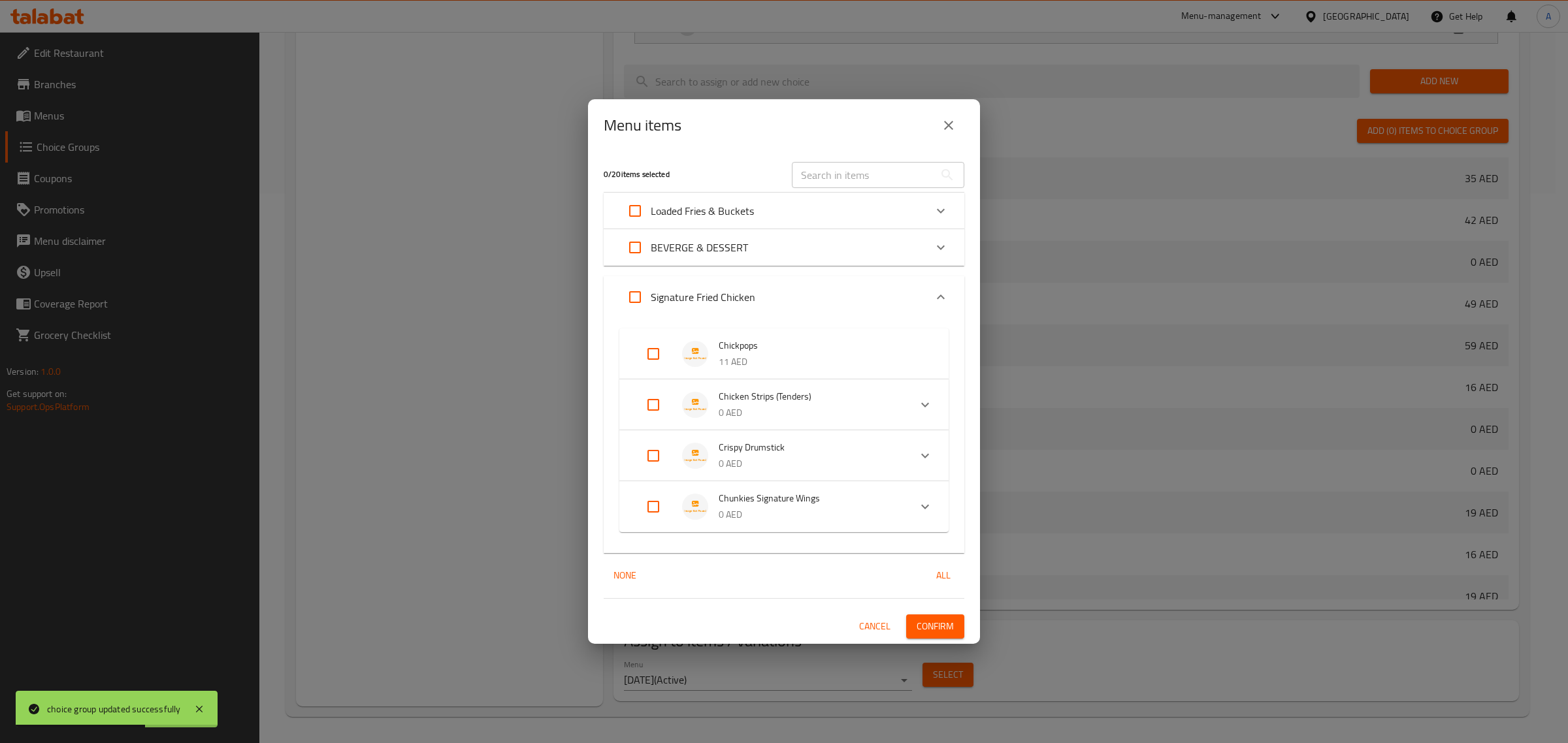
checkbox input "true"
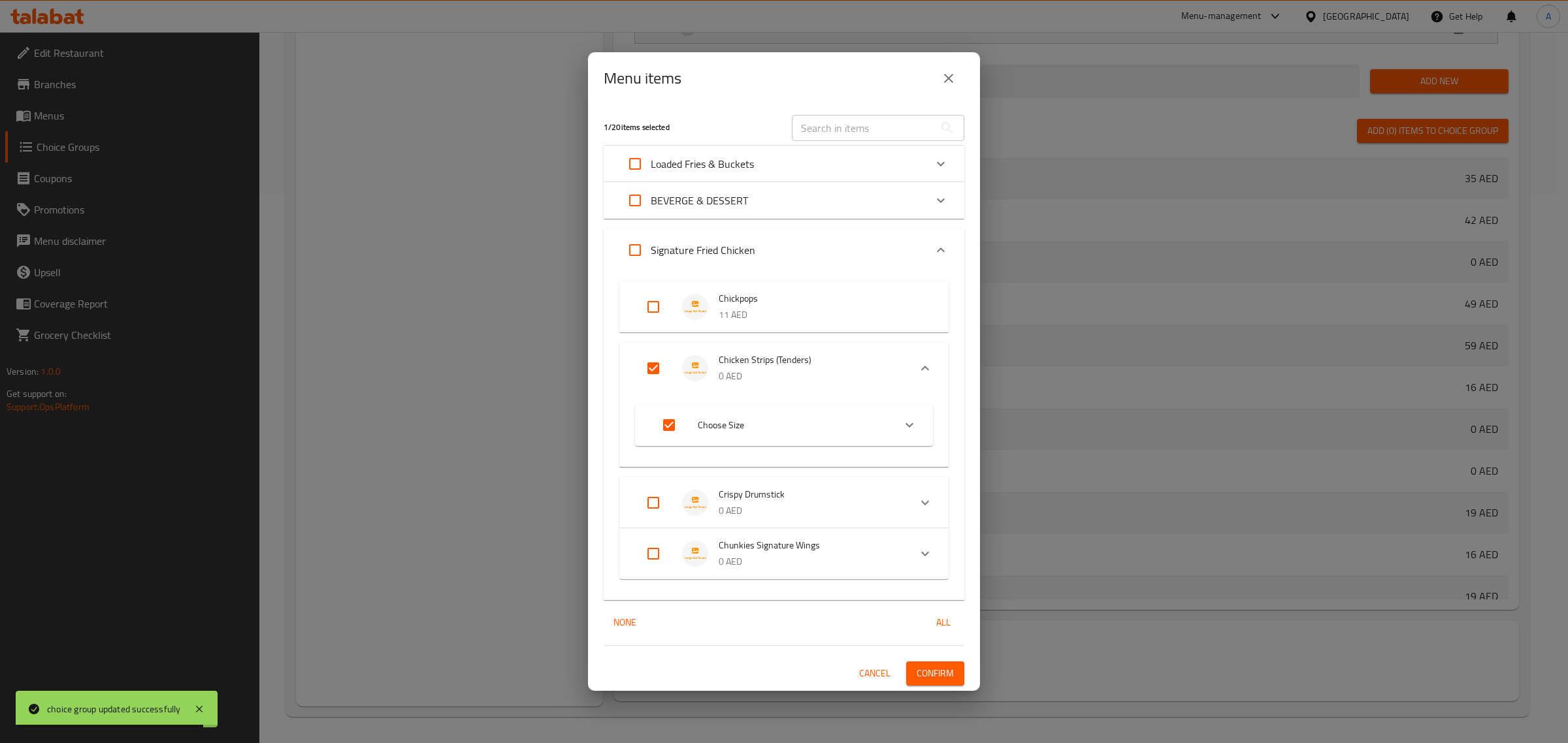
click at [654, 501] on input "Expand" at bounding box center [653, 502] width 31 height 31
checkbox input "true"
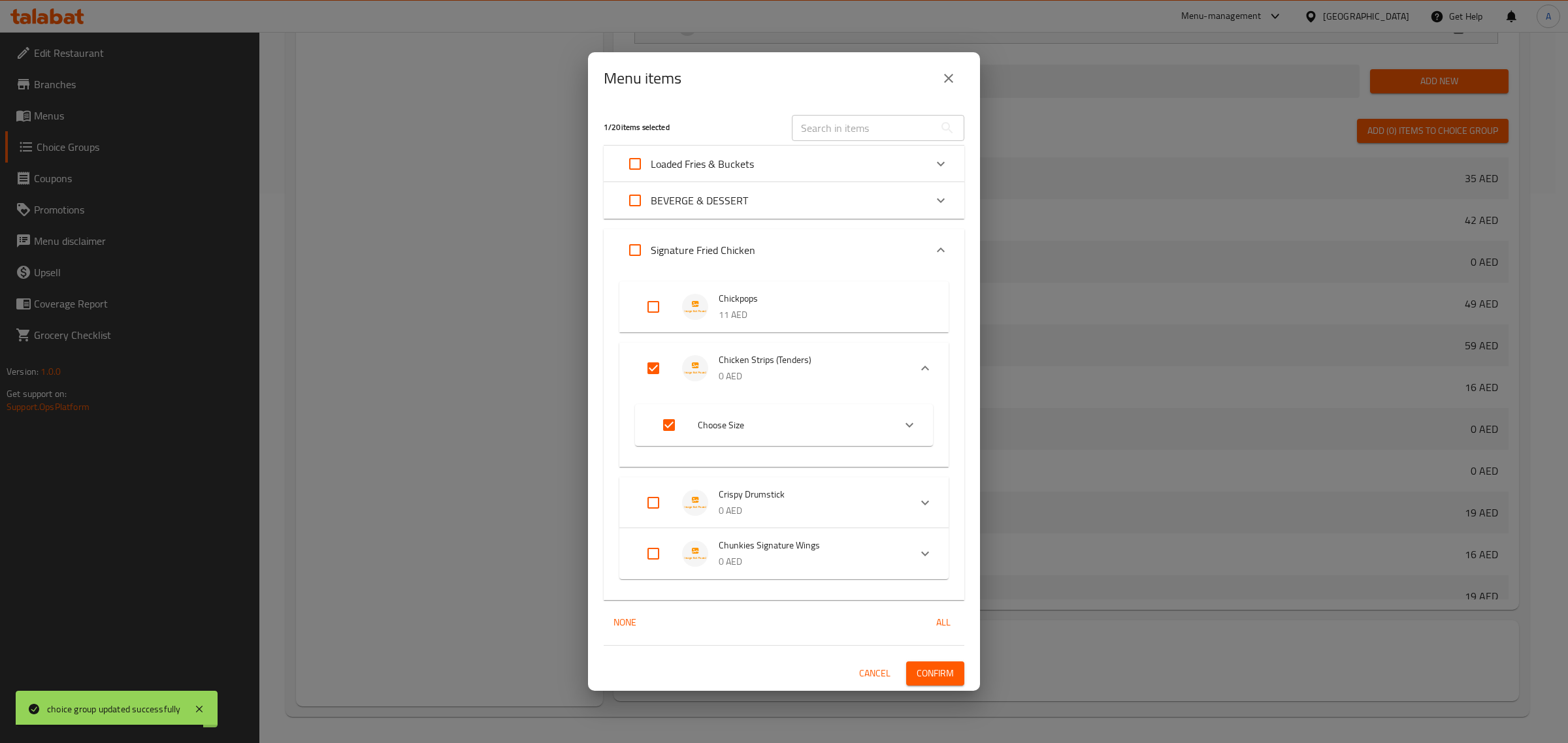
checkbox input "true"
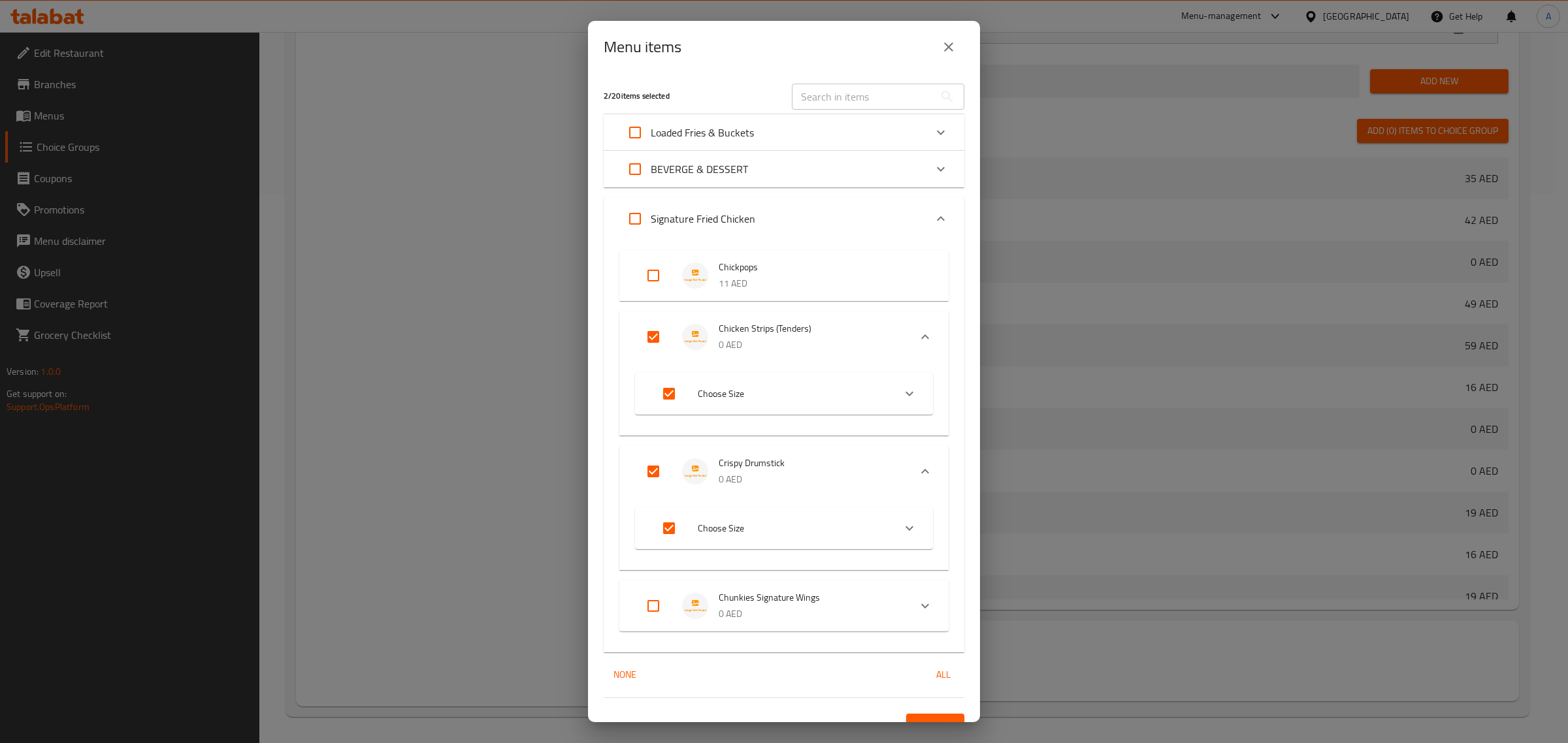
click at [647, 280] on input "Expand" at bounding box center [653, 275] width 31 height 31
checkbox input "true"
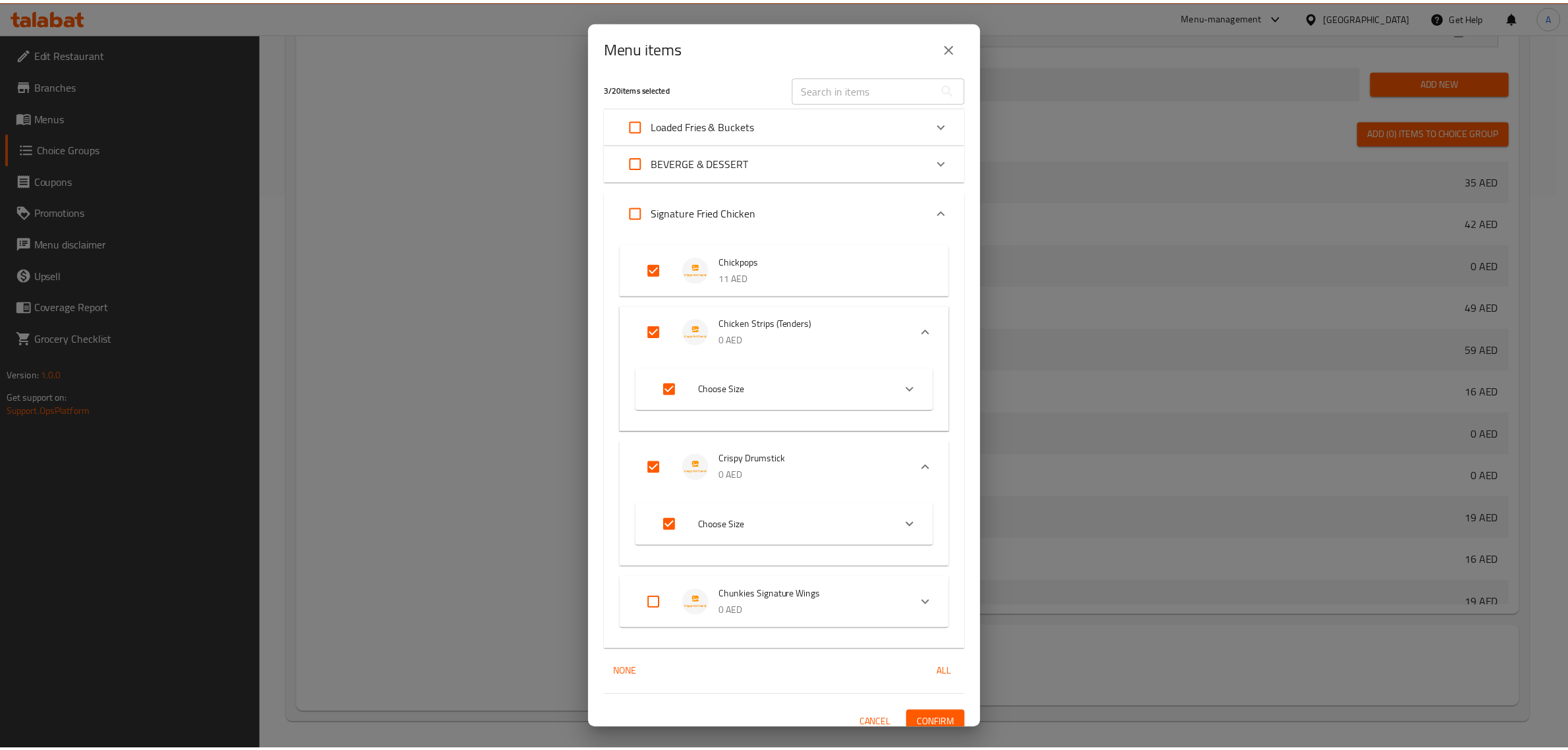
scroll to position [20, 0]
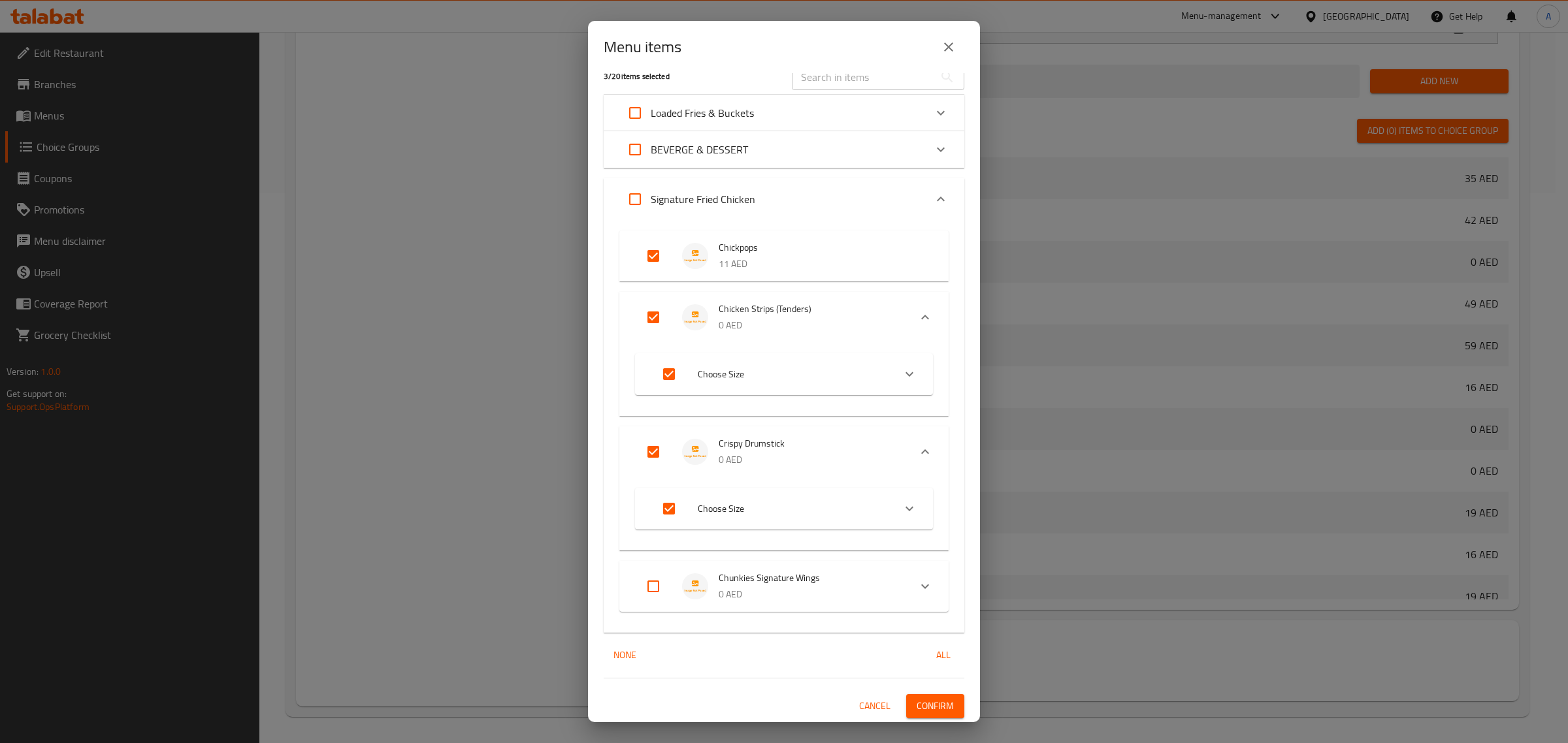
click at [931, 703] on span "Confirm" at bounding box center [936, 705] width 38 height 16
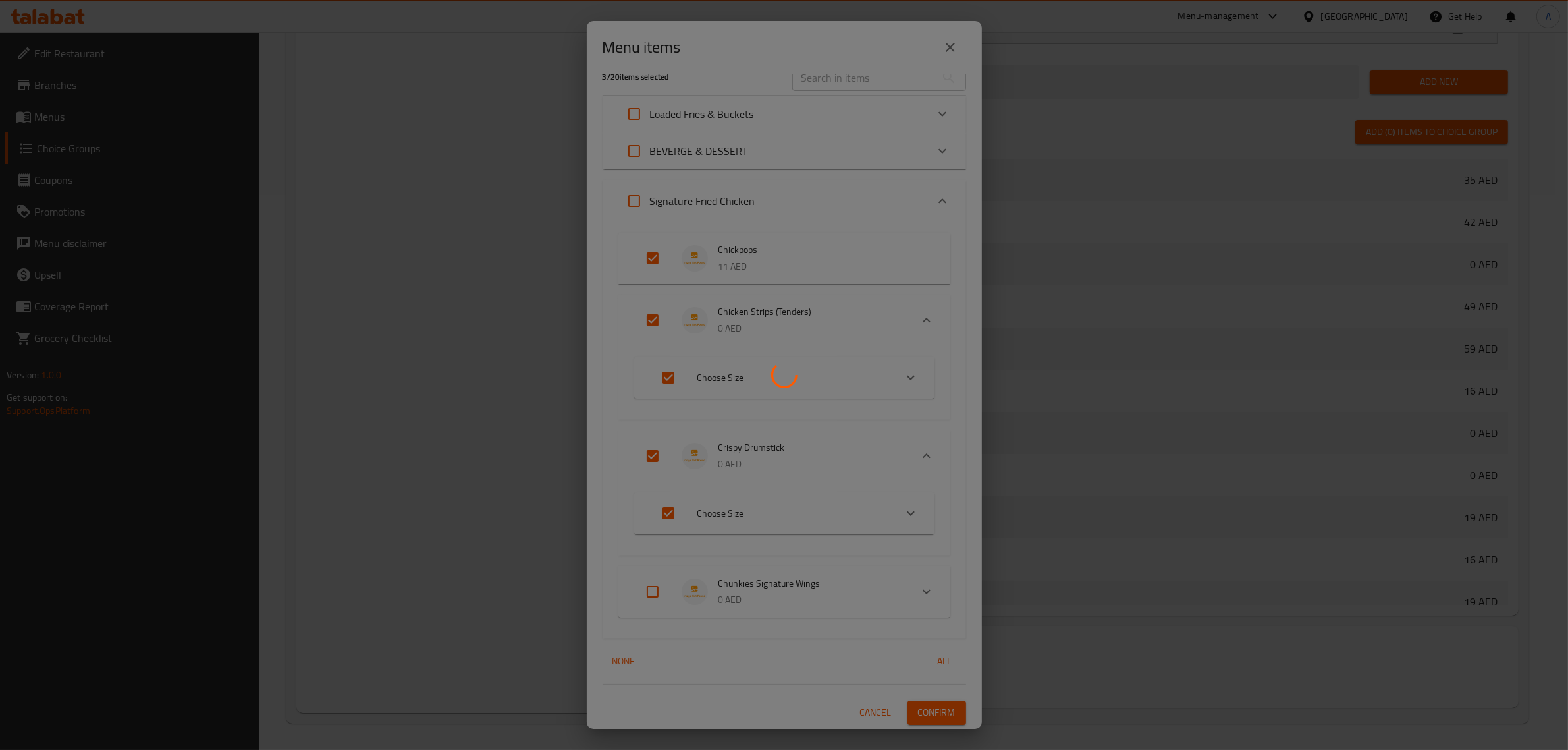
scroll to position [158, 0]
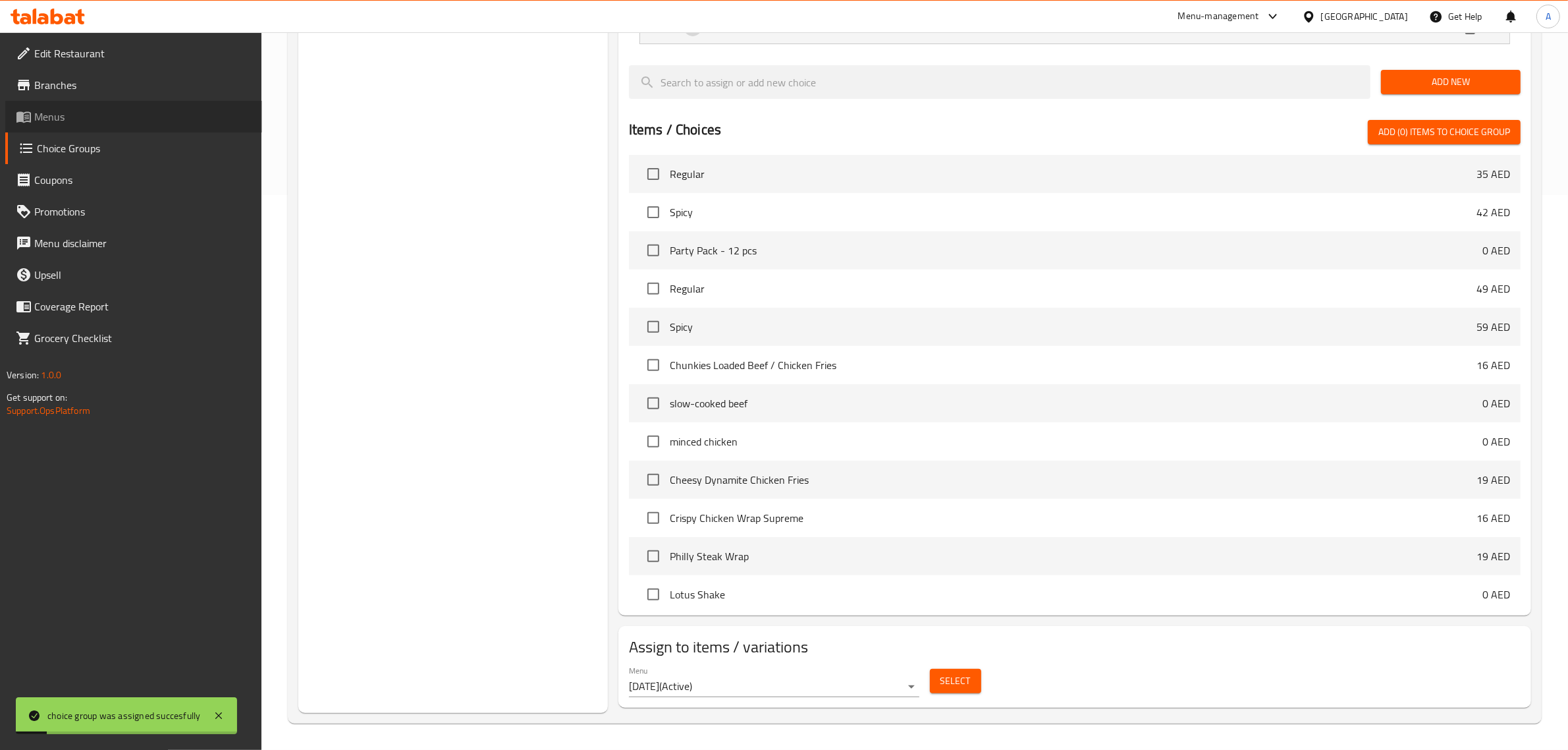
click at [73, 117] on span "Menus" at bounding box center [143, 116] width 218 height 16
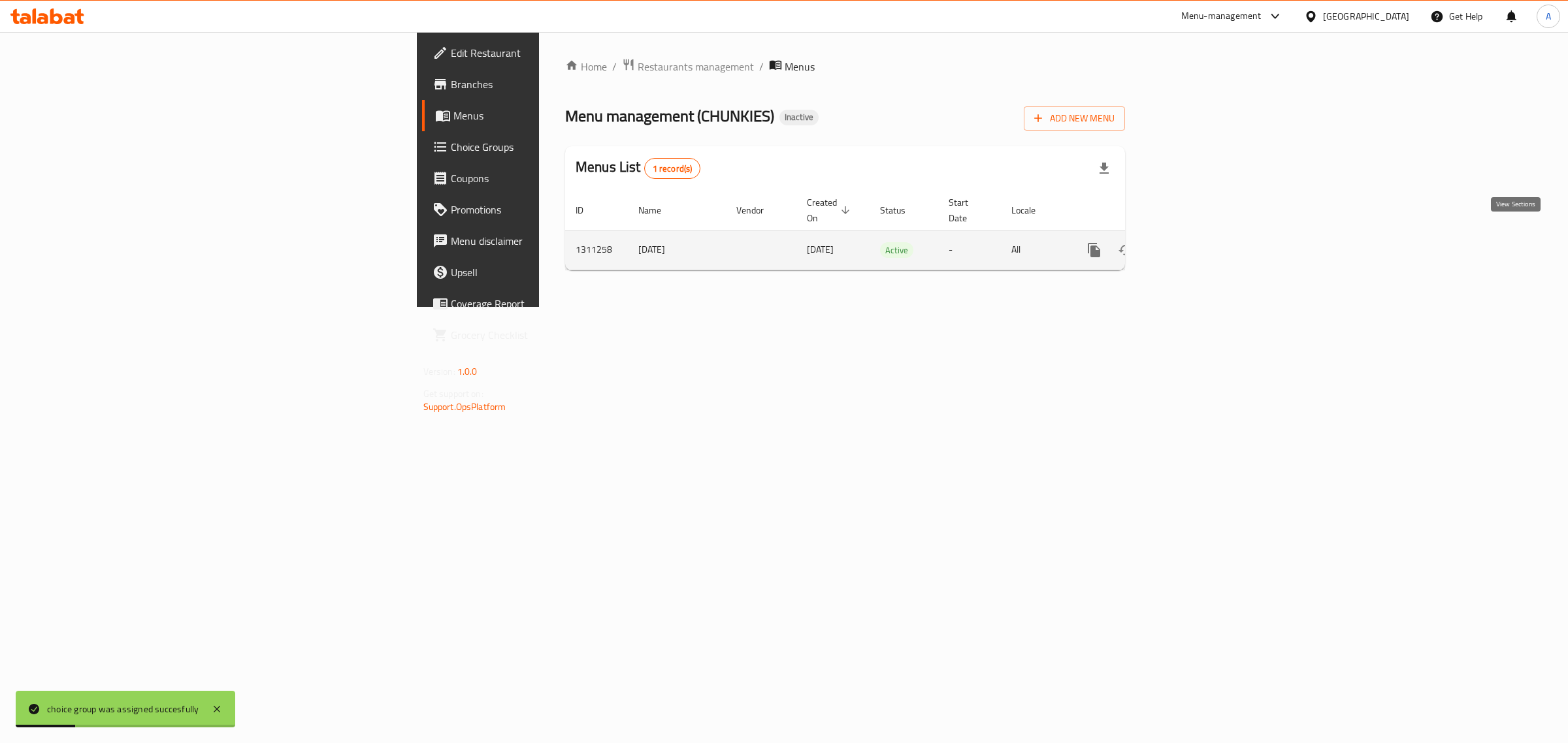
click at [1194, 244] on icon "enhanced table" at bounding box center [1188, 250] width 11 height 11
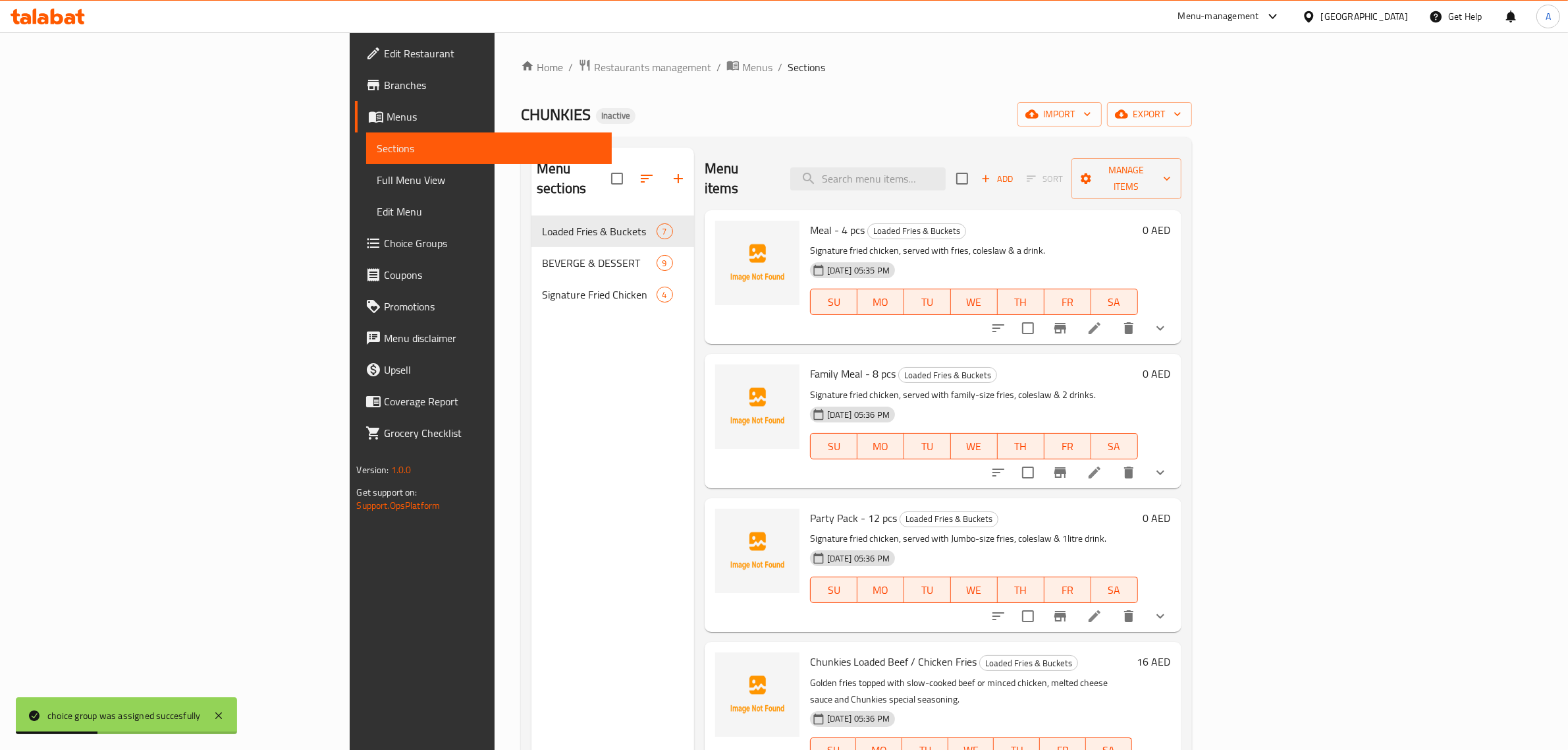
click at [377, 175] on span "Full Menu View" at bounding box center [489, 180] width 224 height 16
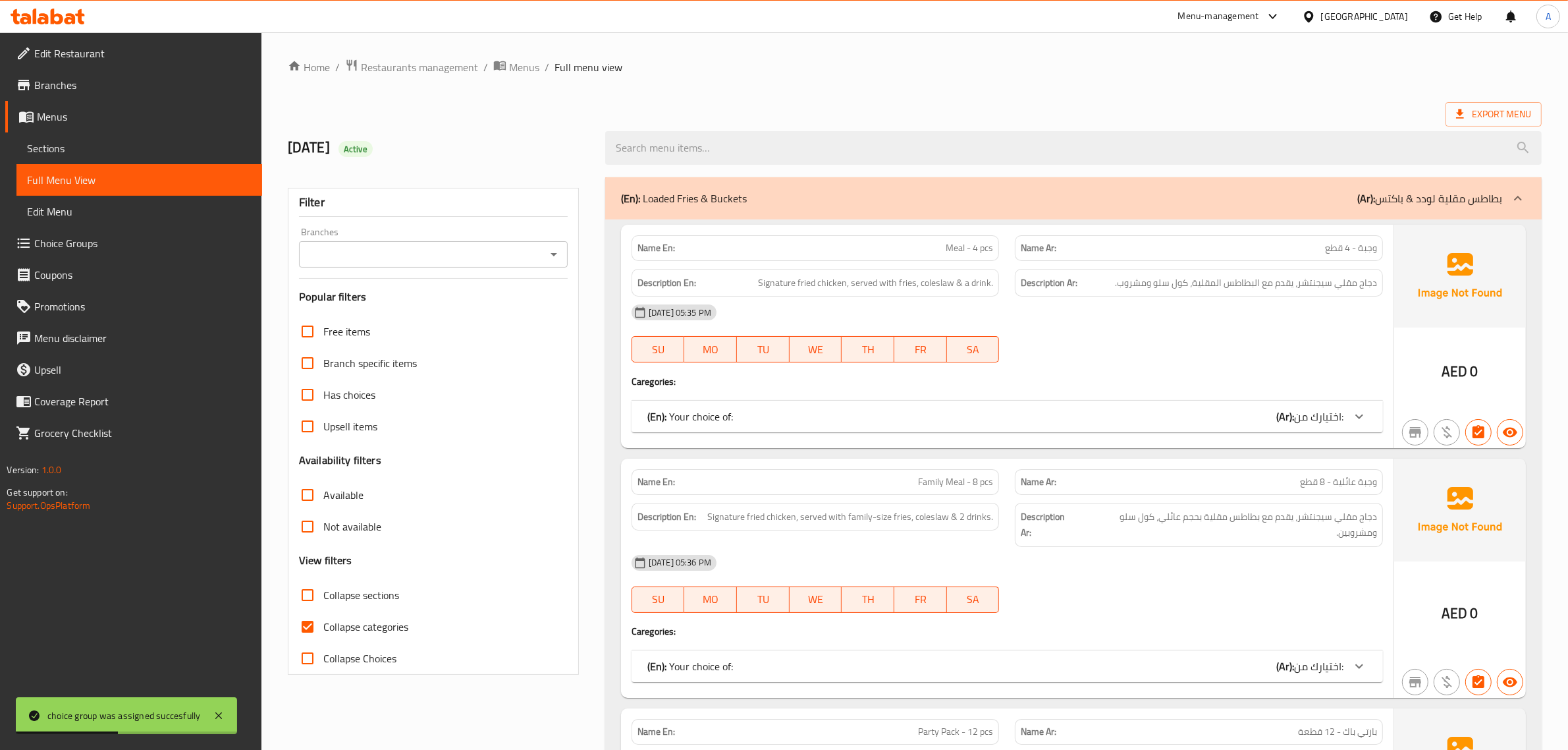
click at [336, 632] on span "Collapse categories" at bounding box center [365, 626] width 85 height 16
click at [323, 632] on input "Collapse categories" at bounding box center [307, 626] width 31 height 31
checkbox input "false"
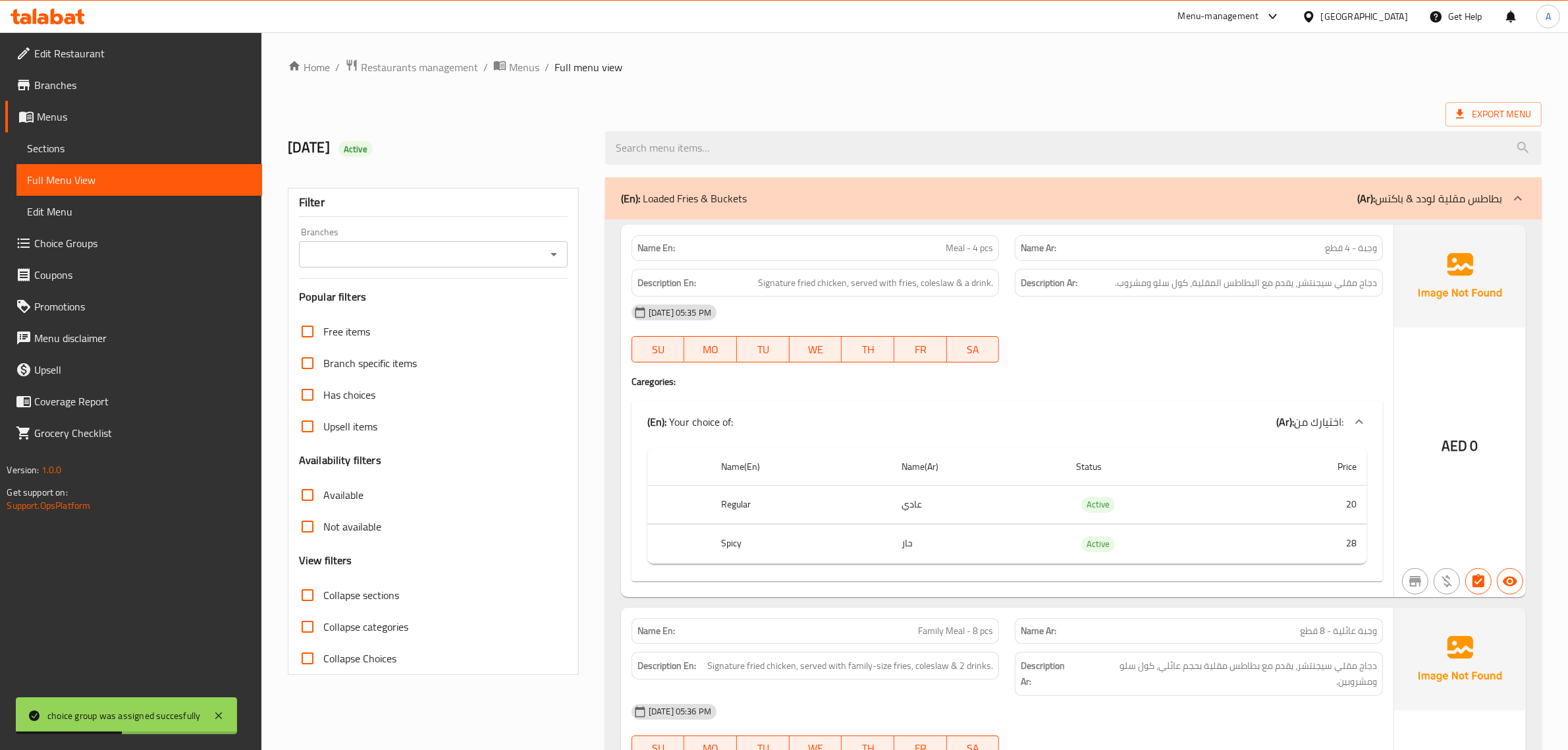
click at [338, 600] on span "Collapse sections" at bounding box center [361, 595] width 76 height 16
click at [323, 600] on input "Collapse sections" at bounding box center [307, 594] width 31 height 31
checkbox input "true"
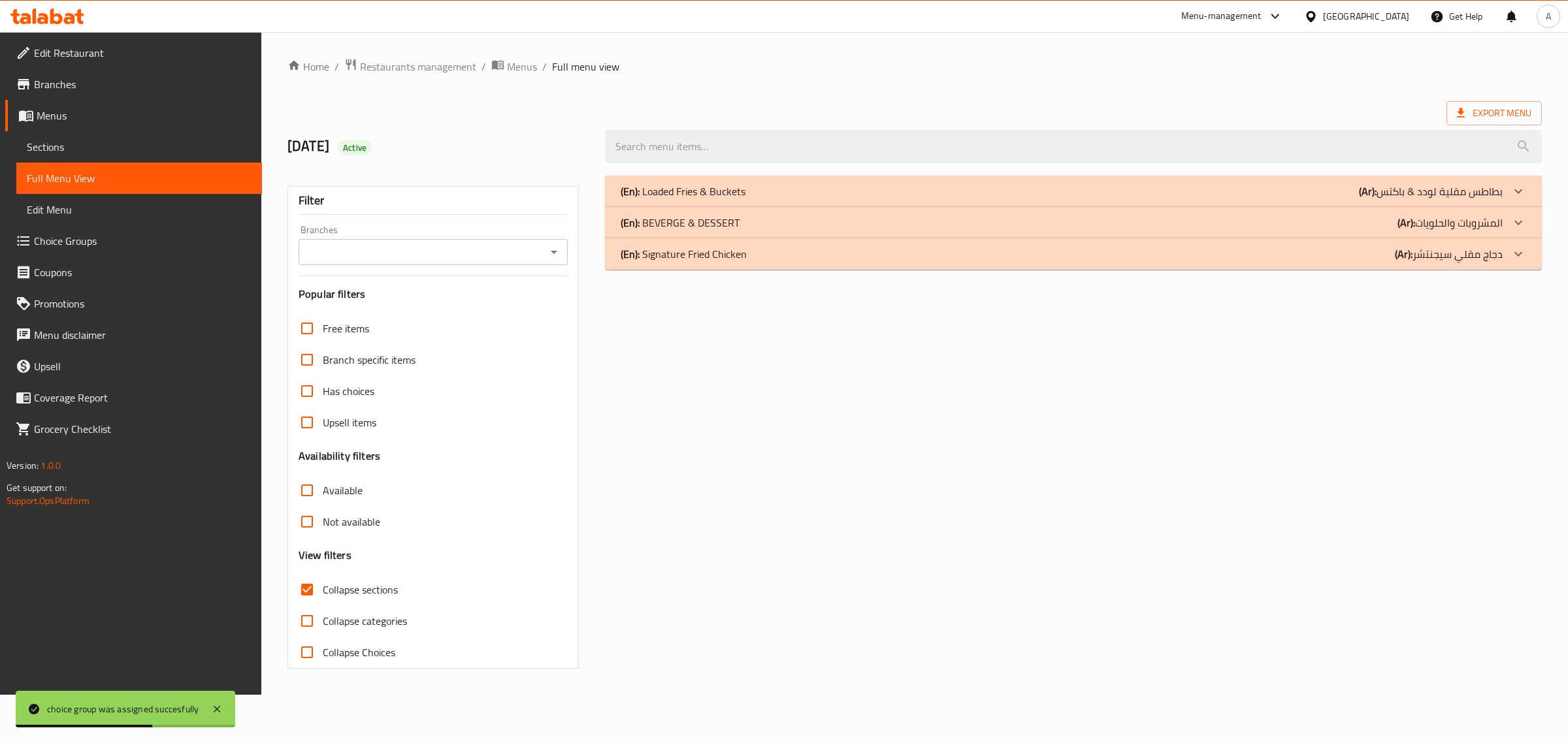
click at [798, 265] on div "(En): Signature Fried Chicken (Ar): دجاج مقلي سيجنتشر" at bounding box center [1073, 253] width 937 height 31
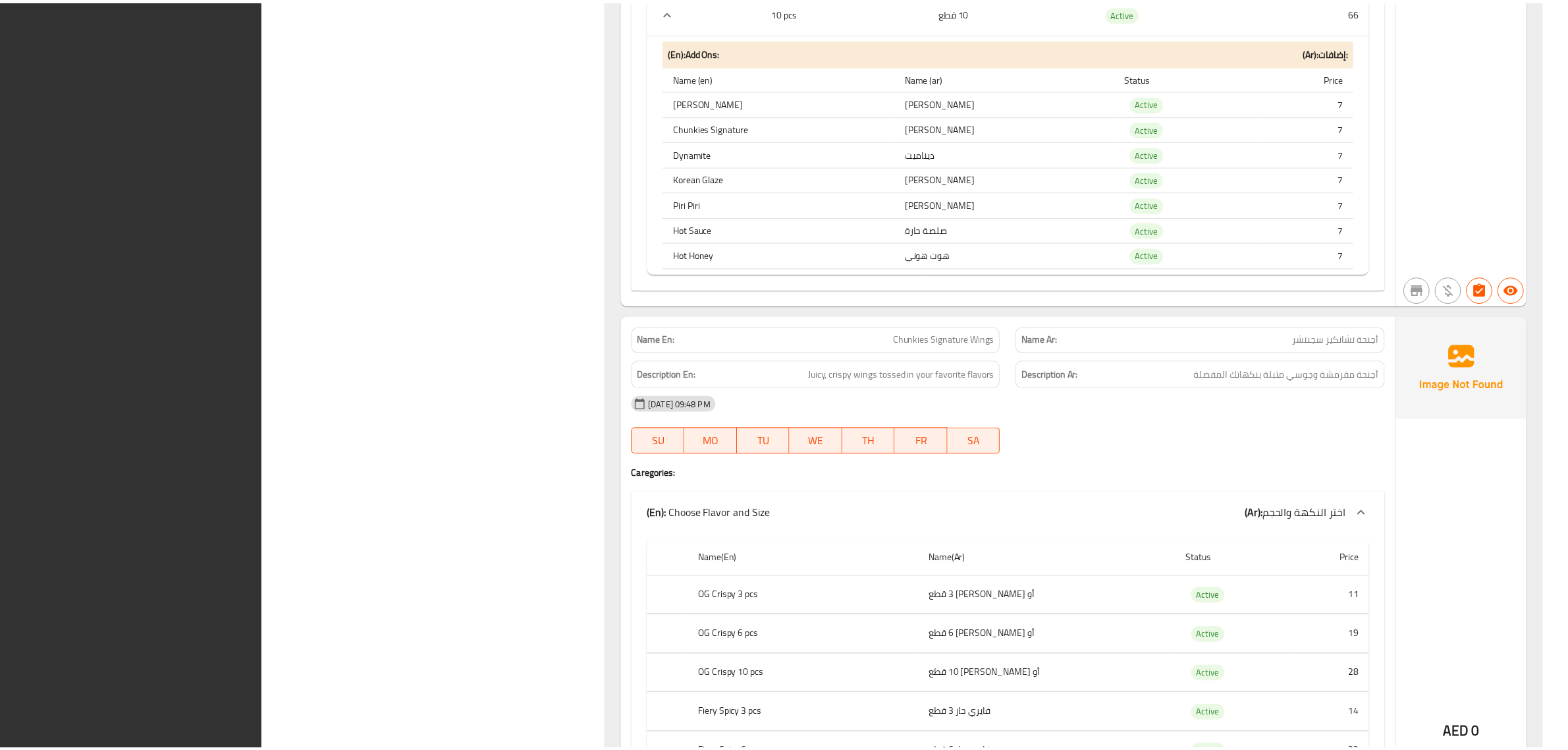
scroll to position [4132, 0]
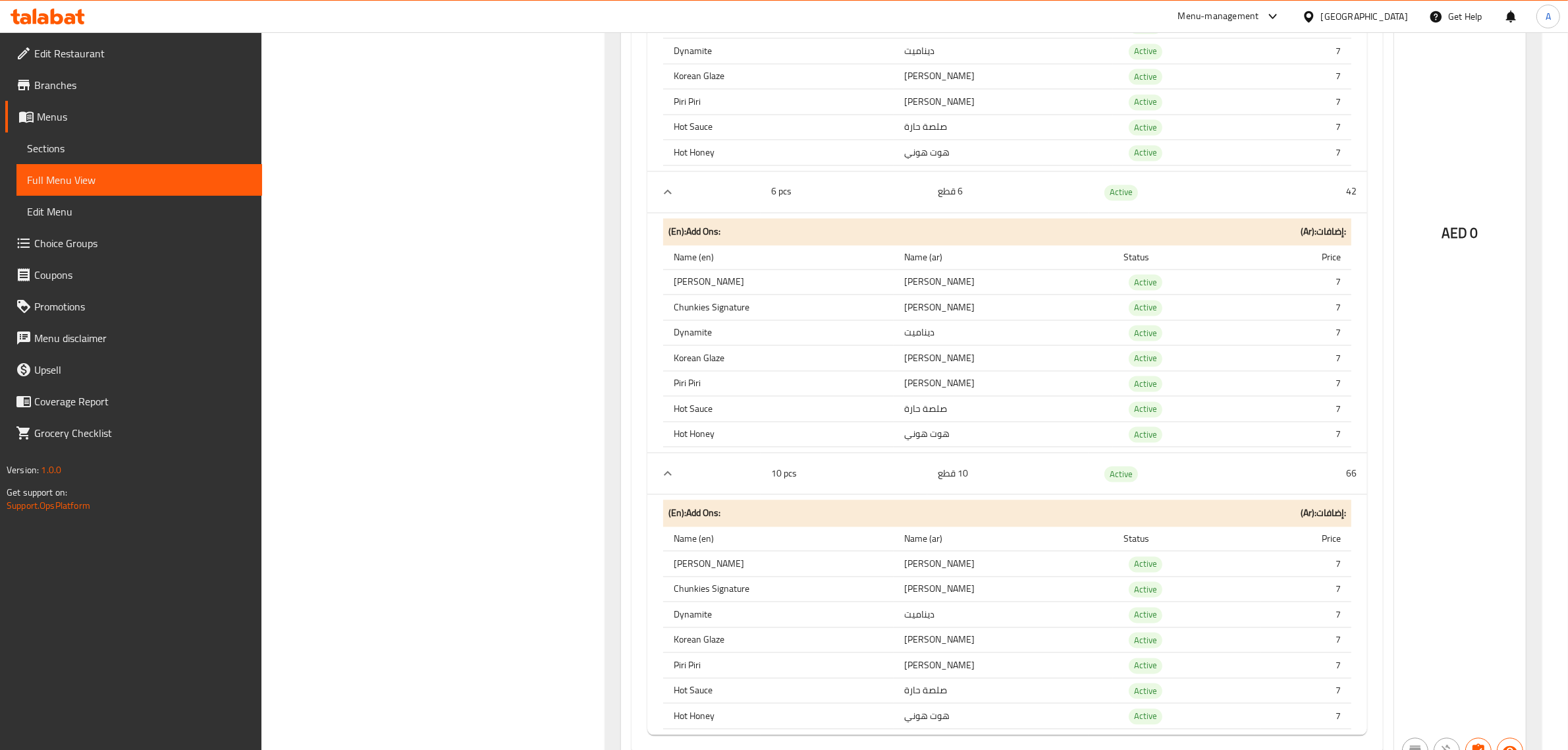
scroll to position [3226, 0]
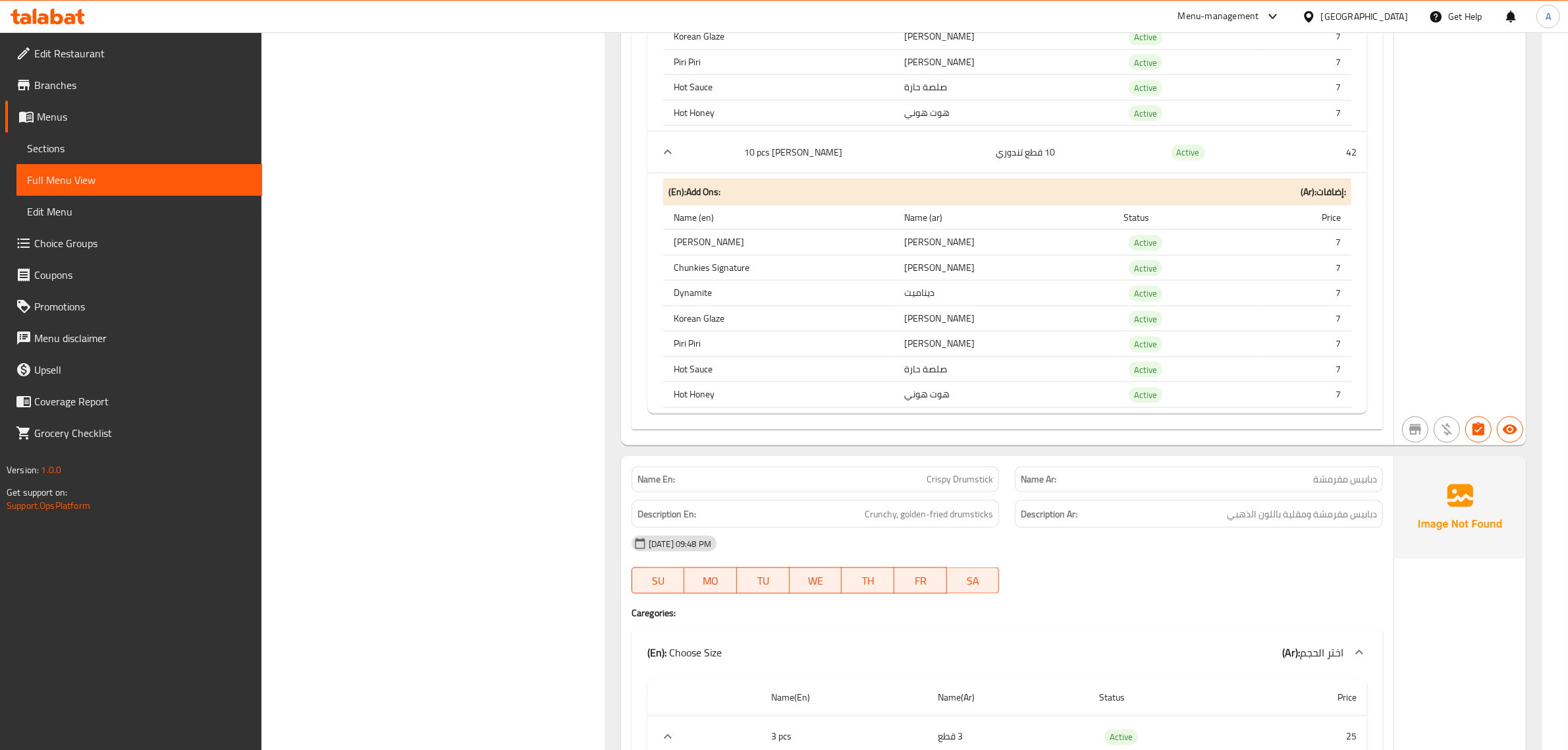
scroll to position [2402, 0]
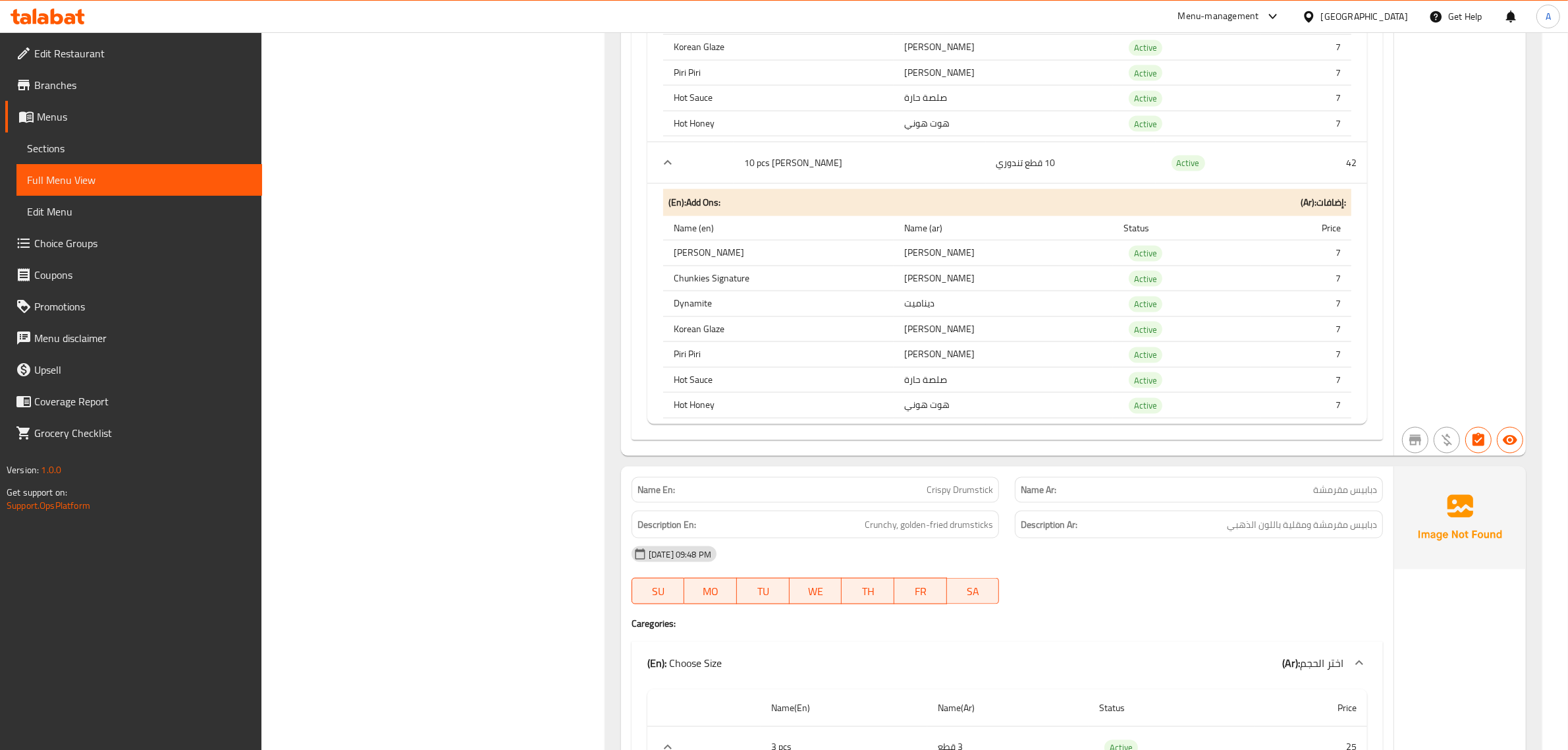
click at [87, 244] on span "Choice Groups" at bounding box center [143, 242] width 218 height 16
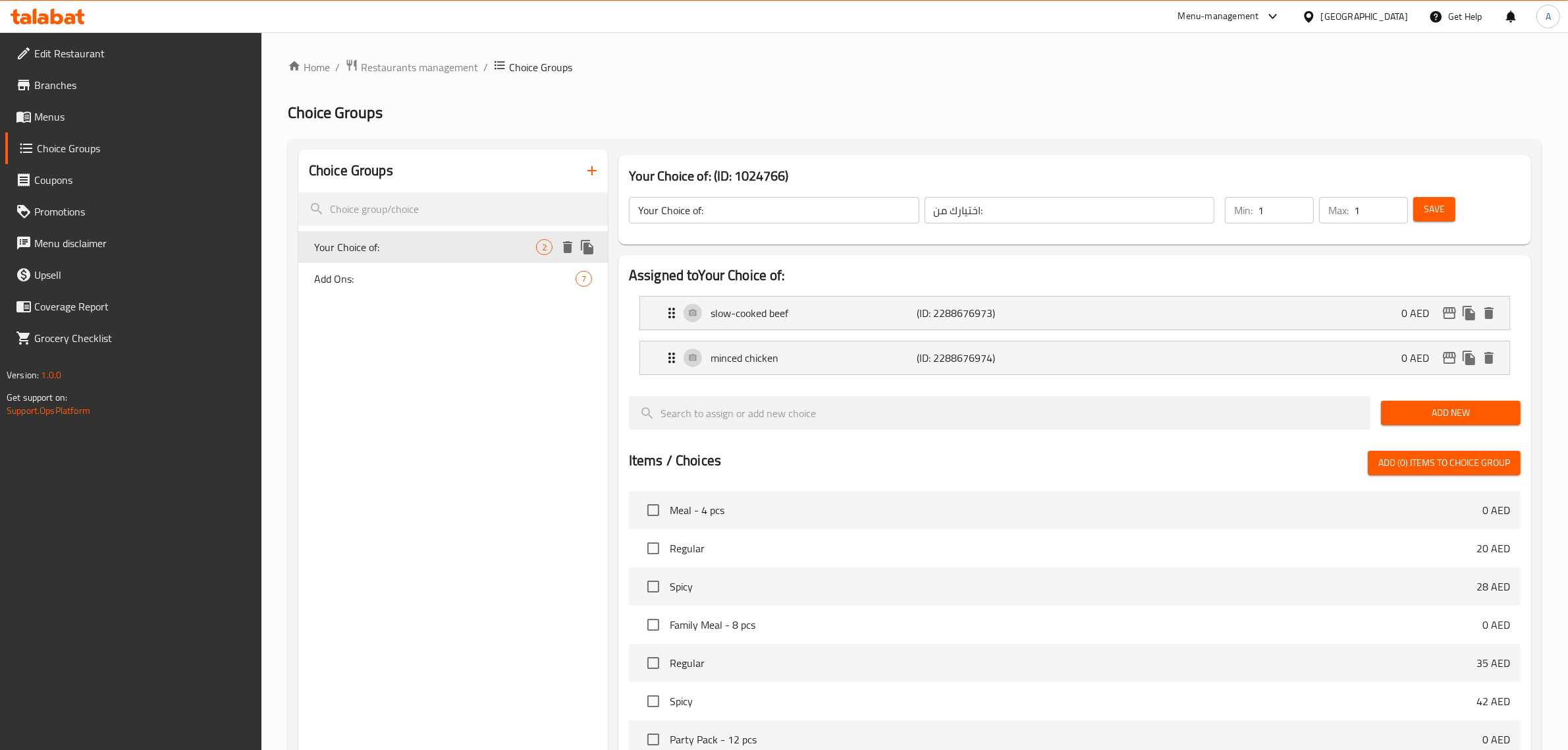
click at [585, 244] on icon "duplicate" at bounding box center [586, 246] width 12 height 14
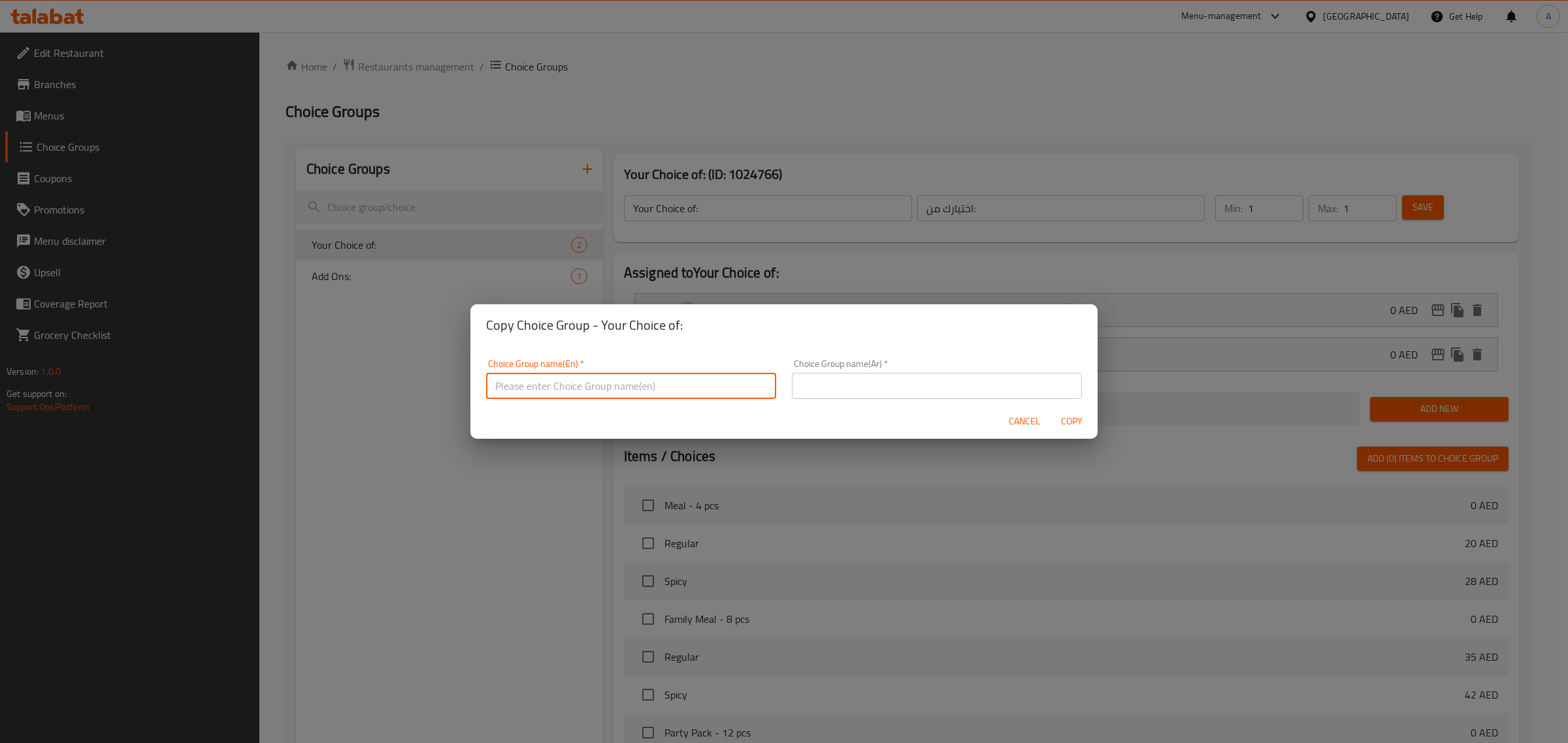
click at [618, 380] on input "text" at bounding box center [631, 386] width 290 height 26
click at [1029, 429] on button "Cancel" at bounding box center [1024, 422] width 41 height 24
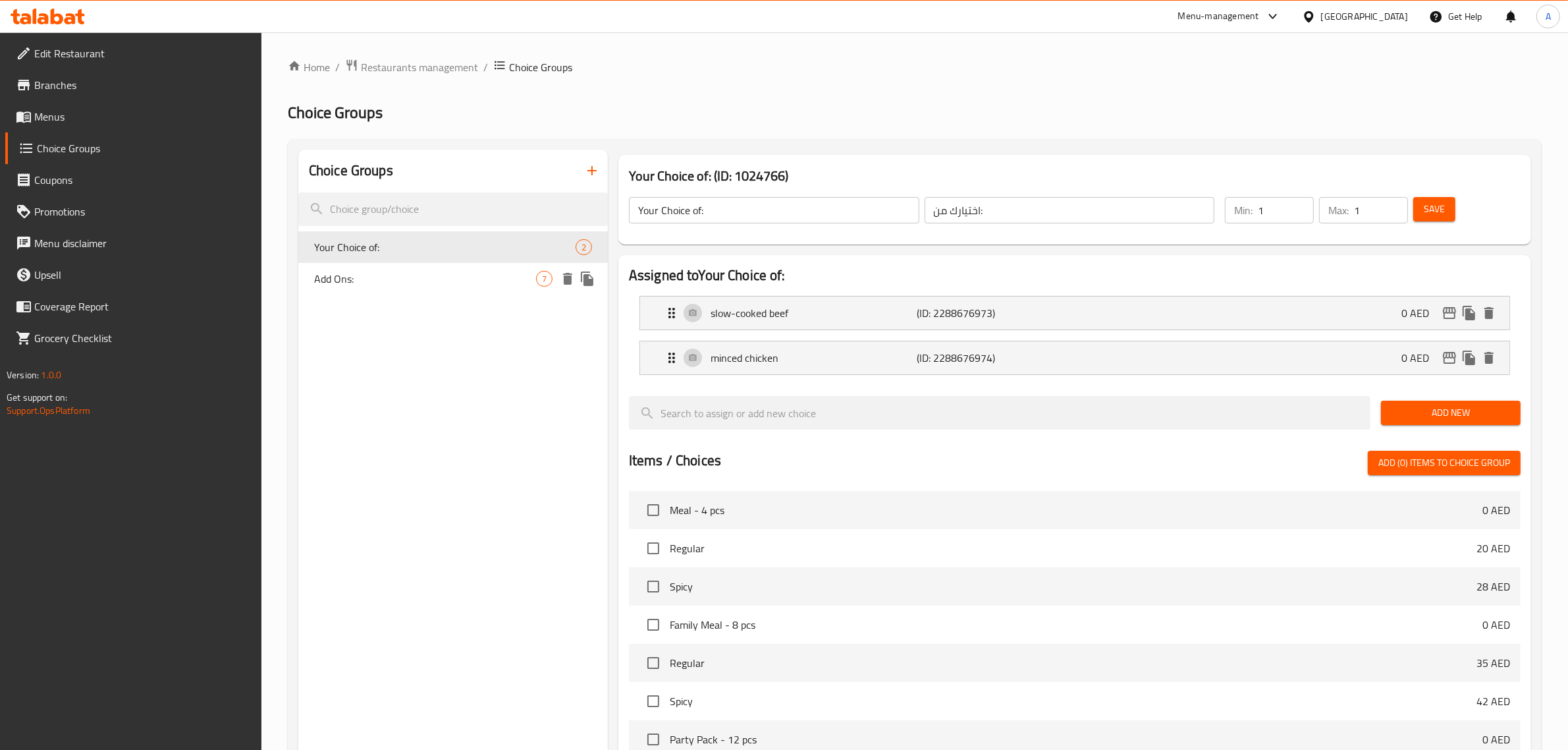
click at [386, 279] on span "Add Ons:" at bounding box center [426, 279] width 222 height 16
type input "Add Ons:"
type input "إضافات:"
type input "0"
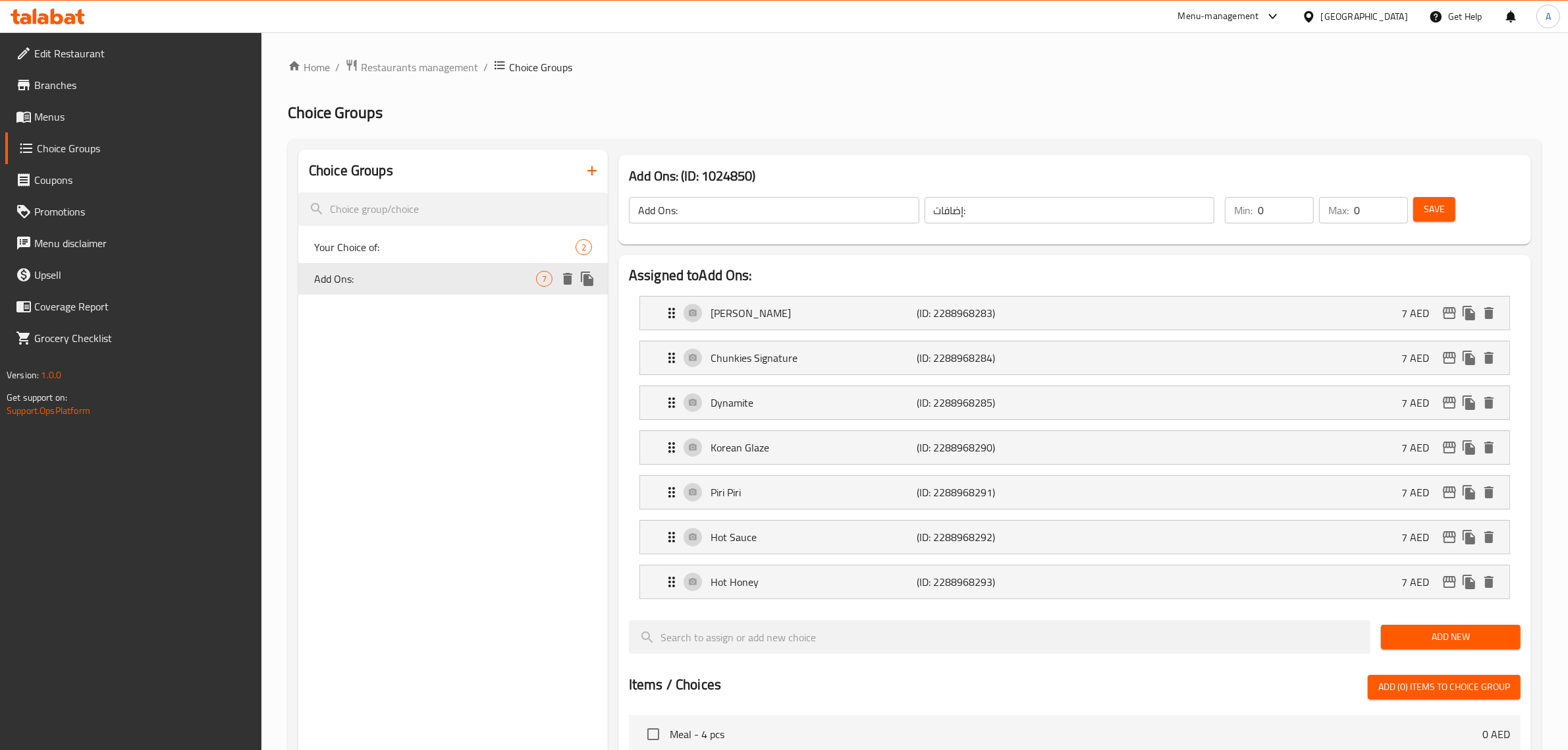
click at [590, 279] on icon "duplicate" at bounding box center [586, 279] width 12 height 14
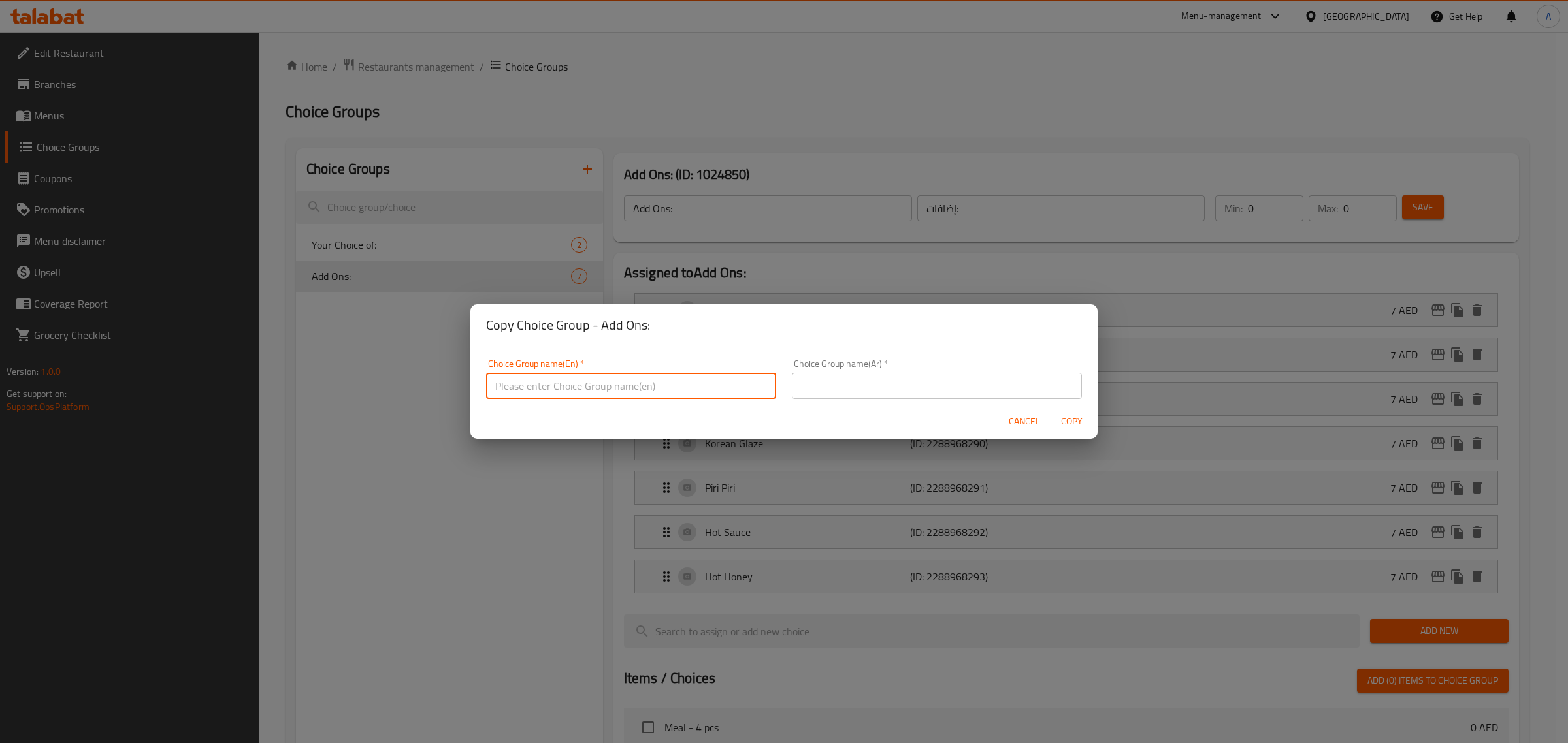
click at [615, 380] on input "text" at bounding box center [631, 386] width 290 height 26
type input "Your Choice Of:"
click at [830, 394] on input "text" at bounding box center [937, 386] width 290 height 26
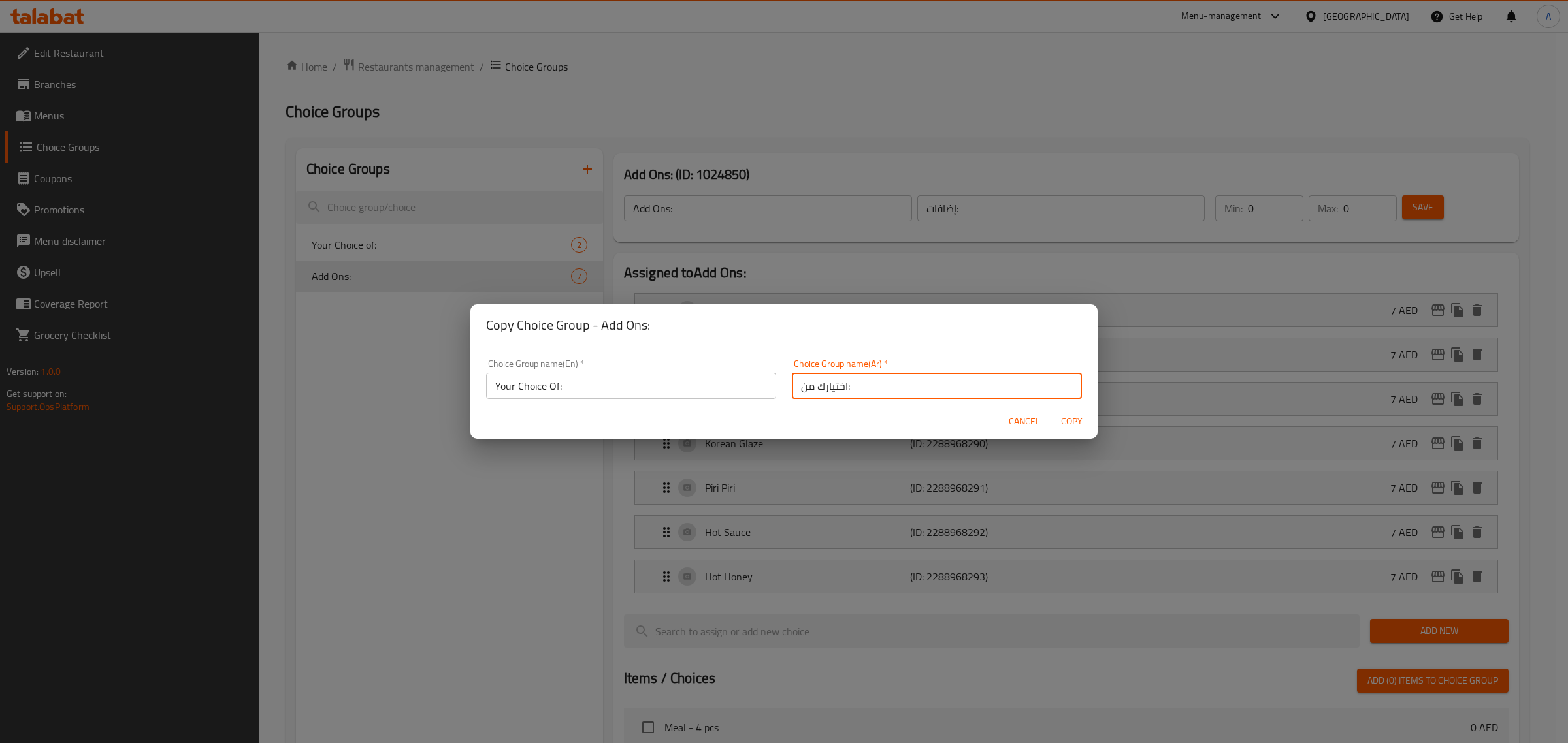
type input "اختيارك من:"
click at [1080, 419] on span "Copy" at bounding box center [1070, 421] width 31 height 16
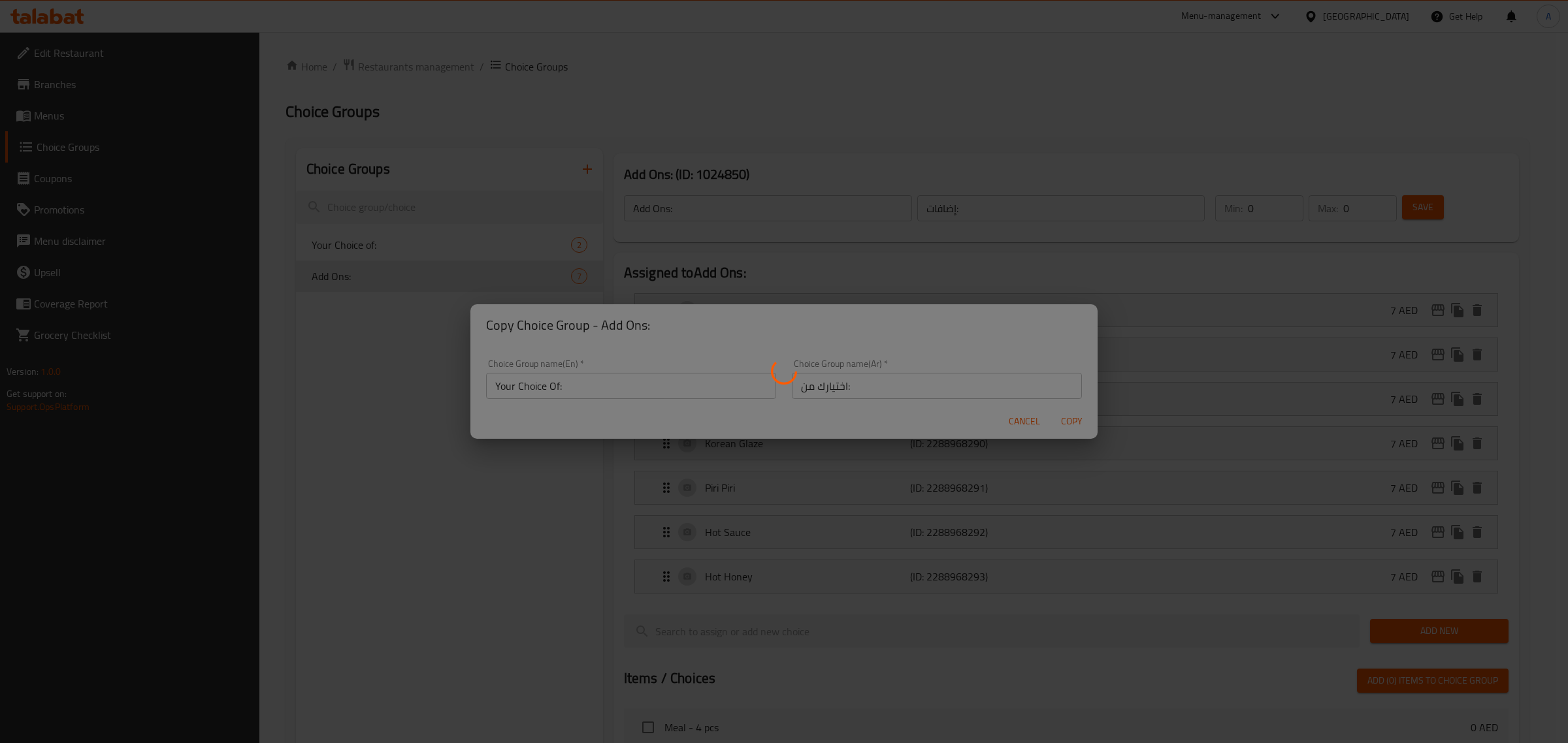
type input "Your Choice Of:"
type input "اختيارك من:"
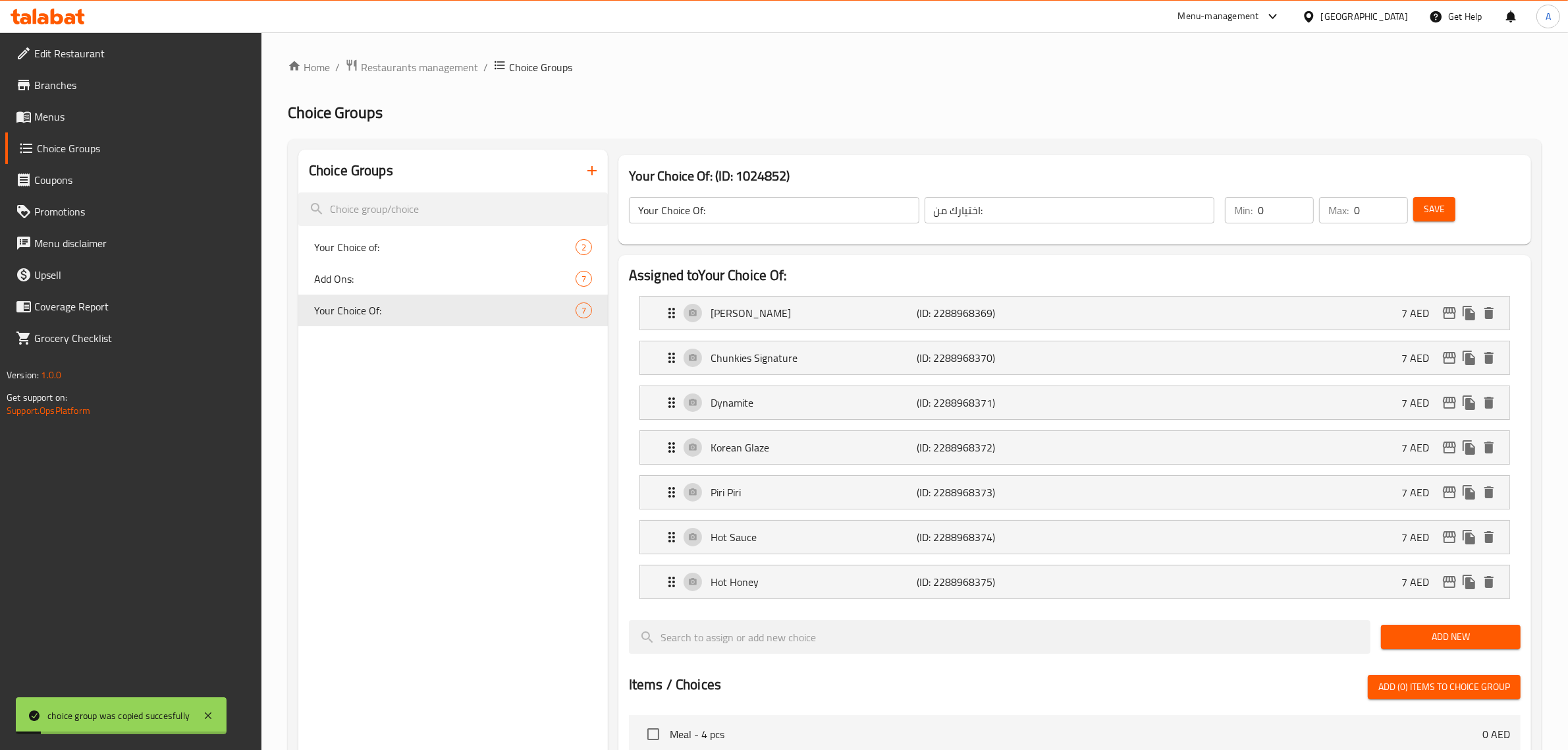
click at [438, 475] on div "Choice Groups Your Choice of: 2 Add Ons: 7 Your Choice Of: 7" at bounding box center [453, 708] width 310 height 1118
type input "1"
click at [1296, 207] on input "1" at bounding box center [1286, 210] width 56 height 27
type input "1"
click at [1397, 206] on input "1" at bounding box center [1381, 210] width 54 height 27
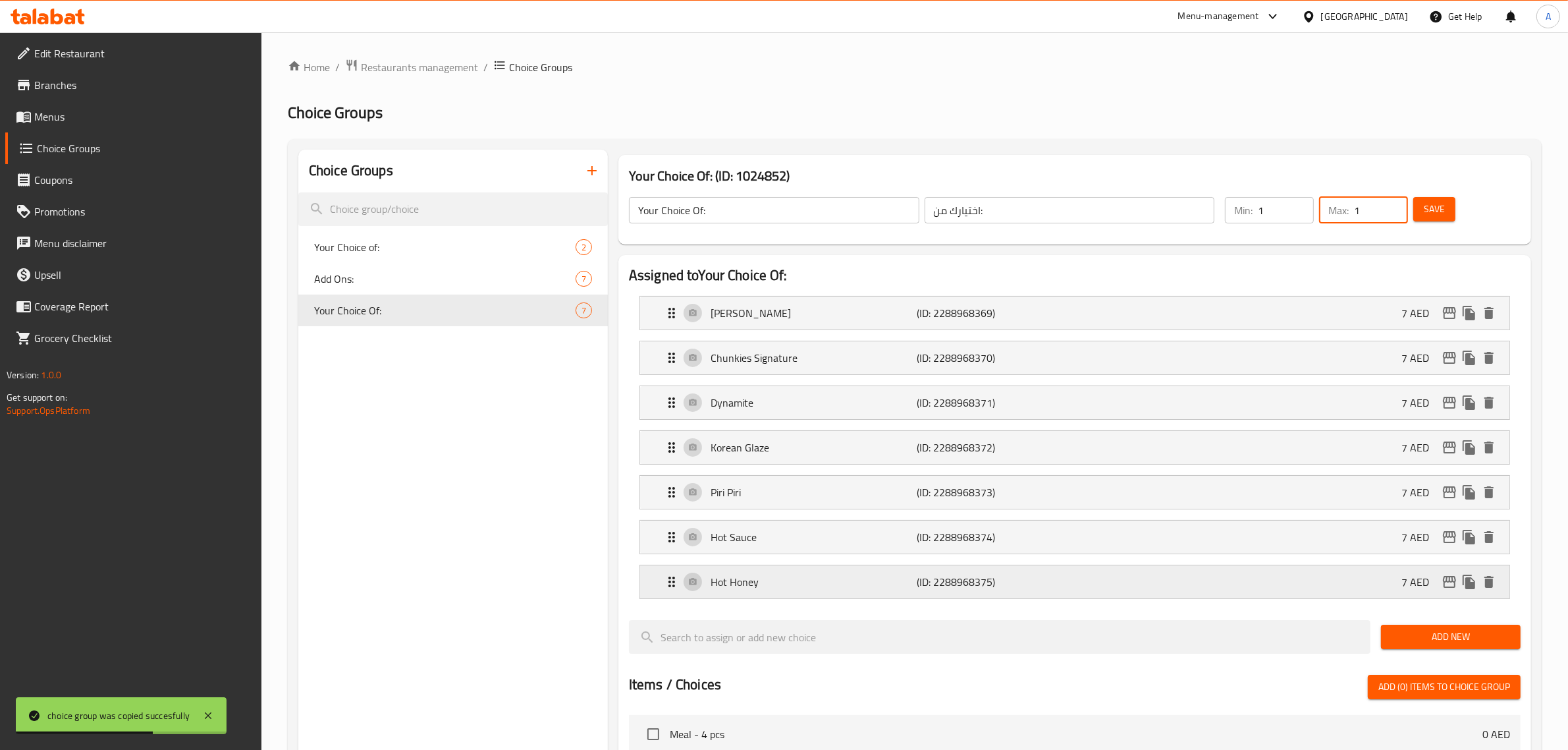
click at [889, 589] on p "Hot Honey" at bounding box center [814, 582] width 207 height 16
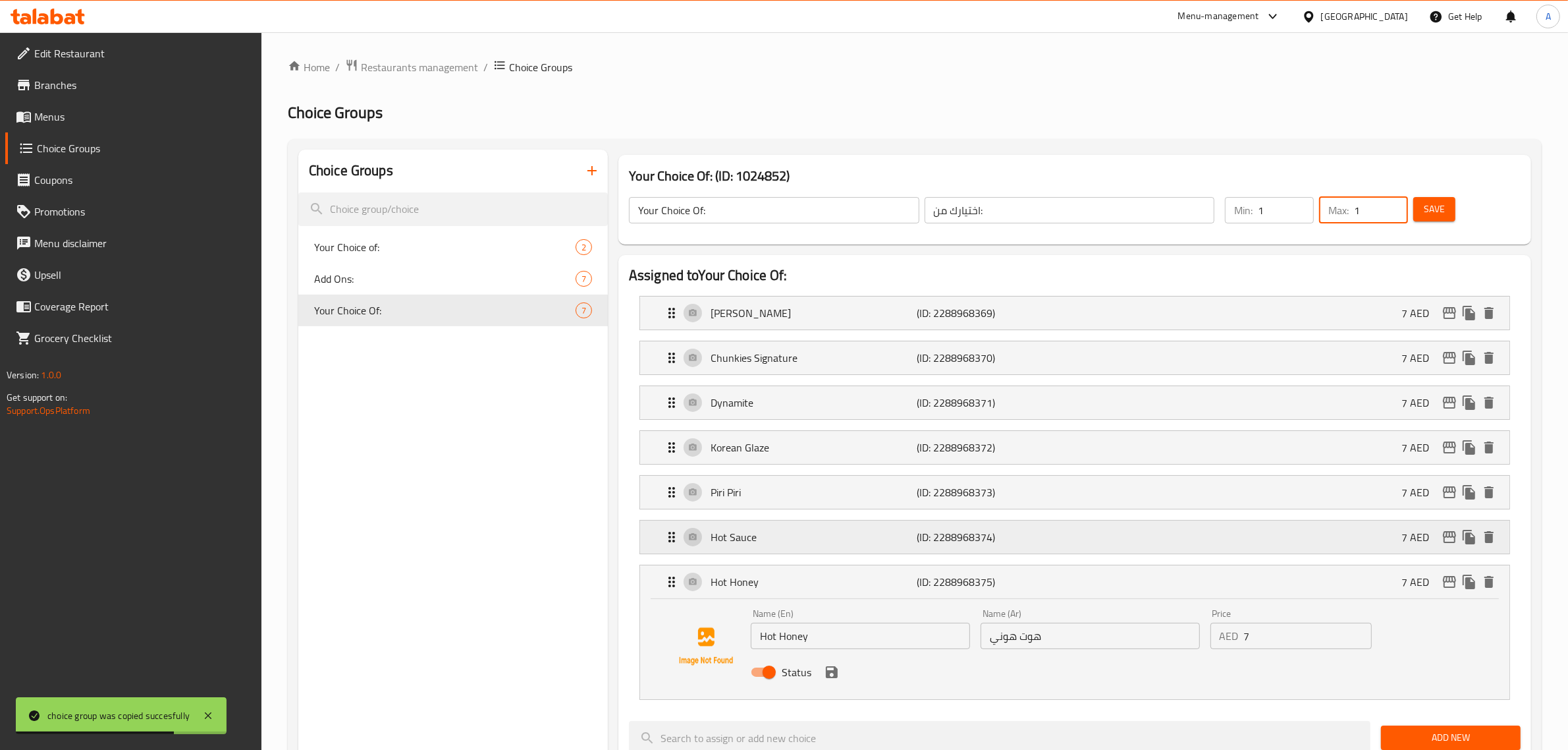
click at [881, 547] on div "Hot Sauce (ID: 2288968374) 7 AED" at bounding box center [1079, 537] width 830 height 33
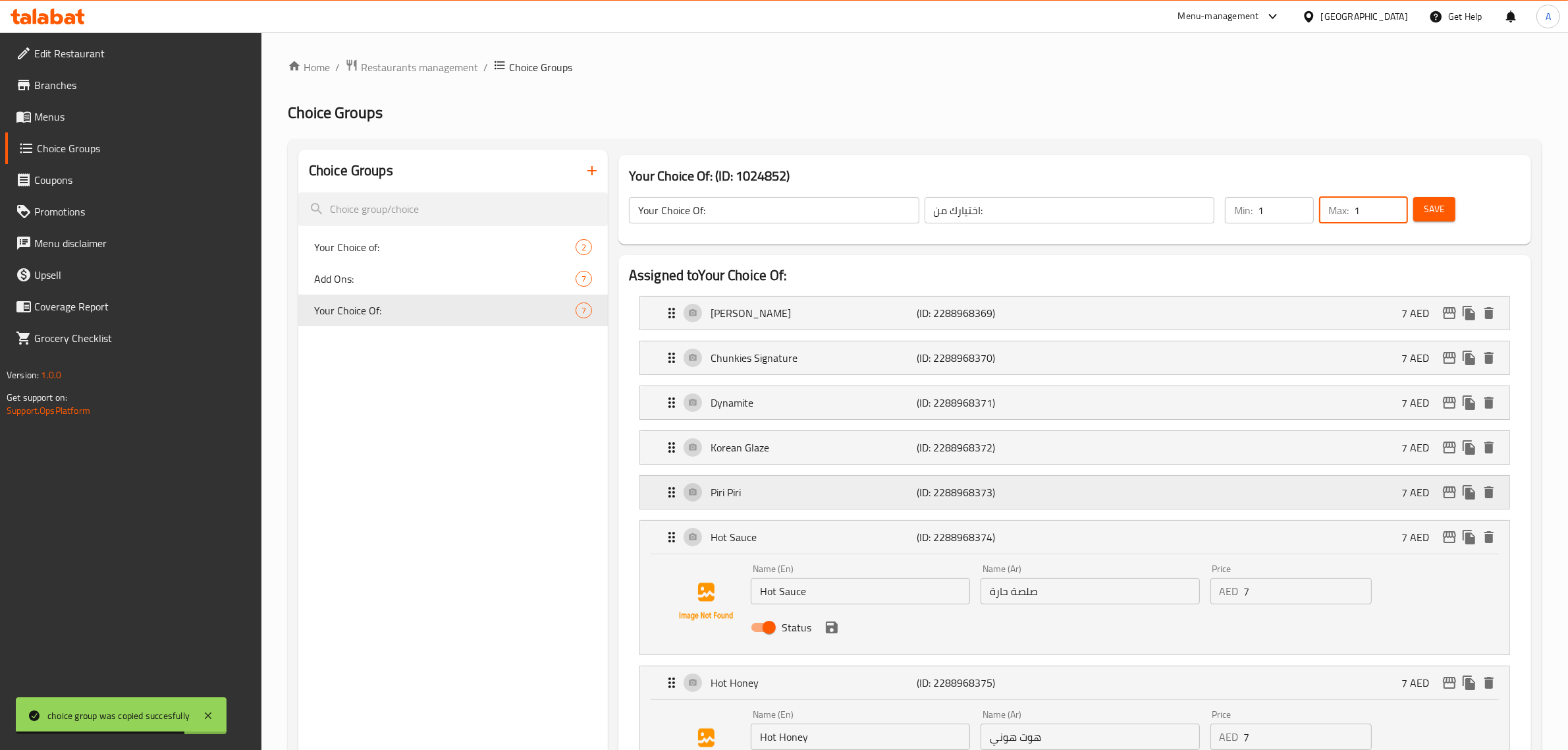
click at [880, 504] on div "Piri Piri (ID: 2288968373) 7 AED" at bounding box center [1079, 491] width 830 height 33
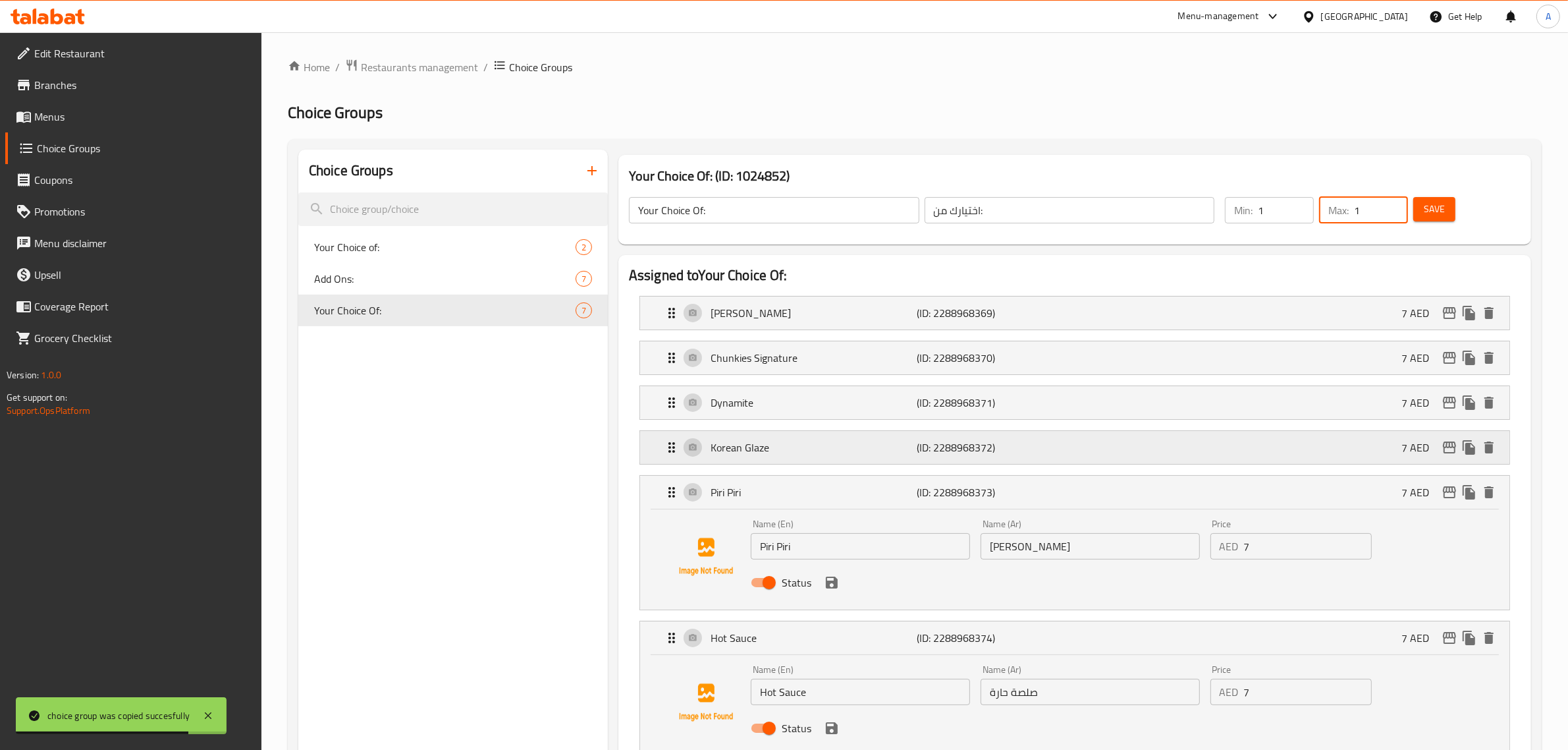
click at [888, 458] on div "Korean Glaze (ID: 2288968372) 7 AED" at bounding box center [1079, 447] width 830 height 33
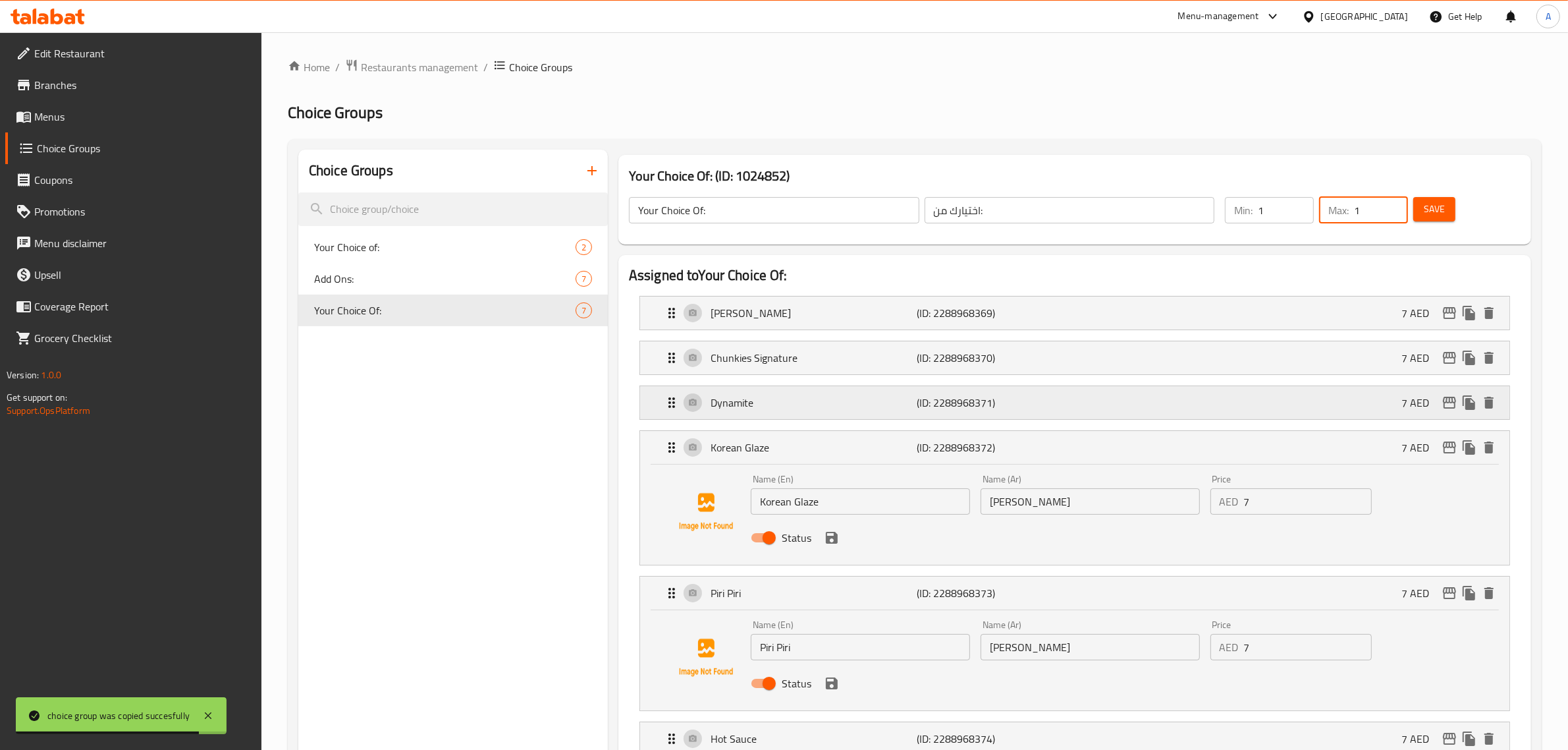
click at [864, 394] on div "Dynamite (ID: 2288968371) 7 AED" at bounding box center [1079, 402] width 830 height 33
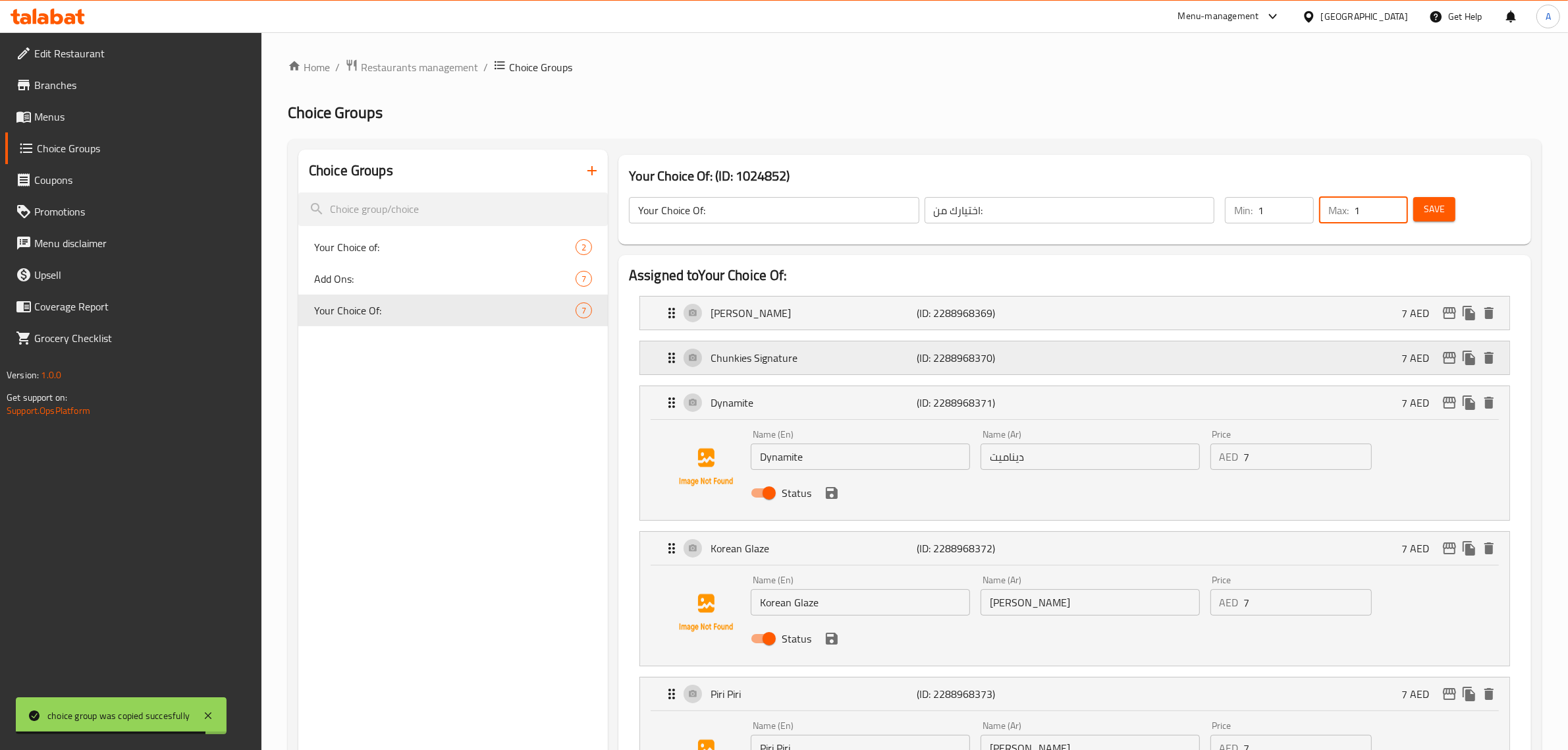
click at [870, 368] on div "Chunkies Signature (ID: 2288968370) 7 AED" at bounding box center [1079, 357] width 830 height 33
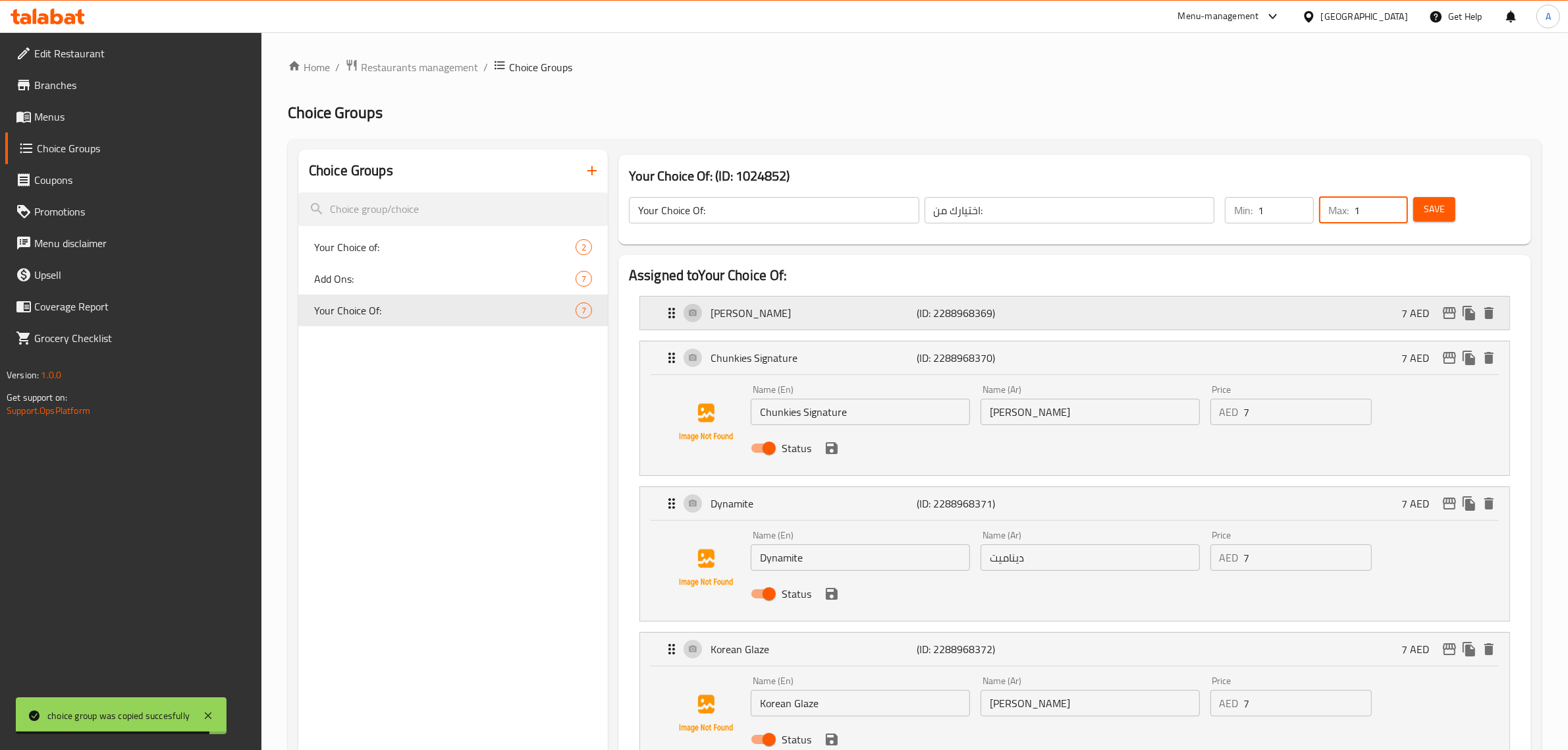
click at [869, 312] on p "[PERSON_NAME]" at bounding box center [814, 313] width 207 height 16
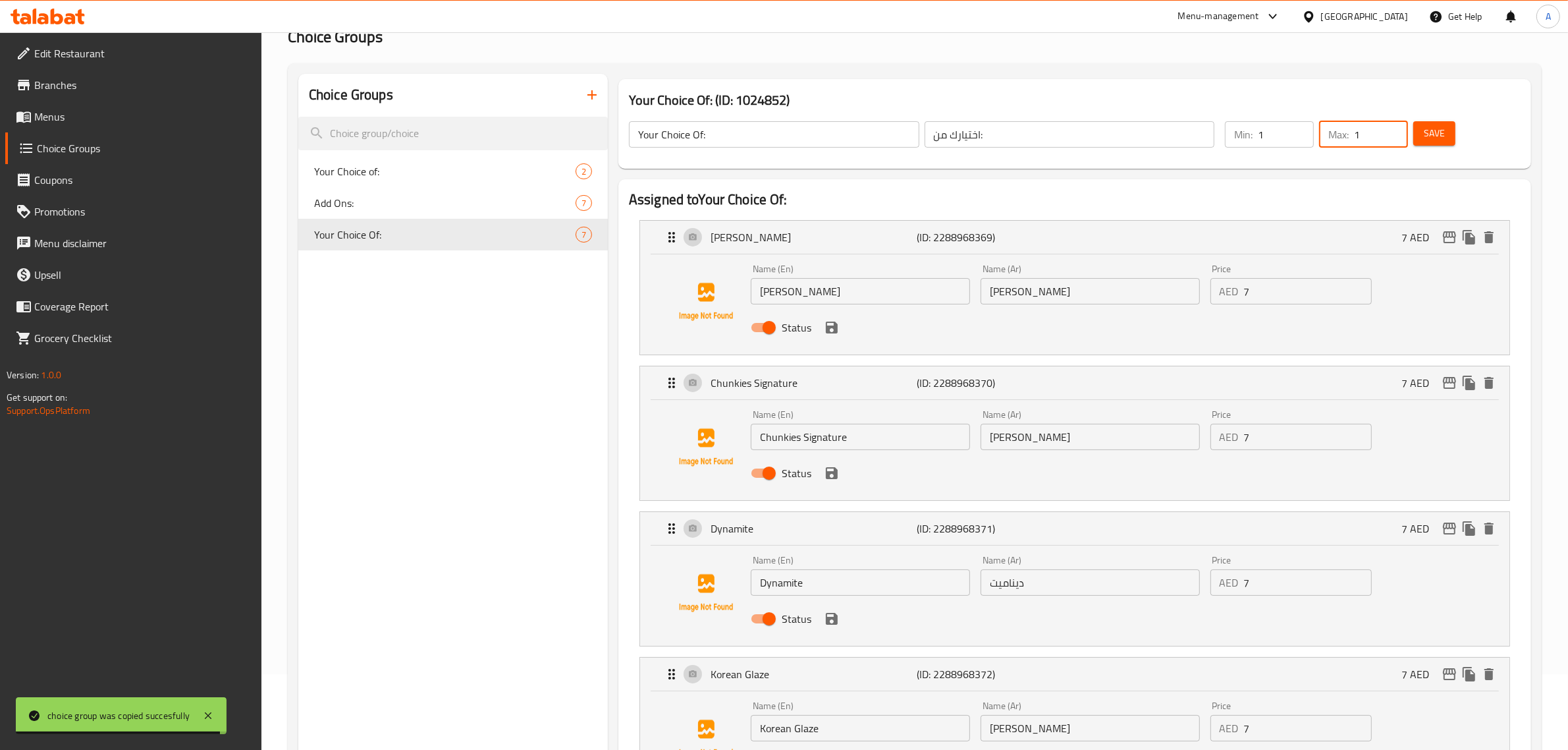
scroll to position [83, 0]
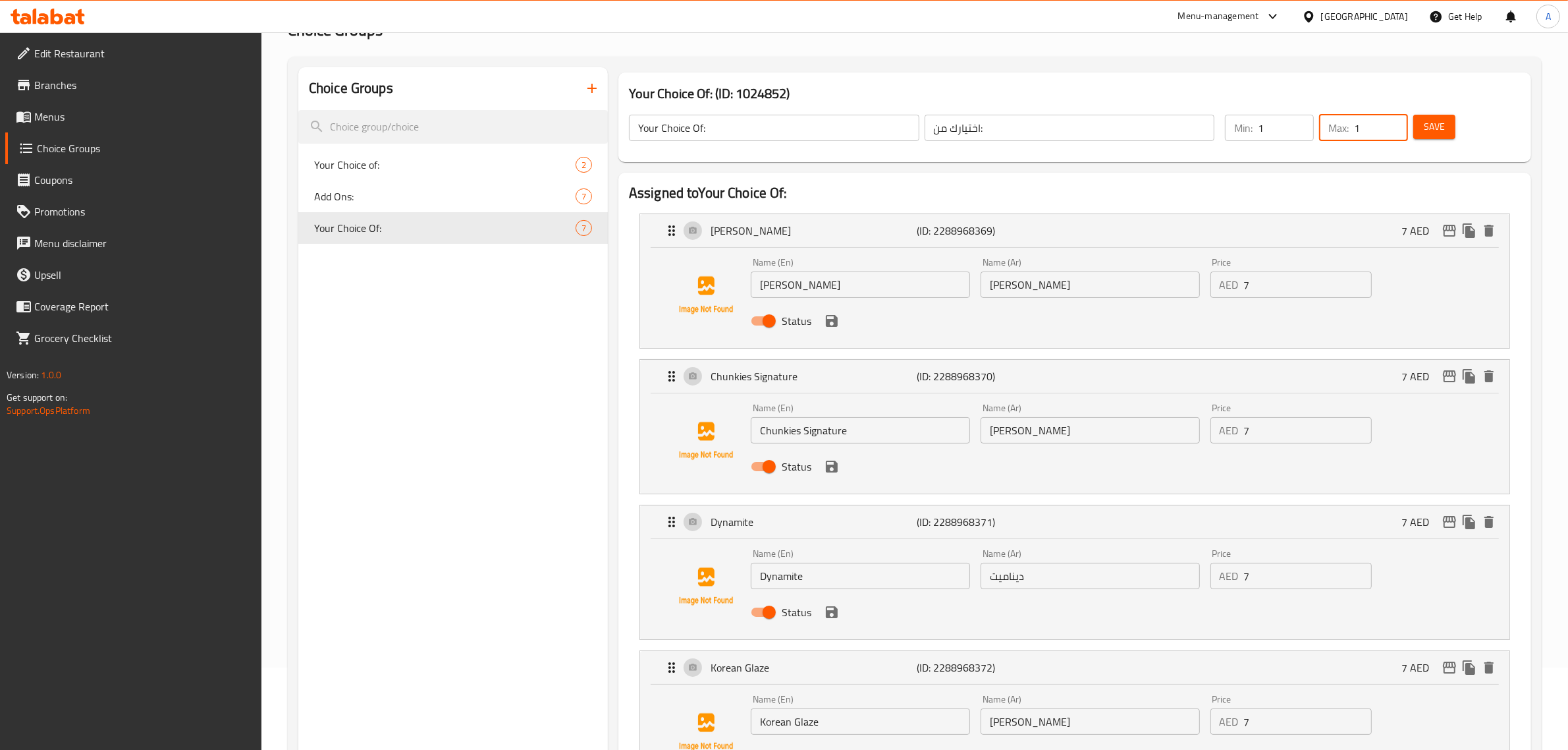
click at [1274, 281] on input "7" at bounding box center [1308, 285] width 128 height 27
type input "0"
click at [1261, 437] on input "7" at bounding box center [1308, 431] width 128 height 27
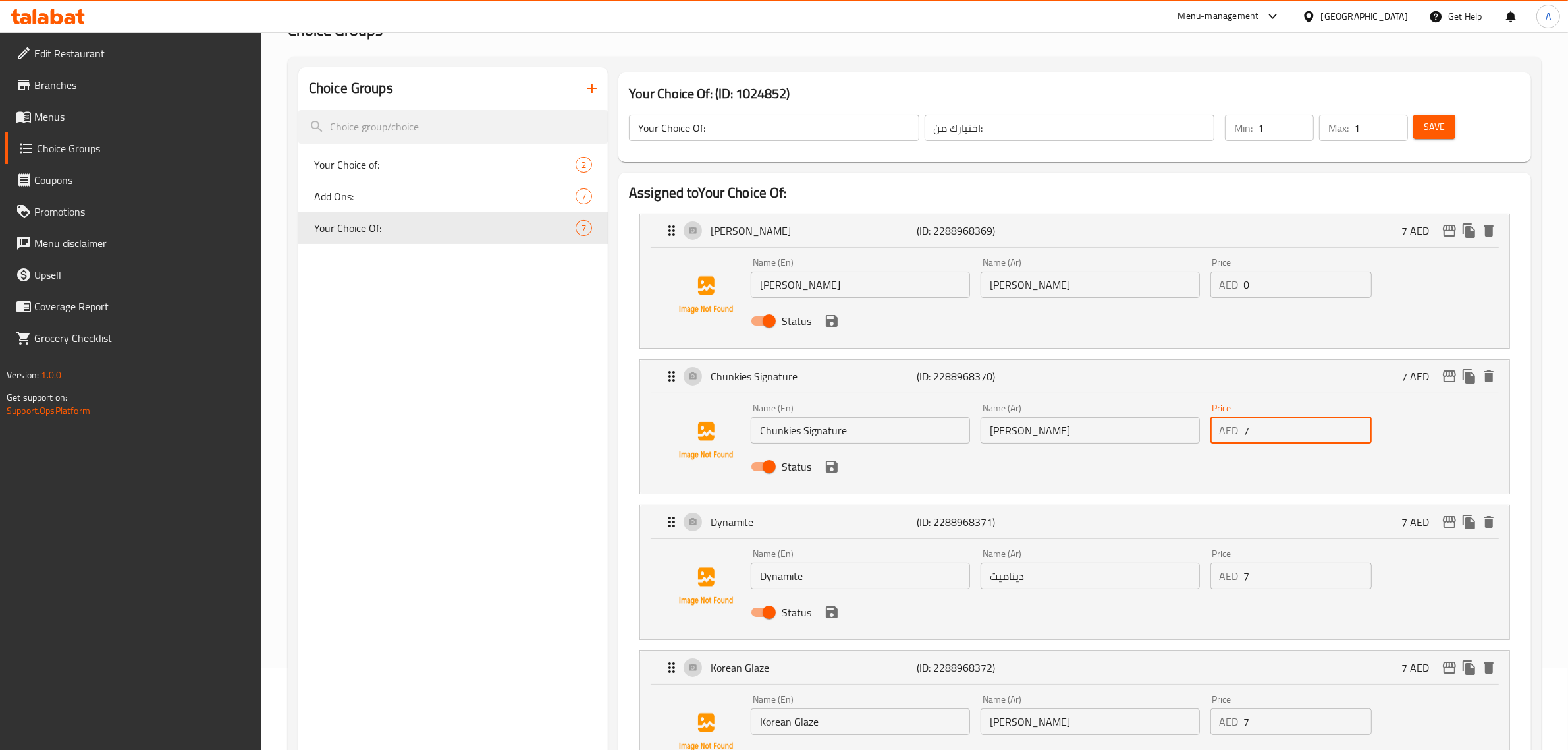
click at [1261, 437] on input "7" at bounding box center [1308, 431] width 128 height 27
type input "0"
click at [1266, 579] on input "7" at bounding box center [1308, 576] width 128 height 27
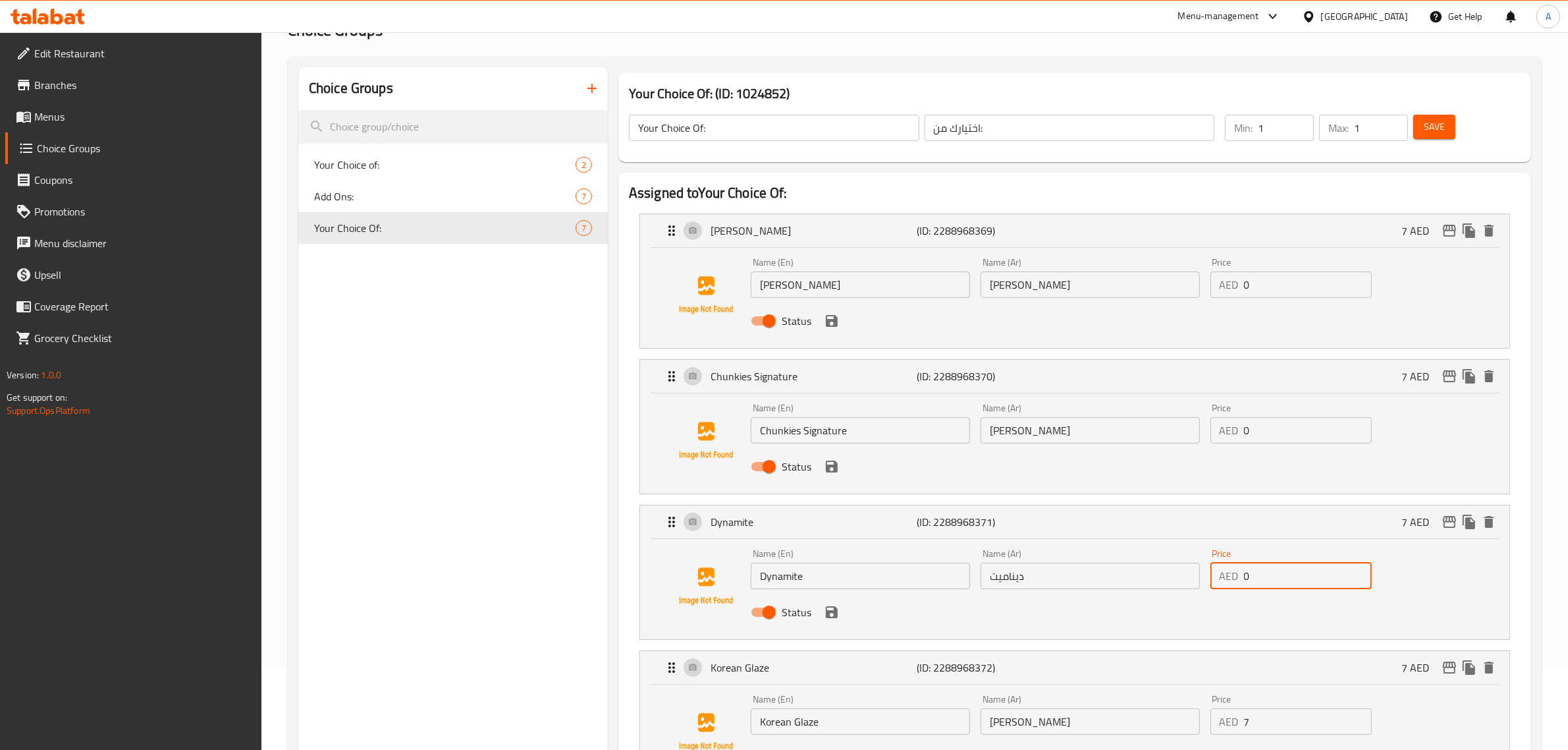
click at [1266, 579] on input "0" at bounding box center [1308, 576] width 128 height 27
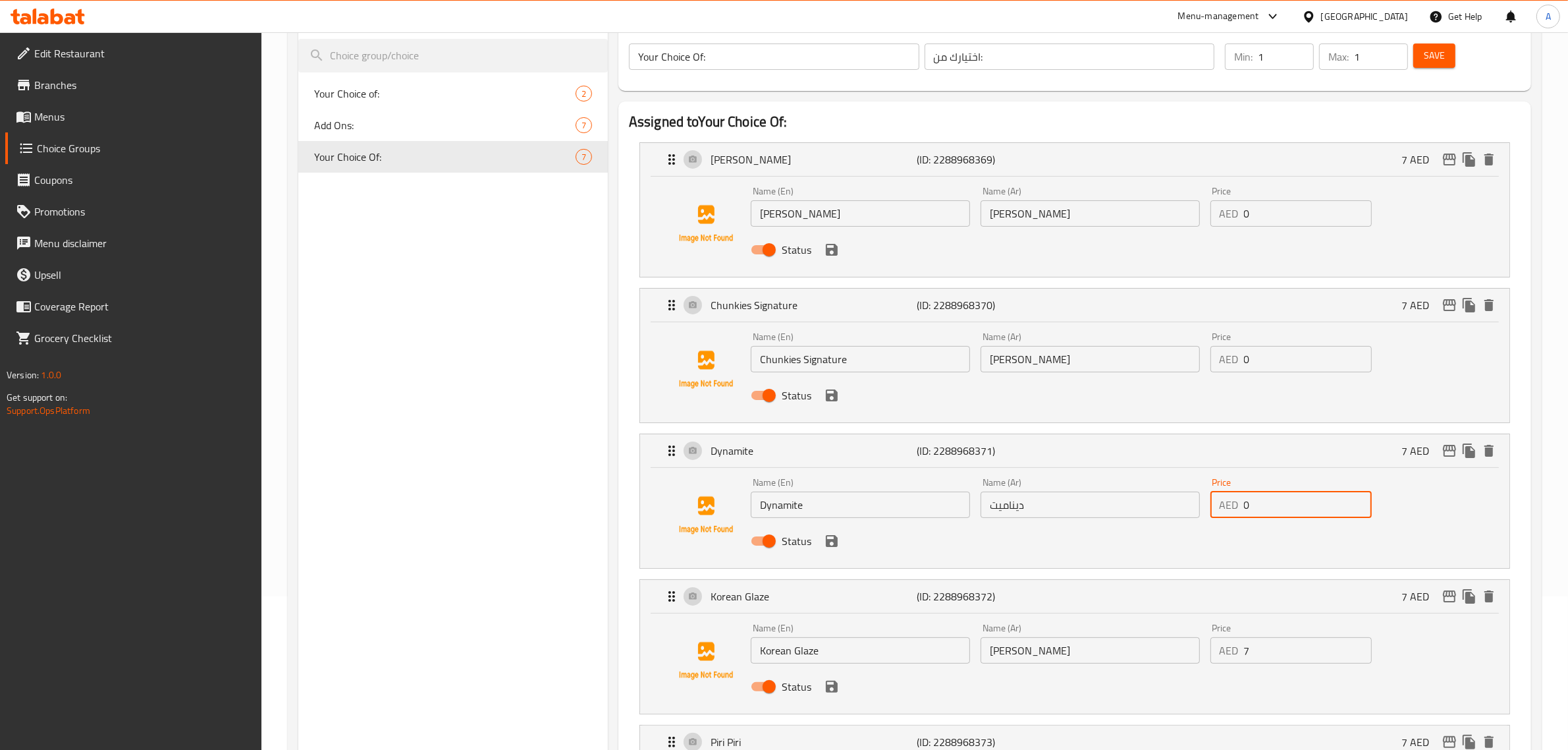
scroll to position [412, 0]
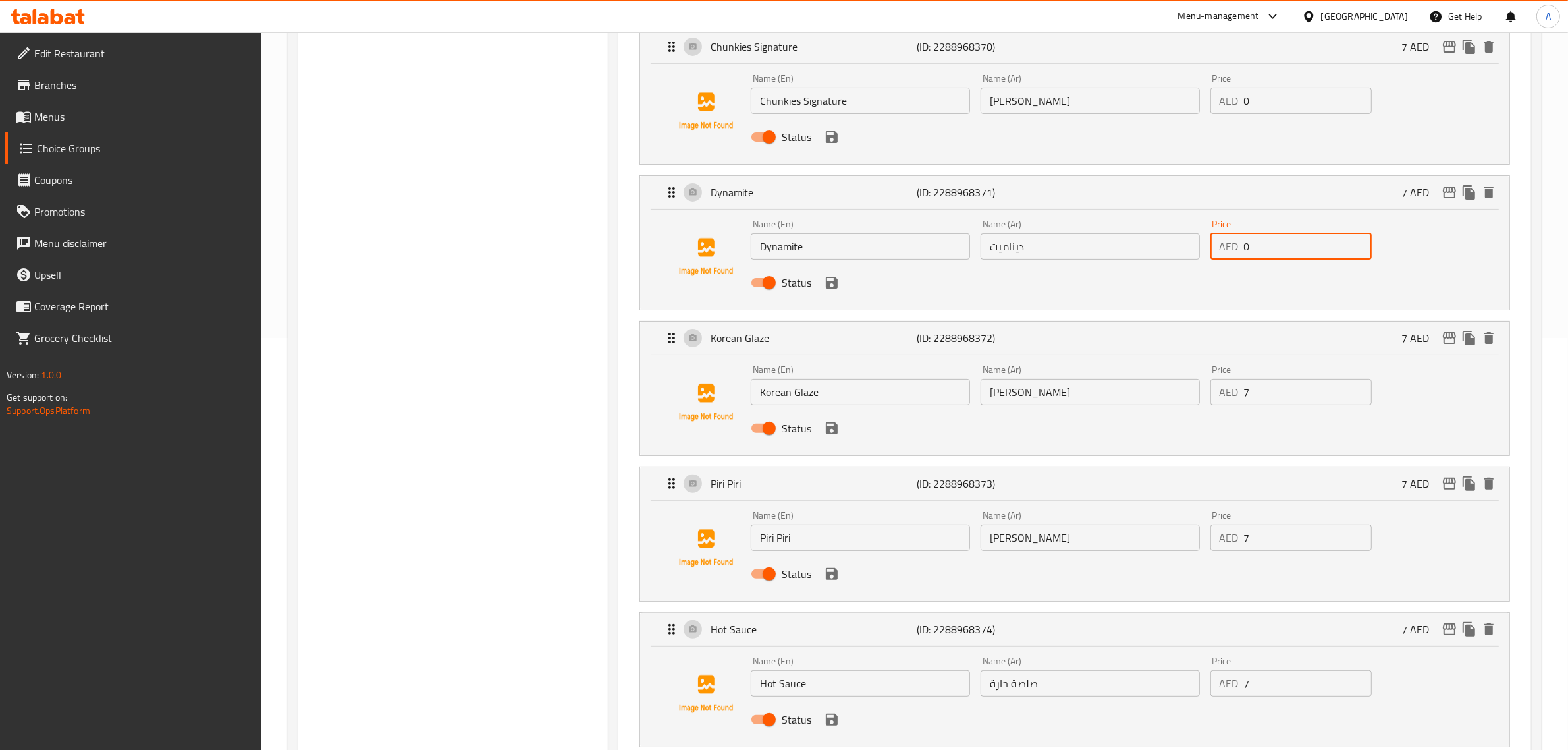
type input "0"
click at [1282, 390] on input "7" at bounding box center [1308, 393] width 128 height 27
type input "0"
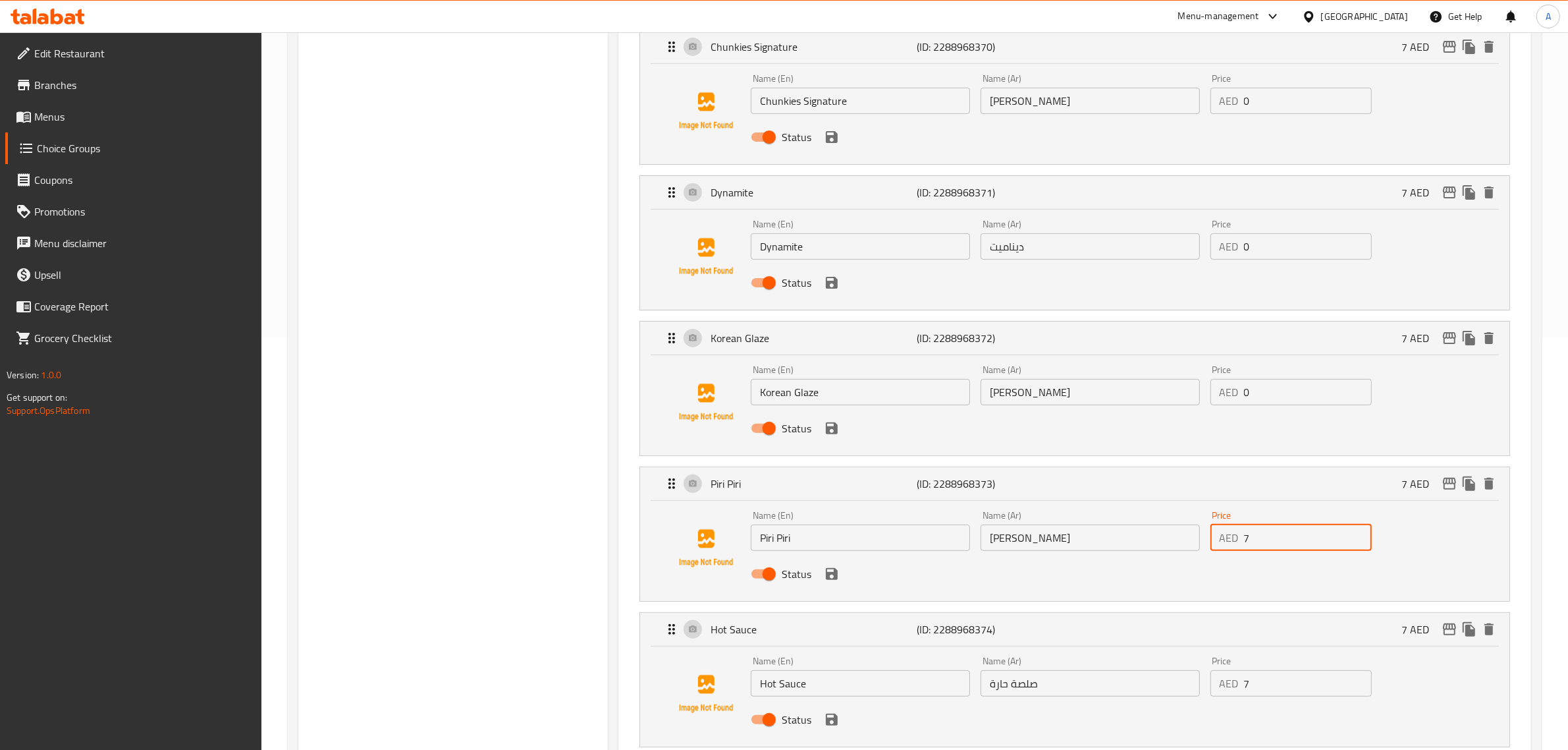
click at [1276, 538] on input "7" at bounding box center [1308, 538] width 128 height 27
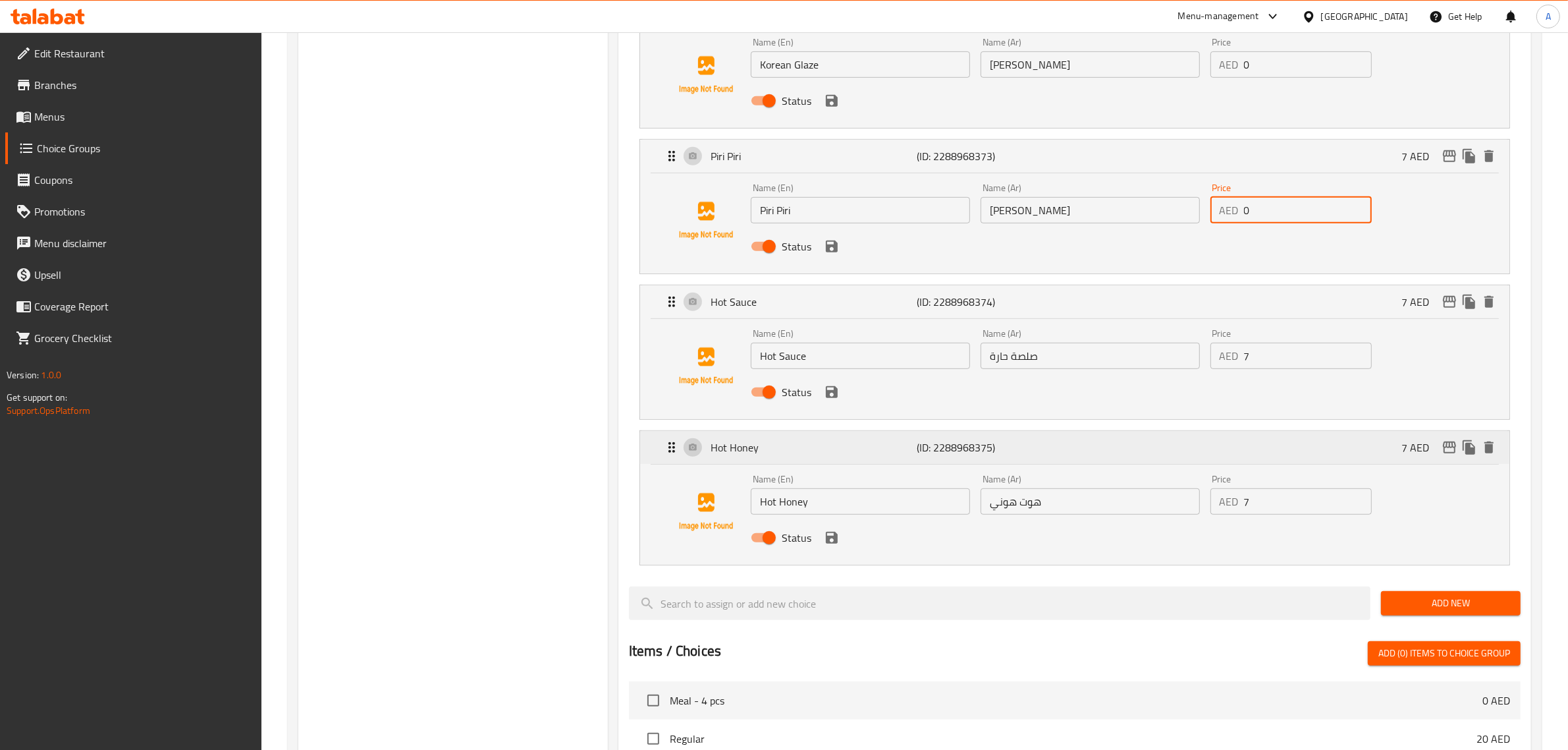
scroll to position [741, 0]
type input "0"
click at [1267, 364] on input "7" at bounding box center [1308, 354] width 128 height 27
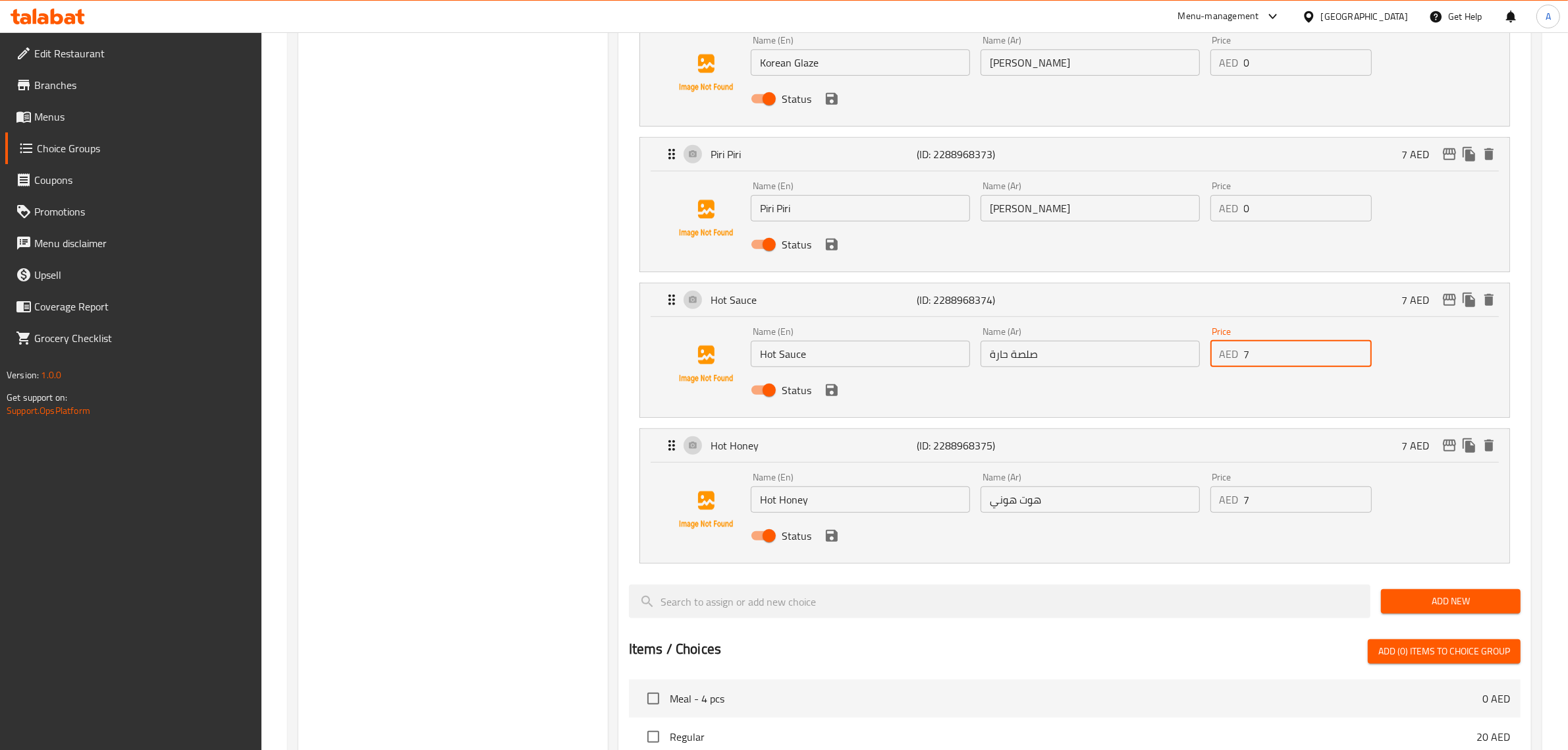
click at [1267, 364] on input "7" at bounding box center [1308, 354] width 128 height 27
type input "0"
click at [1266, 497] on input "7" at bounding box center [1308, 500] width 128 height 27
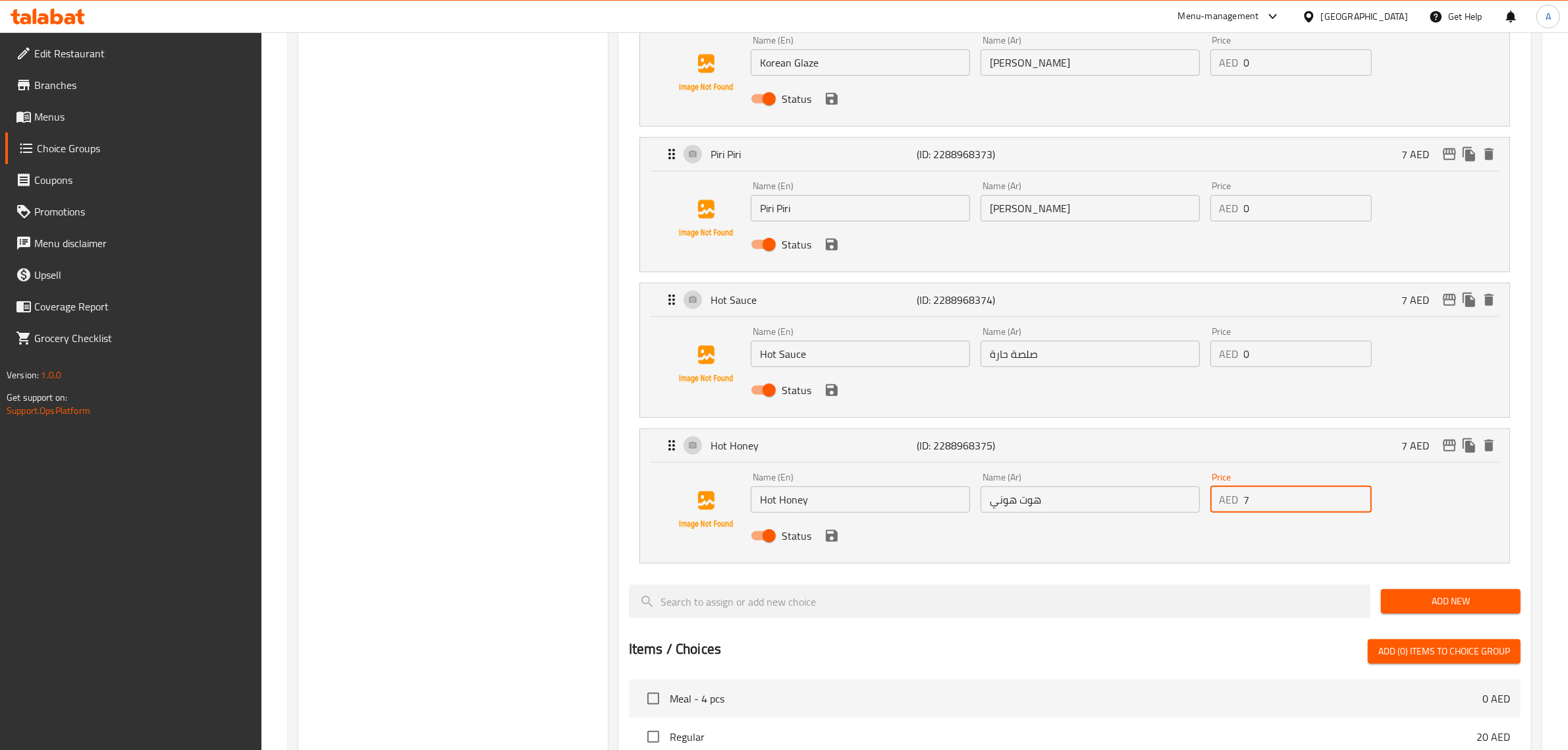
click at [1266, 497] on input "7" at bounding box center [1308, 500] width 128 height 27
click at [838, 538] on icon "save" at bounding box center [832, 535] width 16 height 16
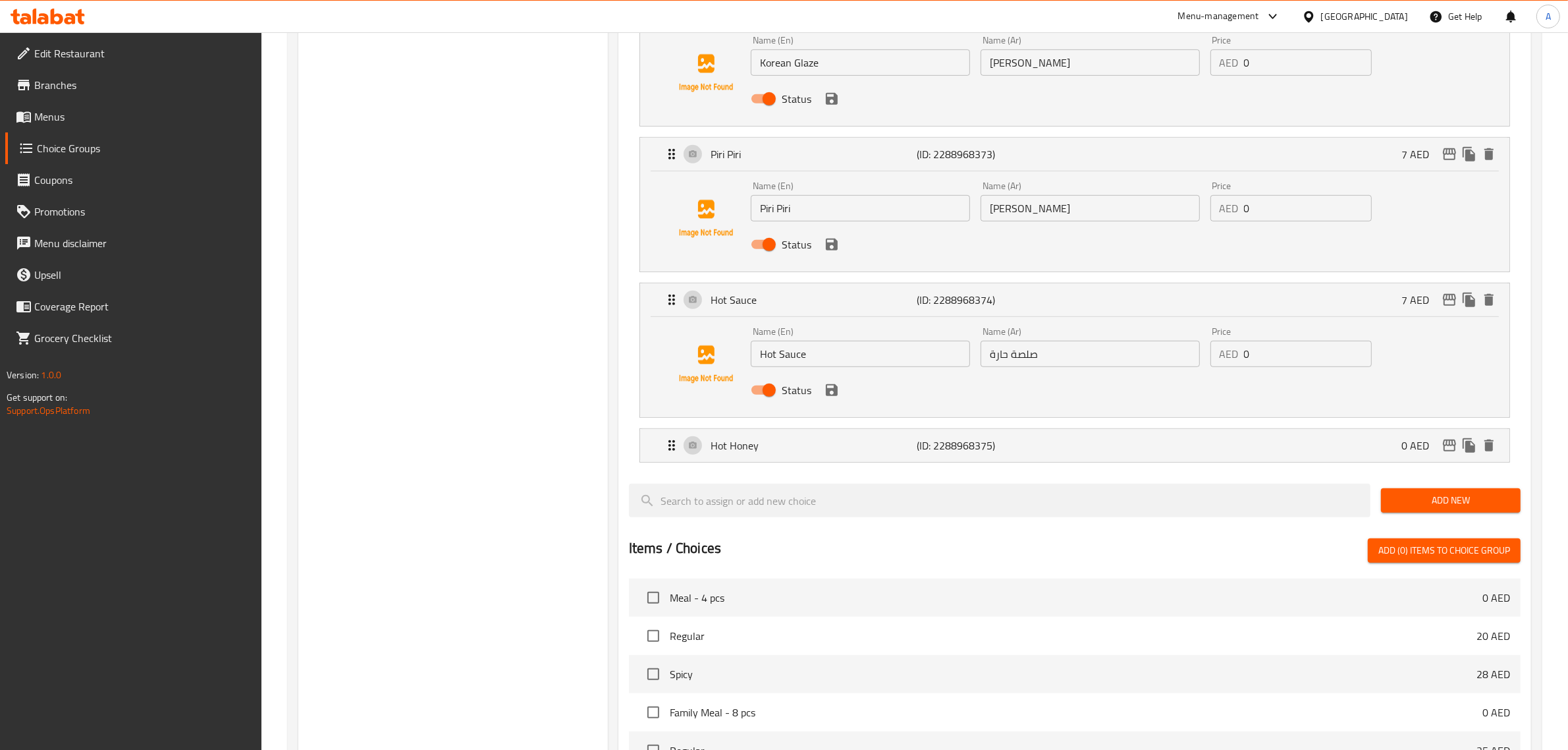
type input "0"
click at [834, 390] on icon "save" at bounding box center [832, 390] width 11 height 11
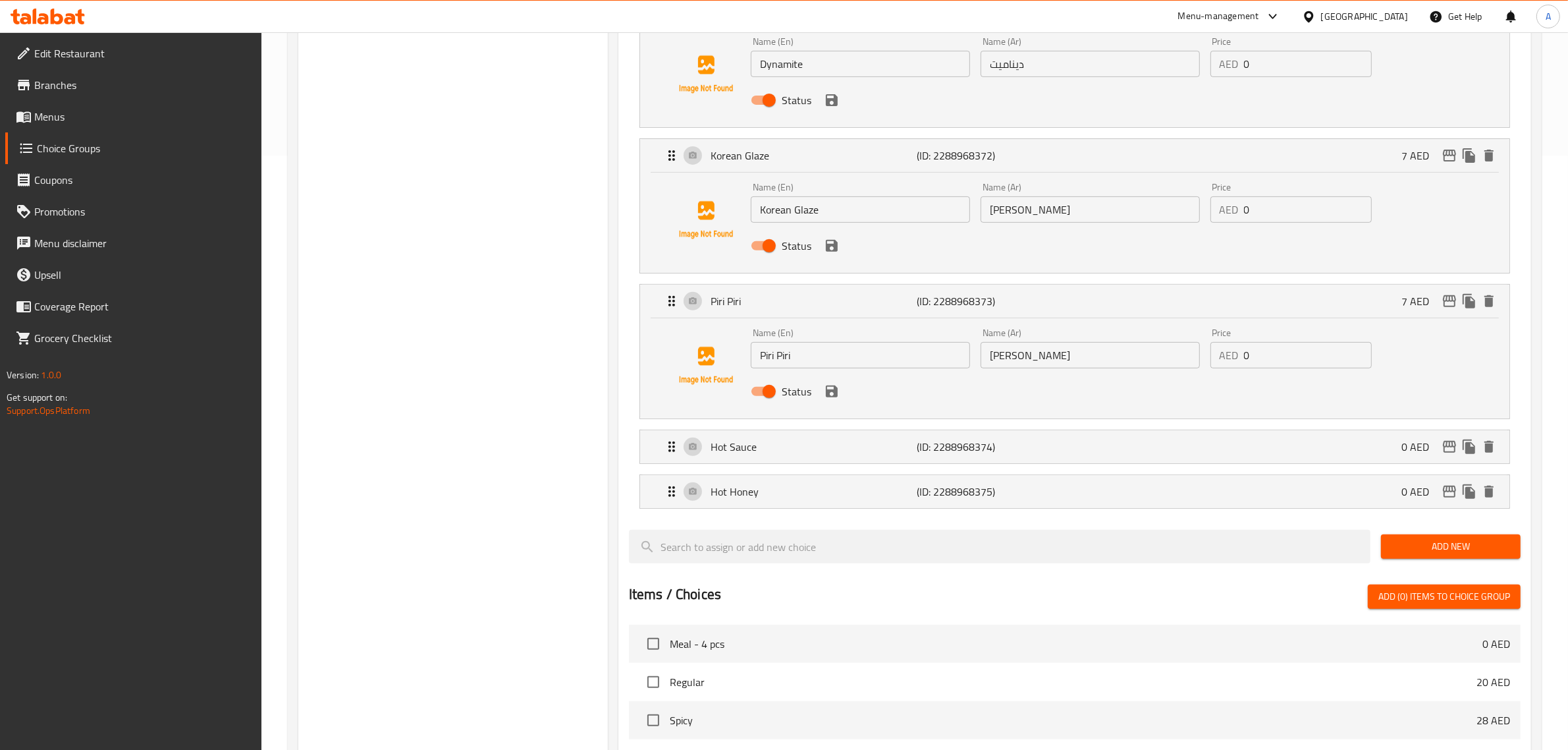
scroll to position [577, 0]
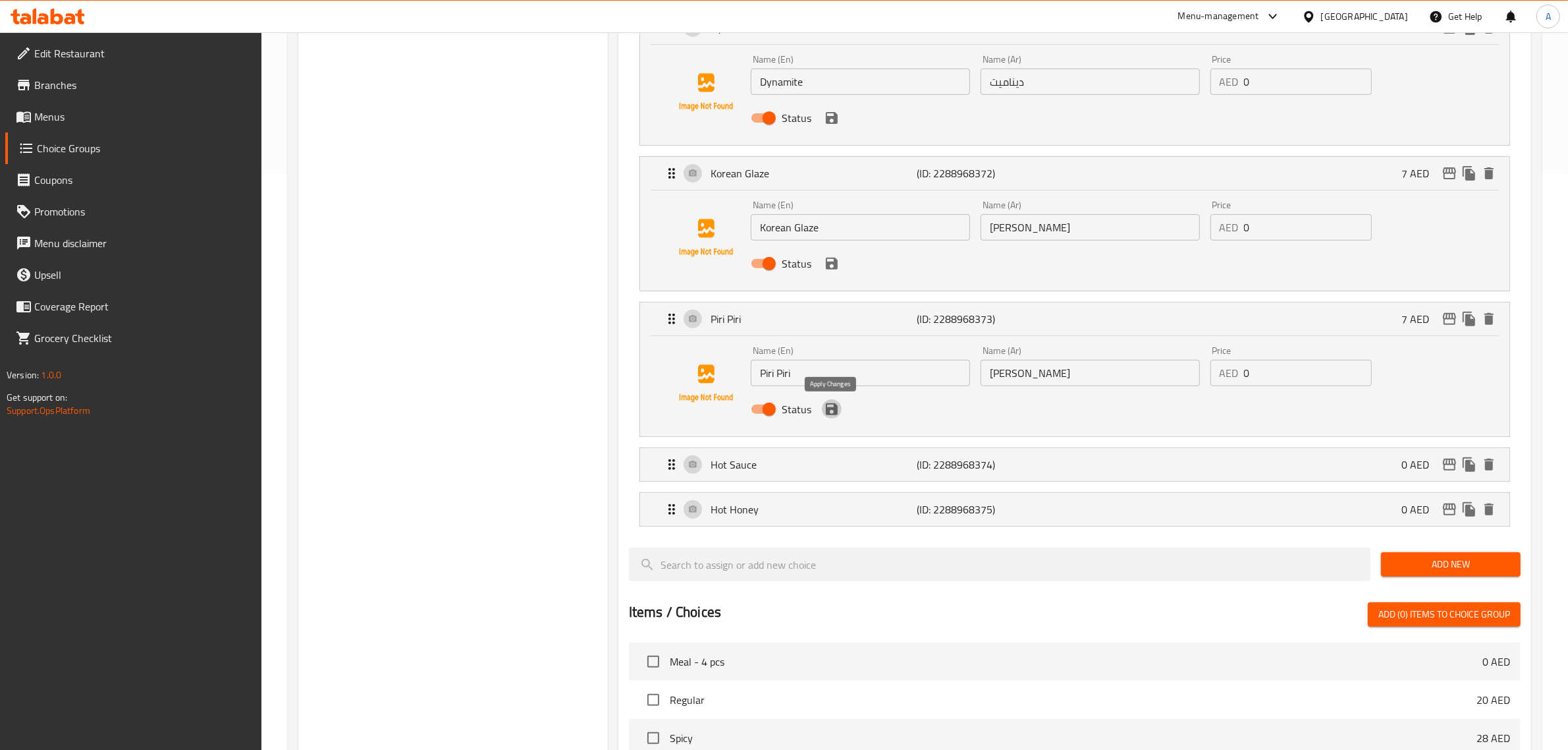
click at [832, 411] on icon "save" at bounding box center [832, 409] width 11 height 11
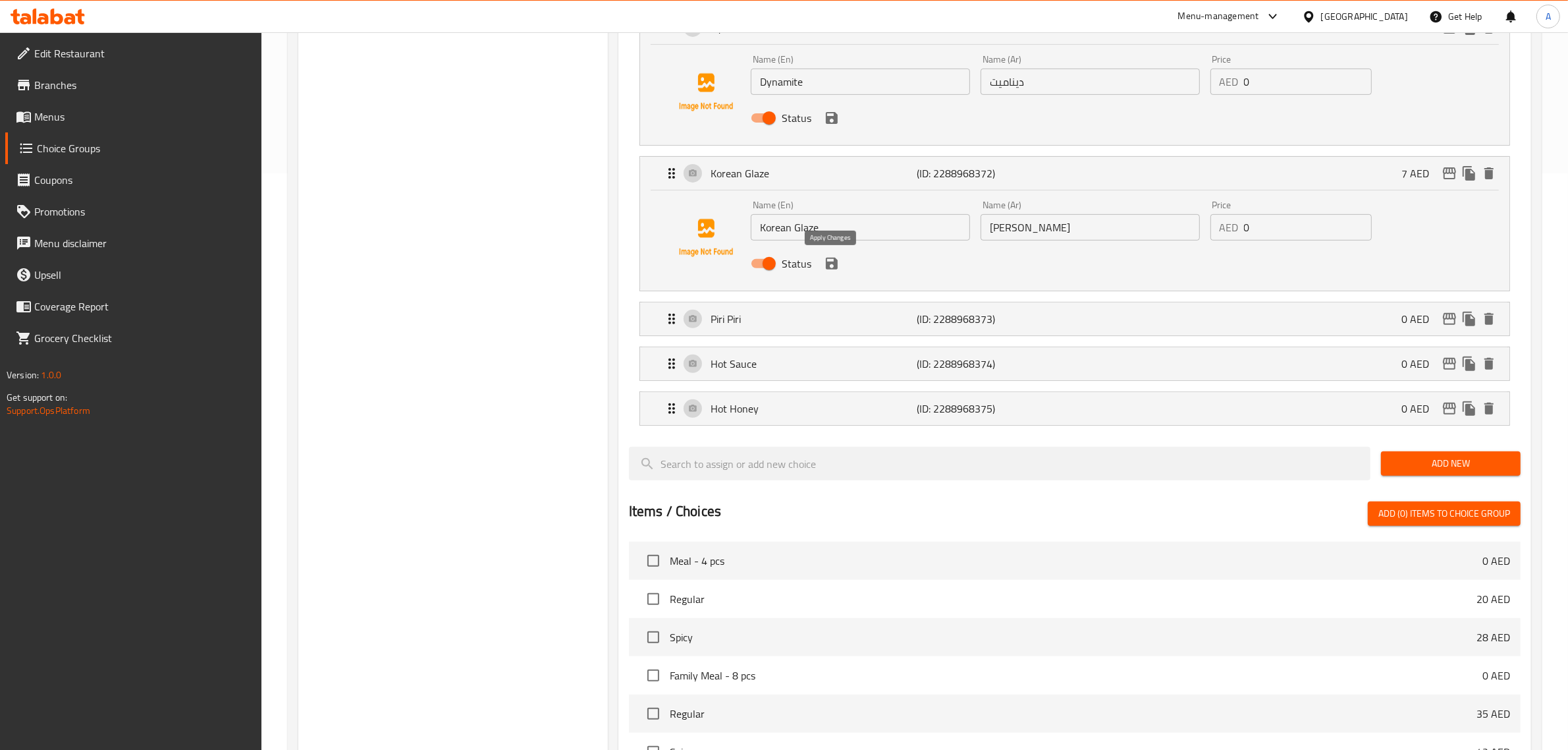
click at [831, 267] on icon "save" at bounding box center [832, 263] width 16 height 16
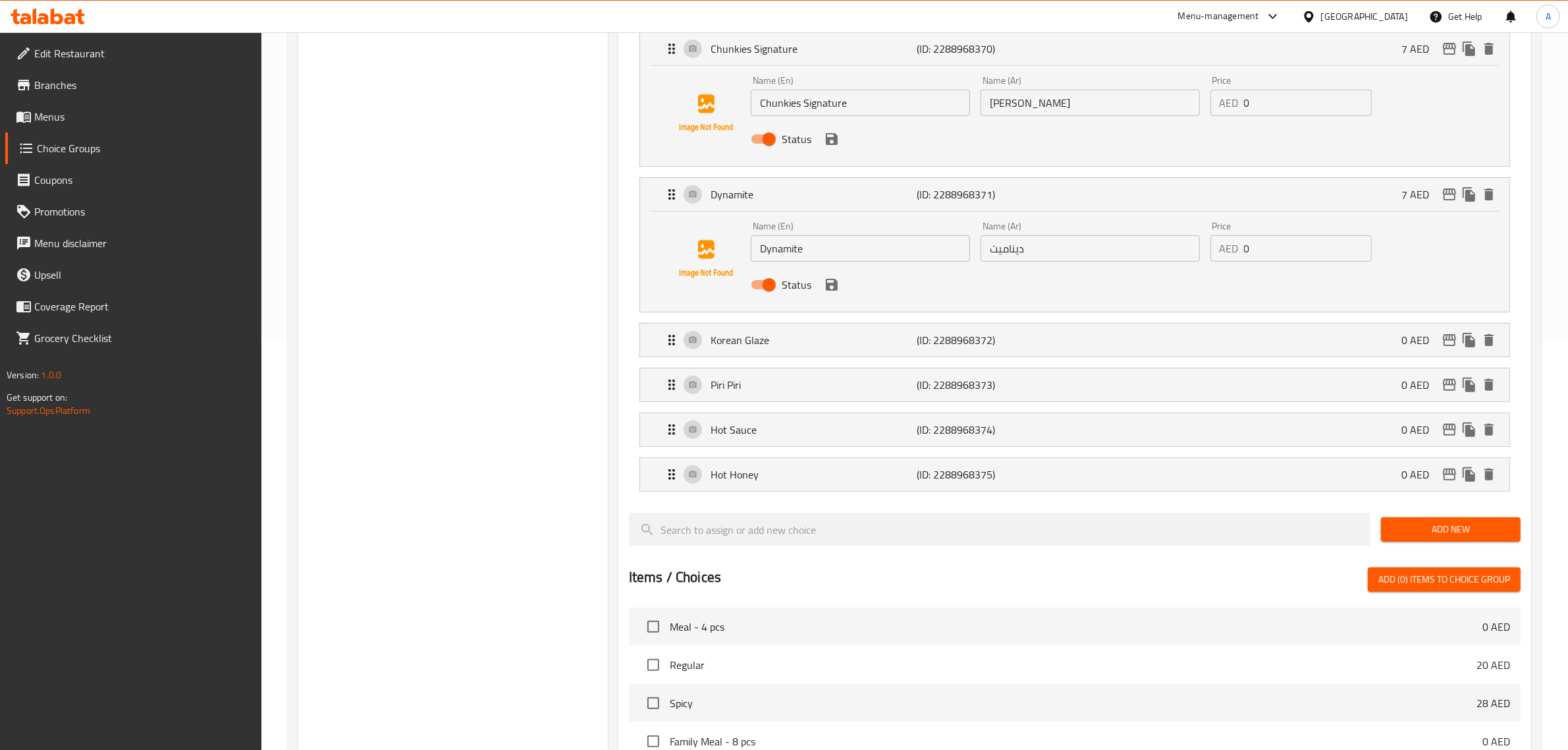
scroll to position [164, 0]
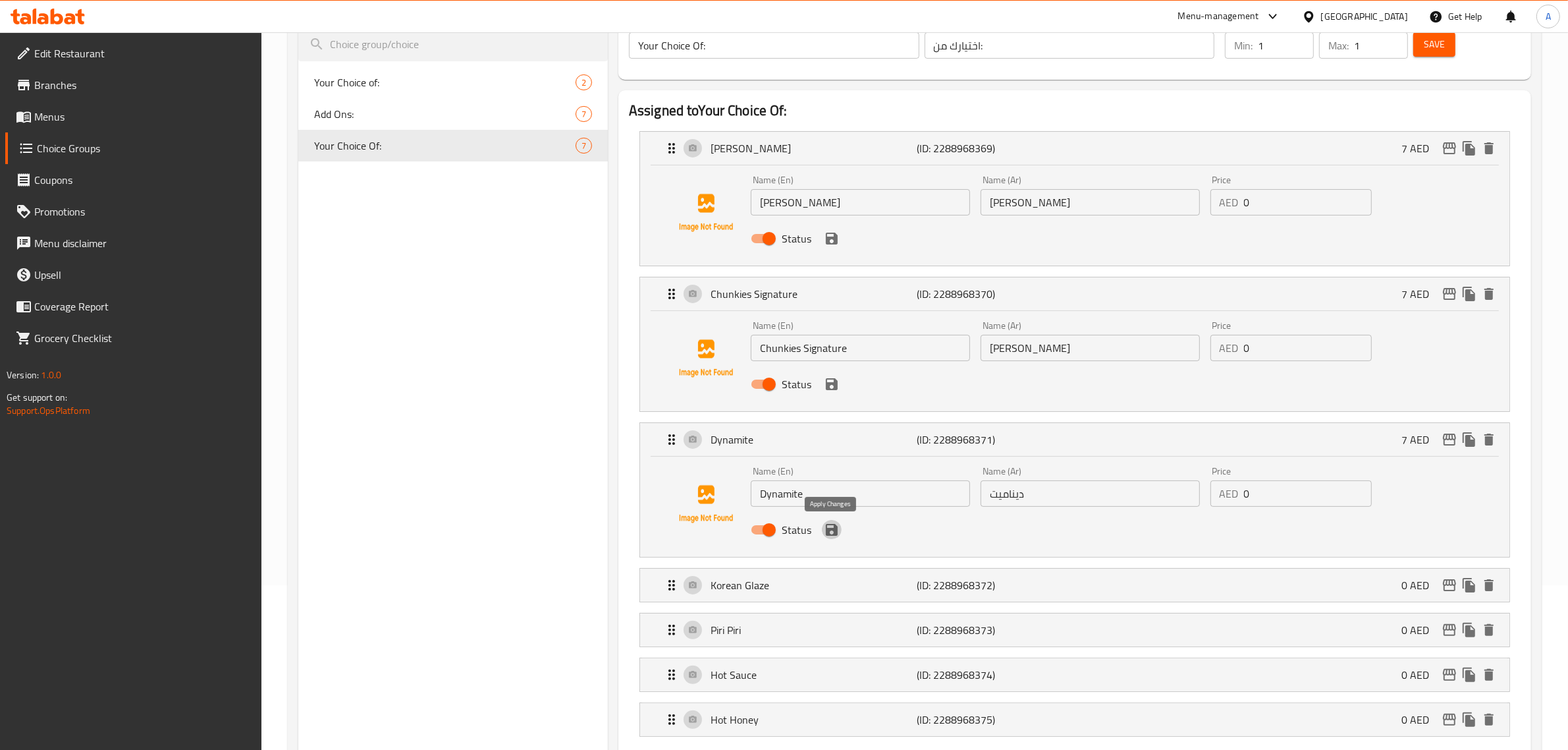
click at [832, 529] on icon "save" at bounding box center [832, 529] width 11 height 11
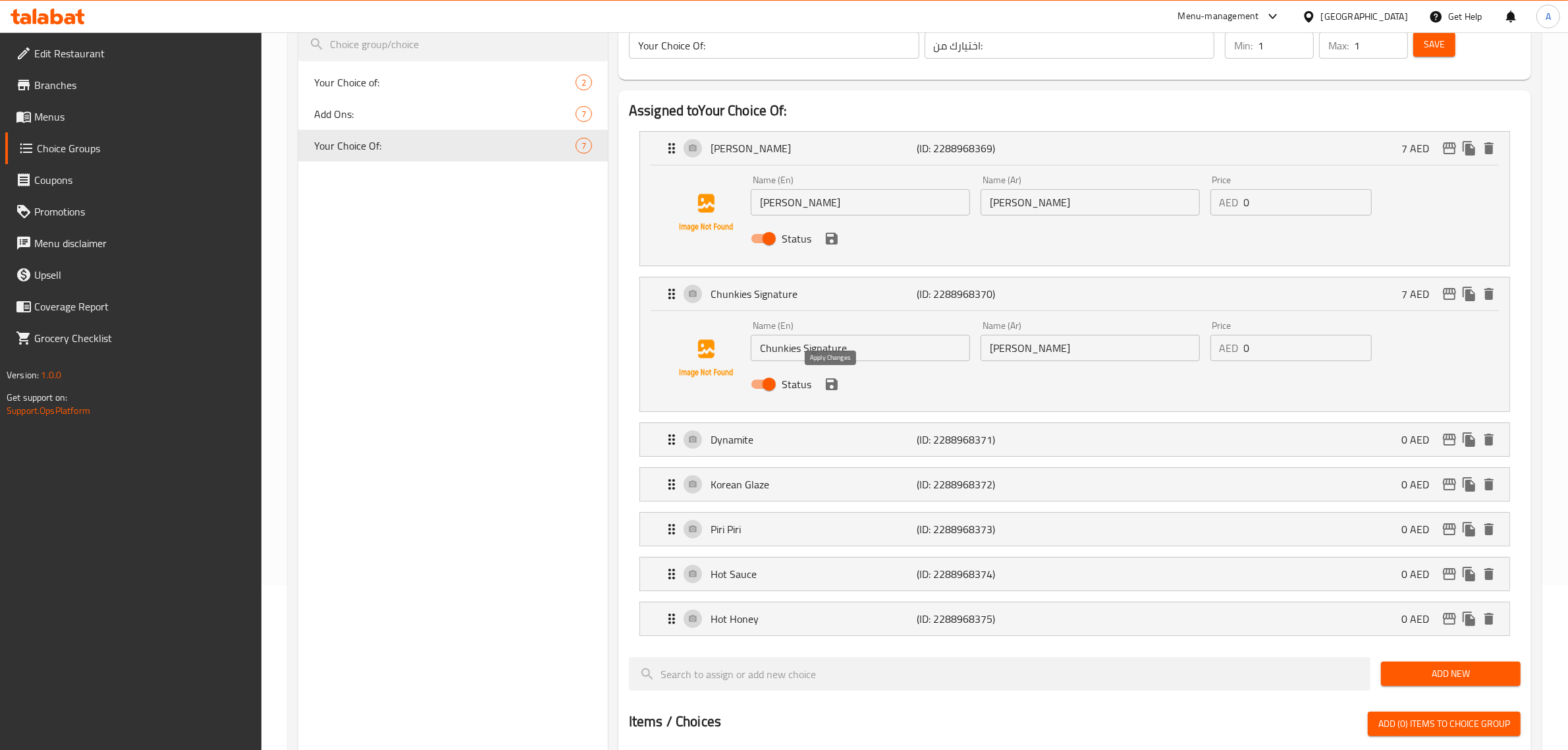
click at [831, 388] on icon "save" at bounding box center [832, 384] width 16 height 16
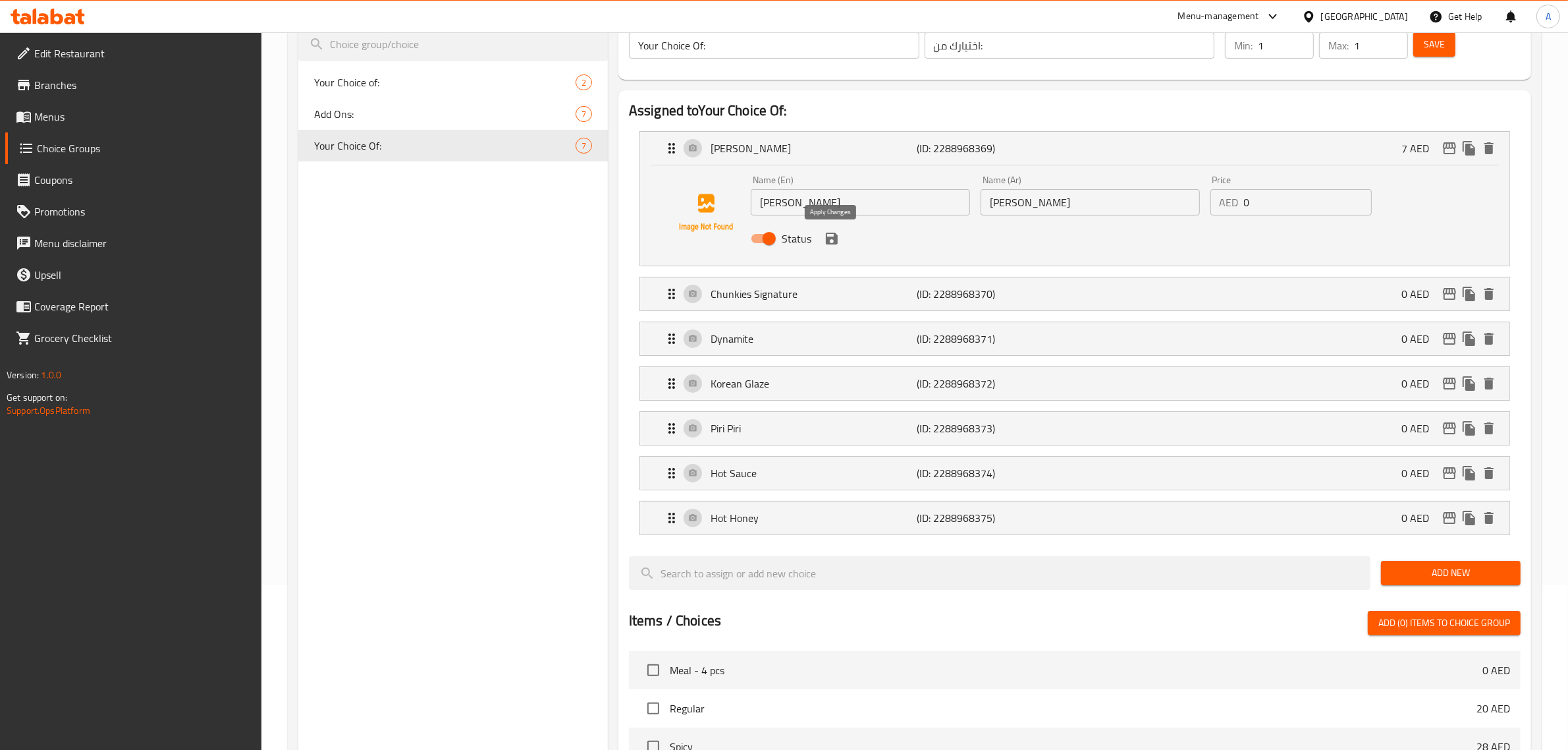
click at [833, 235] on icon "save" at bounding box center [832, 239] width 11 height 11
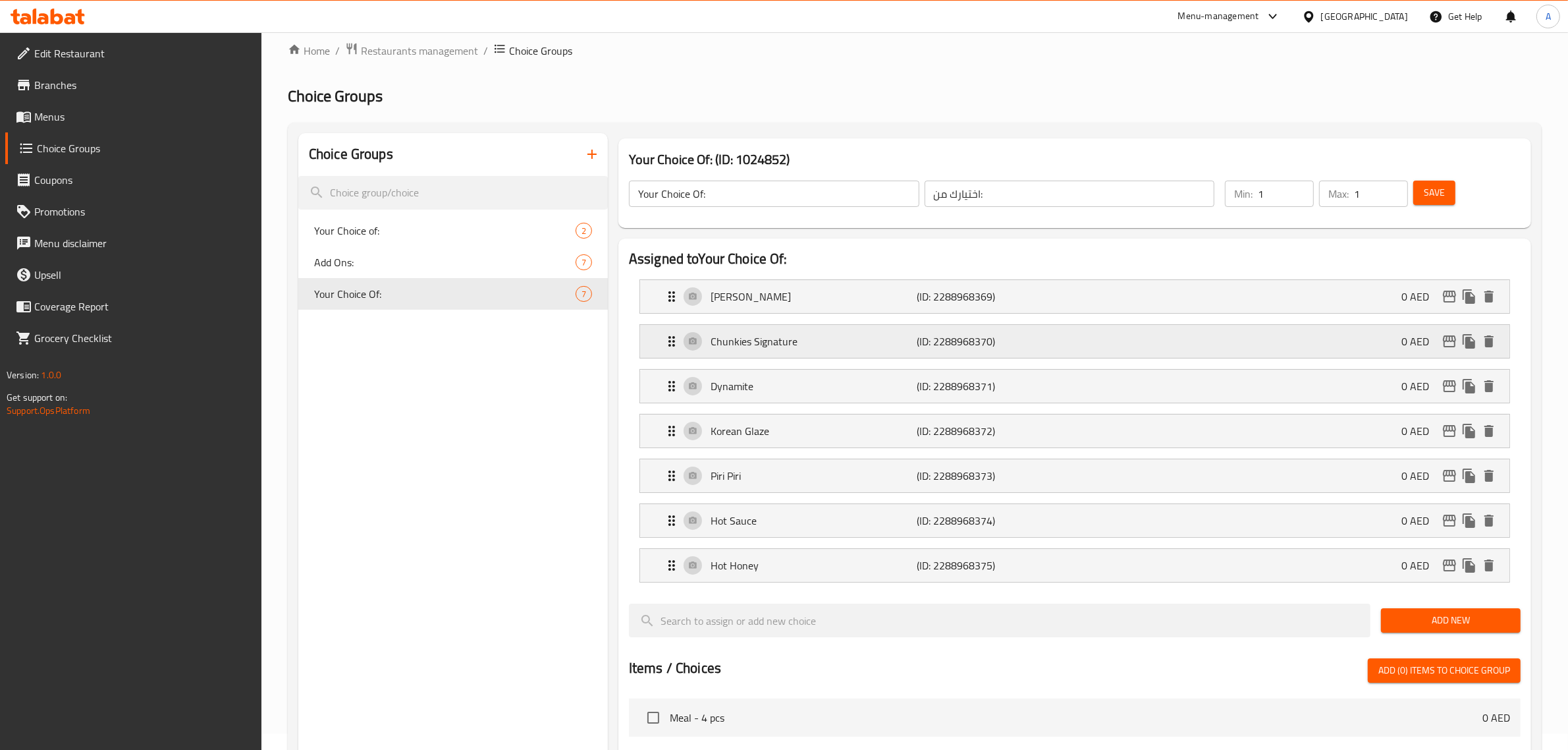
scroll to position [0, 0]
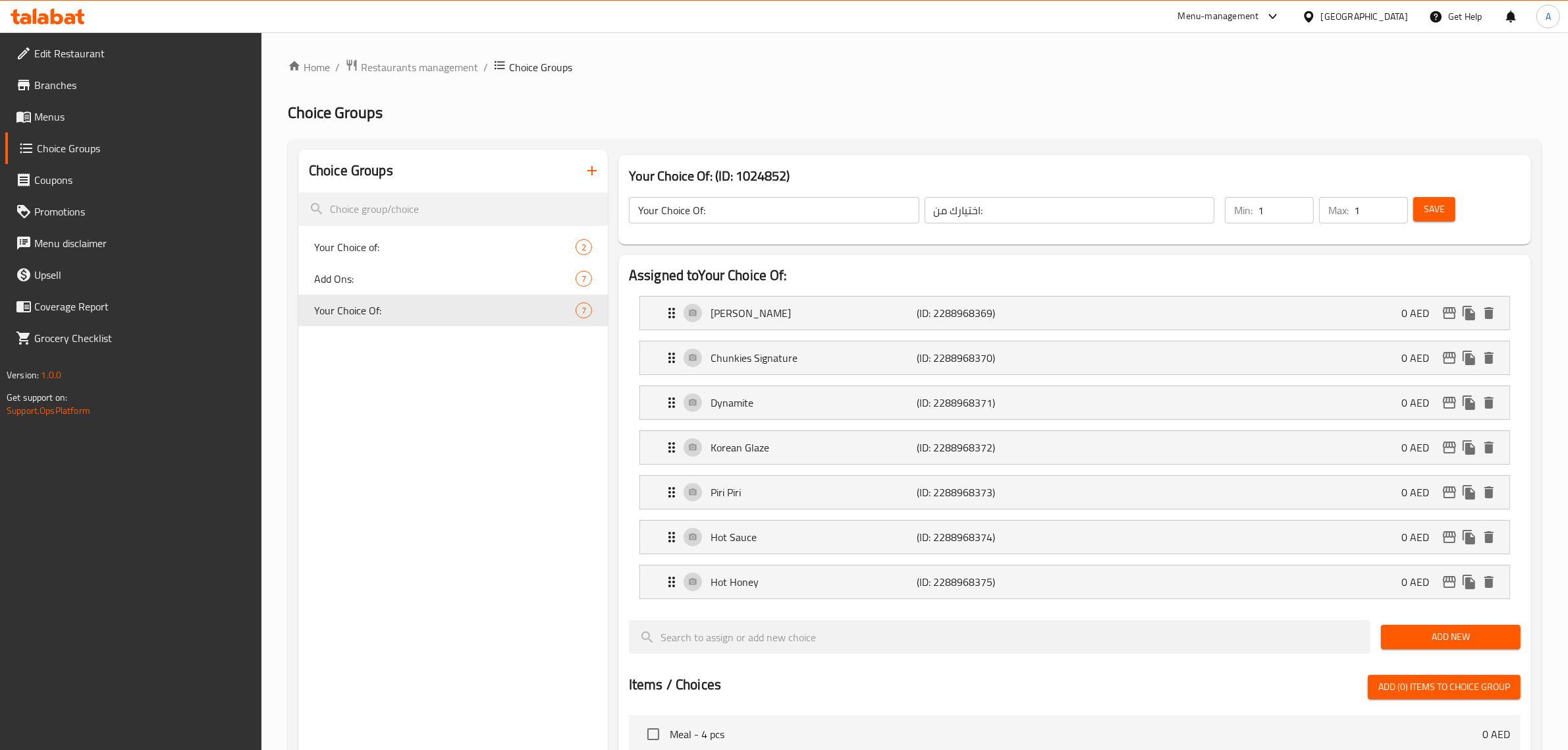
click at [1444, 216] on span "Save" at bounding box center [1435, 208] width 21 height 16
click at [557, 575] on div "Choice Groups Your Choice of: 2 Add Ons: 7 Your Choice Of: 7" at bounding box center [453, 708] width 310 height 1118
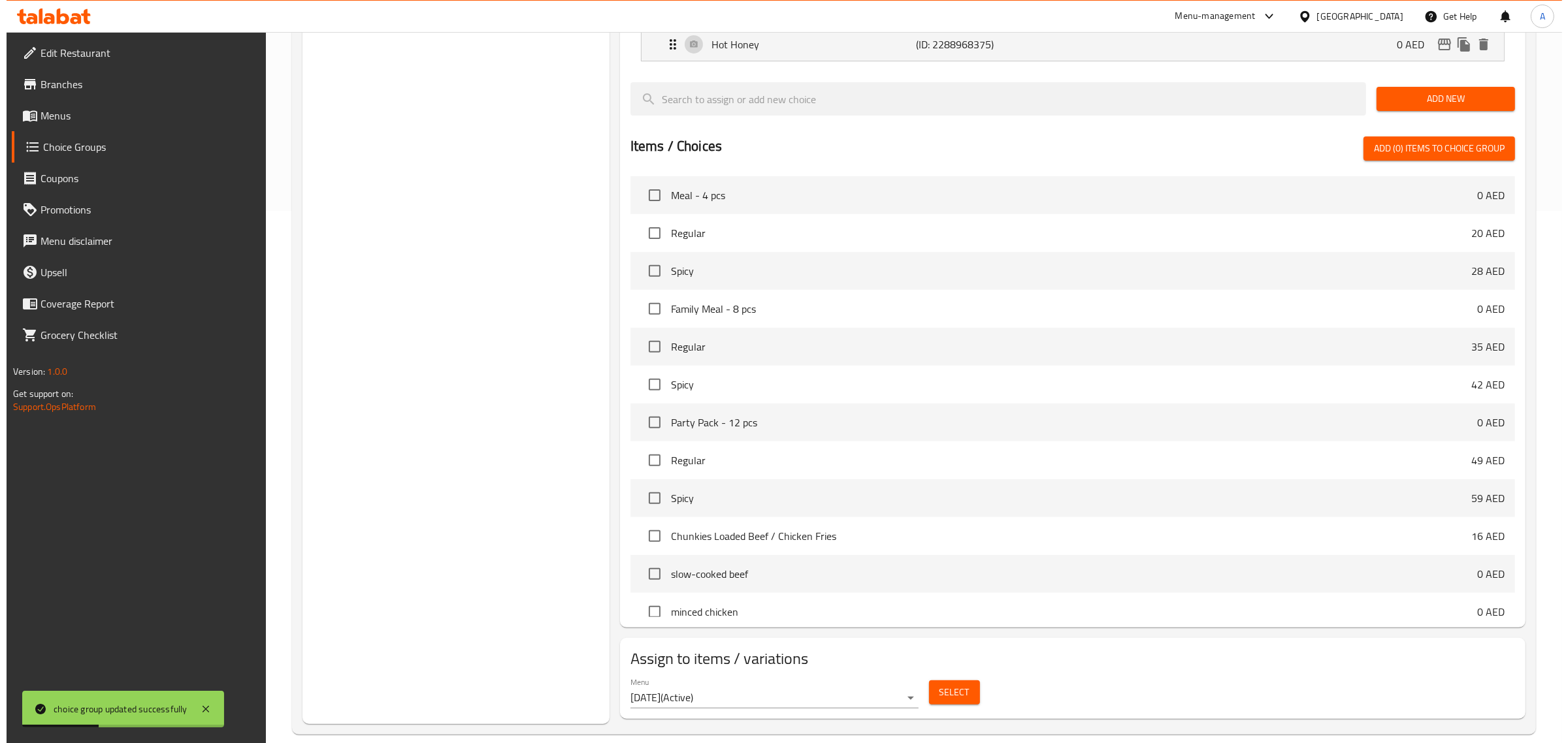
scroll to position [552, 0]
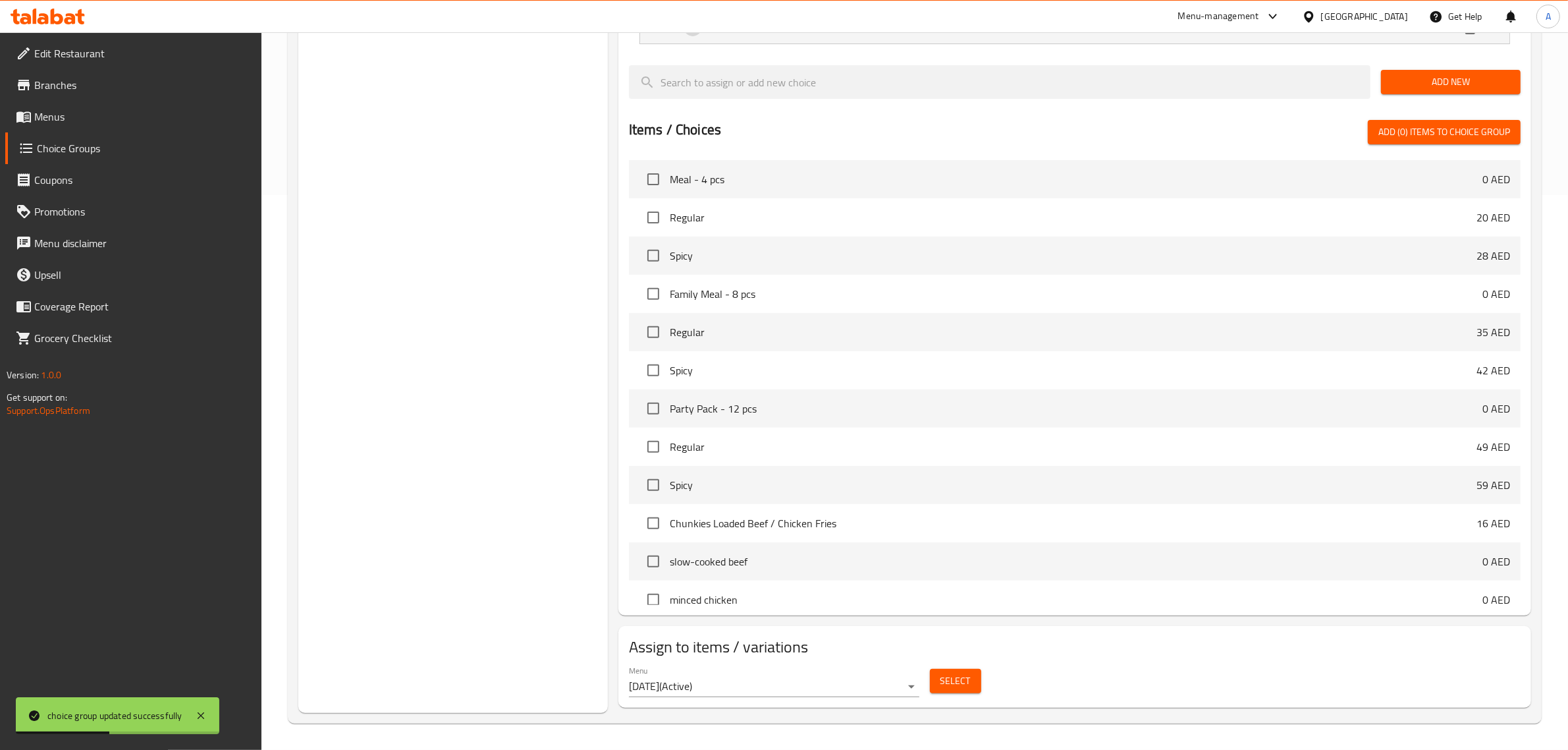
click at [957, 688] on span "Select" at bounding box center [956, 681] width 30 height 16
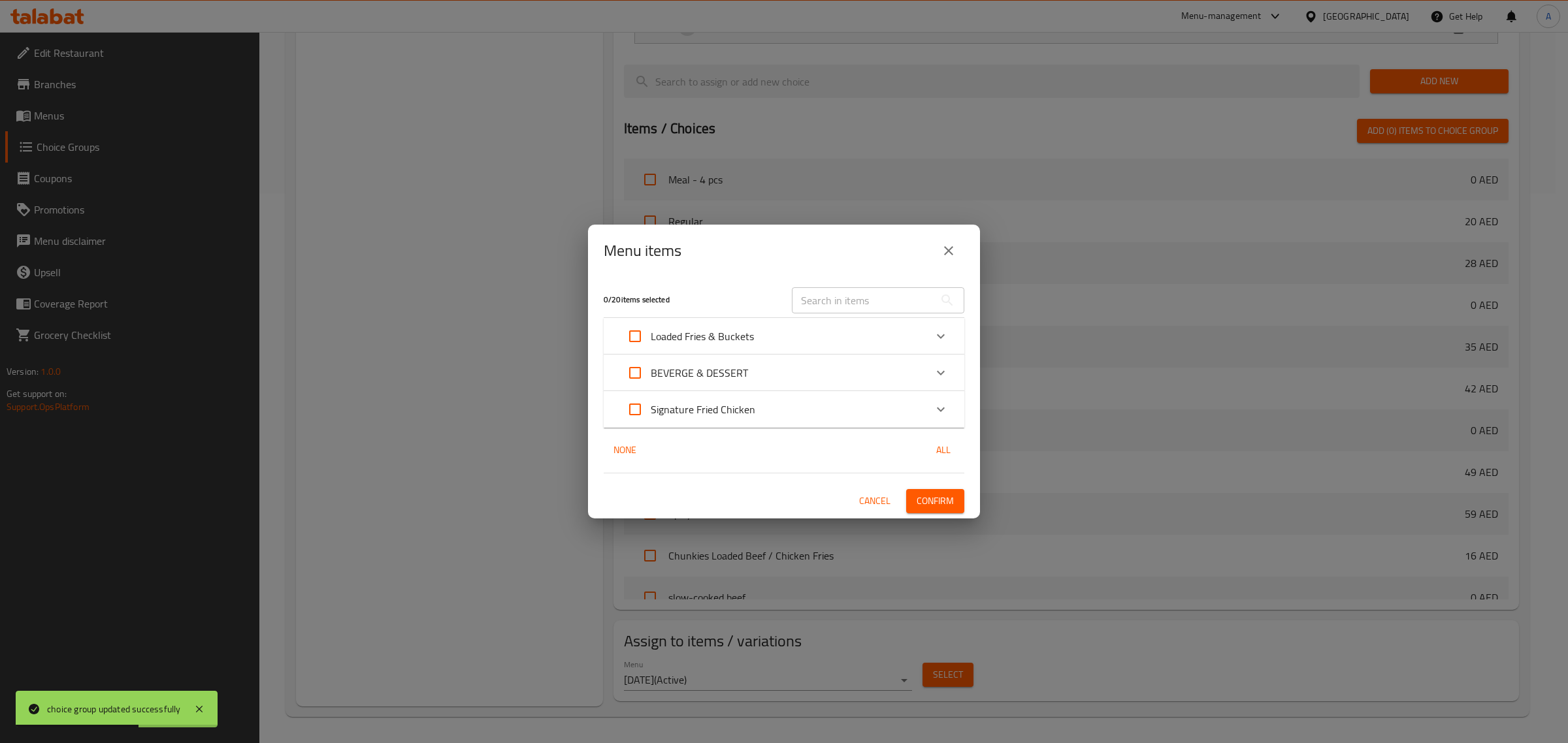
click at [676, 412] on p "Signature Fried Chicken" at bounding box center [702, 409] width 105 height 16
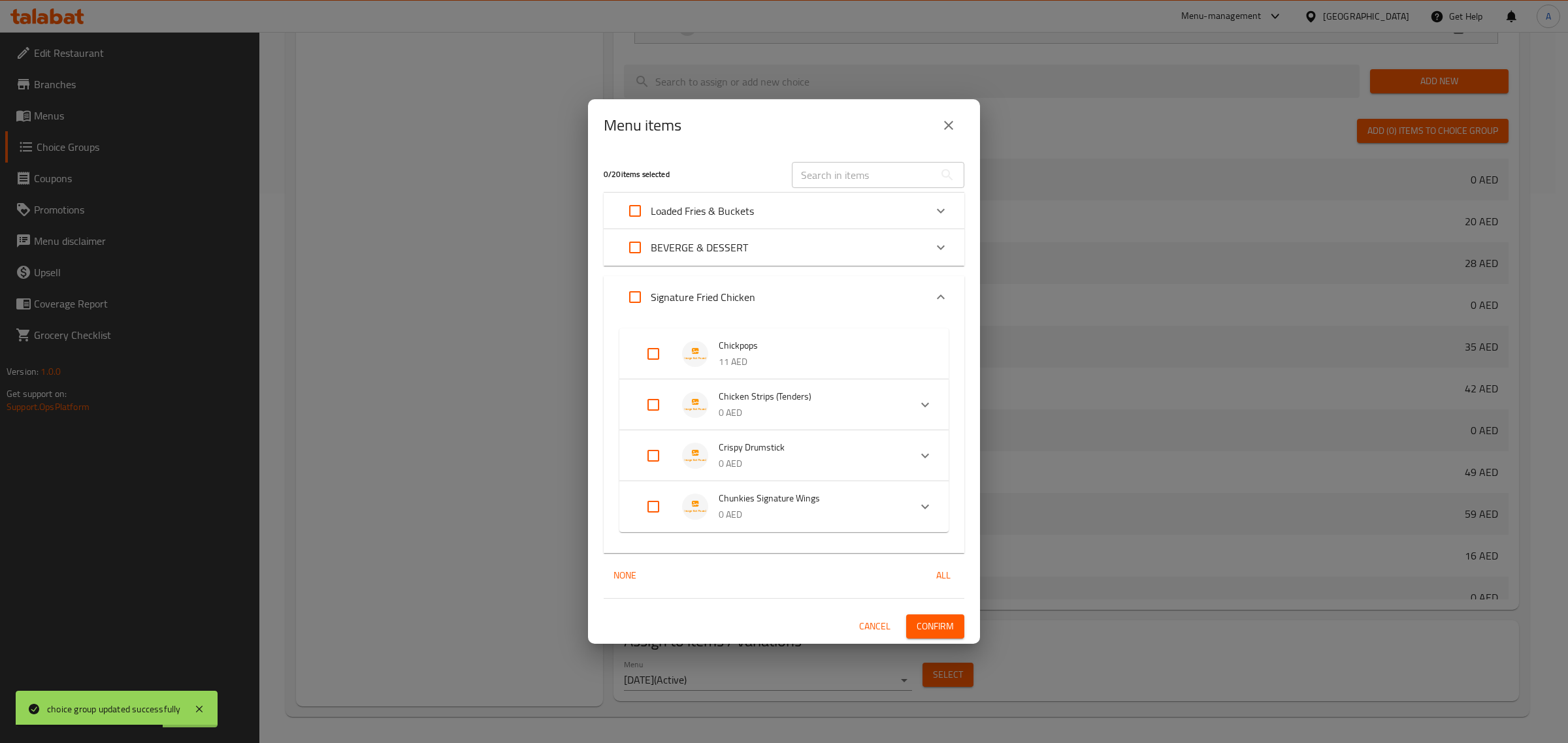
click at [642, 356] on input "Expand" at bounding box center [653, 353] width 31 height 31
checkbox input "true"
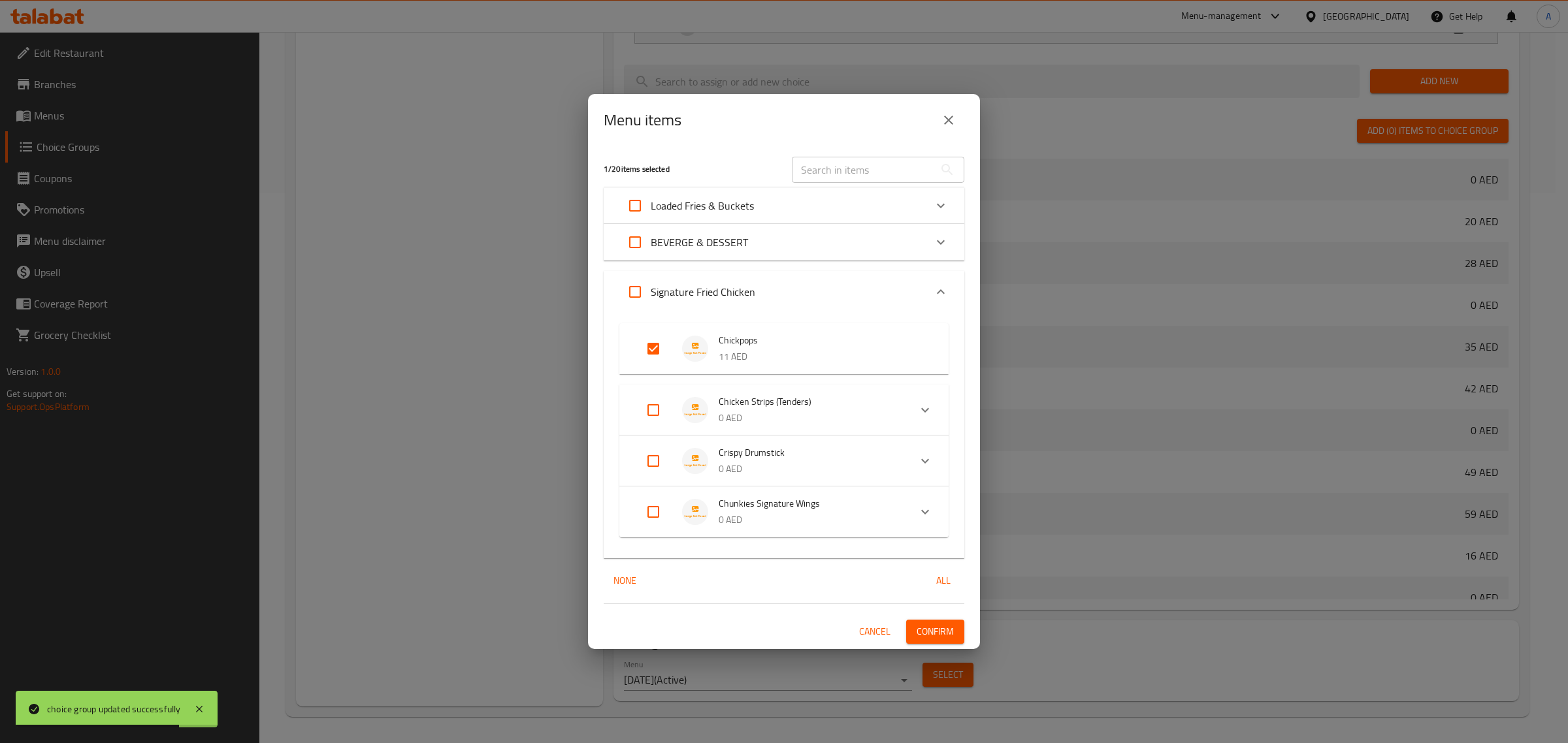
click at [645, 412] on input "Expand" at bounding box center [653, 410] width 31 height 31
checkbox input "true"
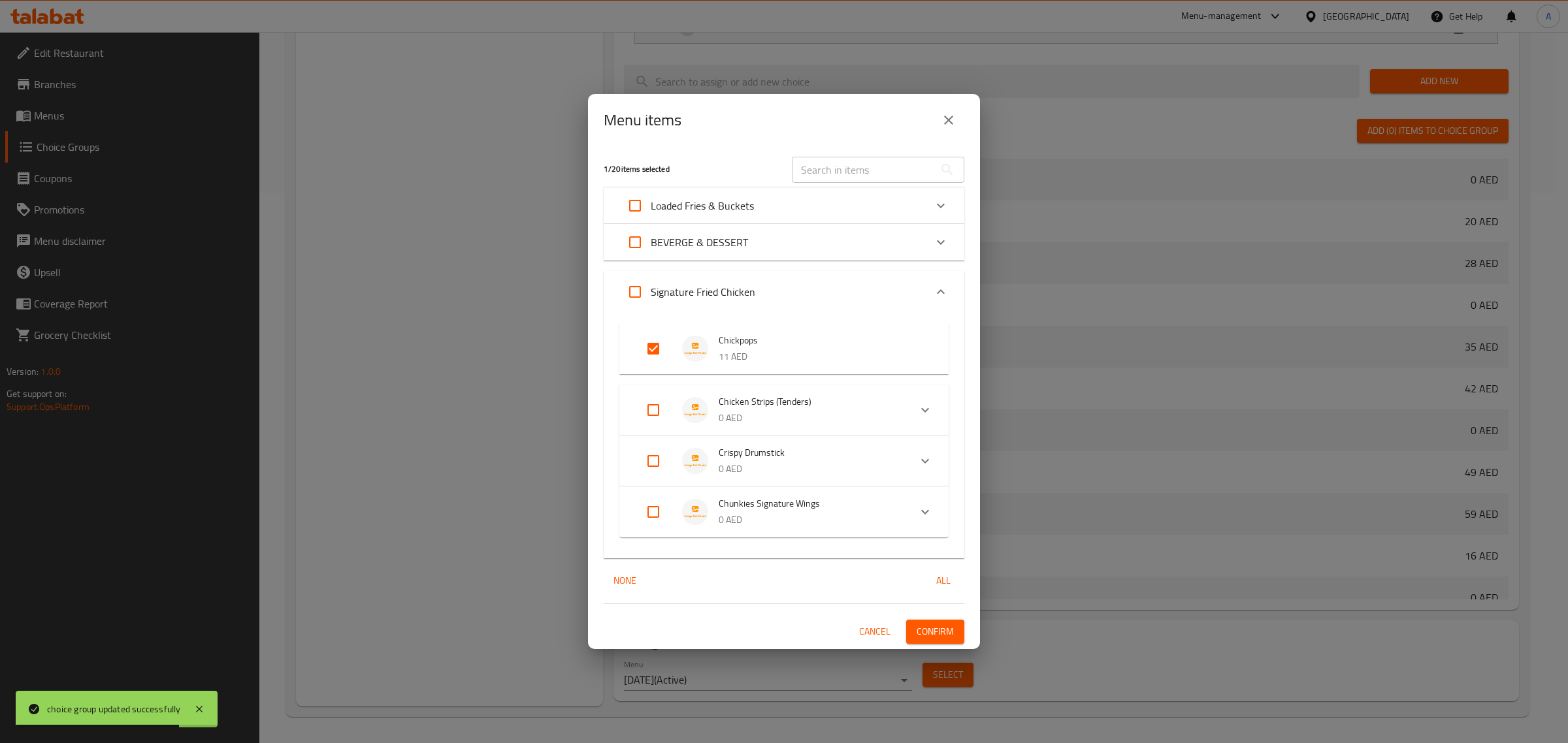
checkbox input "true"
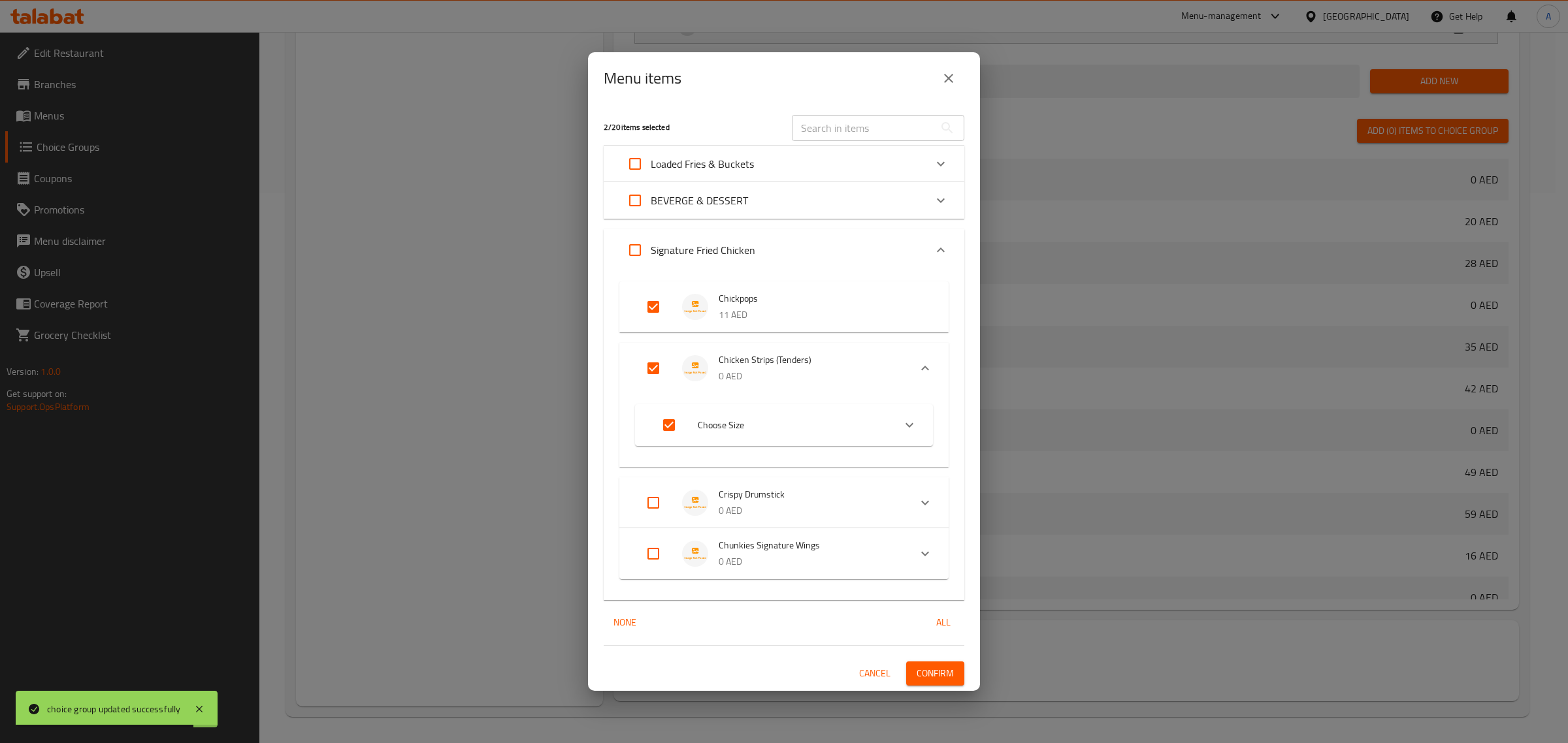
click at [645, 507] on input "Expand" at bounding box center [653, 502] width 31 height 31
checkbox input "true"
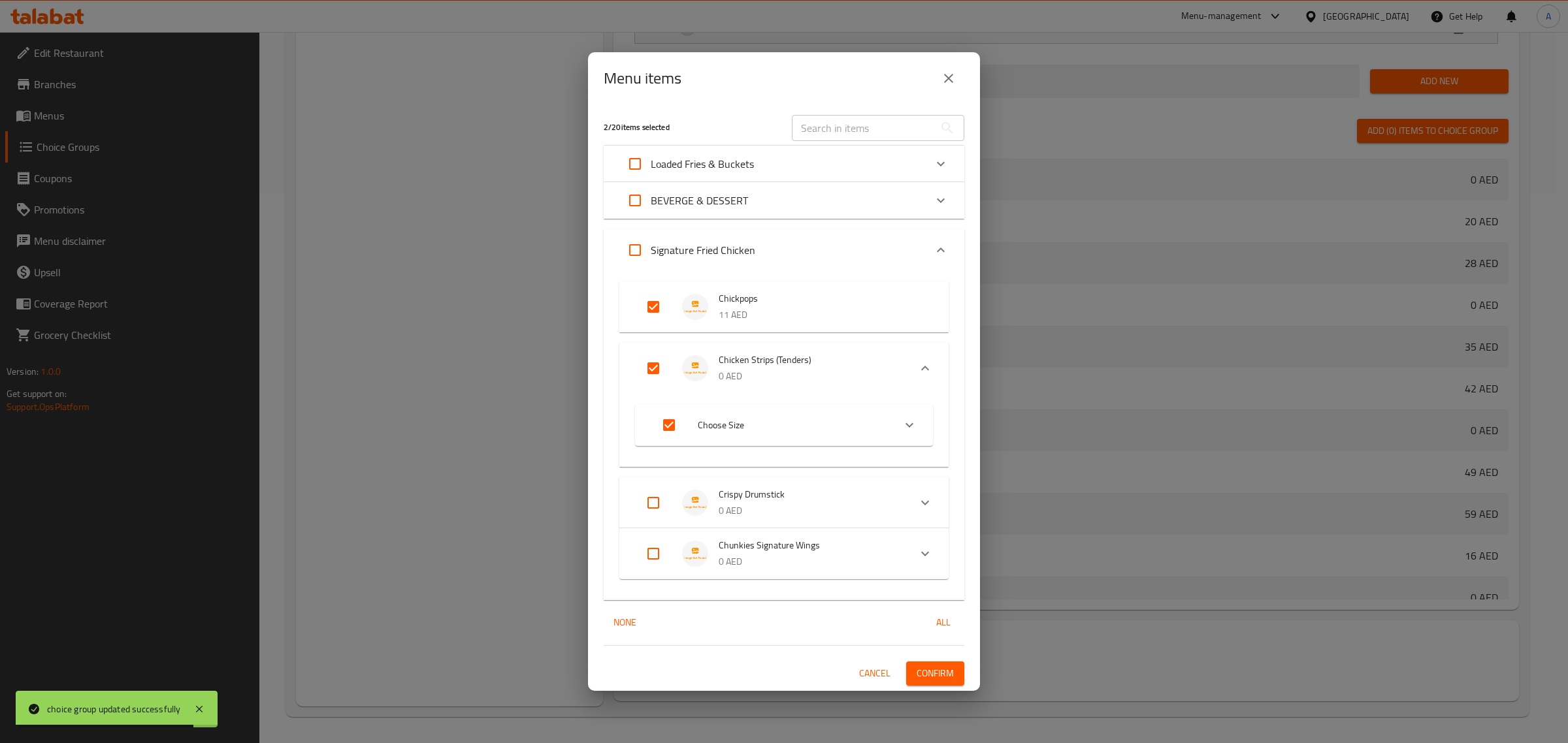
checkbox input "true"
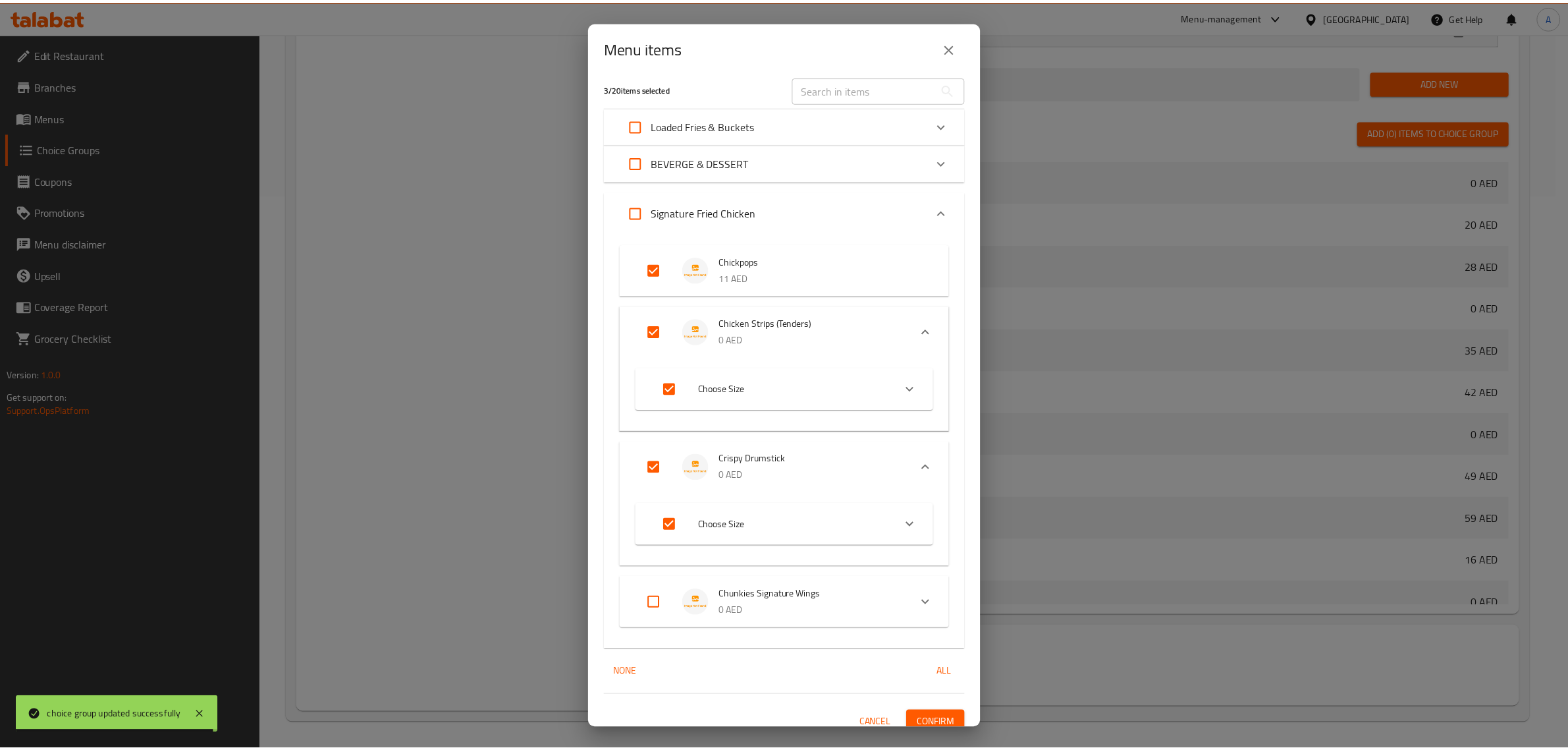
scroll to position [20, 0]
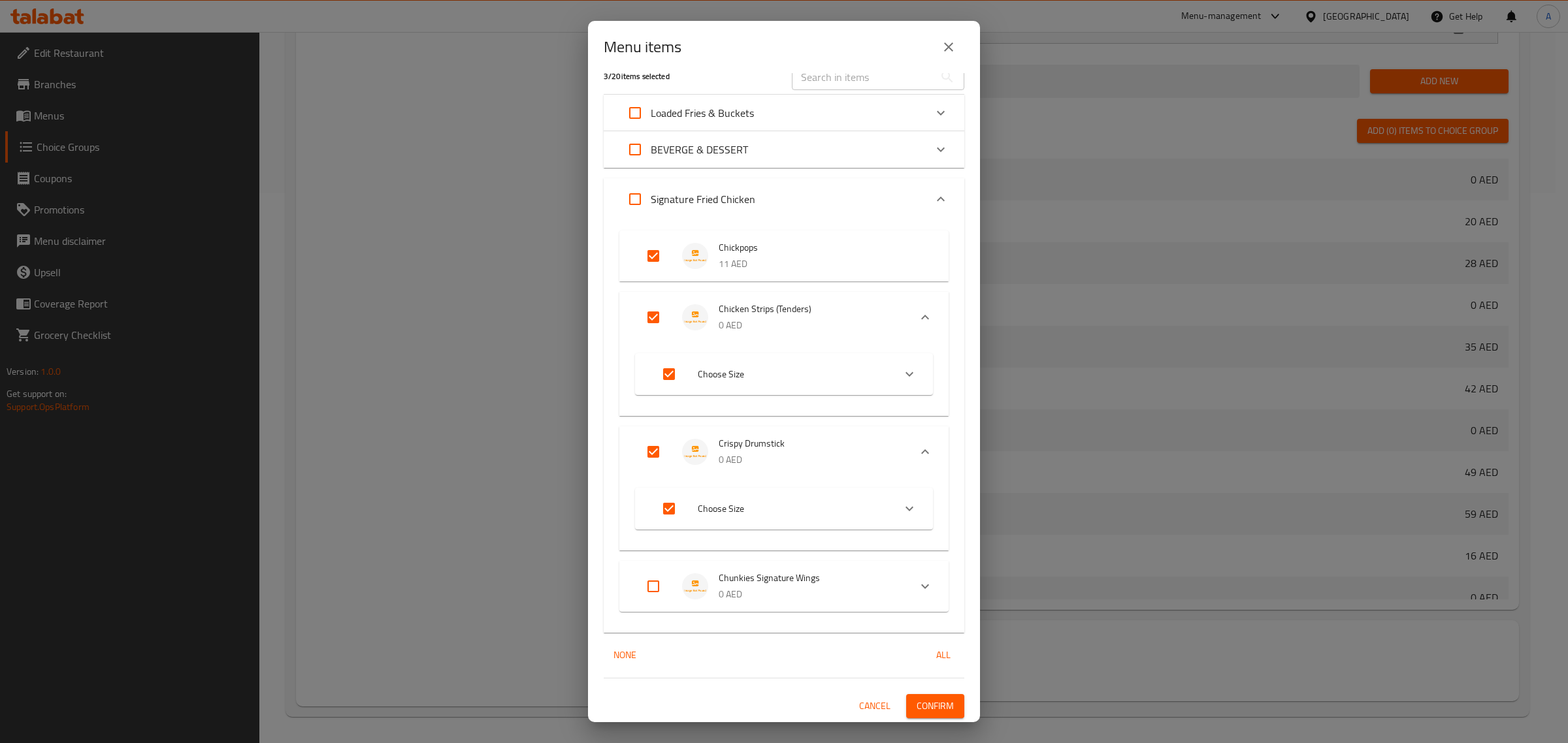
click at [938, 703] on span "Confirm" at bounding box center [936, 705] width 38 height 16
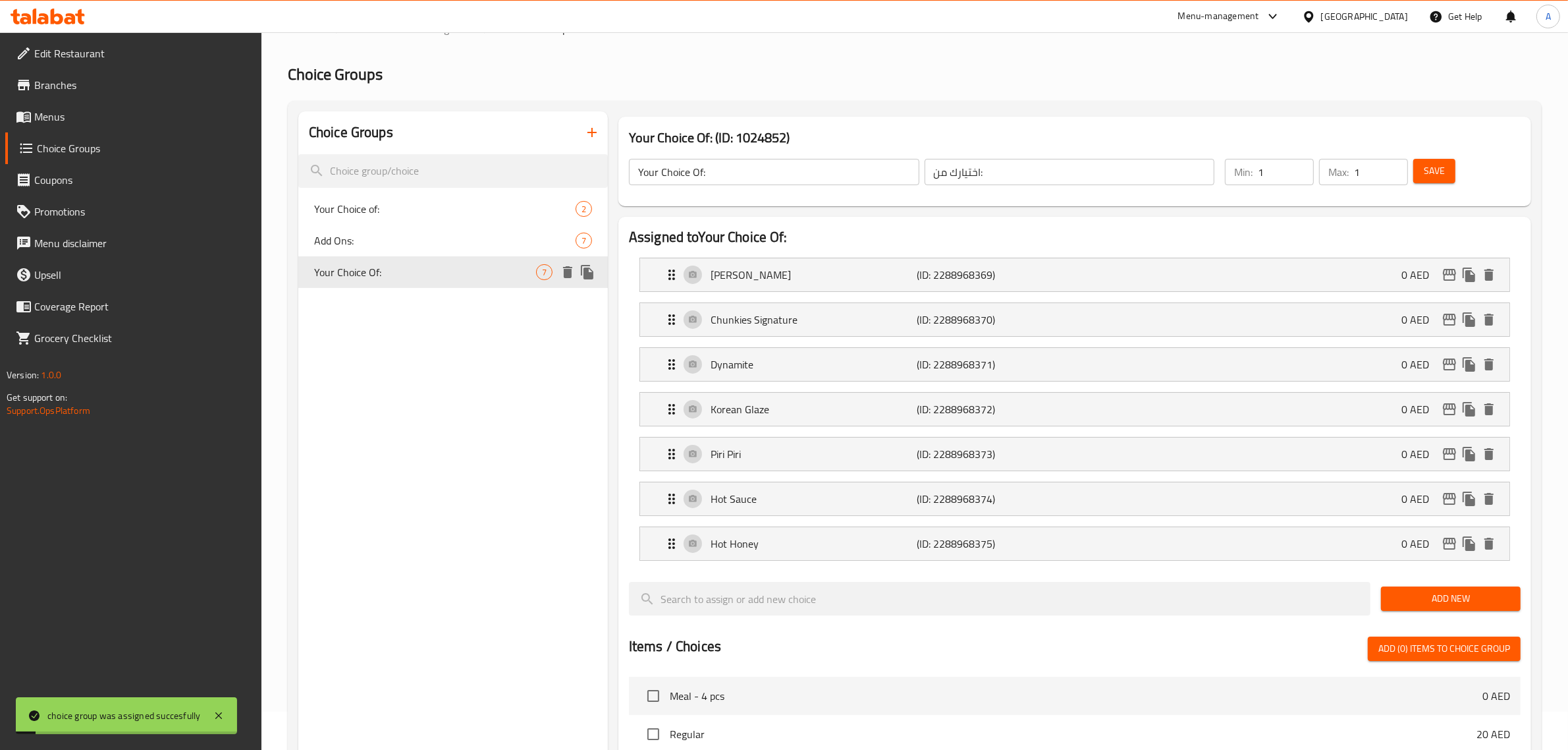
scroll to position [0, 0]
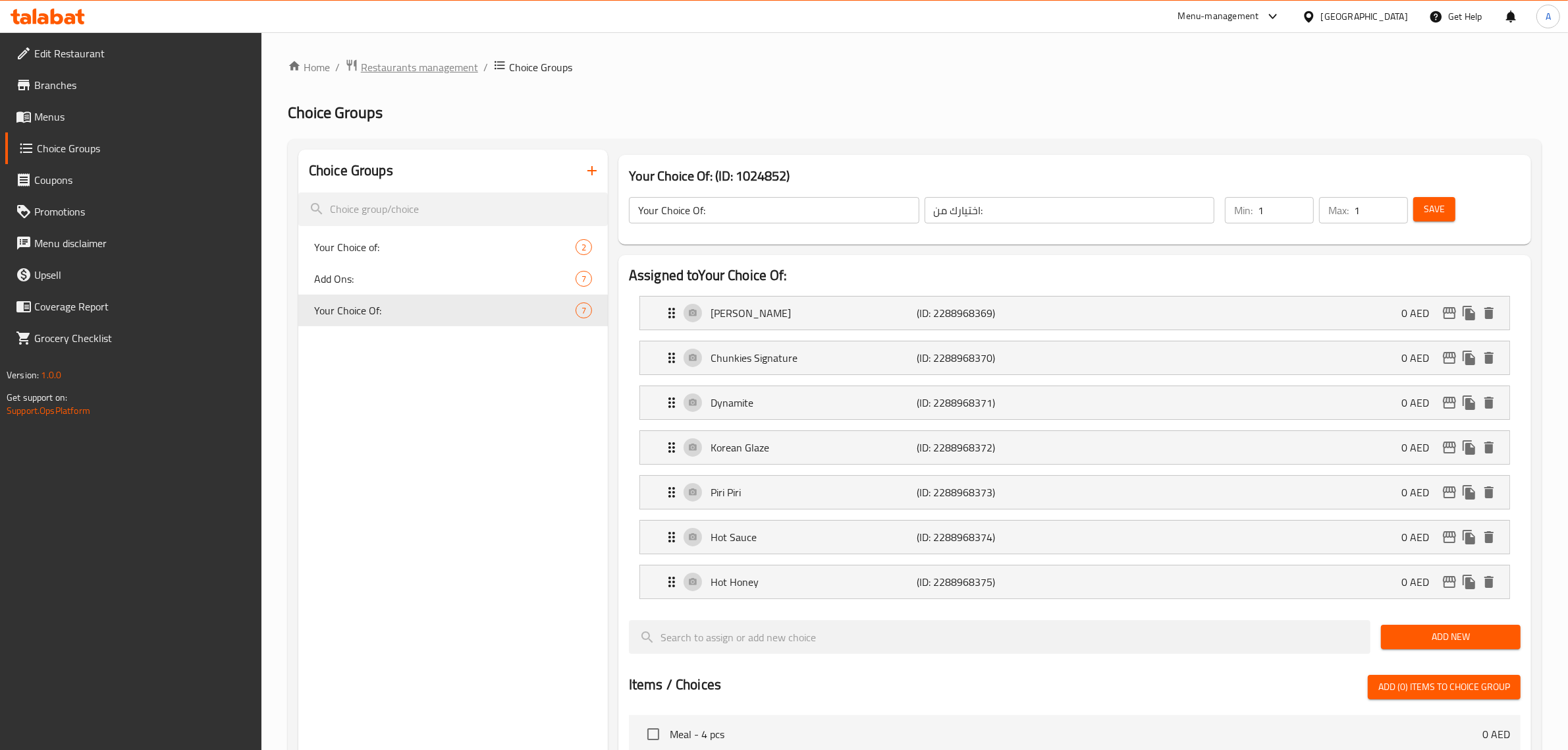
click at [410, 70] on span "Restaurants management" at bounding box center [419, 67] width 117 height 16
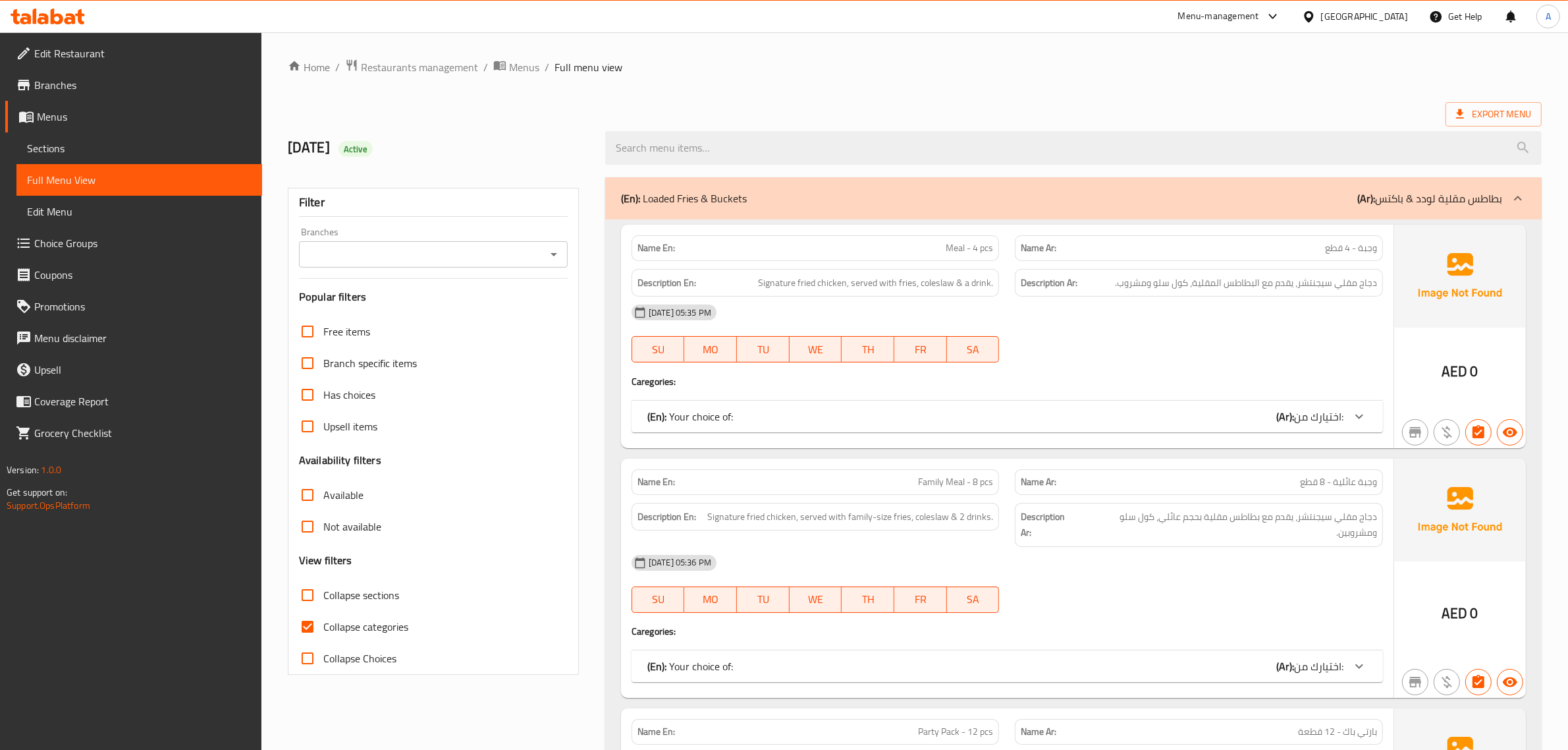
click at [360, 631] on span "Collapse categories" at bounding box center [365, 626] width 85 height 16
click at [323, 631] on input "Collapse categories" at bounding box center [307, 626] width 31 height 31
checkbox input "false"
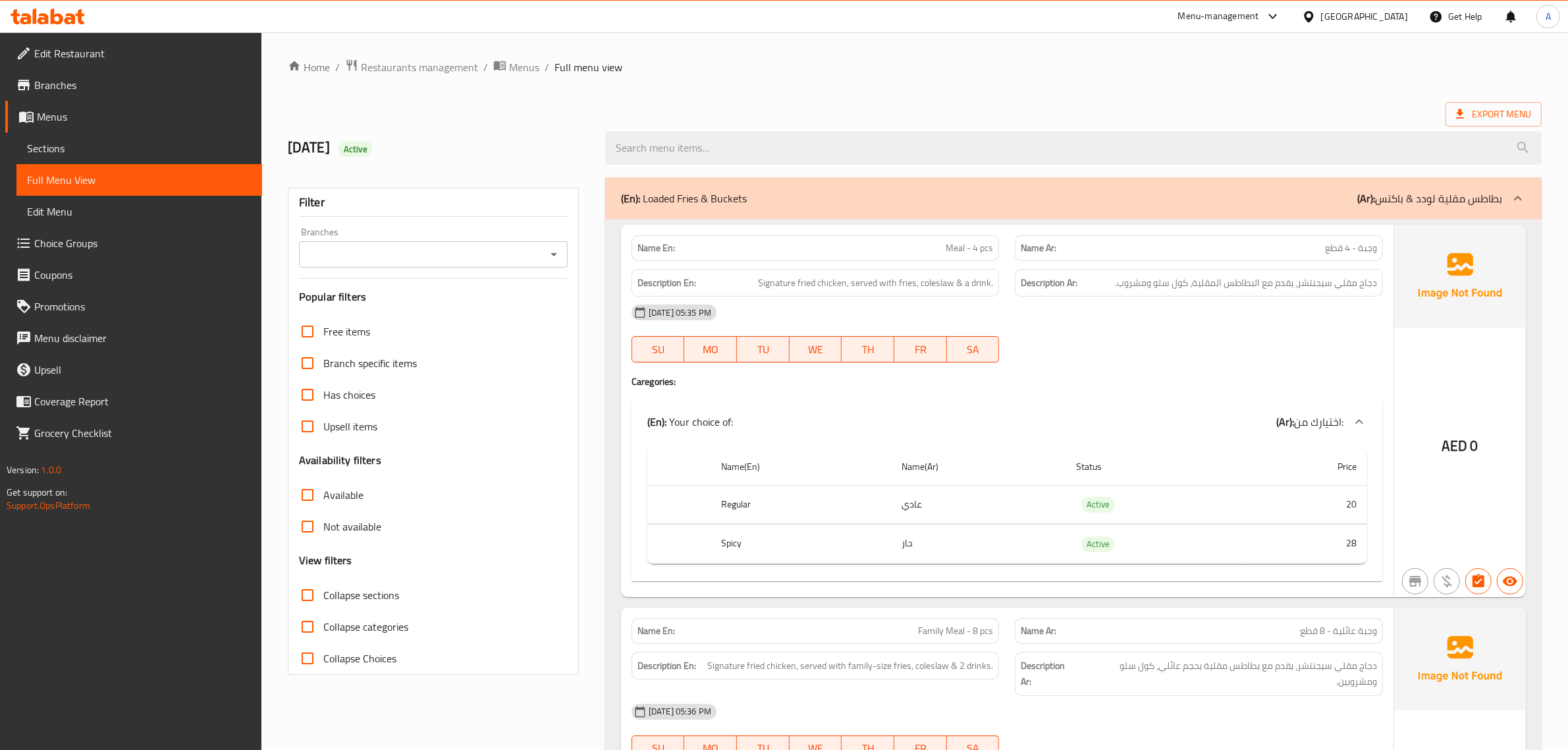
click at [348, 597] on span "Collapse sections" at bounding box center [361, 595] width 76 height 16
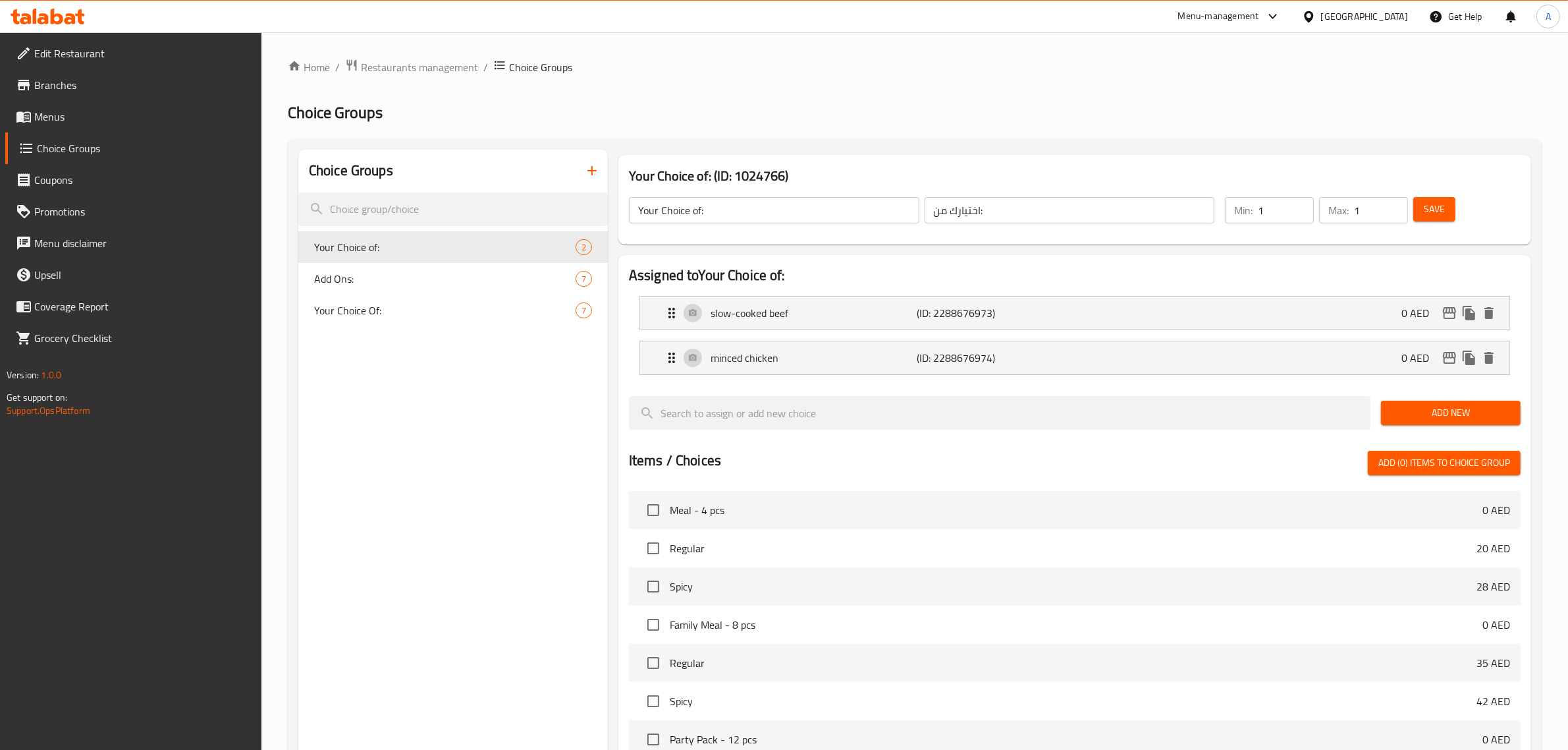
click at [93, 114] on span "Menus" at bounding box center [143, 116] width 218 height 16
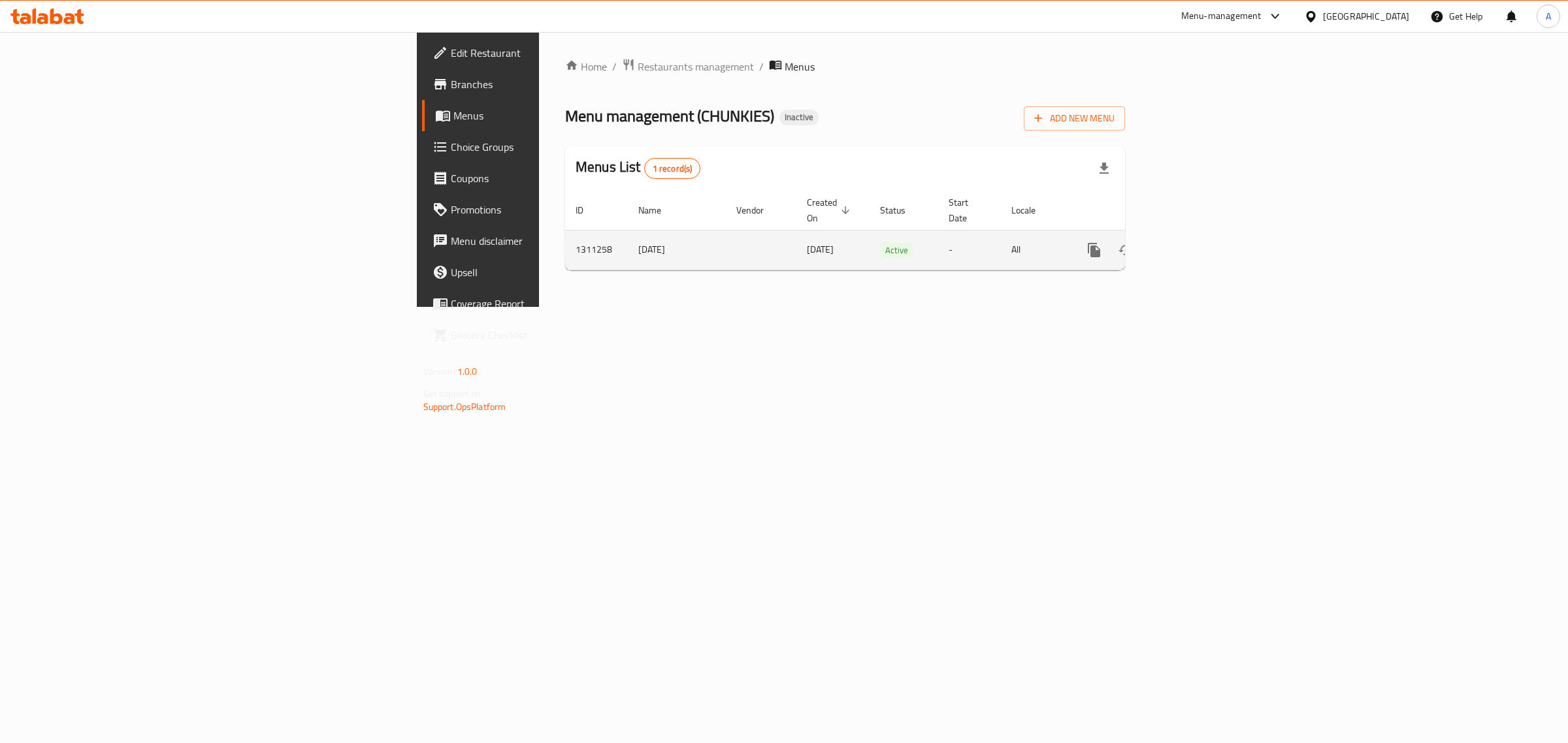
click at [1196, 242] on icon "enhanced table" at bounding box center [1188, 250] width 16 height 16
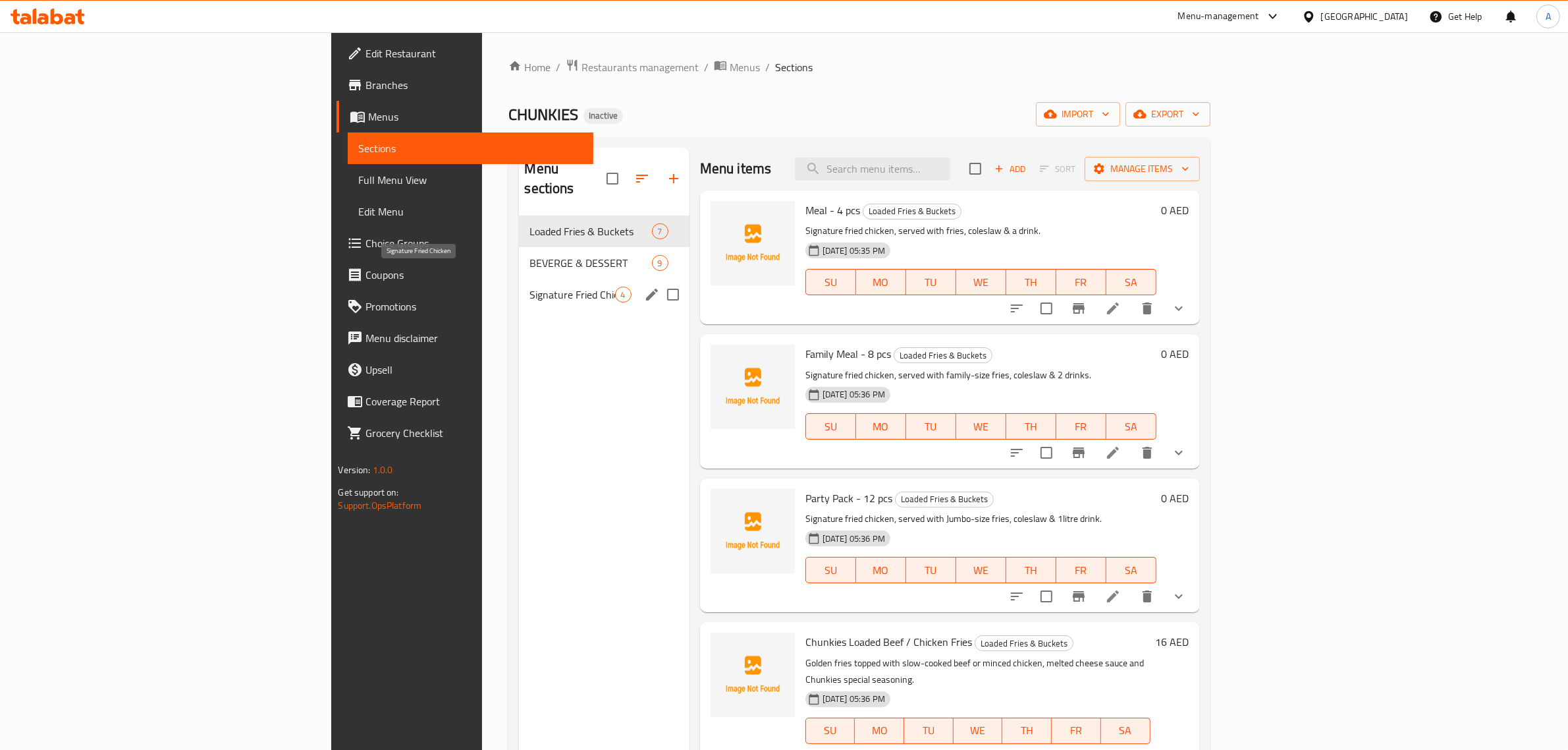
click at [529, 287] on span "Signature Fried Chicken" at bounding box center [571, 295] width 85 height 16
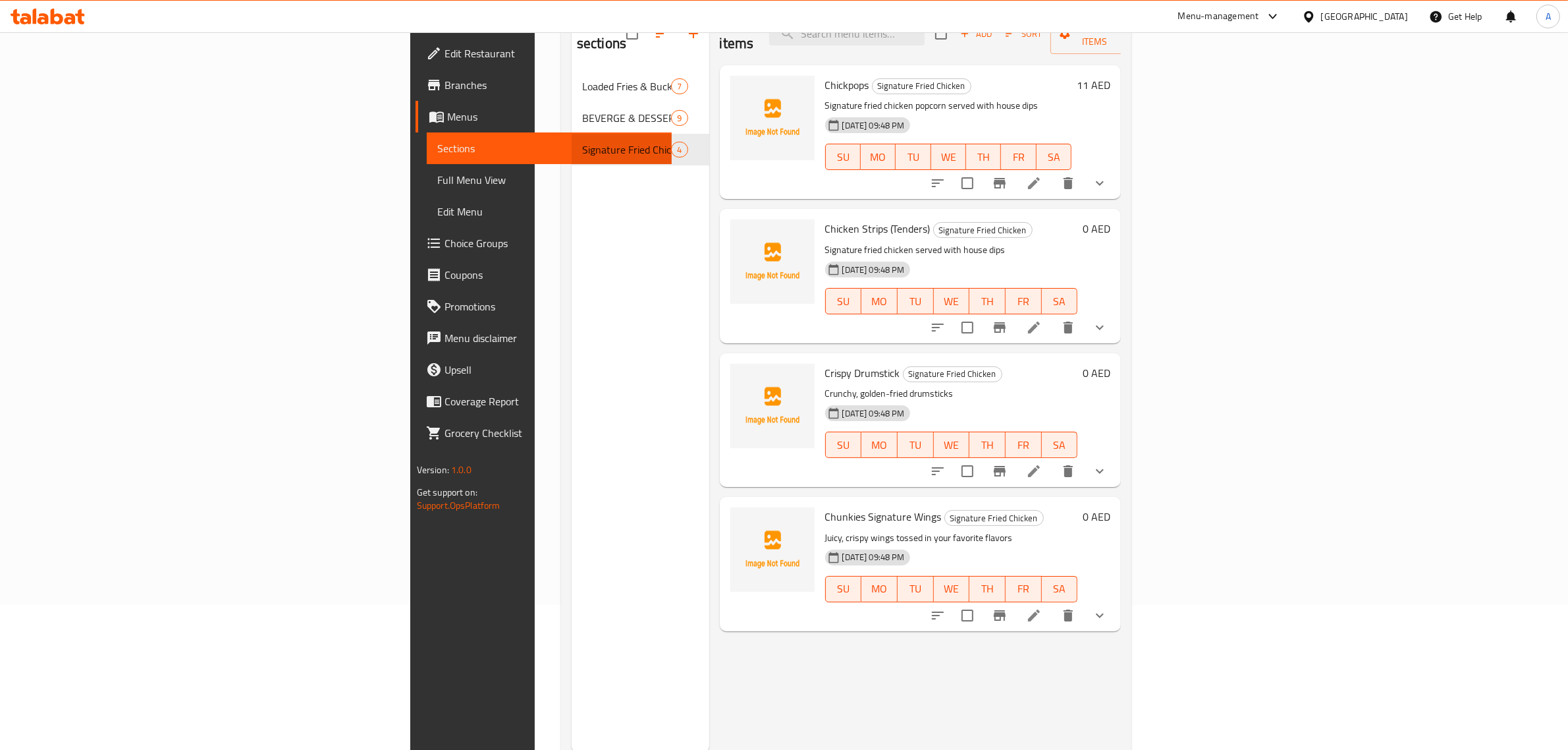
scroll to position [164, 0]
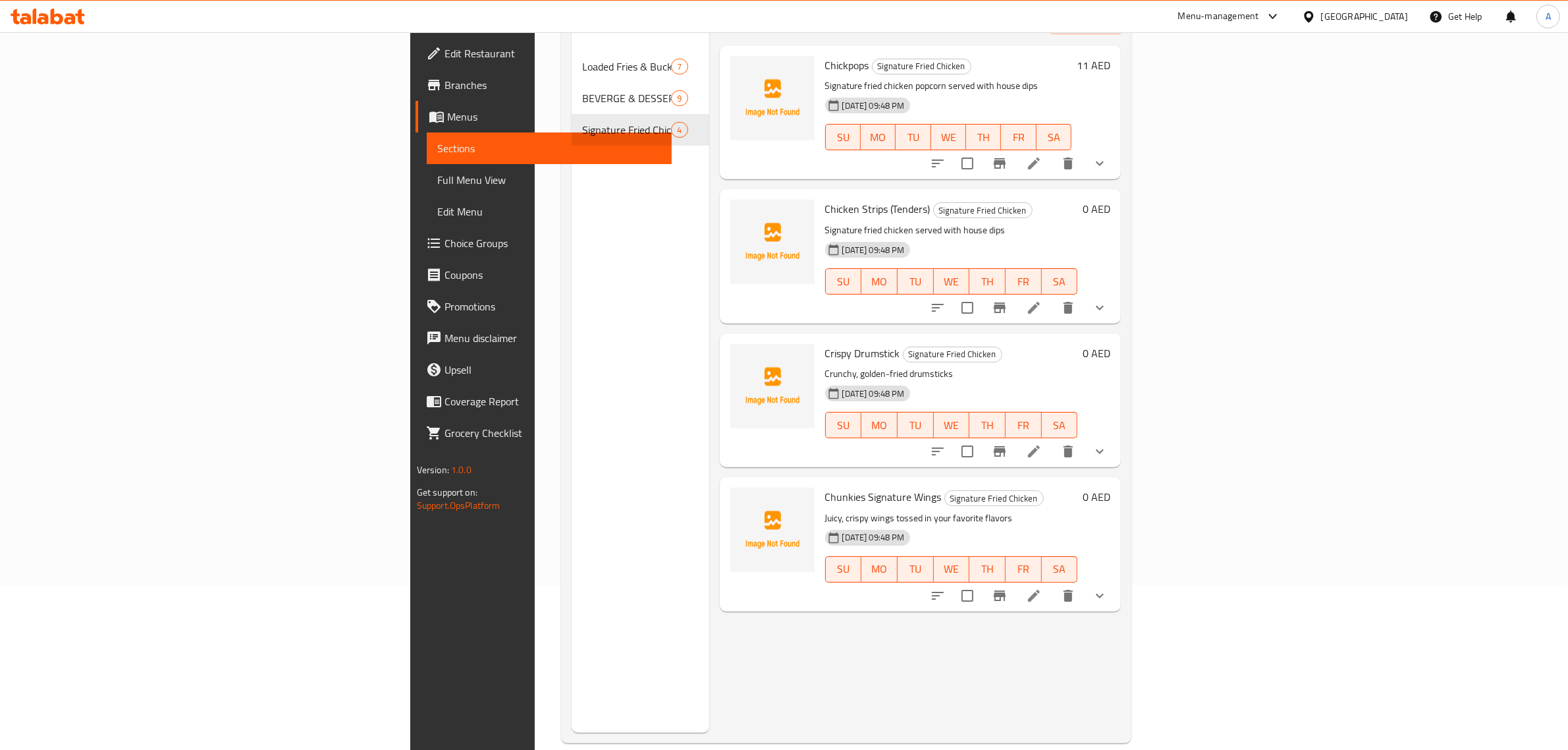
click at [572, 311] on div "Menu sections Loaded Fries & Buckets 7 BEVERGE & DESSERT 9 Signature Fried Chic…" at bounding box center [641, 357] width 138 height 750
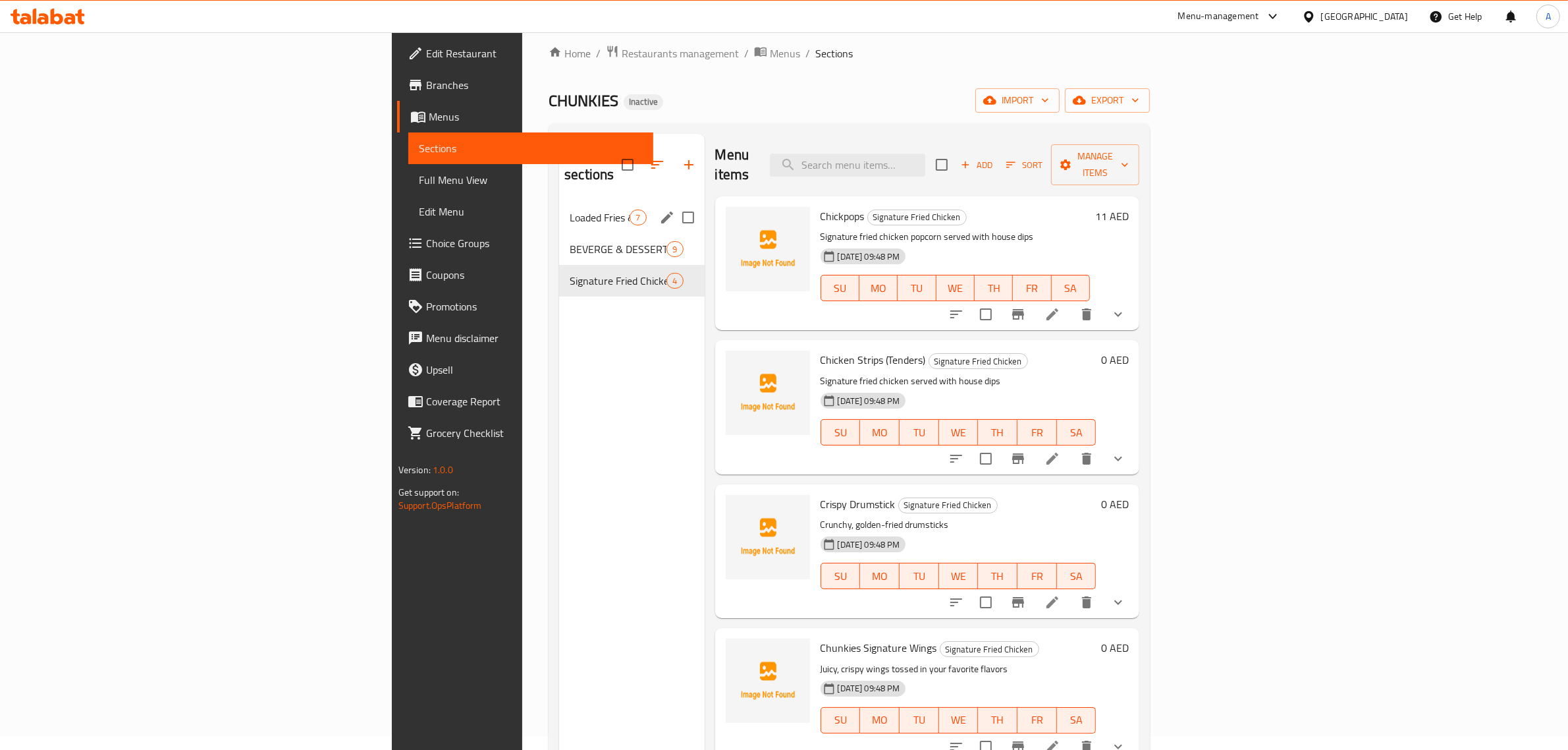
scroll to position [0, 0]
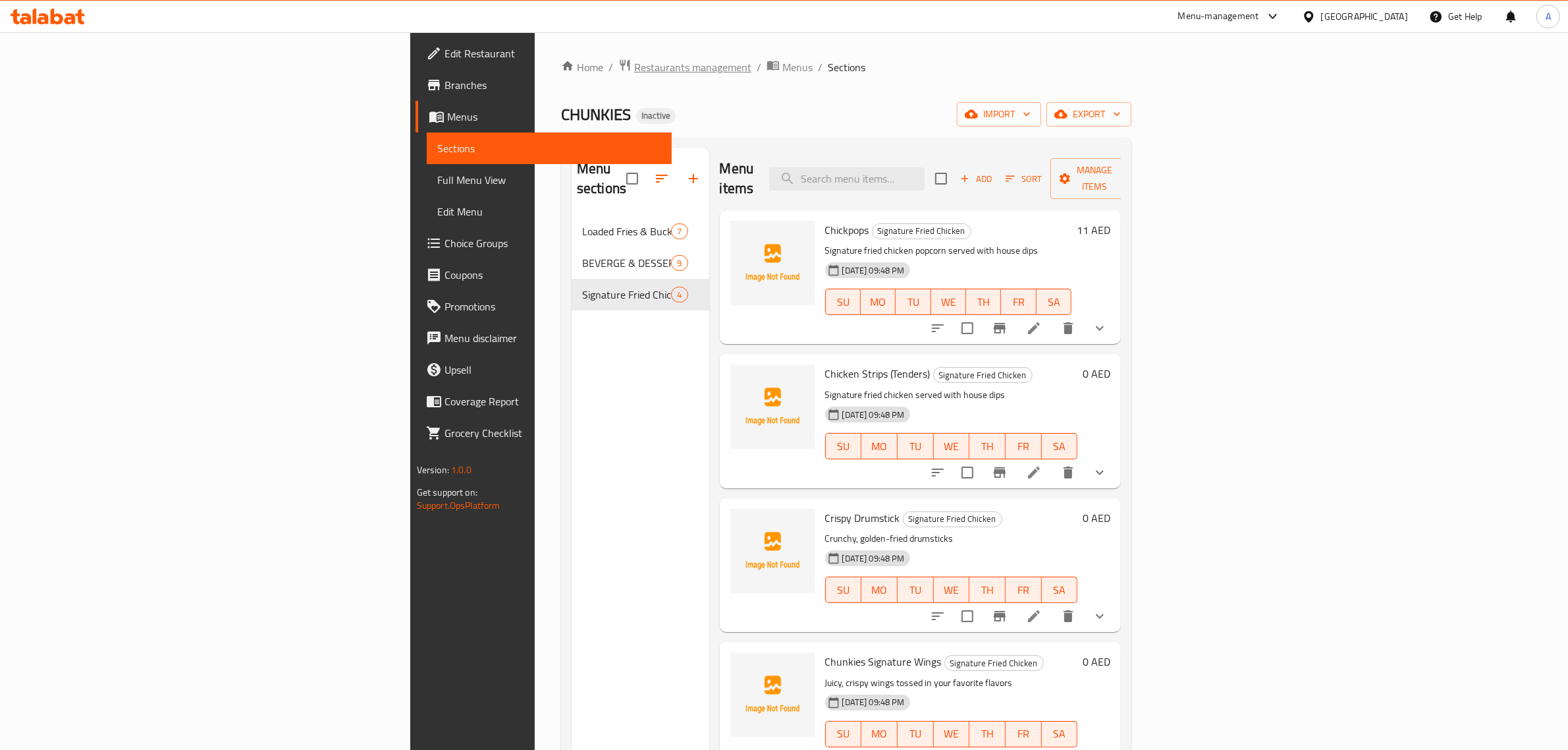
click at [635, 59] on span "Restaurants management" at bounding box center [693, 67] width 117 height 16
